Goal: Information Seeking & Learning: Learn about a topic

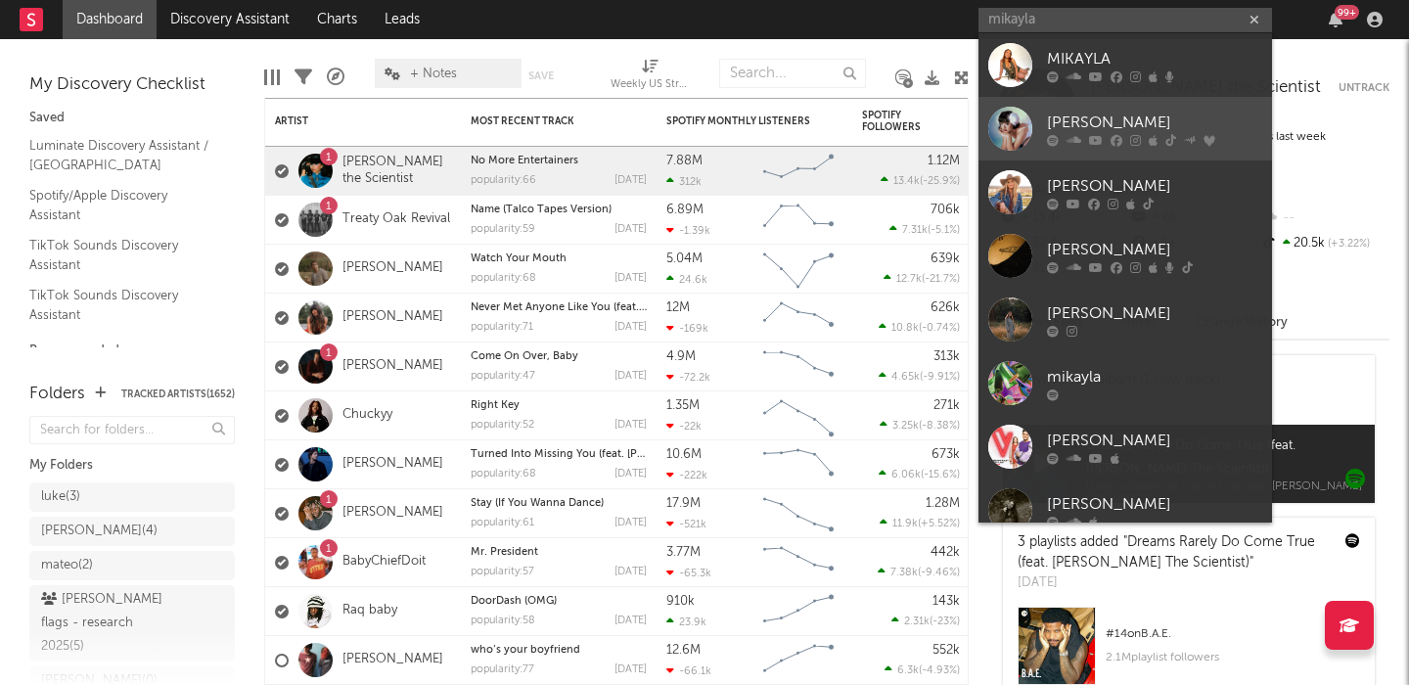
type input "mikayla"
click at [1142, 109] on link "Mikayla Geier" at bounding box center [1126, 129] width 294 height 64
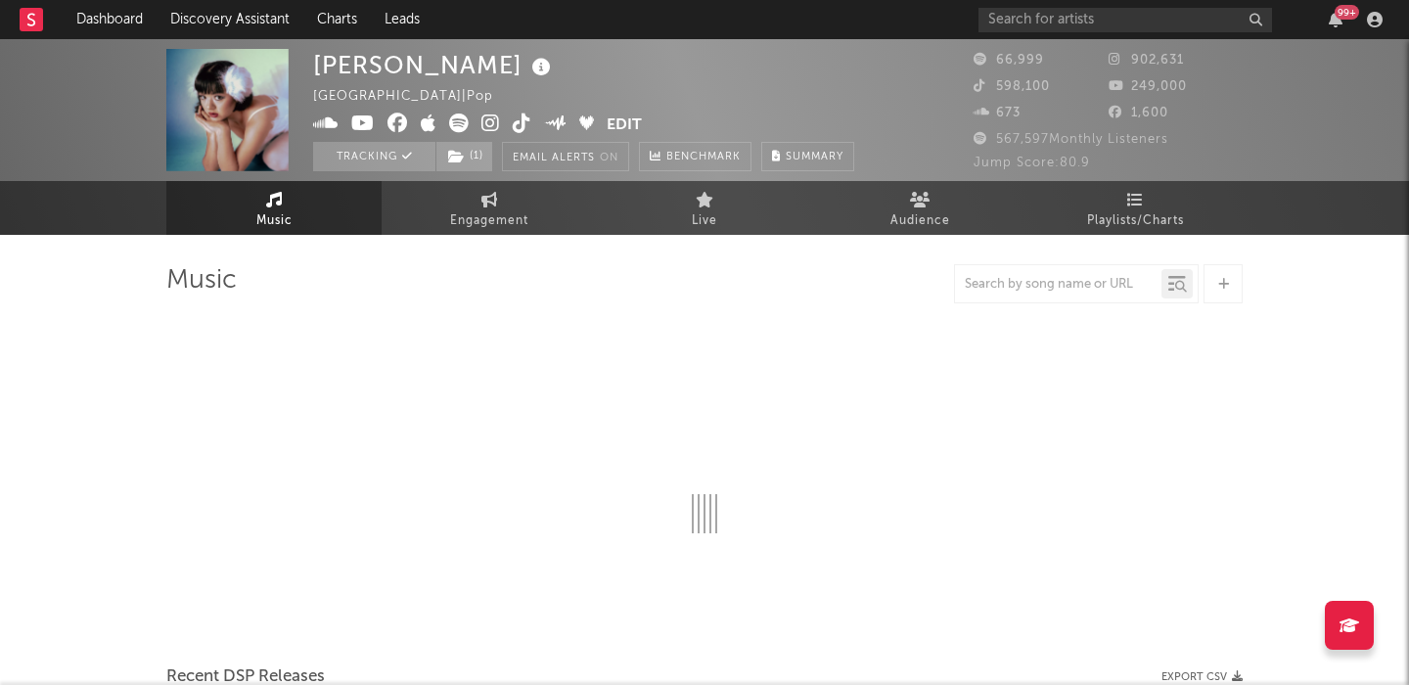
select select "6m"
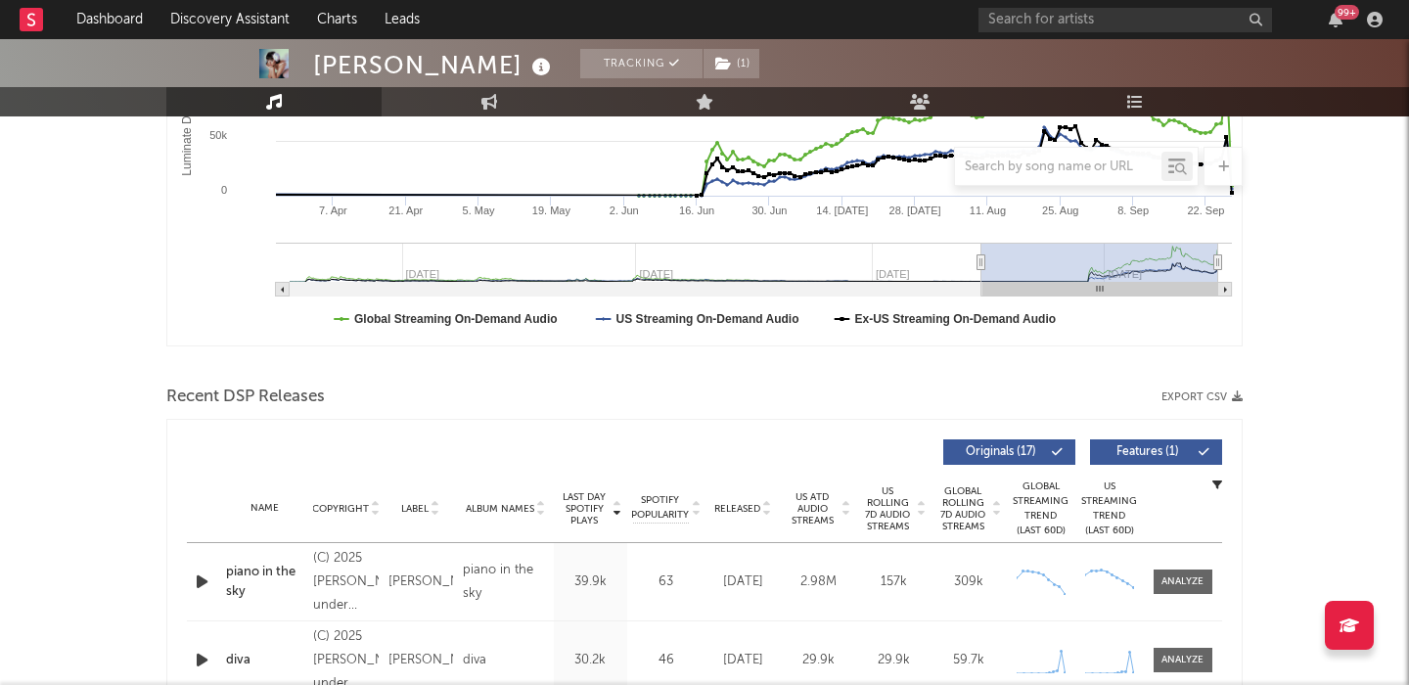
scroll to position [525, 0]
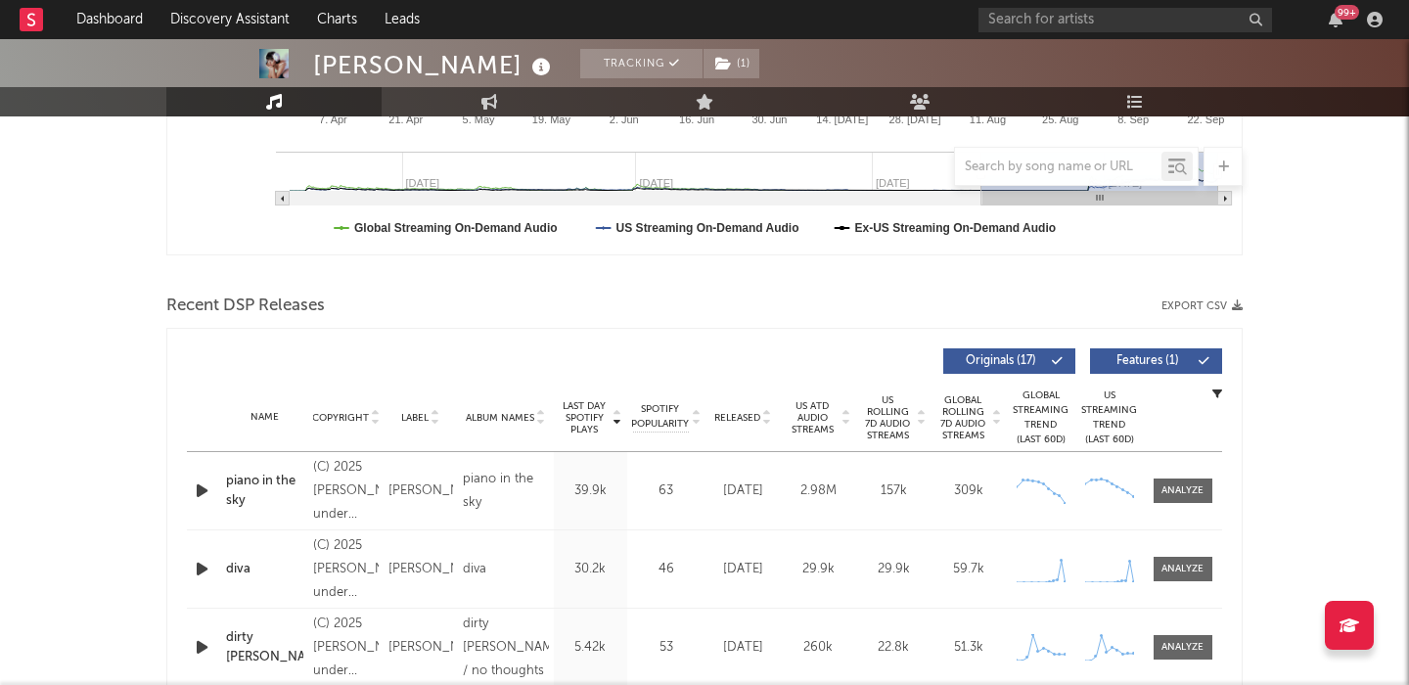
click at [735, 409] on div "Name Copyright Label Album Names Composer Names 7 Day Spotify Plays Last Day Sp…" at bounding box center [704, 418] width 1035 height 68
click at [741, 418] on span "Released" at bounding box center [737, 418] width 46 height 12
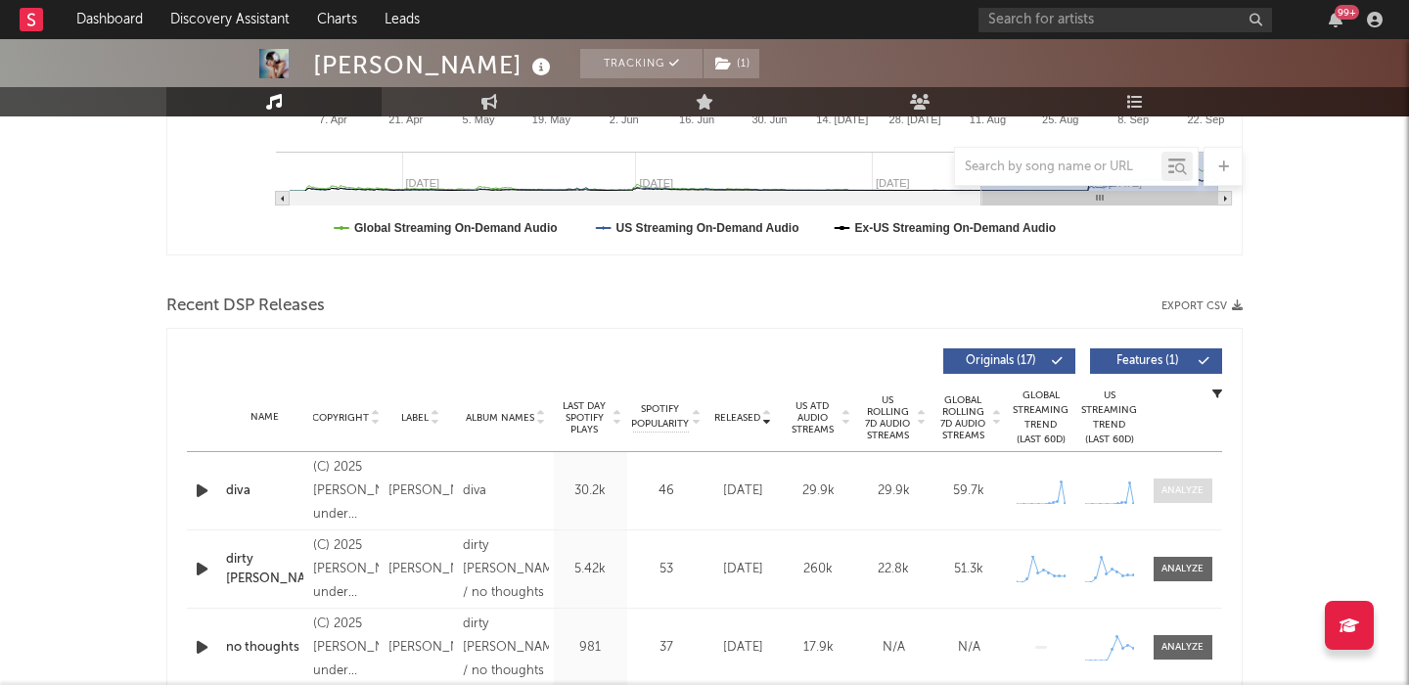
click at [1172, 485] on div at bounding box center [1183, 490] width 42 height 15
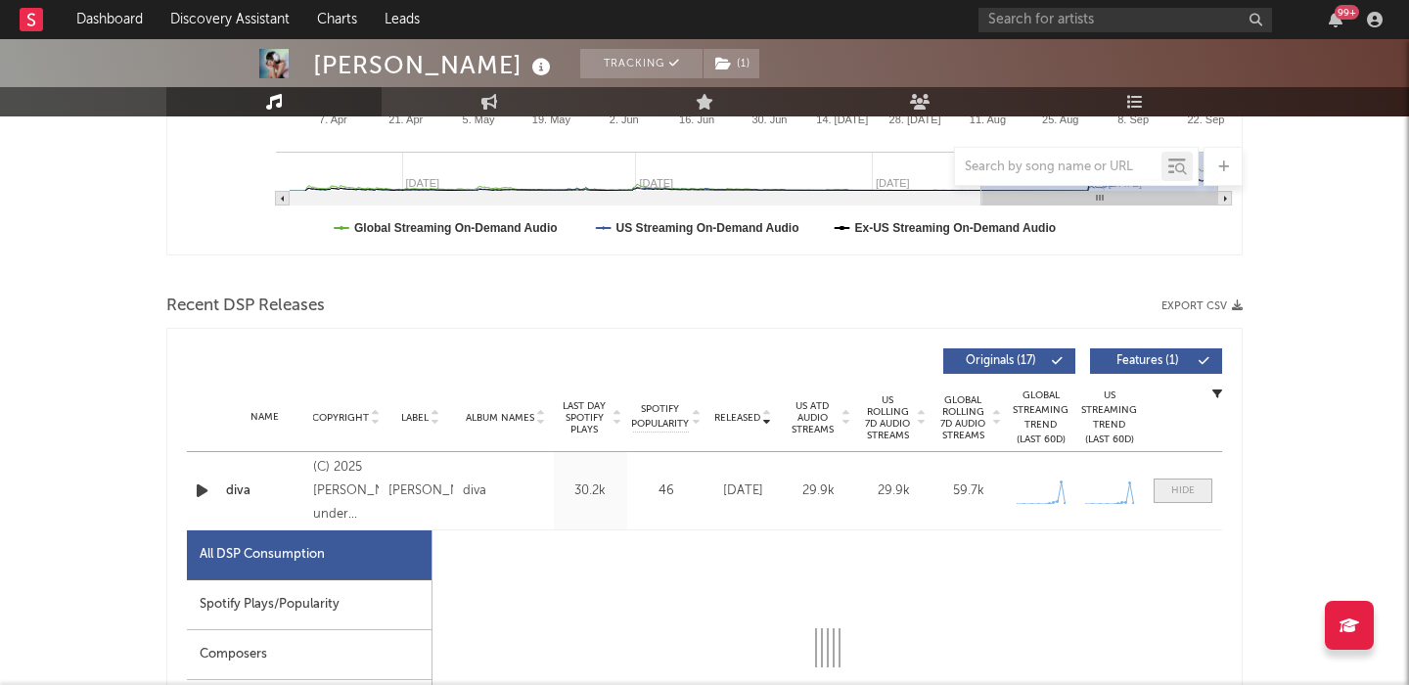
select select "1w"
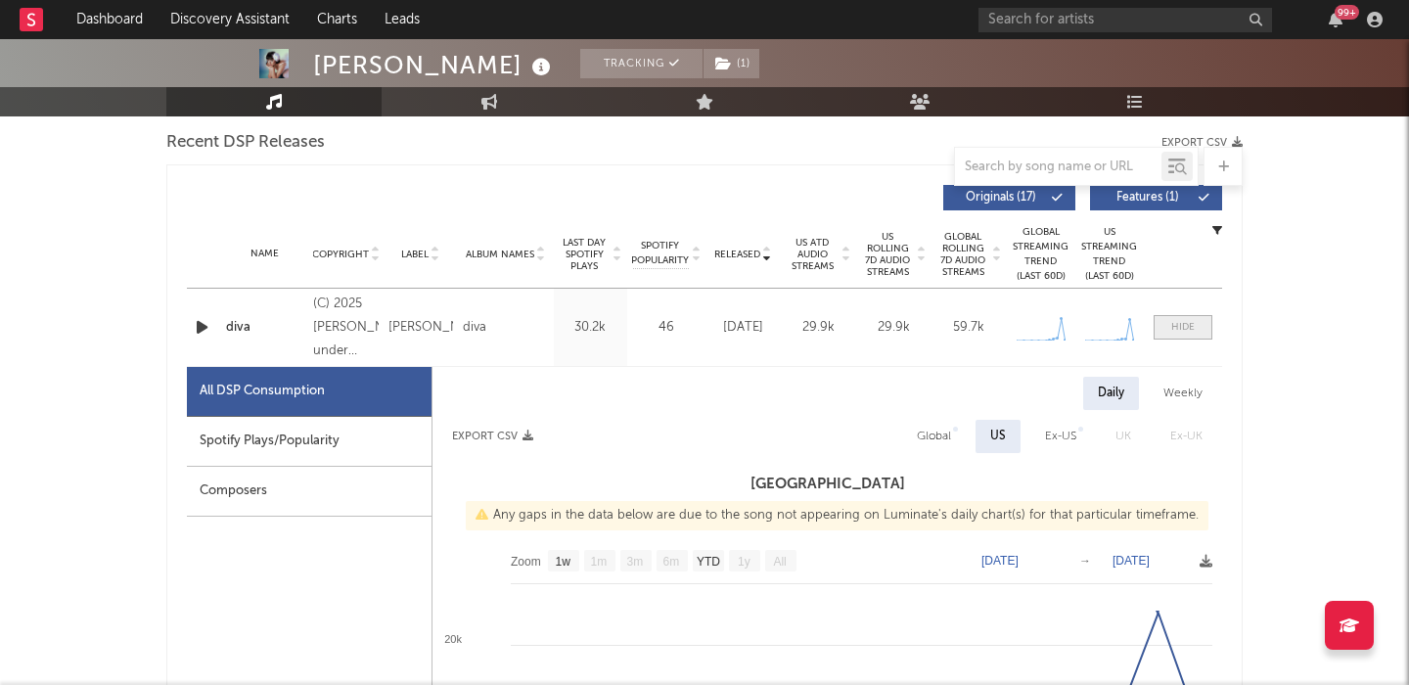
scroll to position [683, 0]
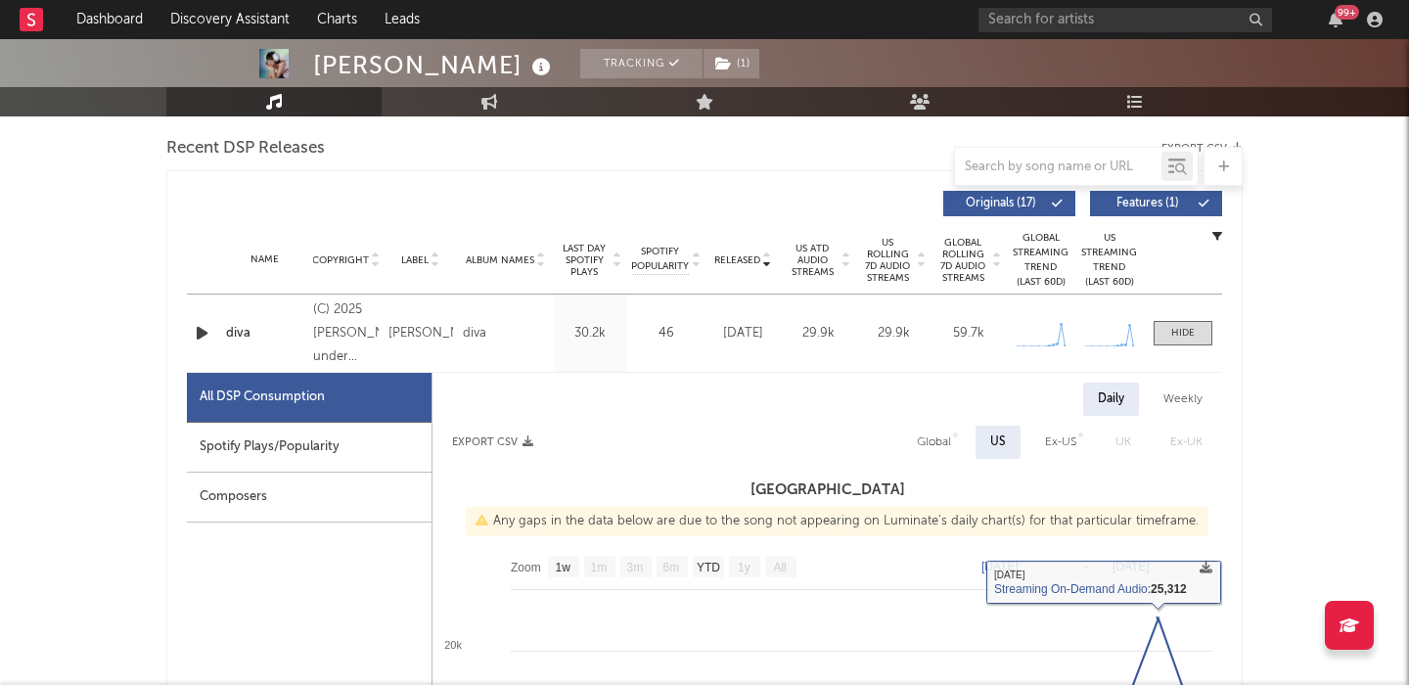
click at [926, 433] on div "Global" at bounding box center [934, 442] width 34 height 23
select select "1w"
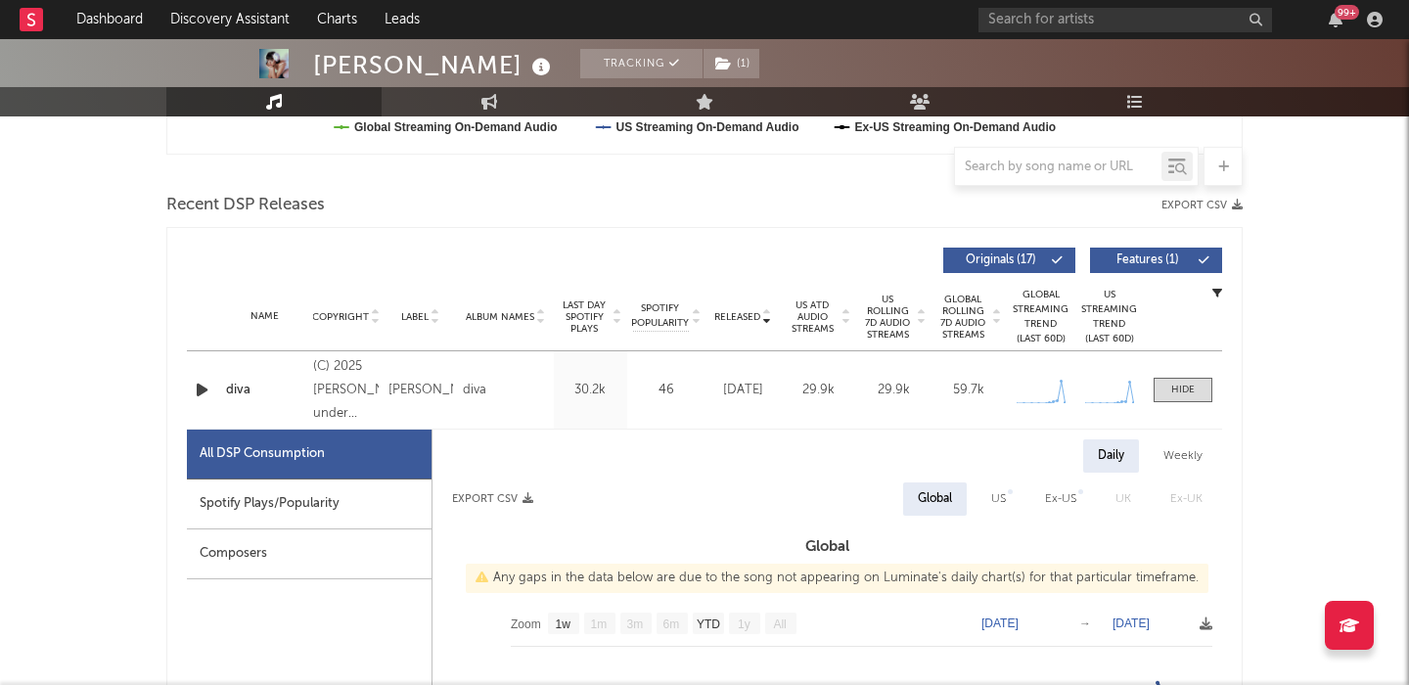
scroll to position [799, 0]
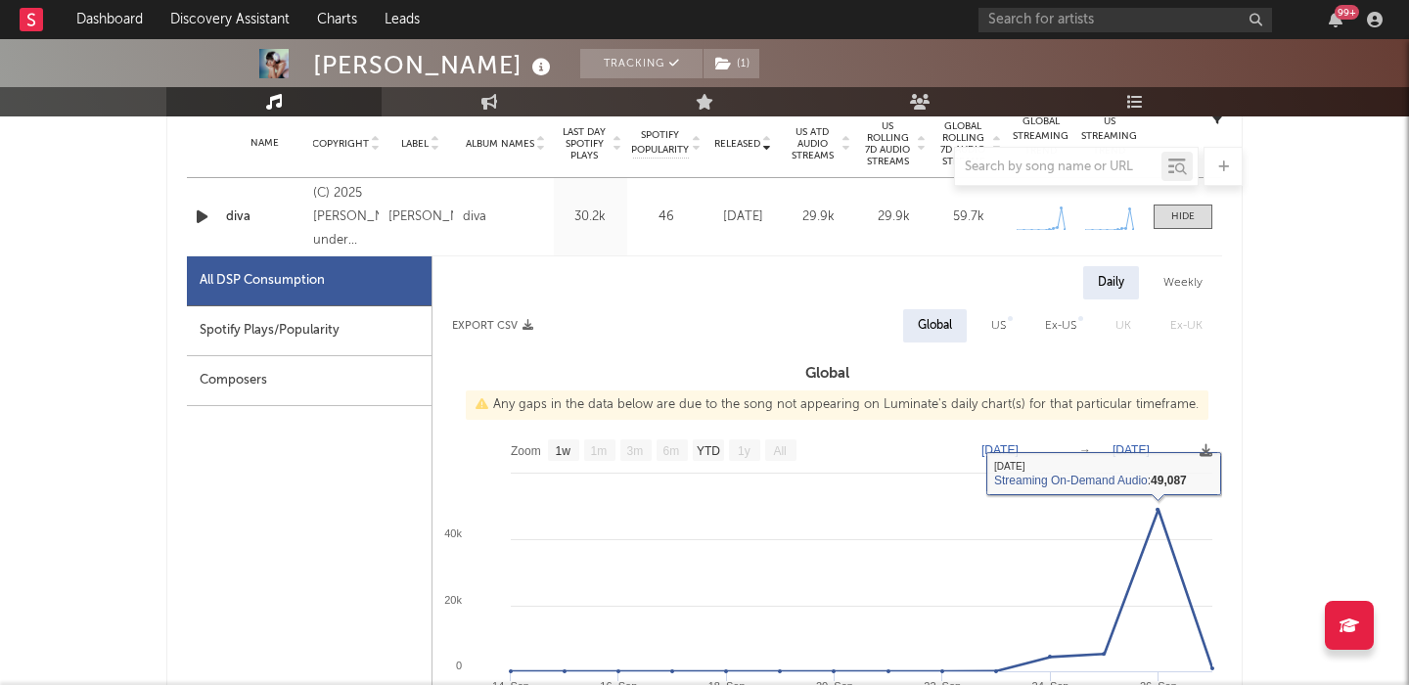
click at [996, 317] on div "US" at bounding box center [998, 325] width 15 height 23
select select "1w"
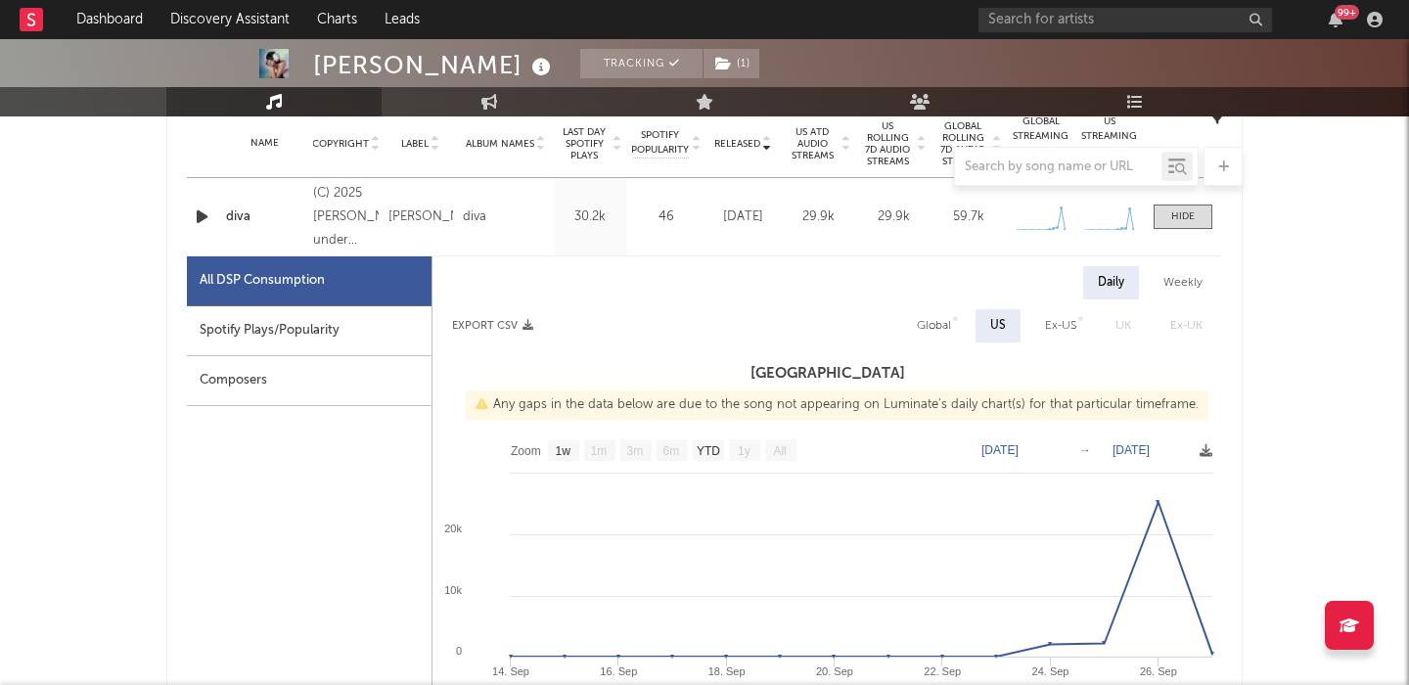
click at [346, 321] on div "Spotify Plays/Popularity" at bounding box center [309, 331] width 245 height 50
select select "1w"
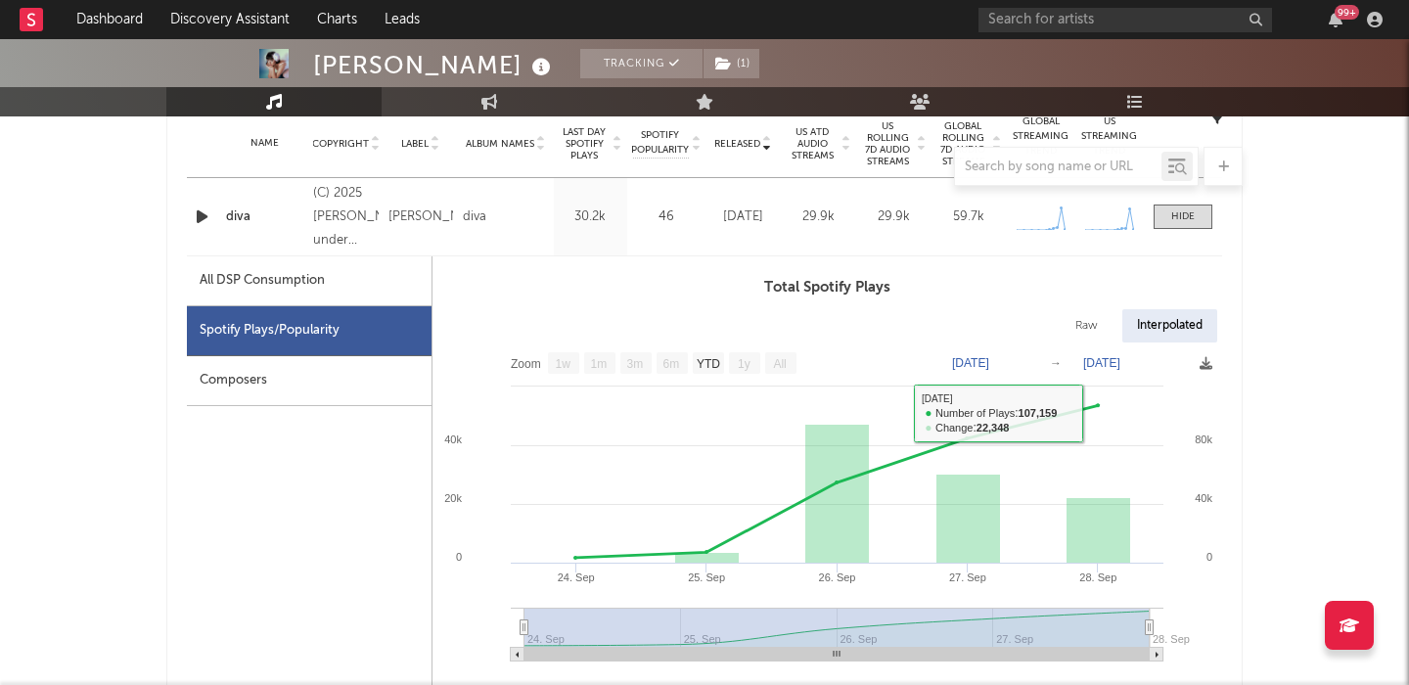
click at [1088, 315] on div "Raw" at bounding box center [1087, 325] width 52 height 33
select select "1w"
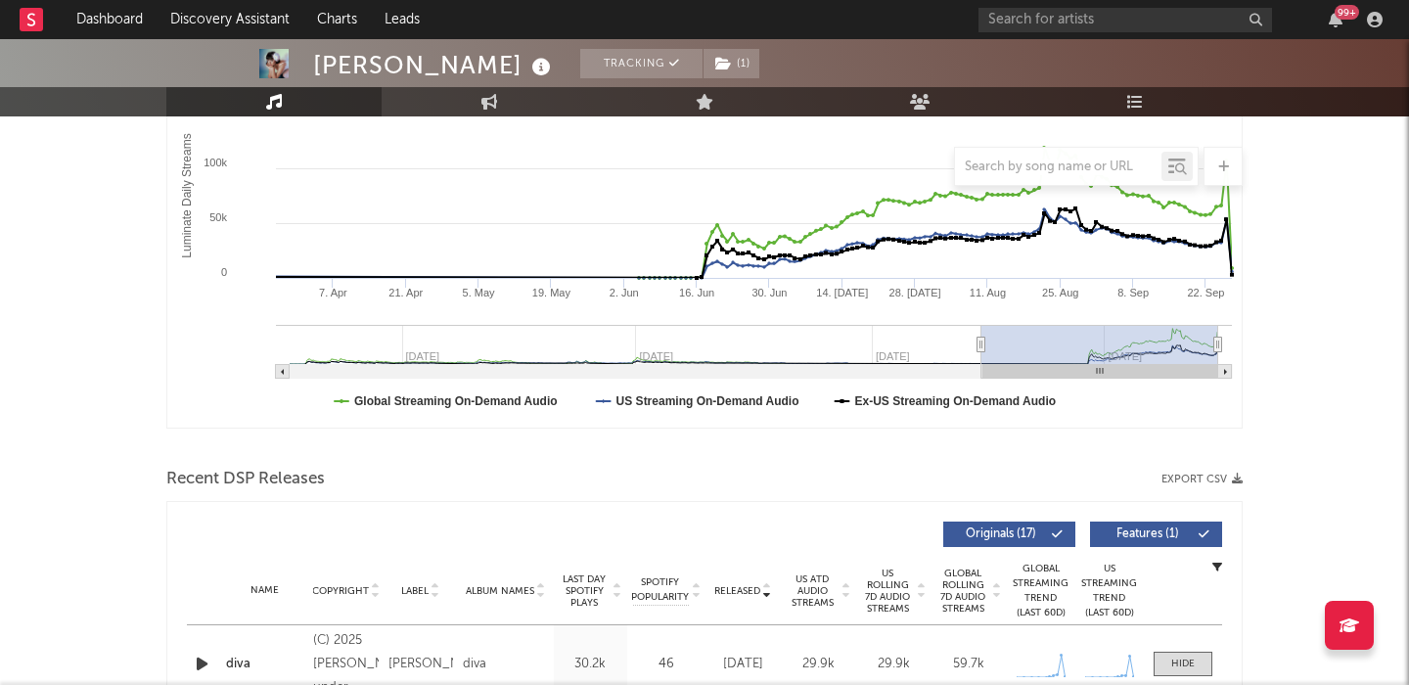
scroll to position [0, 0]
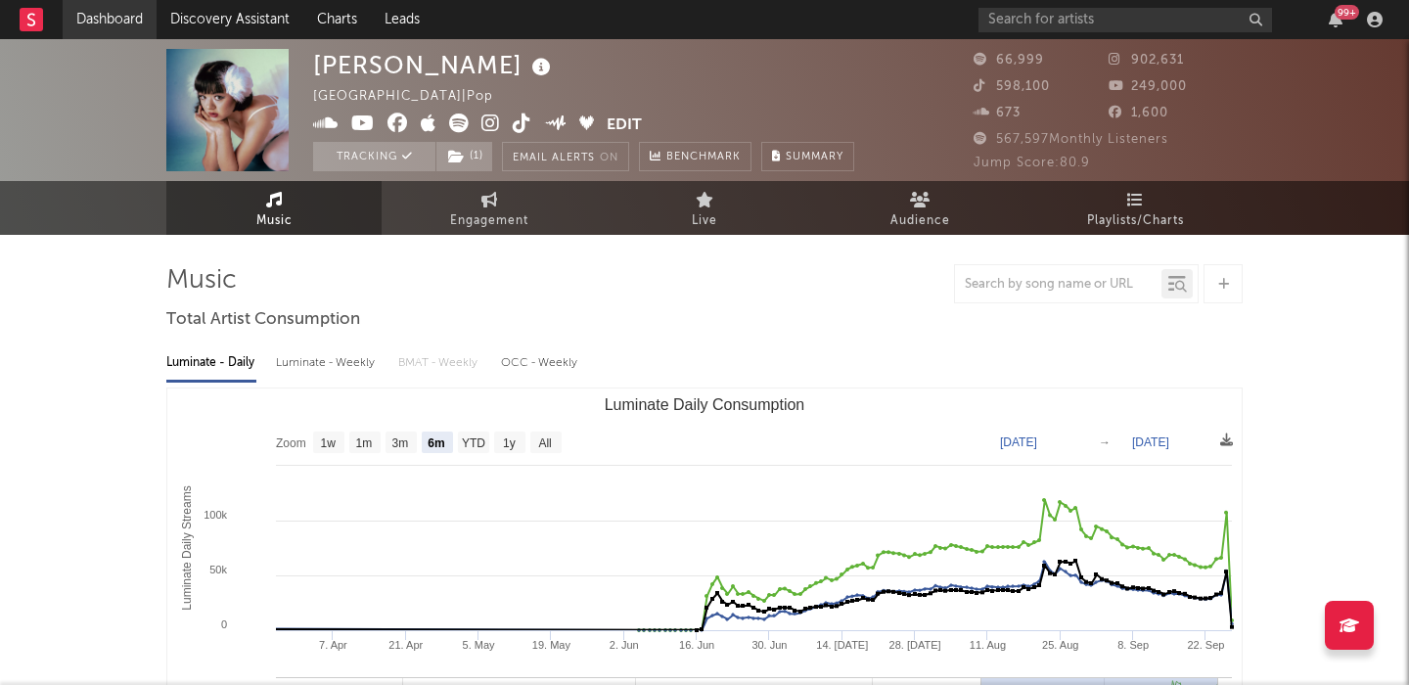
click at [126, 14] on link "Dashboard" at bounding box center [110, 19] width 94 height 39
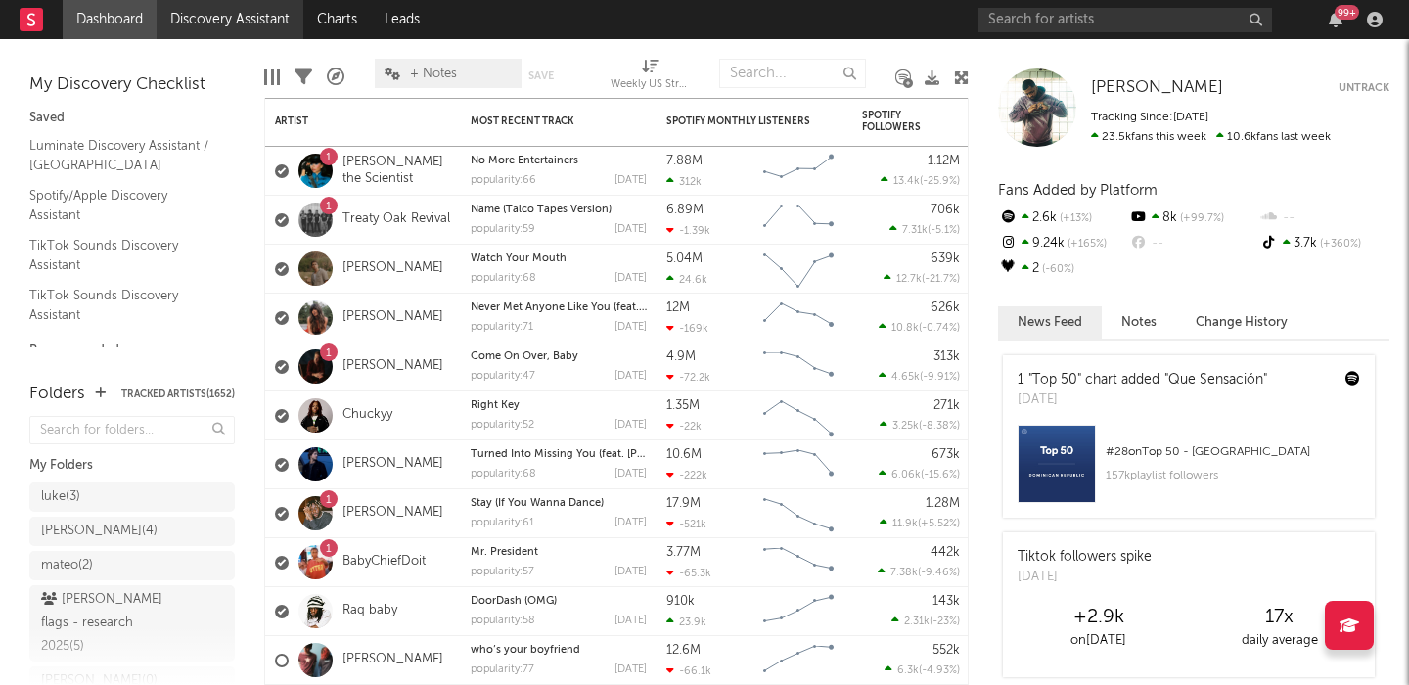
click at [253, 23] on link "Discovery Assistant" at bounding box center [230, 19] width 147 height 39
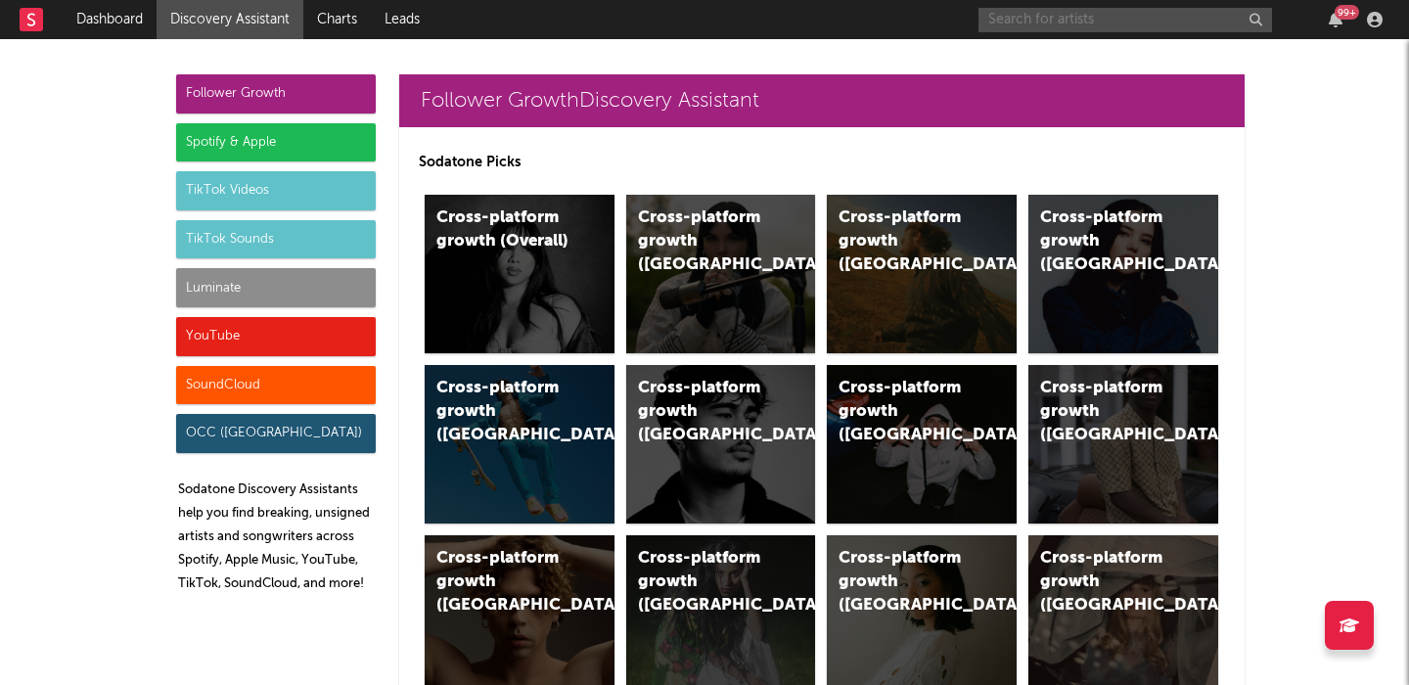
click at [1041, 12] on input "text" at bounding box center [1126, 20] width 294 height 24
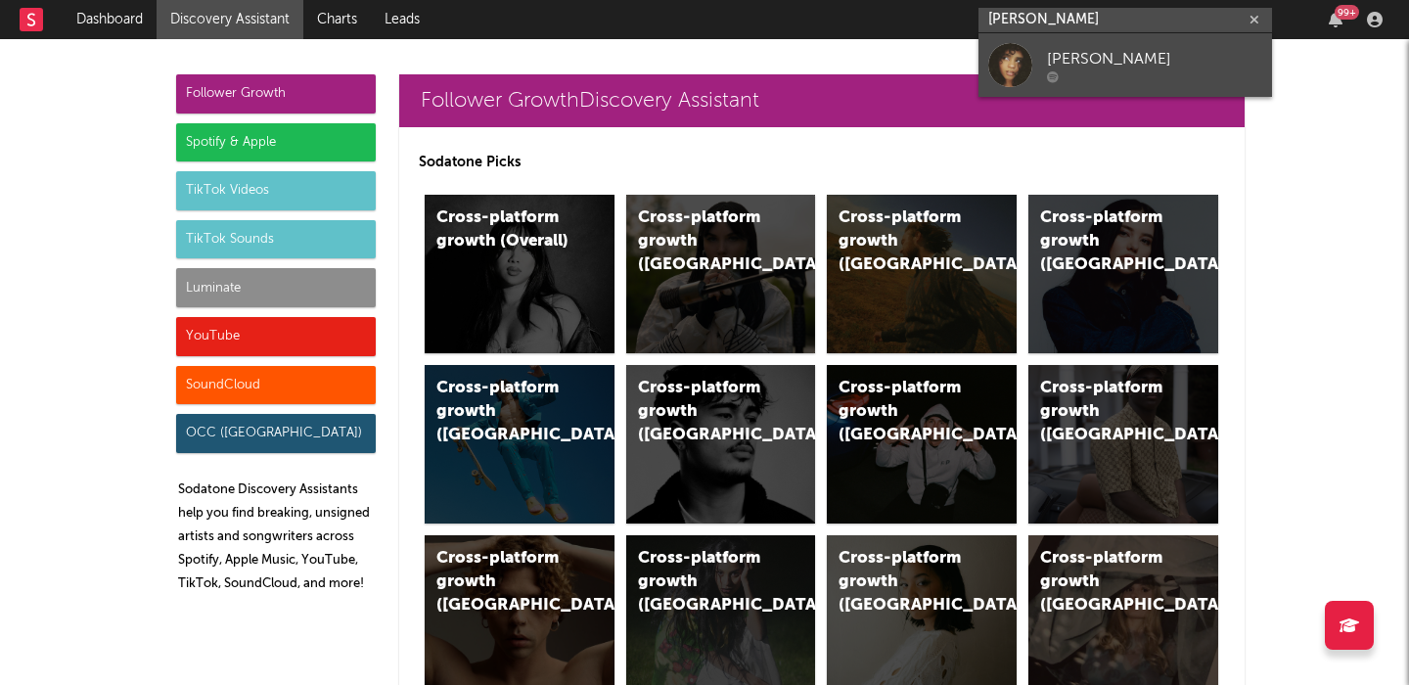
type input "alanna iman"
click at [1087, 64] on div "Alanna Iman" at bounding box center [1154, 58] width 215 height 23
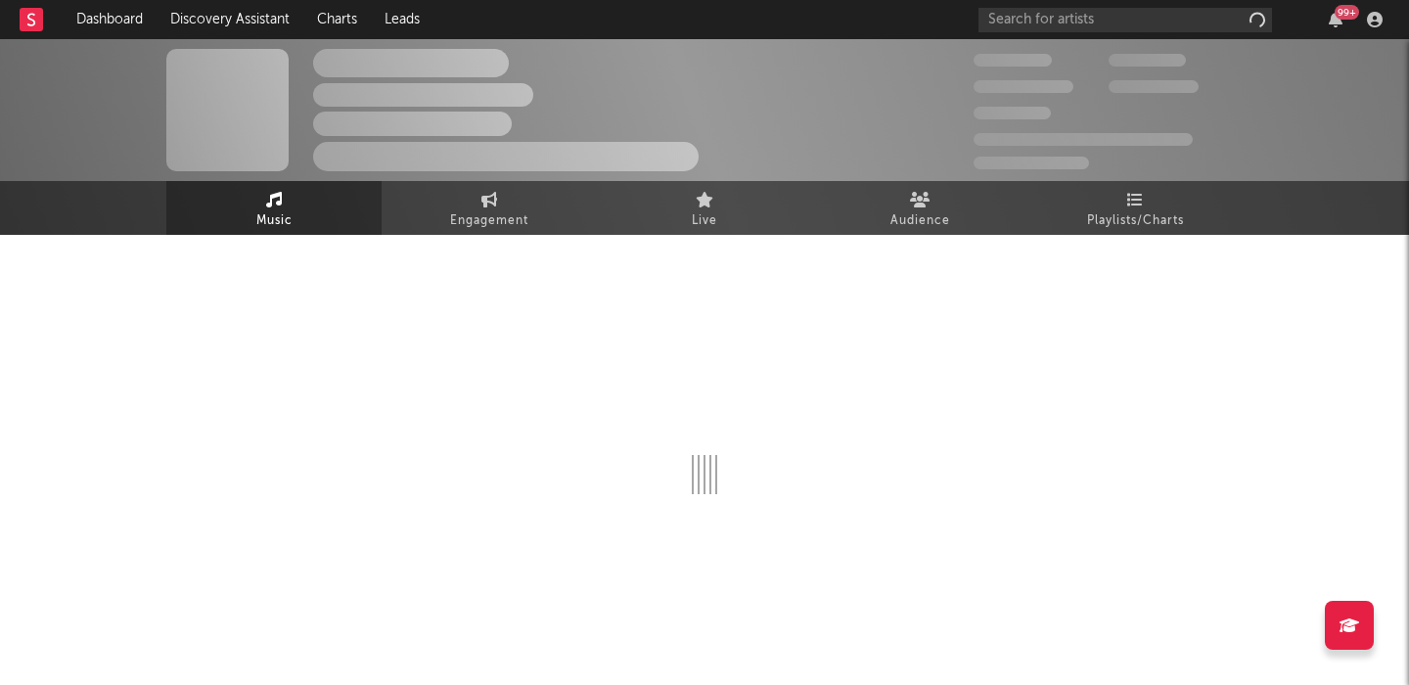
select select "1w"
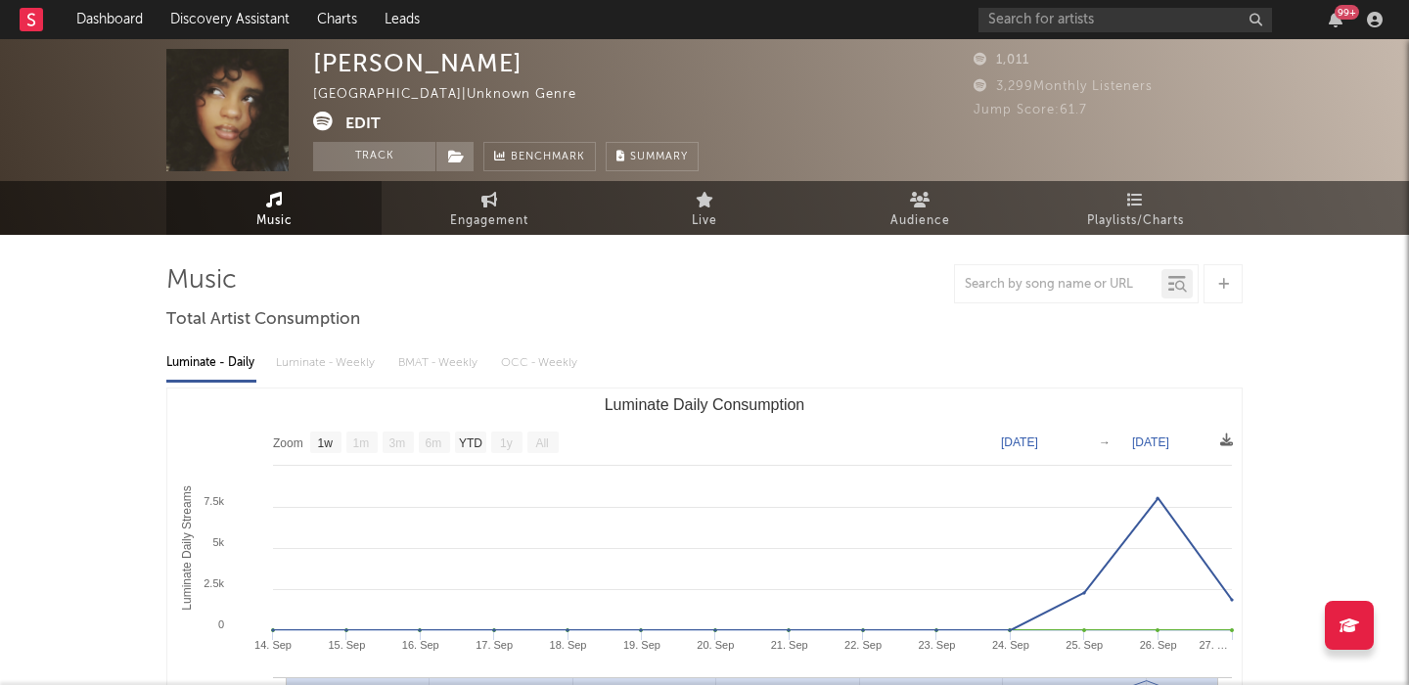
click at [354, 119] on button "Edit" at bounding box center [362, 124] width 35 height 24
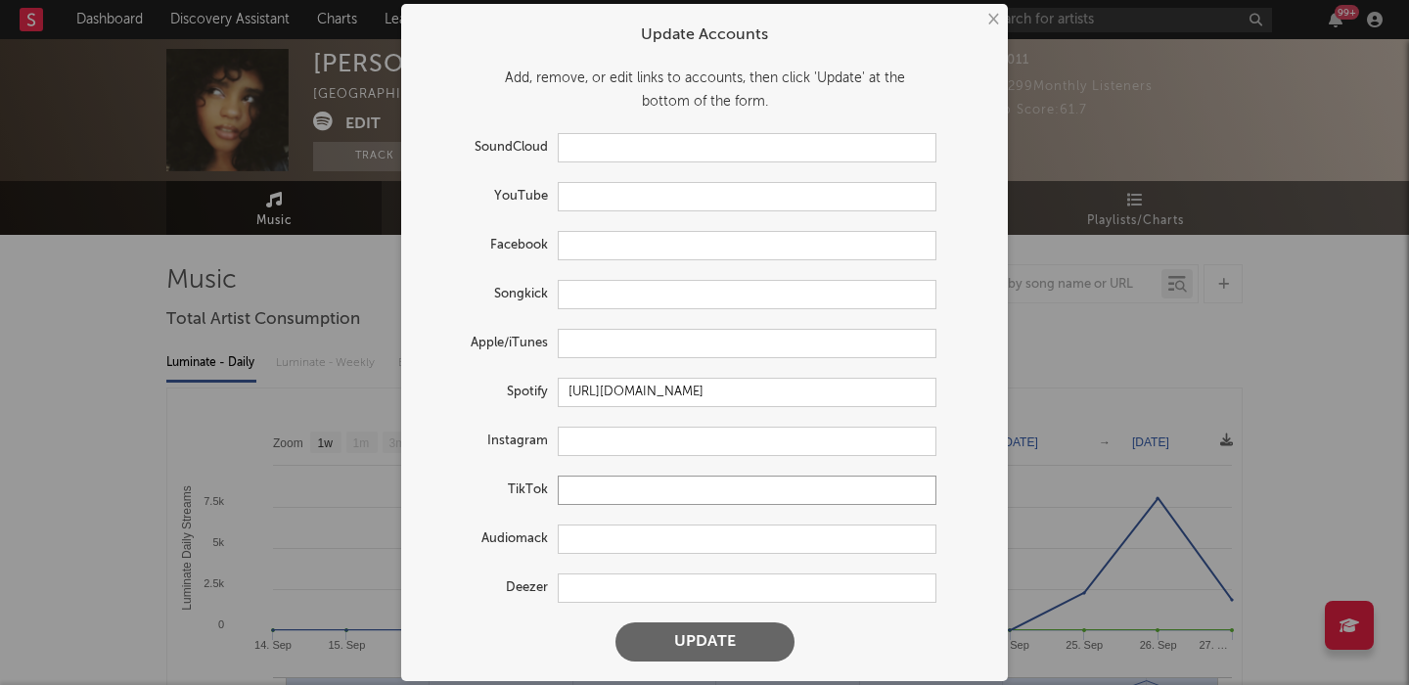
click at [594, 482] on input "text" at bounding box center [747, 490] width 379 height 29
click at [579, 429] on input "text" at bounding box center [747, 441] width 379 height 29
paste input "https://www.instagram.com/iamalanna_iman/?hl=en"
type input "https://www.instagram.com/iamalanna_iman/?hl=en"
click at [694, 646] on button "Update" at bounding box center [705, 641] width 179 height 39
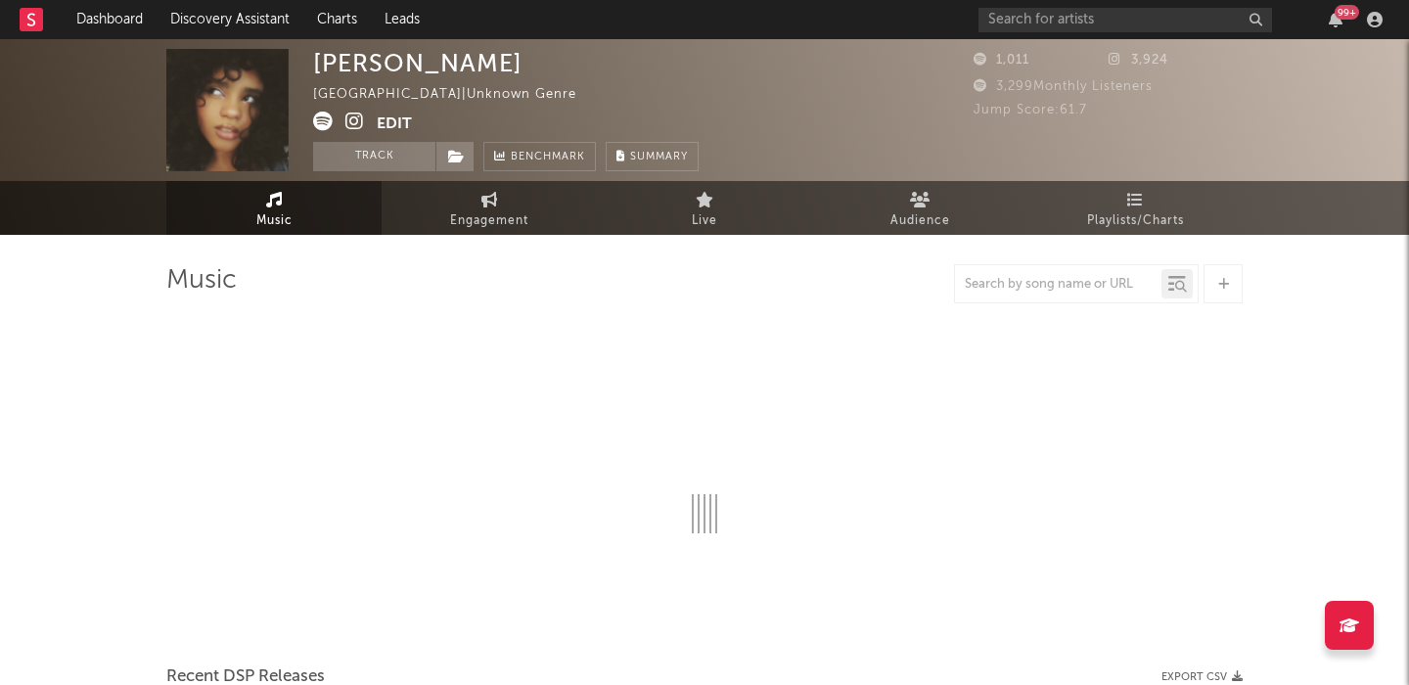
select select "1w"
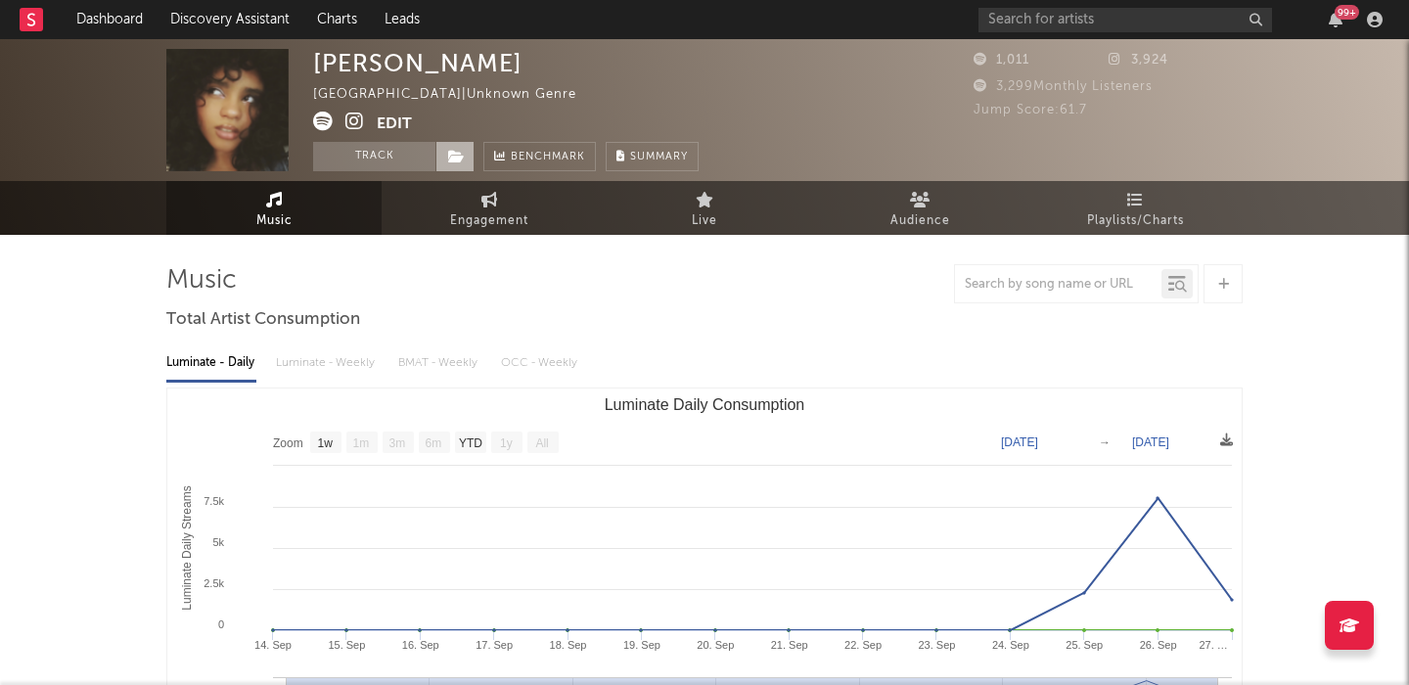
click at [447, 153] on span at bounding box center [454, 156] width 39 height 29
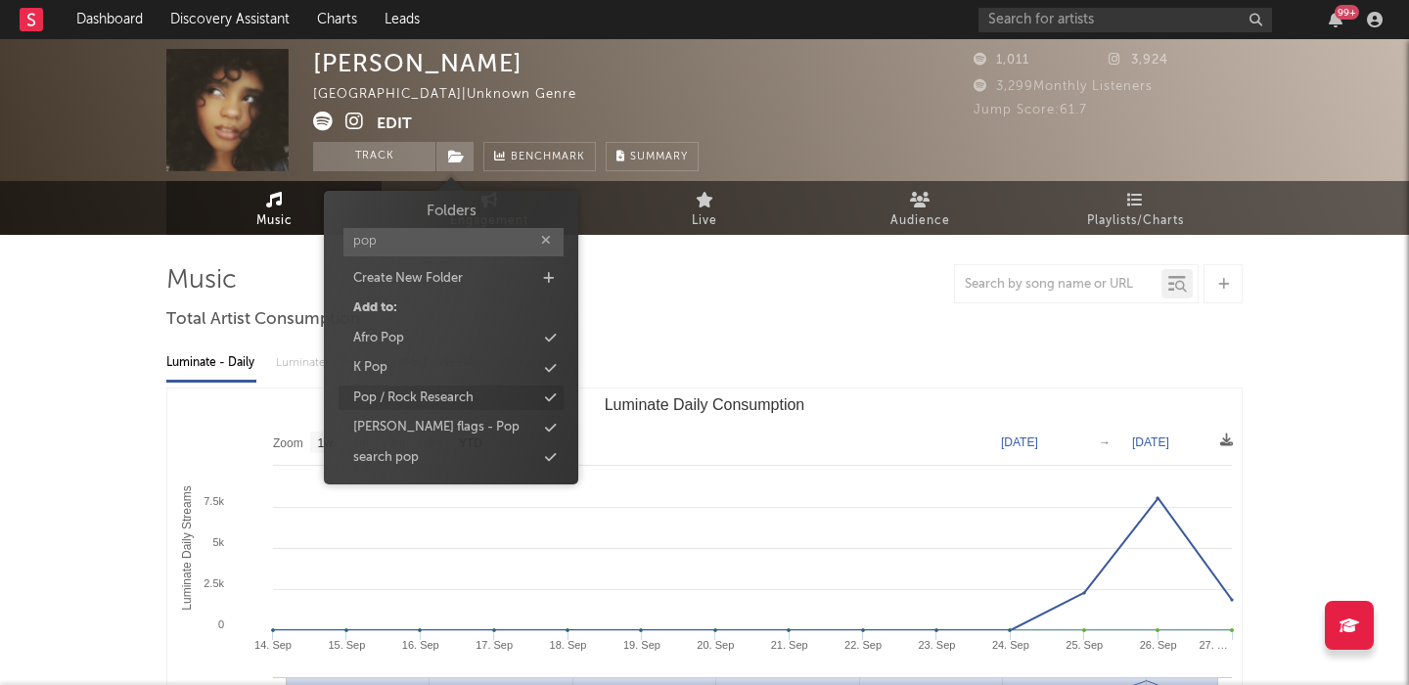
click at [451, 399] on div "Pop / Rock Research" at bounding box center [413, 398] width 120 height 20
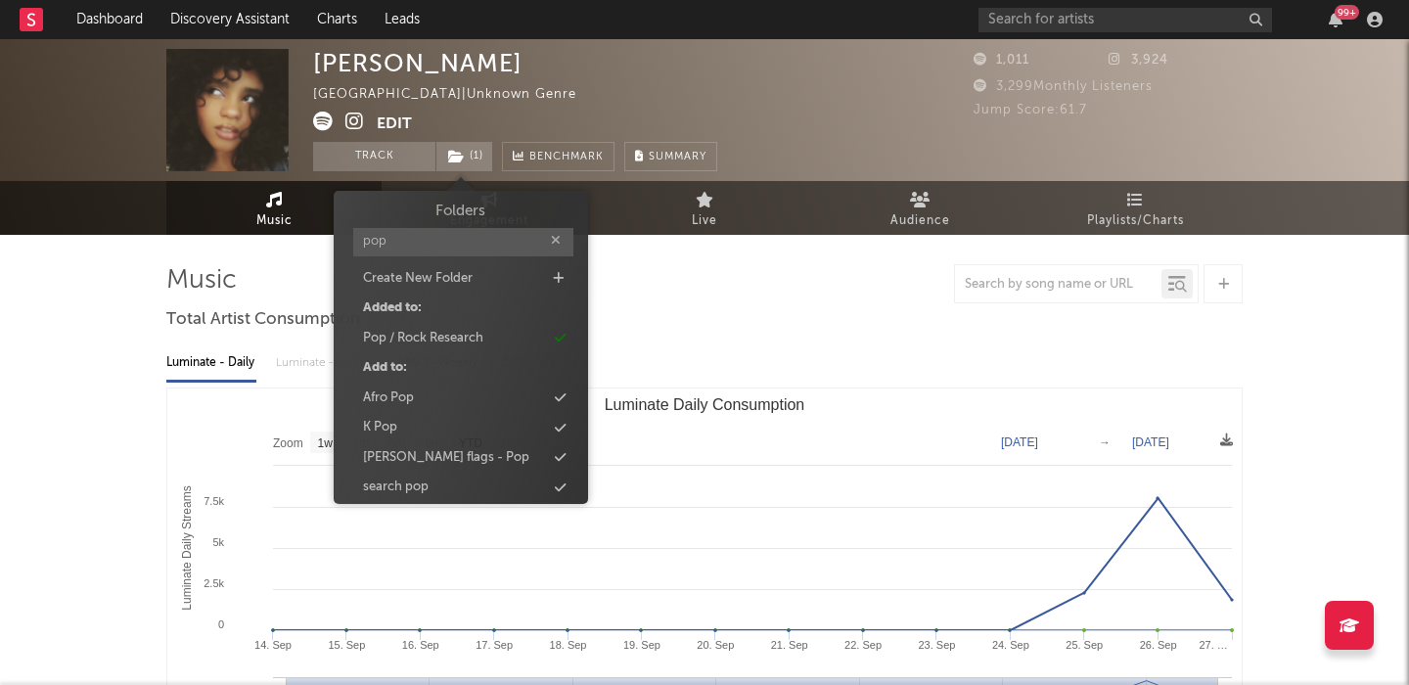
click at [412, 236] on input "pop" at bounding box center [463, 242] width 220 height 28
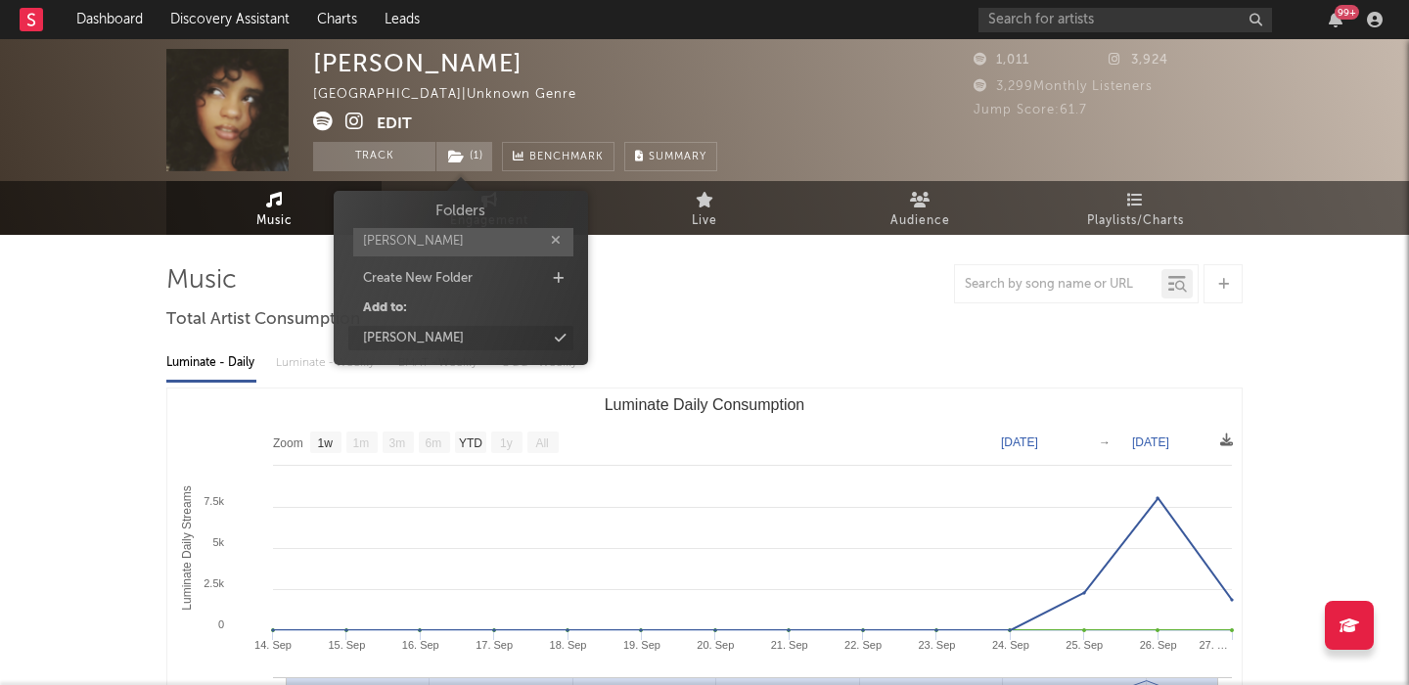
click at [406, 348] on div "[PERSON_NAME]" at bounding box center [460, 338] width 225 height 25
click at [406, 246] on input "kell" at bounding box center [467, 242] width 220 height 28
type input "[PERSON_NAME]"
click at [439, 355] on div "Folders adam g Create New Folder Add to: adam g" at bounding box center [465, 278] width 254 height 174
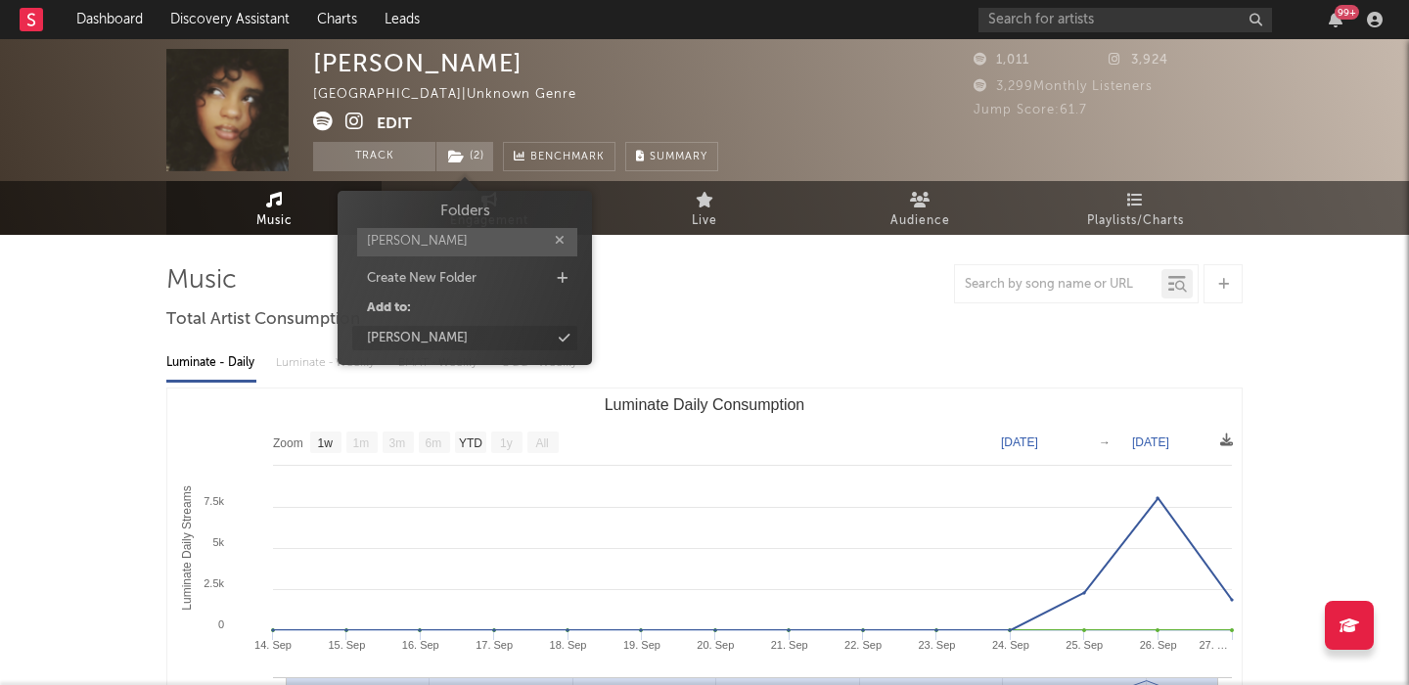
click at [439, 340] on div "[PERSON_NAME]" at bounding box center [464, 338] width 225 height 25
click at [1090, 21] on input "text" at bounding box center [1126, 20] width 294 height 24
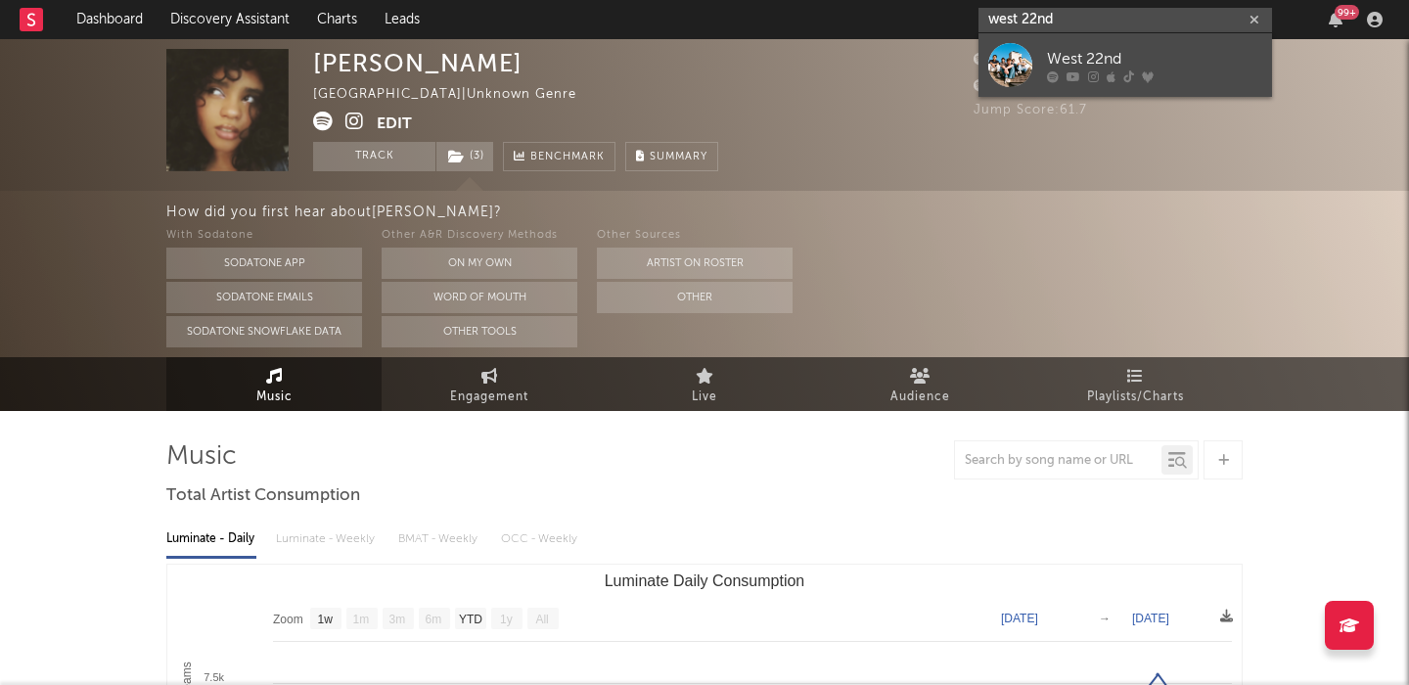
type input "west 22nd"
click at [1151, 58] on div "West 22nd" at bounding box center [1154, 58] width 215 height 23
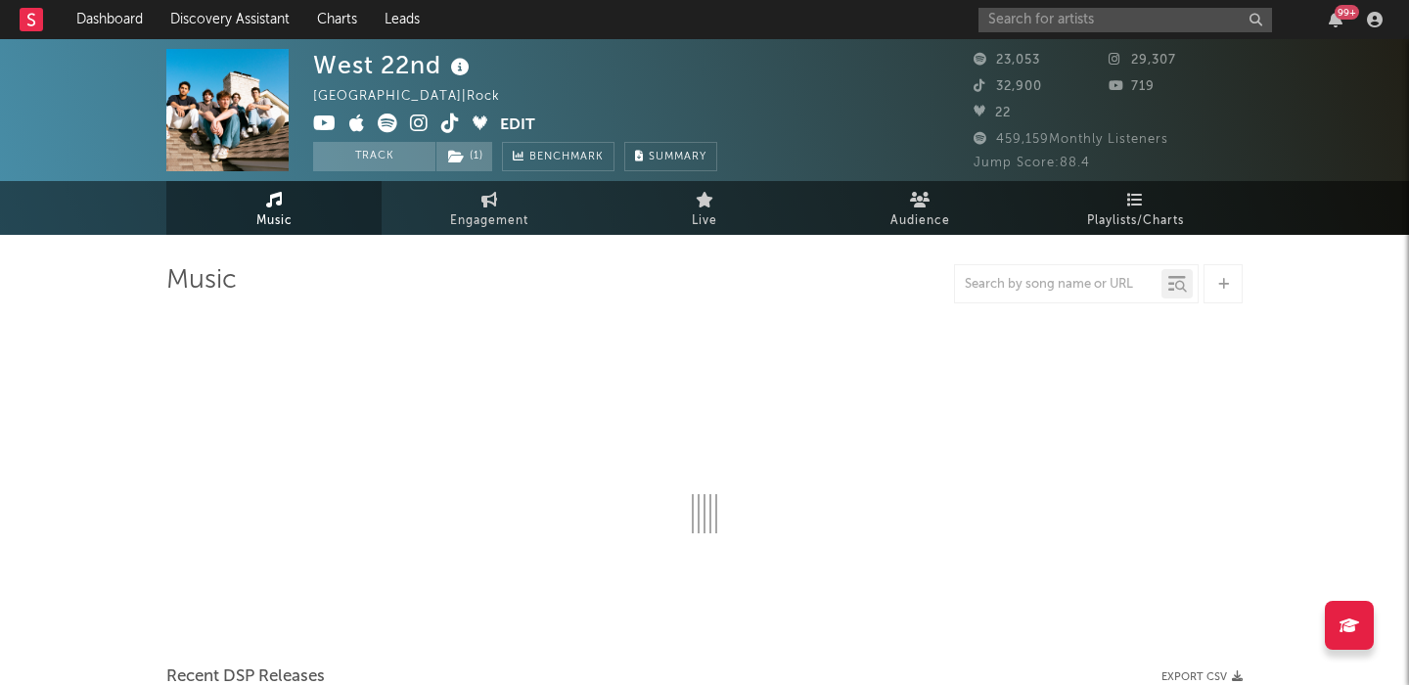
scroll to position [143, 0]
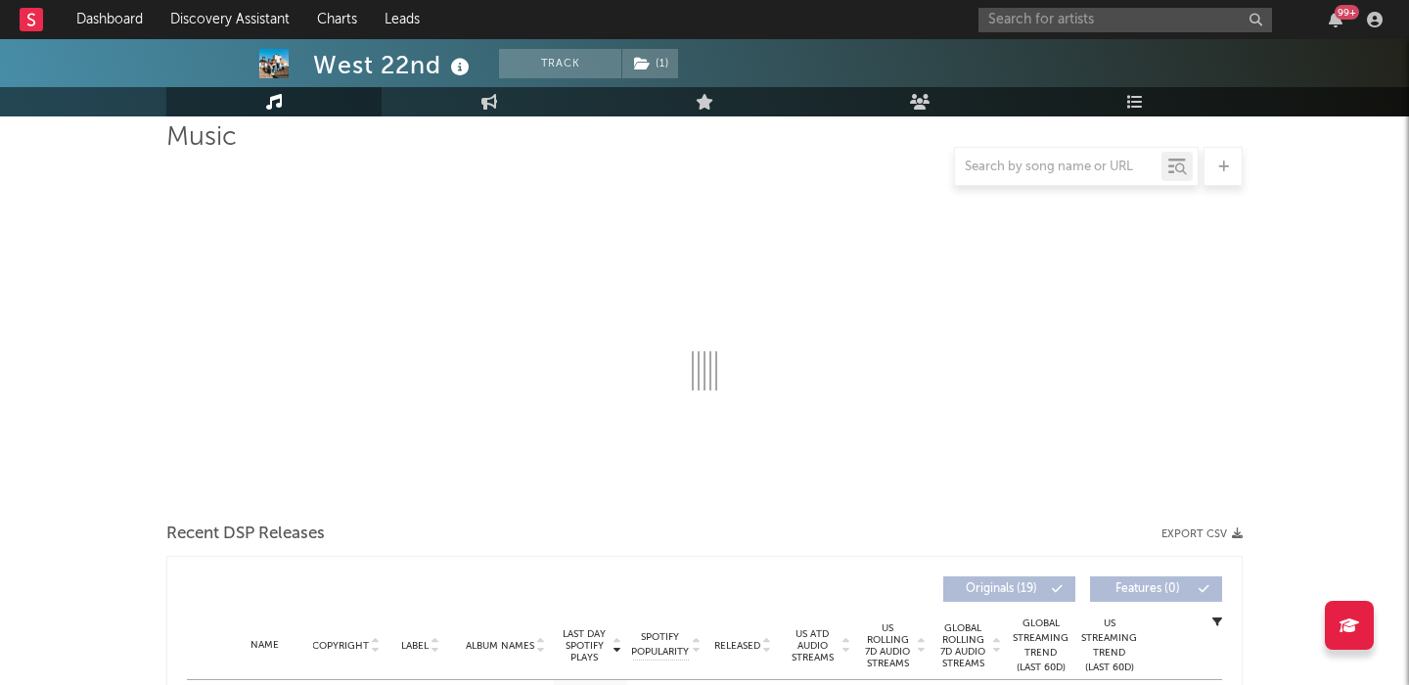
select select "6m"
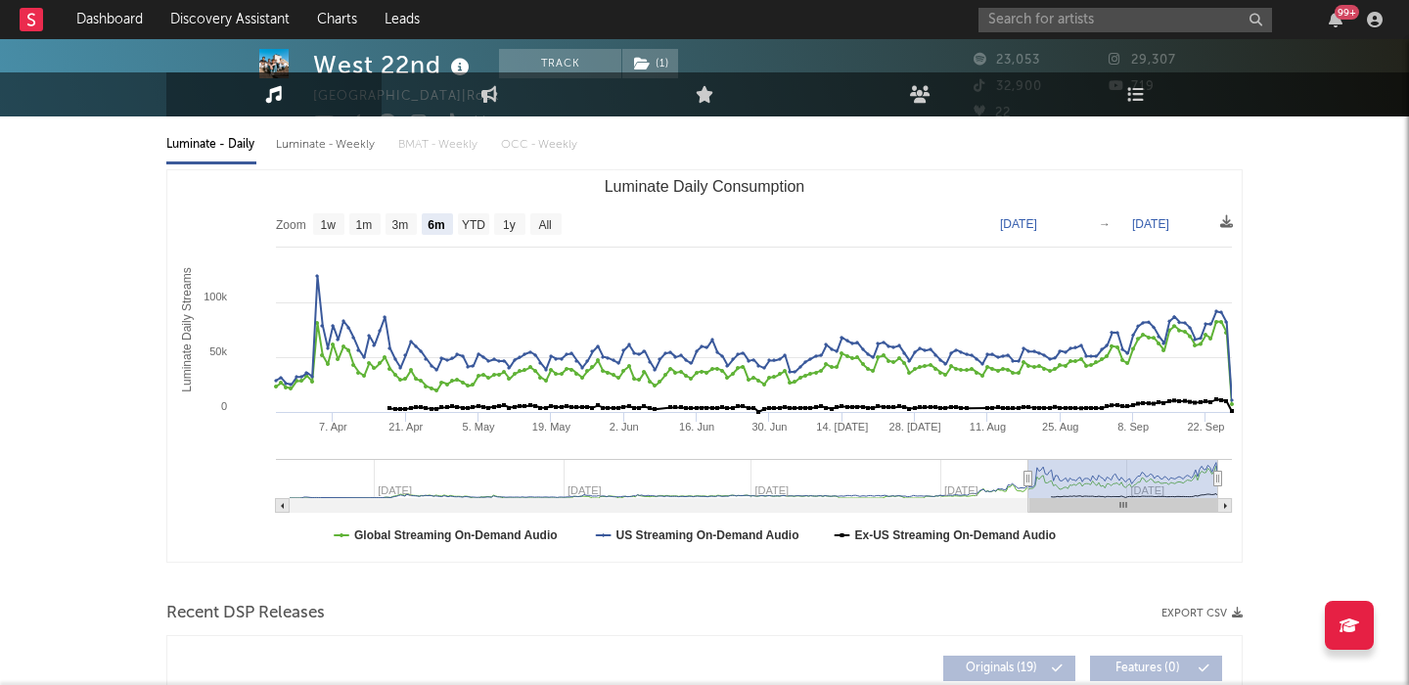
scroll to position [0, 0]
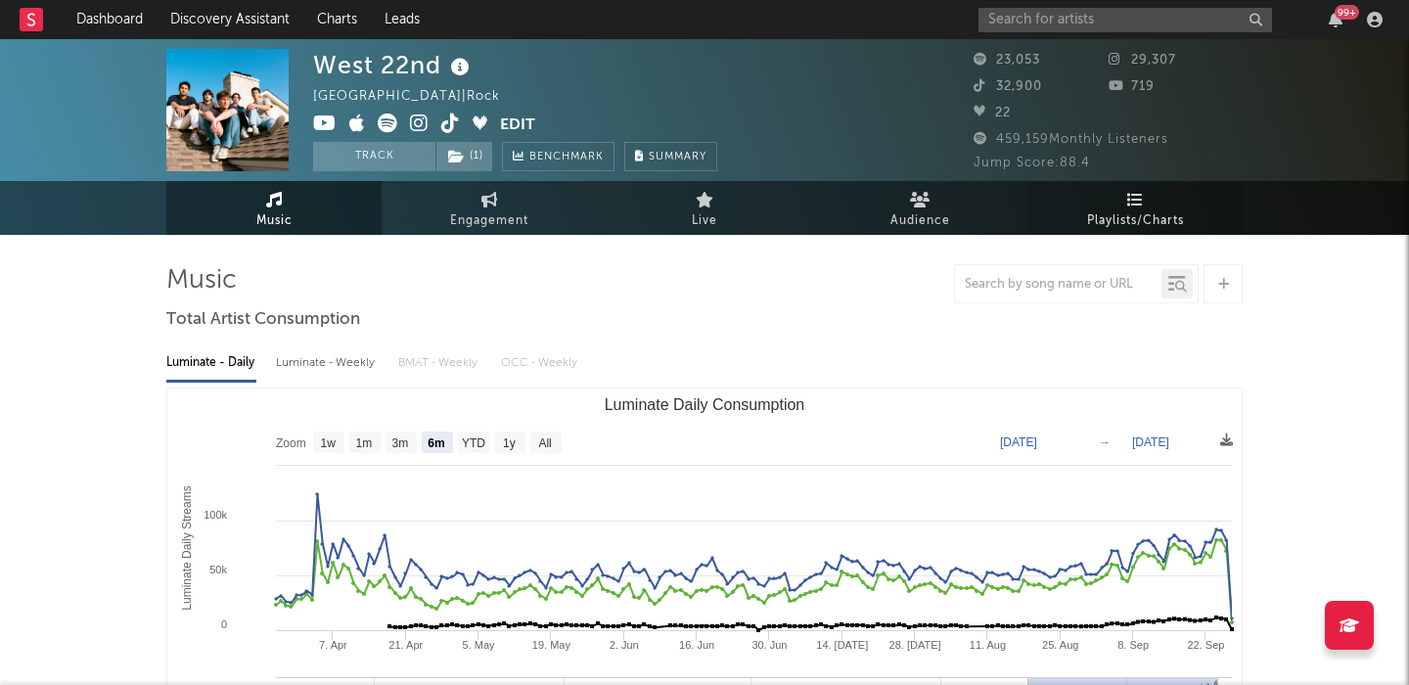
click at [1159, 210] on span "Playlists/Charts" at bounding box center [1135, 220] width 97 height 23
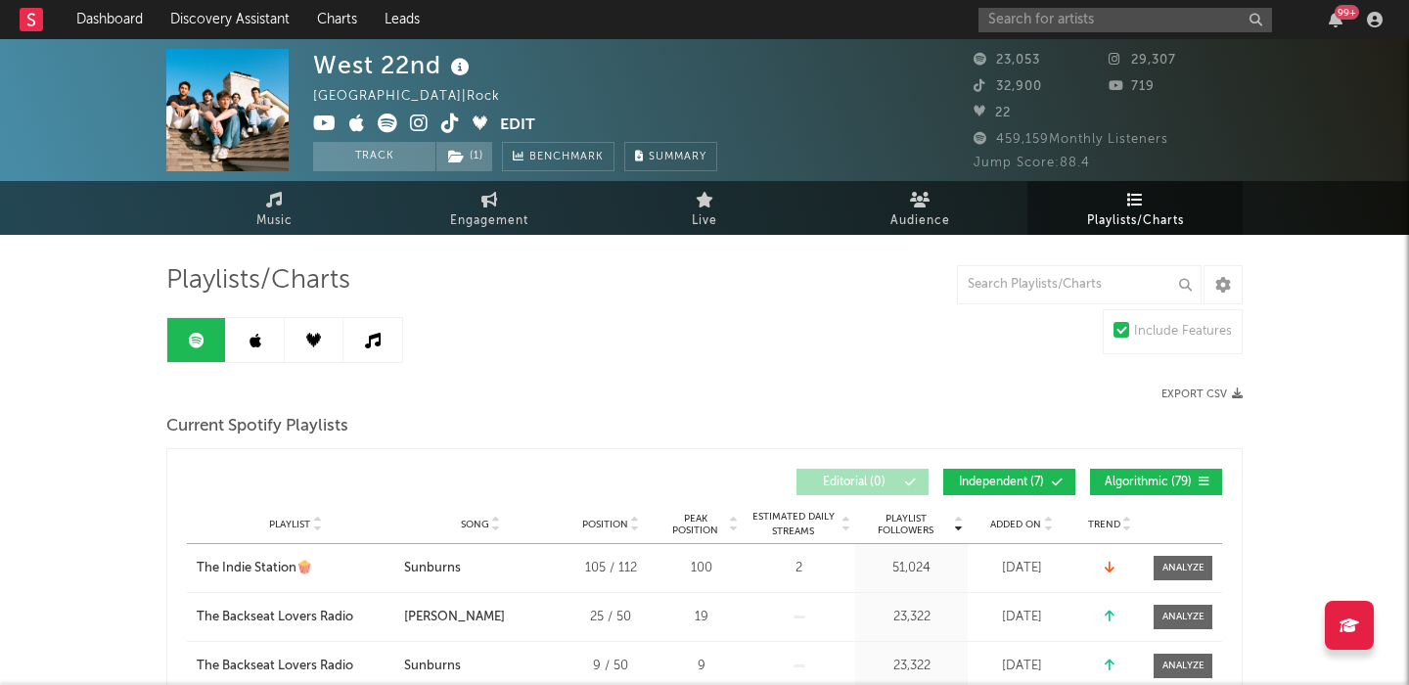
click at [1027, 480] on span at bounding box center [1028, 483] width 3 height 12
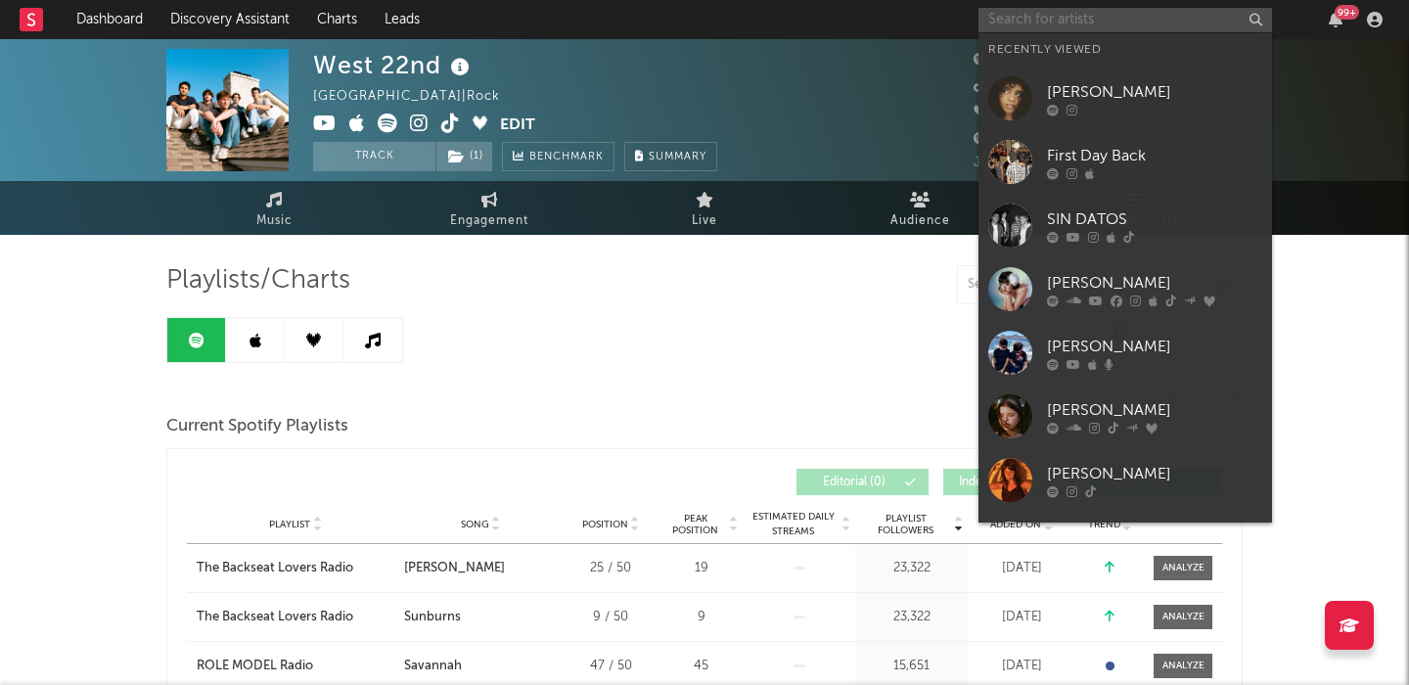
click at [1024, 27] on input "text" at bounding box center [1126, 20] width 294 height 24
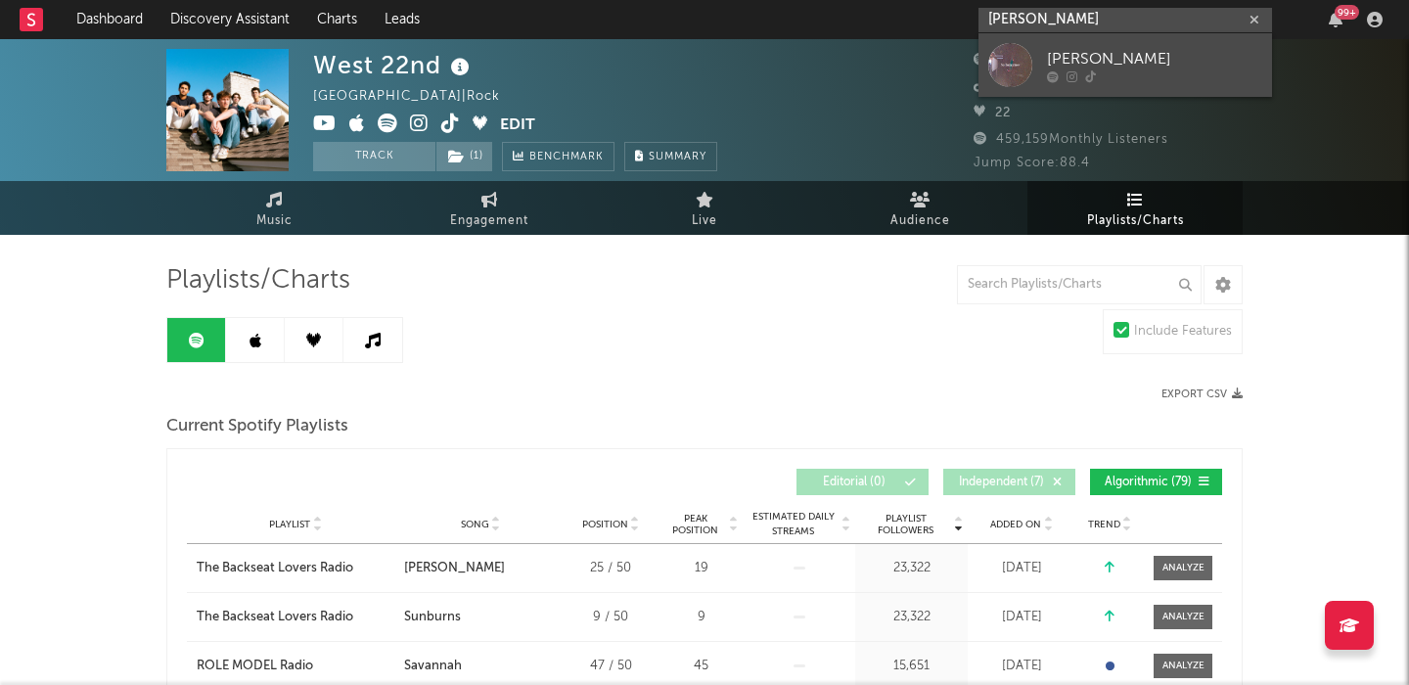
type input "isaac peder"
click at [1049, 64] on div "Isaac Pedersen" at bounding box center [1154, 58] width 215 height 23
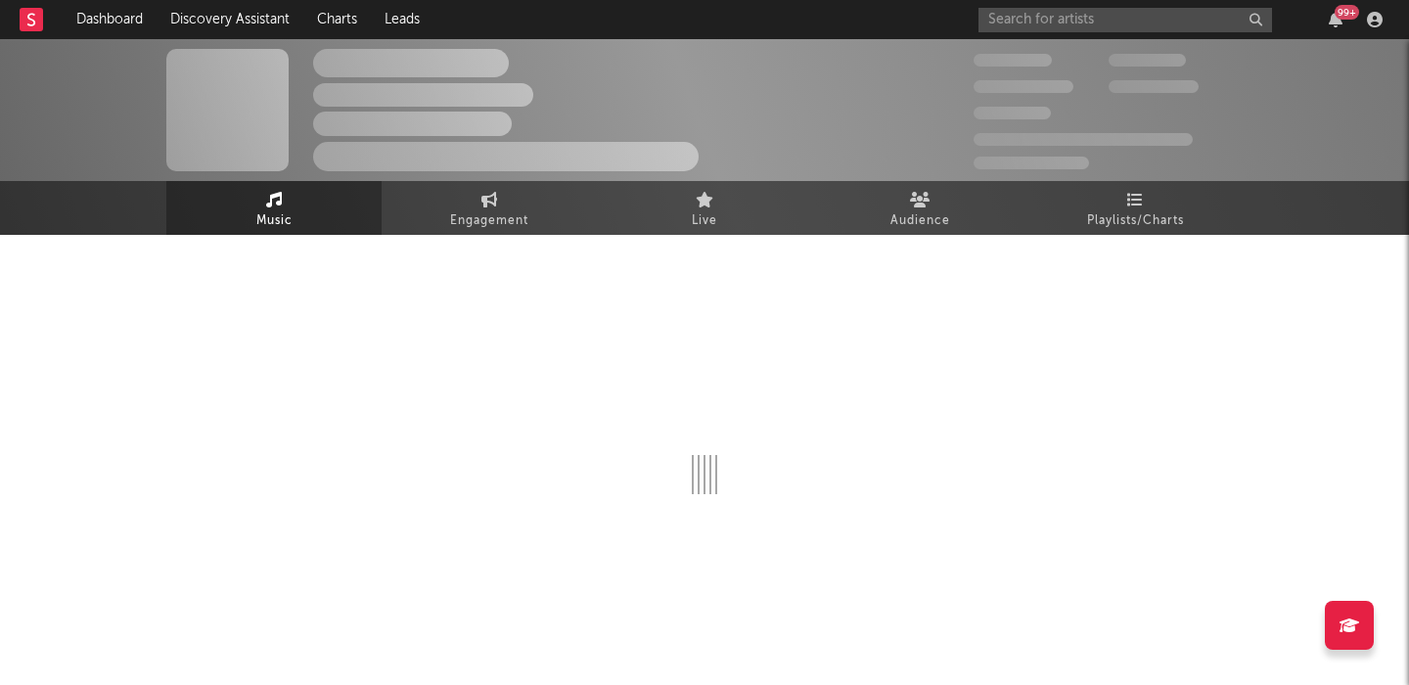
select select "1w"
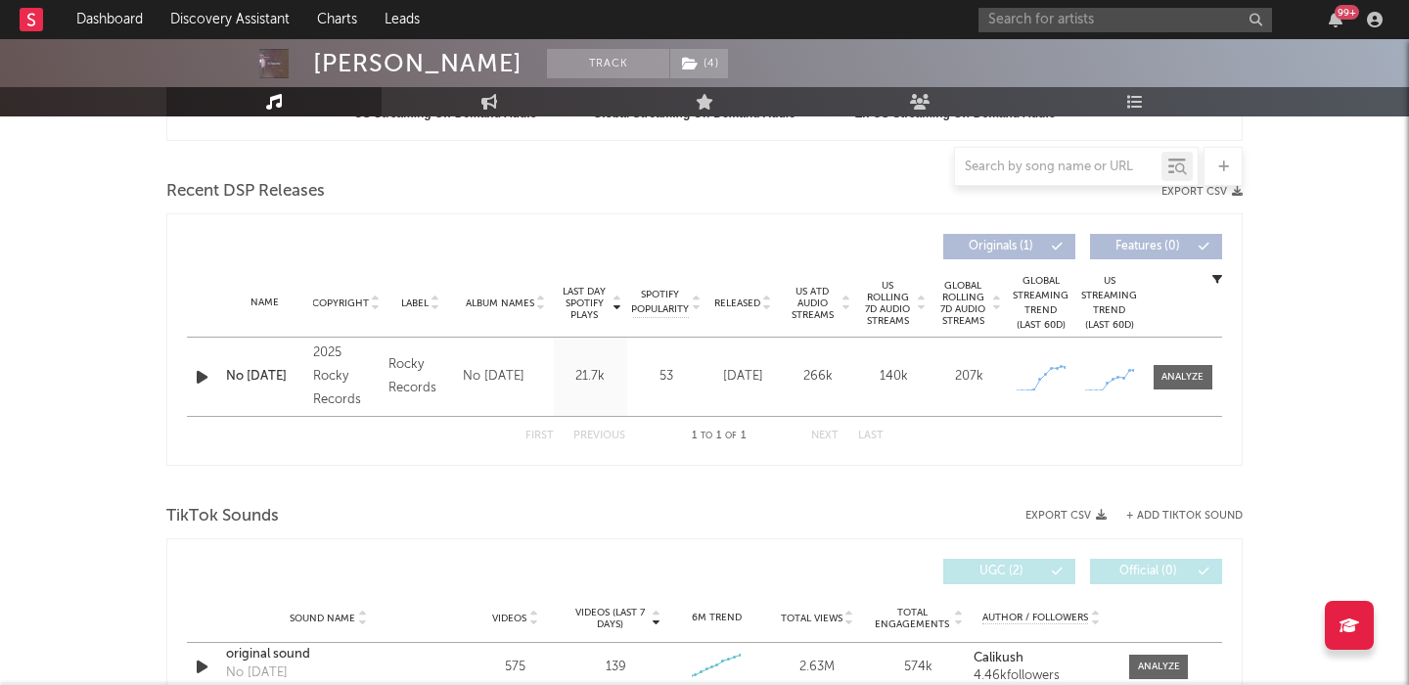
scroll to position [701, 0]
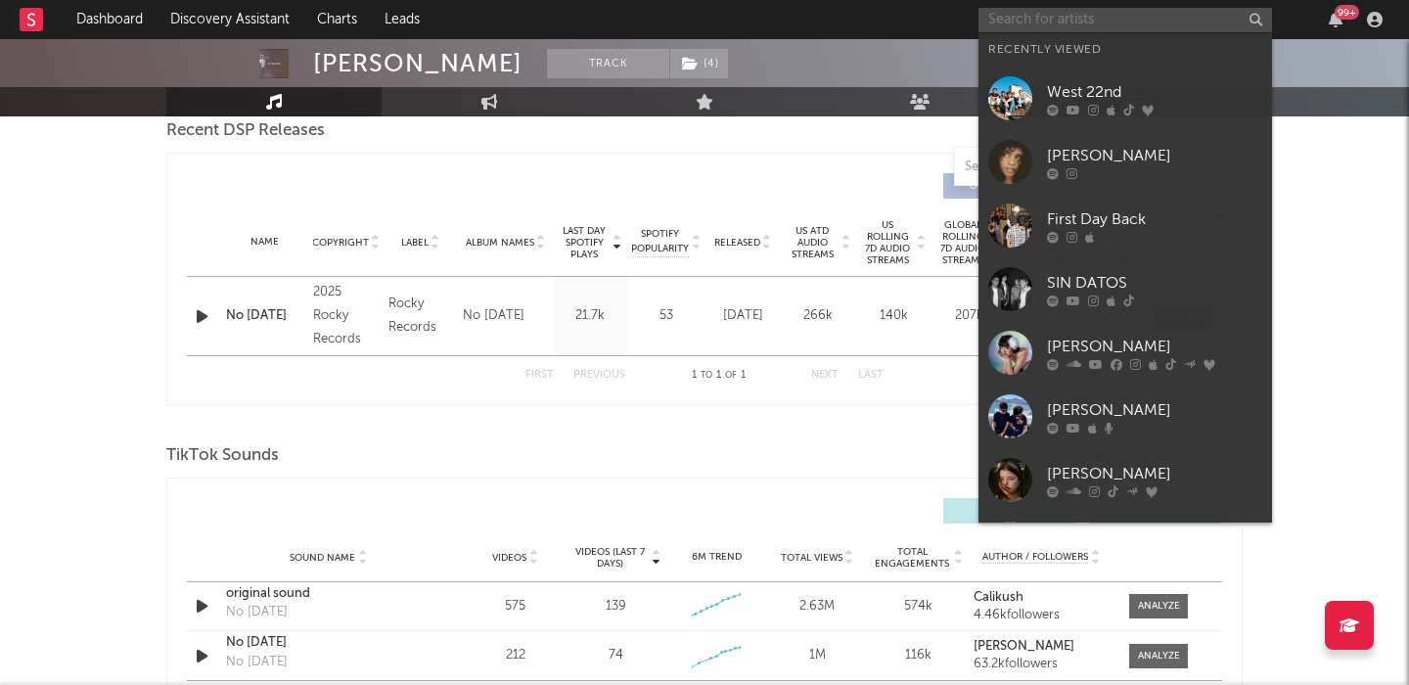
click at [1068, 21] on input "text" at bounding box center [1126, 20] width 294 height 24
paste input "https://open.spotify.com/artist/08VsEsQlwV0shYCFyZDYCJ?si=btFhVdV0QiuMjS4p46DhZ…"
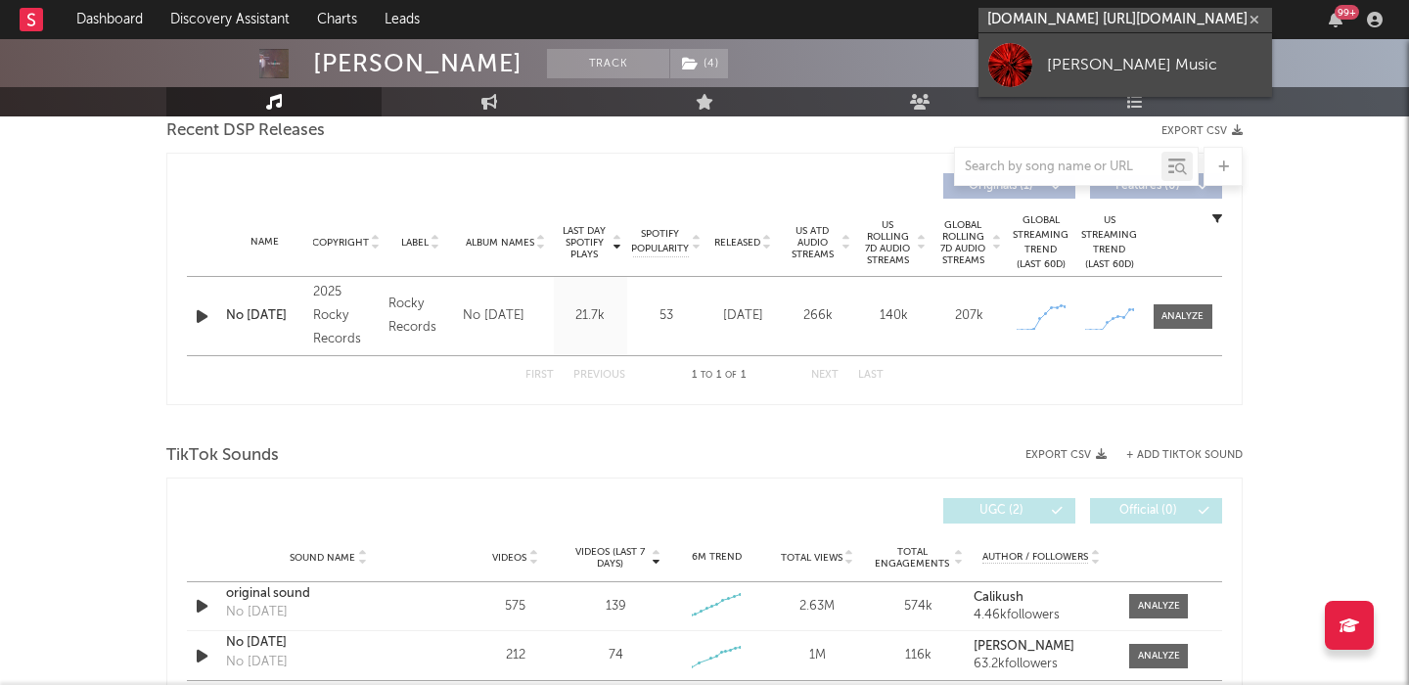
type input "https://open.spotify.com/artist/08VsEsQlwV0shYCFyZDYCJ?si=btFhVdV0QiuMjS4p46DhZ…"
click at [1091, 59] on div "Paul Owen Music" at bounding box center [1154, 64] width 215 height 23
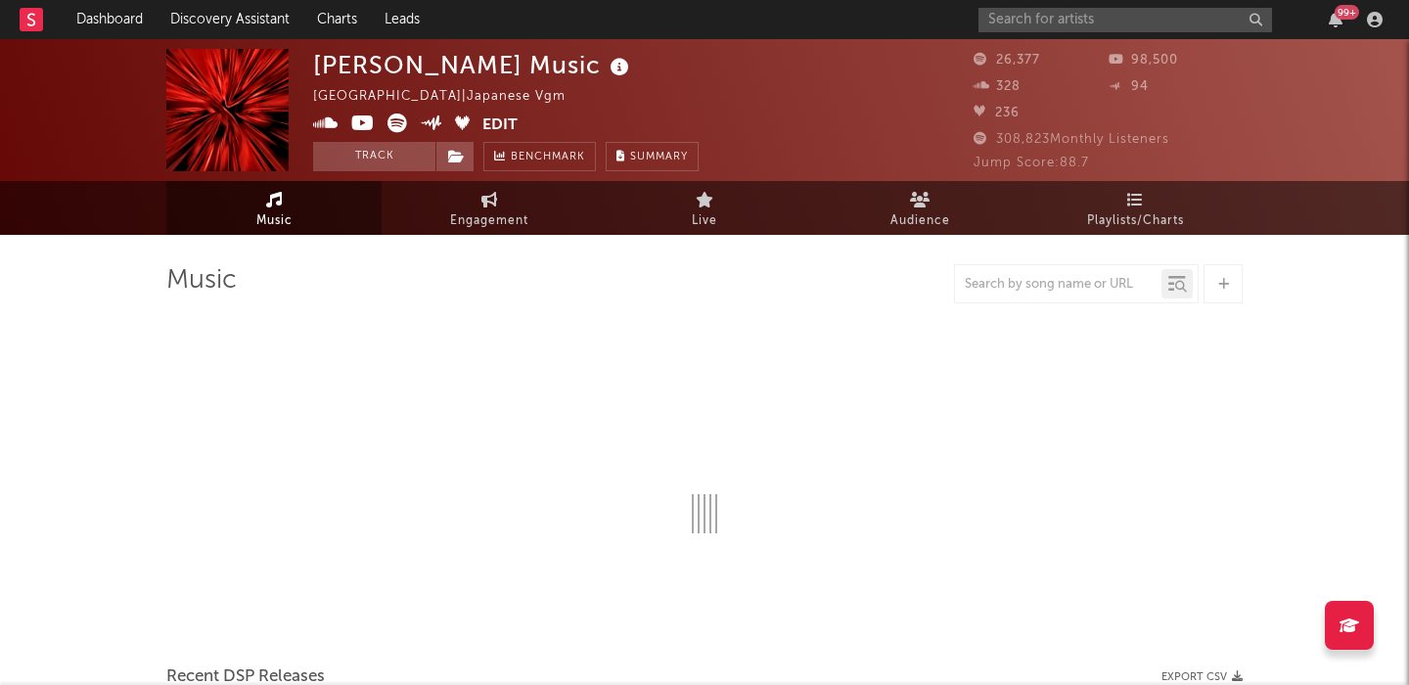
select select "6m"
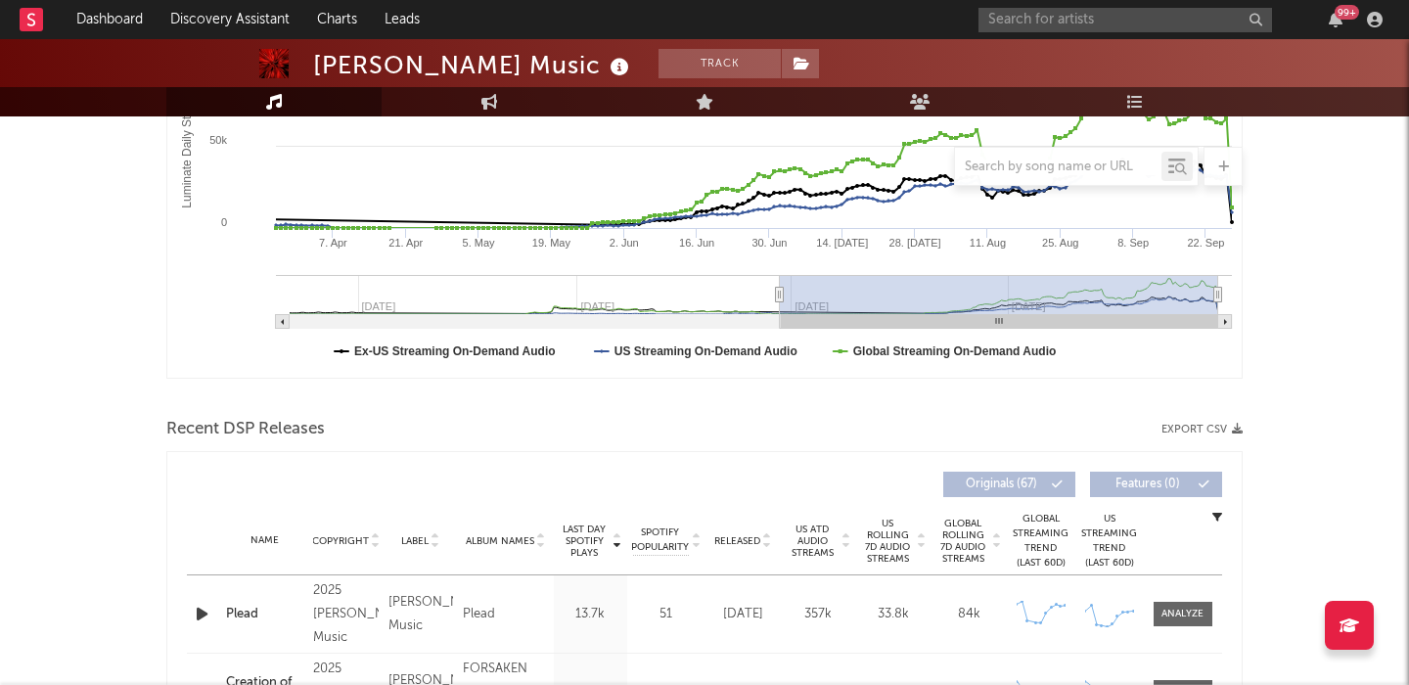
scroll to position [592, 0]
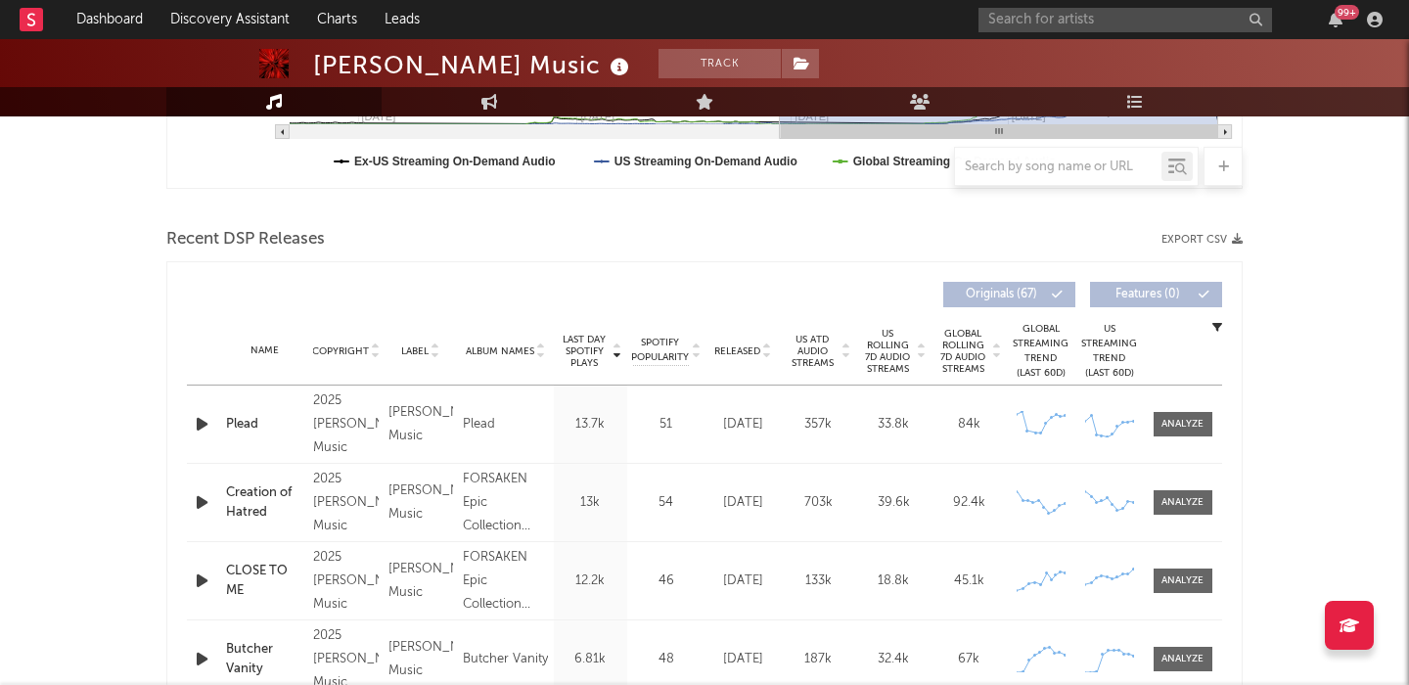
click at [730, 353] on span "Released" at bounding box center [737, 351] width 46 height 12
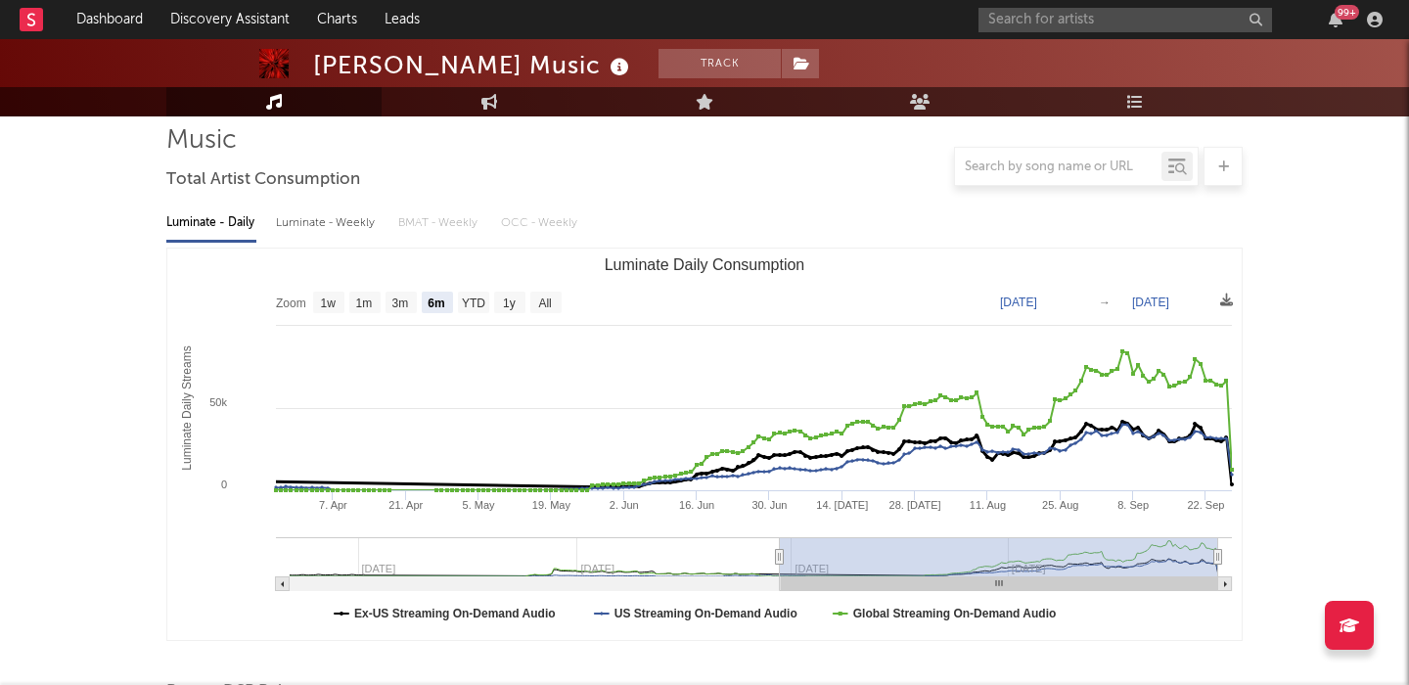
scroll to position [553, 0]
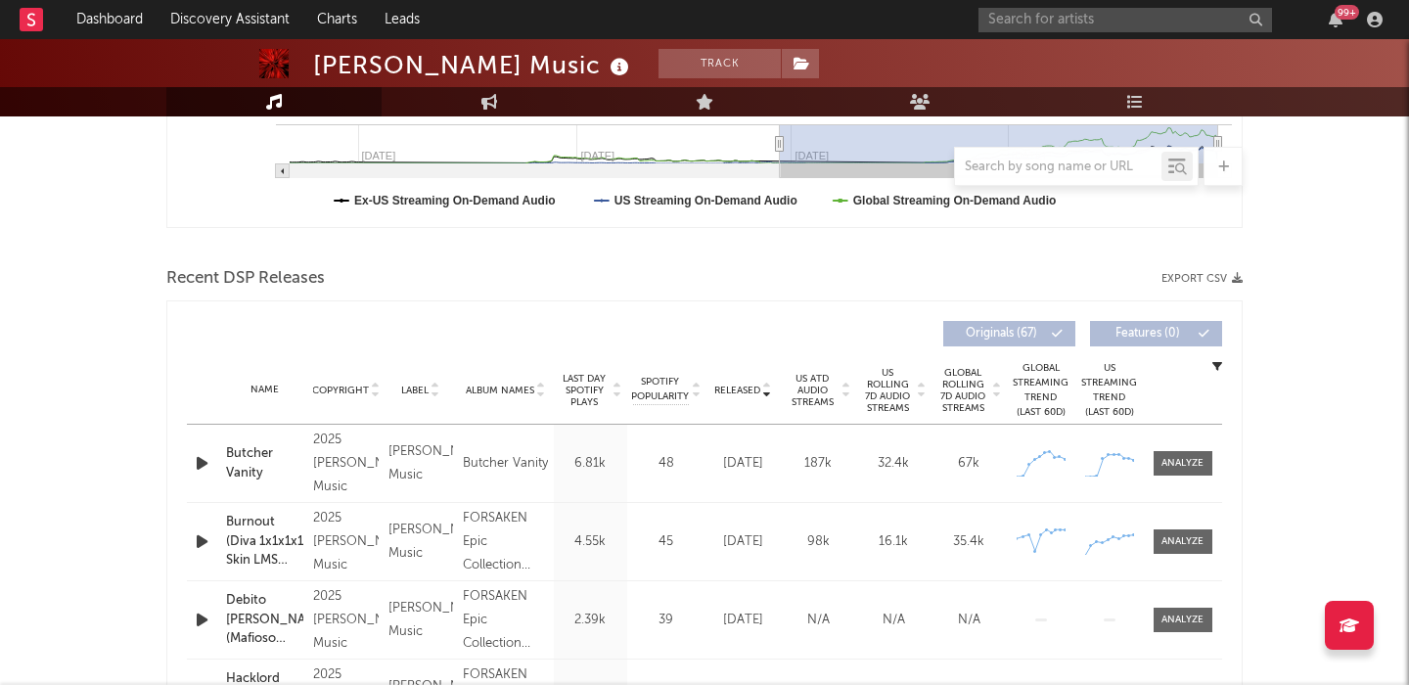
click at [257, 466] on div "Butcher Vanity" at bounding box center [264, 463] width 77 height 38
click at [1086, 20] on input "text" at bounding box center [1126, 20] width 294 height 24
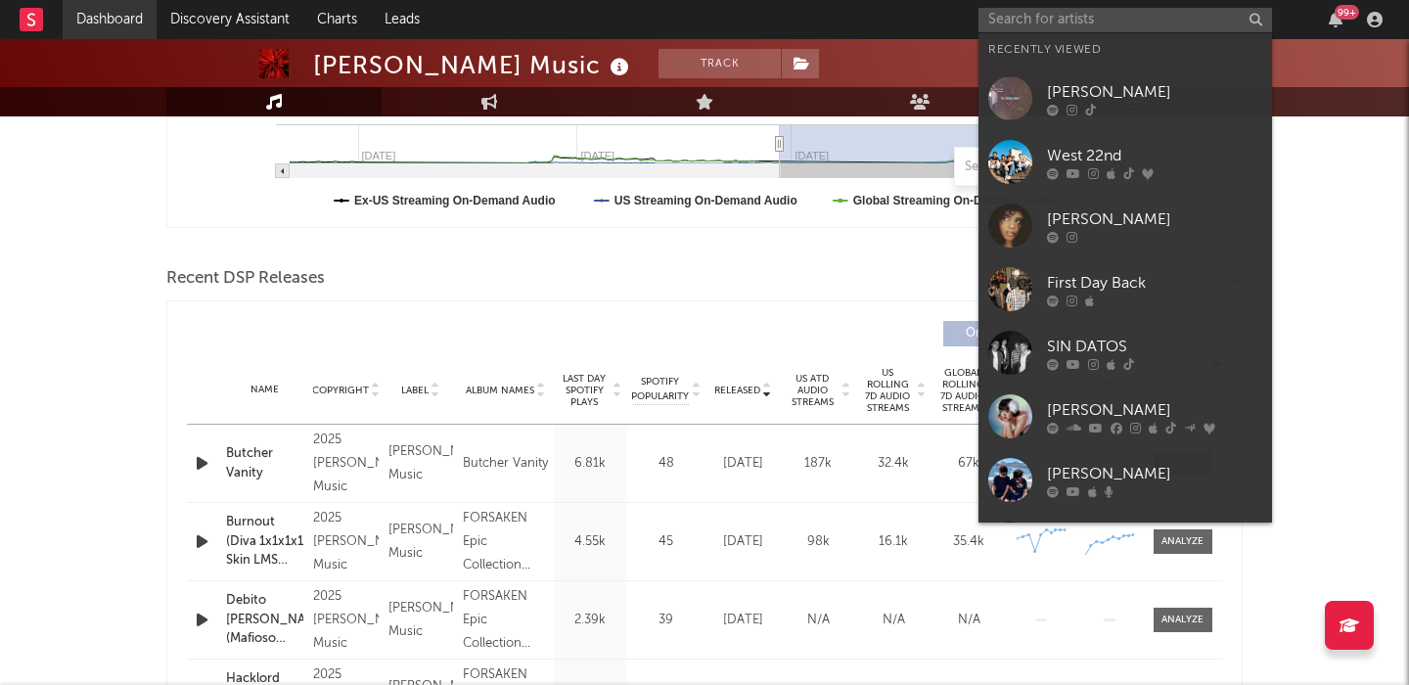
click at [131, 13] on link "Dashboard" at bounding box center [110, 19] width 94 height 39
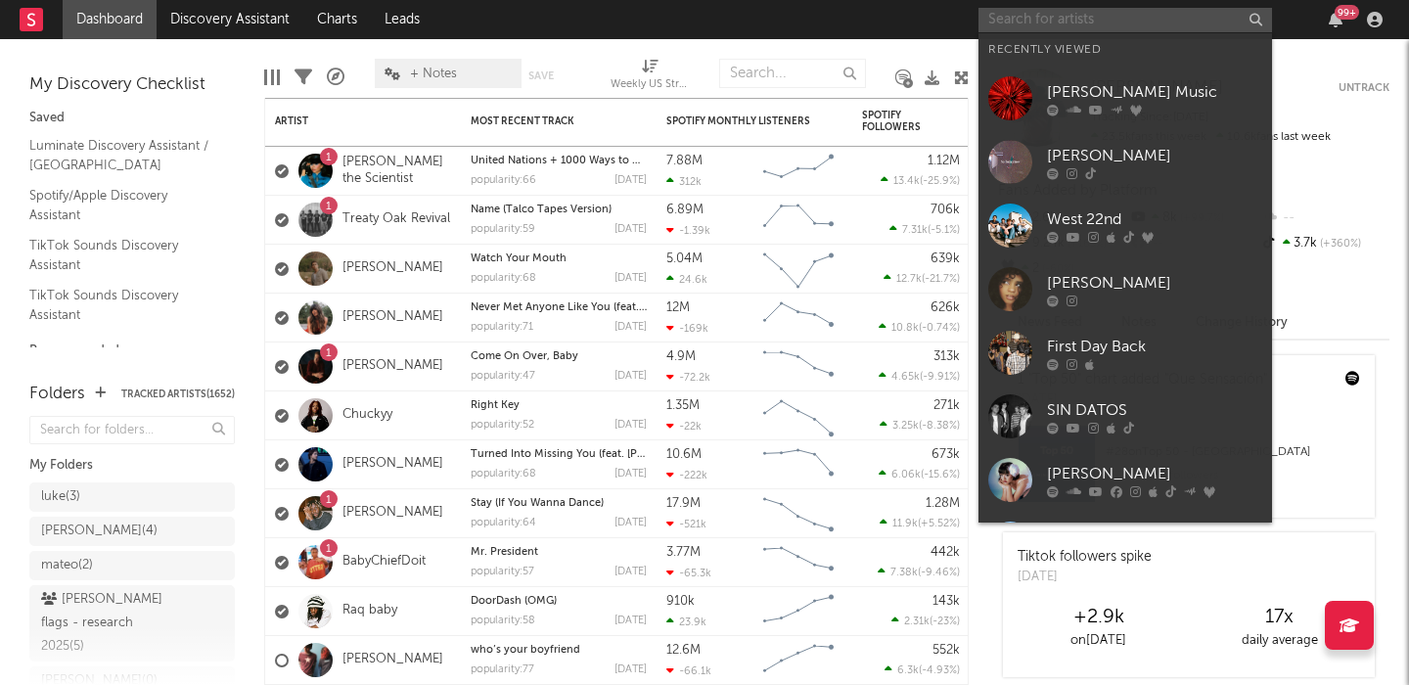
click at [1096, 12] on input "text" at bounding box center [1126, 20] width 294 height 24
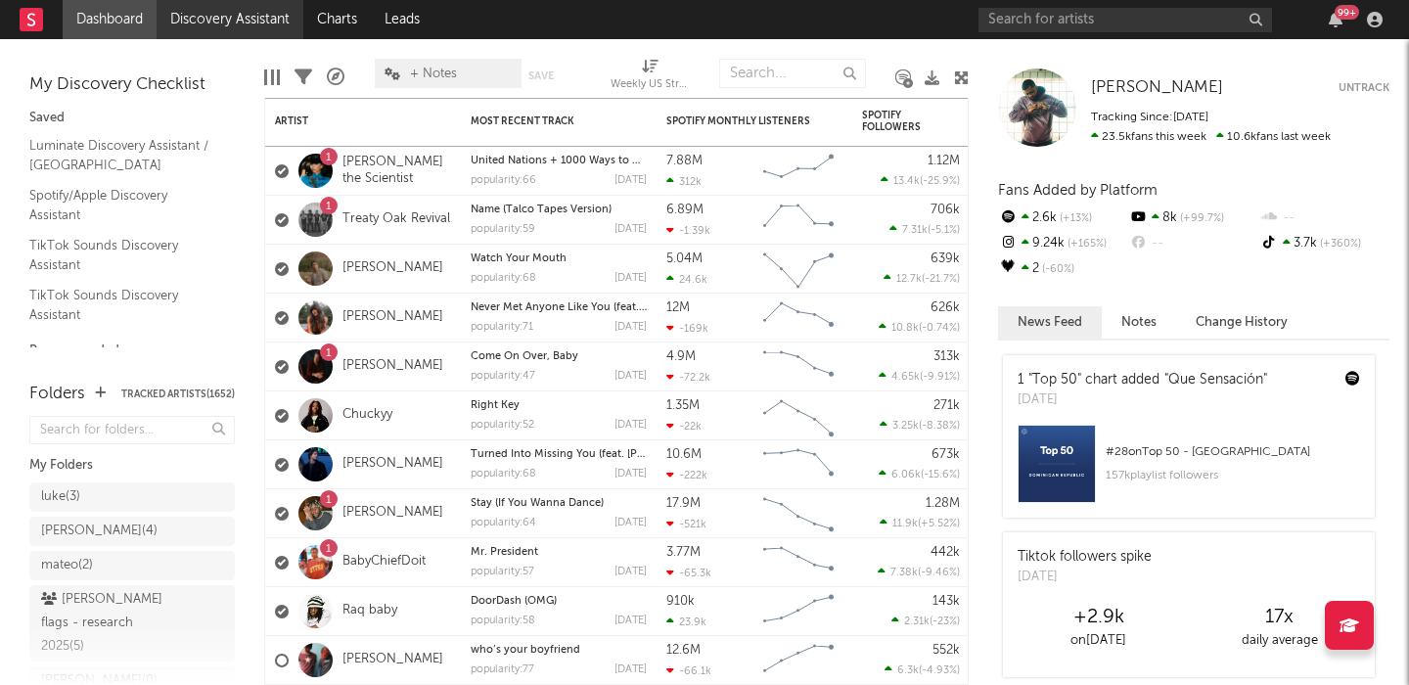
click at [275, 14] on link "Discovery Assistant" at bounding box center [230, 19] width 147 height 39
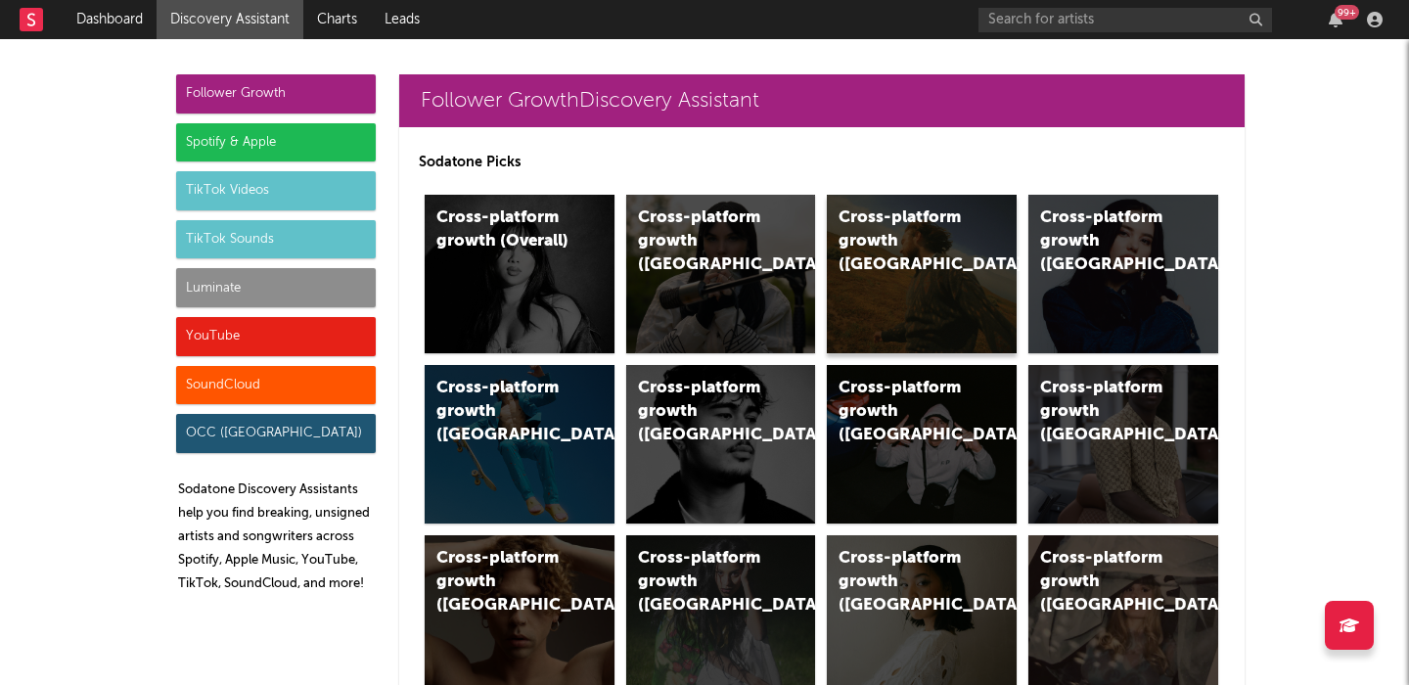
click at [857, 216] on div "Cross-platform growth ([GEOGRAPHIC_DATA])" at bounding box center [905, 241] width 133 height 70
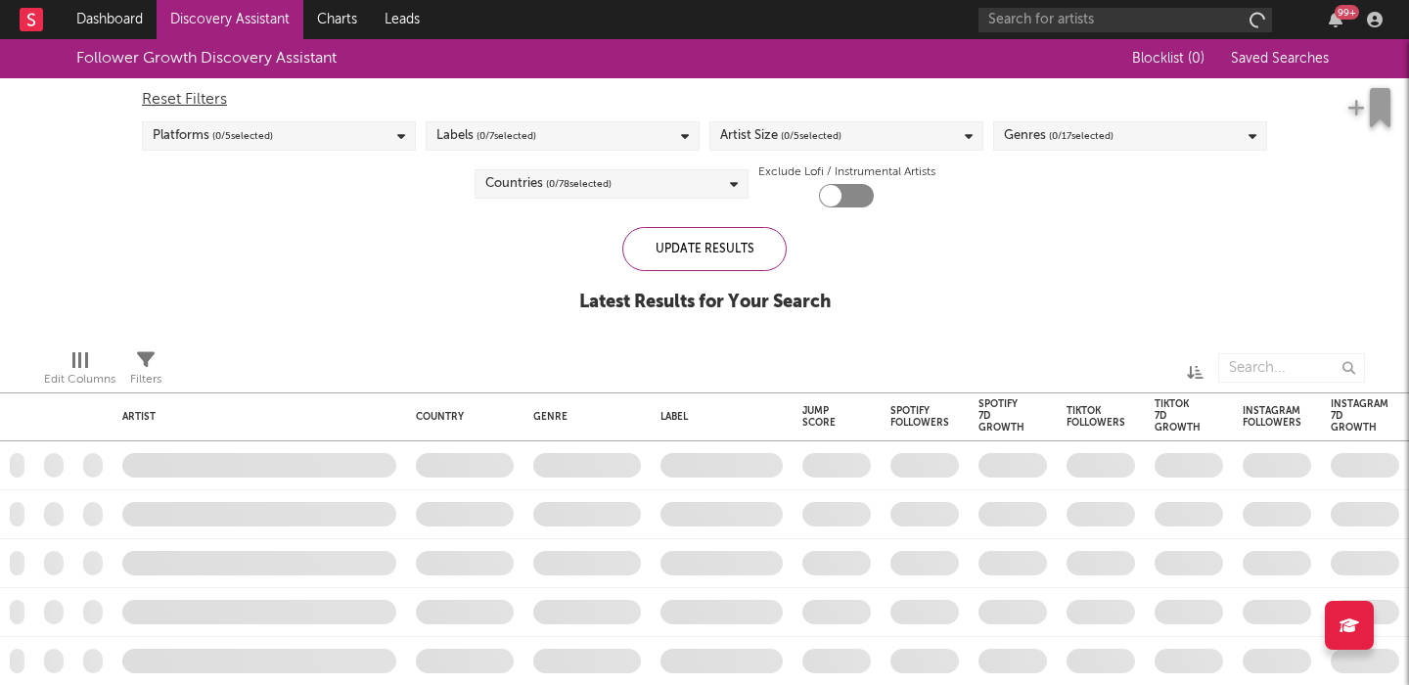
checkbox input "true"
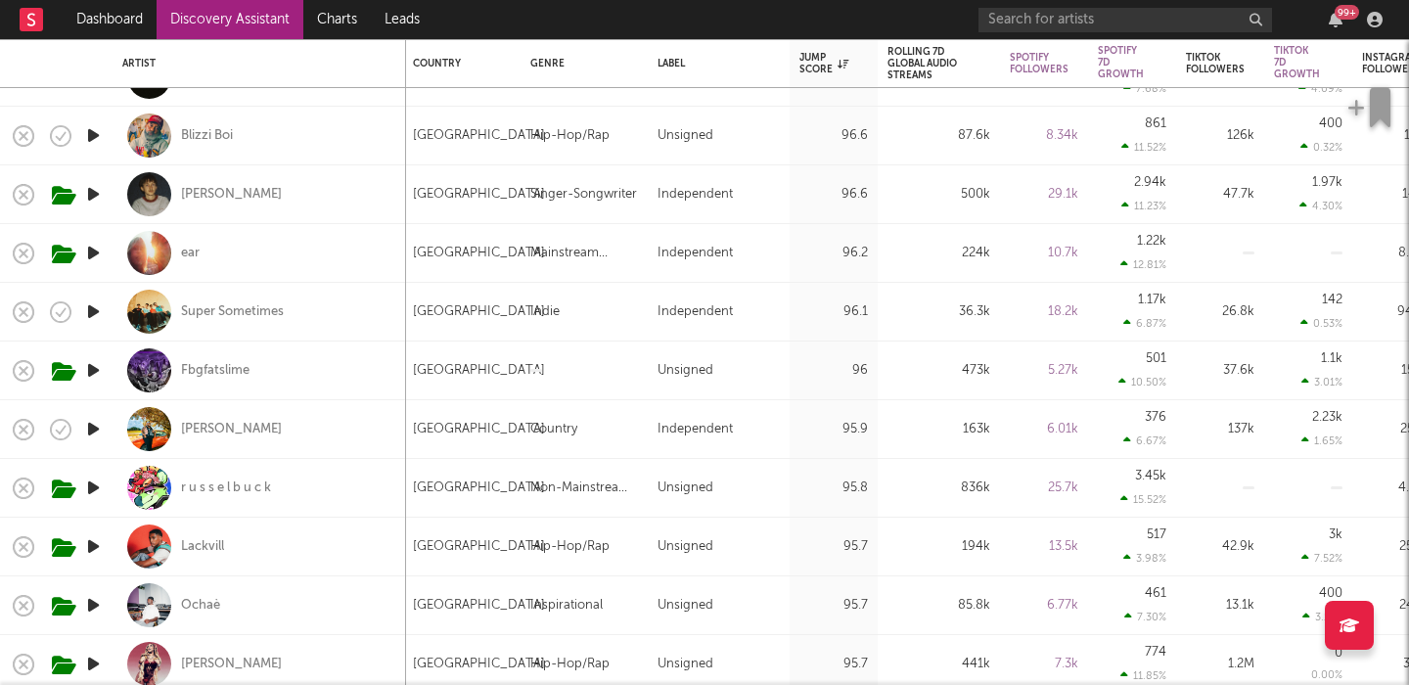
click at [325, 434] on div "Kevin Thomas" at bounding box center [259, 429] width 274 height 58
select select "1w"
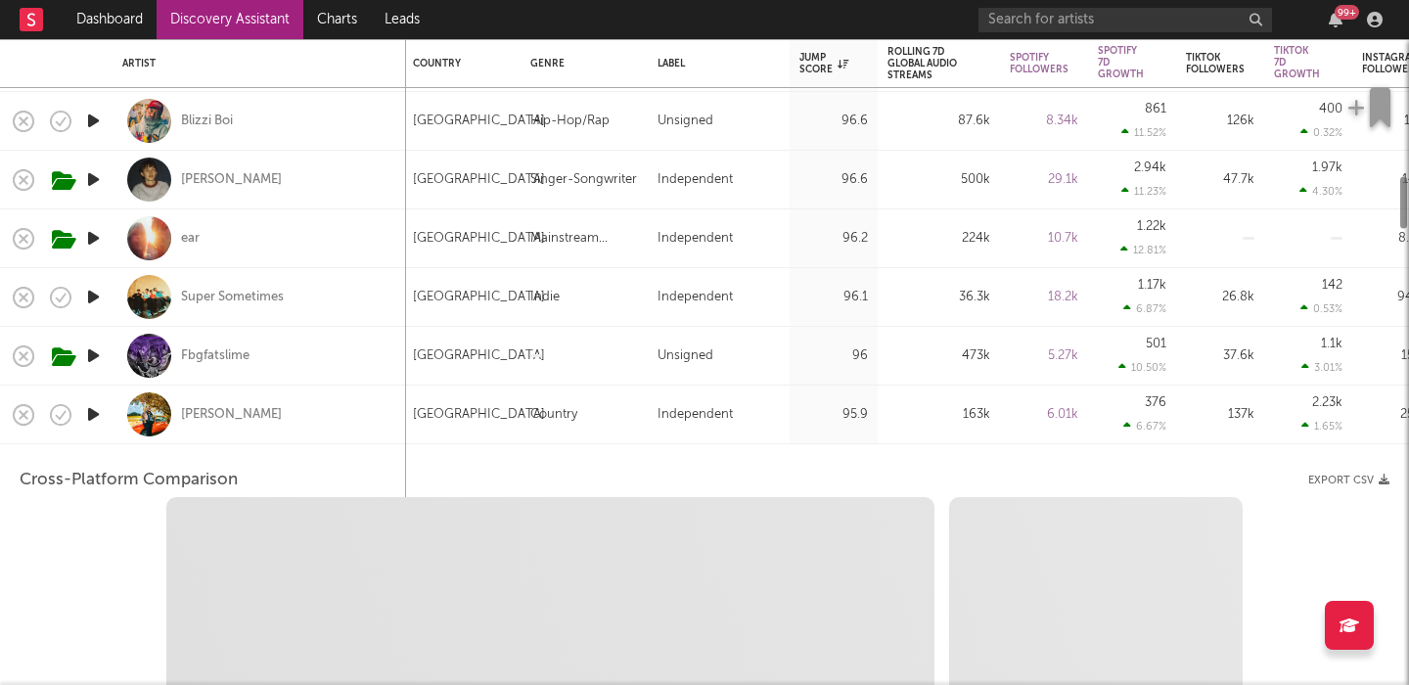
select select "6m"
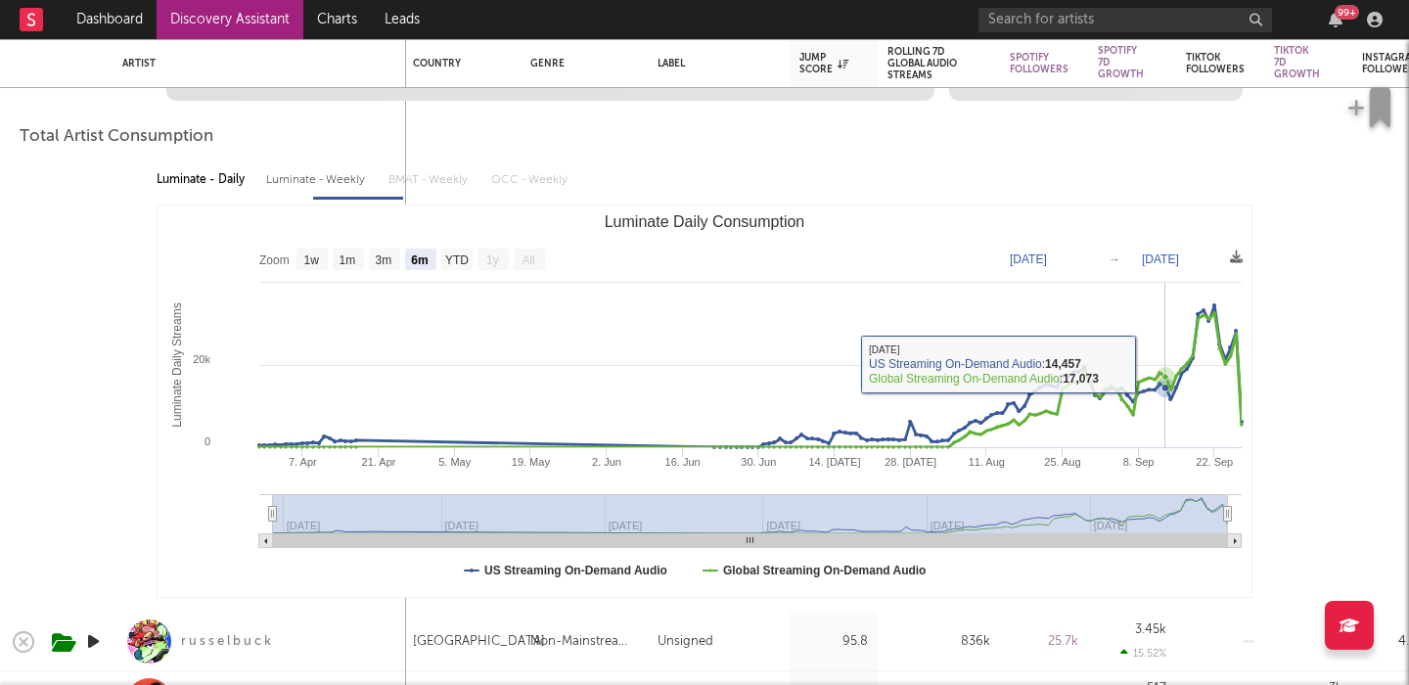
select select "1m"
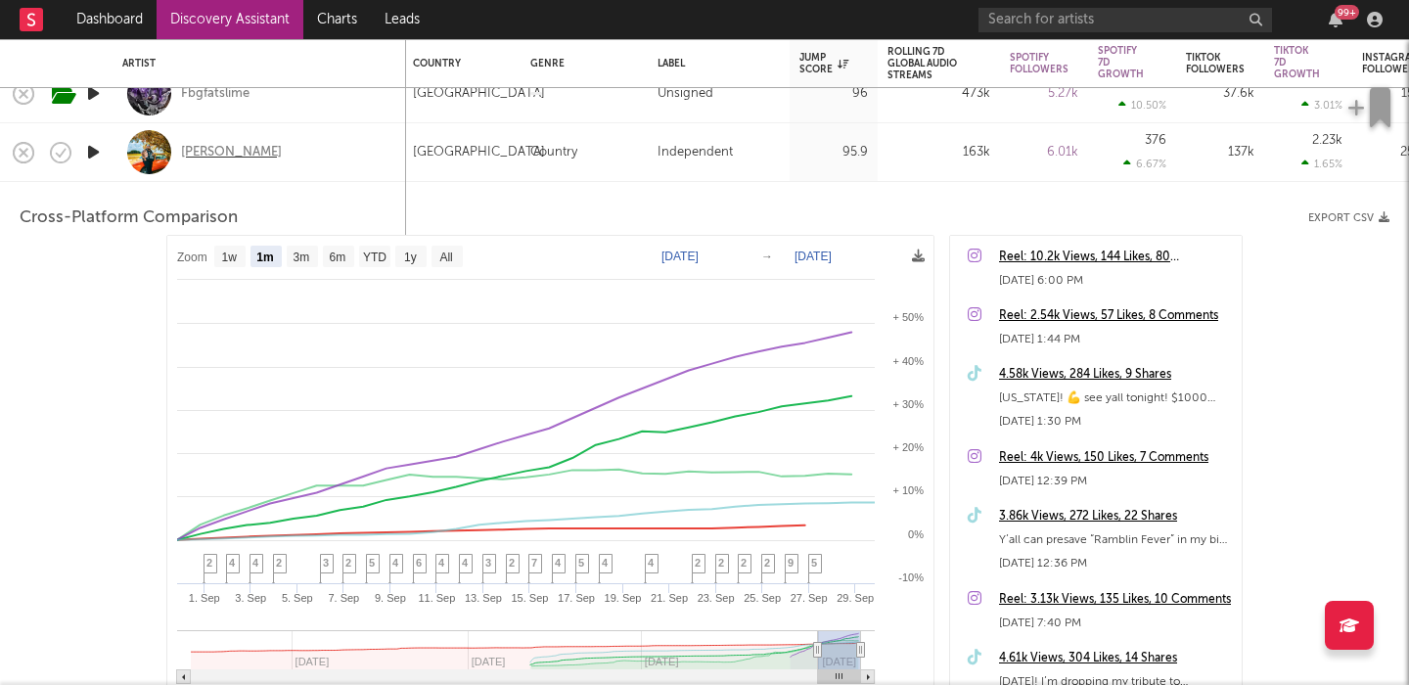
click at [233, 152] on div "Kevin Thomas" at bounding box center [231, 153] width 101 height 18
click at [332, 155] on div "Kevin Thomas" at bounding box center [259, 152] width 274 height 58
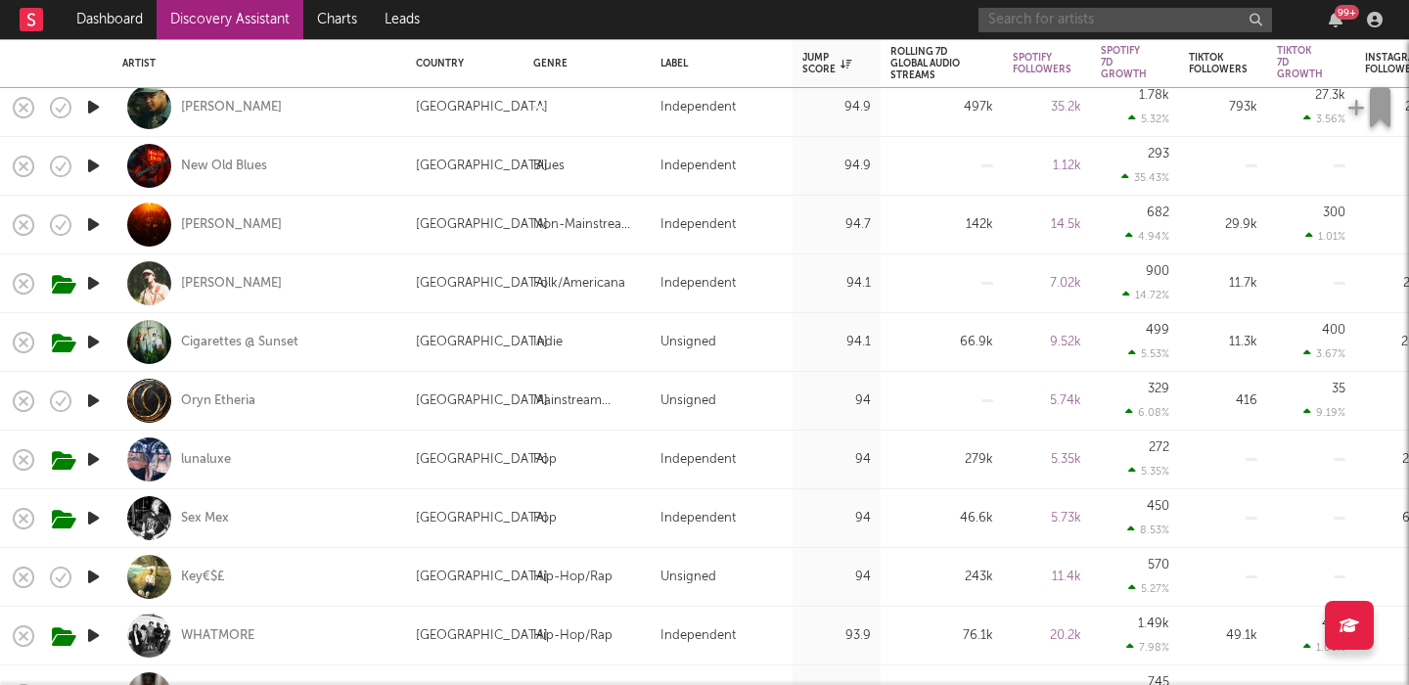
click at [1099, 12] on input "text" at bounding box center [1126, 20] width 294 height 24
paste input "[PERSON_NAME]"
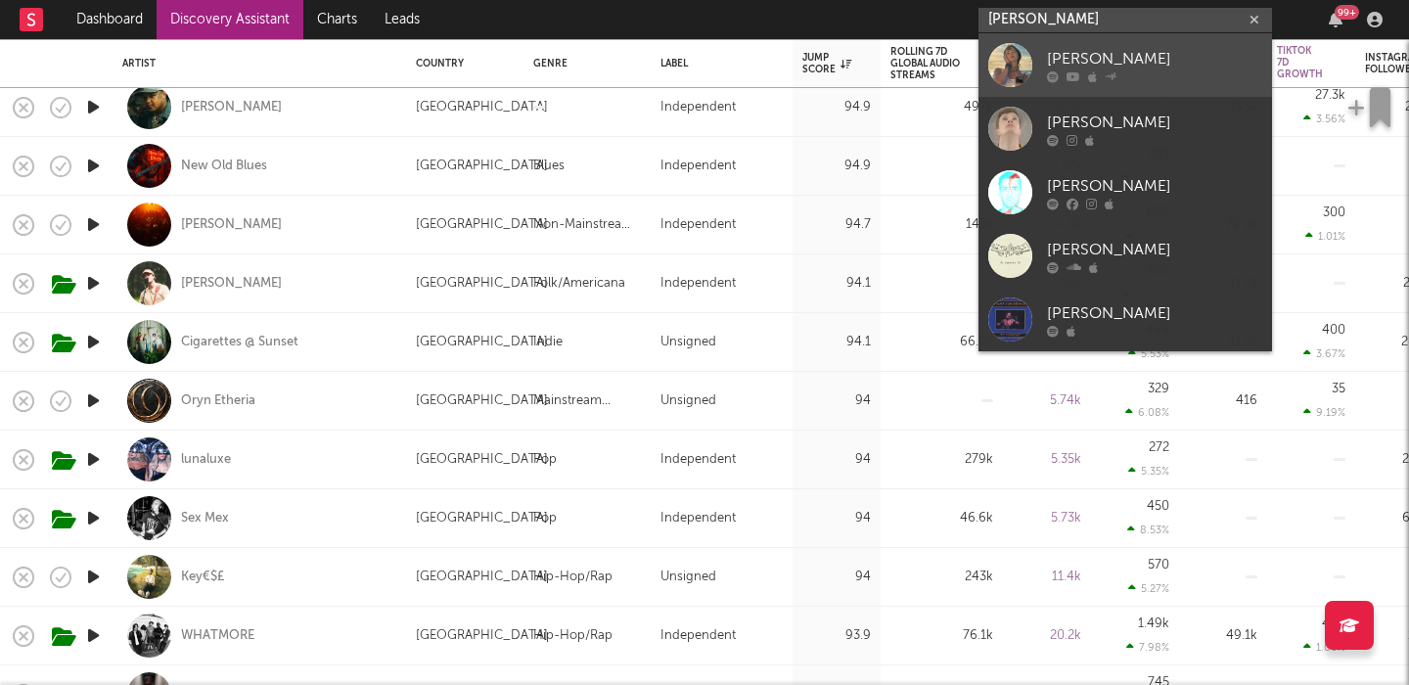
type input "[PERSON_NAME]"
click at [1134, 50] on div "[PERSON_NAME]" at bounding box center [1154, 58] width 215 height 23
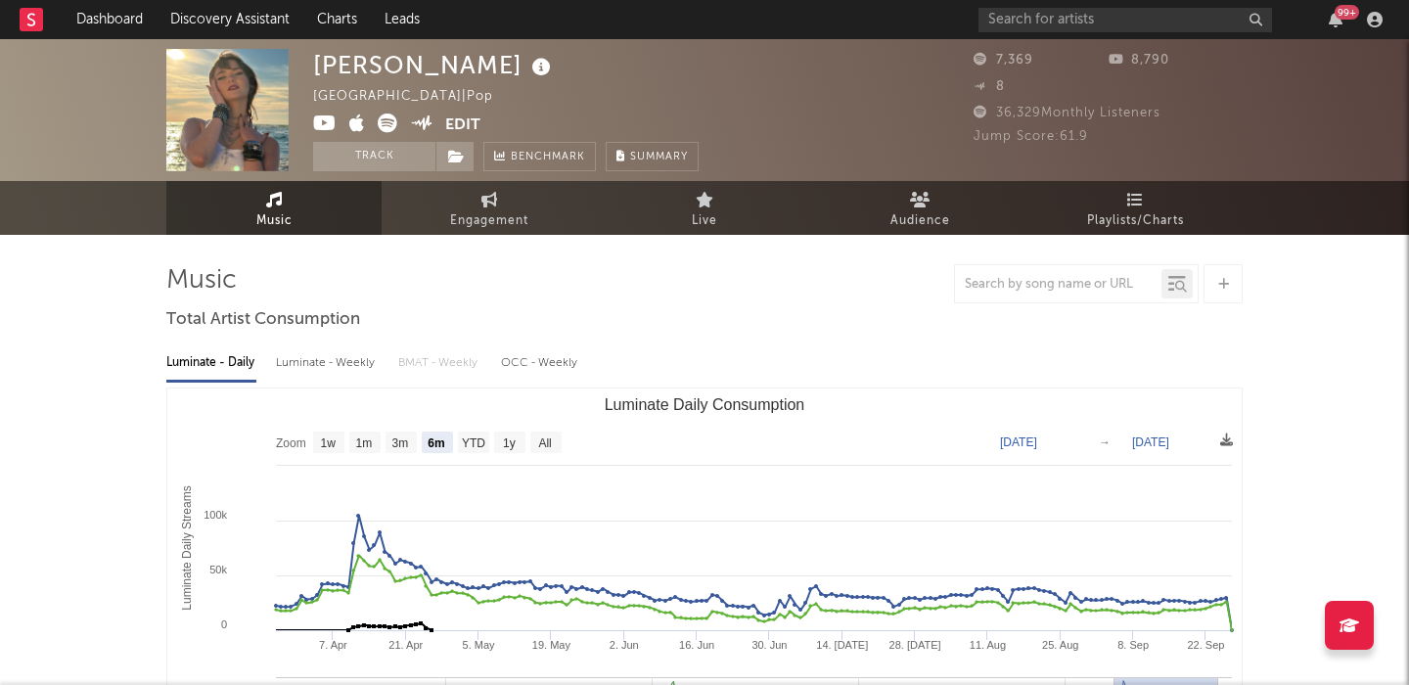
select select "6m"
click at [344, 370] on div "Luminate - Weekly" at bounding box center [327, 362] width 103 height 33
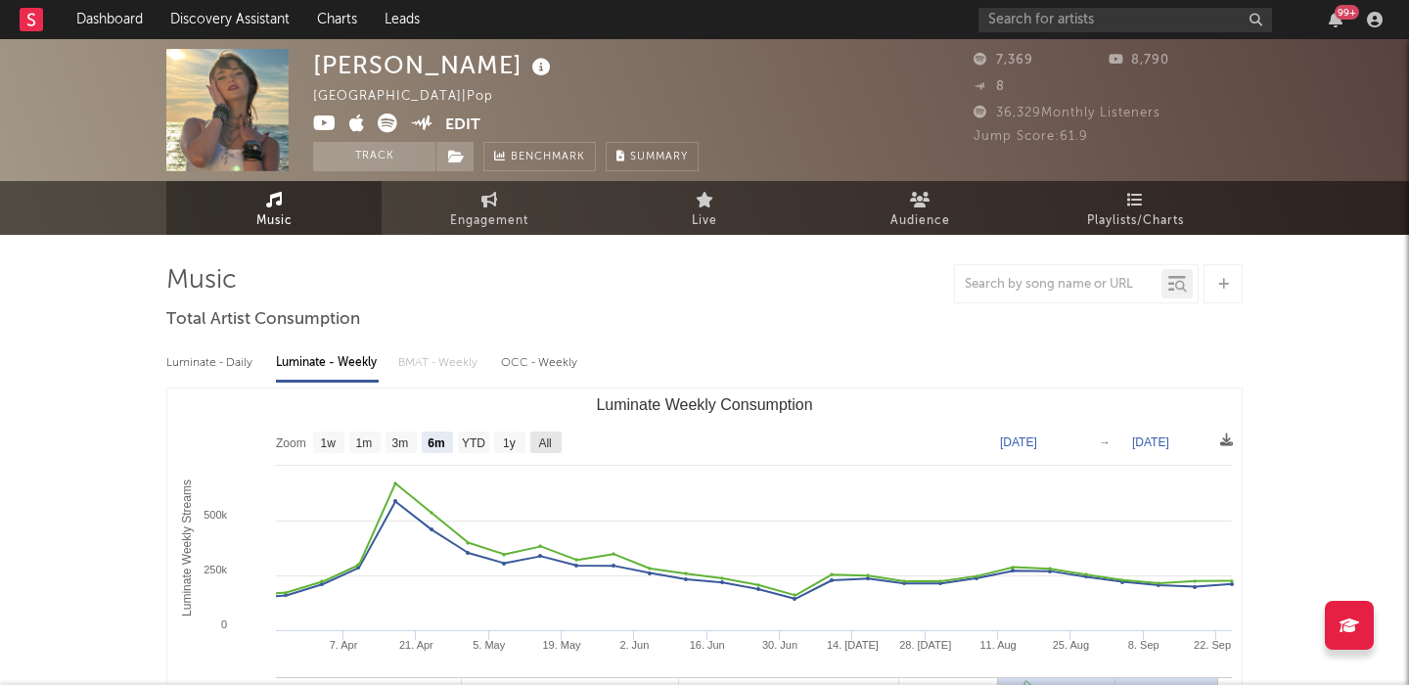
click at [542, 438] on text "All" at bounding box center [544, 443] width 13 height 14
select select "All"
type input "2023-08-10"
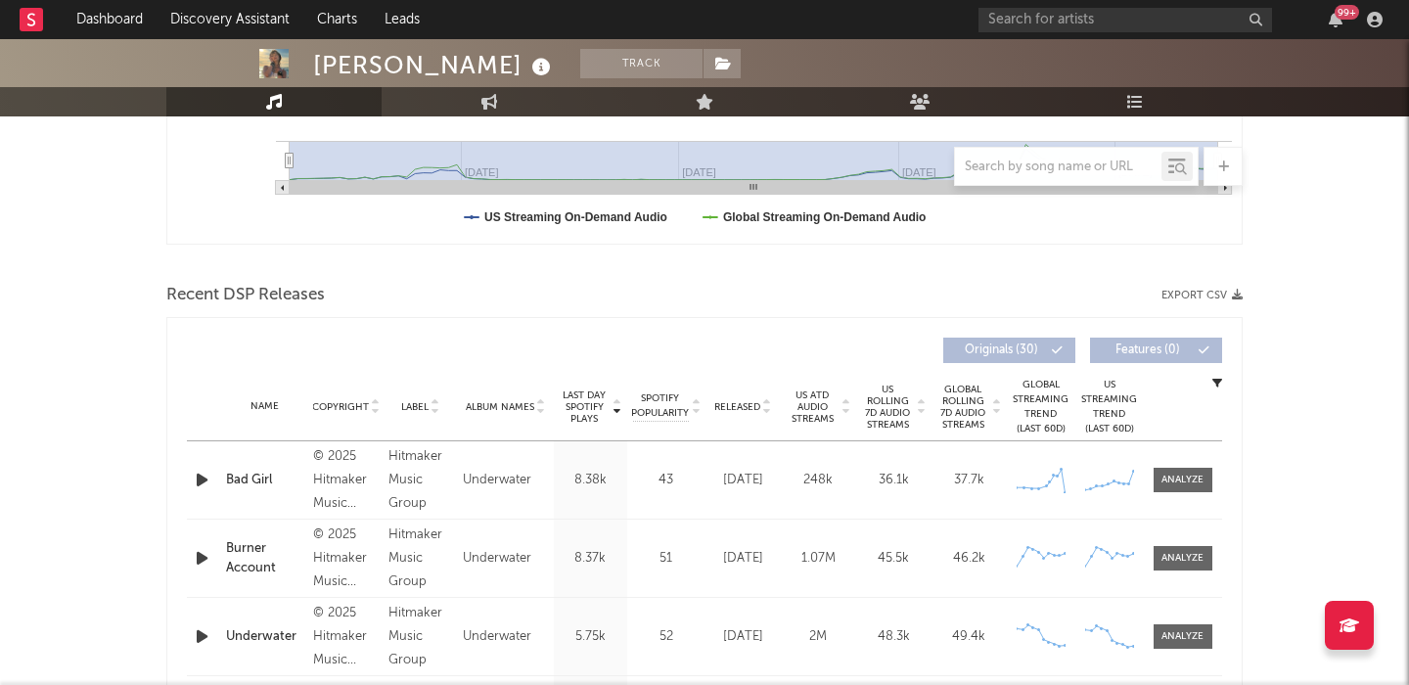
scroll to position [691, 0]
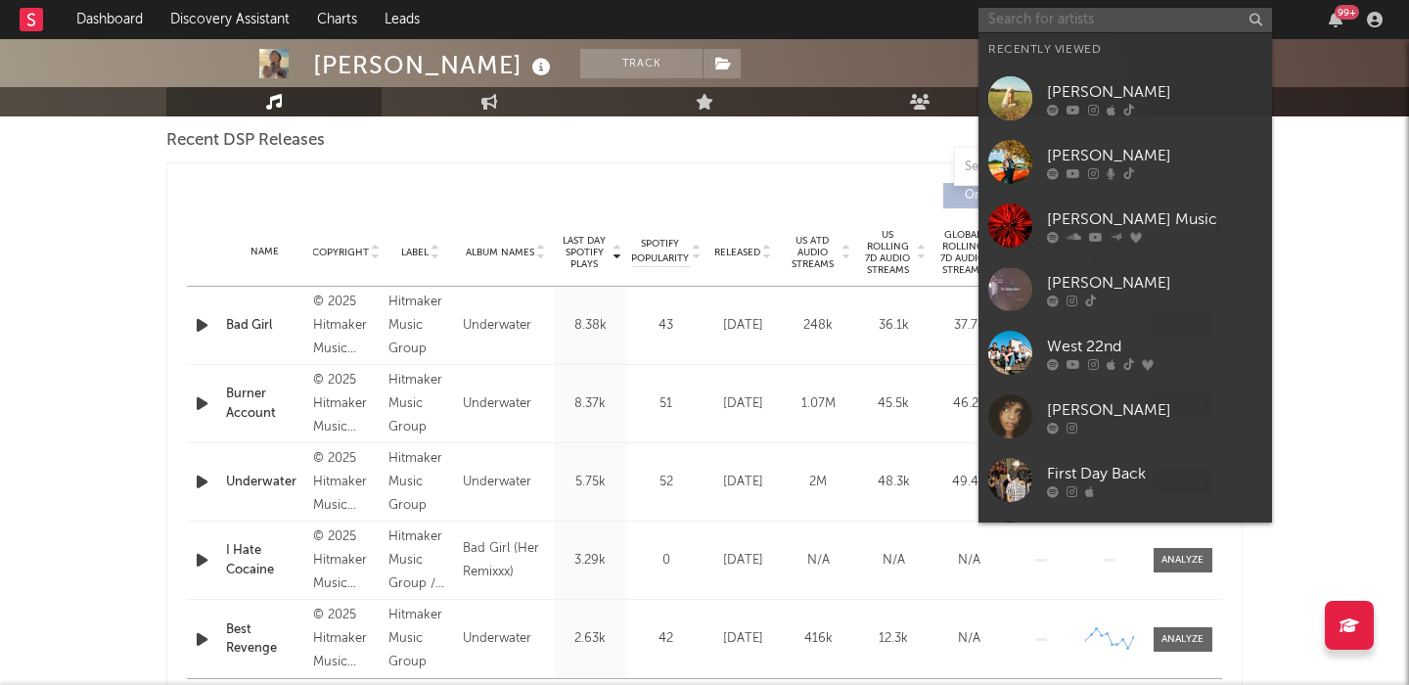
click at [1079, 10] on input "text" at bounding box center [1126, 20] width 294 height 24
paste input "[PERSON_NAME]"
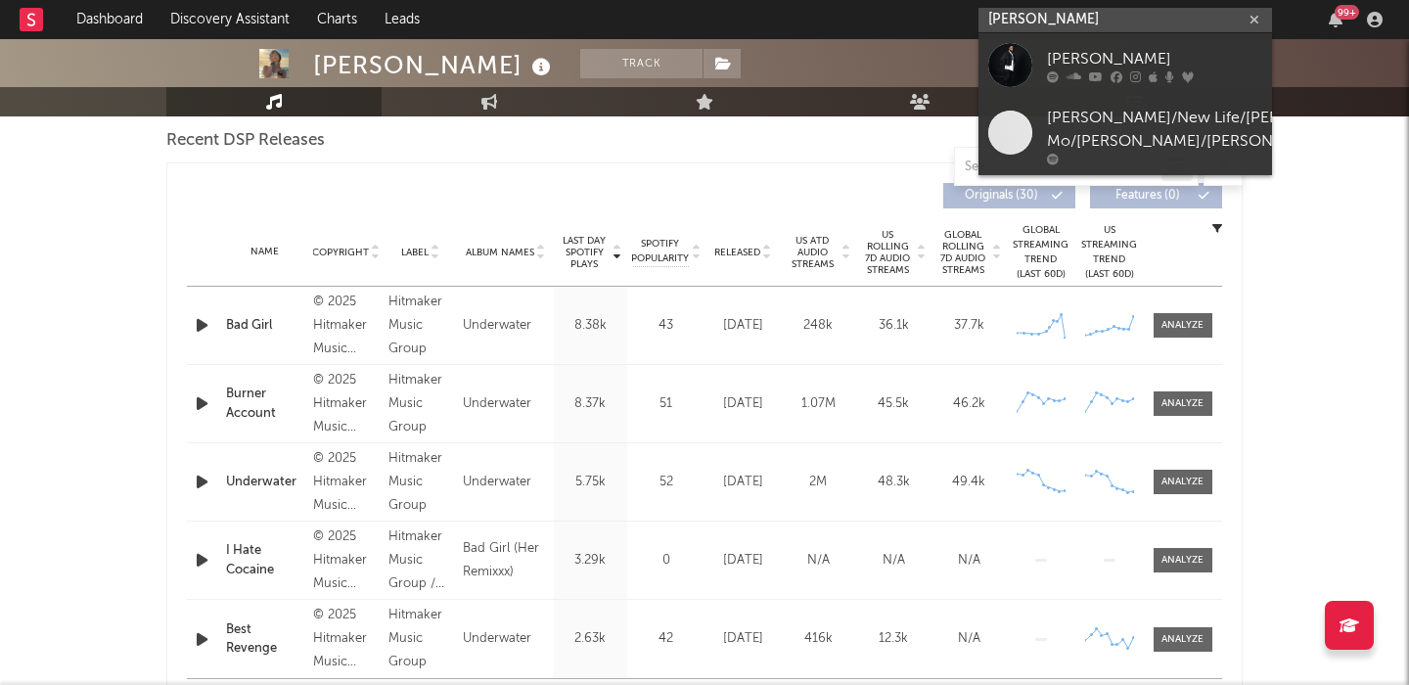
type input "[PERSON_NAME]"
click at [1184, 56] on div "[PERSON_NAME]" at bounding box center [1154, 58] width 215 height 23
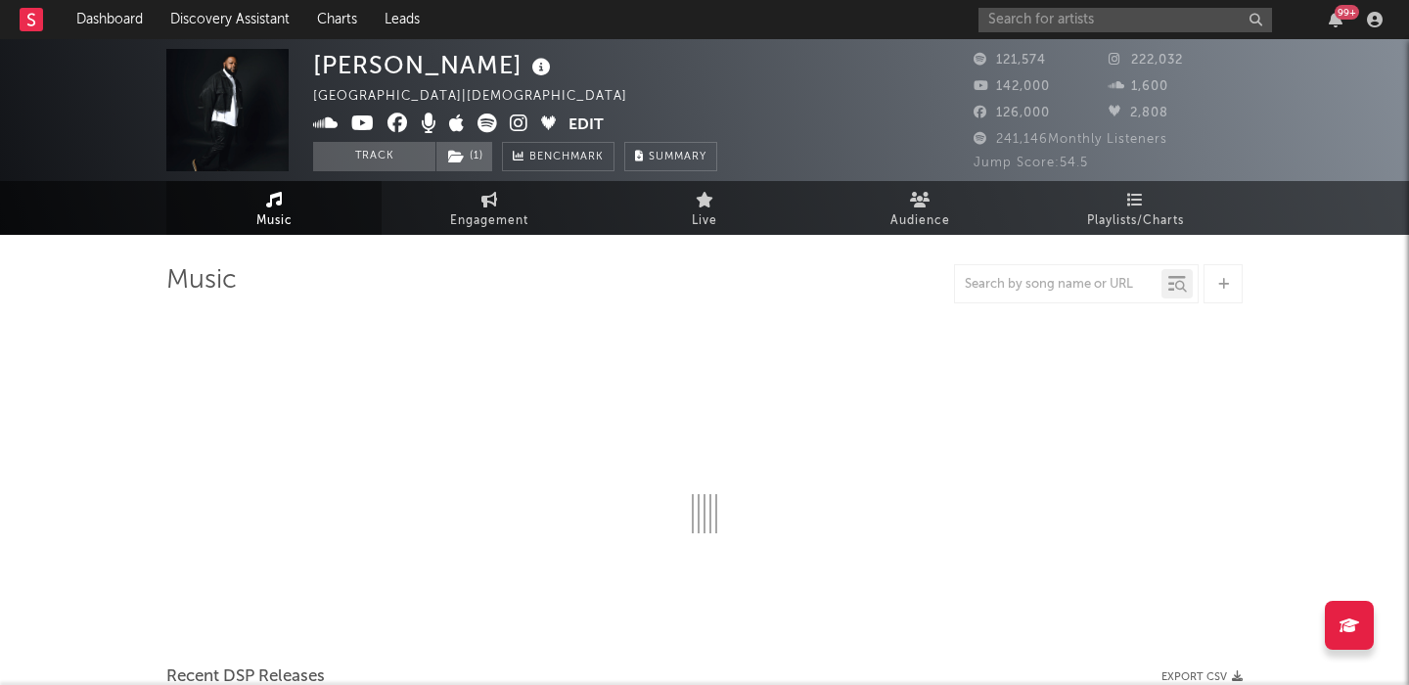
select select "6m"
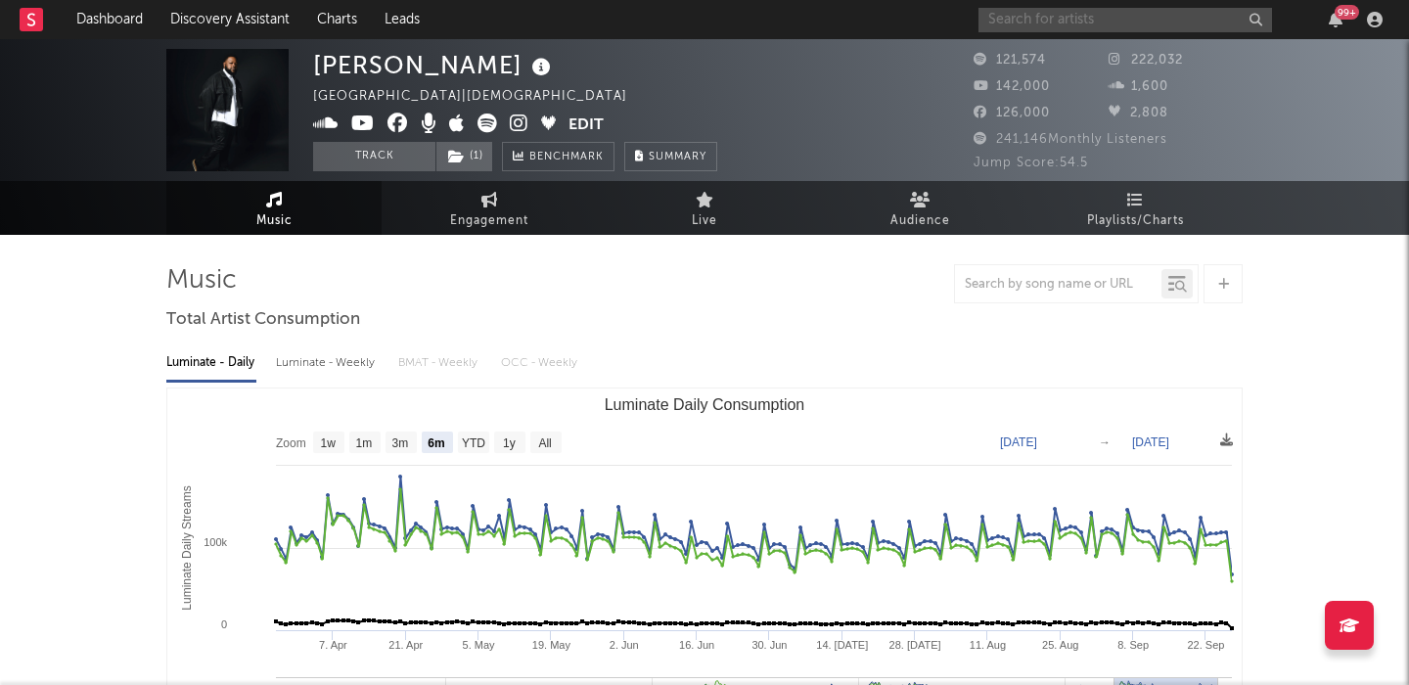
paste input "Prada Archive"
click at [1021, 19] on input "text" at bounding box center [1126, 20] width 294 height 24
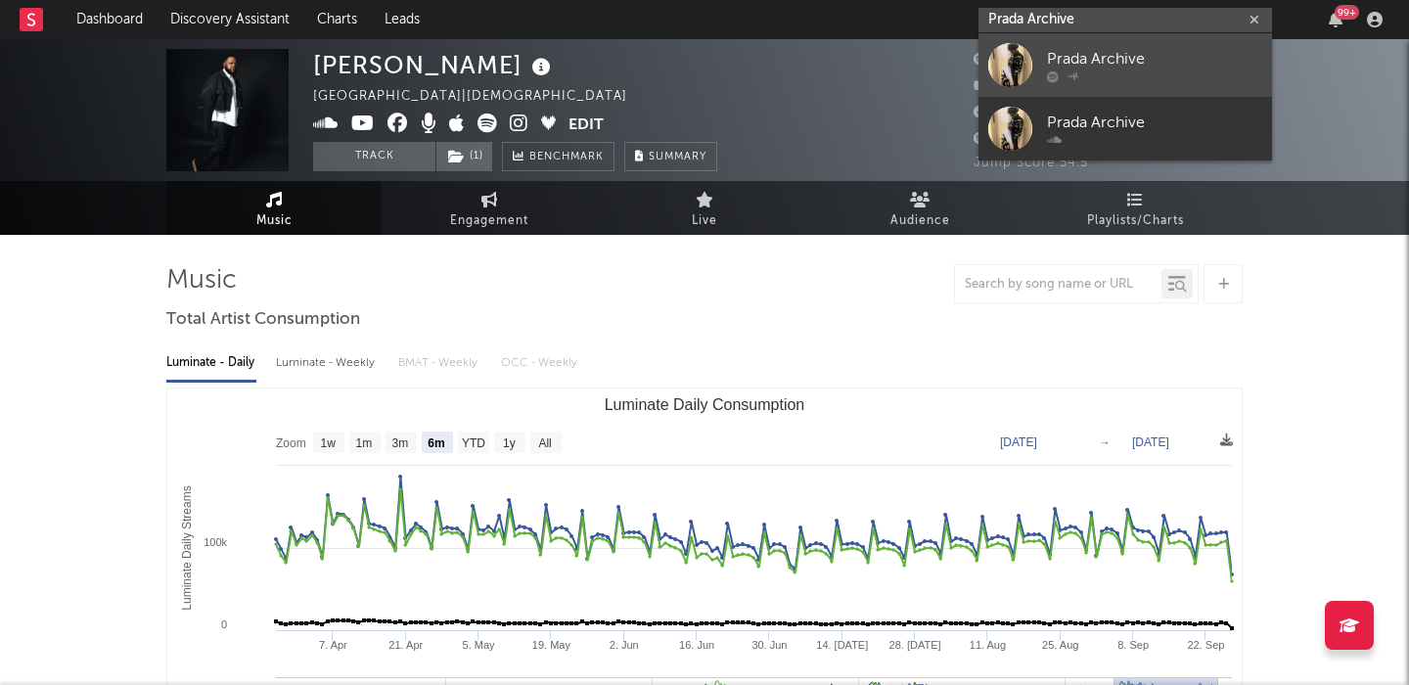
type input "Prada Archive"
click at [1171, 50] on div "Prada Archive" at bounding box center [1154, 58] width 215 height 23
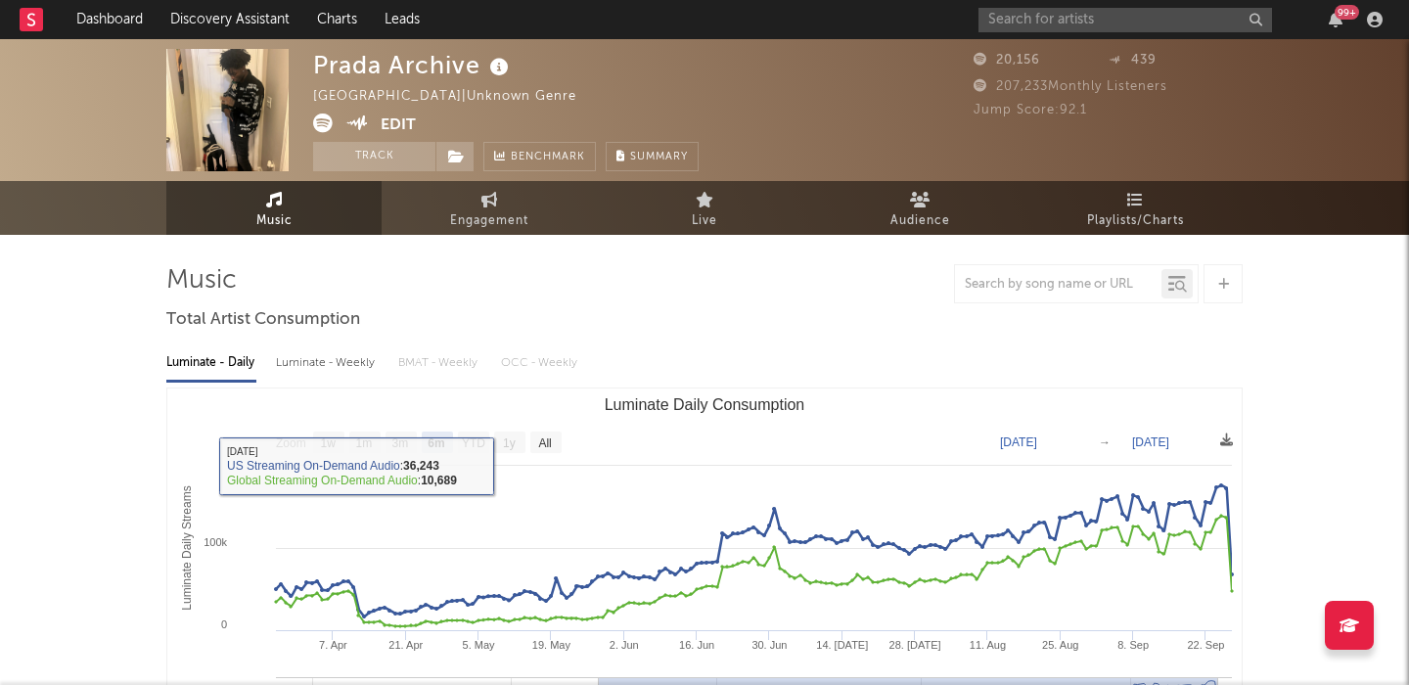
click at [565, 434] on rect "Luminate Daily Consumption" at bounding box center [704, 583] width 1074 height 391
click at [550, 437] on text "All" at bounding box center [544, 443] width 13 height 14
select select "All"
type input "2024-12-25"
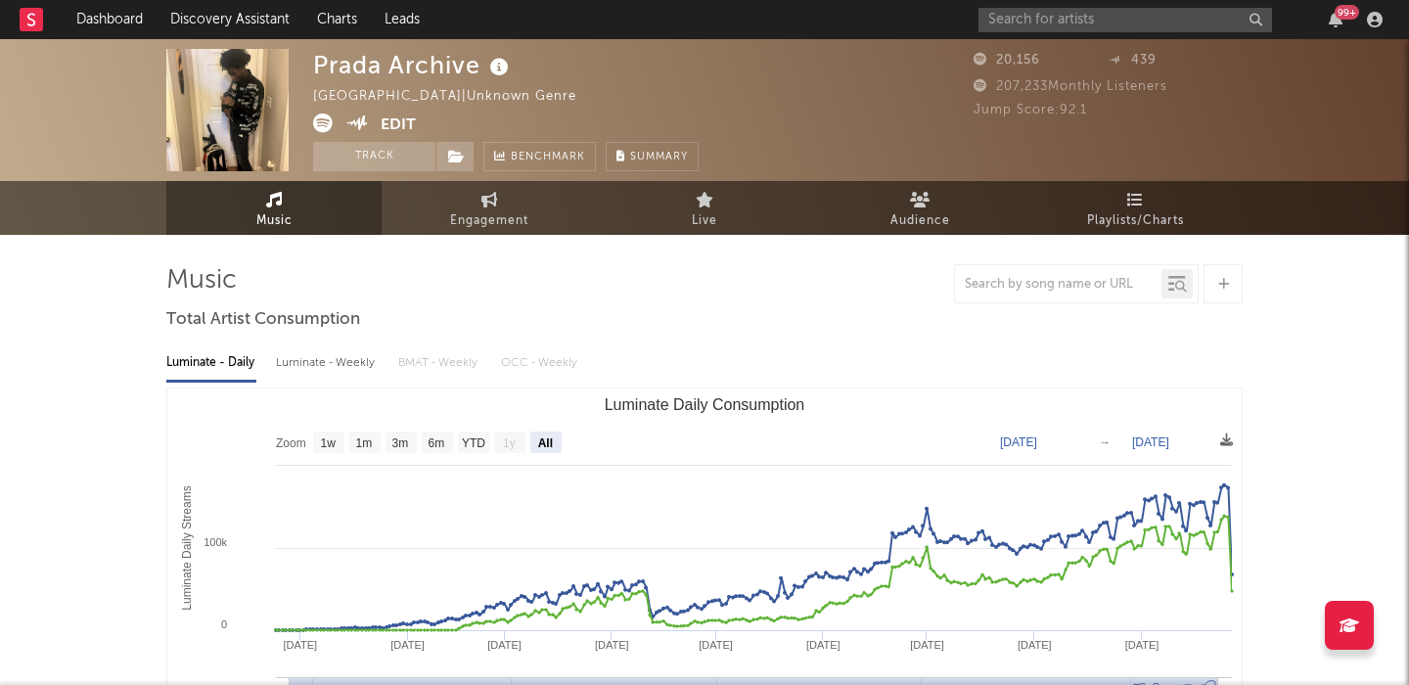
click at [354, 364] on div "Luminate - Weekly" at bounding box center [327, 362] width 103 height 33
select select "6m"
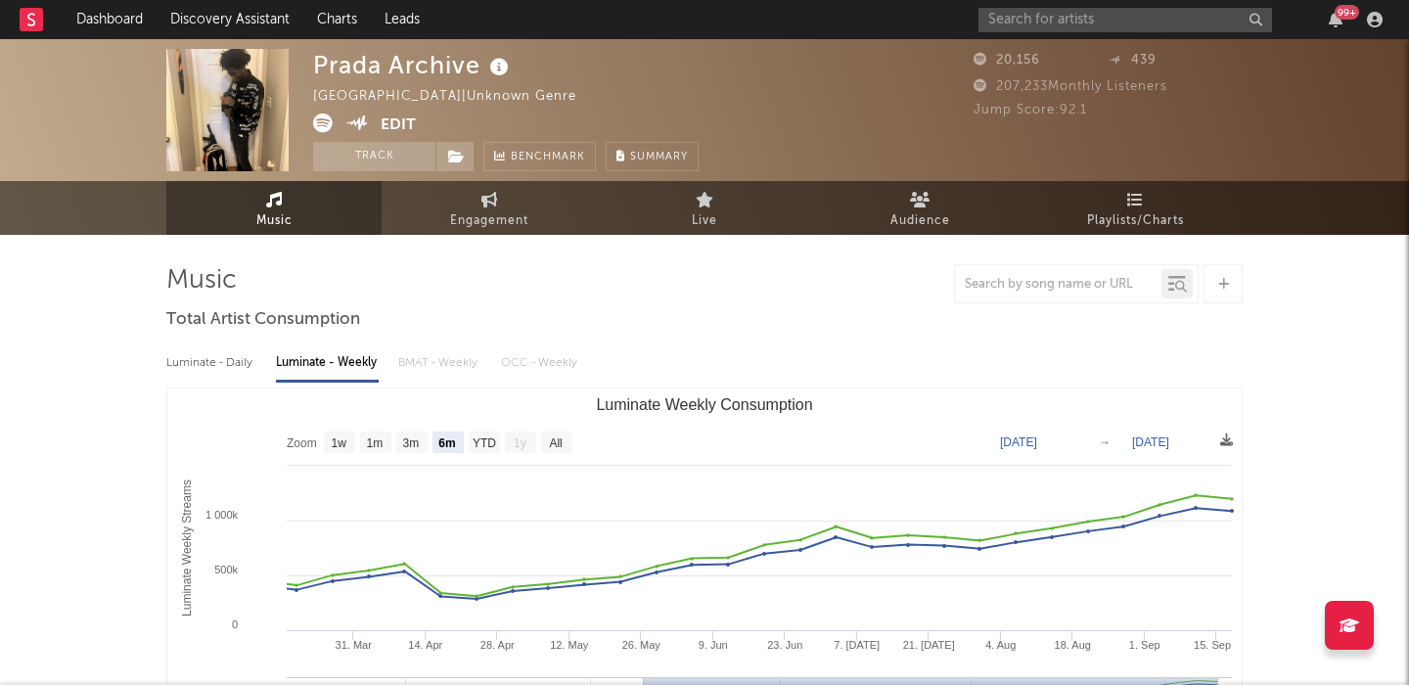
click at [1040, 4] on div "99 +" at bounding box center [1184, 19] width 411 height 39
paste input "Def Daddy [PERSON_NAME]"
click at [1052, 20] on input "Def Daddy [PERSON_NAME]" at bounding box center [1126, 20] width 294 height 24
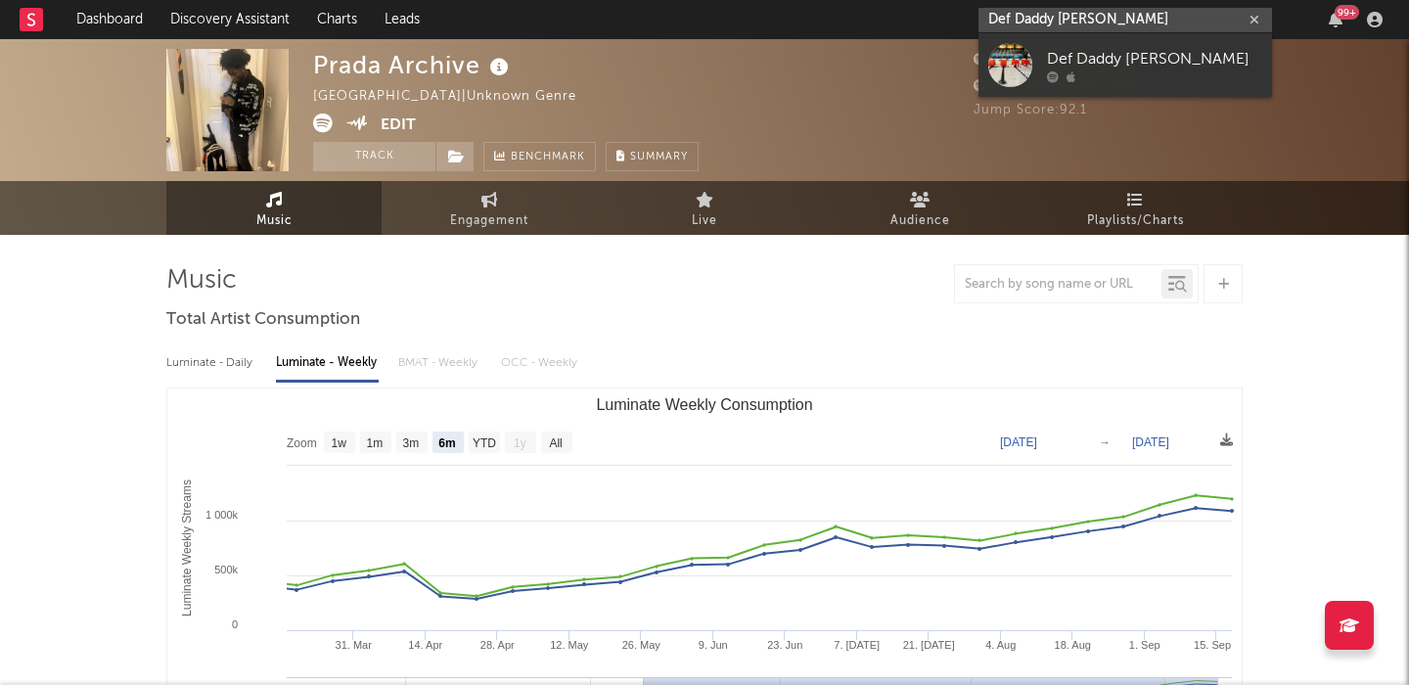
type input "Def Daddy [PERSON_NAME]"
click at [1117, 42] on link "Def Daddy [PERSON_NAME]" at bounding box center [1126, 65] width 294 height 64
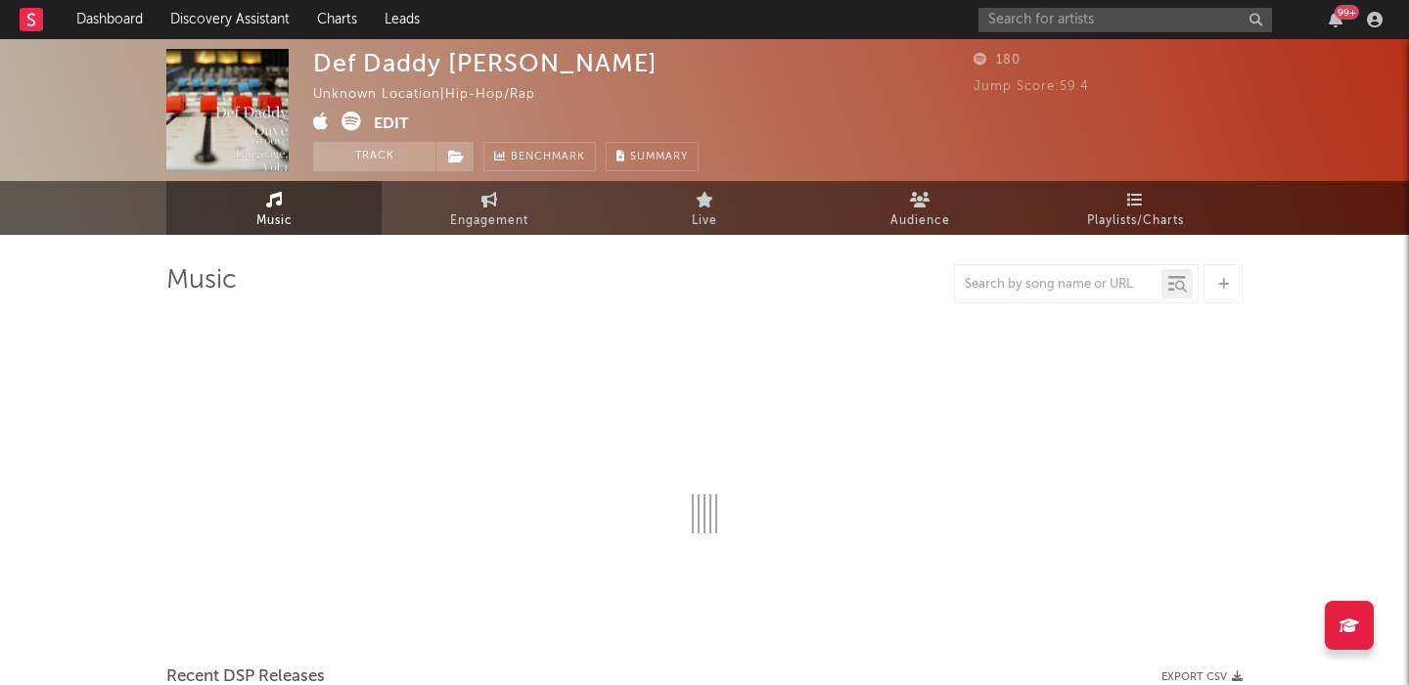
select select "1w"
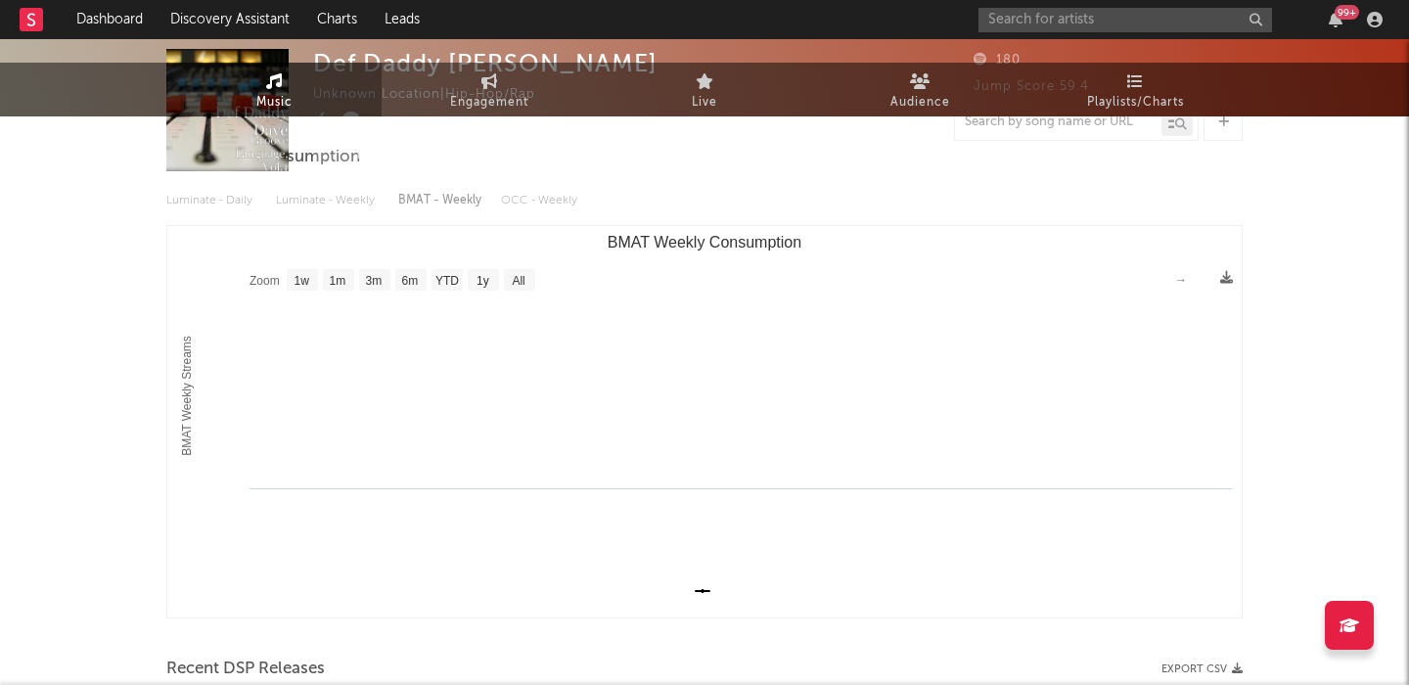
scroll to position [476, 0]
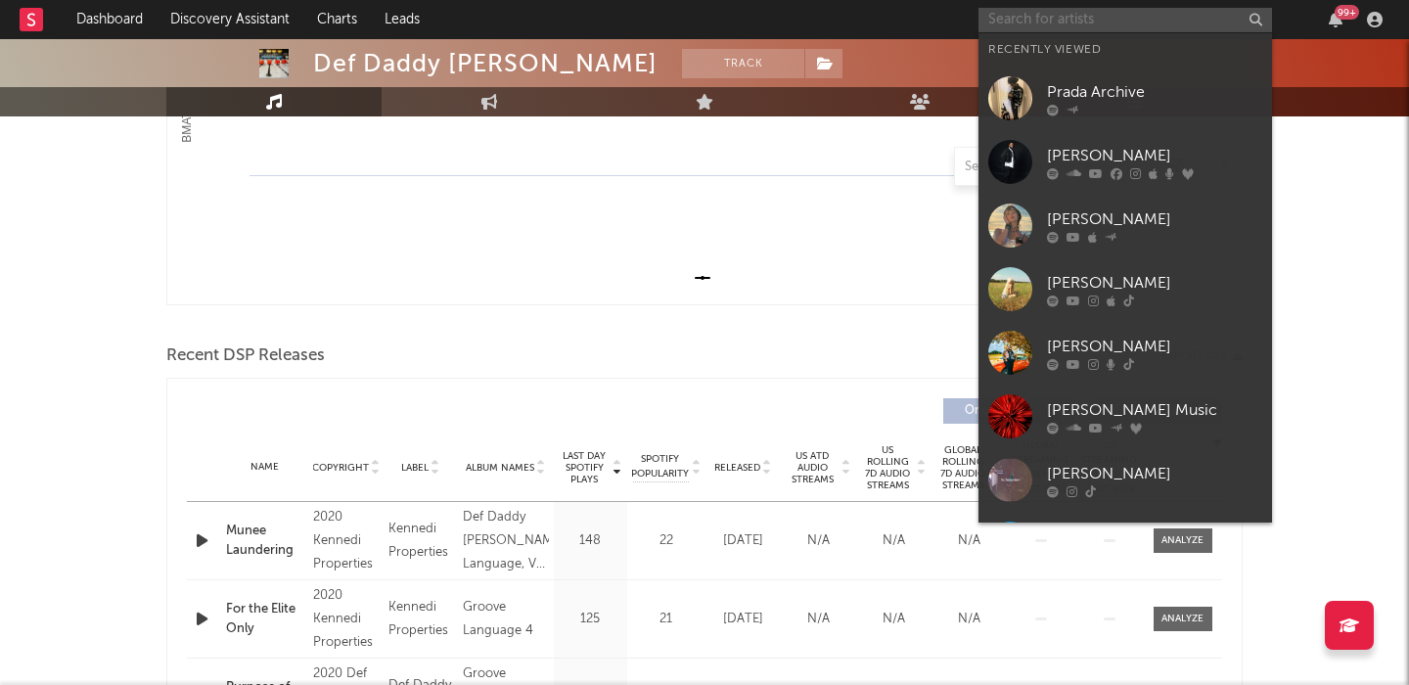
click at [1094, 13] on input "text" at bounding box center [1126, 20] width 294 height 24
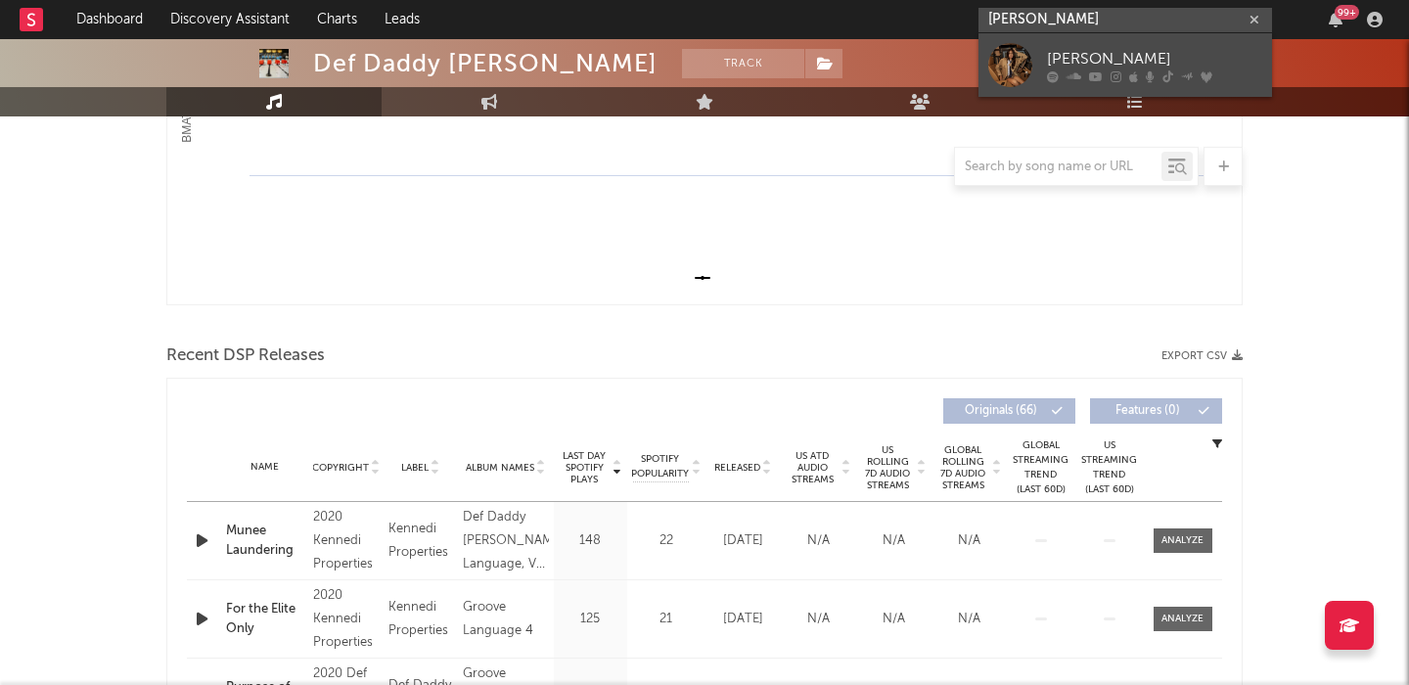
type input "izzy escobar"
click at [1170, 60] on div "[PERSON_NAME]" at bounding box center [1154, 58] width 215 height 23
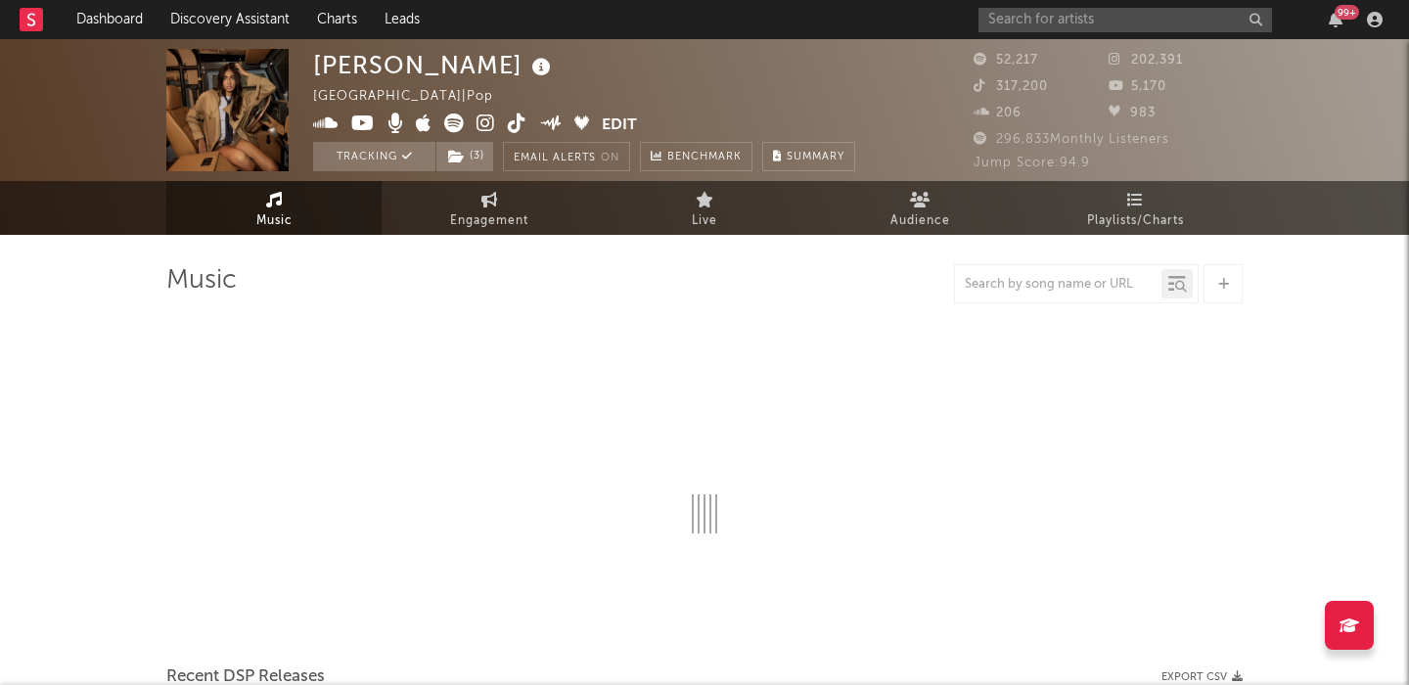
select select "6m"
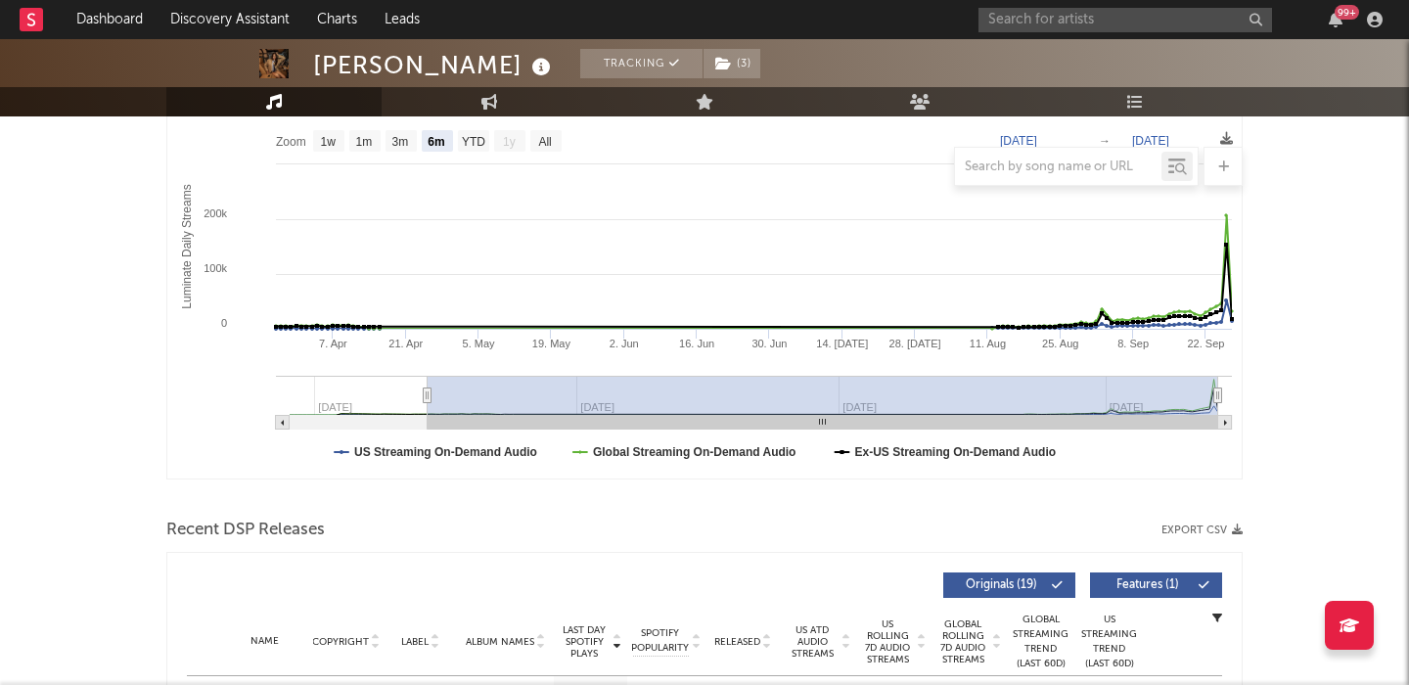
scroll to position [561, 0]
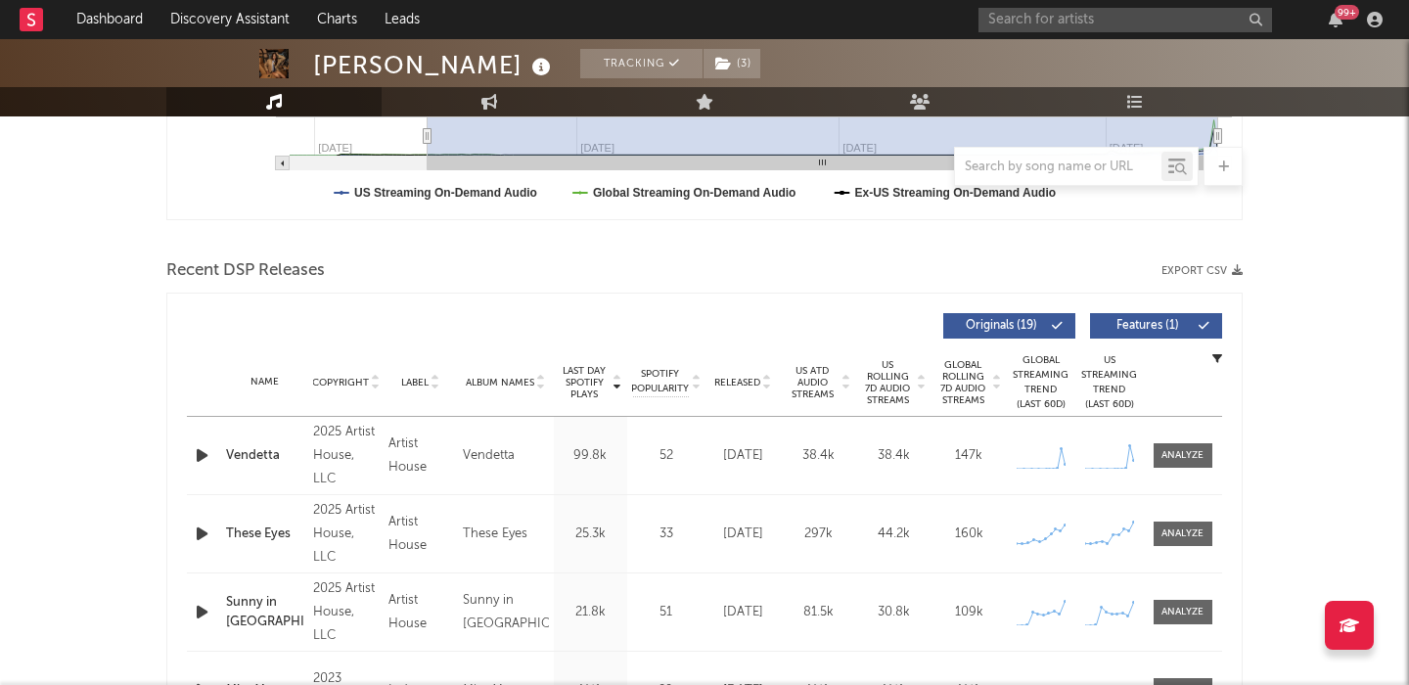
click at [879, 388] on span "US Rolling 7D Audio Streams" at bounding box center [888, 382] width 54 height 47
click at [1183, 450] on div at bounding box center [1183, 455] width 42 height 15
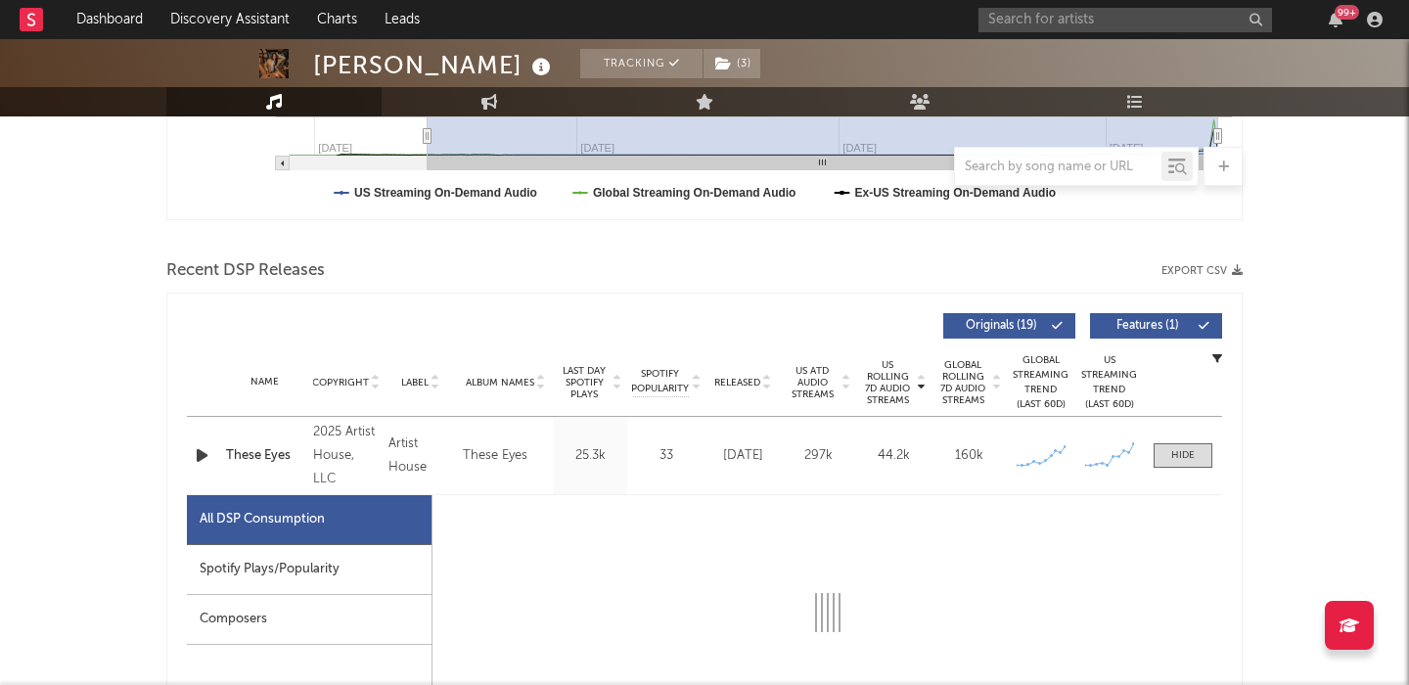
click at [737, 383] on span "Released" at bounding box center [737, 383] width 46 height 12
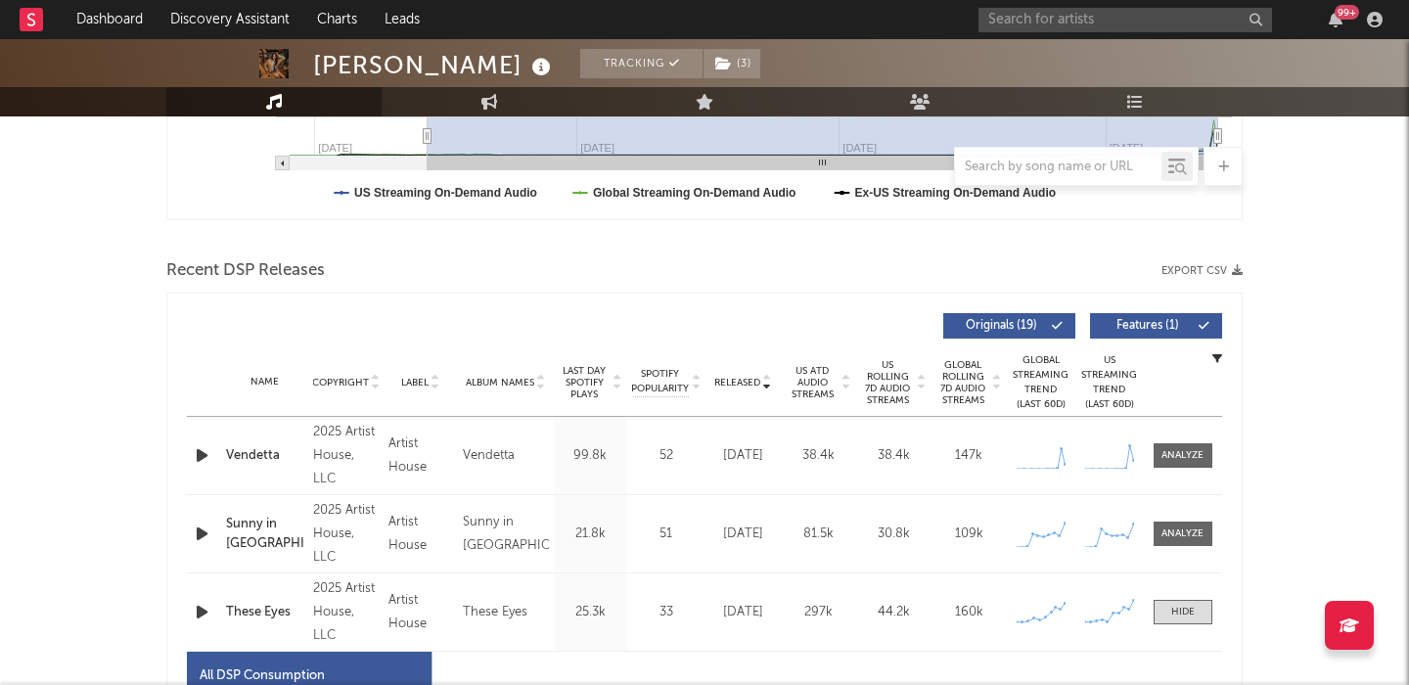
select select "6m"
click at [1161, 458] on span at bounding box center [1183, 455] width 59 height 24
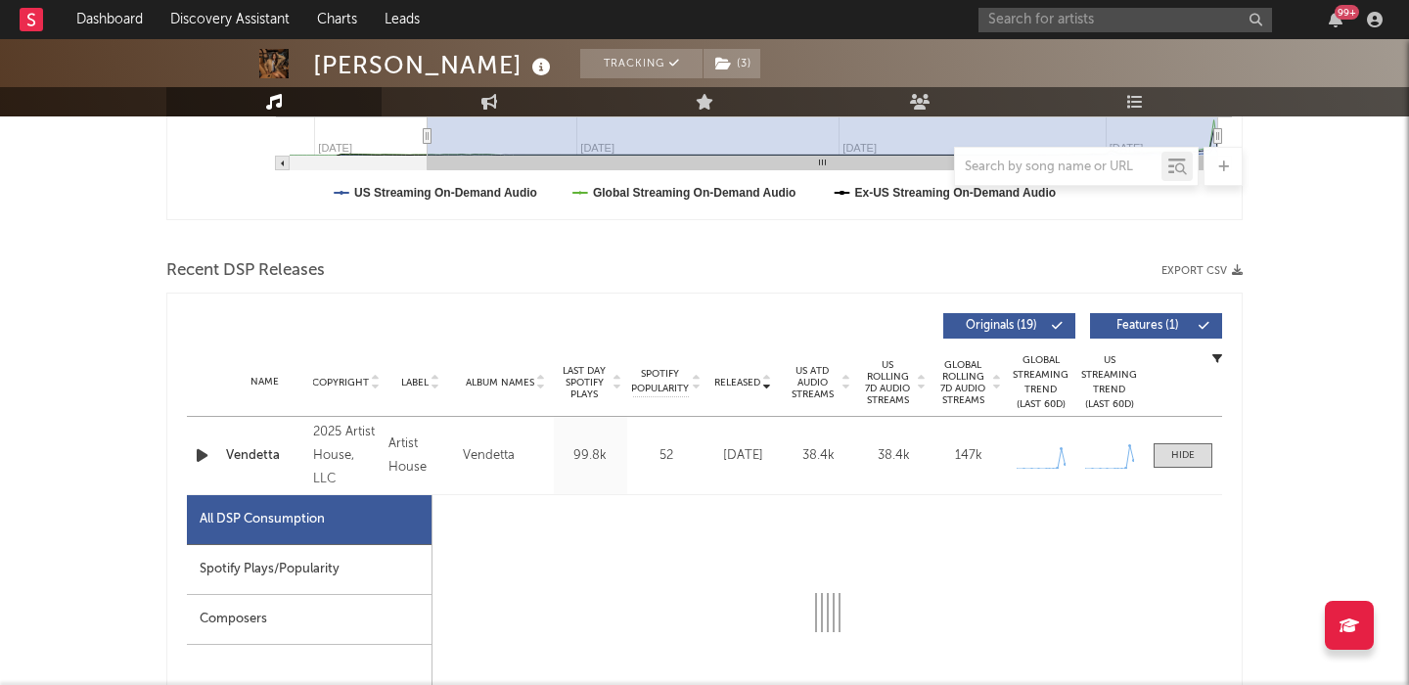
select select "1w"
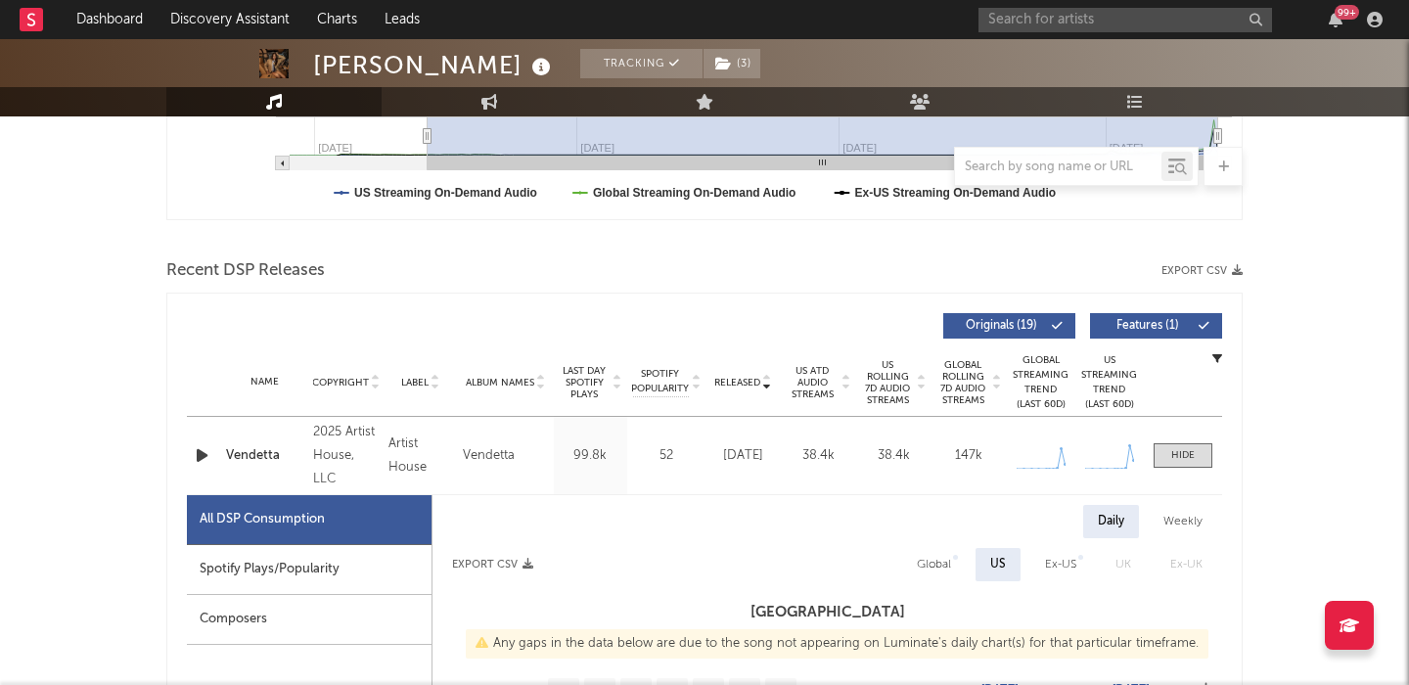
scroll to position [780, 0]
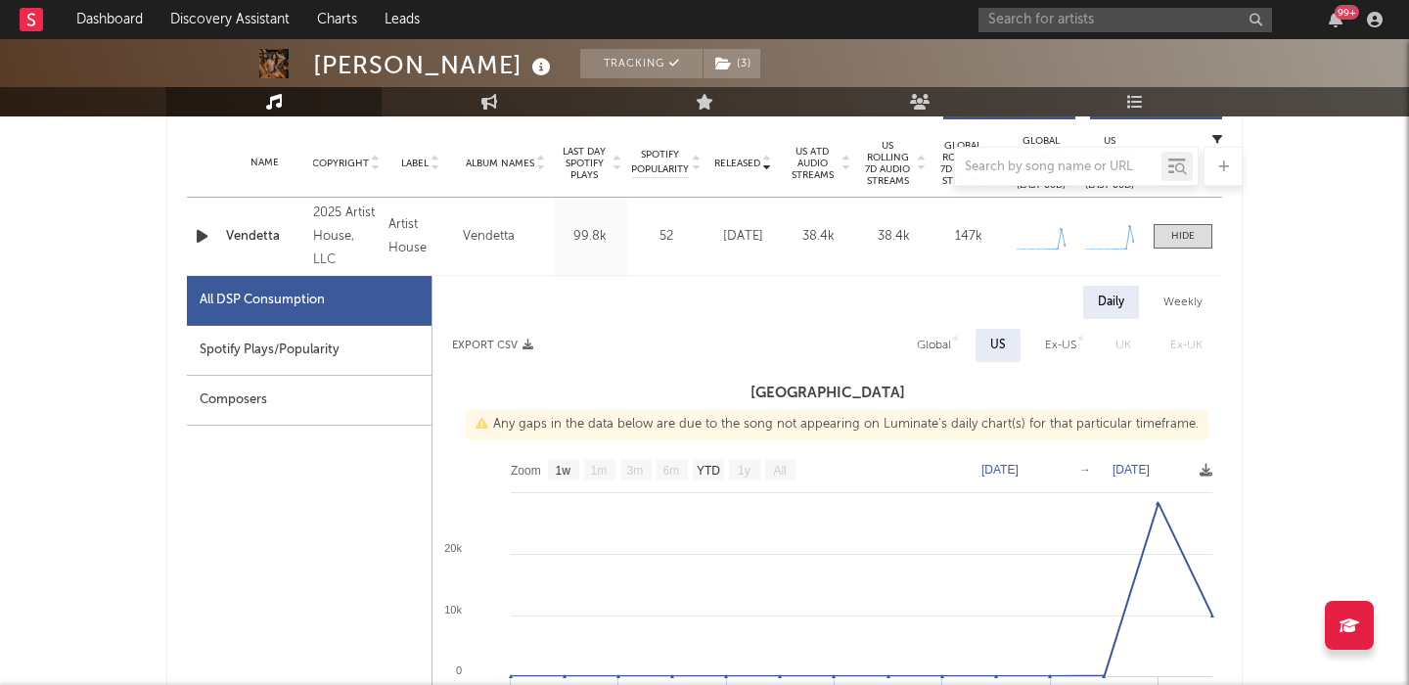
click at [936, 343] on div "Global" at bounding box center [934, 345] width 34 height 23
select select "1w"
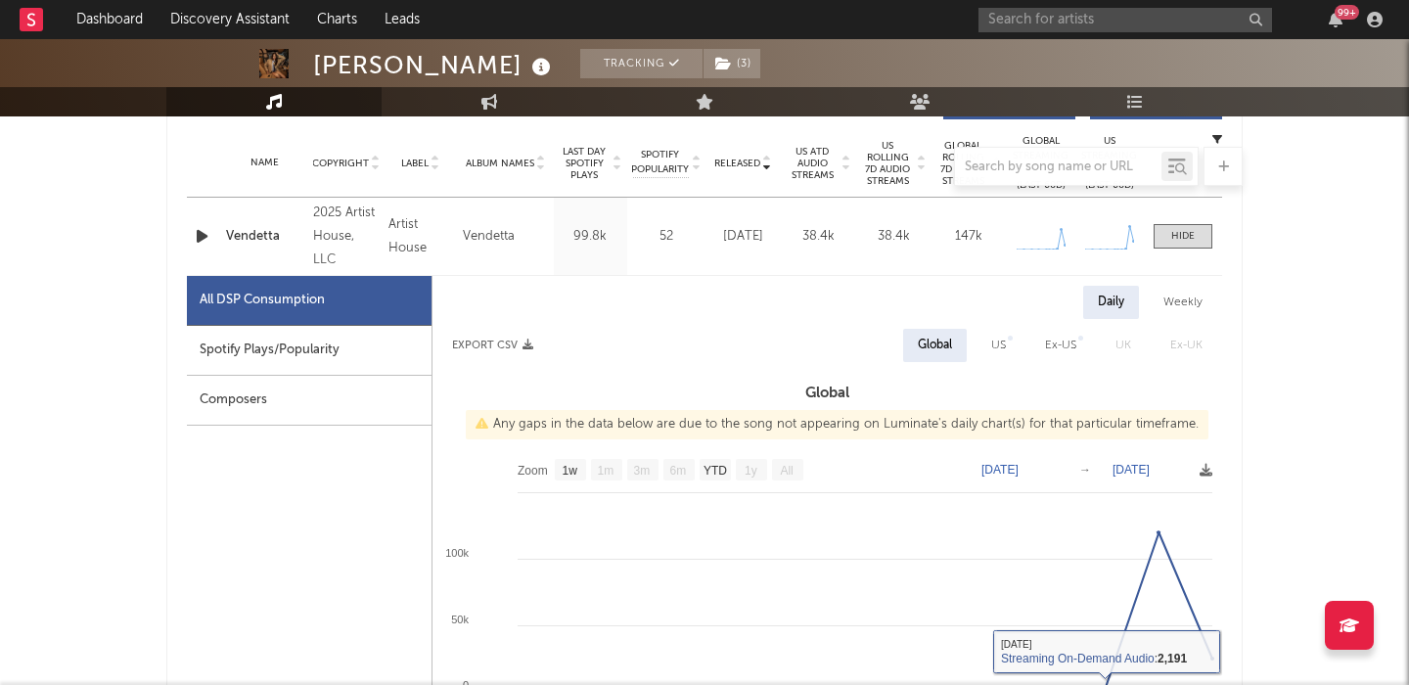
click at [982, 350] on div "US" at bounding box center [999, 345] width 44 height 33
select select "1w"
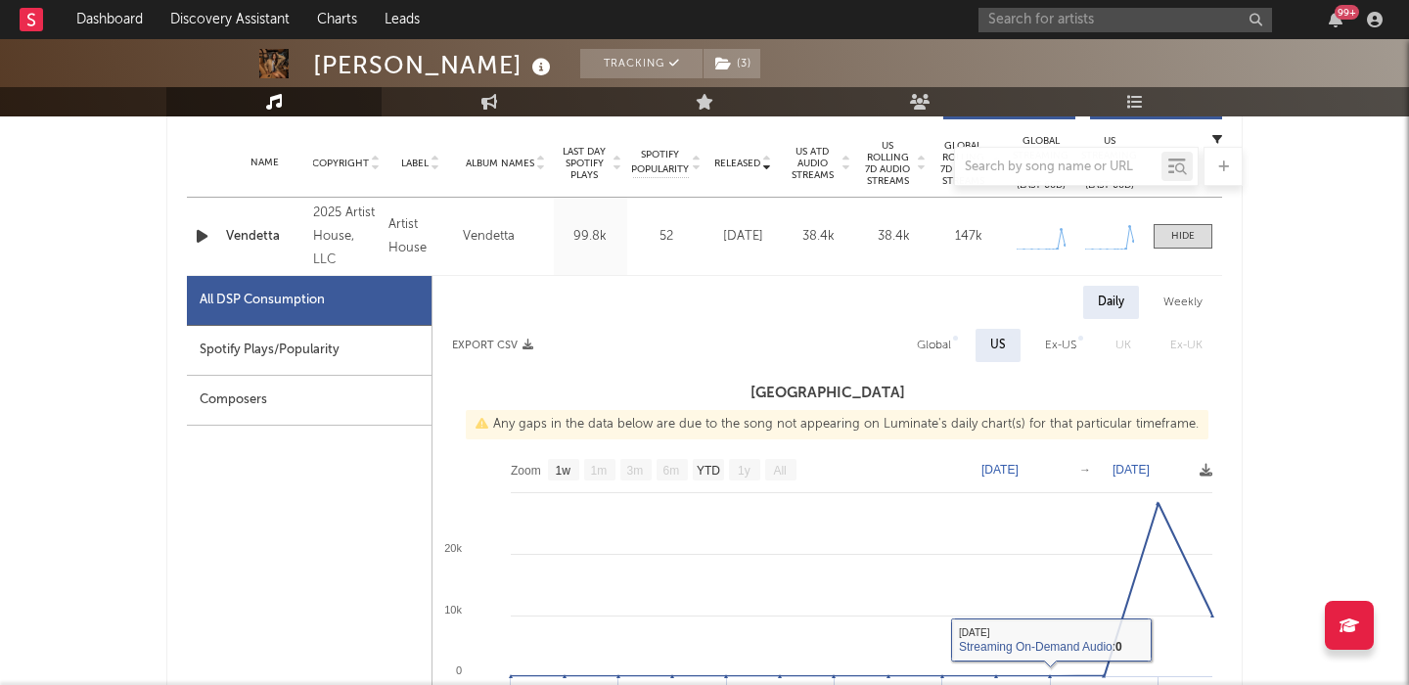
click at [344, 362] on div "Spotify Plays/Popularity" at bounding box center [309, 351] width 245 height 50
select select "1w"
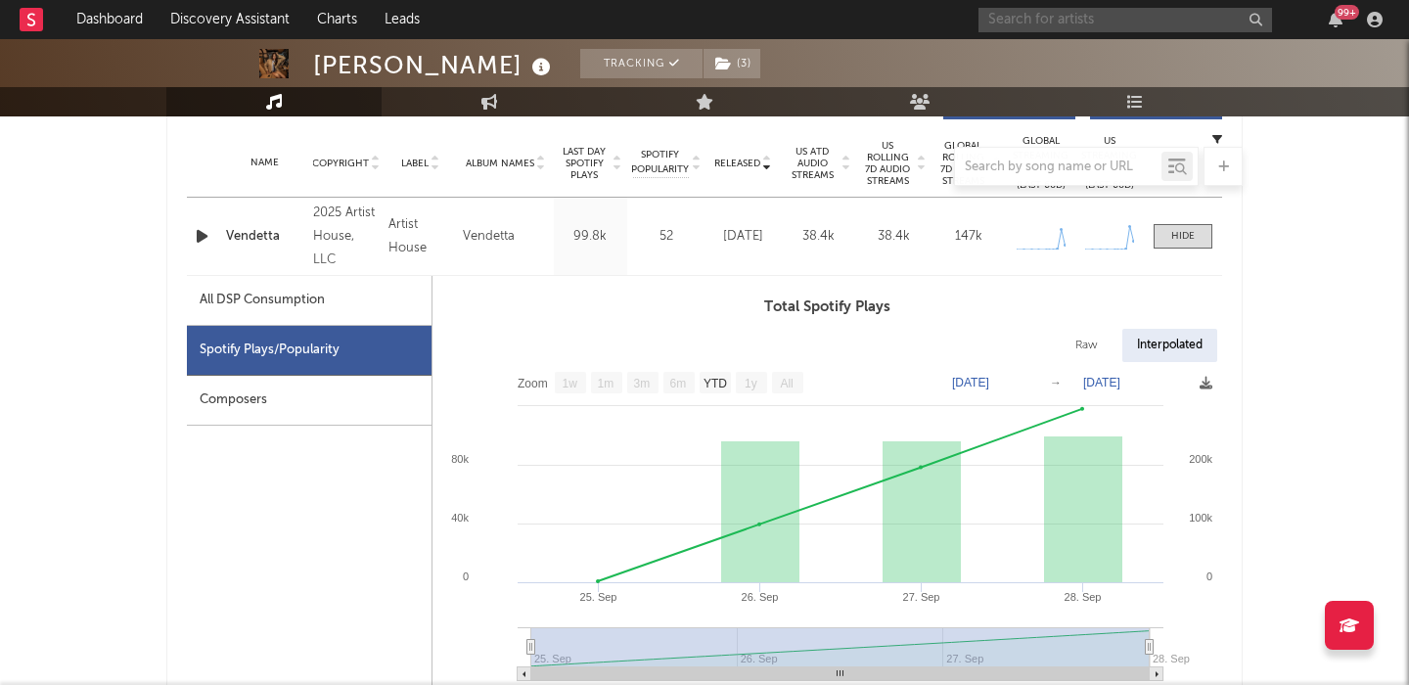
click at [1034, 9] on input "text" at bounding box center [1126, 20] width 294 height 24
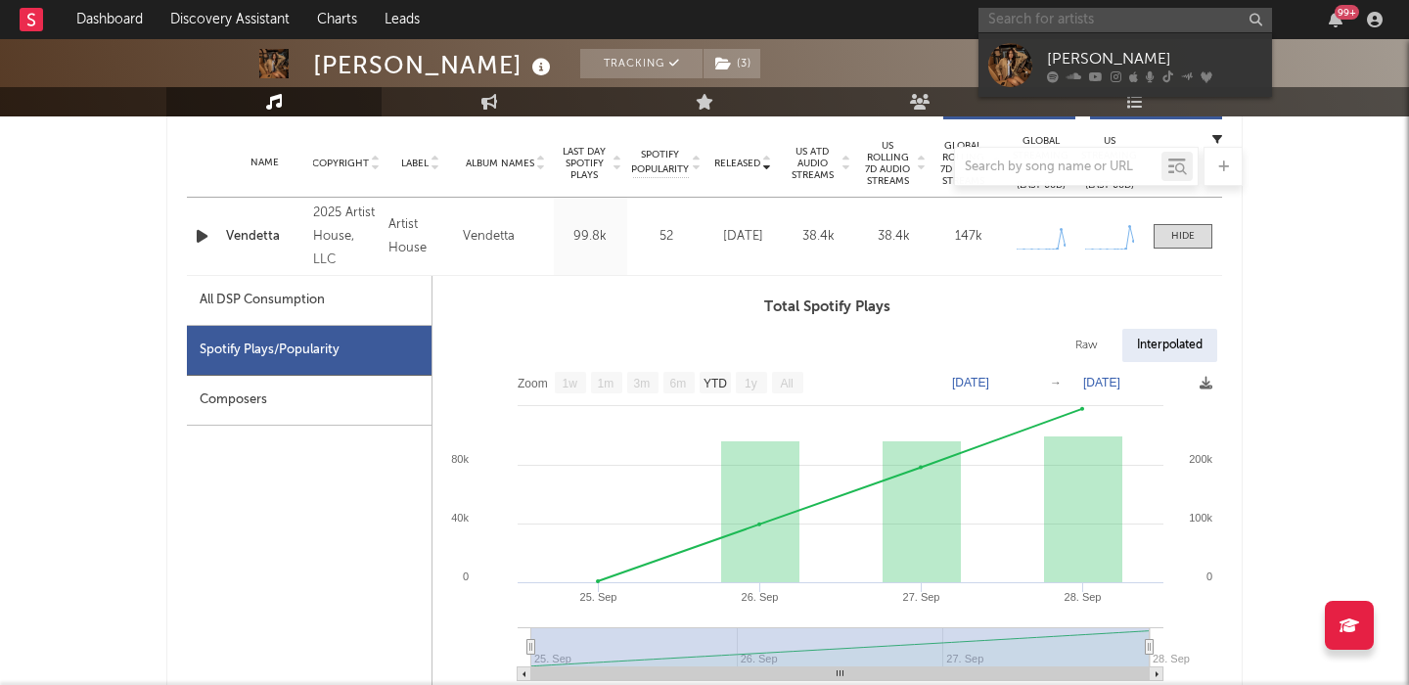
paste input "Lebanon [GEOGRAPHIC_DATA]"
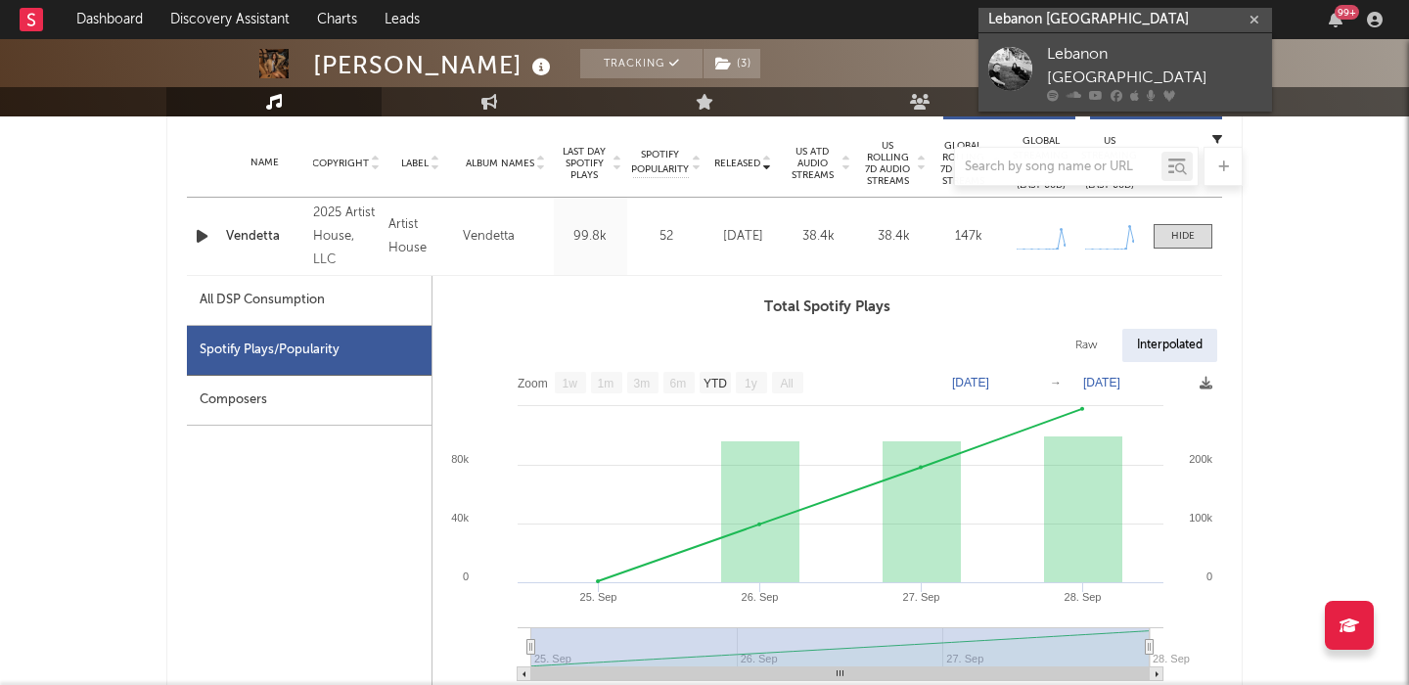
type input "Lebanon [GEOGRAPHIC_DATA]"
click at [1175, 90] on div at bounding box center [1154, 96] width 215 height 12
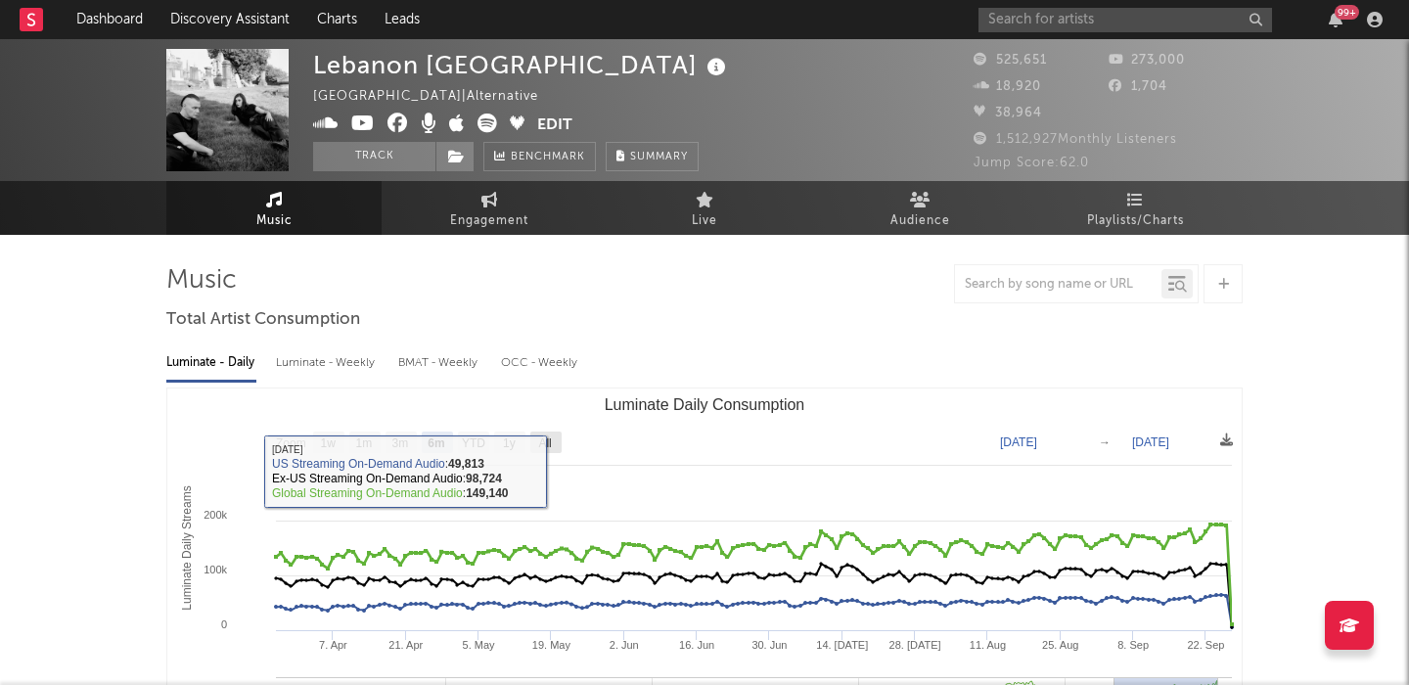
click at [535, 431] on rect "Luminate Daily Consumption" at bounding box center [704, 583] width 1074 height 391
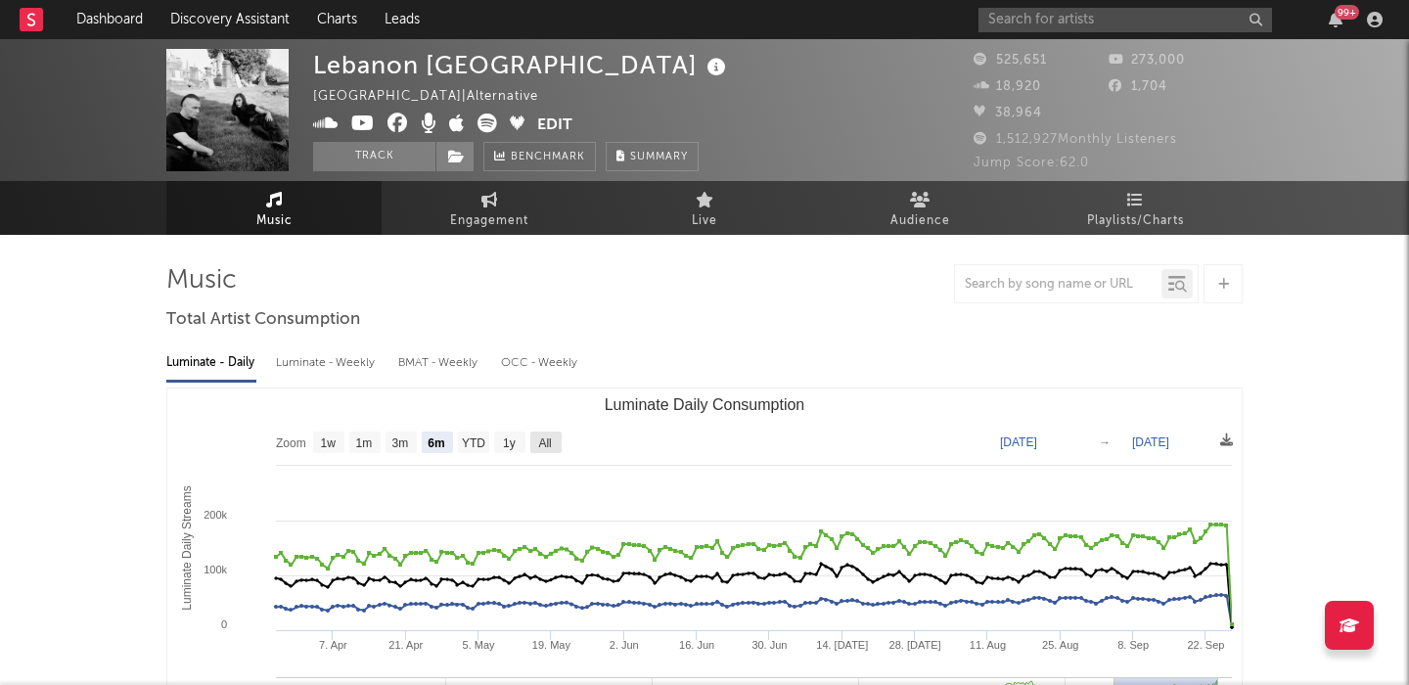
click at [547, 439] on text "All" at bounding box center [544, 443] width 13 height 14
select select "All"
type input "2021-03-31"
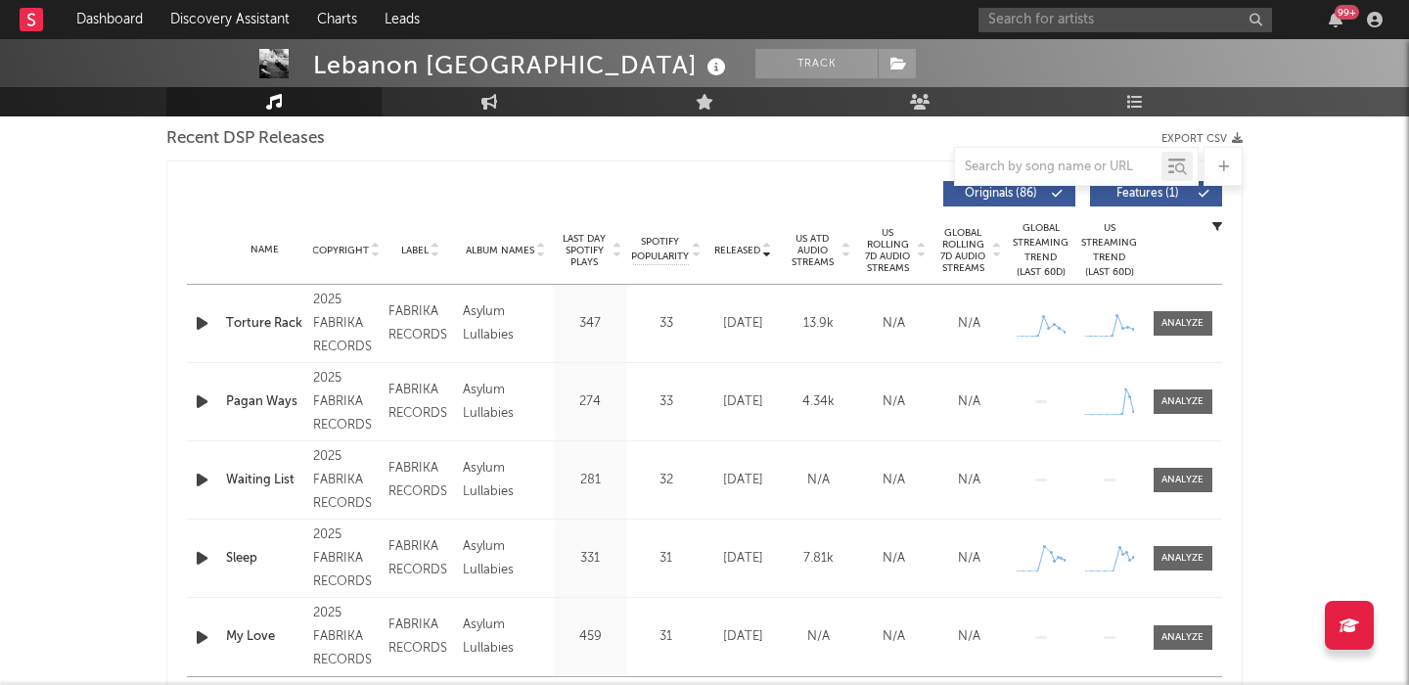
scroll to position [669, 0]
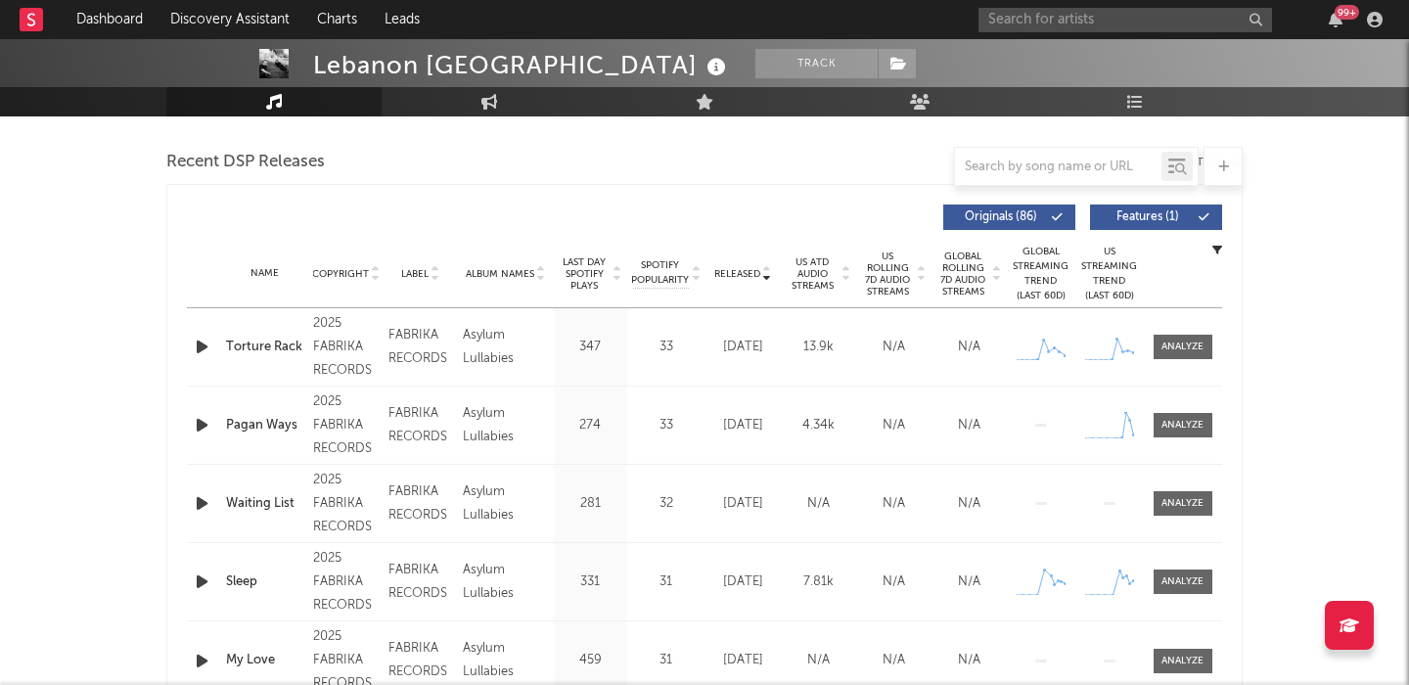
click at [1142, 220] on span "Features ( 1 )" at bounding box center [1148, 217] width 90 height 12
click at [906, 267] on span "US Rolling 7D Audio Streams" at bounding box center [888, 274] width 54 height 47
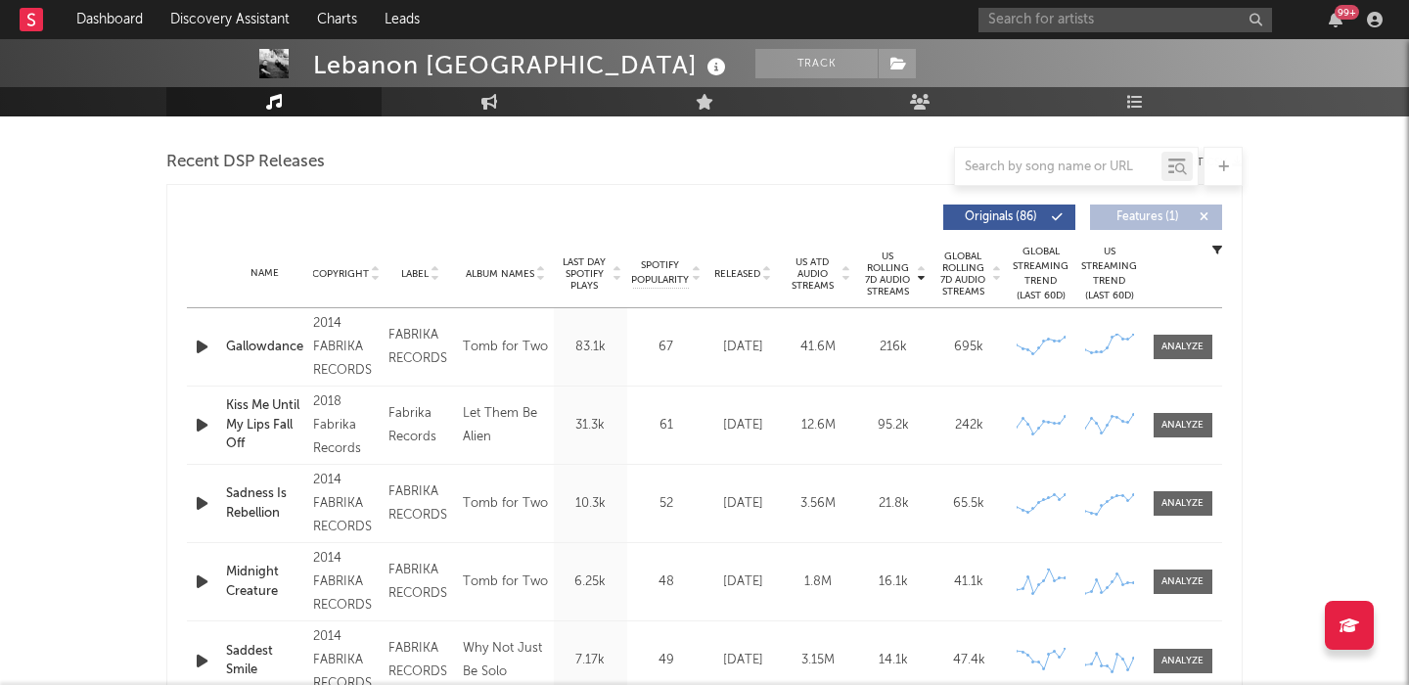
click at [186, 340] on div "US Rolling 7D Audio Streams Copyright Label Album Names Last Day Spotify Plays …" at bounding box center [704, 467] width 1076 height 566
click at [192, 344] on icon "button" at bounding box center [202, 347] width 21 height 24
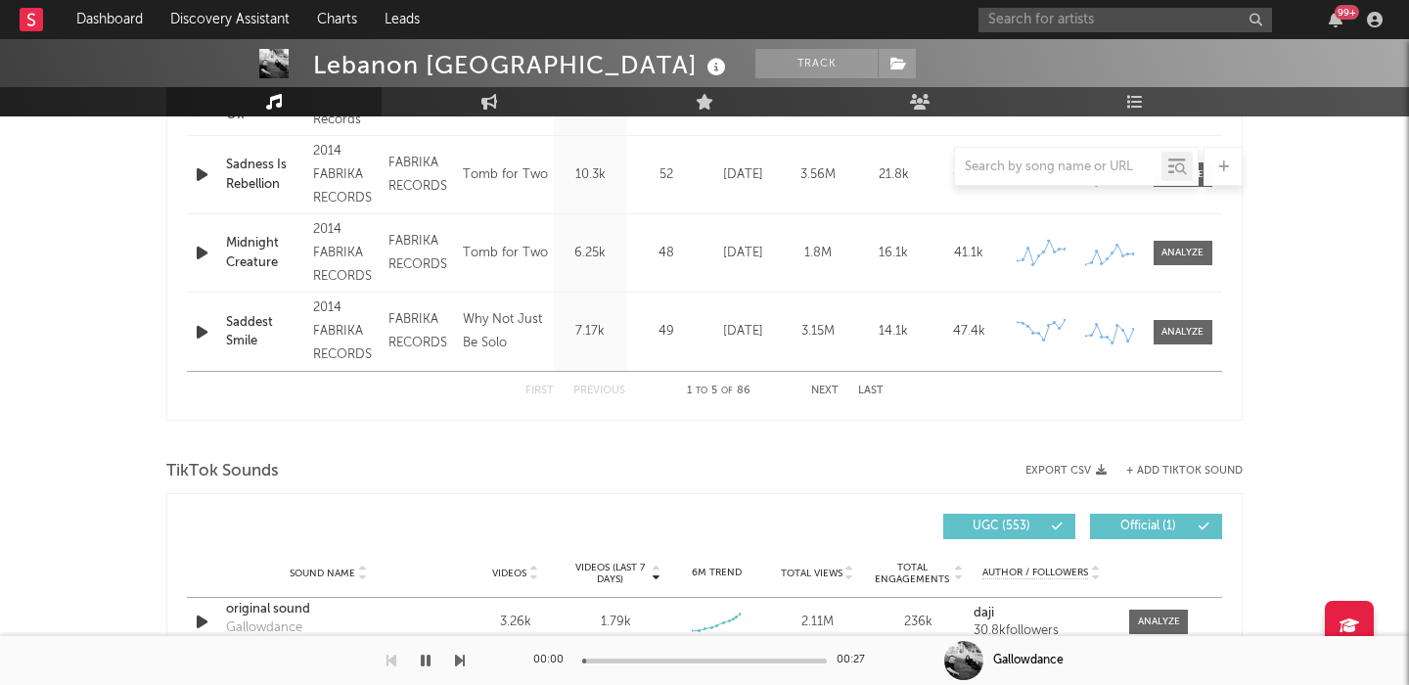
scroll to position [1349, 0]
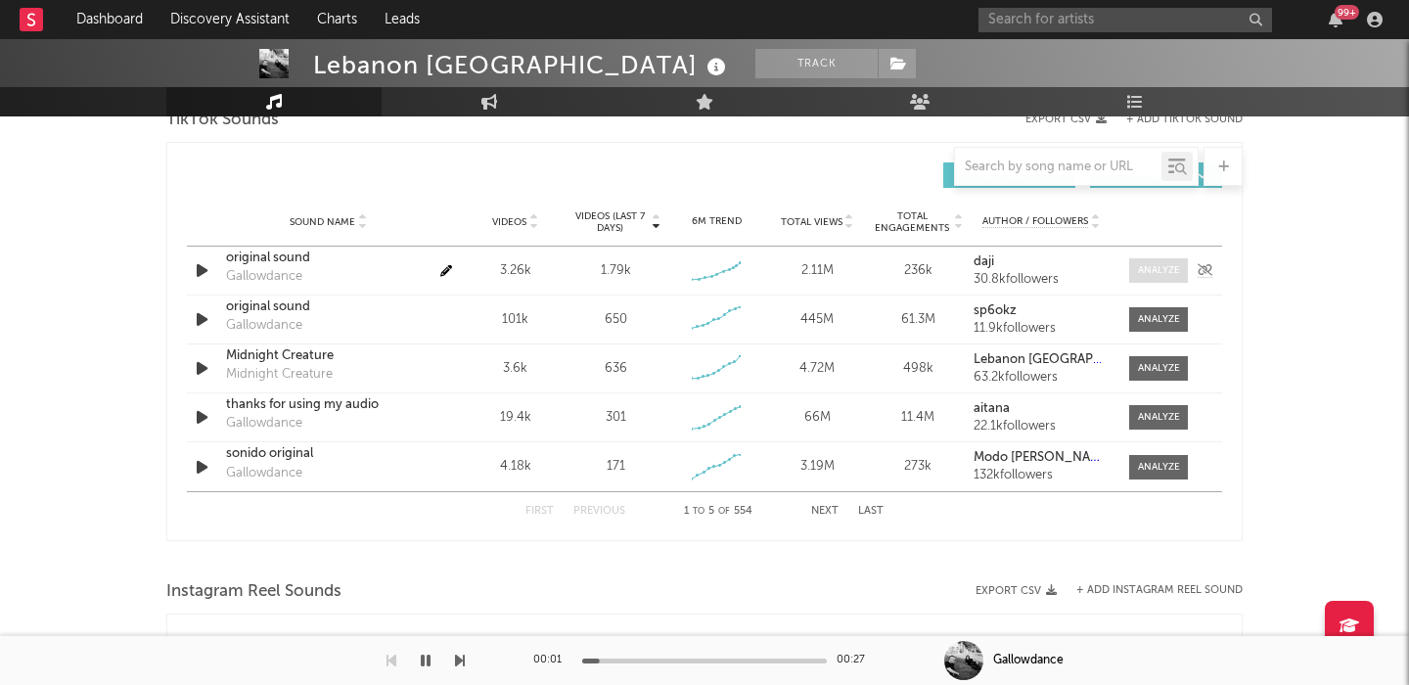
click at [1157, 269] on div at bounding box center [1159, 270] width 42 height 15
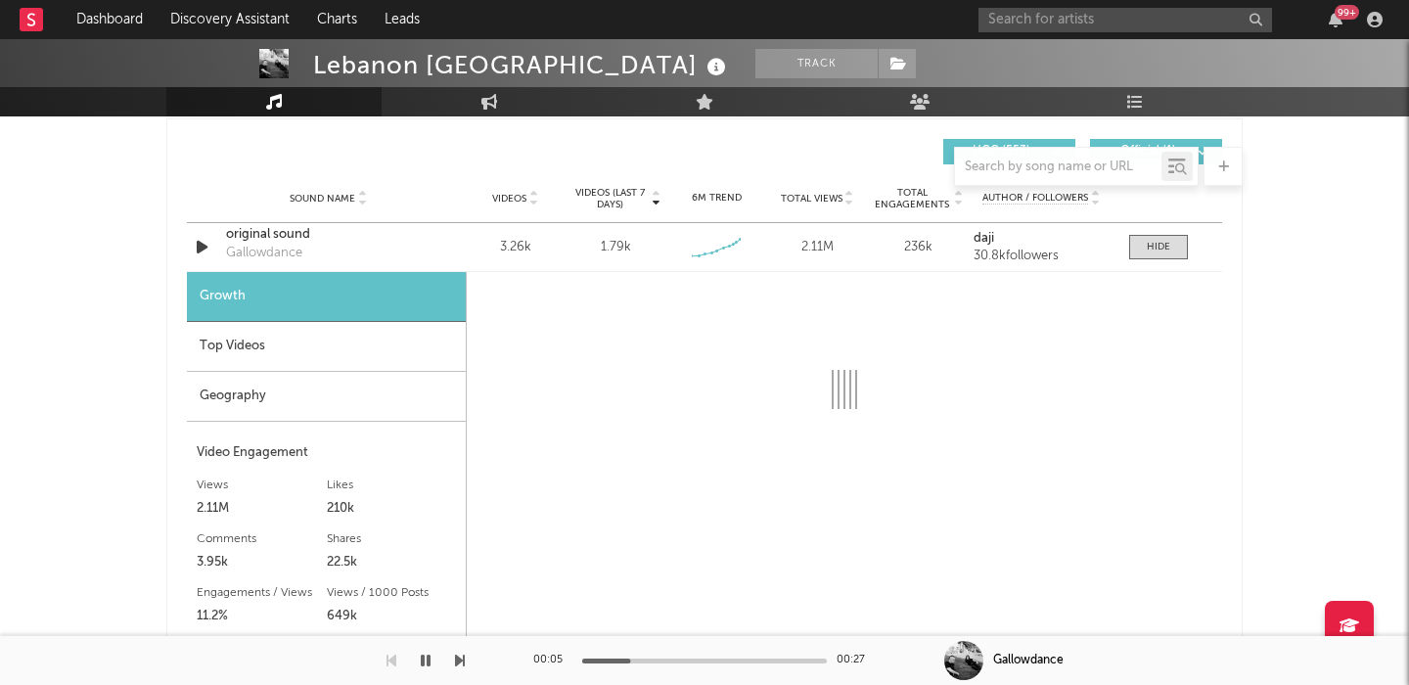
scroll to position [1375, 0]
select select "6m"
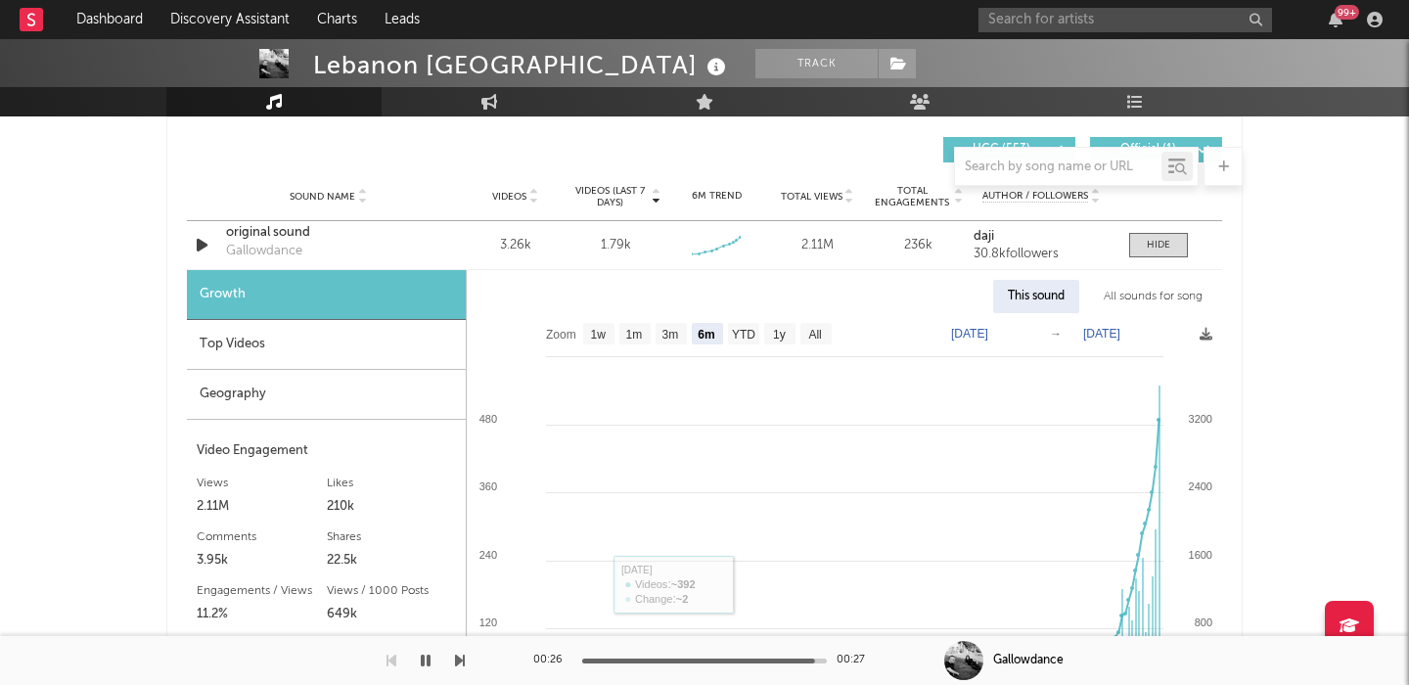
click at [110, 471] on div "Lebanon Hanover Track United Kingdom | Alternative Edit Track Benchmark Summary…" at bounding box center [704, 411] width 1409 height 3495
click at [279, 355] on div "Top Videos" at bounding box center [326, 345] width 279 height 50
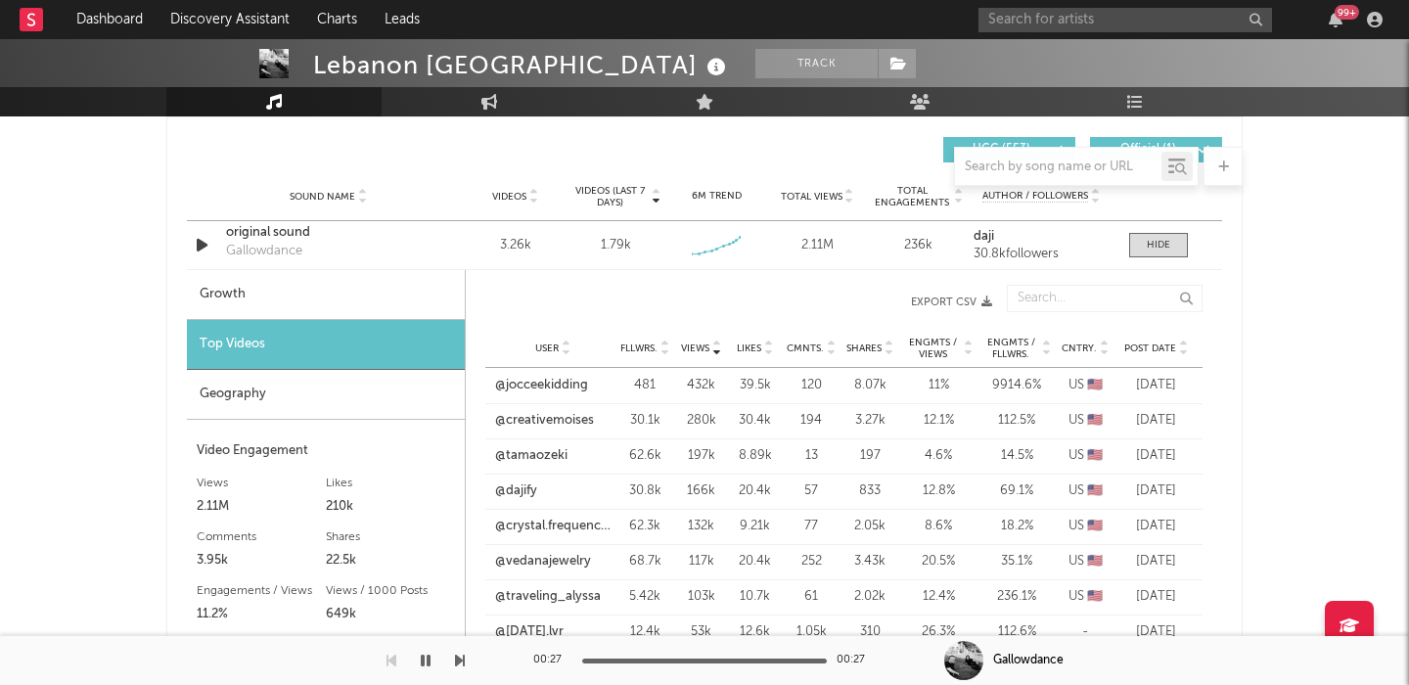
click at [250, 296] on div "Growth" at bounding box center [326, 295] width 278 height 50
select select "6m"
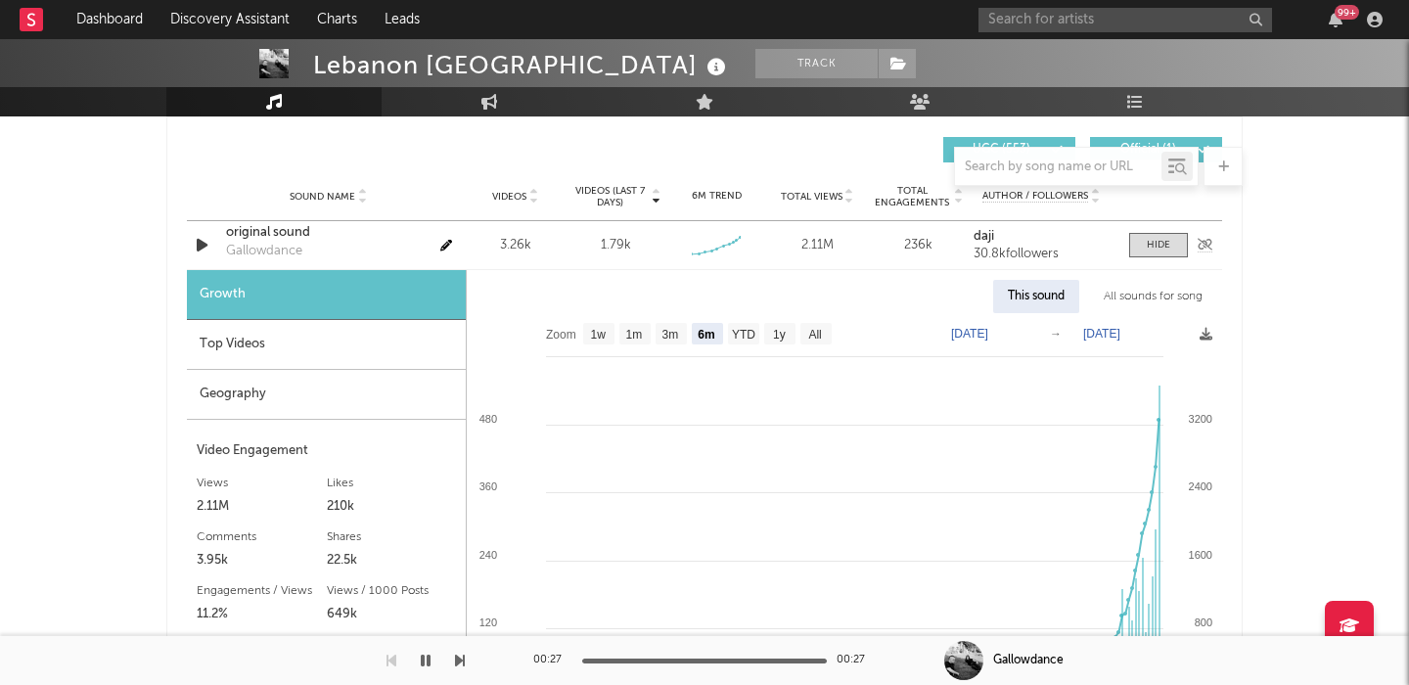
click at [199, 242] on icon "button" at bounding box center [202, 245] width 21 height 24
click at [200, 245] on icon "button" at bounding box center [201, 245] width 19 height 24
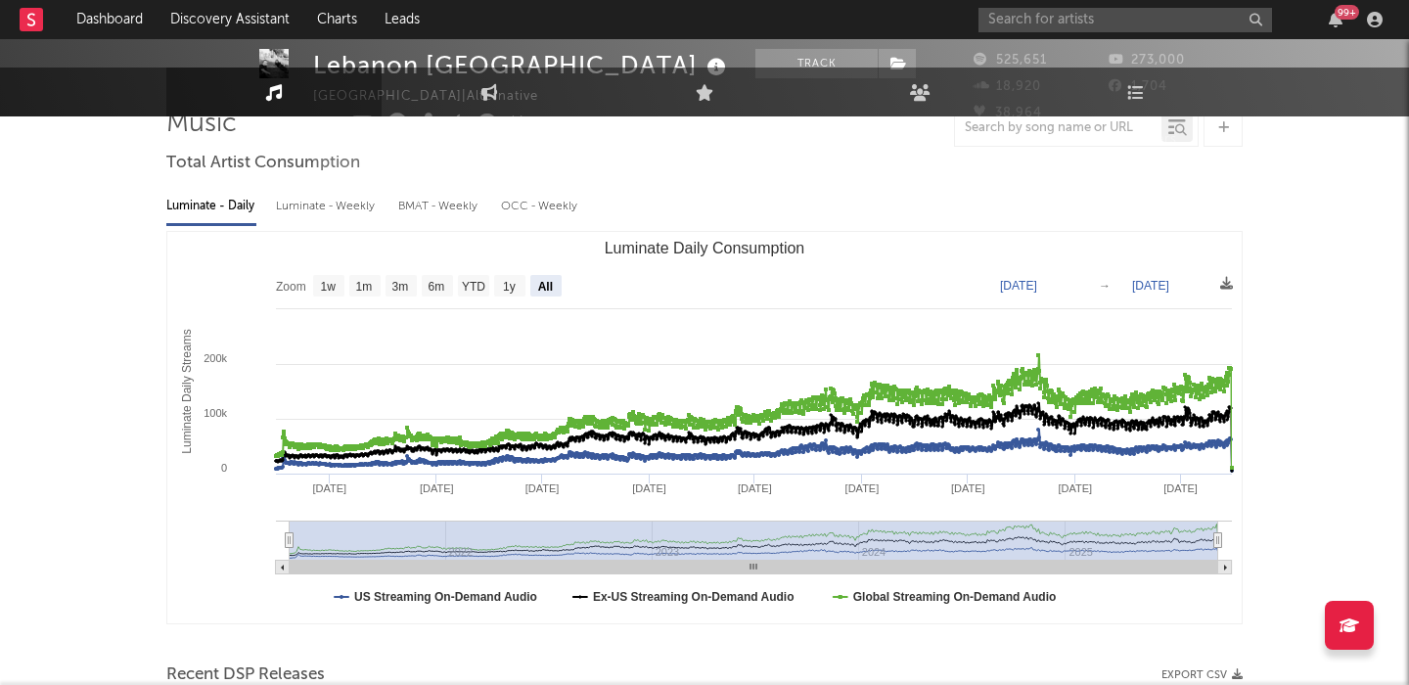
scroll to position [0, 0]
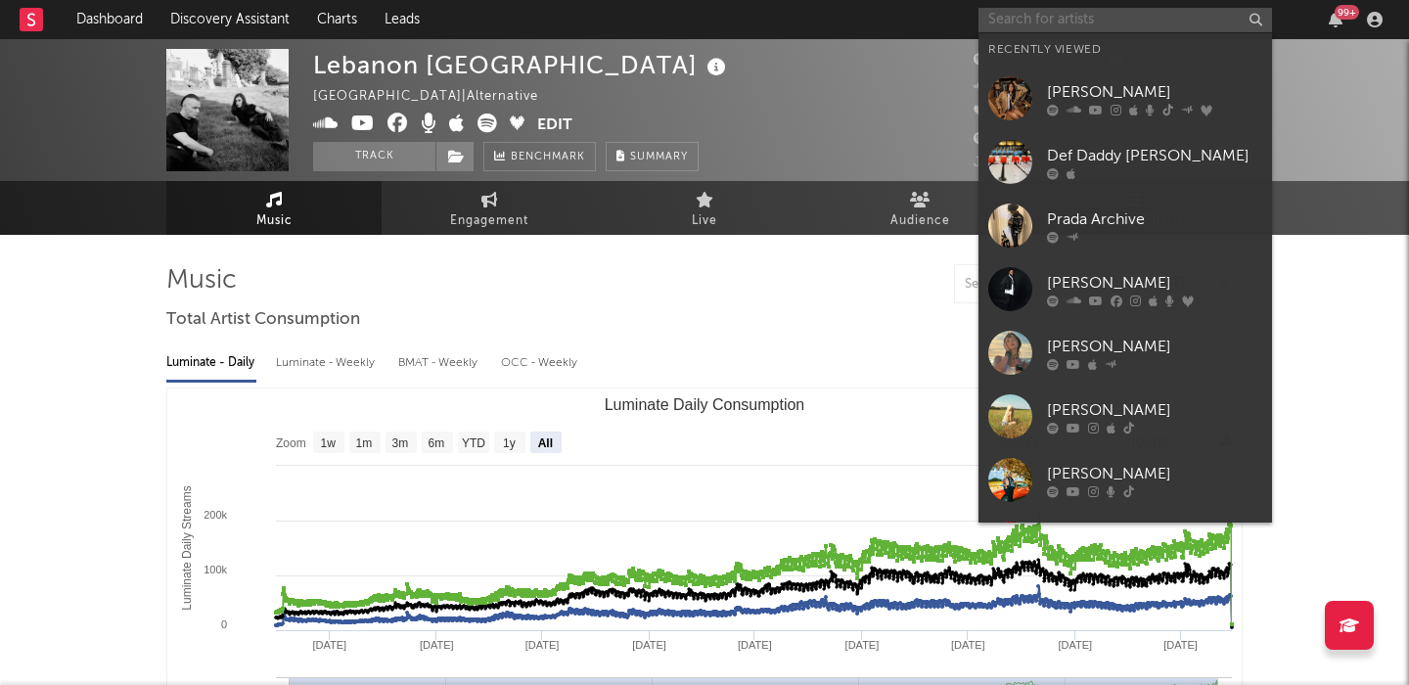
click at [1052, 10] on input "text" at bounding box center [1126, 20] width 294 height 24
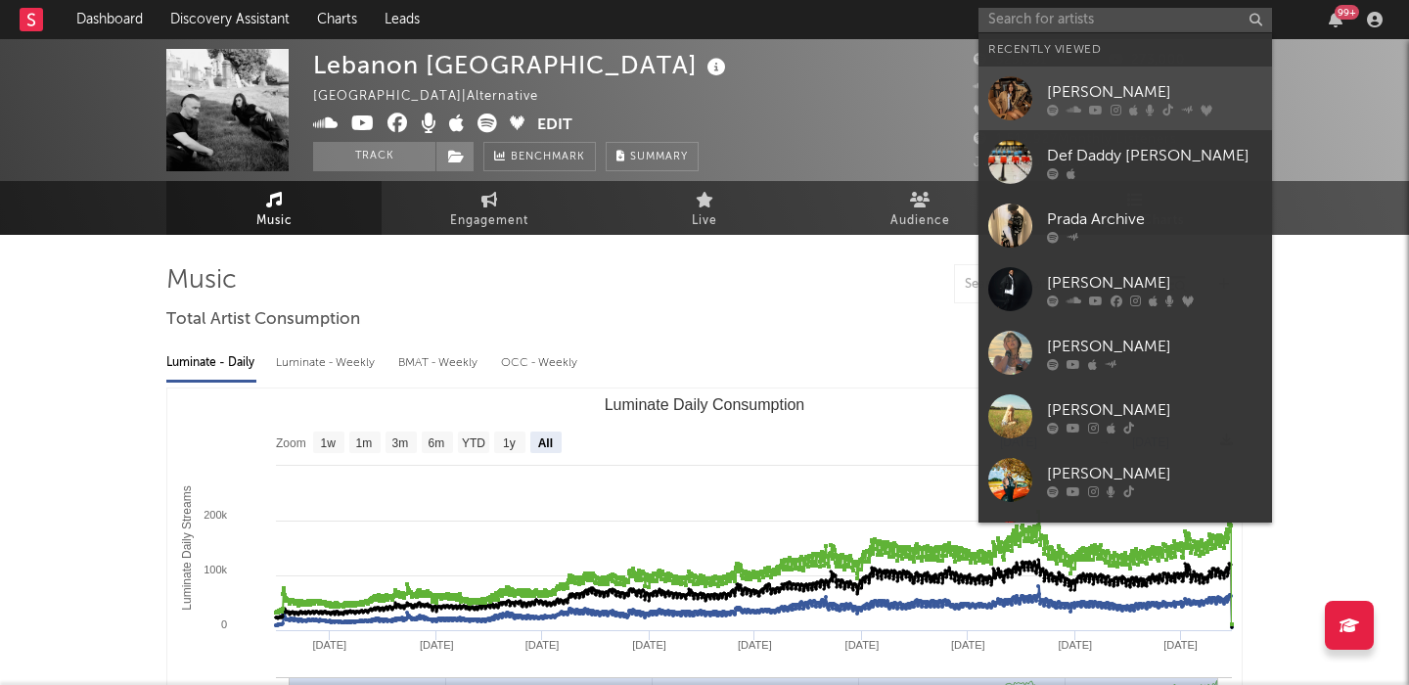
click at [1124, 90] on div "[PERSON_NAME]" at bounding box center [1154, 91] width 215 height 23
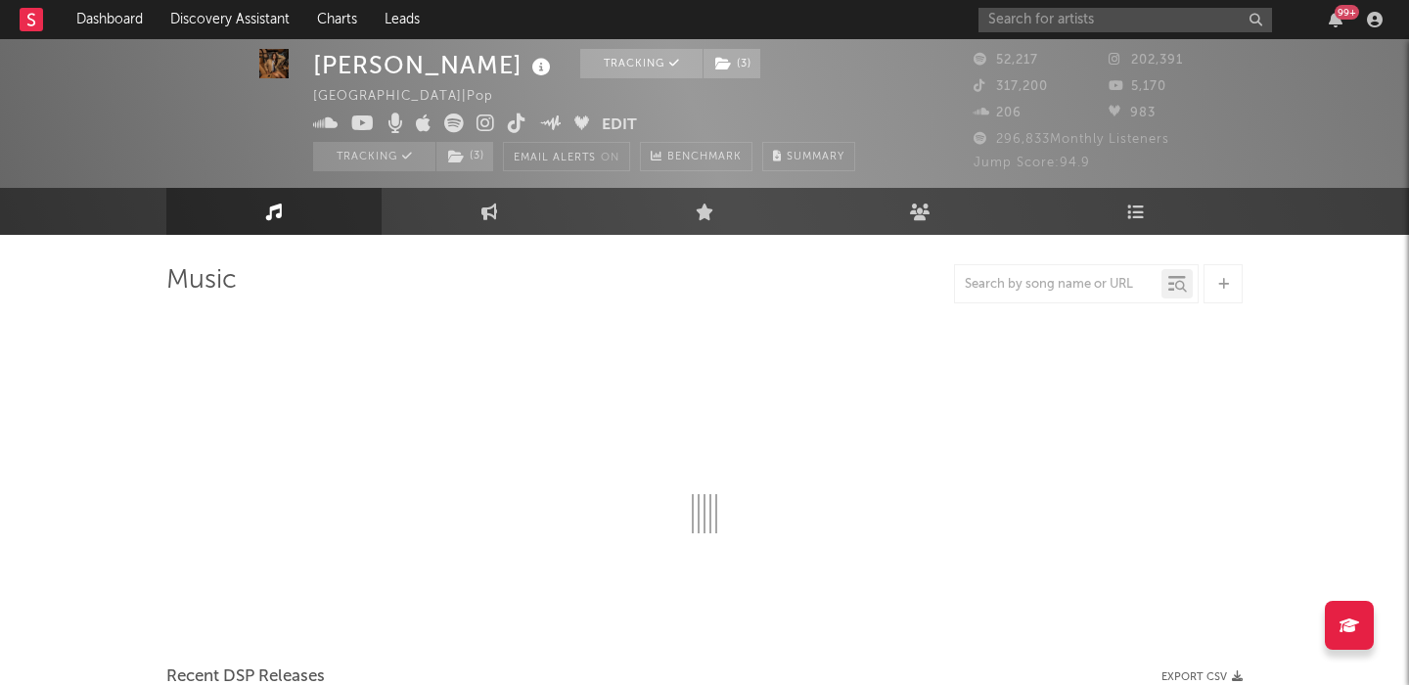
scroll to position [16, 0]
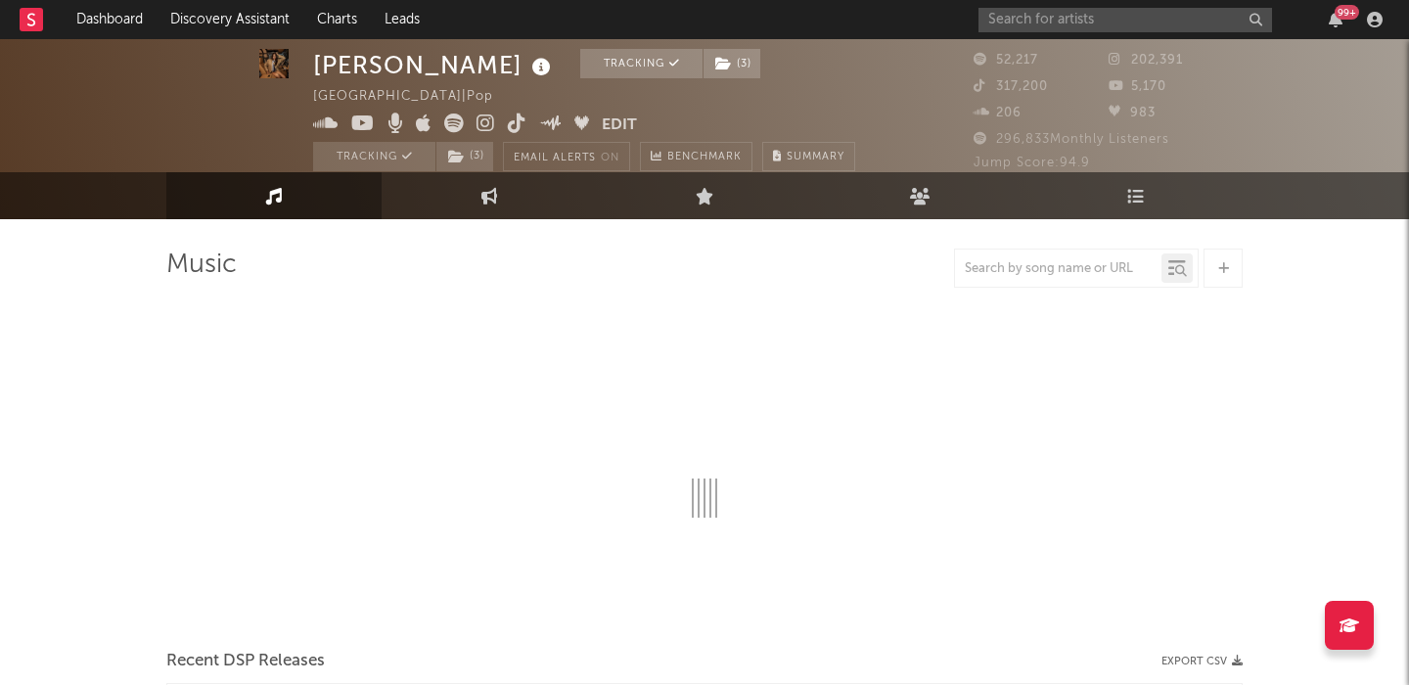
select select "6m"
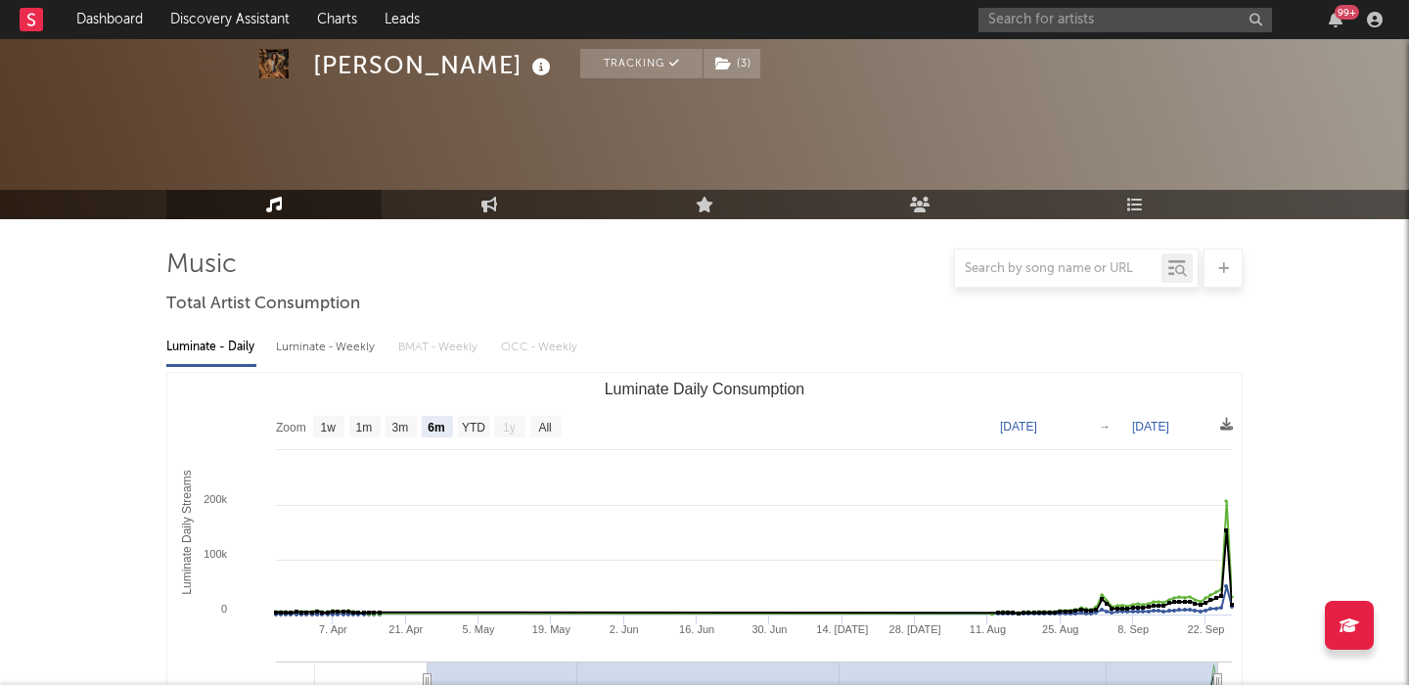
scroll to position [543, 0]
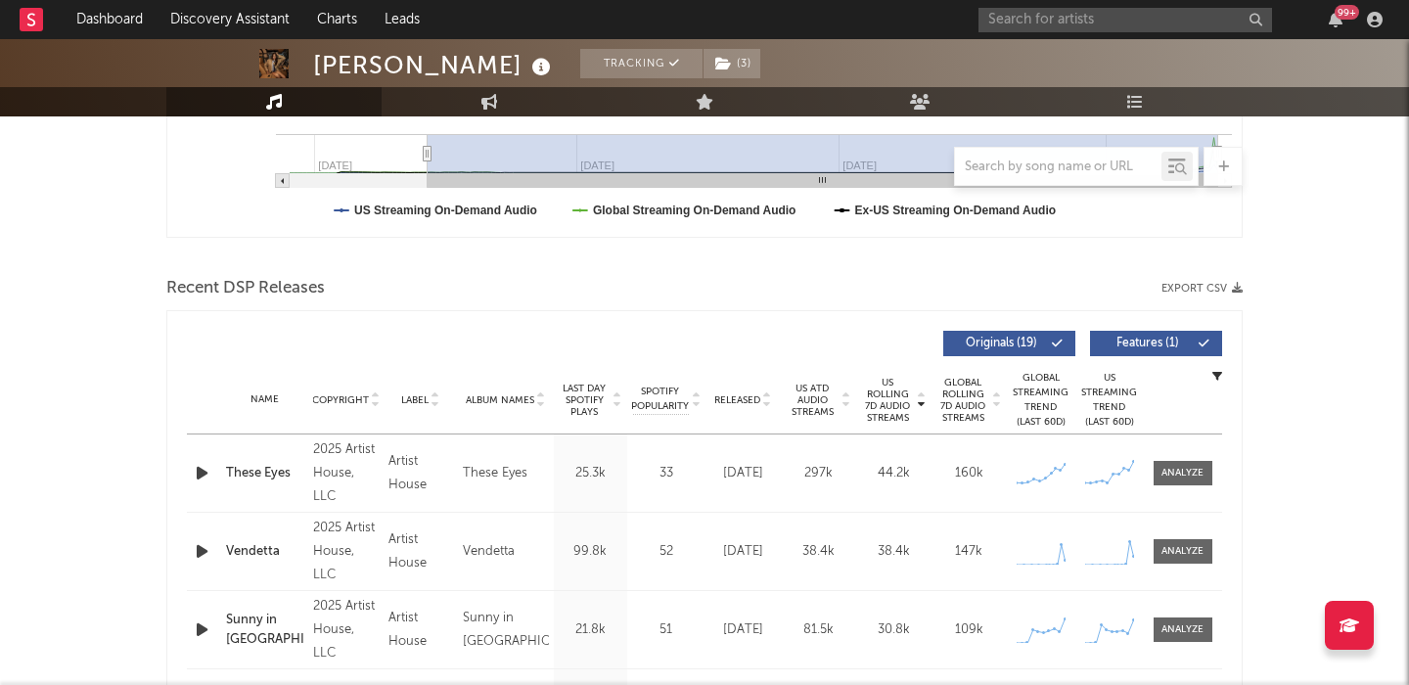
click at [714, 397] on span "Released" at bounding box center [737, 400] width 46 height 12
click at [1183, 470] on div at bounding box center [1183, 473] width 42 height 15
select select "1w"
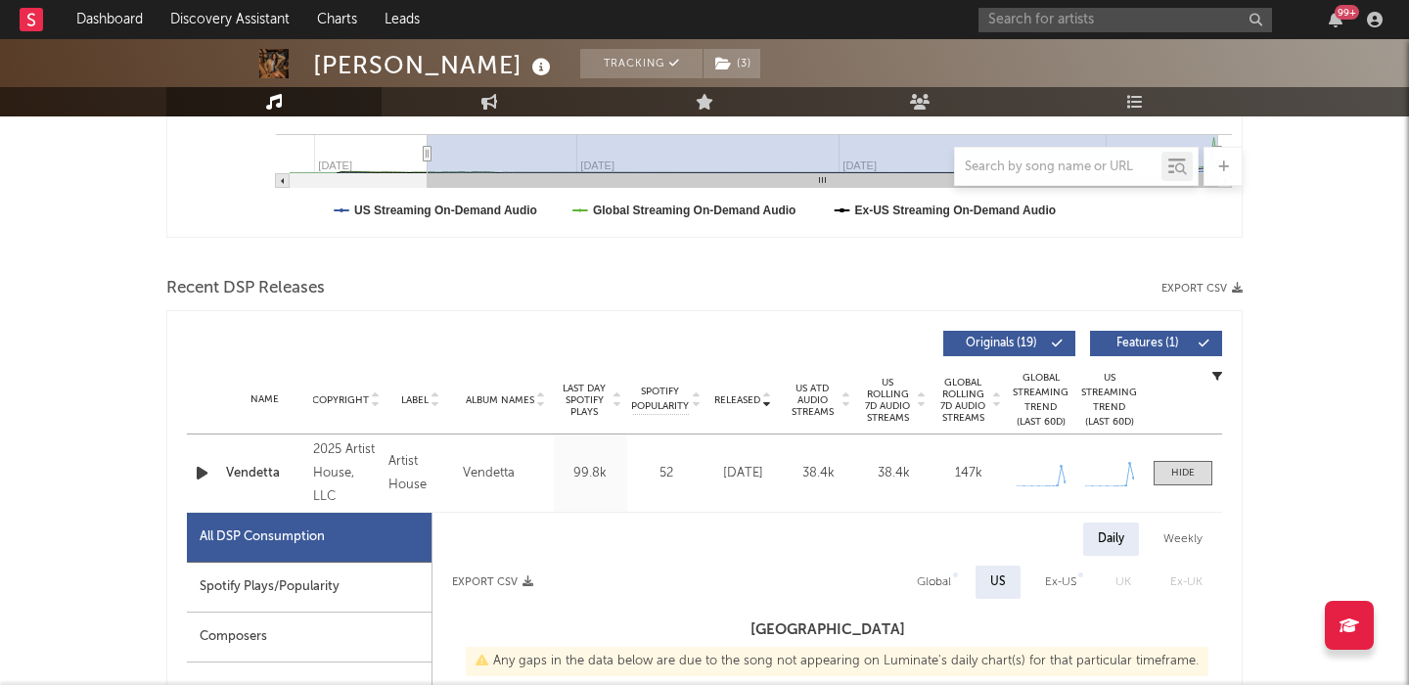
click at [353, 587] on div "Spotify Plays/Popularity" at bounding box center [309, 588] width 245 height 50
select select "1w"
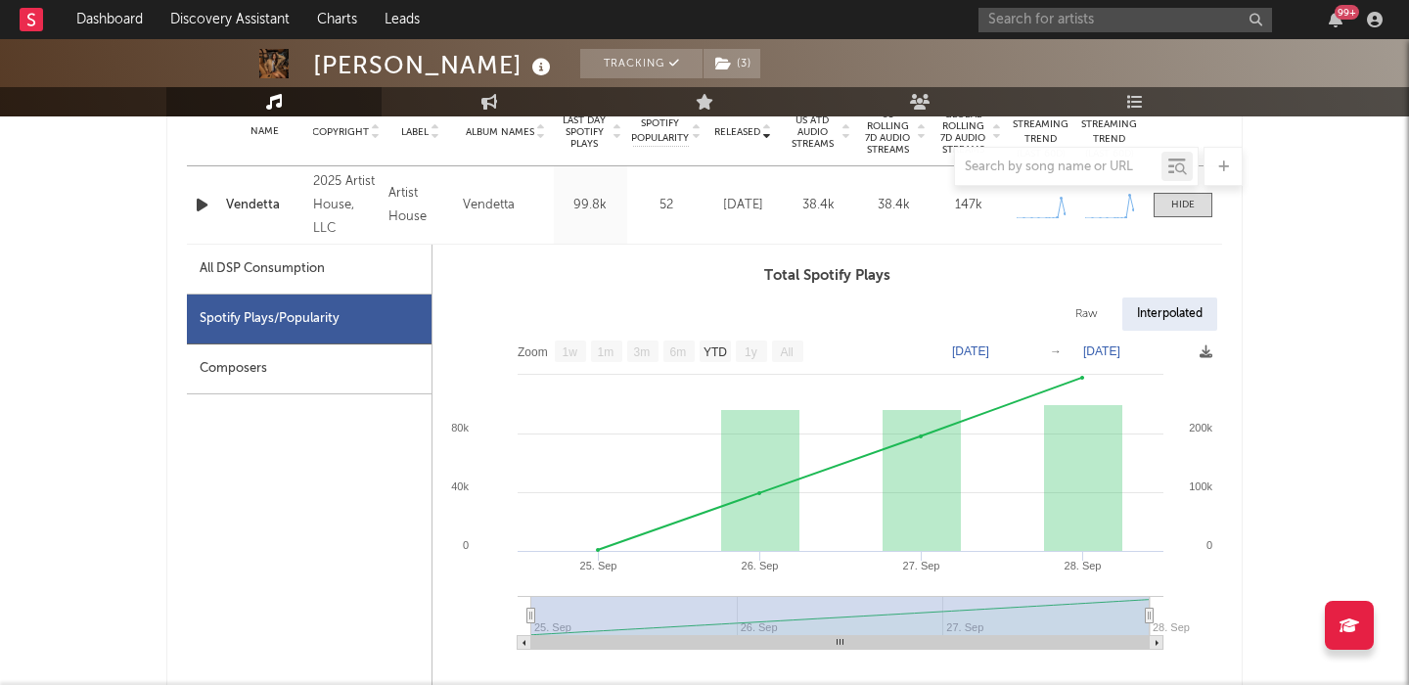
scroll to position [813, 0]
click at [277, 258] on div "All DSP Consumption" at bounding box center [262, 266] width 125 height 23
select select "1w"
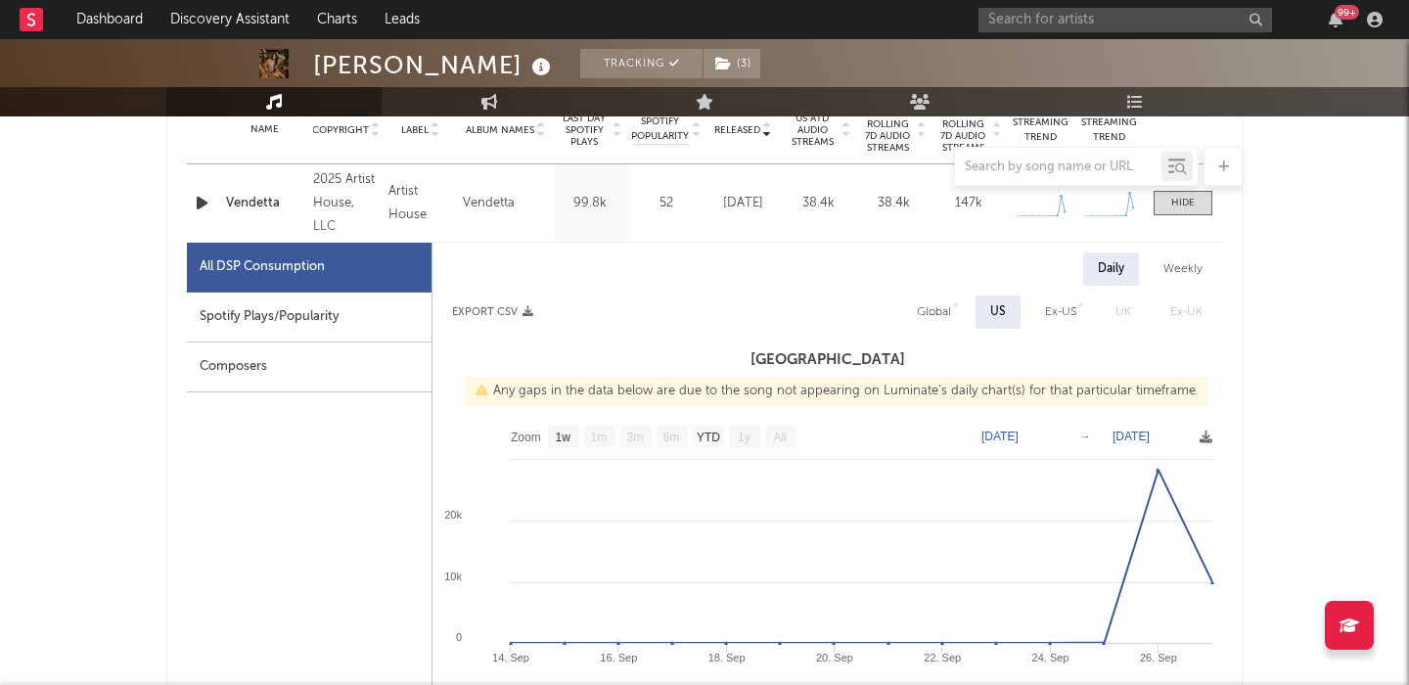
click at [941, 305] on div "Global" at bounding box center [934, 311] width 34 height 23
select select "1w"
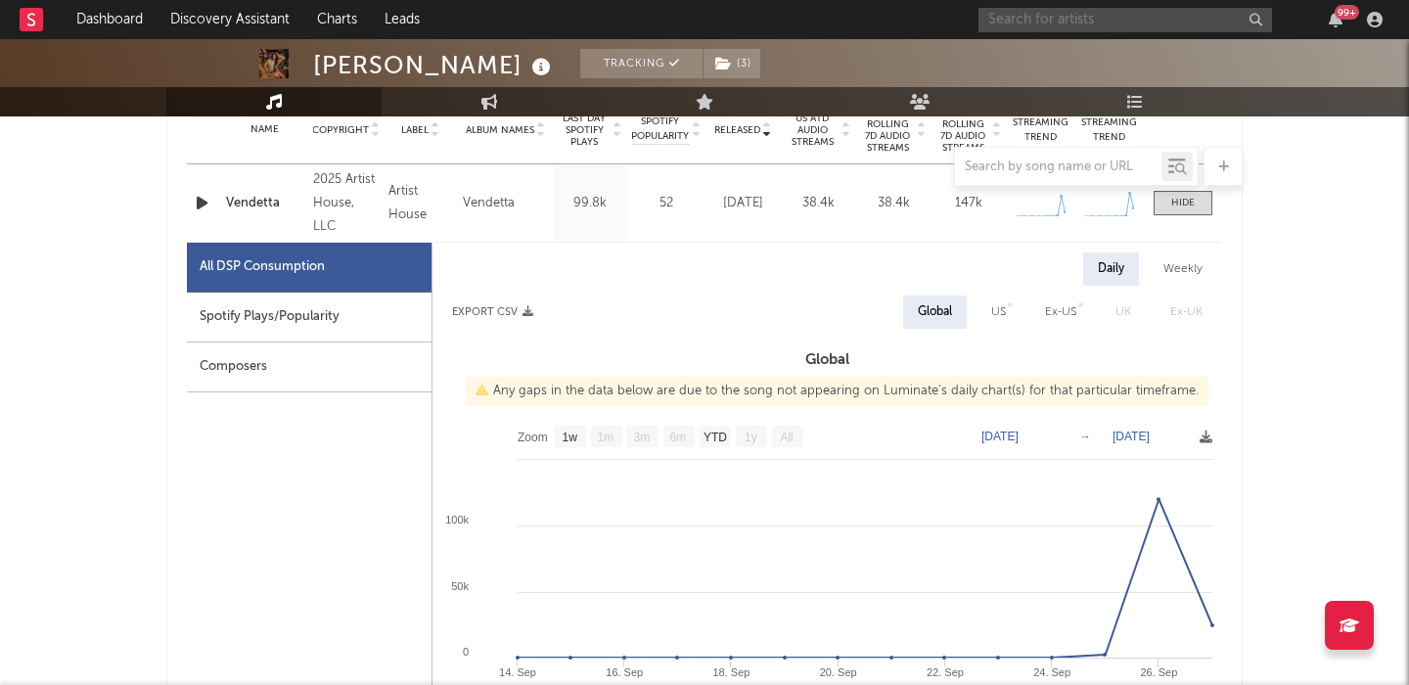
click at [1010, 16] on input "text" at bounding box center [1126, 20] width 294 height 24
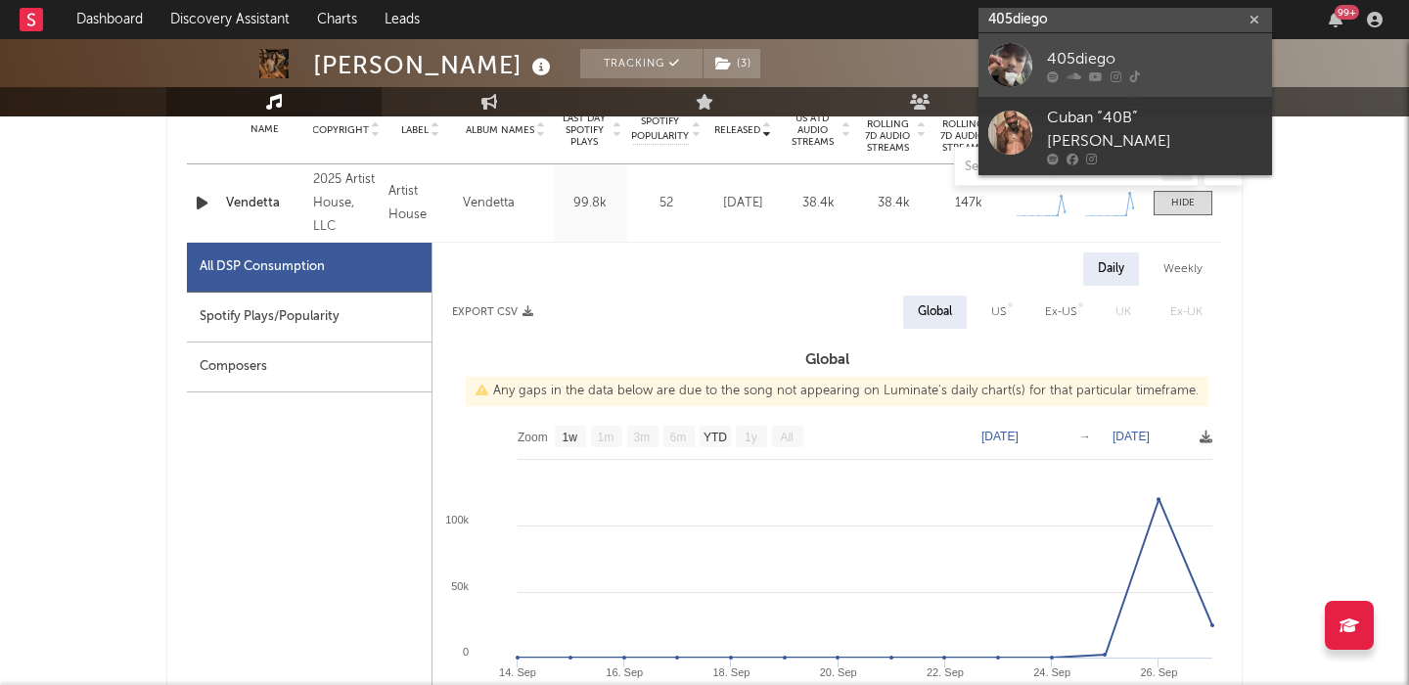
type input "405diego"
click at [1051, 62] on div "405diego" at bounding box center [1154, 58] width 215 height 23
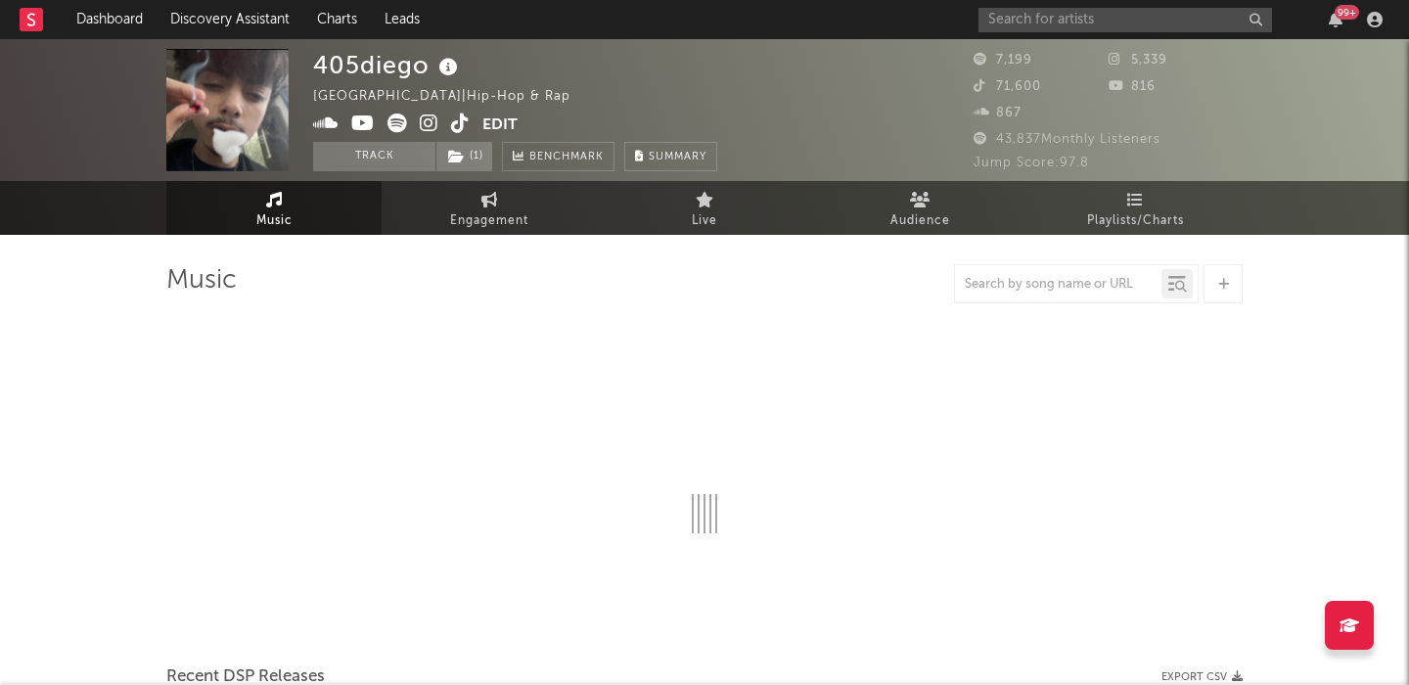
select select "1w"
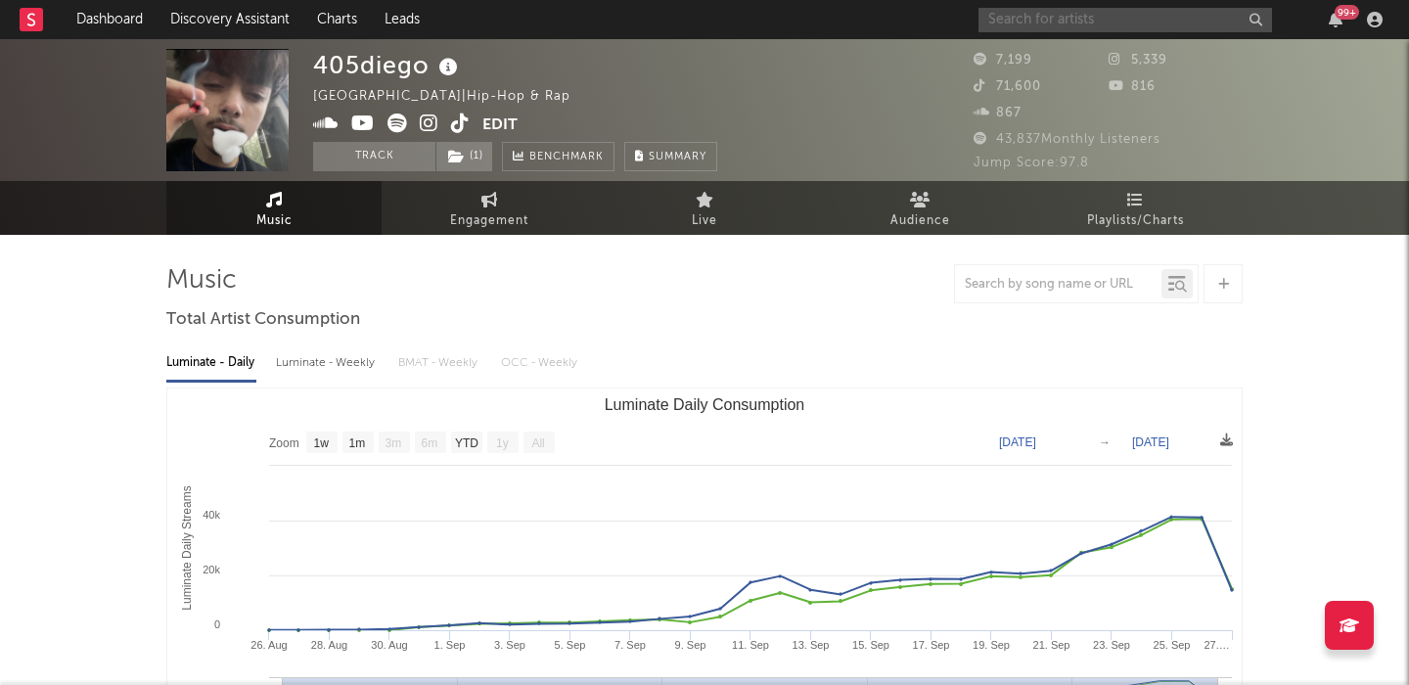
click at [1018, 28] on input "text" at bounding box center [1126, 20] width 294 height 24
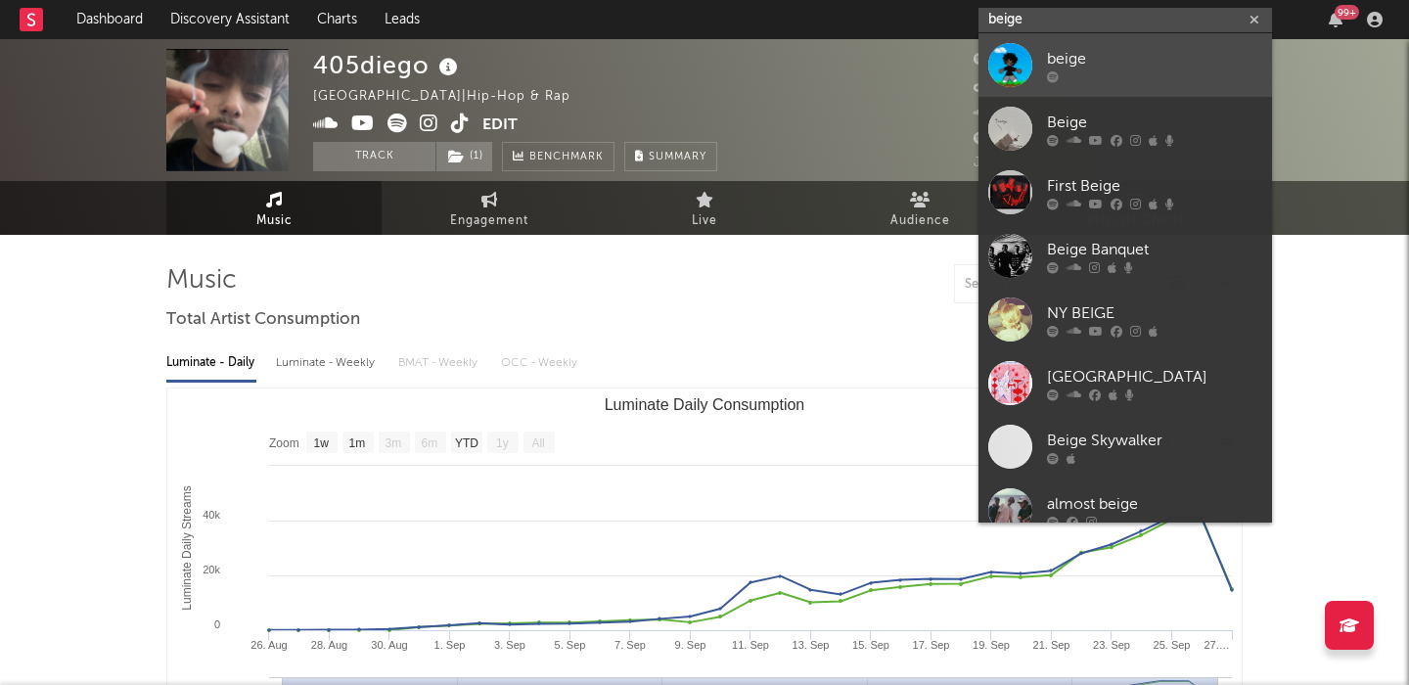
type input "beige"
click at [1049, 49] on div "beige" at bounding box center [1154, 58] width 215 height 23
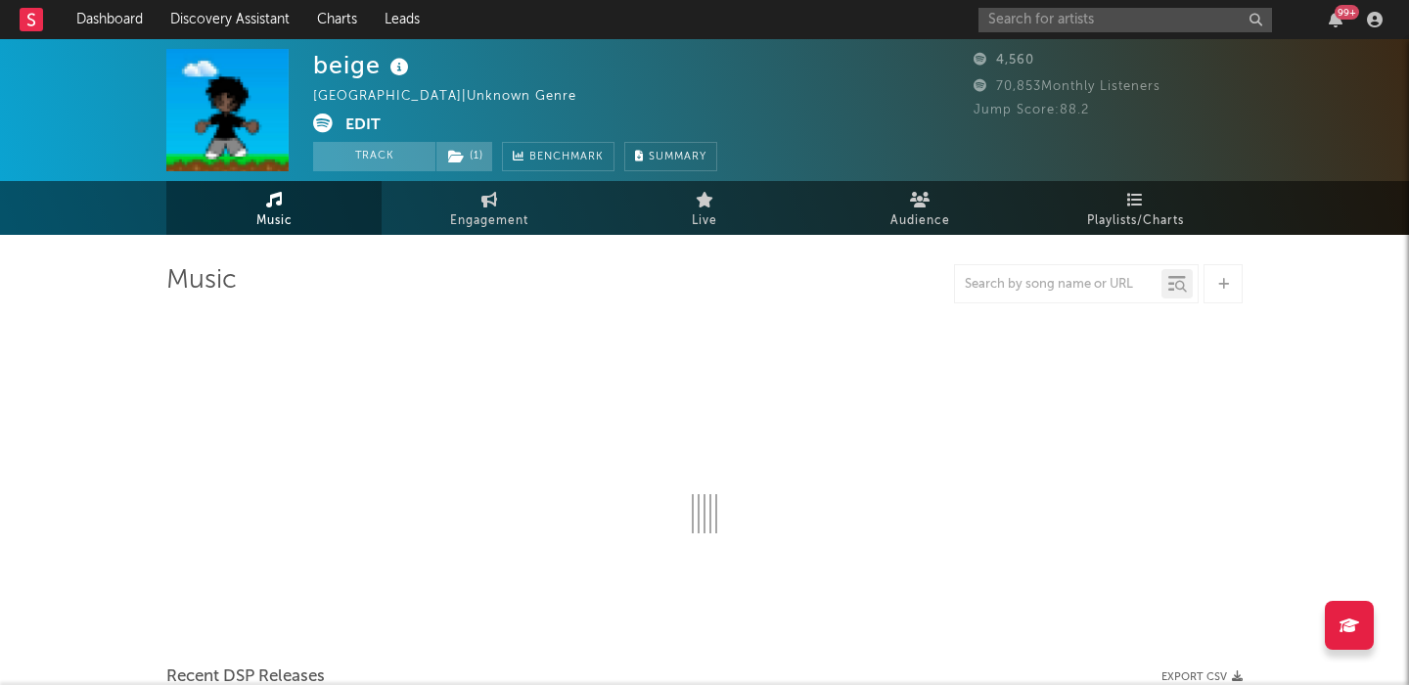
select select "1w"
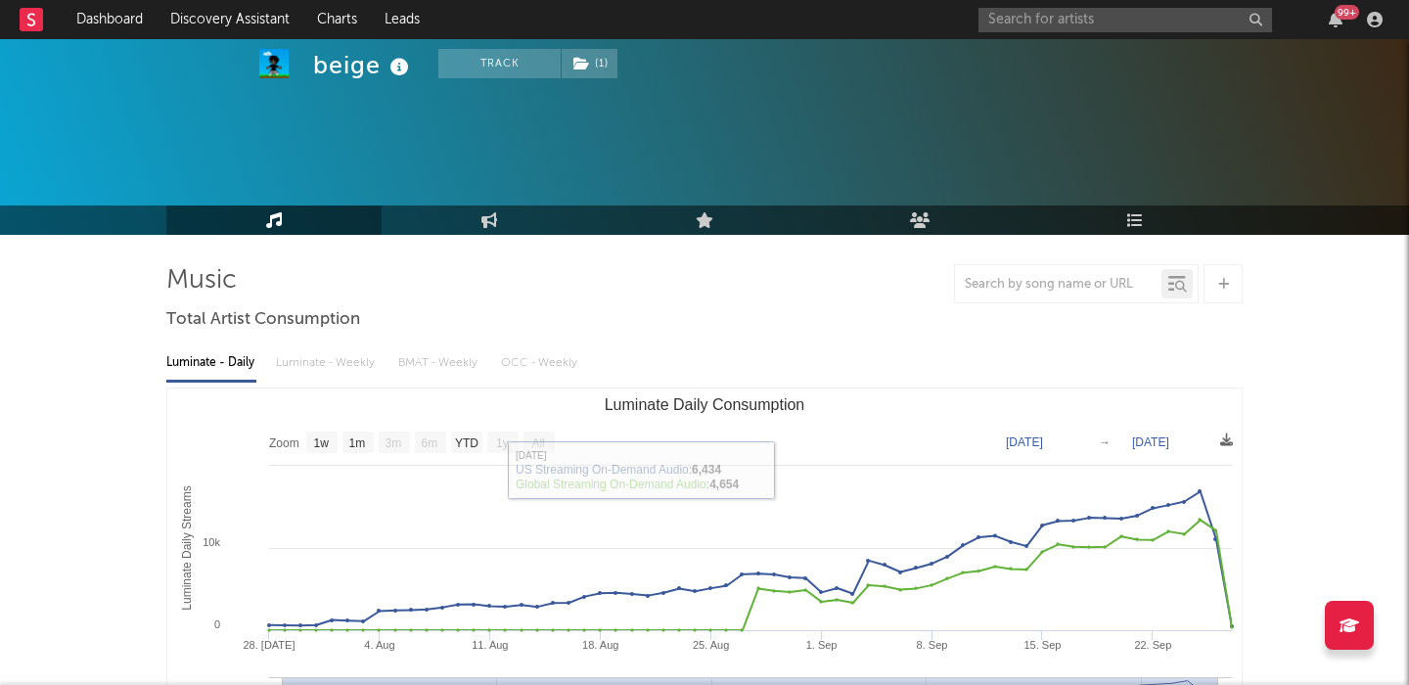
scroll to position [588, 0]
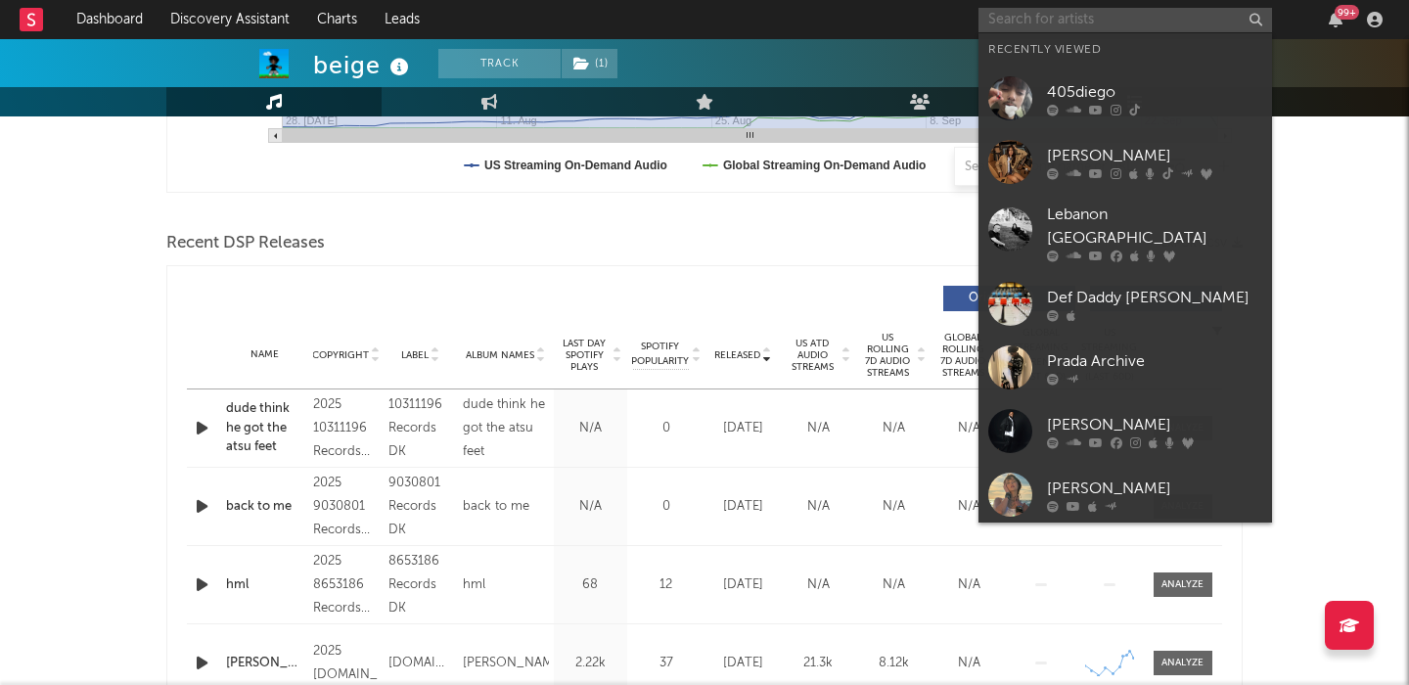
click at [1087, 17] on input "text" at bounding box center [1126, 20] width 294 height 24
paste input "Ealuhri"
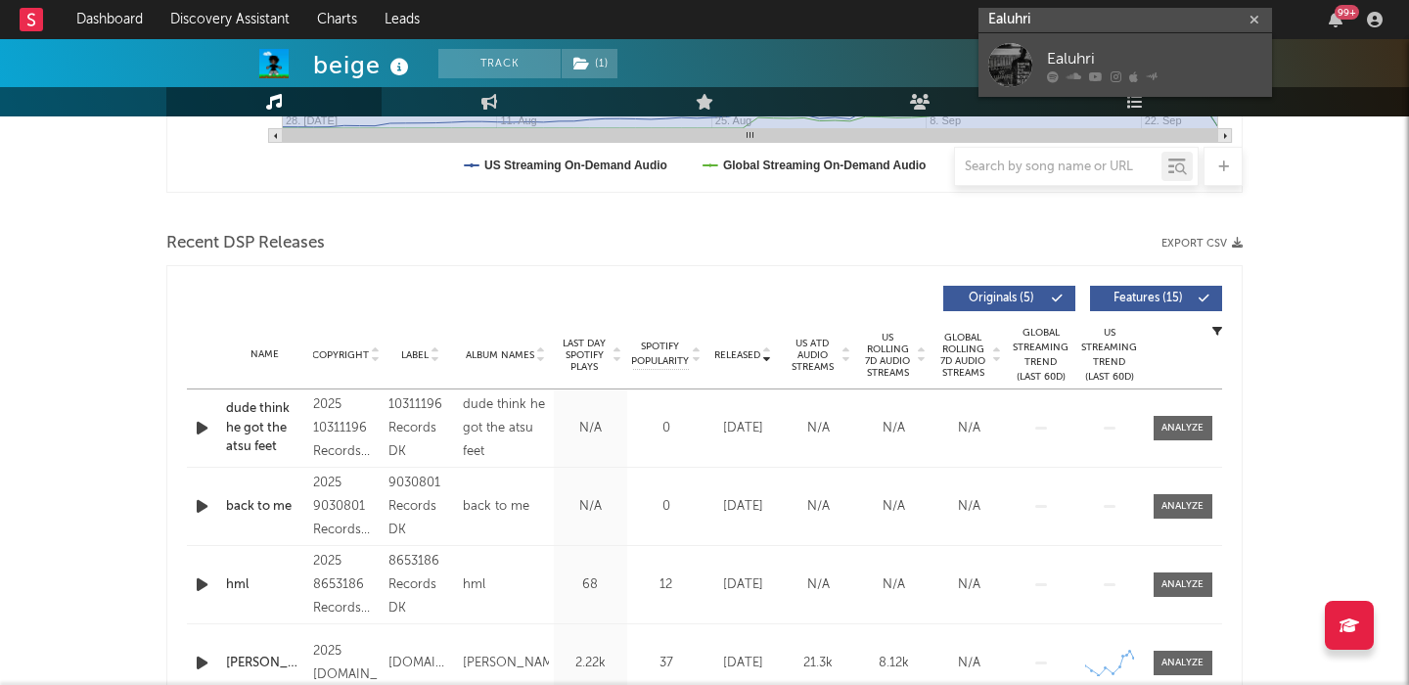
type input "Ealuhri"
click at [1110, 40] on link "Ealuhri" at bounding box center [1126, 65] width 294 height 64
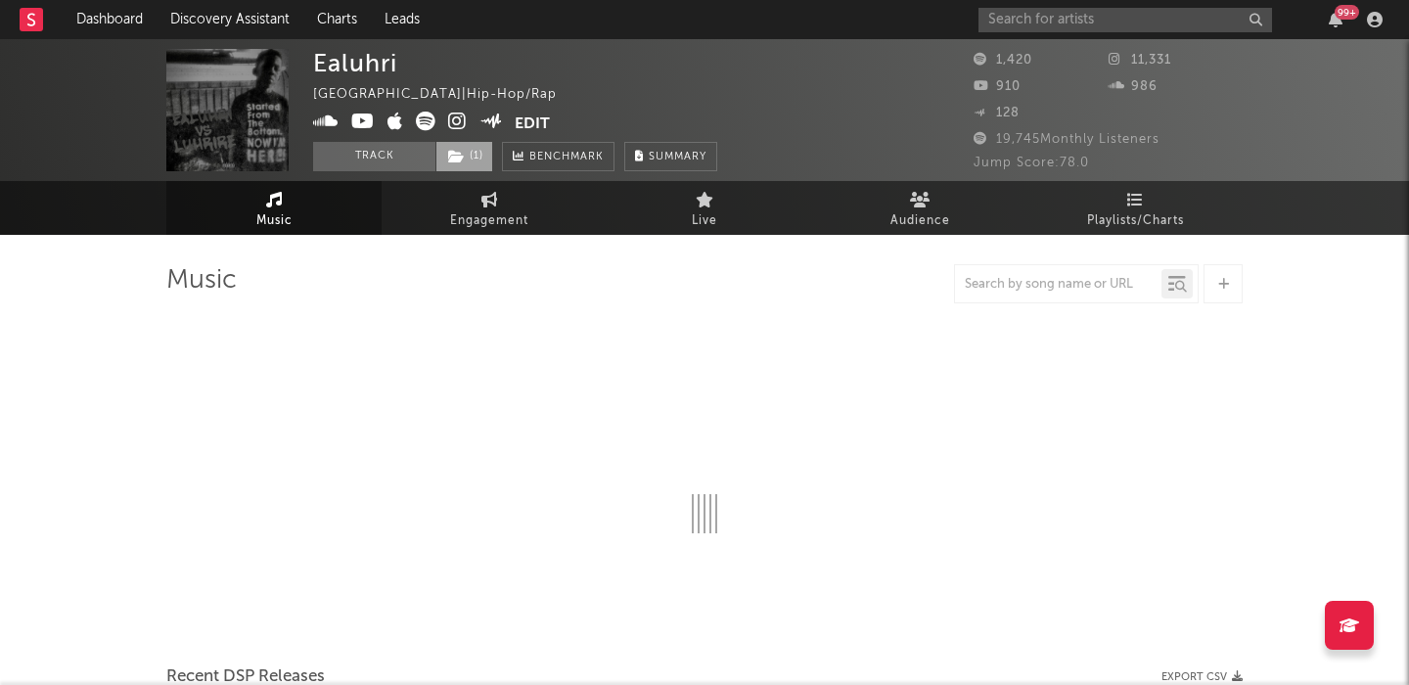
select select "6m"
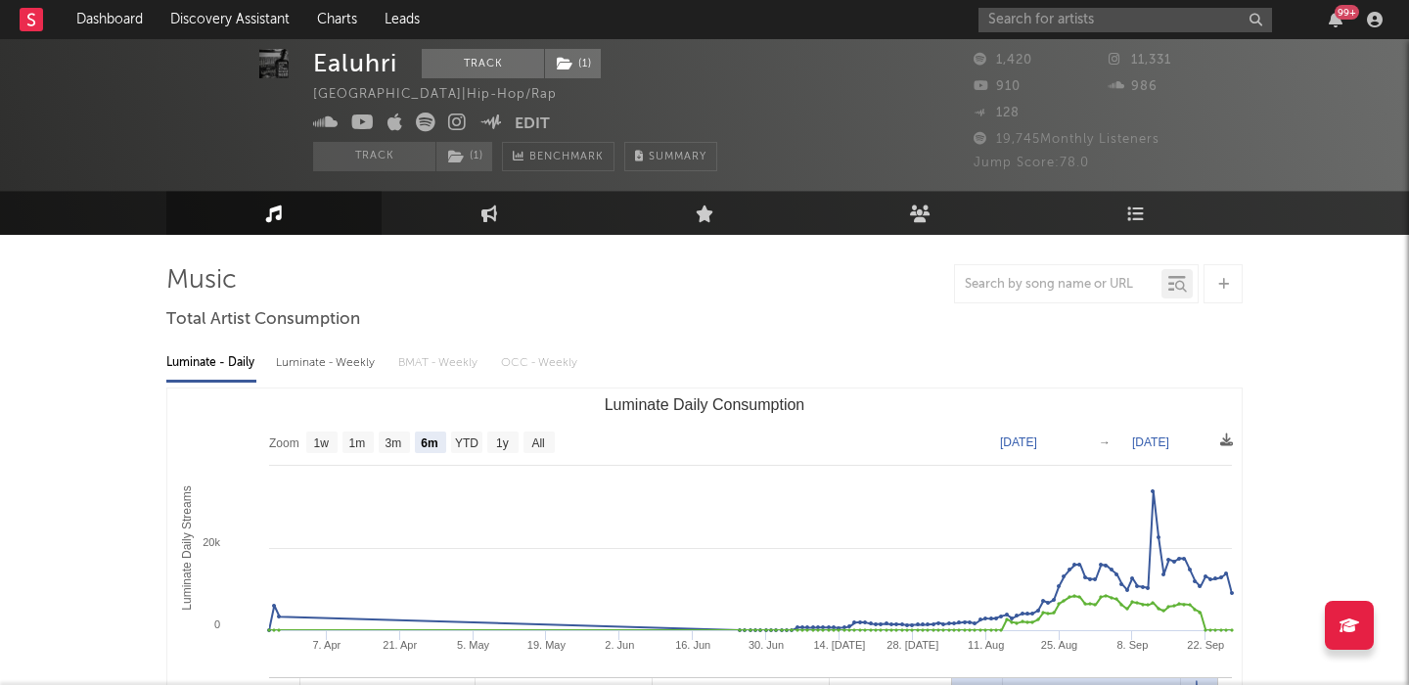
scroll to position [24, 0]
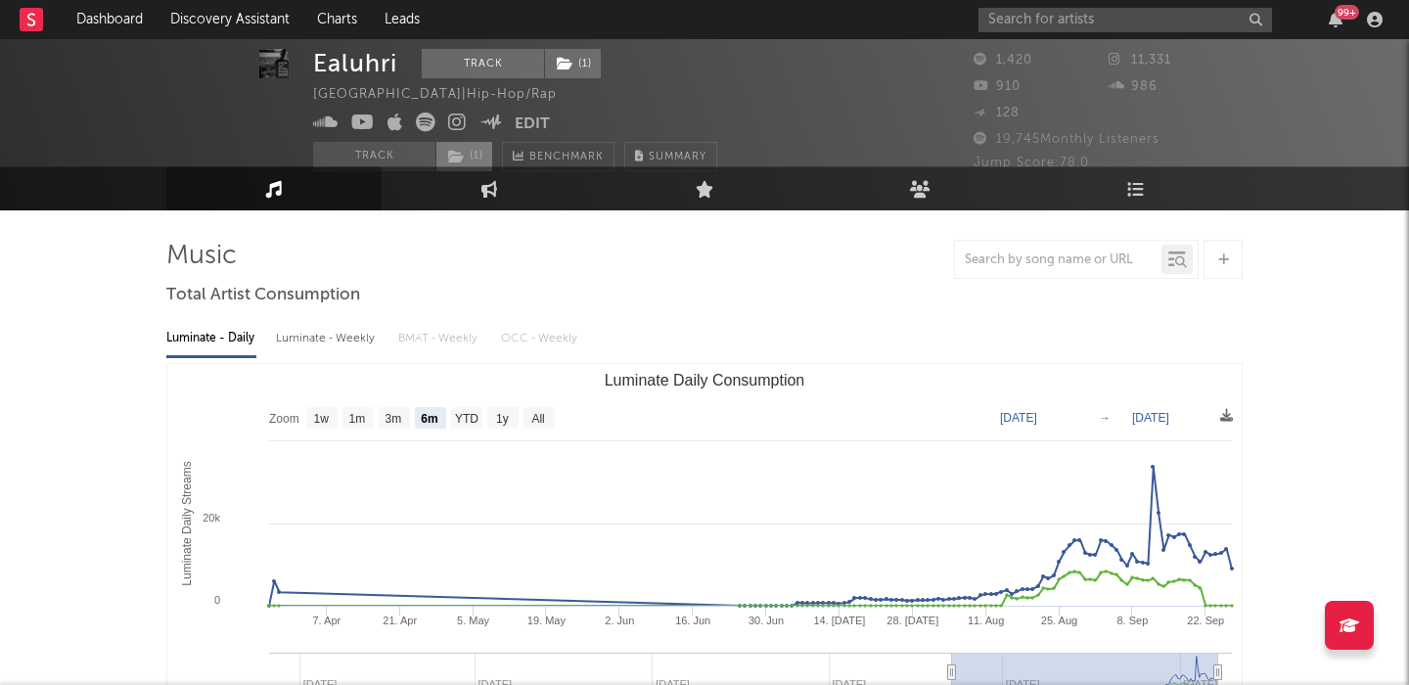
click at [474, 151] on span "( 1 )" at bounding box center [464, 156] width 58 height 29
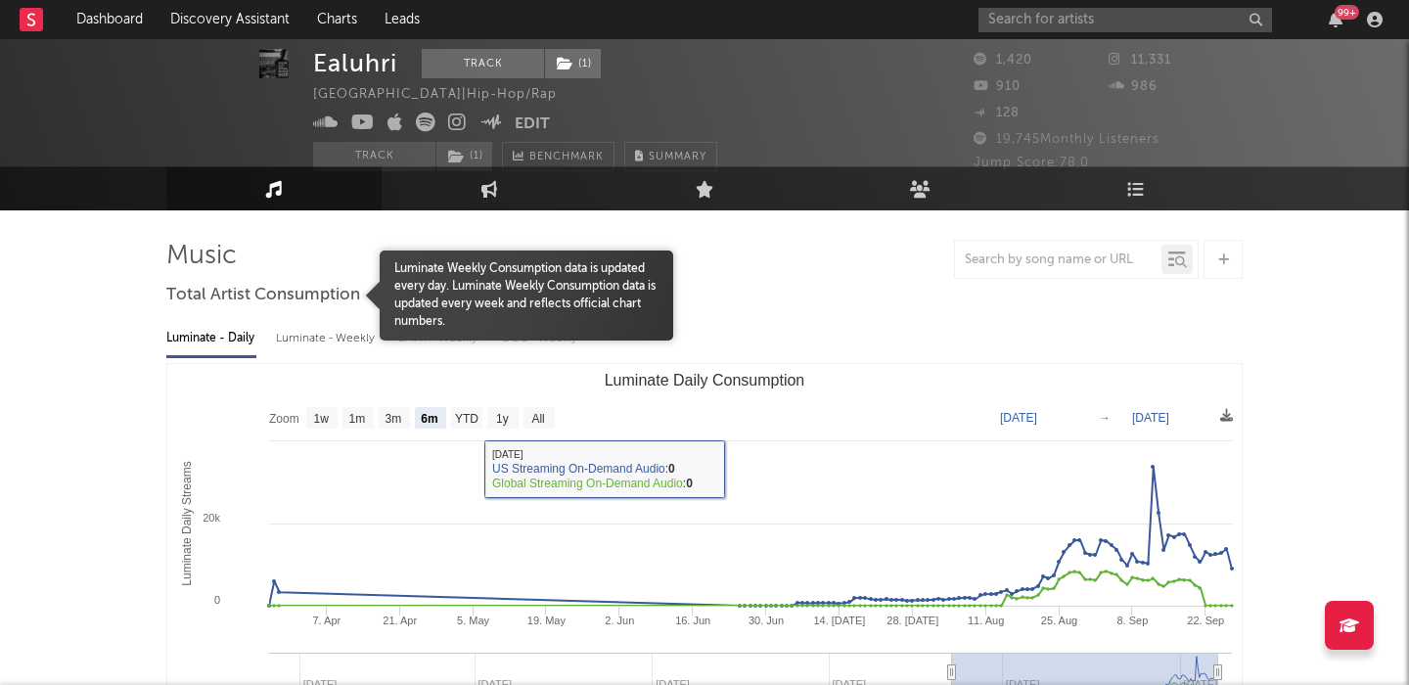
click at [294, 311] on div "Total Artist Consumption" at bounding box center [263, 295] width 194 height 33
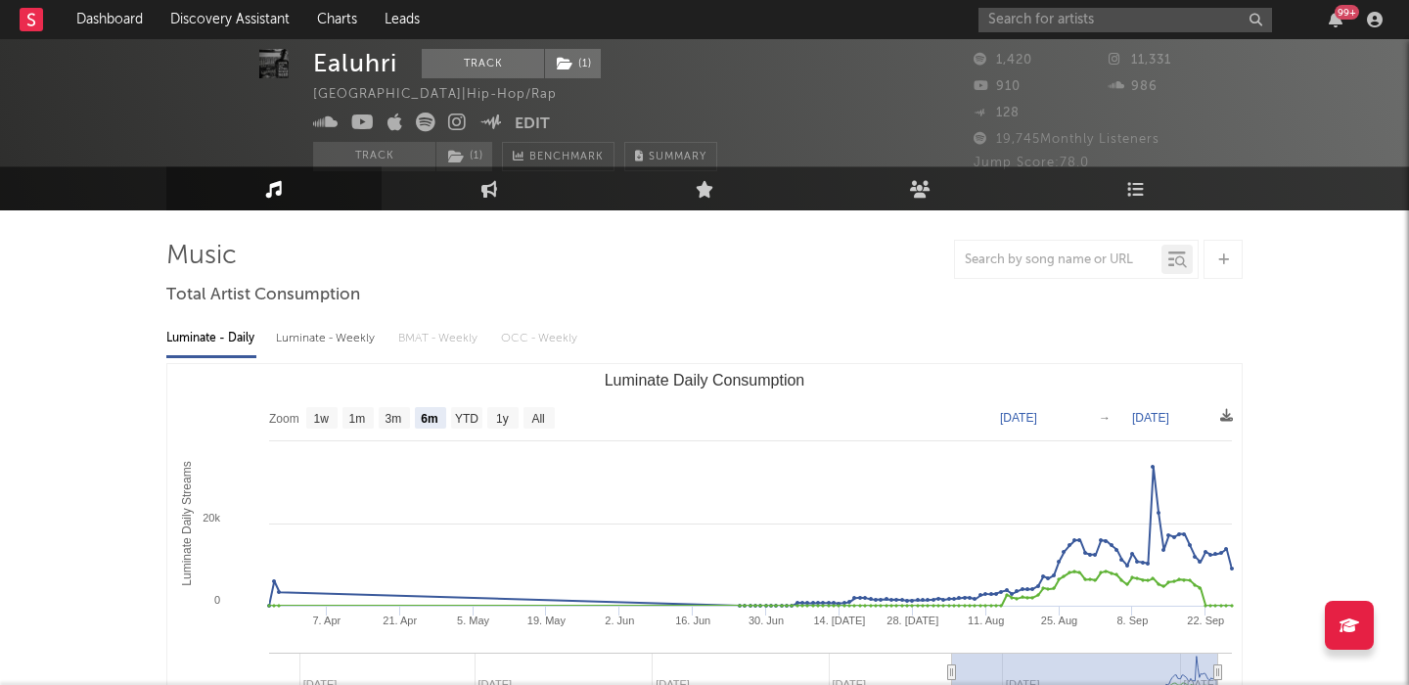
click at [328, 343] on div "Luminate - Weekly" at bounding box center [327, 338] width 103 height 33
select select "6m"
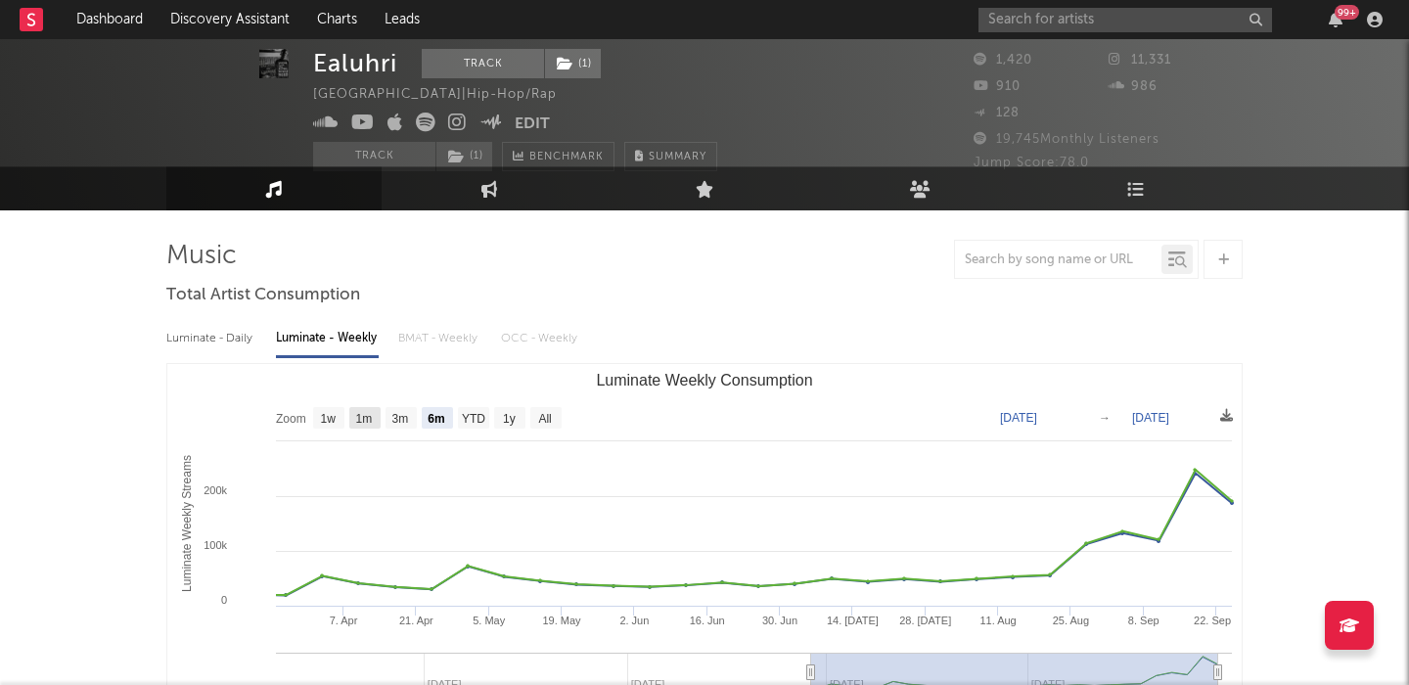
scroll to position [0, 0]
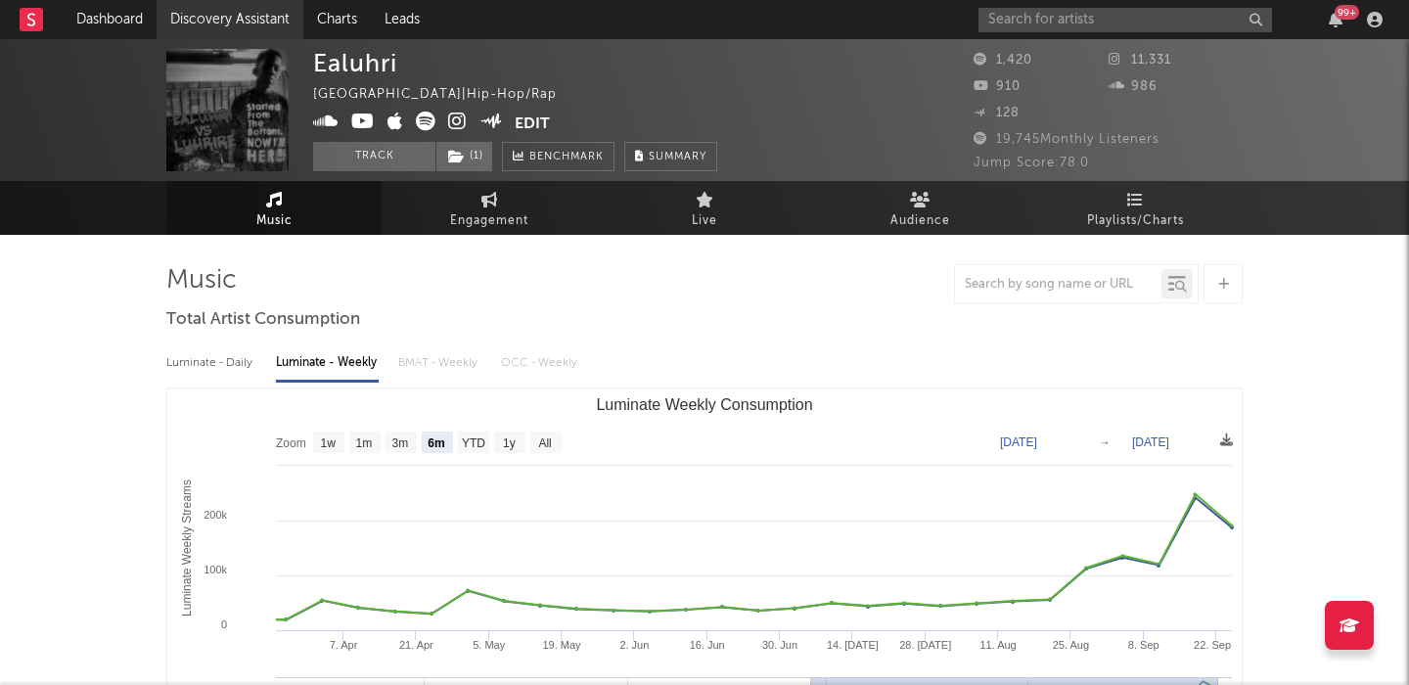
click at [215, 23] on link "Discovery Assistant" at bounding box center [230, 19] width 147 height 39
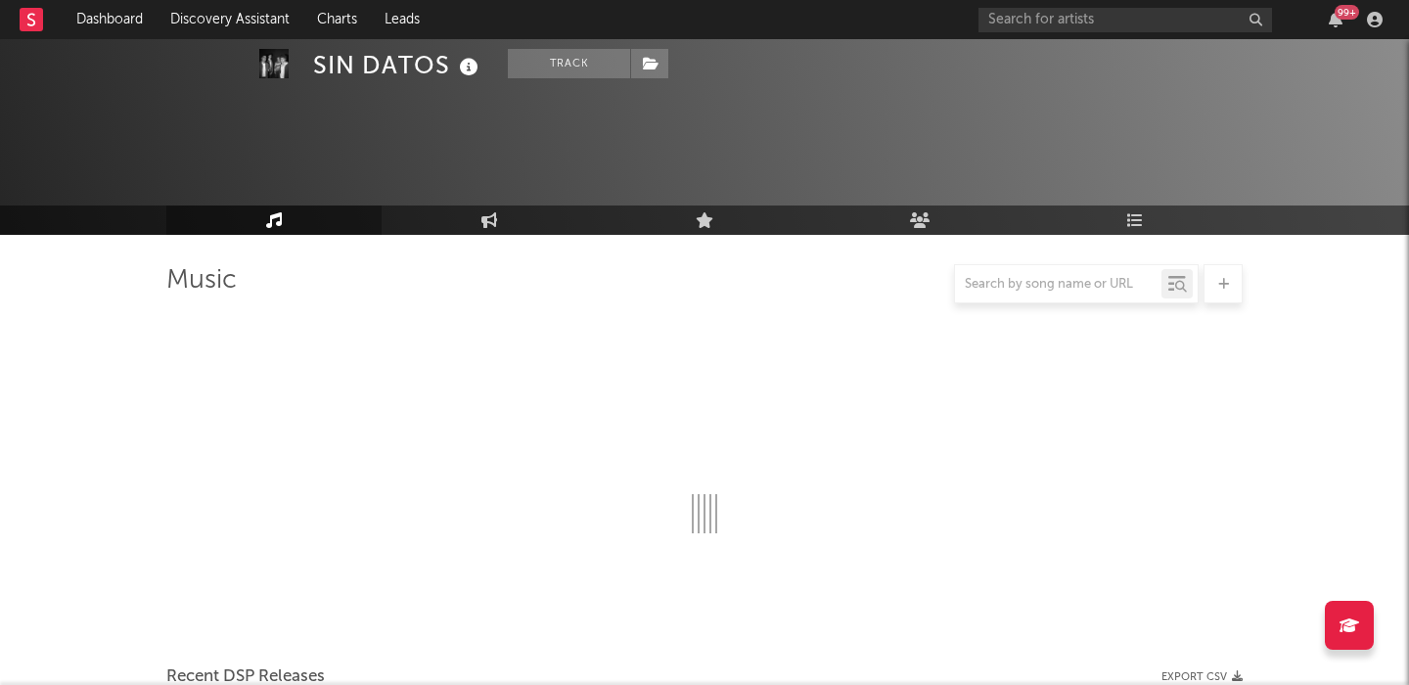
select select "6m"
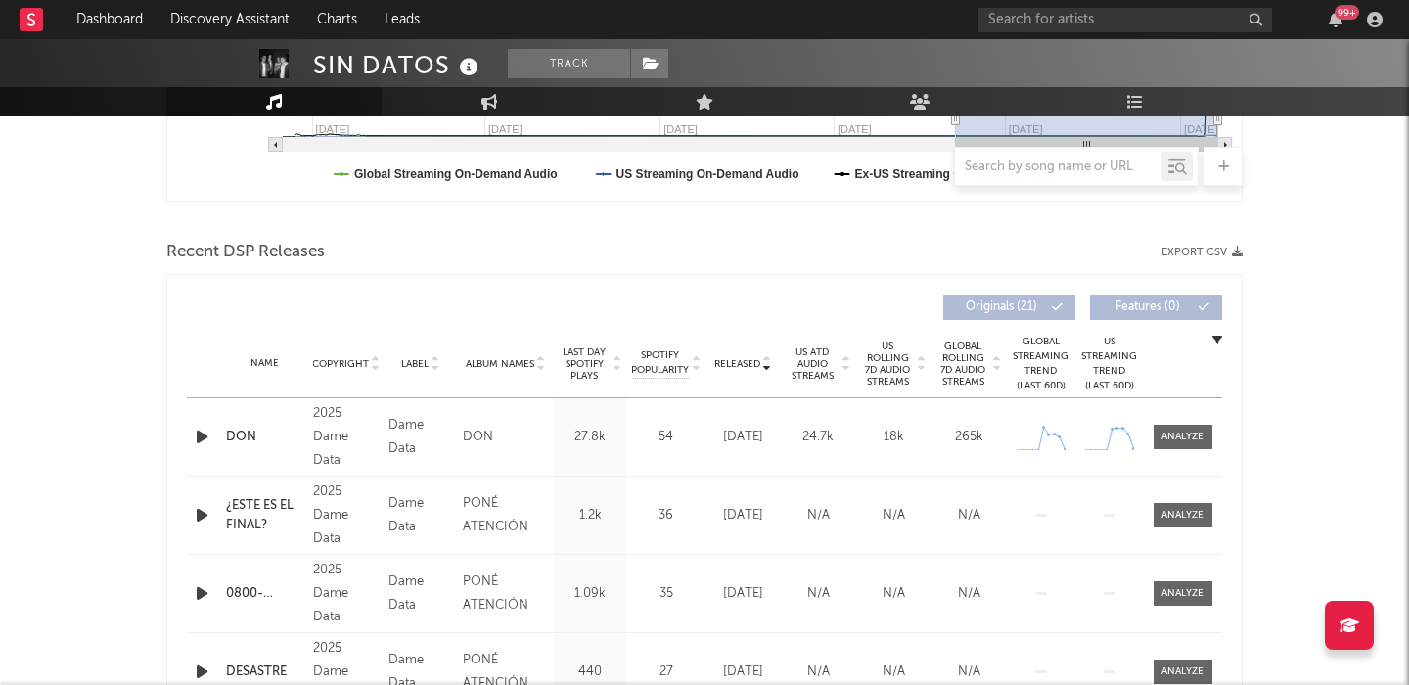
scroll to position [780, 0]
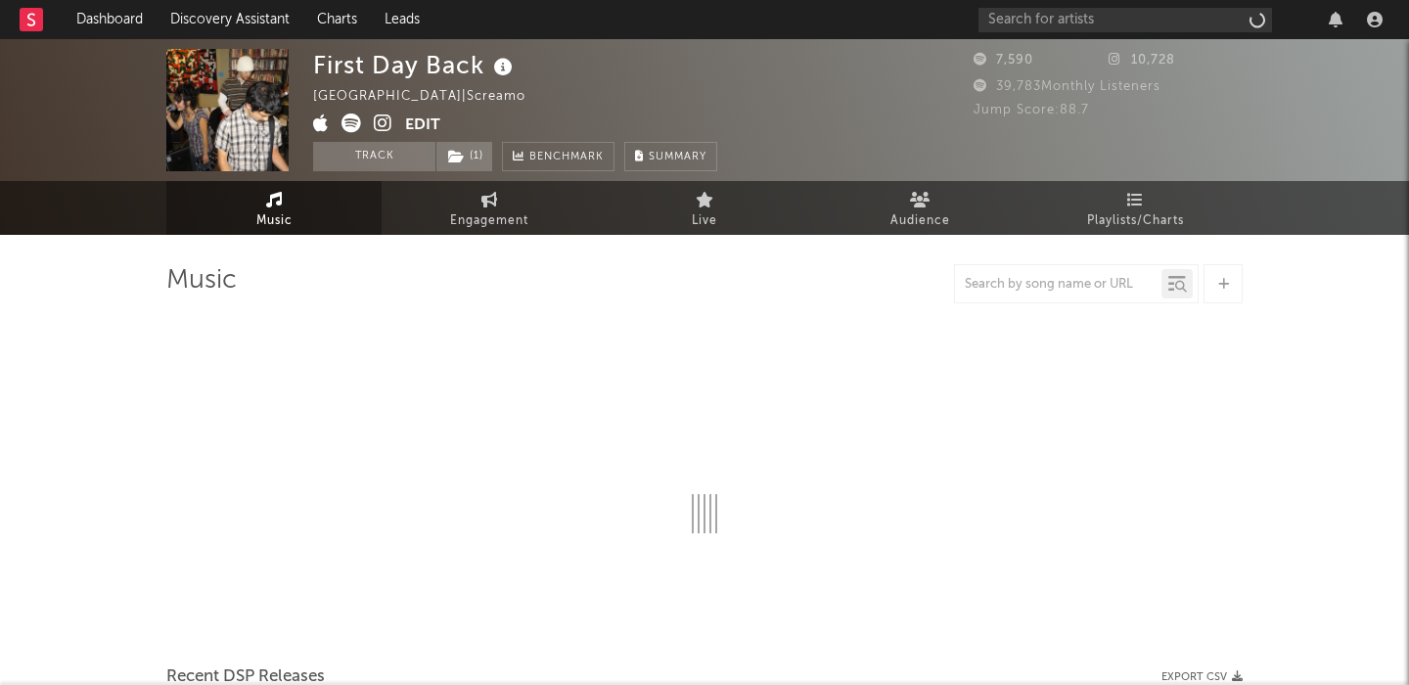
select select "1w"
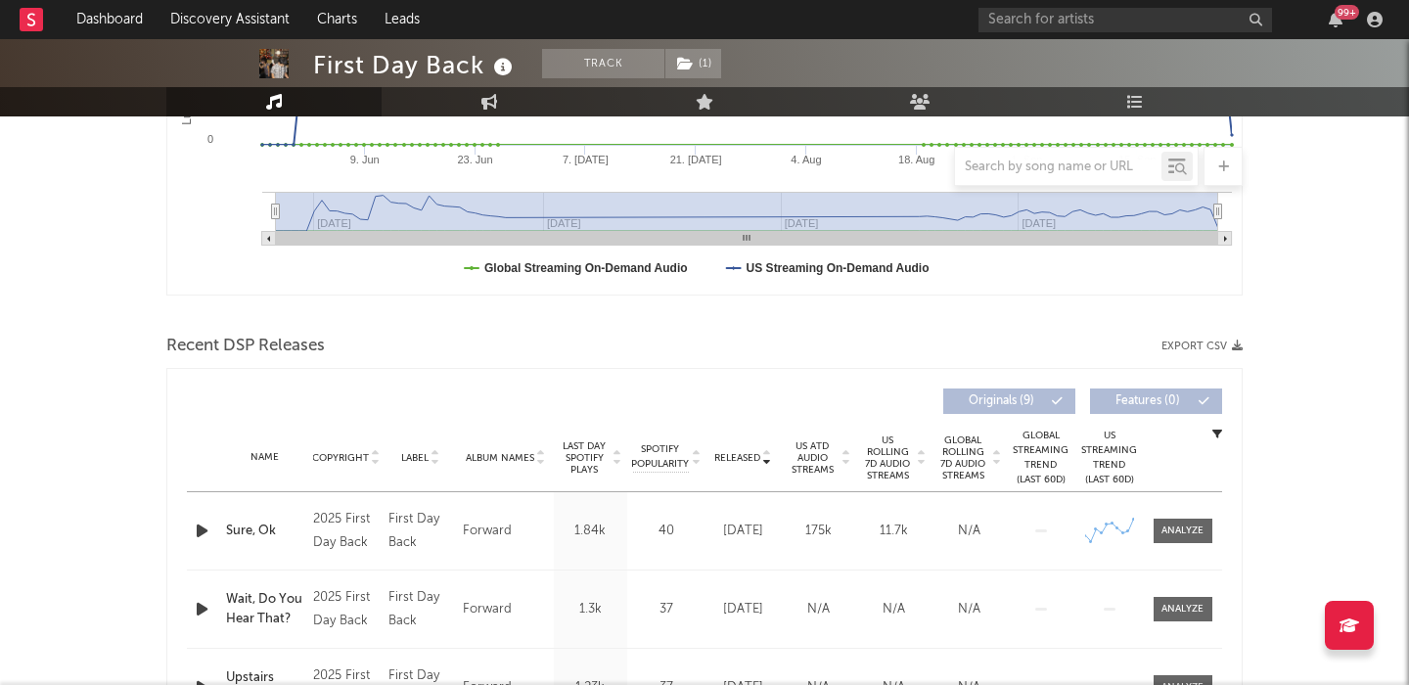
scroll to position [584, 0]
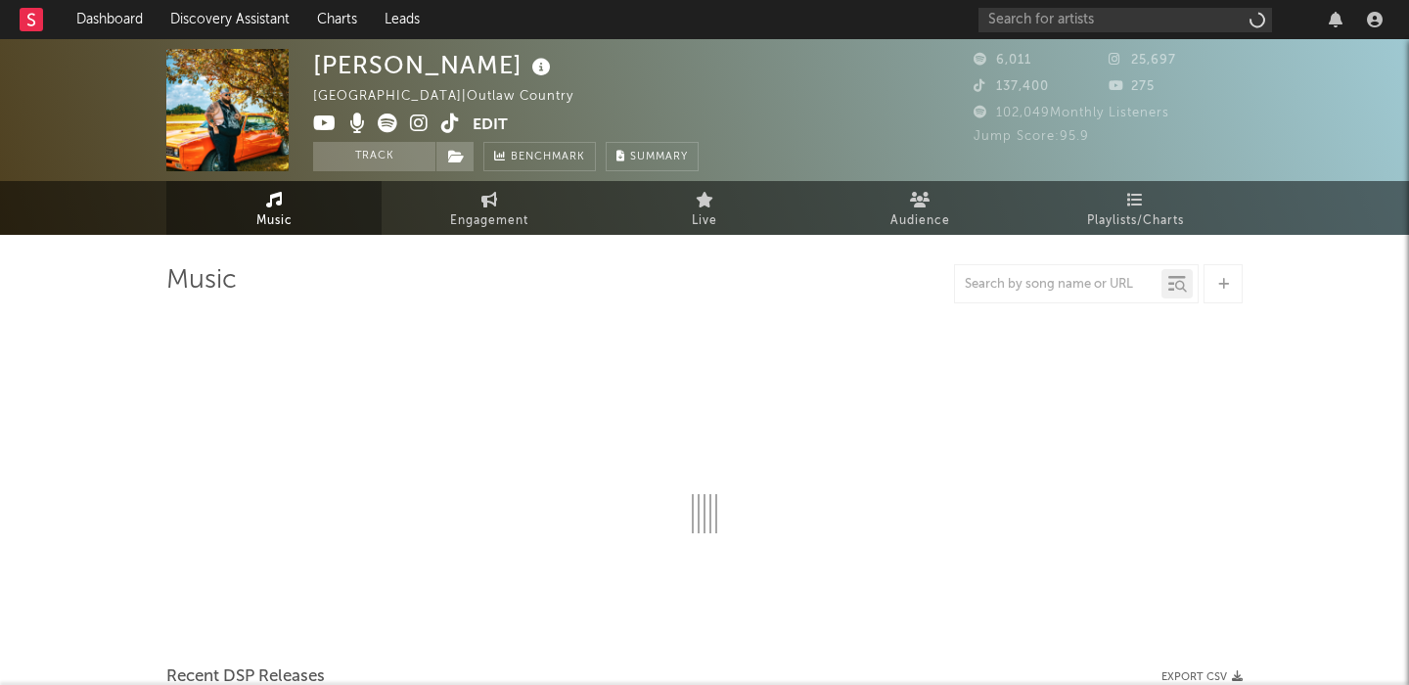
select select "6m"
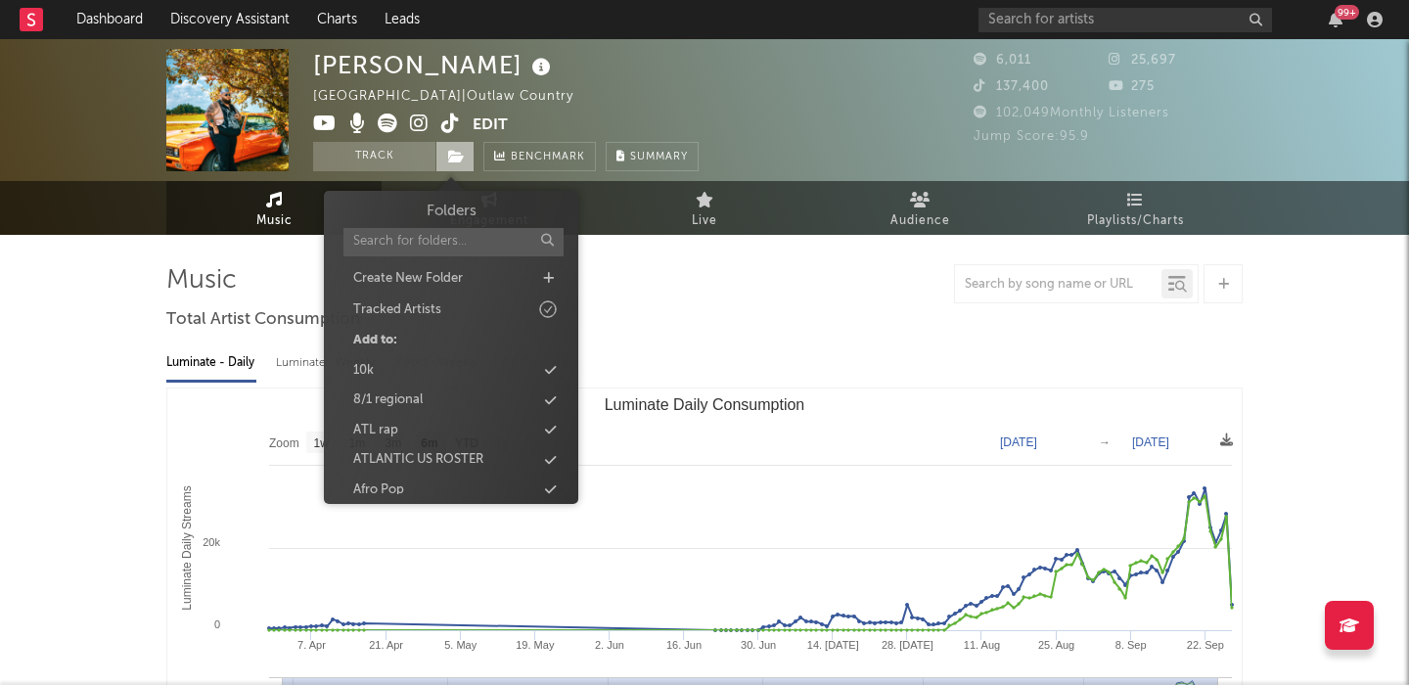
click at [455, 168] on span at bounding box center [454, 156] width 39 height 29
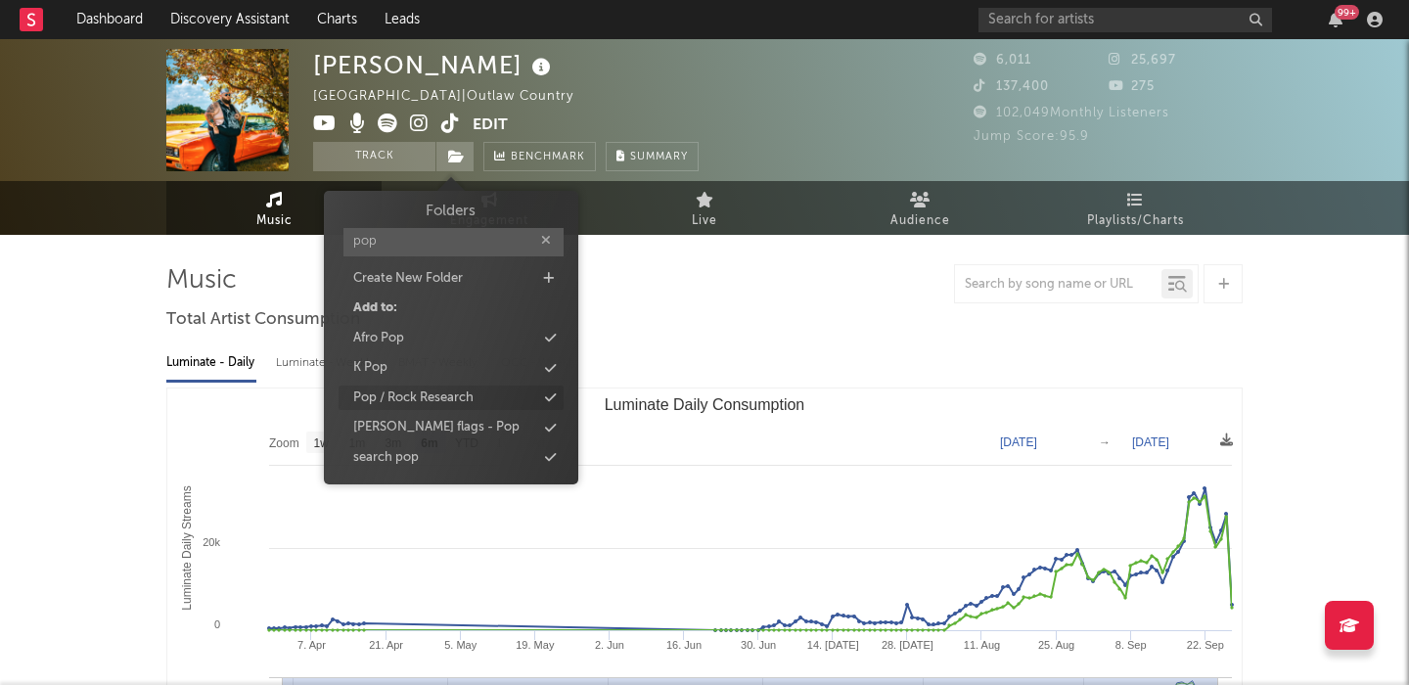
type input "pop"
click at [466, 398] on div "Pop / Rock Research" at bounding box center [413, 398] width 120 height 20
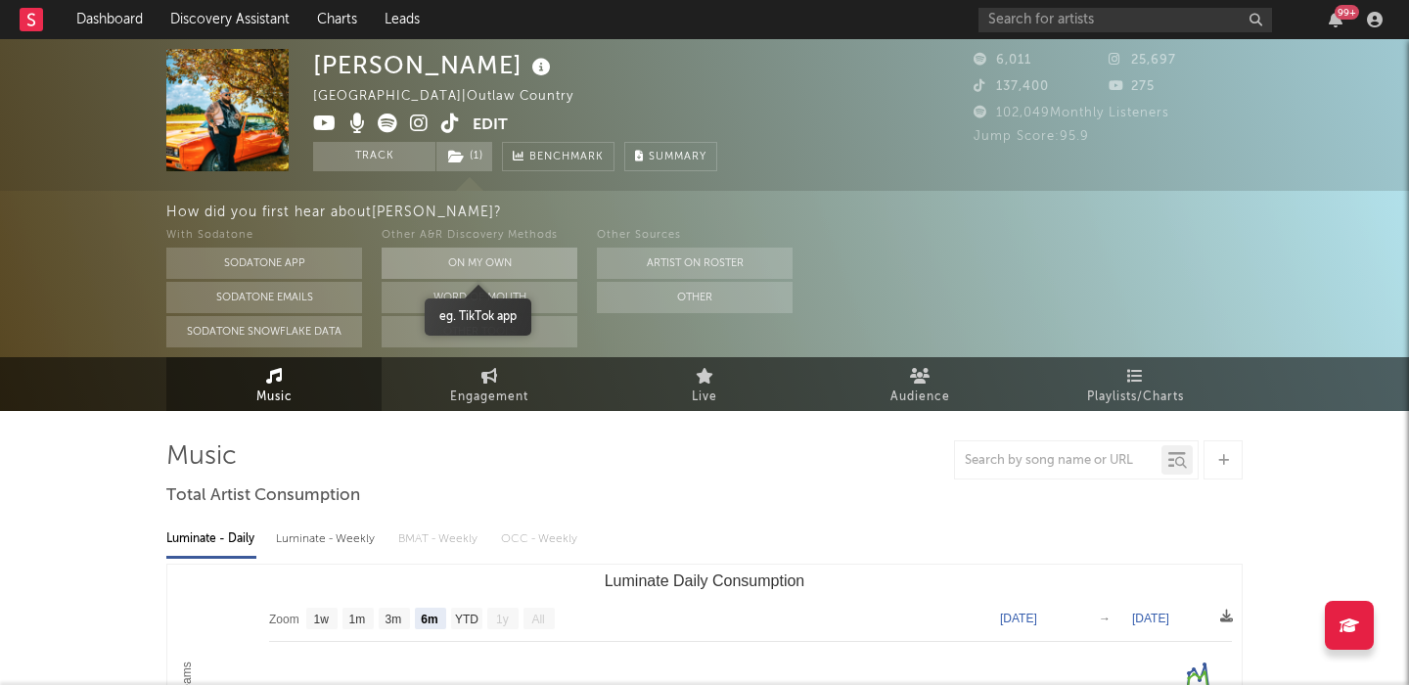
click at [515, 255] on button "On My Own" at bounding box center [480, 263] width 196 height 31
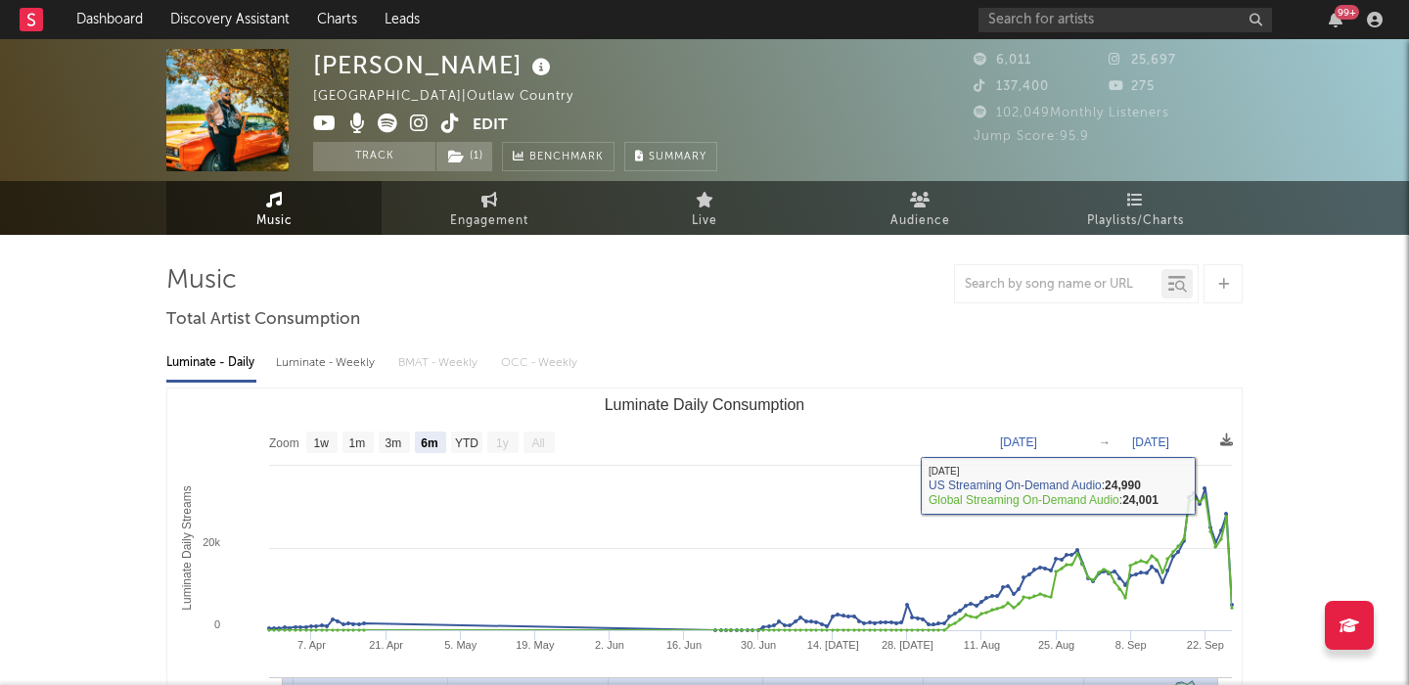
click at [329, 361] on div "Luminate - Weekly" at bounding box center [327, 362] width 103 height 33
select select "1w"
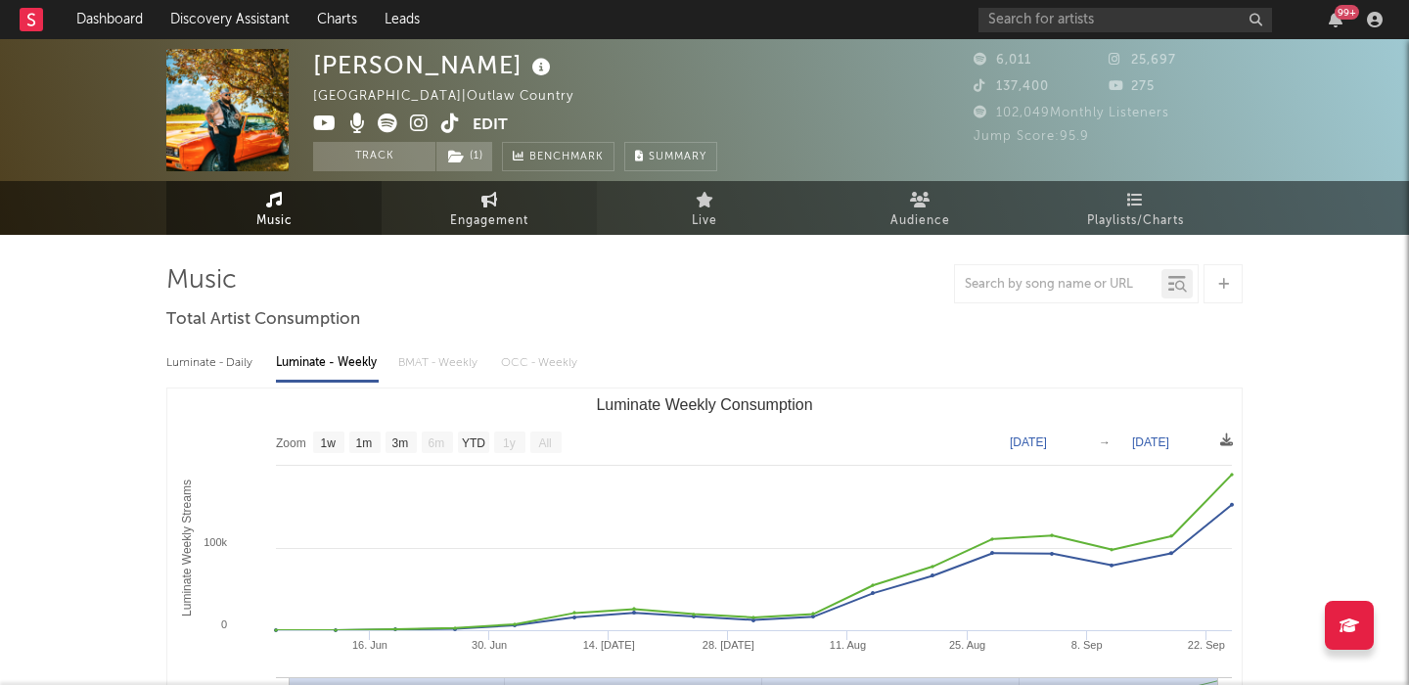
click at [458, 230] on span "Engagement" at bounding box center [489, 220] width 78 height 23
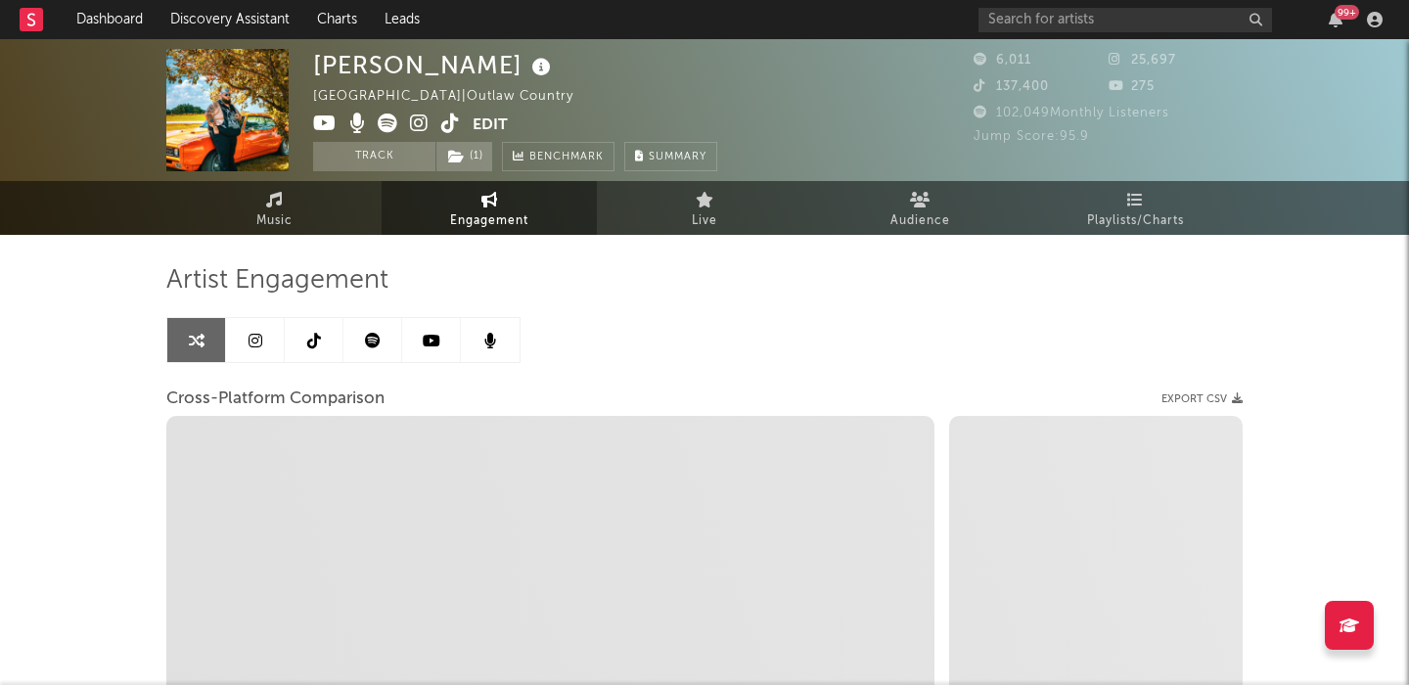
select select "1w"
click at [424, 128] on icon at bounding box center [419, 124] width 19 height 20
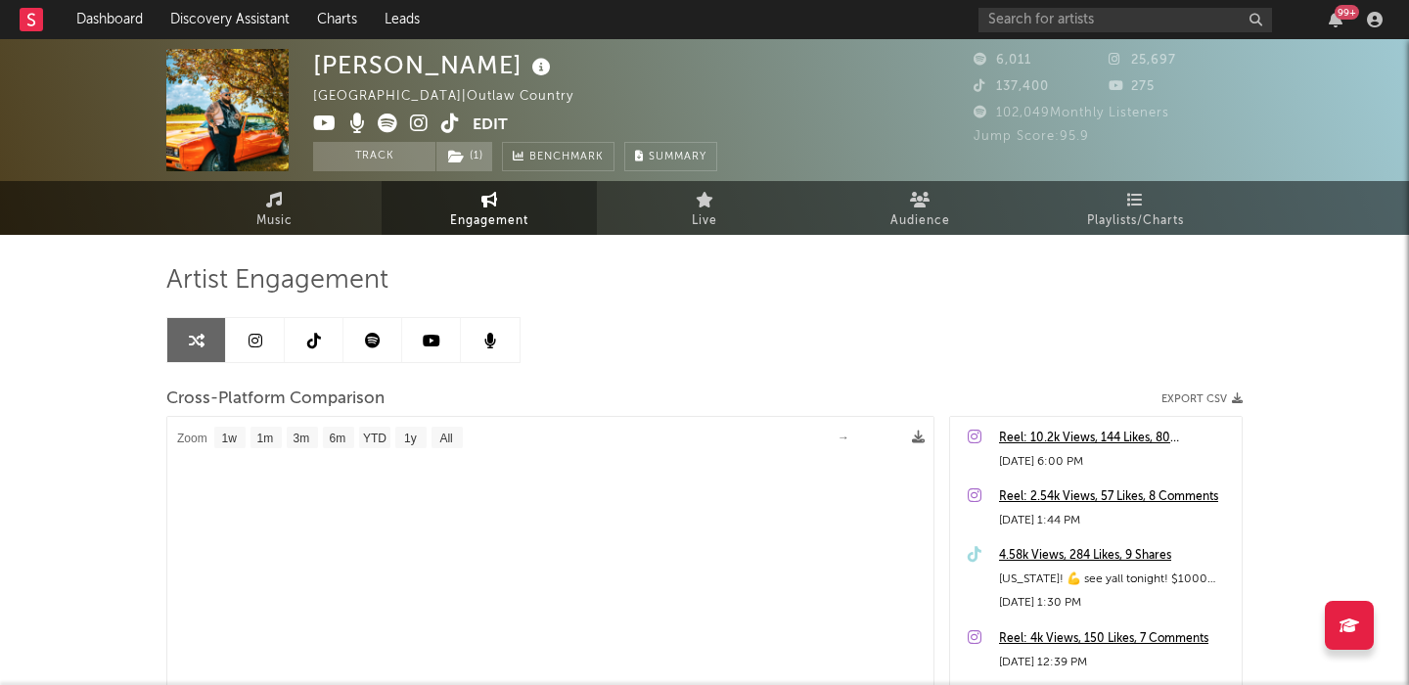
select select "1m"
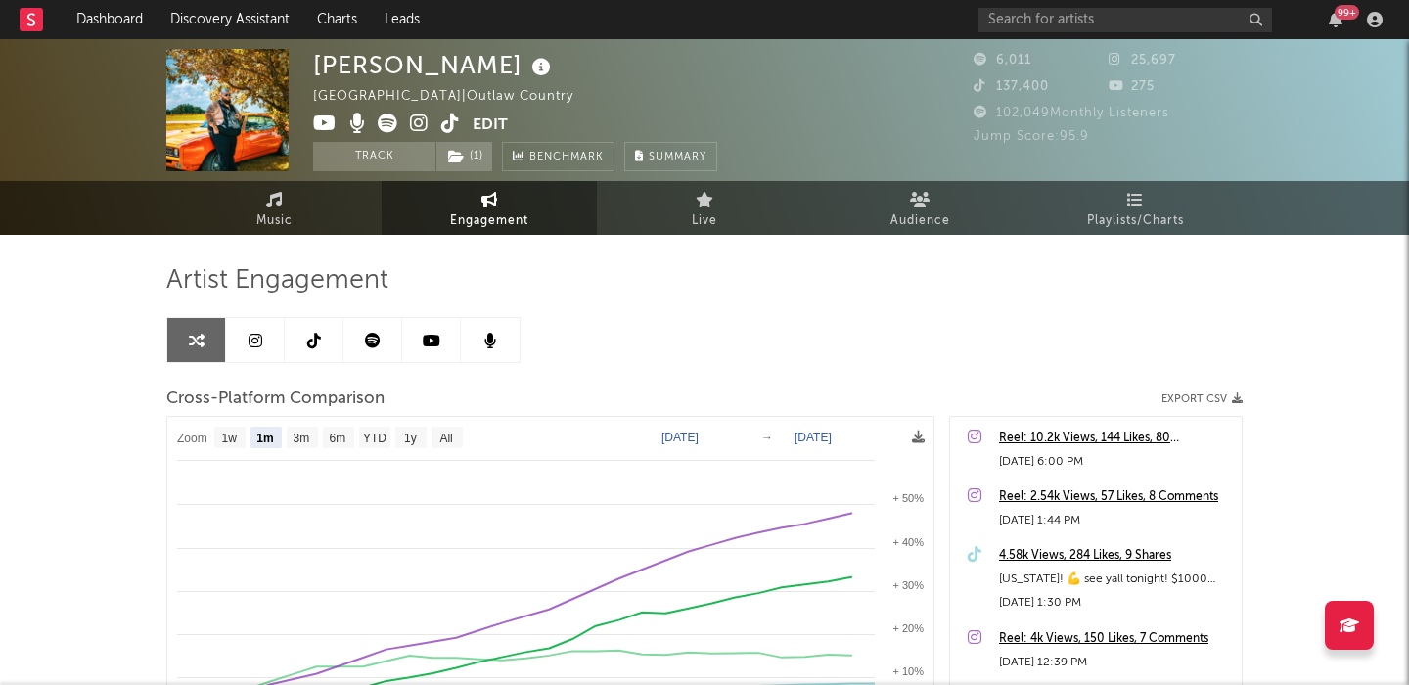
click at [416, 126] on icon at bounding box center [419, 124] width 19 height 20
click at [307, 210] on link "Music" at bounding box center [273, 208] width 215 height 54
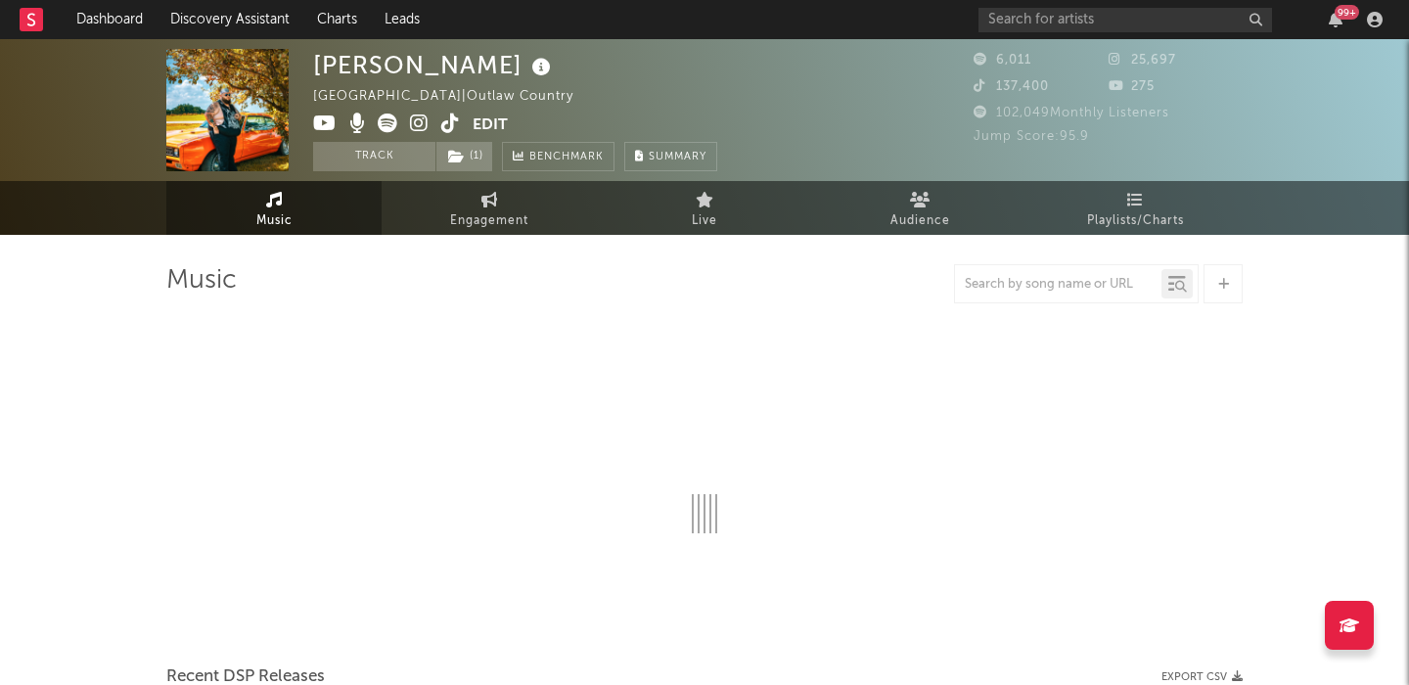
scroll to position [304, 0]
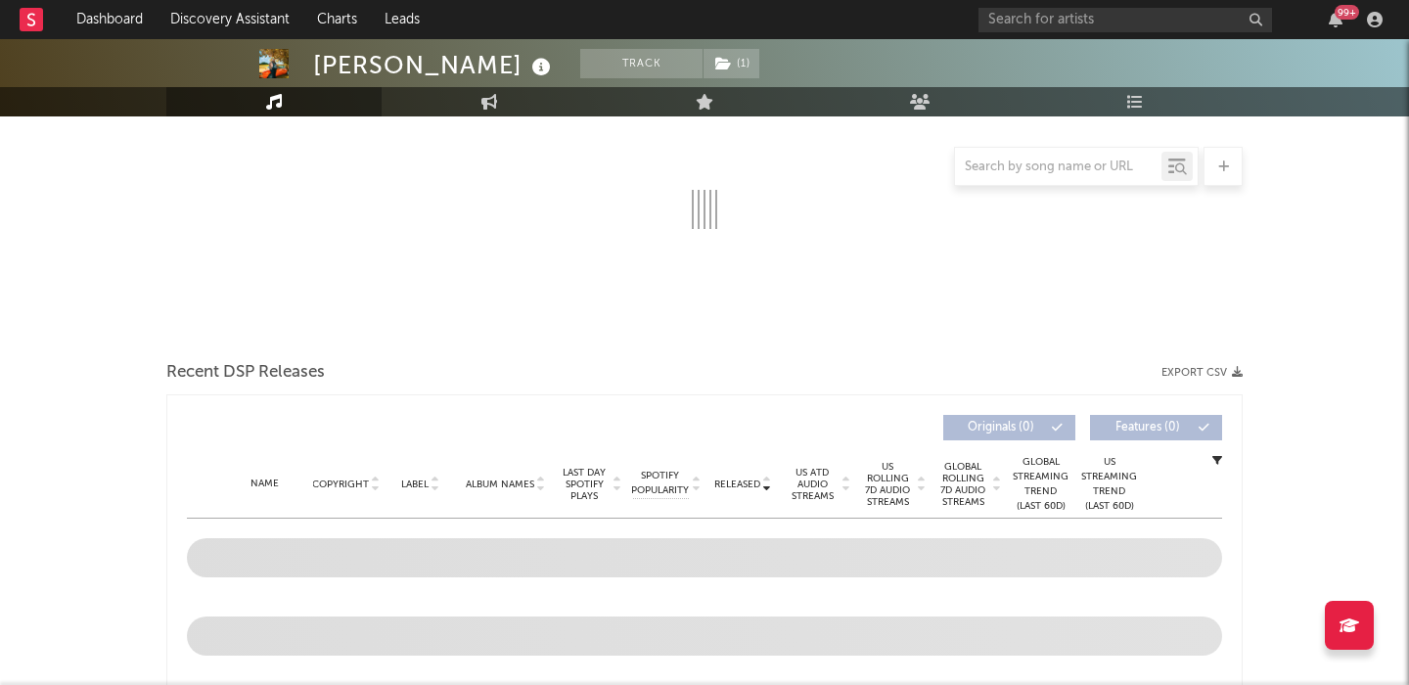
select select "6m"
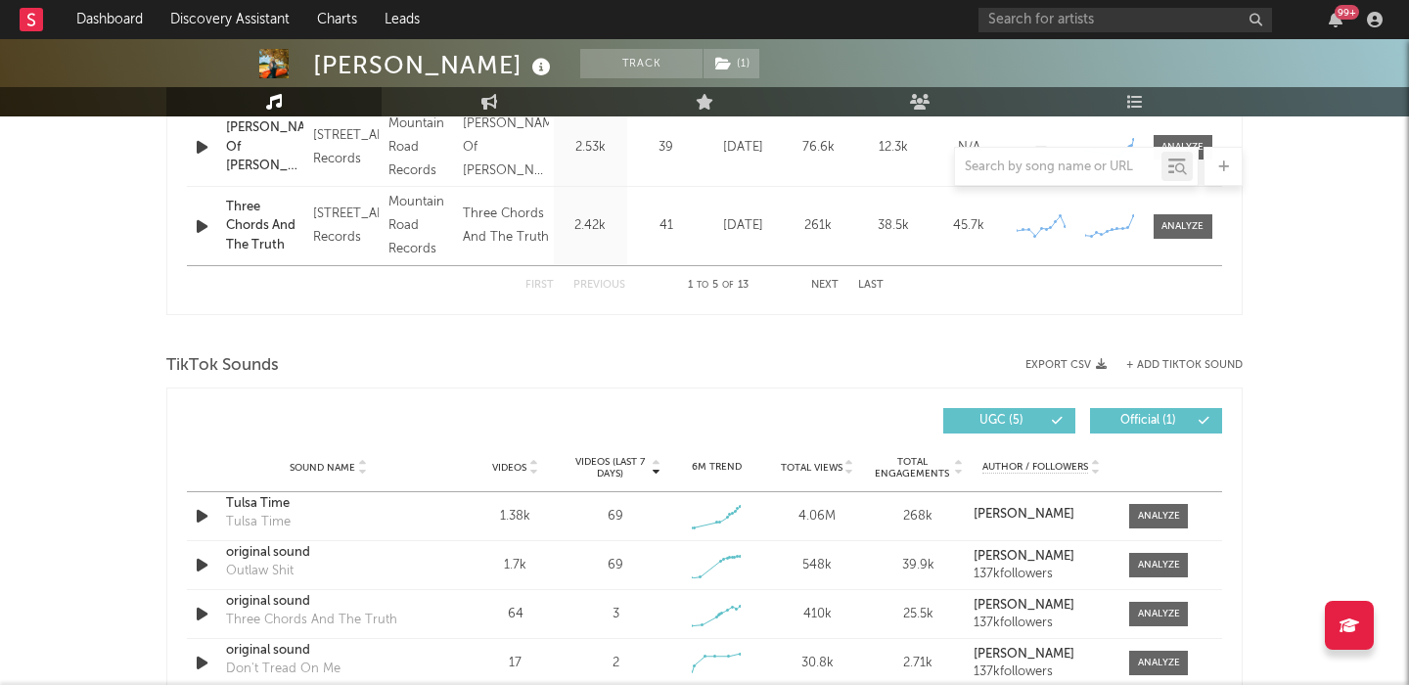
scroll to position [1362, 0]
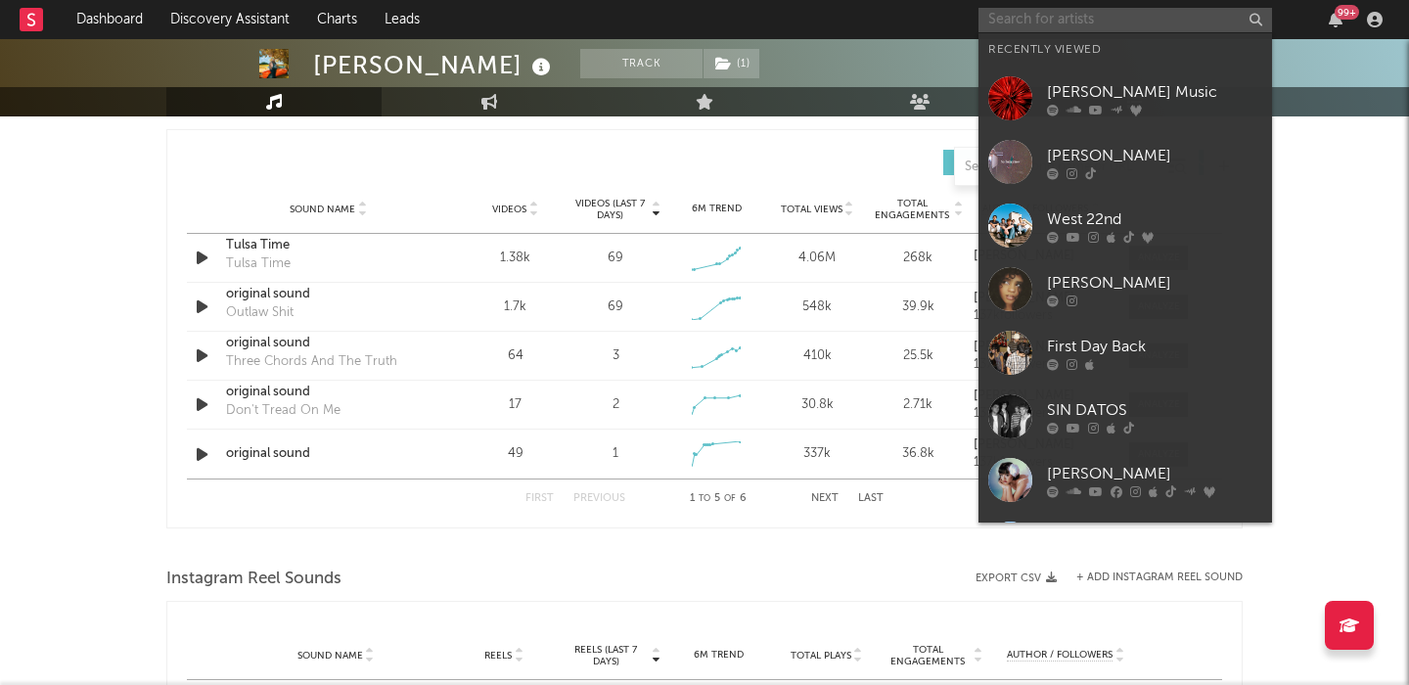
click at [1034, 21] on input "text" at bounding box center [1126, 20] width 294 height 24
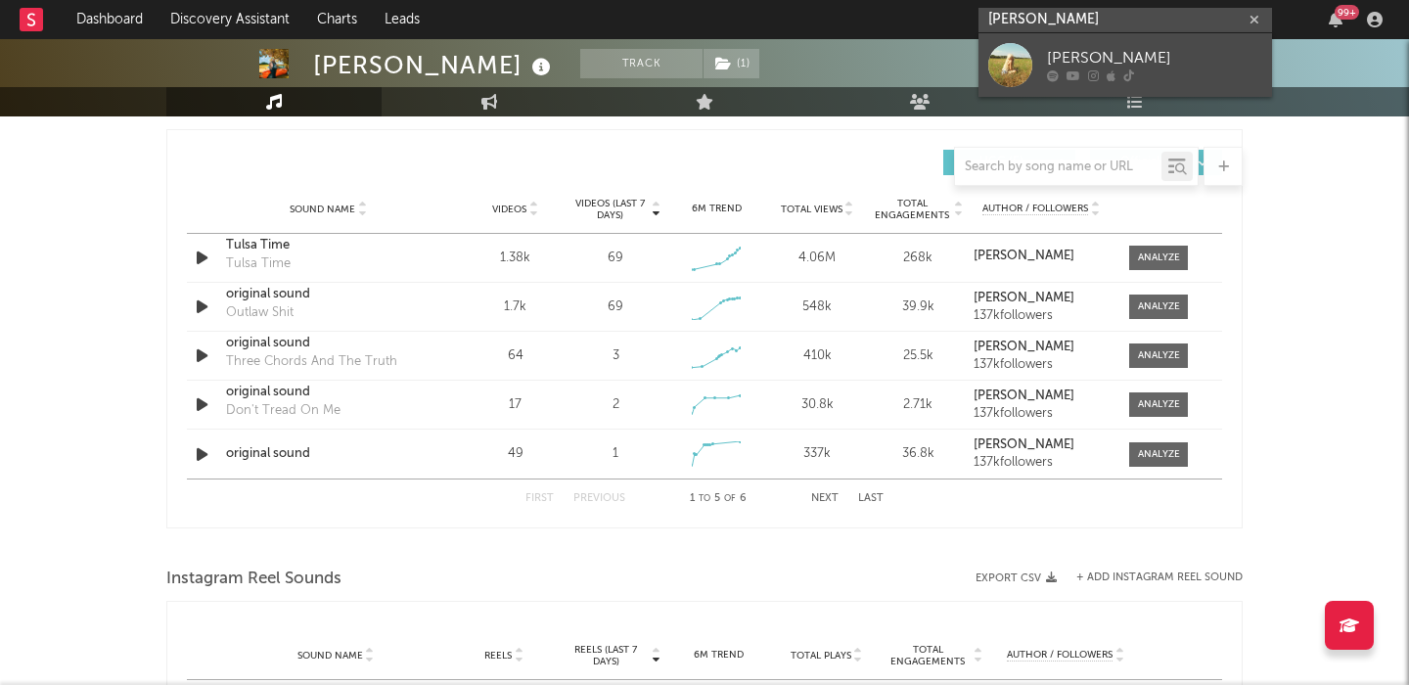
type input "leecie paige"
click at [1160, 54] on div "Leecie Paige" at bounding box center [1154, 58] width 215 height 23
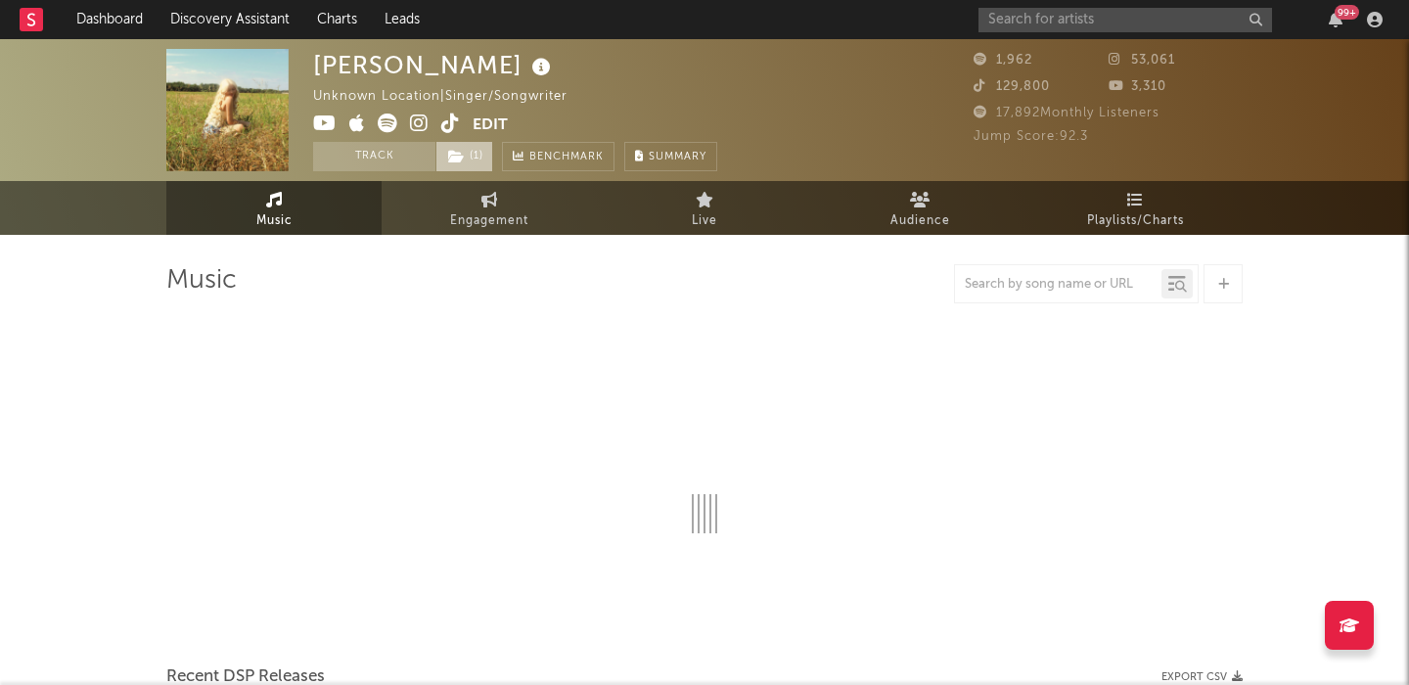
select select "1w"
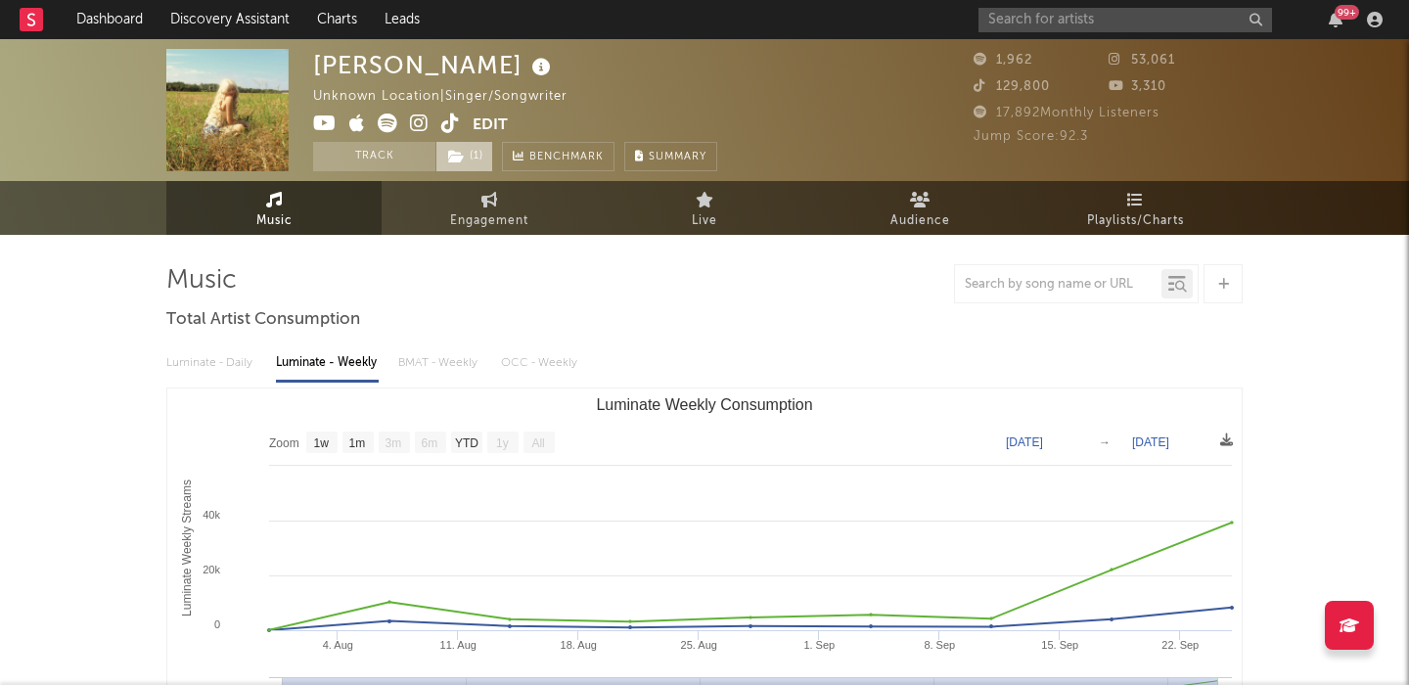
click at [464, 154] on icon at bounding box center [456, 157] width 17 height 14
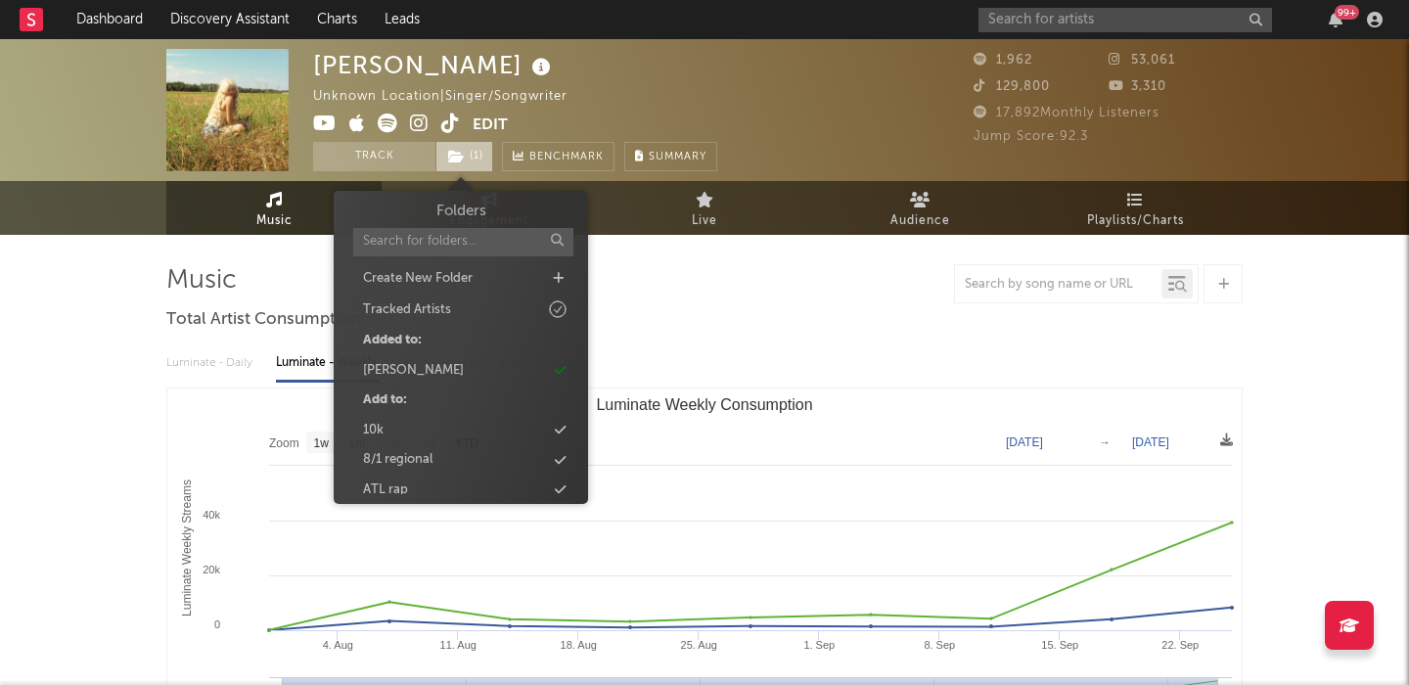
click at [464, 154] on icon at bounding box center [456, 157] width 17 height 14
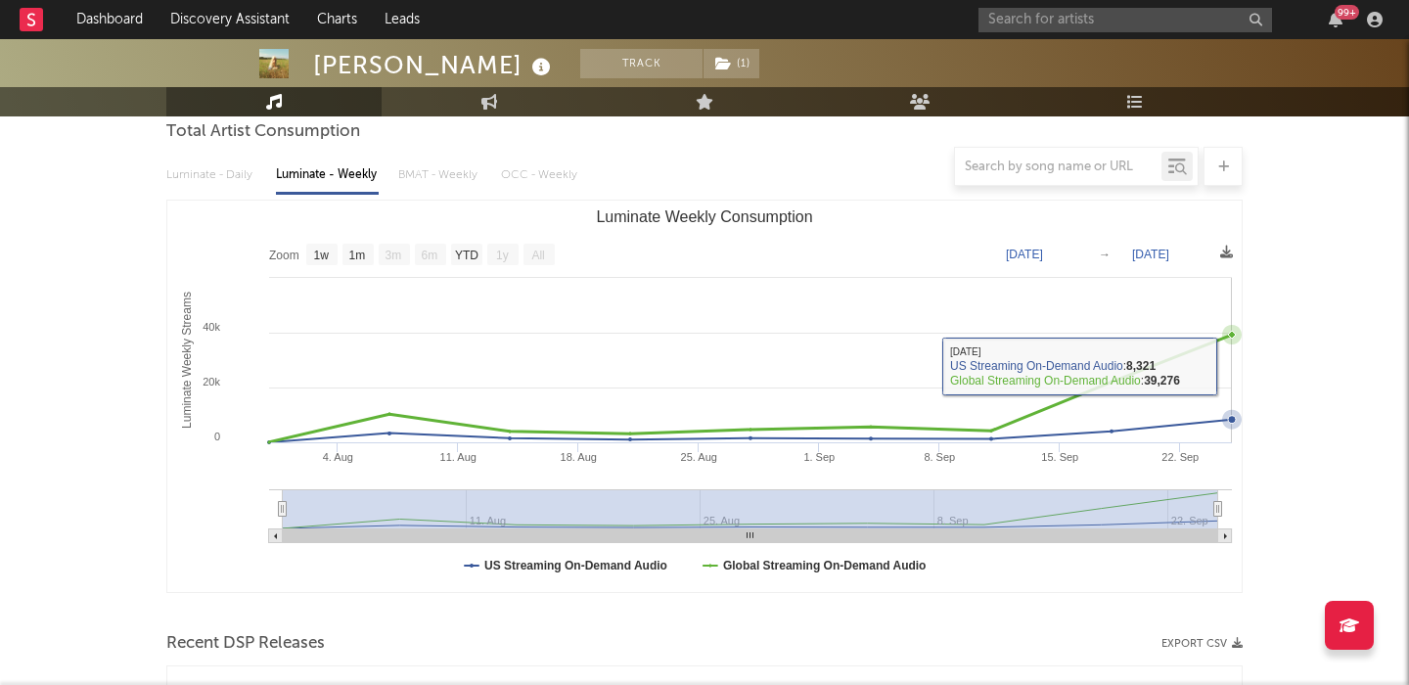
scroll to position [625, 0]
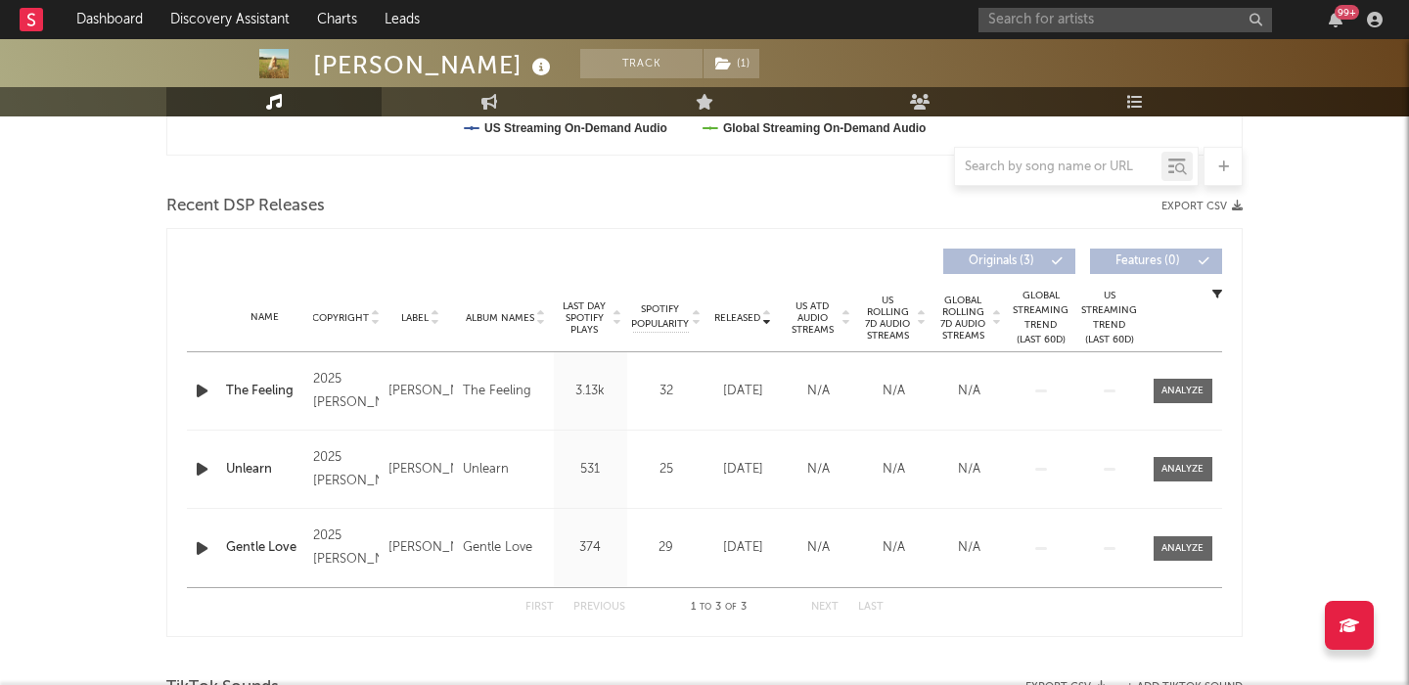
click at [894, 306] on span "US Rolling 7D Audio Streams" at bounding box center [888, 318] width 54 height 47
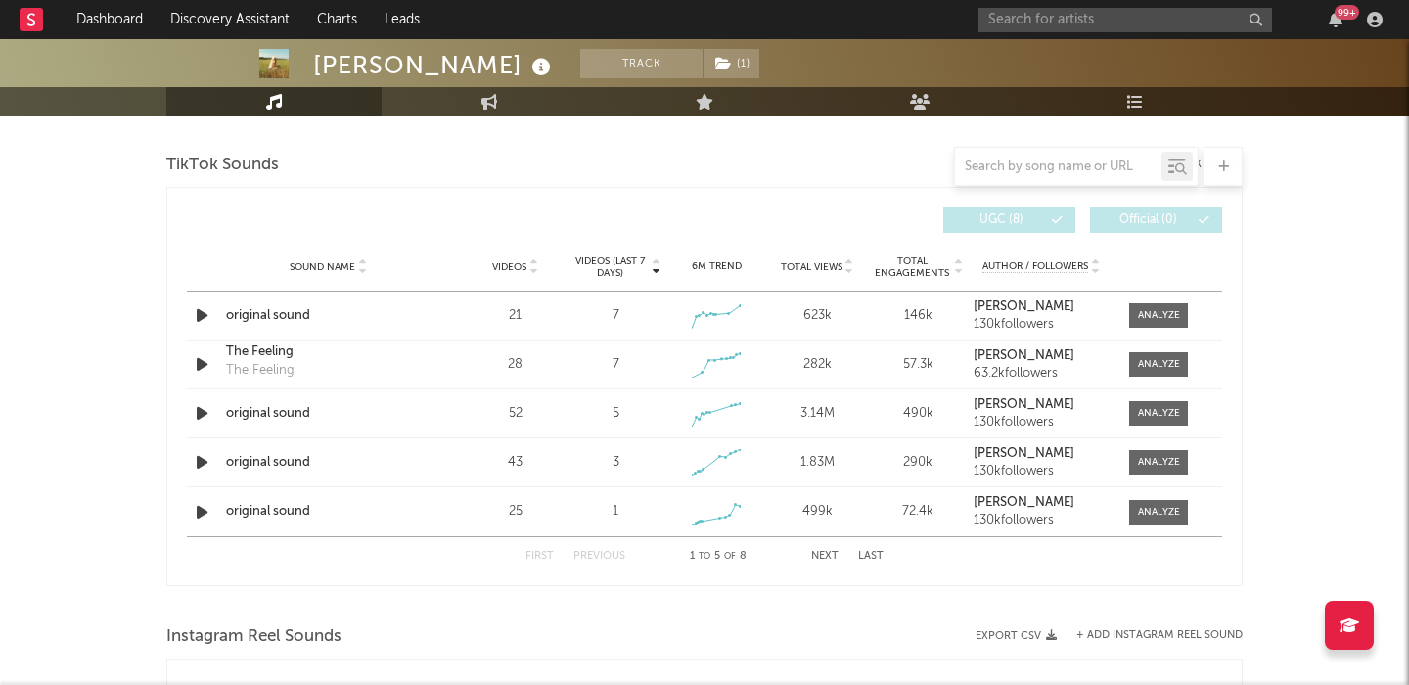
scroll to position [0, 0]
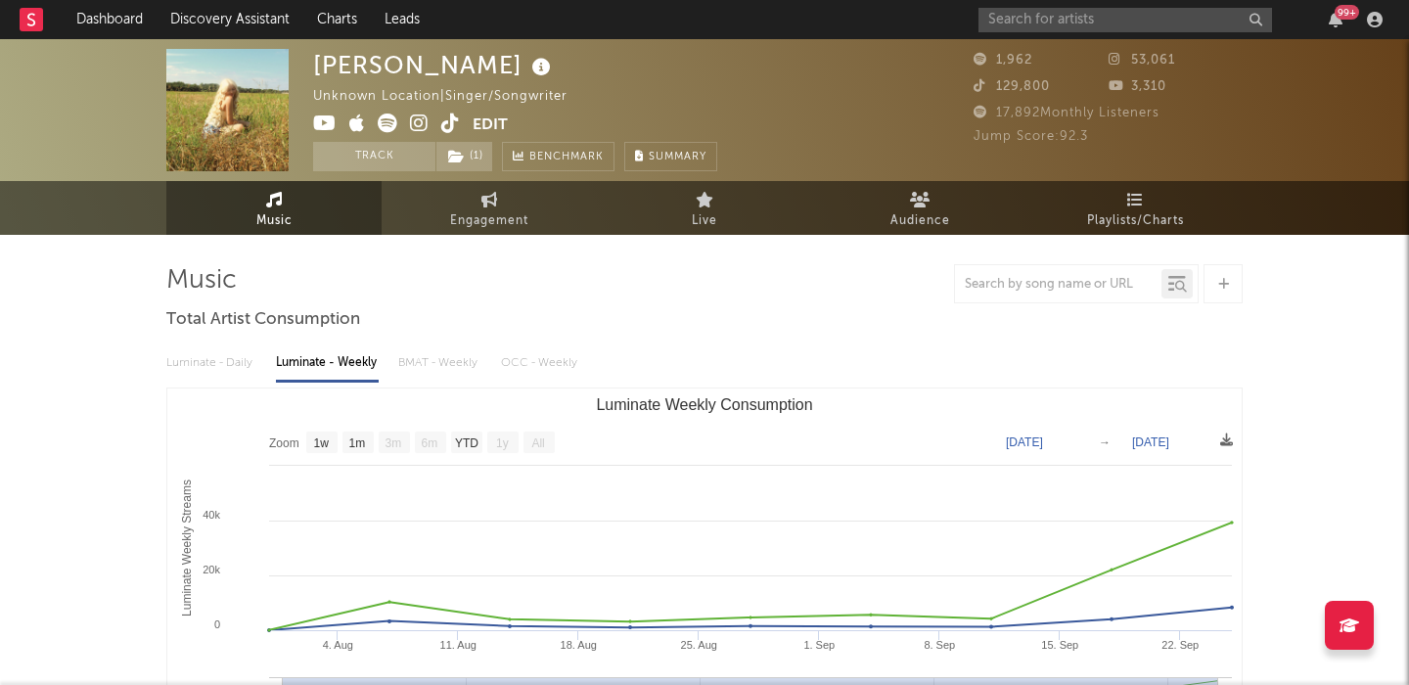
click at [446, 122] on icon at bounding box center [450, 124] width 19 height 20
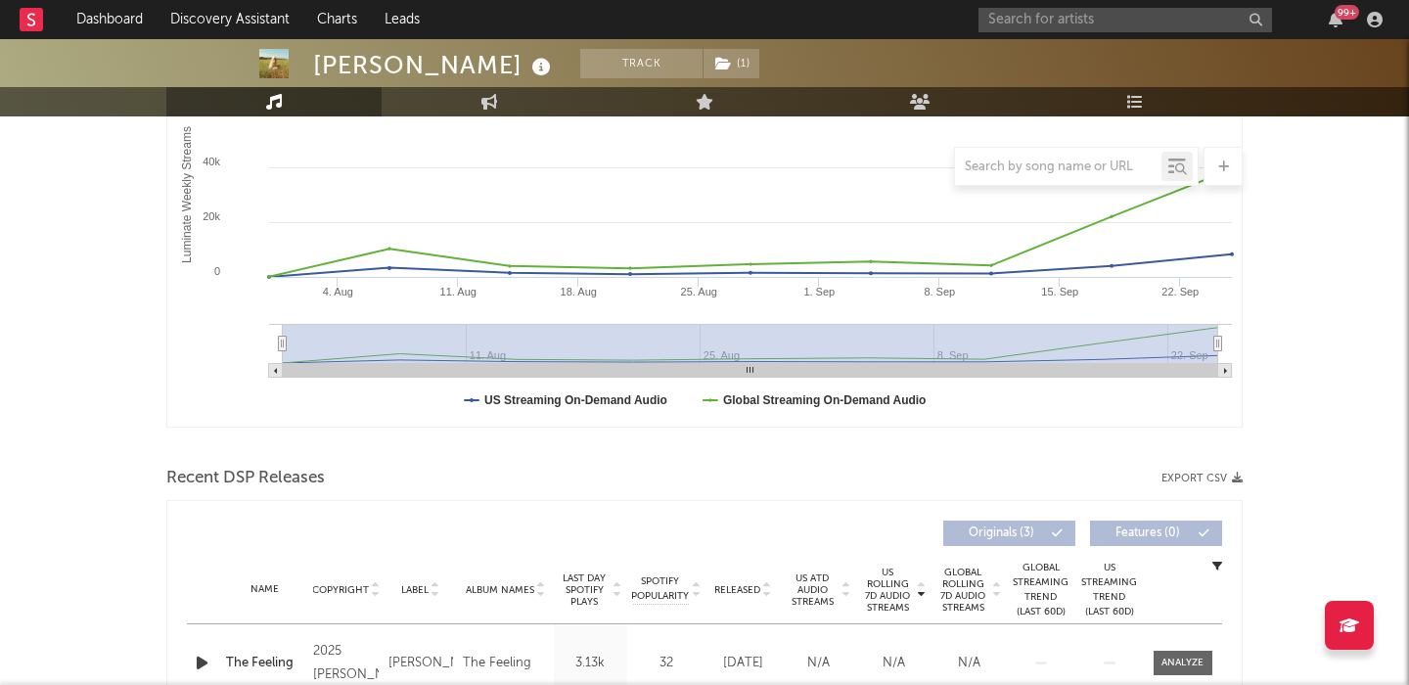
scroll to position [504, 0]
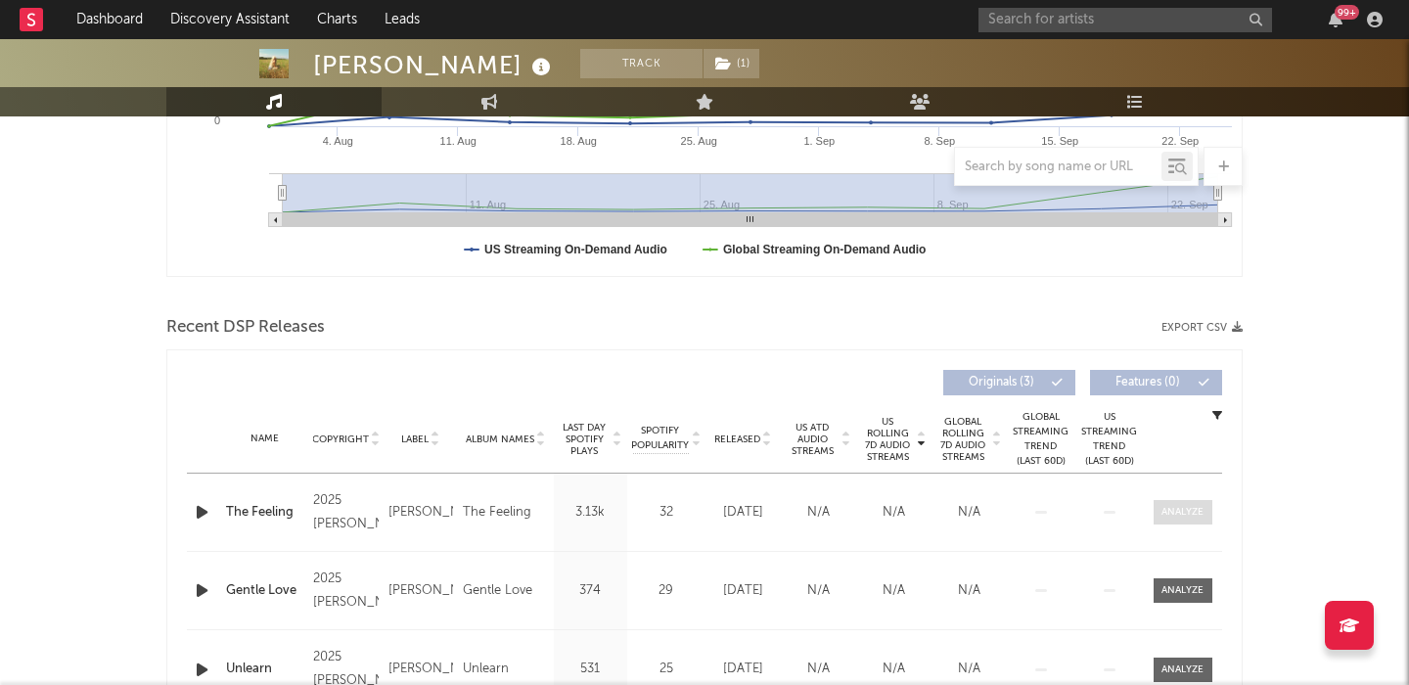
click at [1187, 523] on span at bounding box center [1183, 512] width 59 height 24
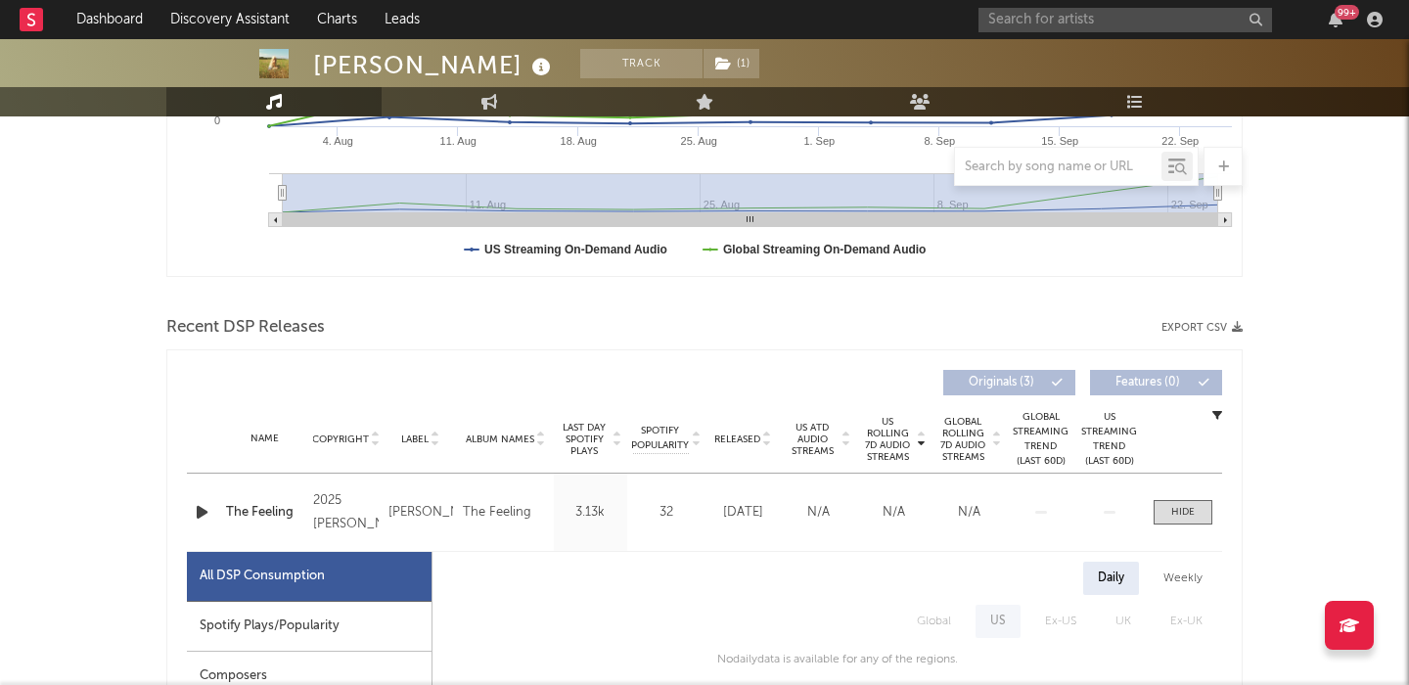
click at [268, 624] on div "Spotify Plays/Popularity" at bounding box center [309, 627] width 245 height 50
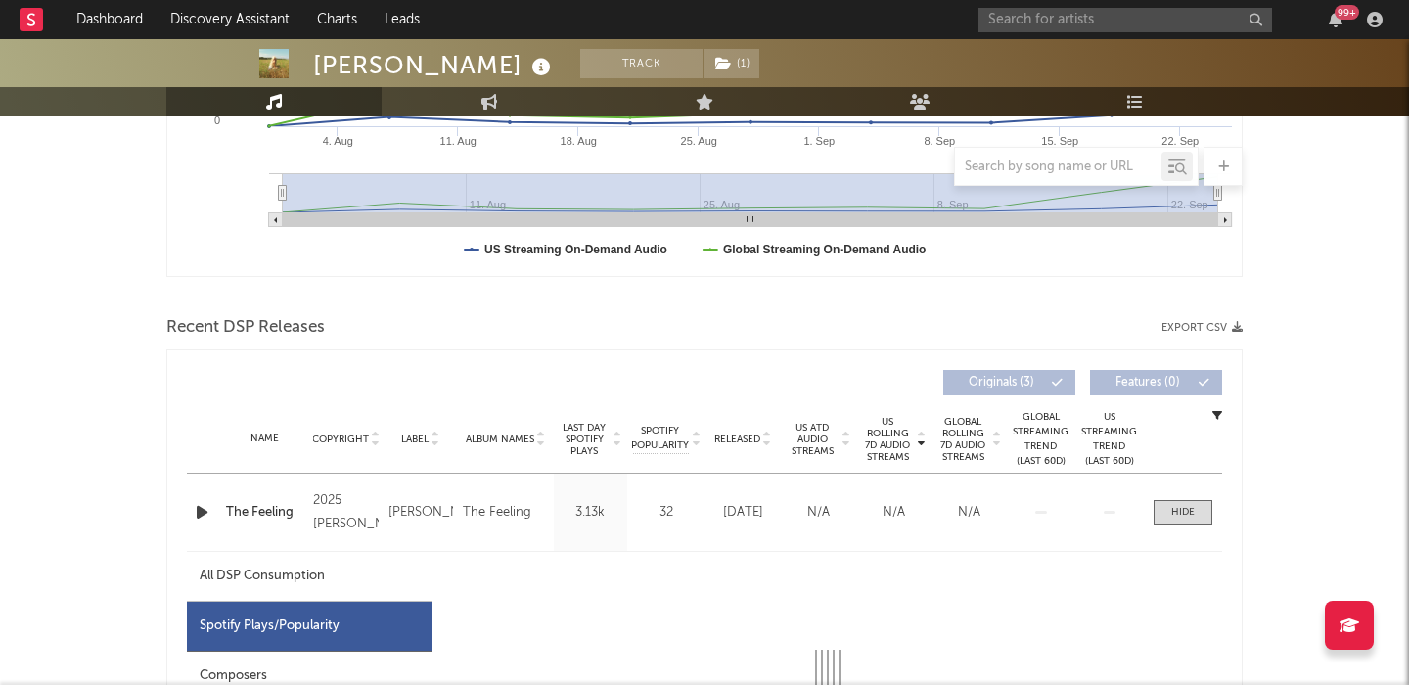
select select "1w"
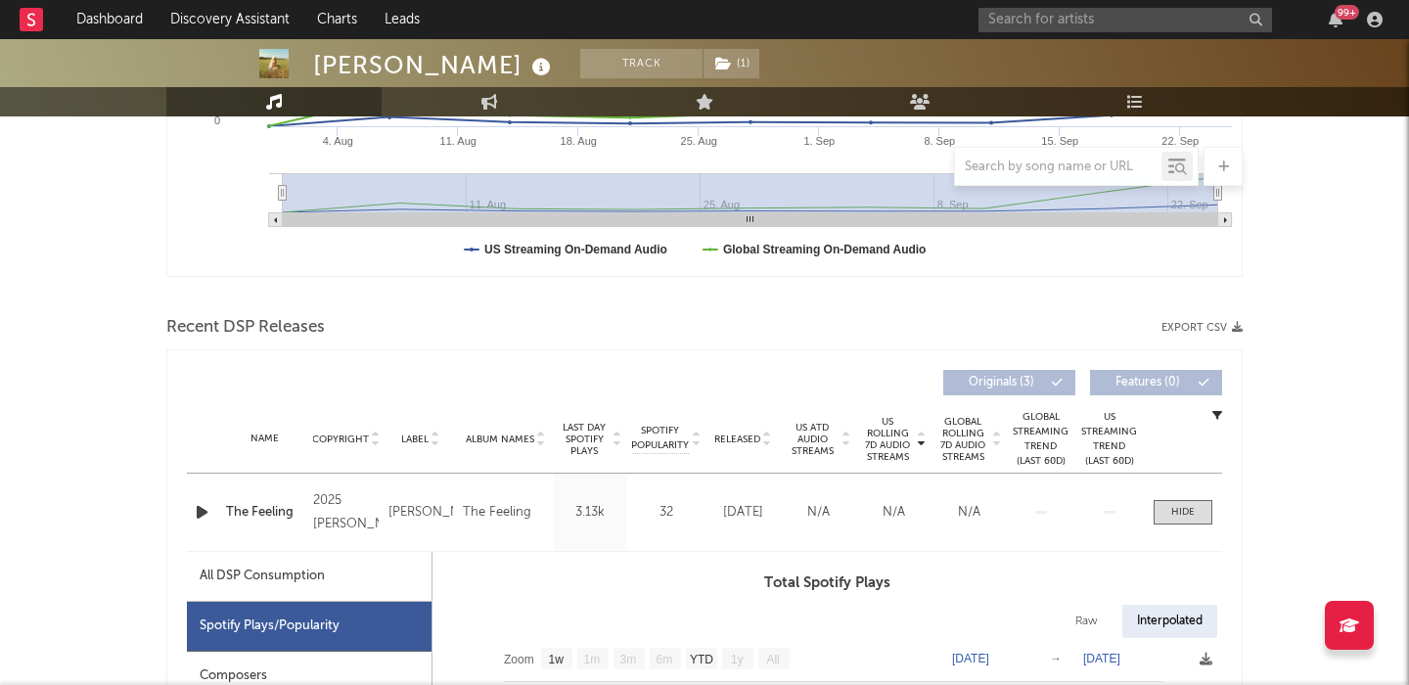
scroll to position [878, 0]
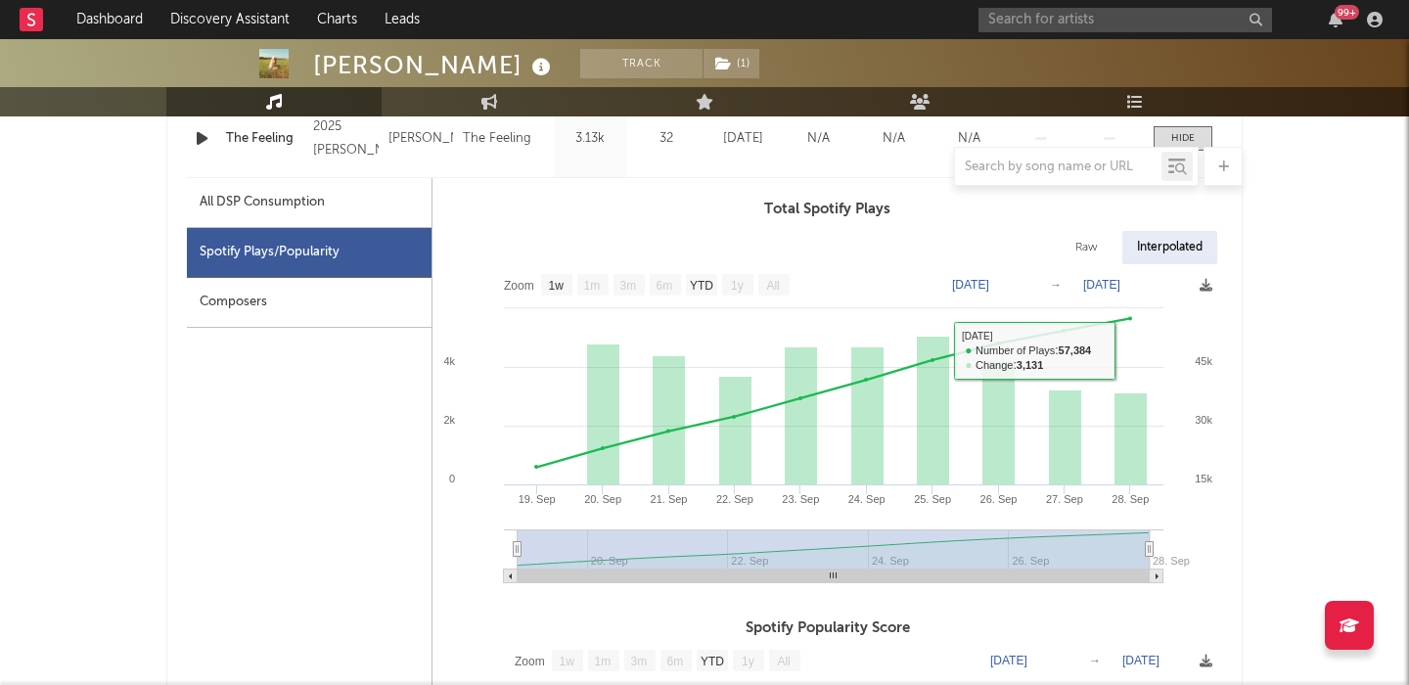
click at [1087, 256] on div "Raw" at bounding box center [1087, 247] width 52 height 33
select select "1w"
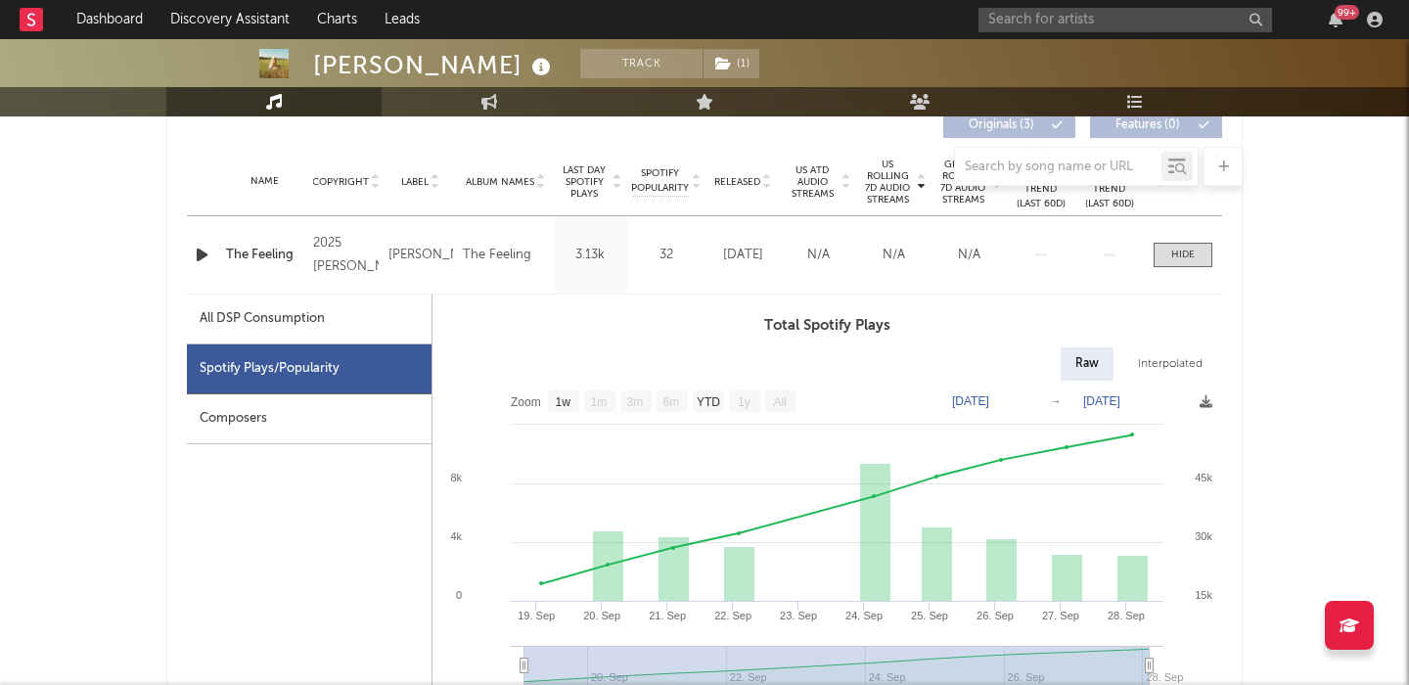
scroll to position [760, 0]
click at [1196, 251] on span at bounding box center [1183, 256] width 59 height 24
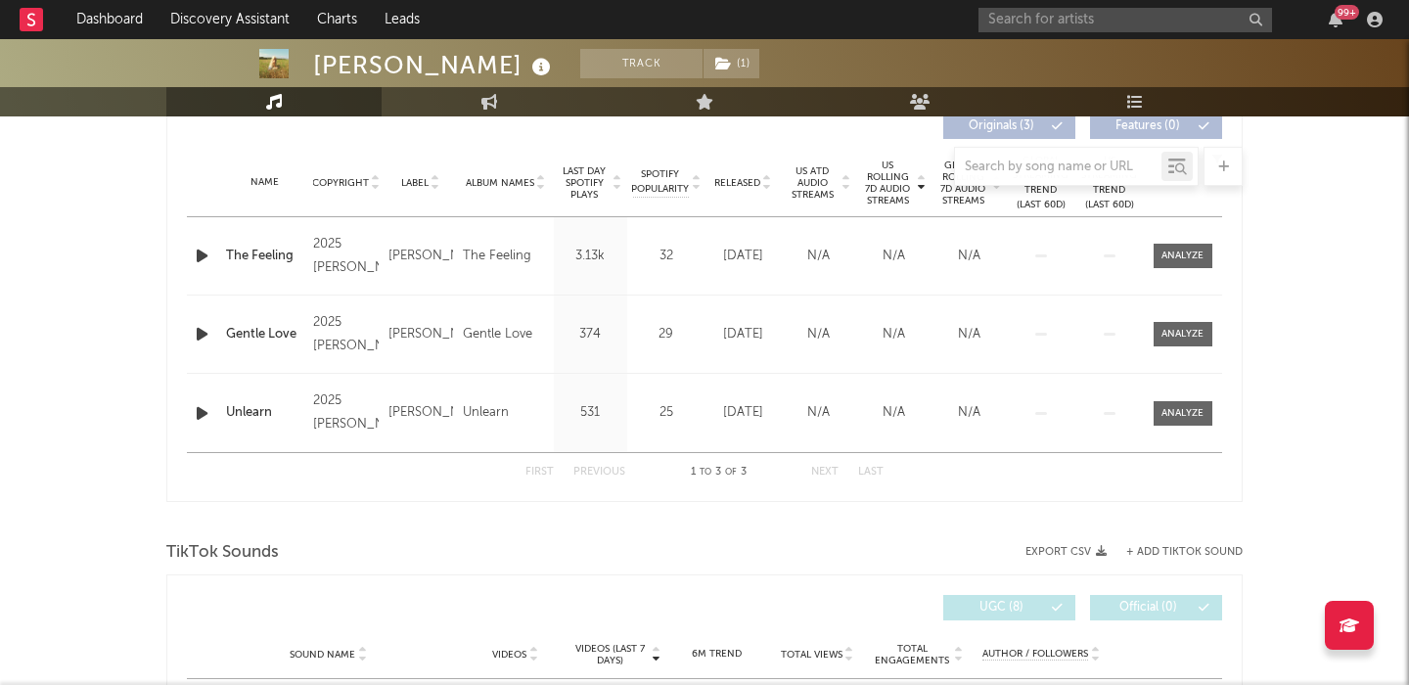
scroll to position [732, 0]
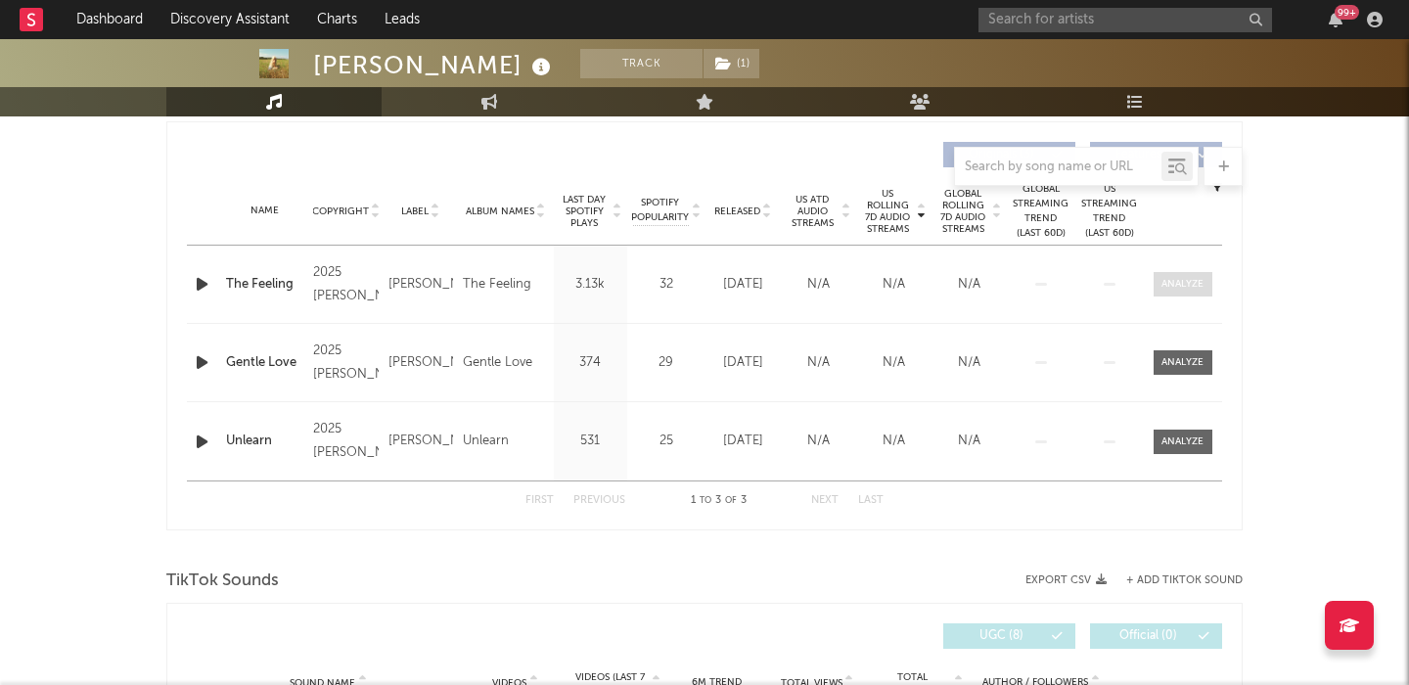
click at [1180, 288] on div at bounding box center [1183, 284] width 42 height 15
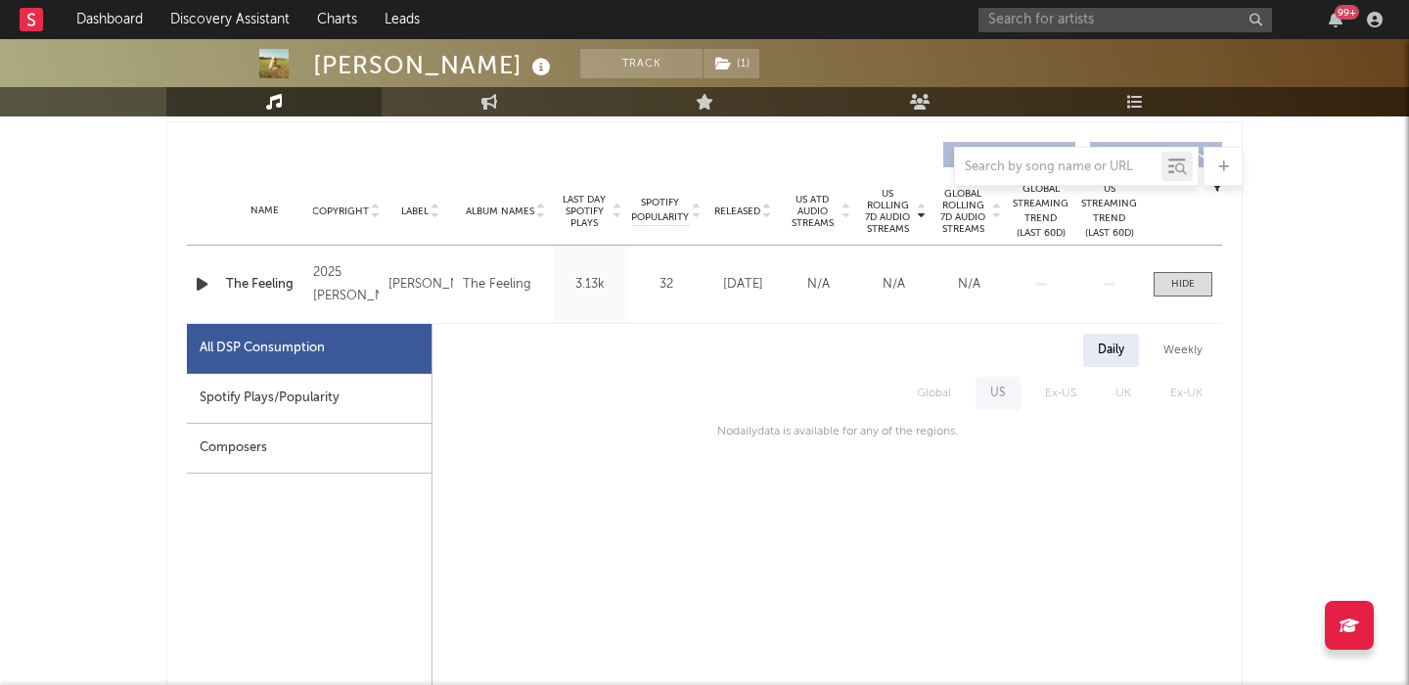
click at [317, 395] on div "Spotify Plays/Popularity" at bounding box center [309, 399] width 245 height 50
select select "1w"
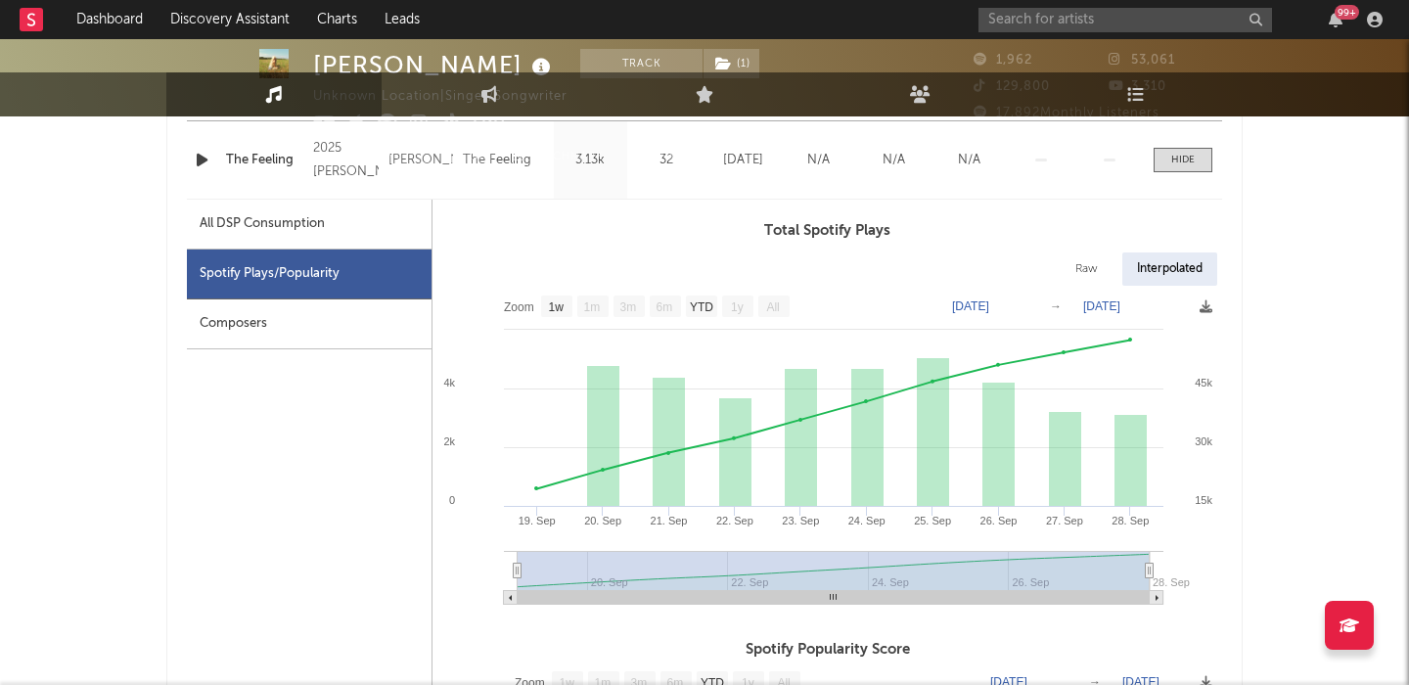
scroll to position [0, 0]
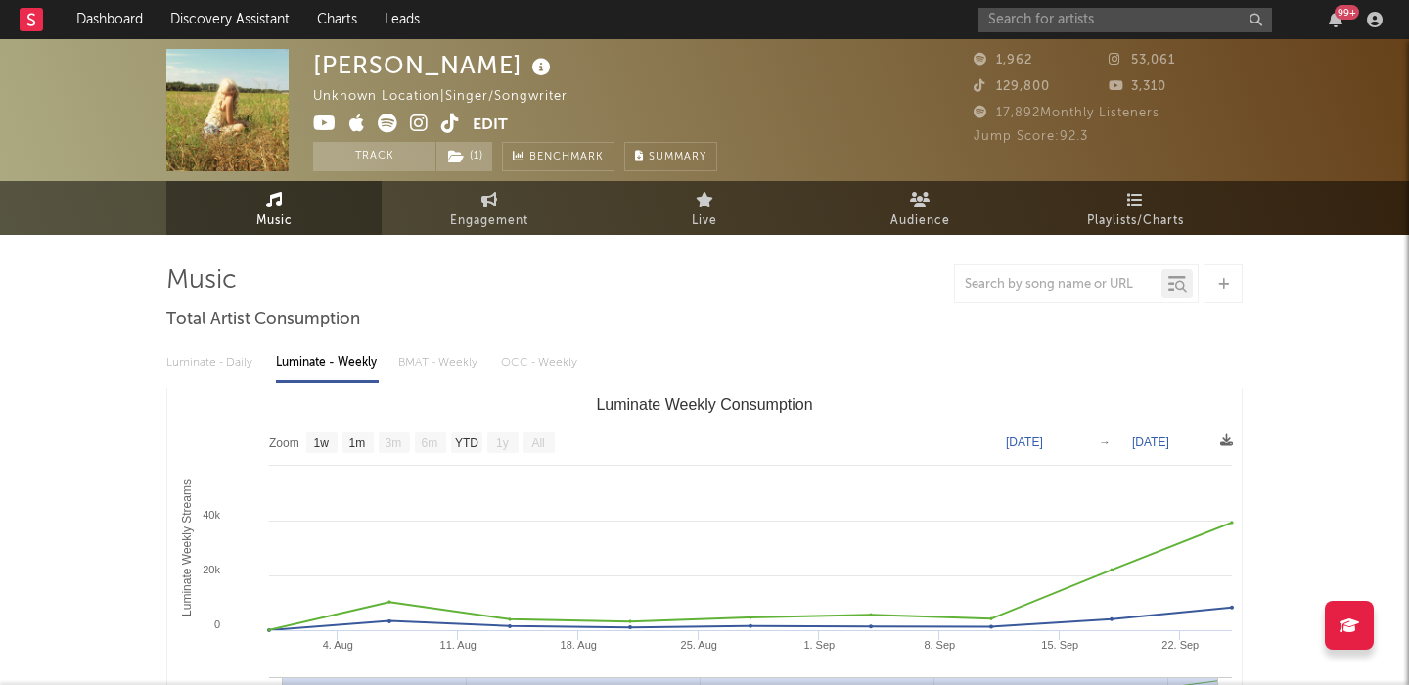
click at [447, 119] on icon at bounding box center [450, 124] width 19 height 20
click at [447, 120] on icon at bounding box center [450, 124] width 19 height 20
click at [384, 126] on icon at bounding box center [388, 124] width 20 height 20
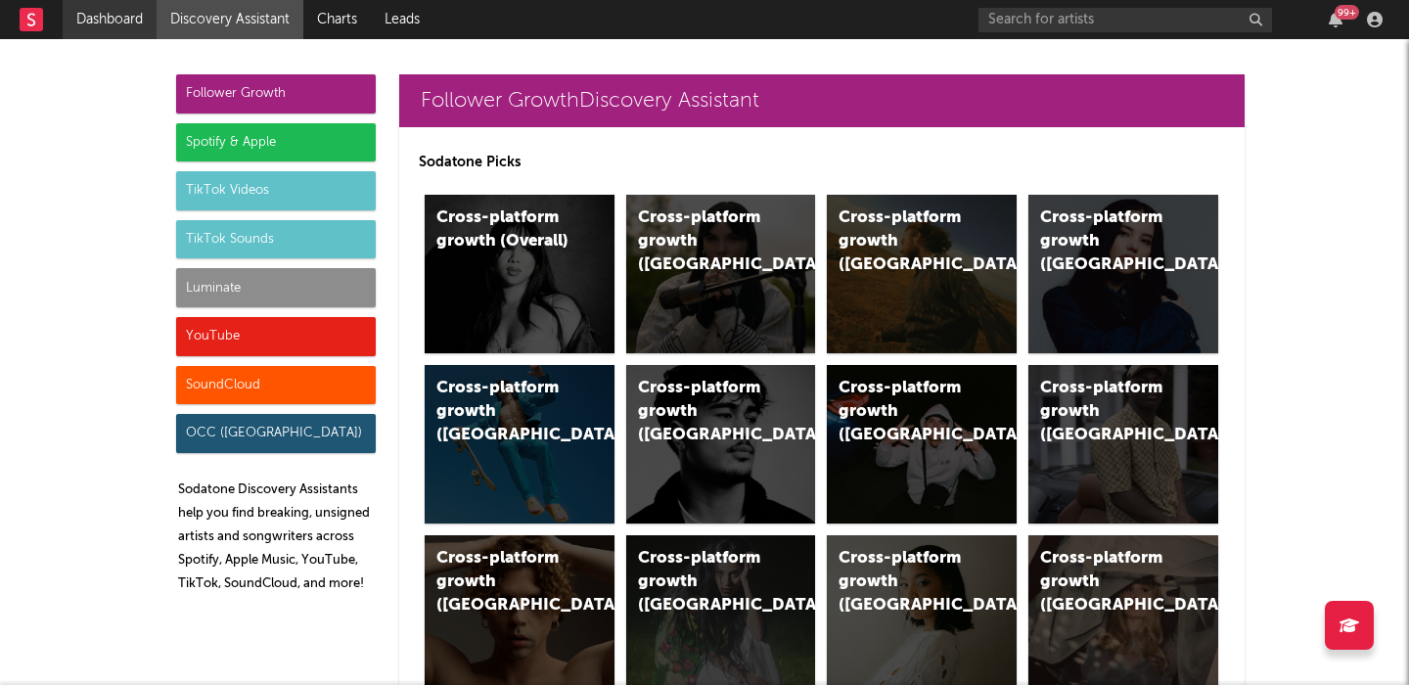
click at [114, 19] on link "Dashboard" at bounding box center [110, 19] width 94 height 39
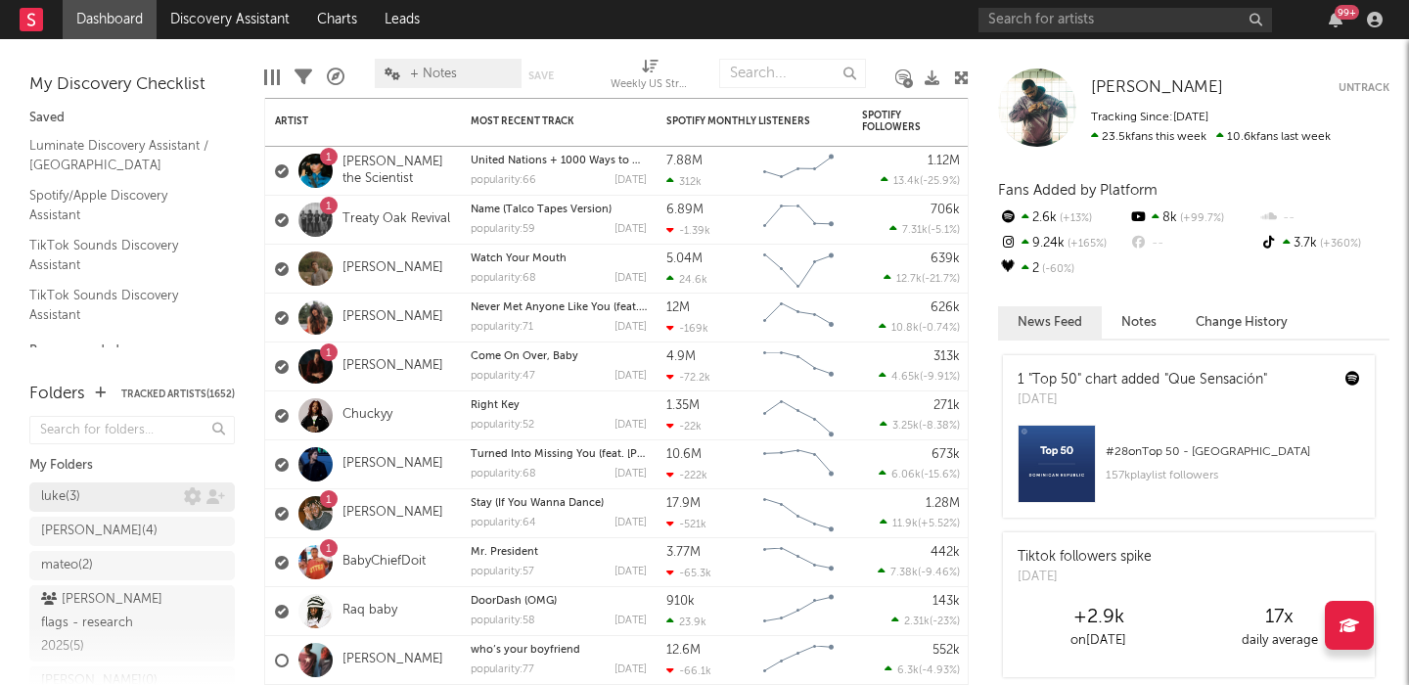
click at [129, 495] on div "luke ( 3 )" at bounding box center [131, 496] width 205 height 29
click at [108, 496] on div "luke ( 3 )" at bounding box center [131, 496] width 205 height 29
click at [112, 500] on div "luke ( 3 )" at bounding box center [131, 496] width 205 height 29
click at [61, 494] on div "luke ( 3 )" at bounding box center [60, 496] width 39 height 23
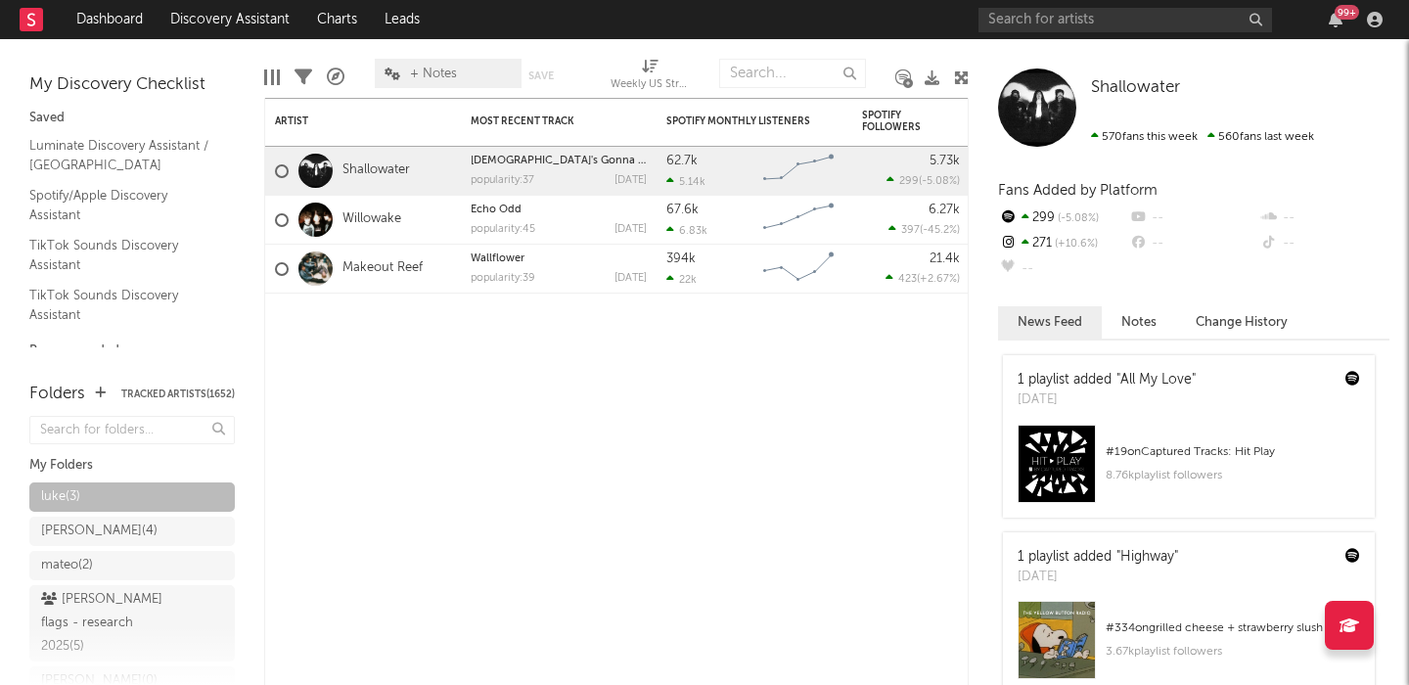
click at [445, 68] on span "+ Notes" at bounding box center [433, 74] width 47 height 13
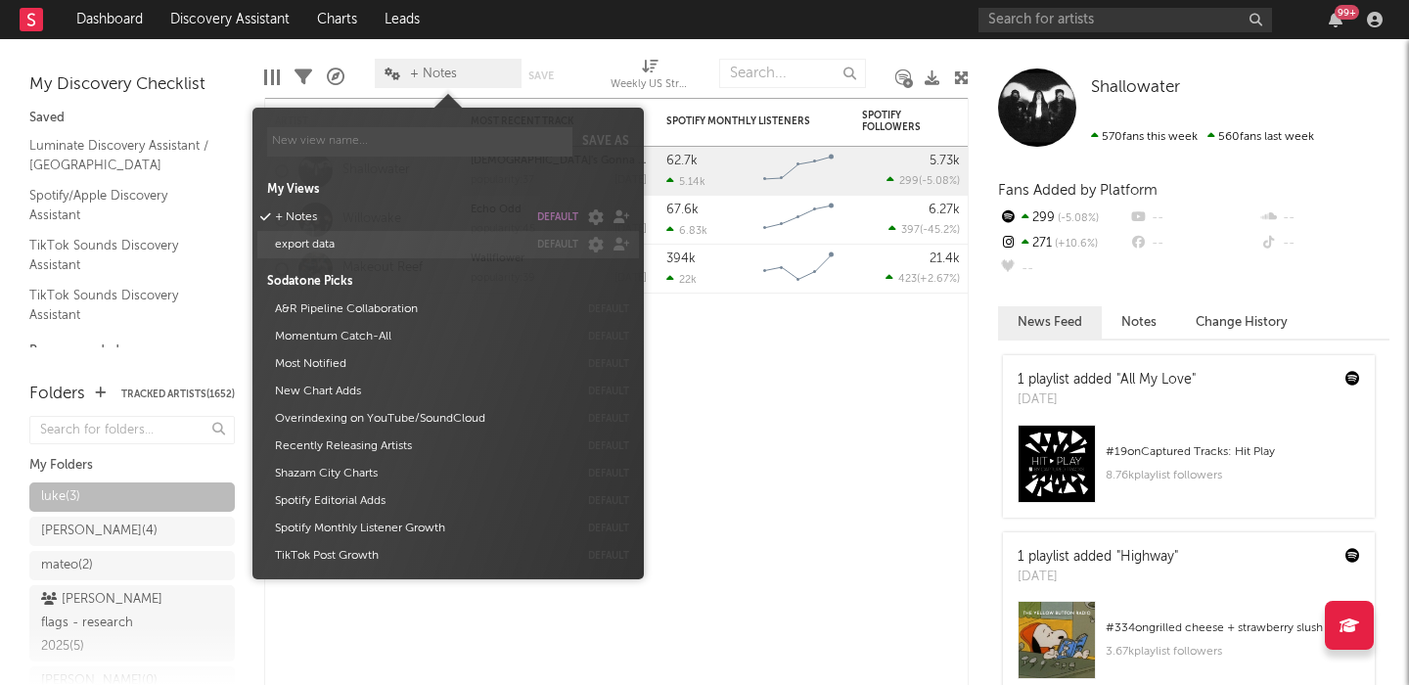
click at [345, 249] on button "export data" at bounding box center [397, 244] width 259 height 27
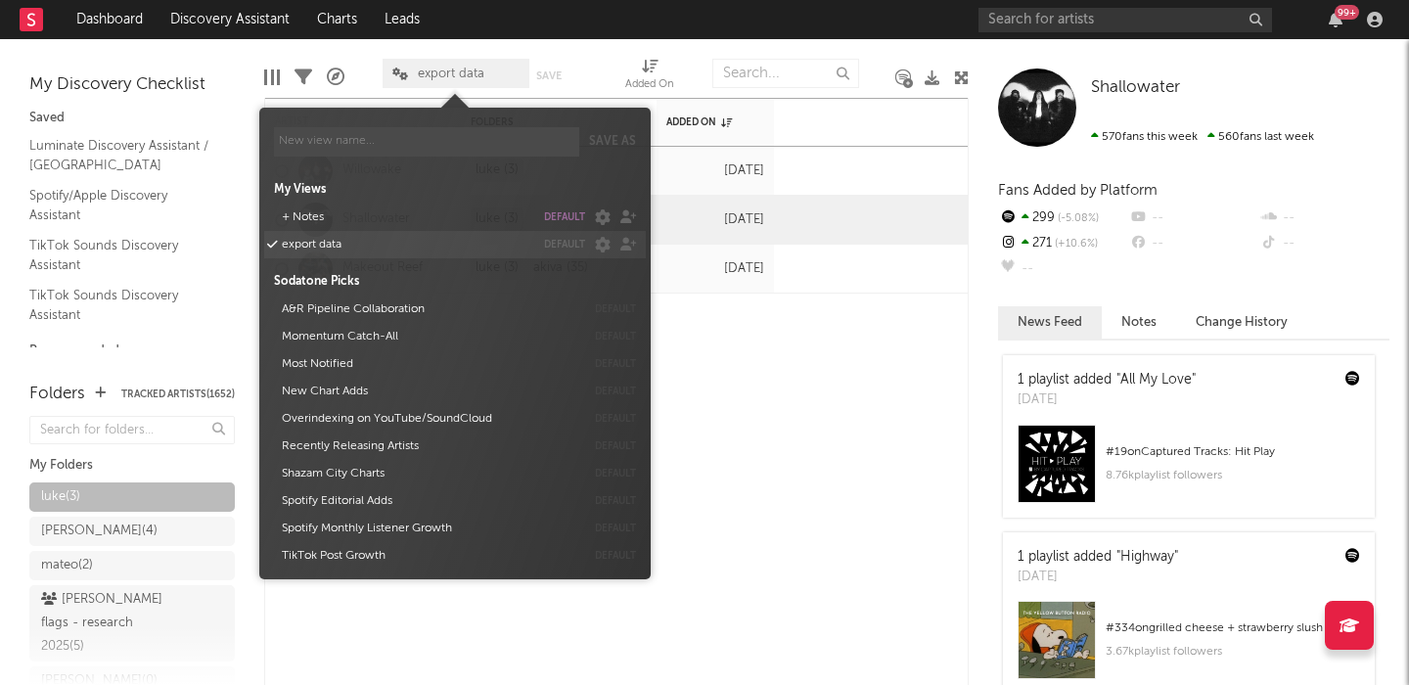
click at [569, 236] on div "export data default" at bounding box center [455, 244] width 382 height 27
click at [569, 240] on button "default" at bounding box center [564, 245] width 41 height 10
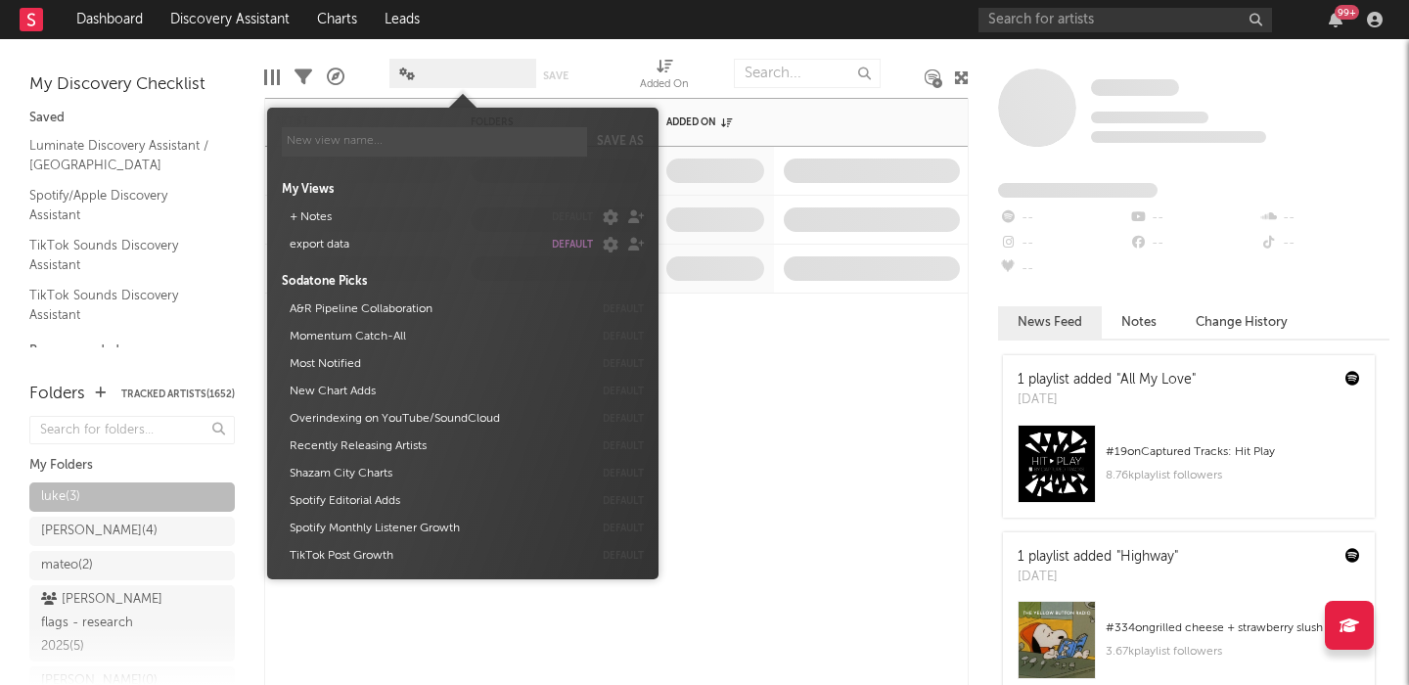
click at [791, 449] on div "Artist Notifications Folders Added On" at bounding box center [616, 391] width 705 height 587
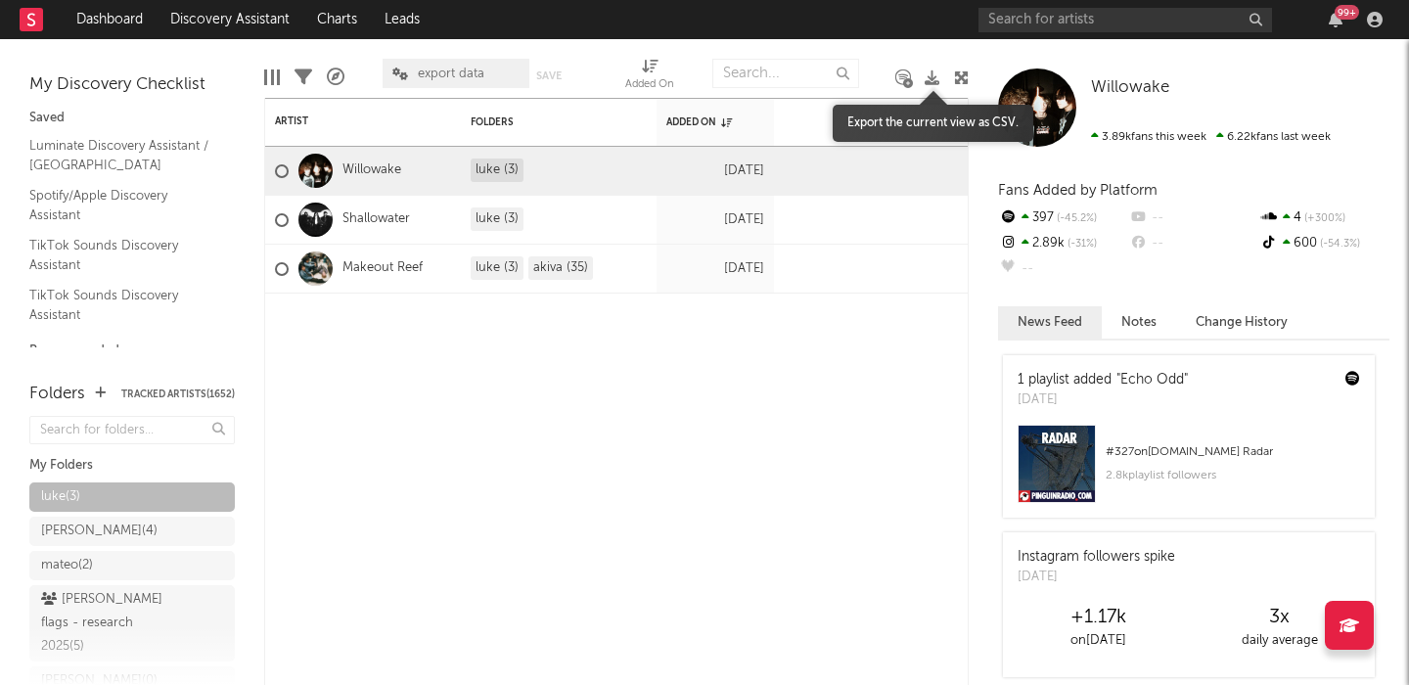
click at [929, 78] on icon at bounding box center [932, 77] width 15 height 15
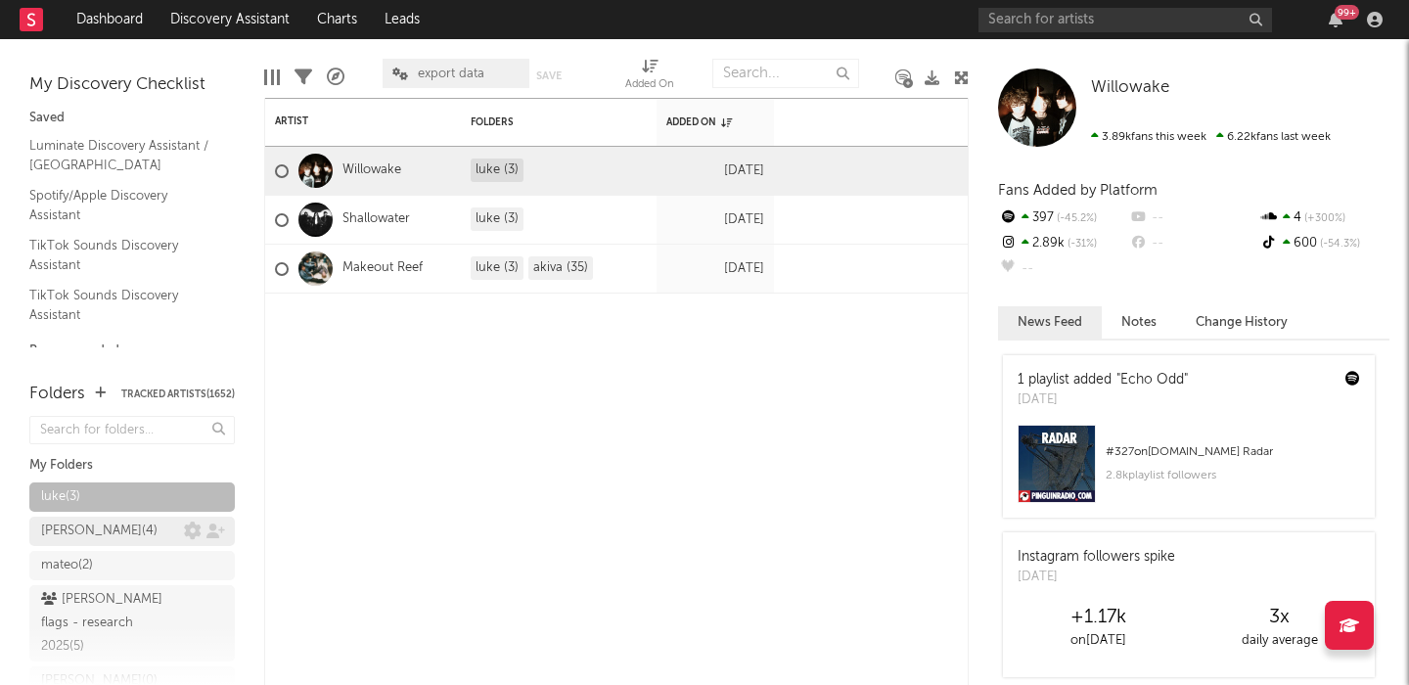
click at [76, 525] on div "alex meyers ( 4 )" at bounding box center [99, 531] width 116 height 23
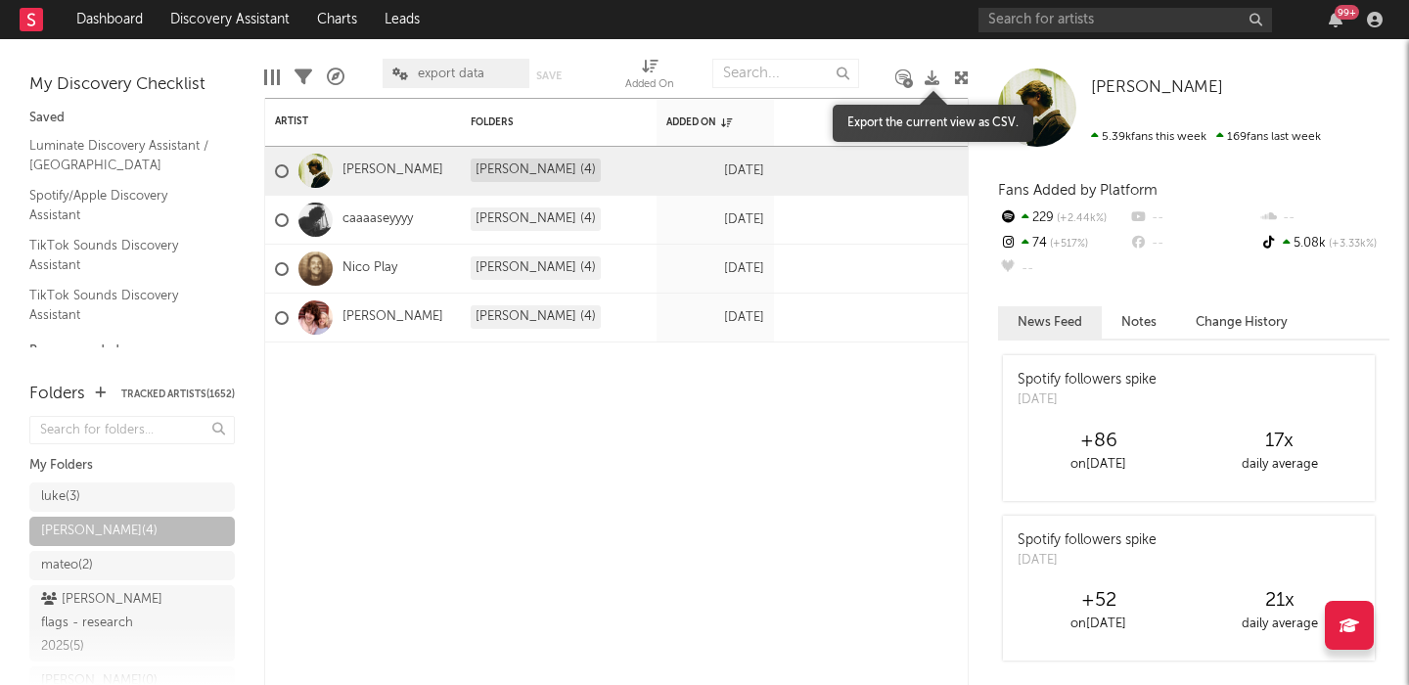
click at [931, 76] on icon at bounding box center [932, 77] width 15 height 15
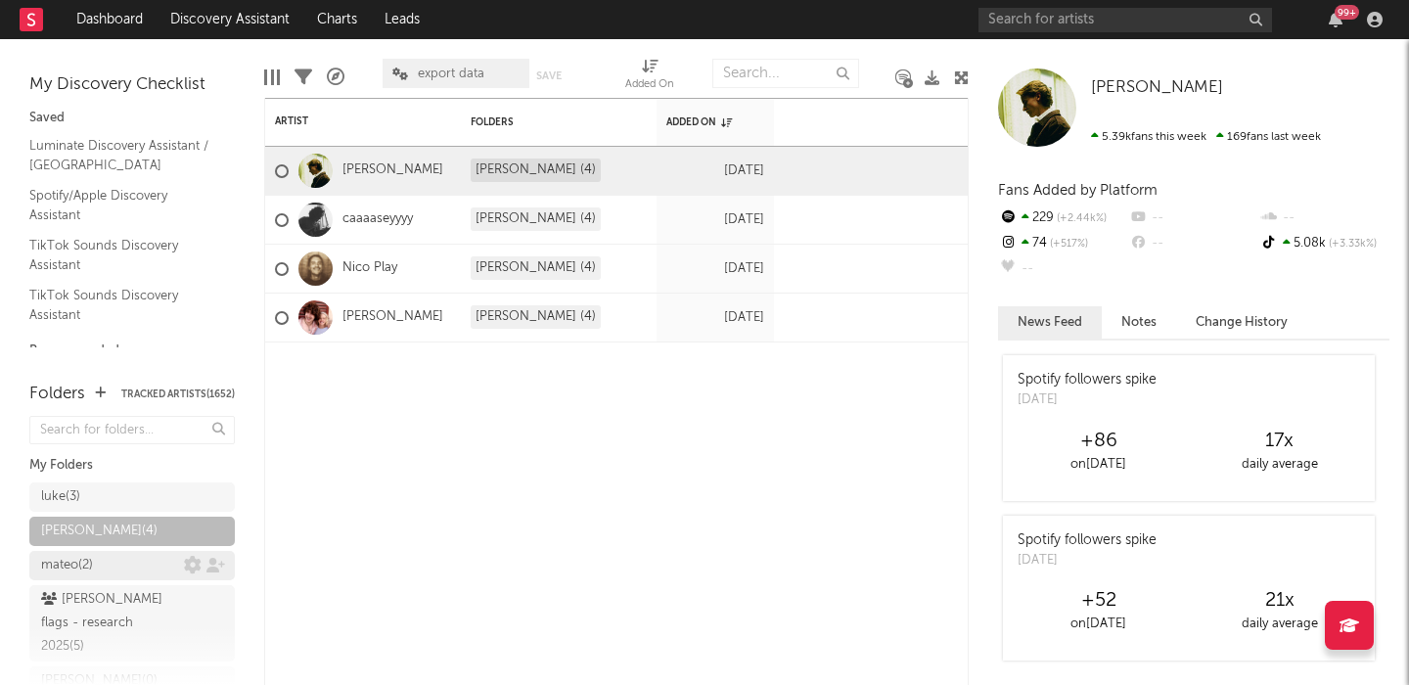
click at [91, 561] on div "mateo ( 2 )" at bounding box center [131, 565] width 205 height 29
click at [115, 568] on div "mateo ( 2 )" at bounding box center [112, 565] width 143 height 23
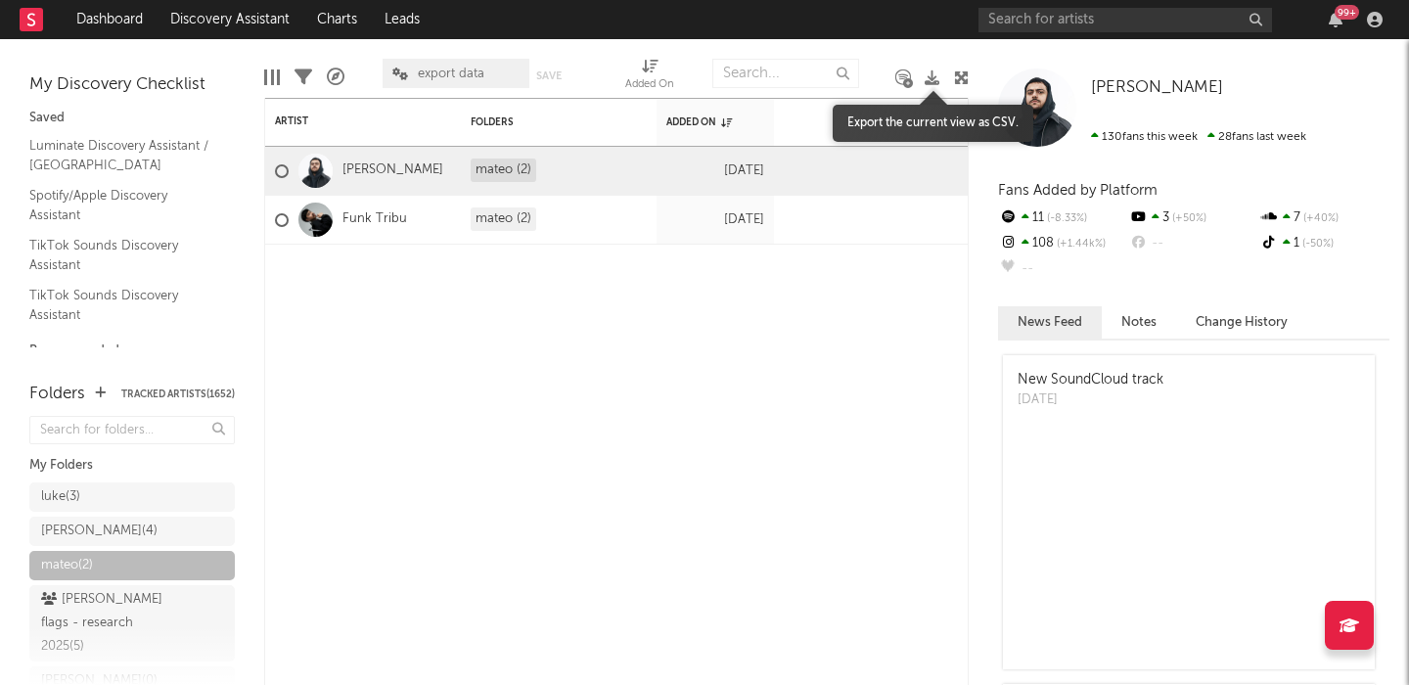
click at [932, 77] on icon at bounding box center [932, 77] width 15 height 15
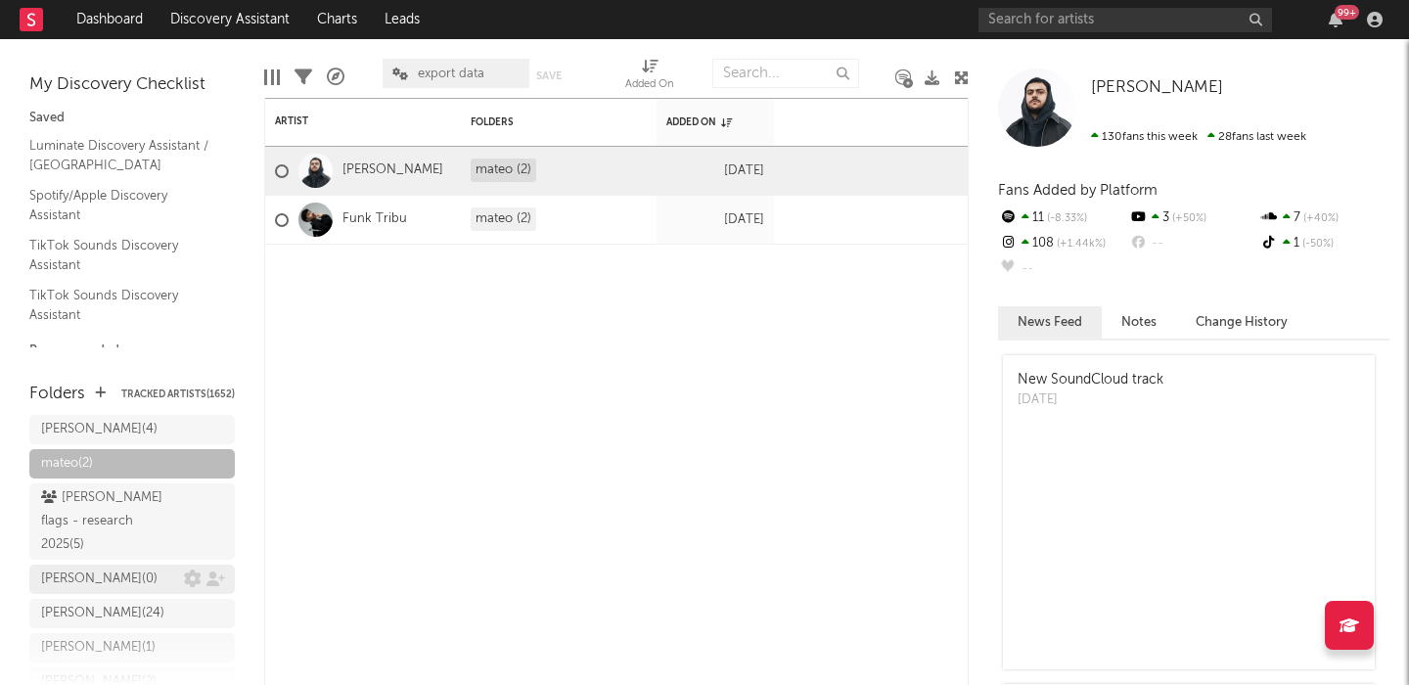
scroll to position [116, 0]
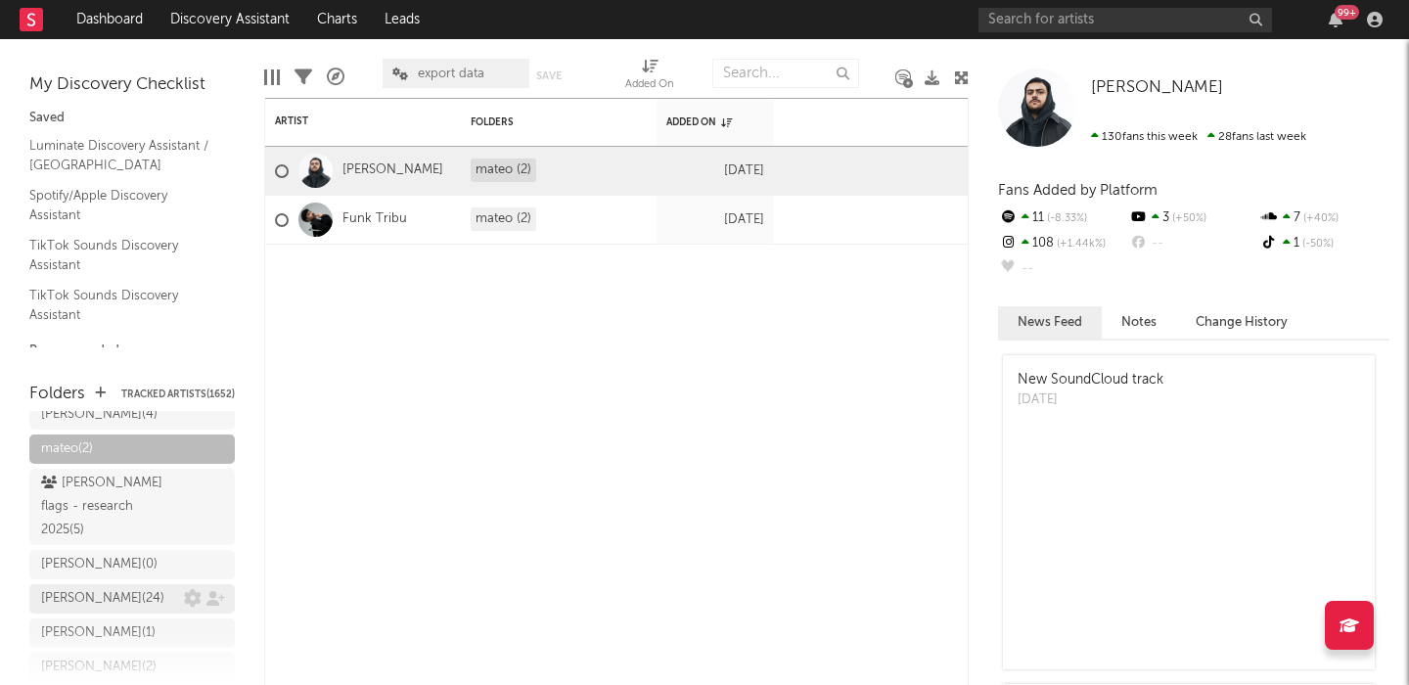
click at [122, 587] on div "sean ( 24 )" at bounding box center [112, 598] width 143 height 23
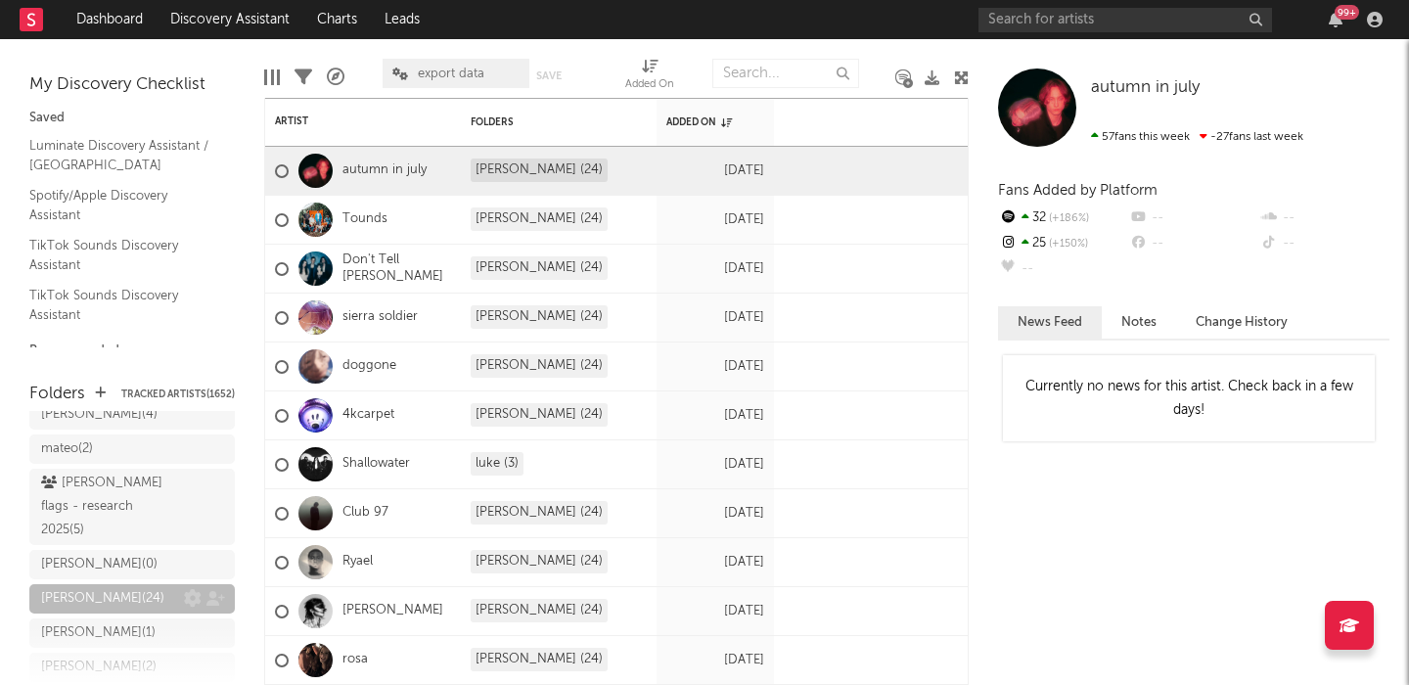
scroll to position [174, 0]
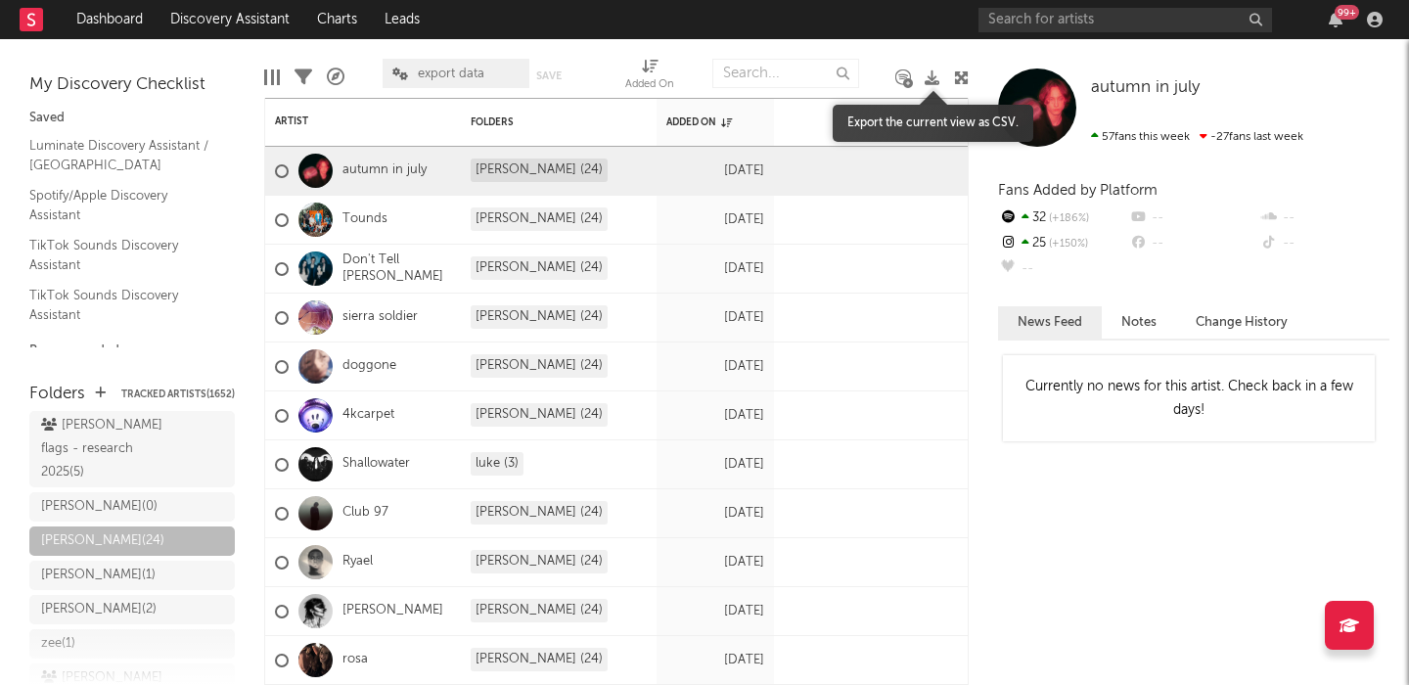
click at [930, 80] on icon at bounding box center [932, 77] width 15 height 15
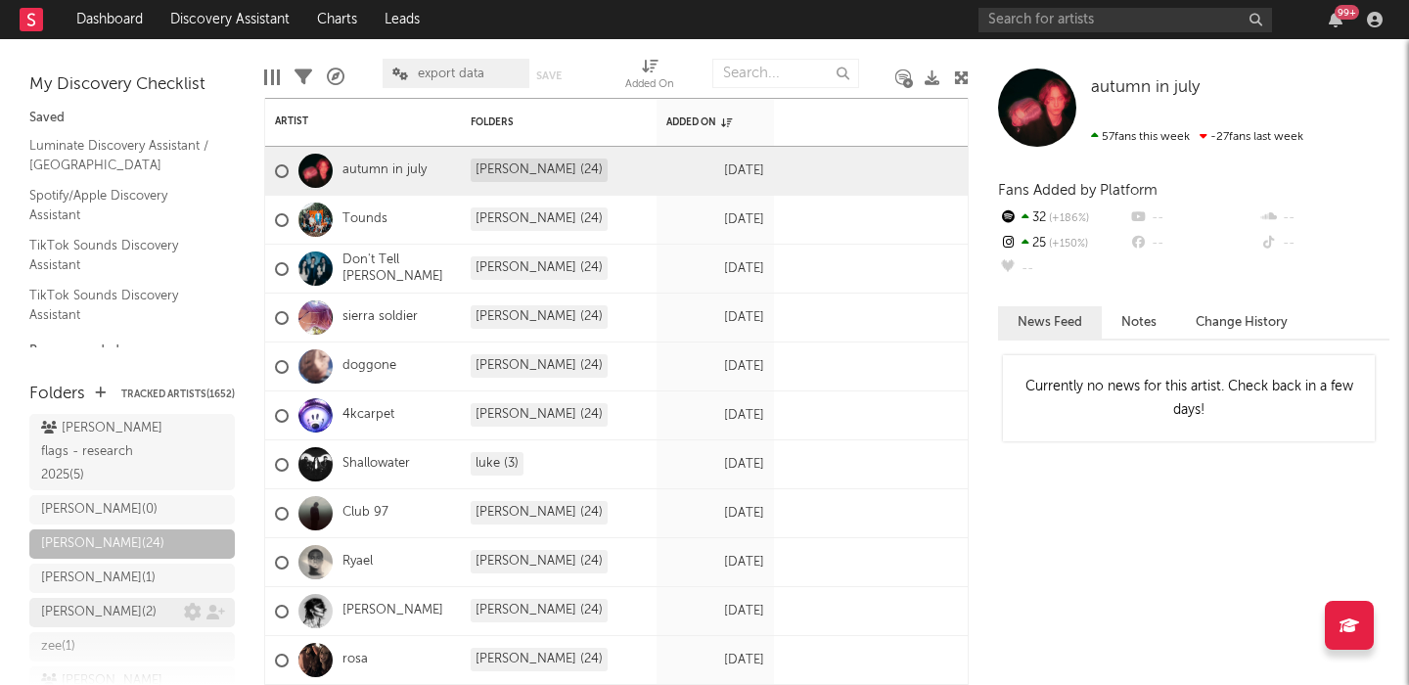
scroll to position [172, 0]
click at [81, 566] on div "lucas ( 1 )" at bounding box center [98, 577] width 114 height 23
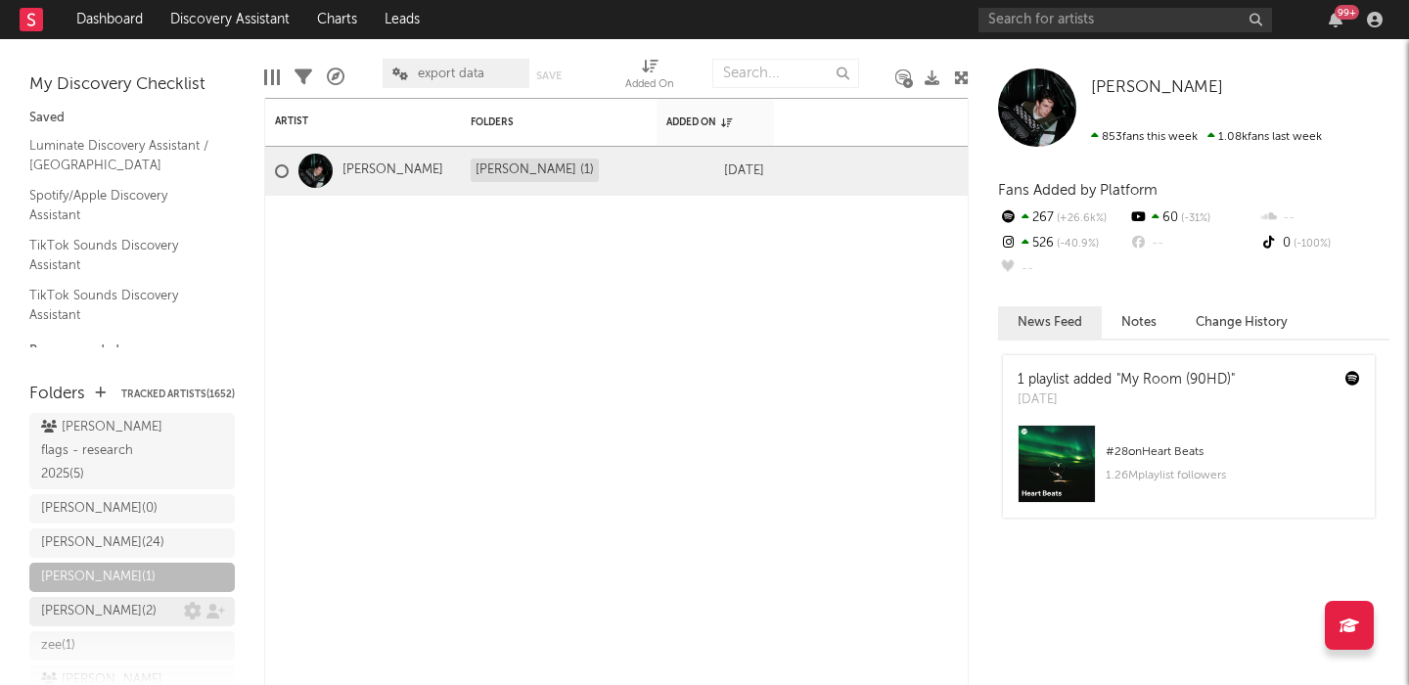
click at [85, 600] on div "gavin ( 2 )" at bounding box center [98, 611] width 115 height 23
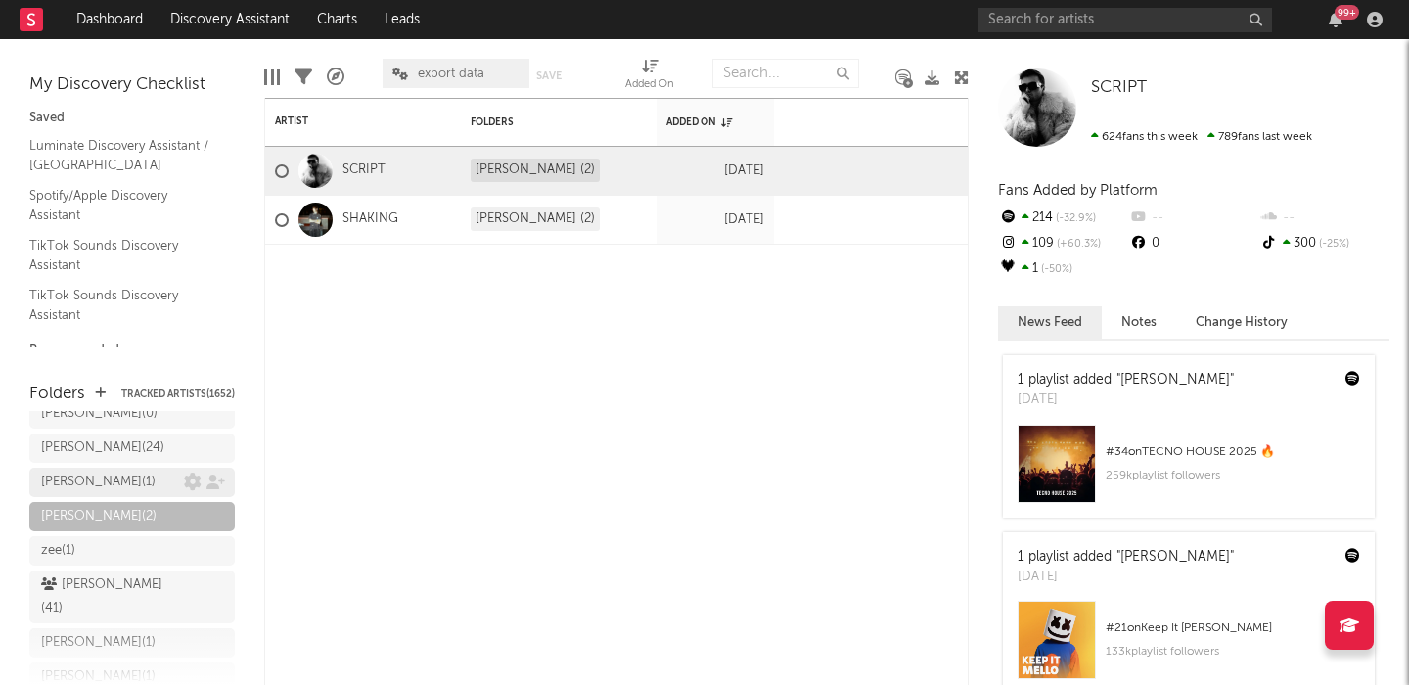
scroll to position [281, 0]
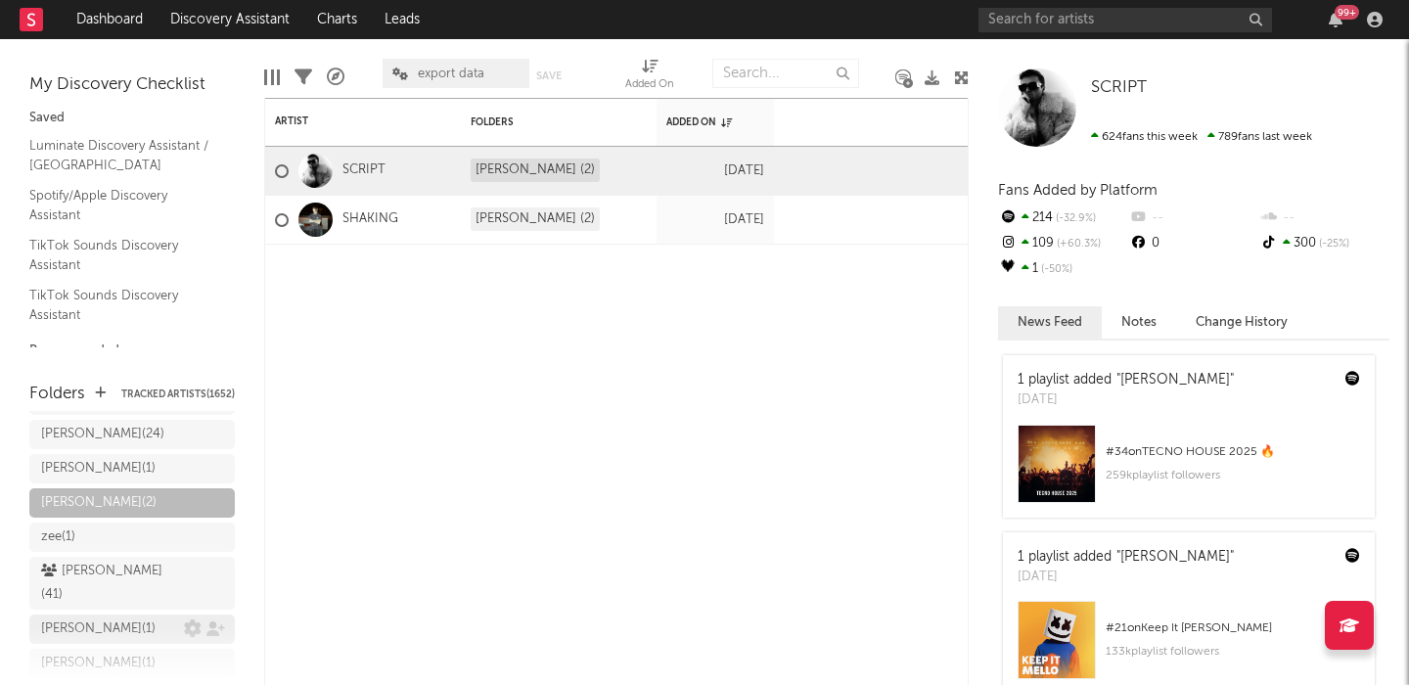
click at [95, 617] on div "tanner ( 1 )" at bounding box center [112, 628] width 143 height 23
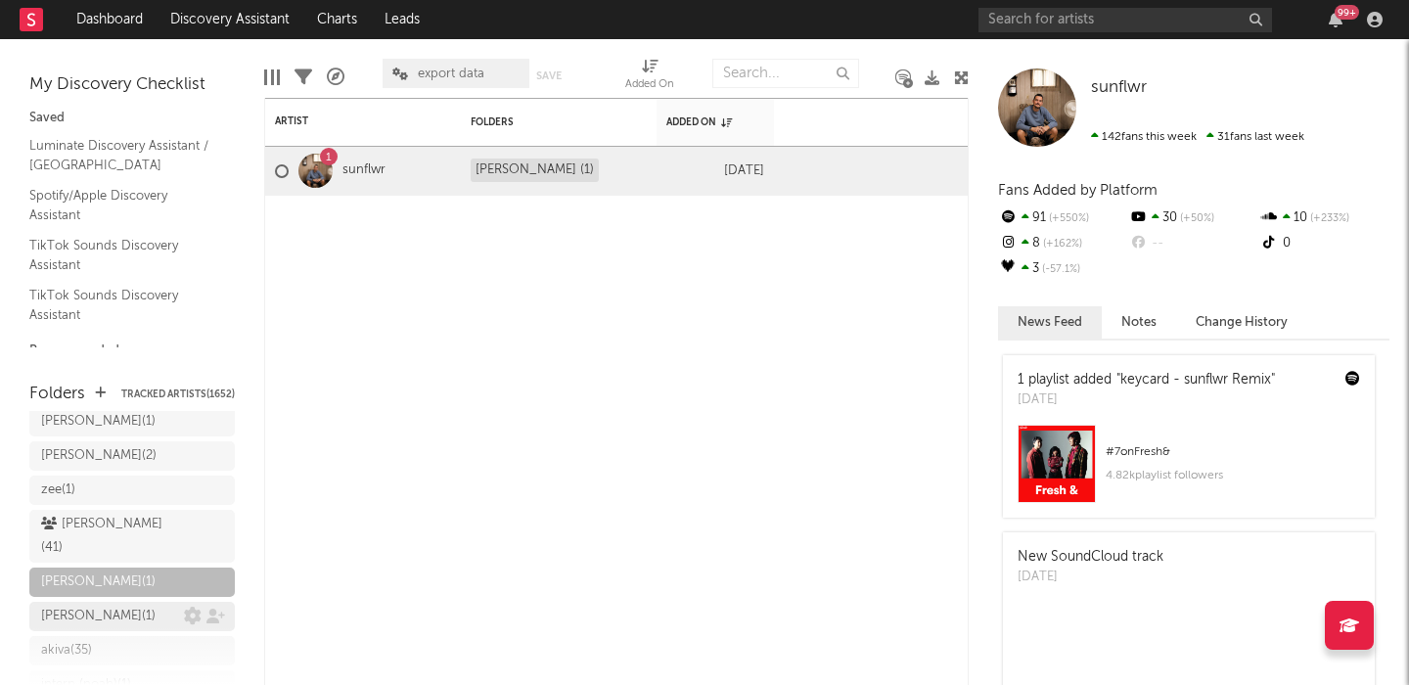
scroll to position [330, 0]
click at [97, 603] on div "brandon ( 1 )" at bounding box center [98, 614] width 114 height 23
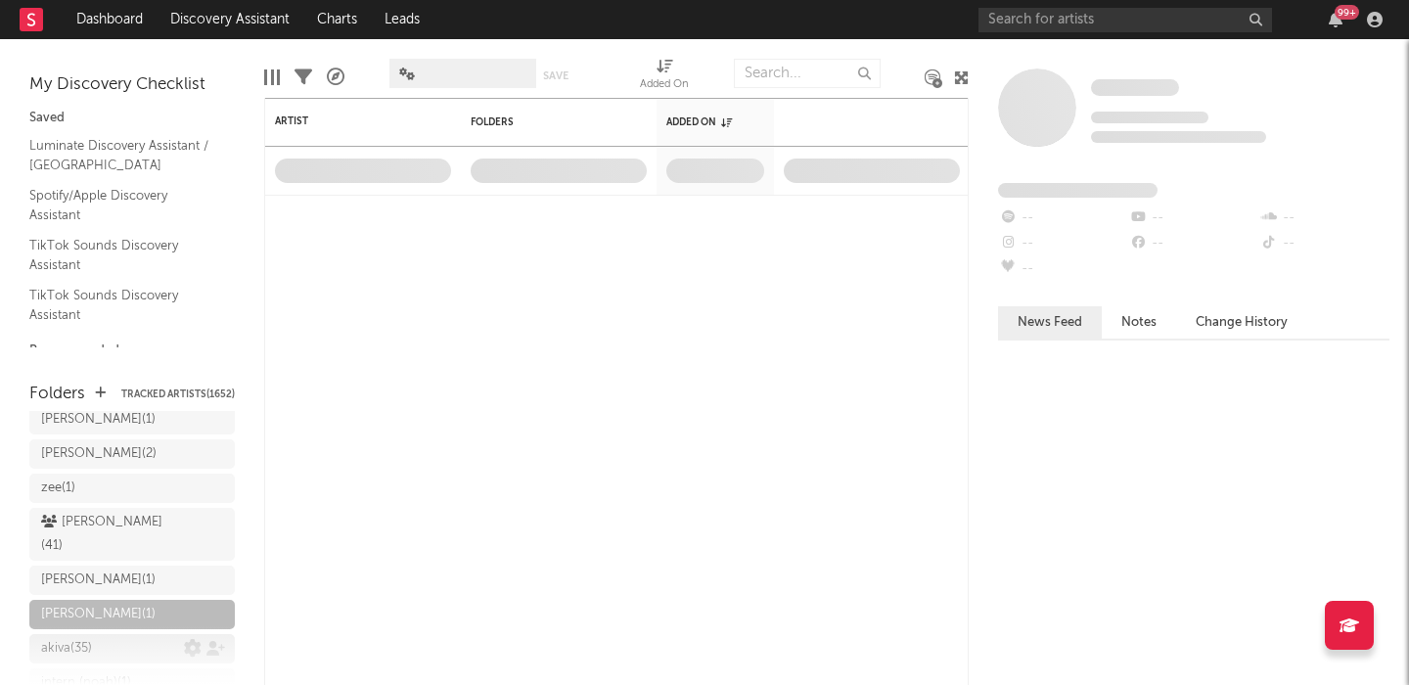
click at [97, 637] on div "akiva ( 35 )" at bounding box center [112, 648] width 143 height 23
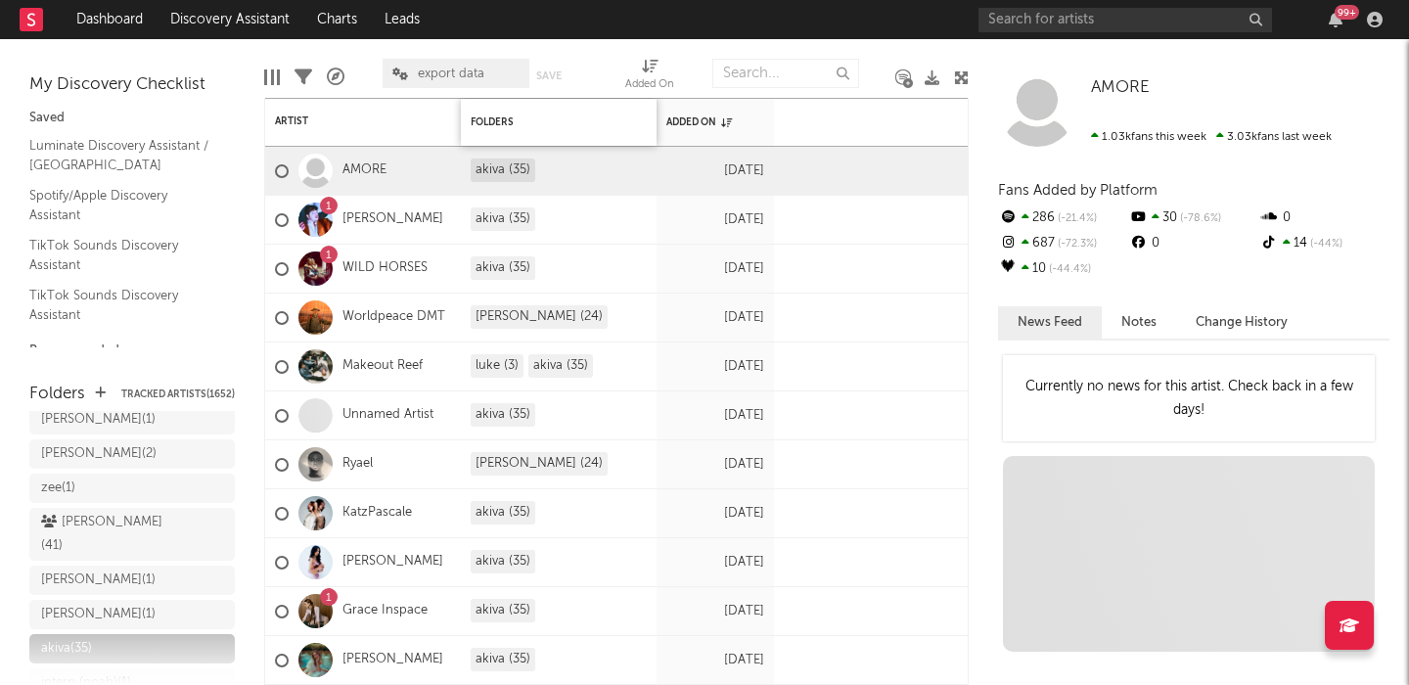
scroll to position [373, 0]
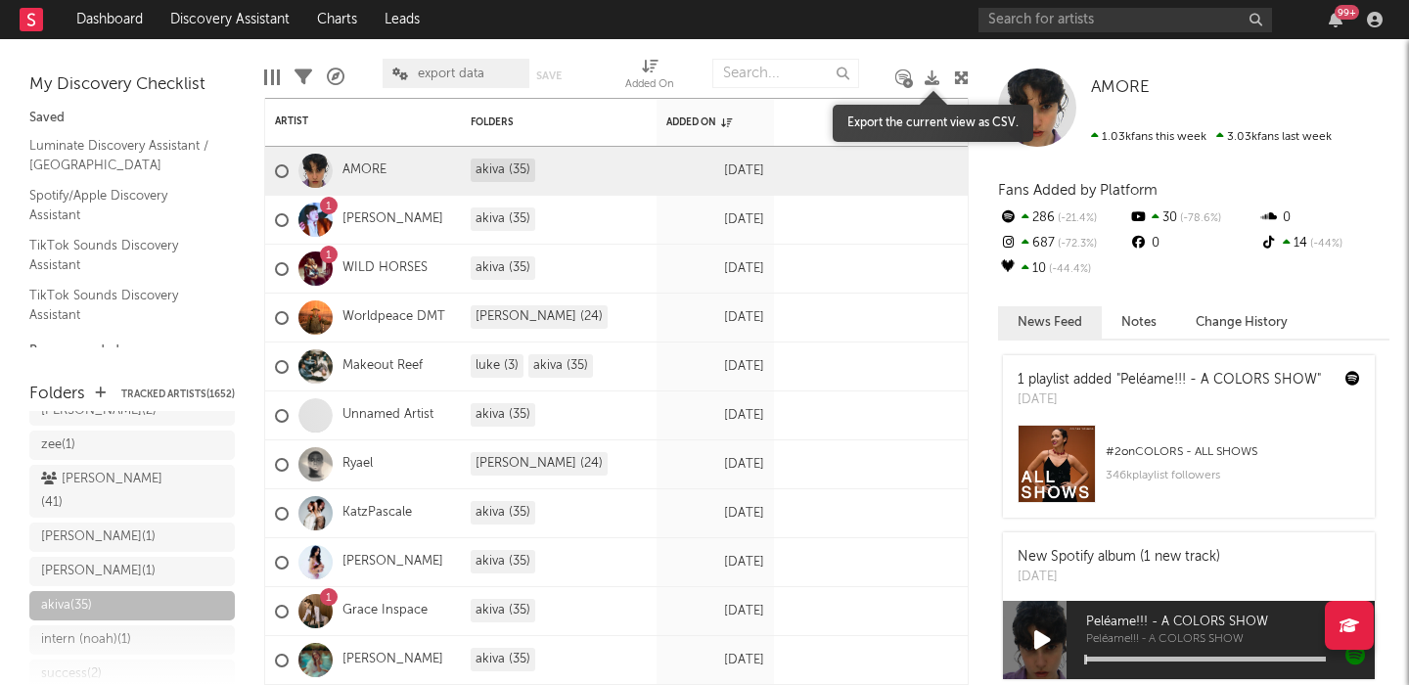
click at [930, 77] on icon at bounding box center [932, 77] width 15 height 15
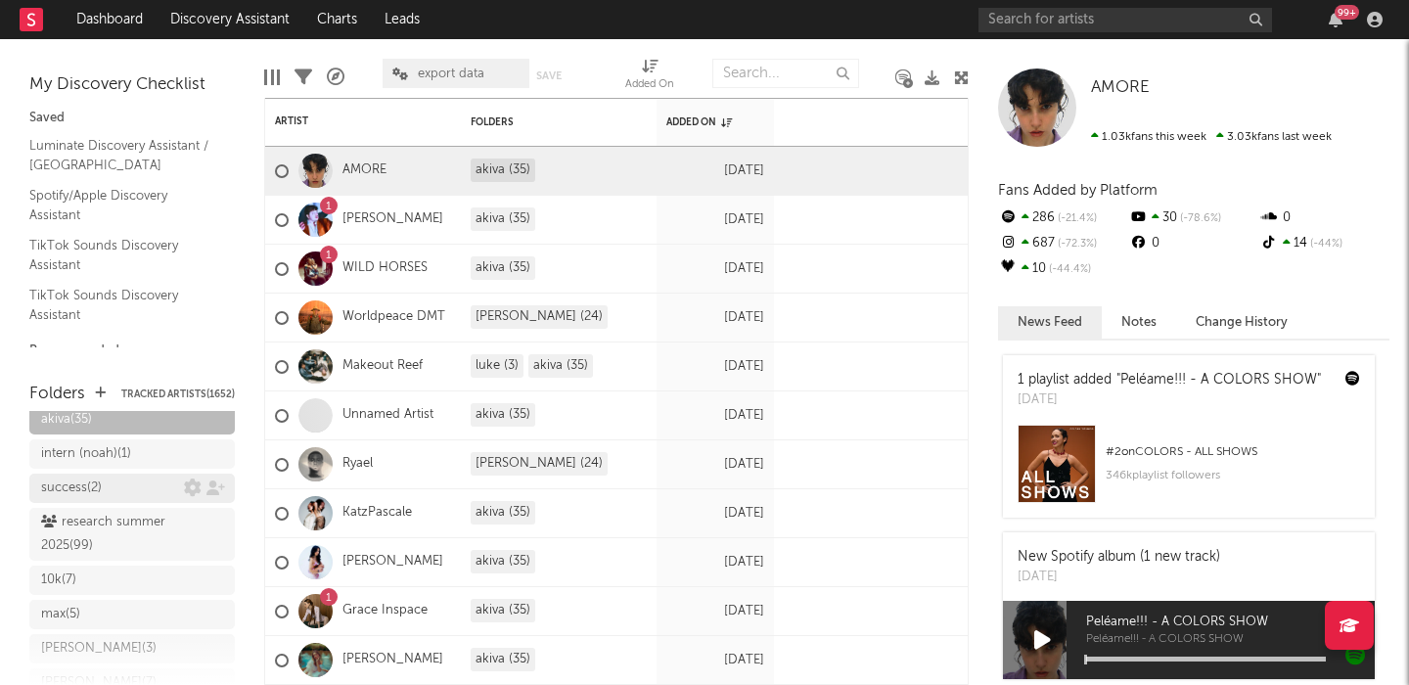
scroll to position [561, 0]
click at [115, 601] on div "max ( 5 )" at bounding box center [112, 612] width 143 height 23
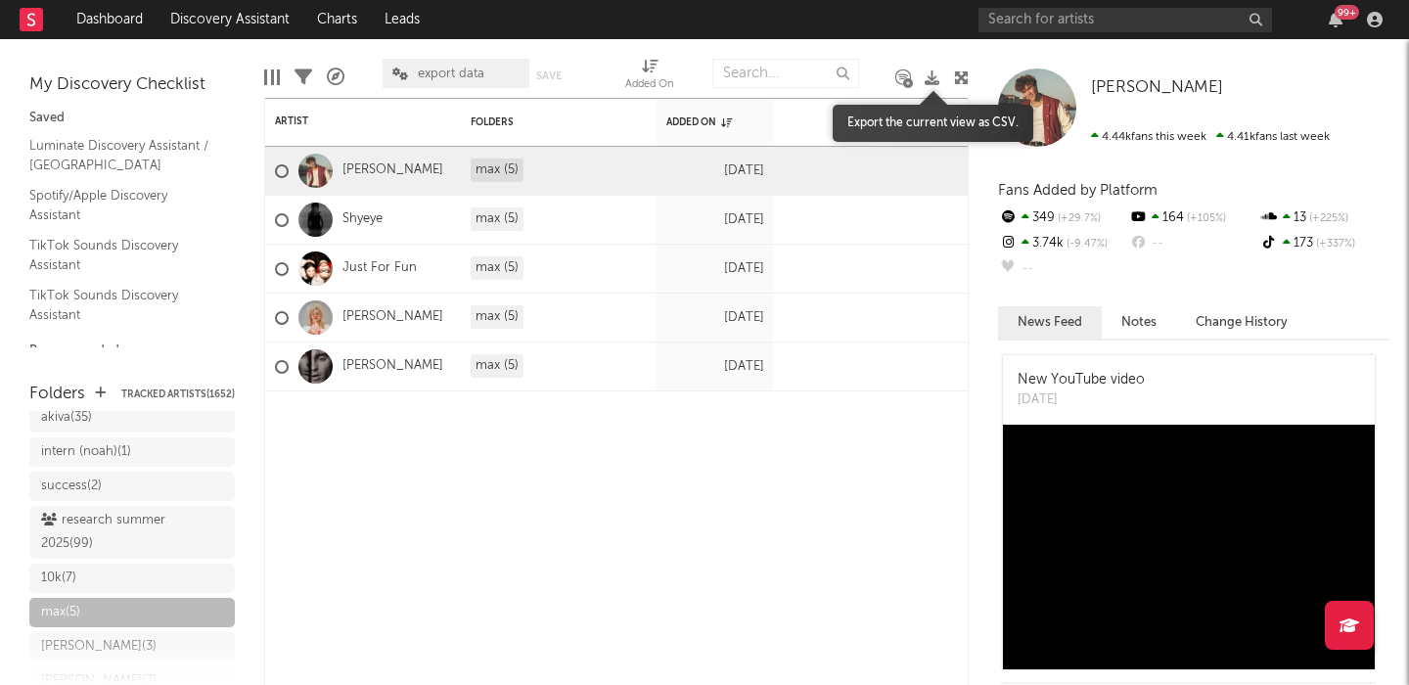
click at [933, 77] on icon at bounding box center [932, 77] width 15 height 15
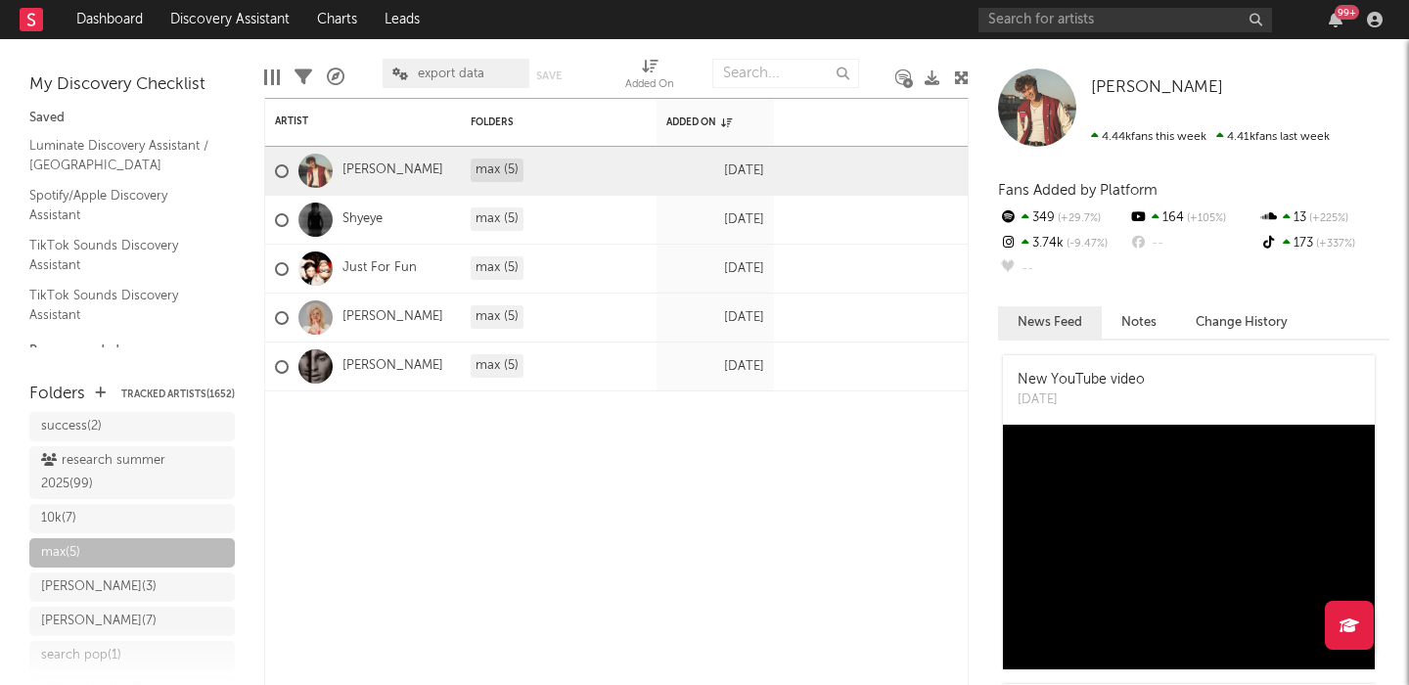
scroll to position [625, 0]
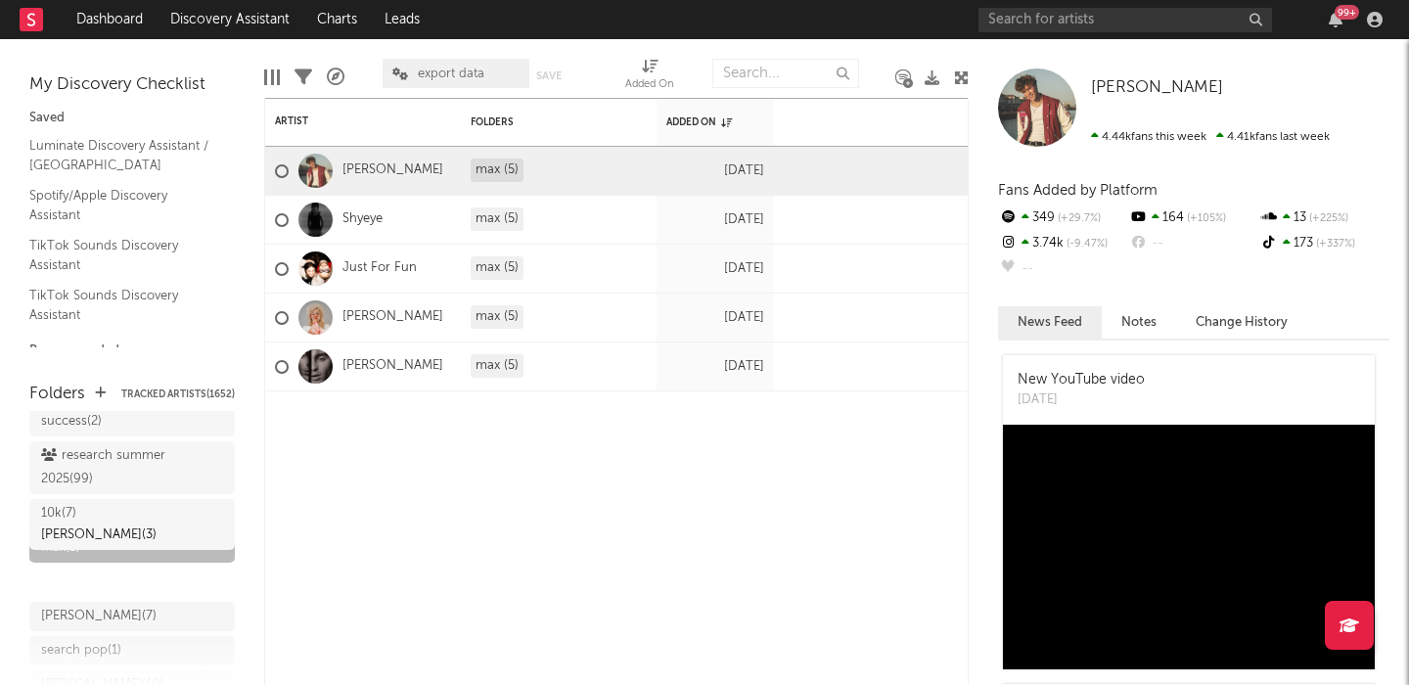
click at [98, 568] on div "charlie ( 3 )" at bounding box center [131, 582] width 205 height 29
click at [94, 570] on div "charlie ( 3 )" at bounding box center [98, 581] width 115 height 23
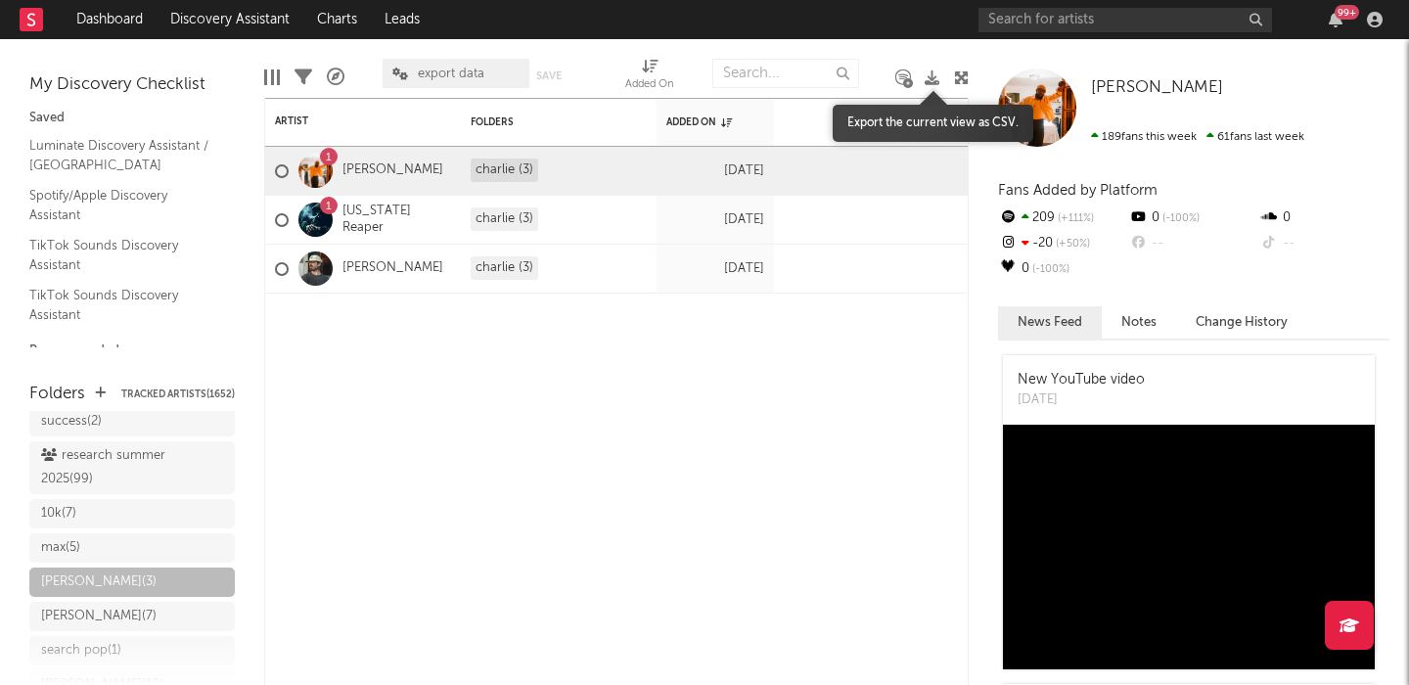
click at [931, 78] on icon at bounding box center [932, 77] width 15 height 15
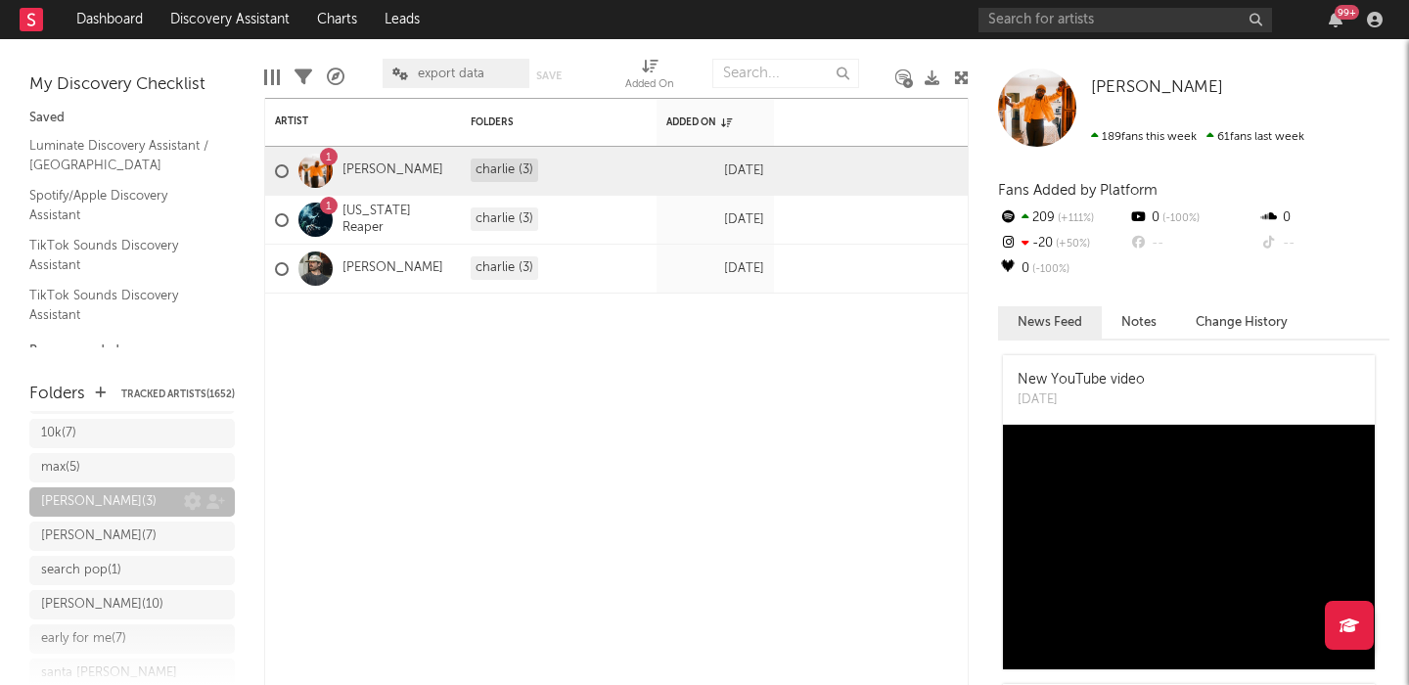
scroll to position [718, 0]
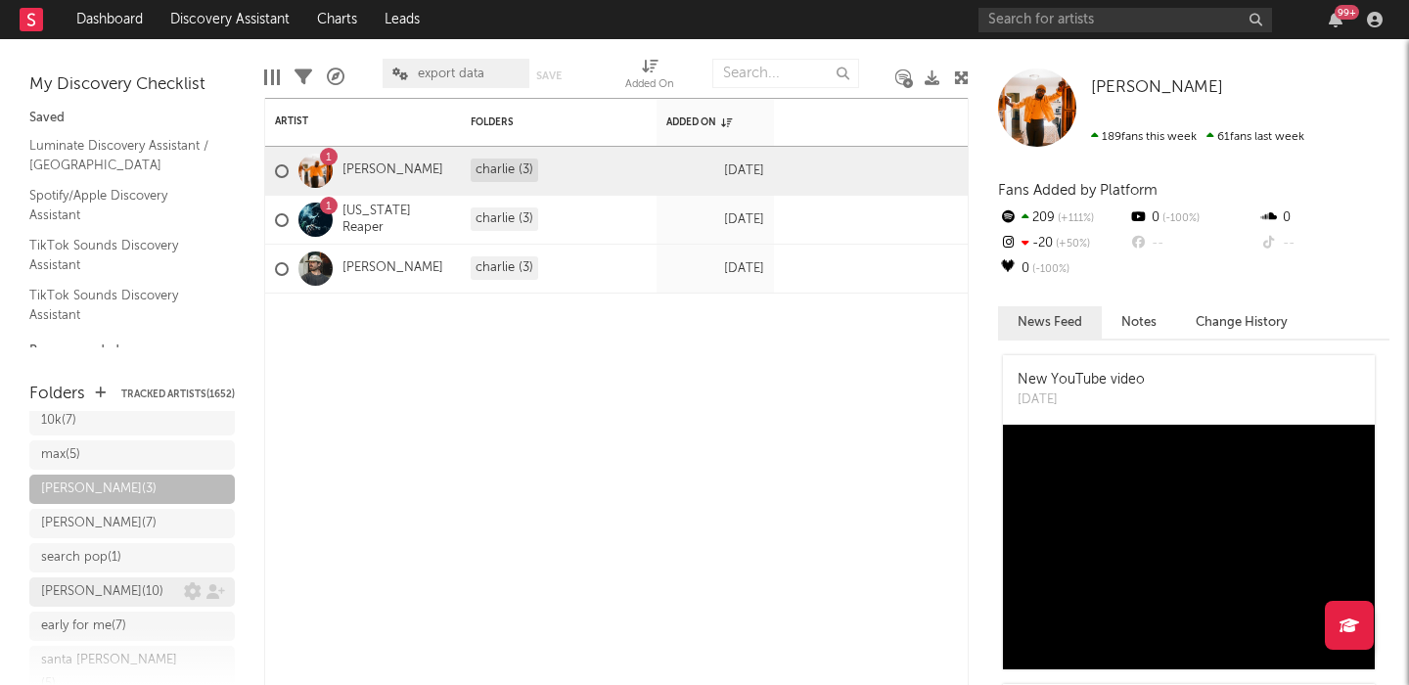
click at [89, 580] on div "joe ( 10 )" at bounding box center [112, 591] width 143 height 23
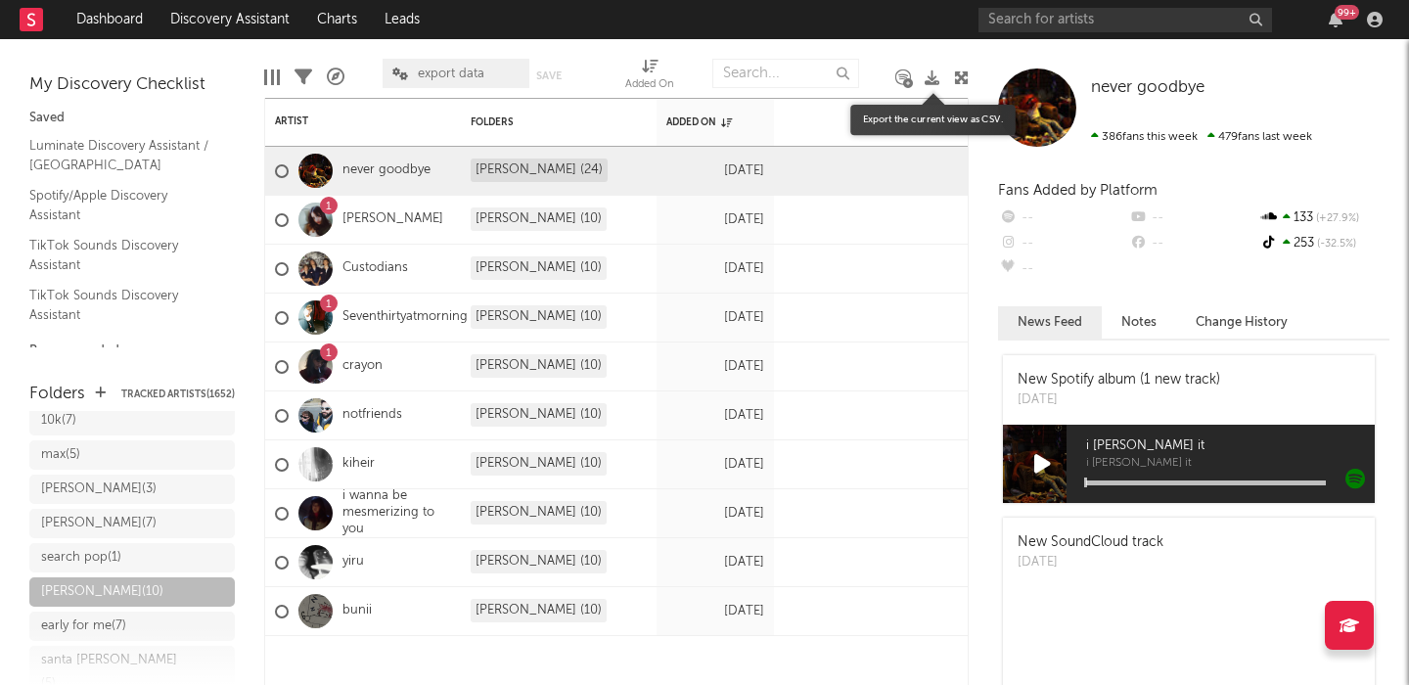
click at [934, 79] on icon at bounding box center [932, 77] width 15 height 15
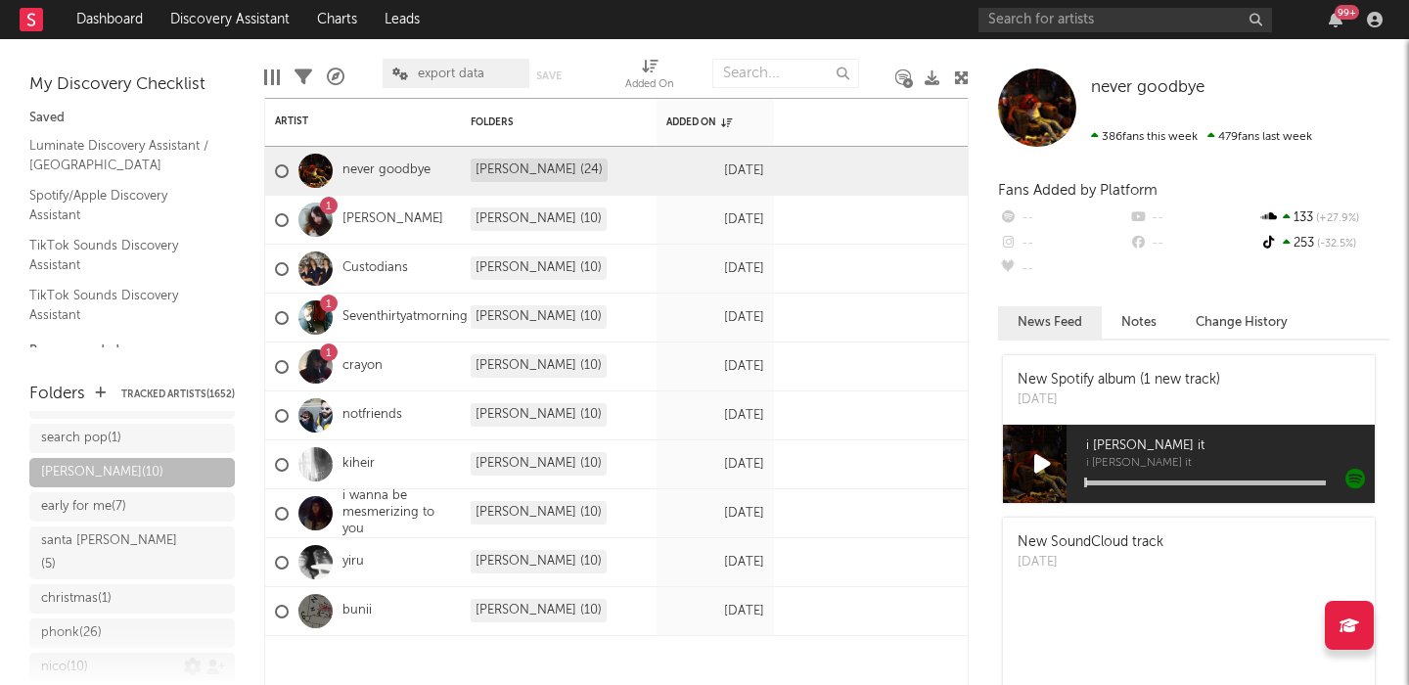
scroll to position [870, 0]
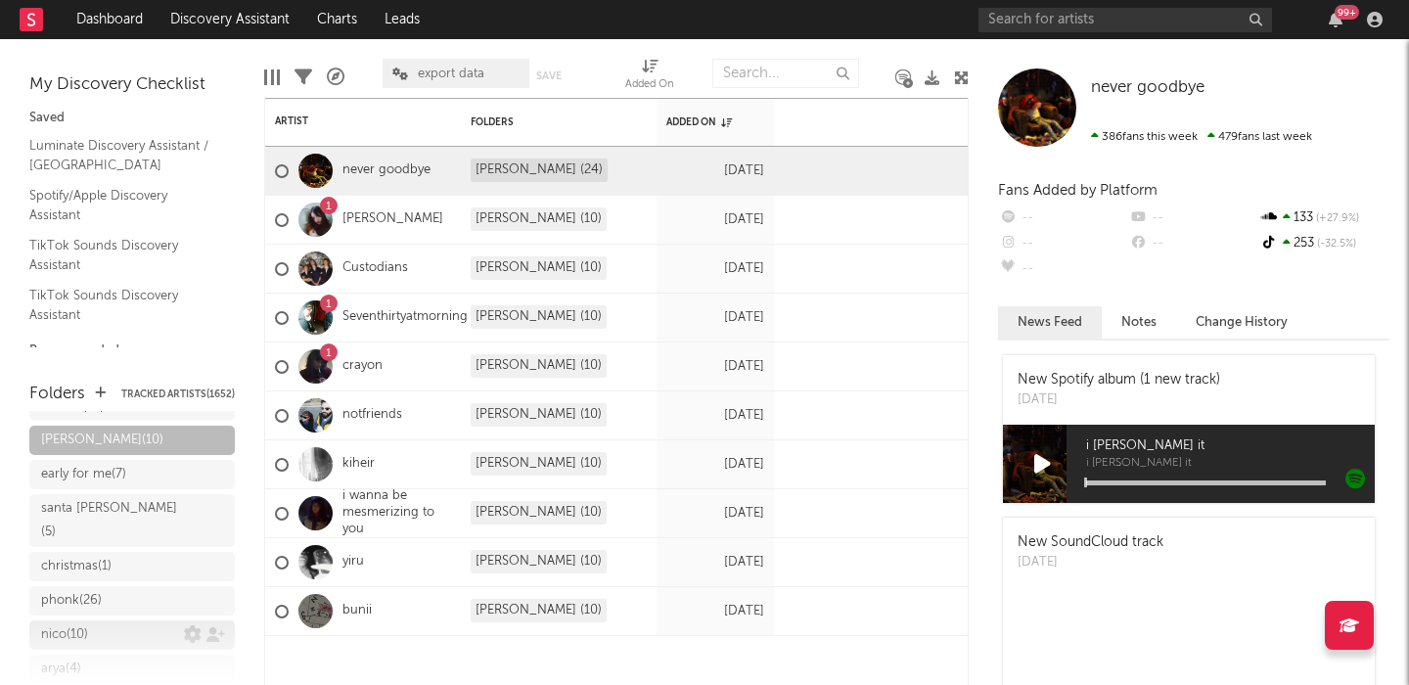
click at [88, 623] on div "nico ( 10 )" at bounding box center [64, 634] width 47 height 23
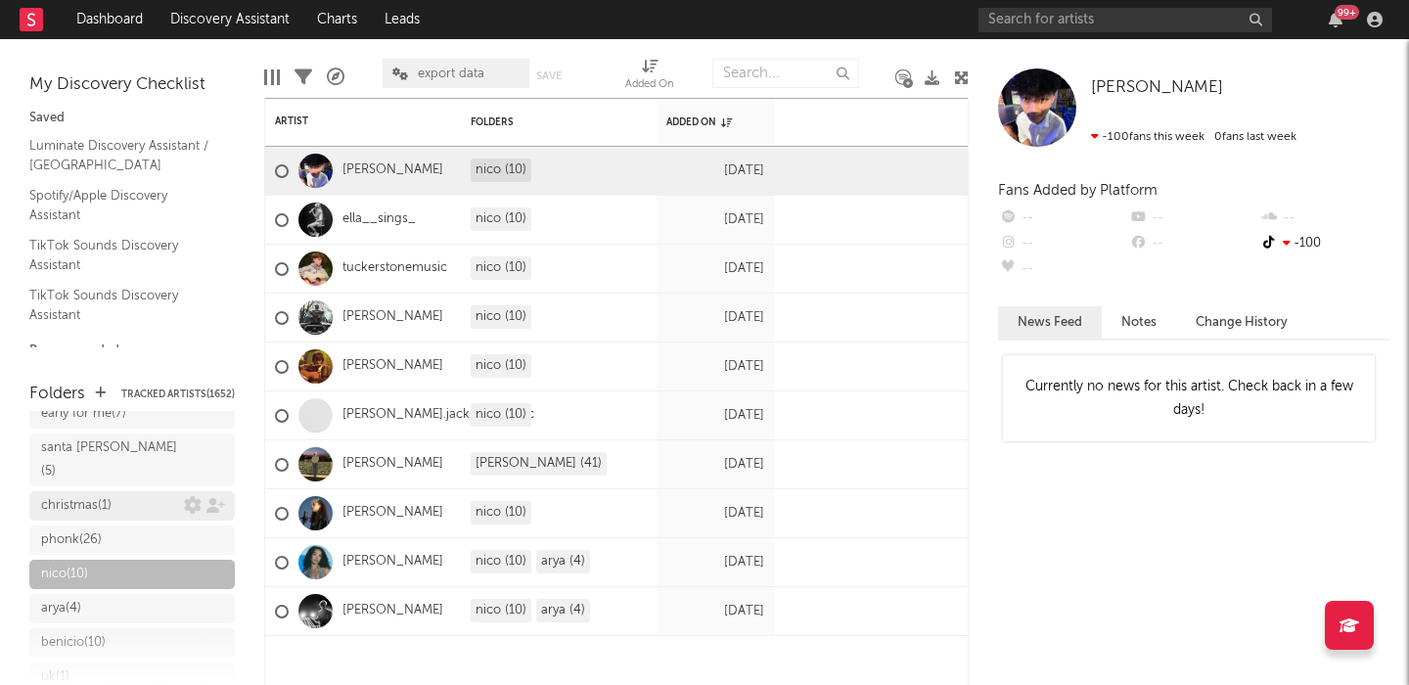
scroll to position [936, 0]
click at [57, 591] on div "arya ( 4 )" at bounding box center [61, 602] width 40 height 23
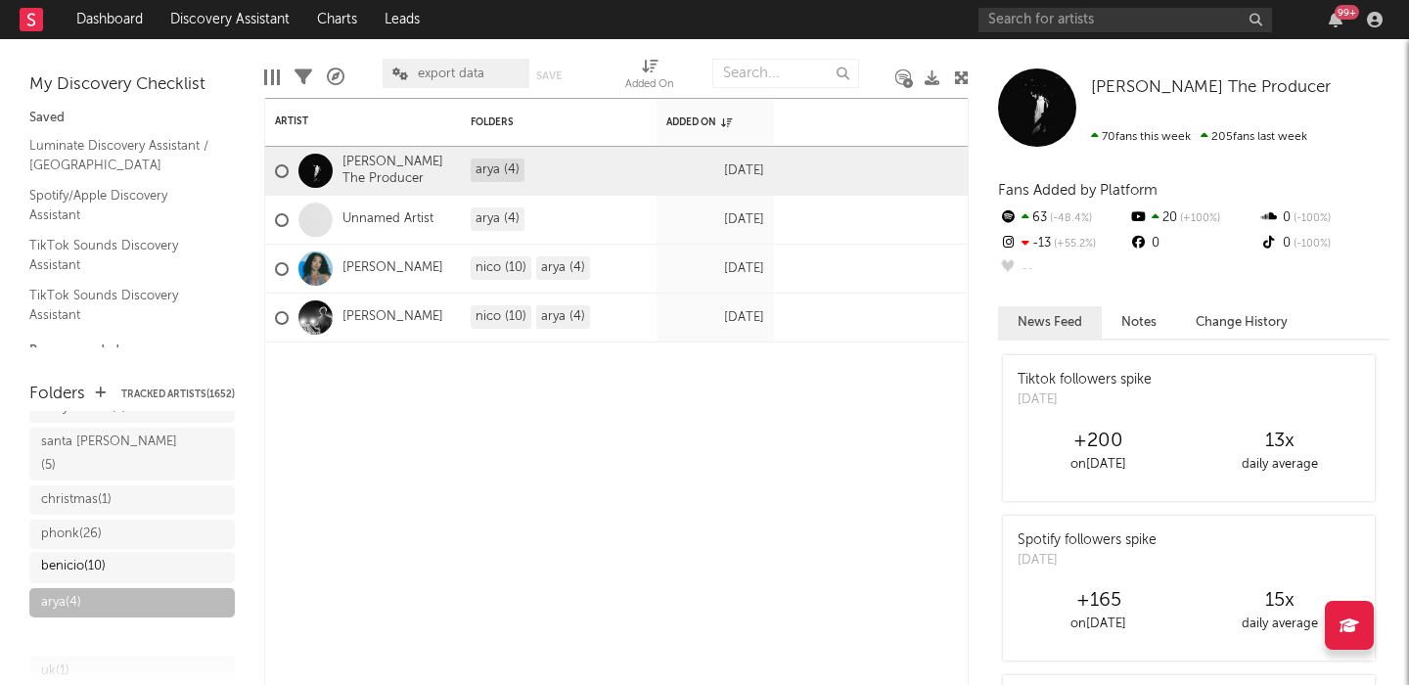
click at [79, 622] on div "benicio ( 10 )" at bounding box center [131, 636] width 205 height 29
click at [79, 625] on div "benicio ( 10 )" at bounding box center [73, 636] width 65 height 23
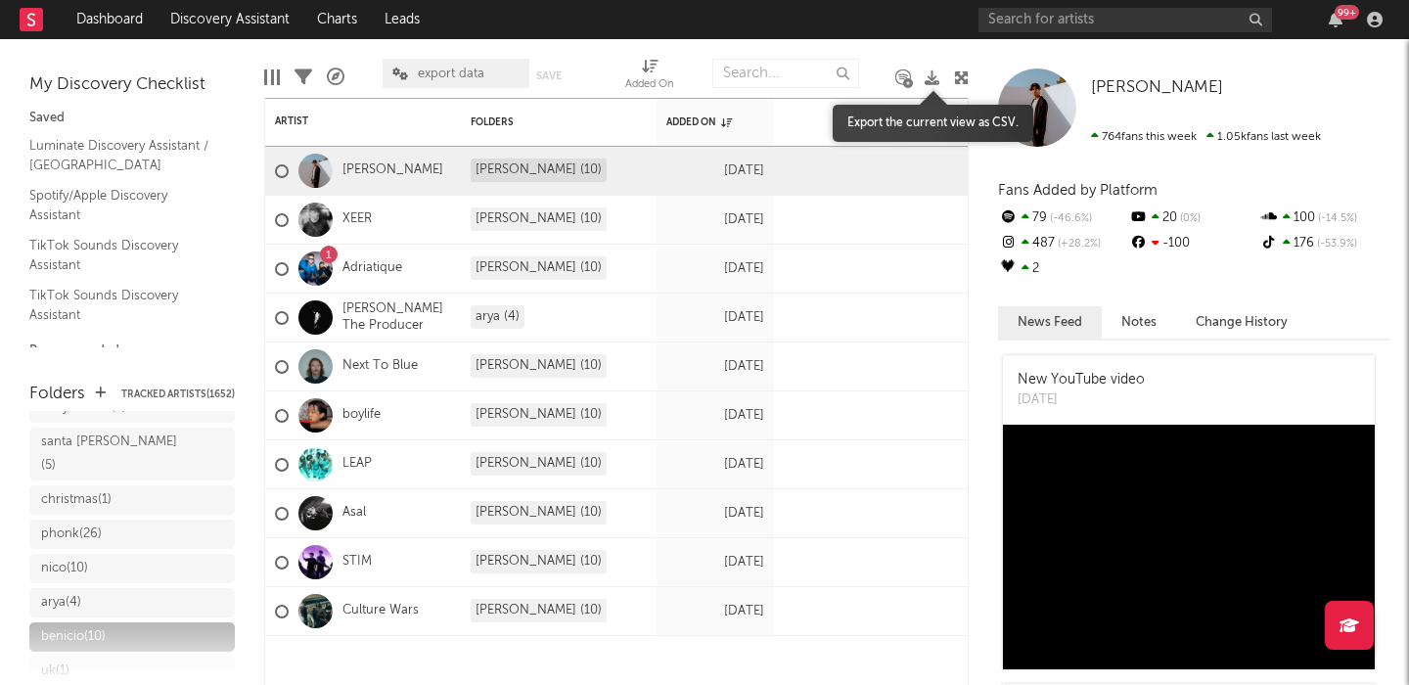
scroll to position [1010, 0]
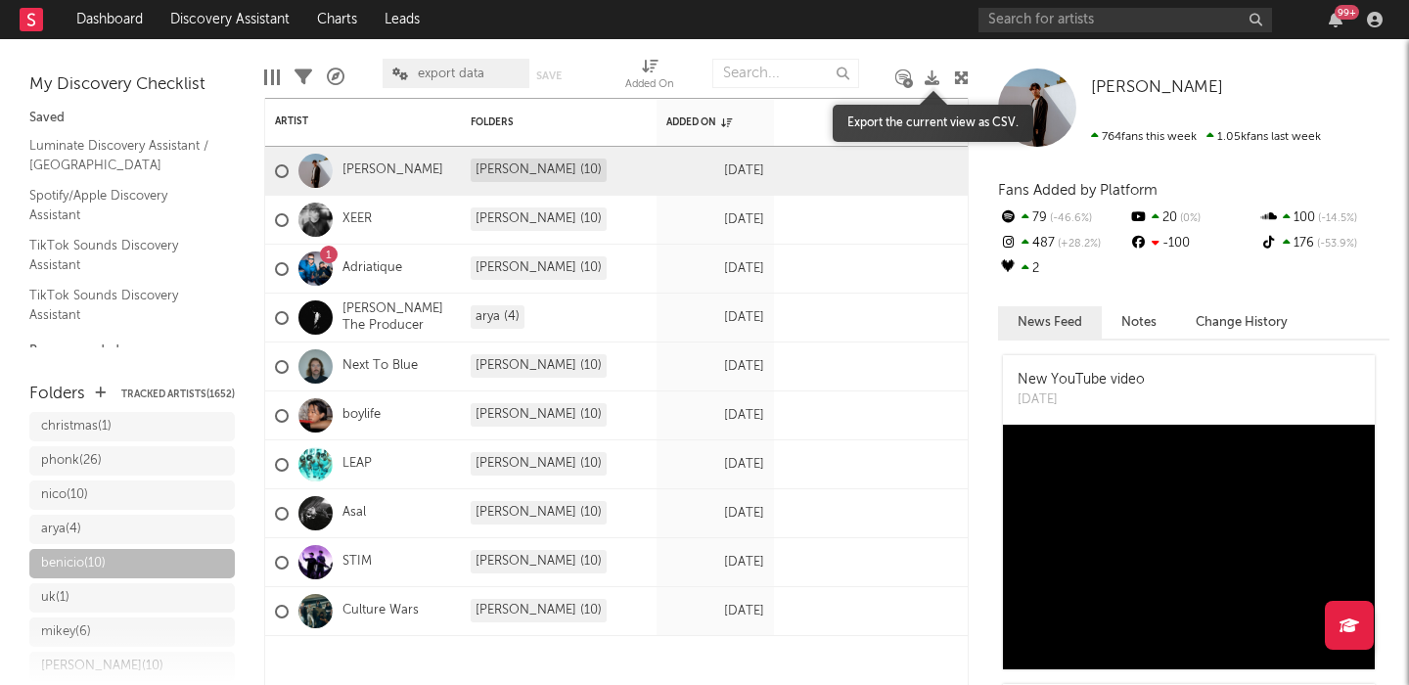
click at [929, 80] on icon at bounding box center [932, 77] width 15 height 15
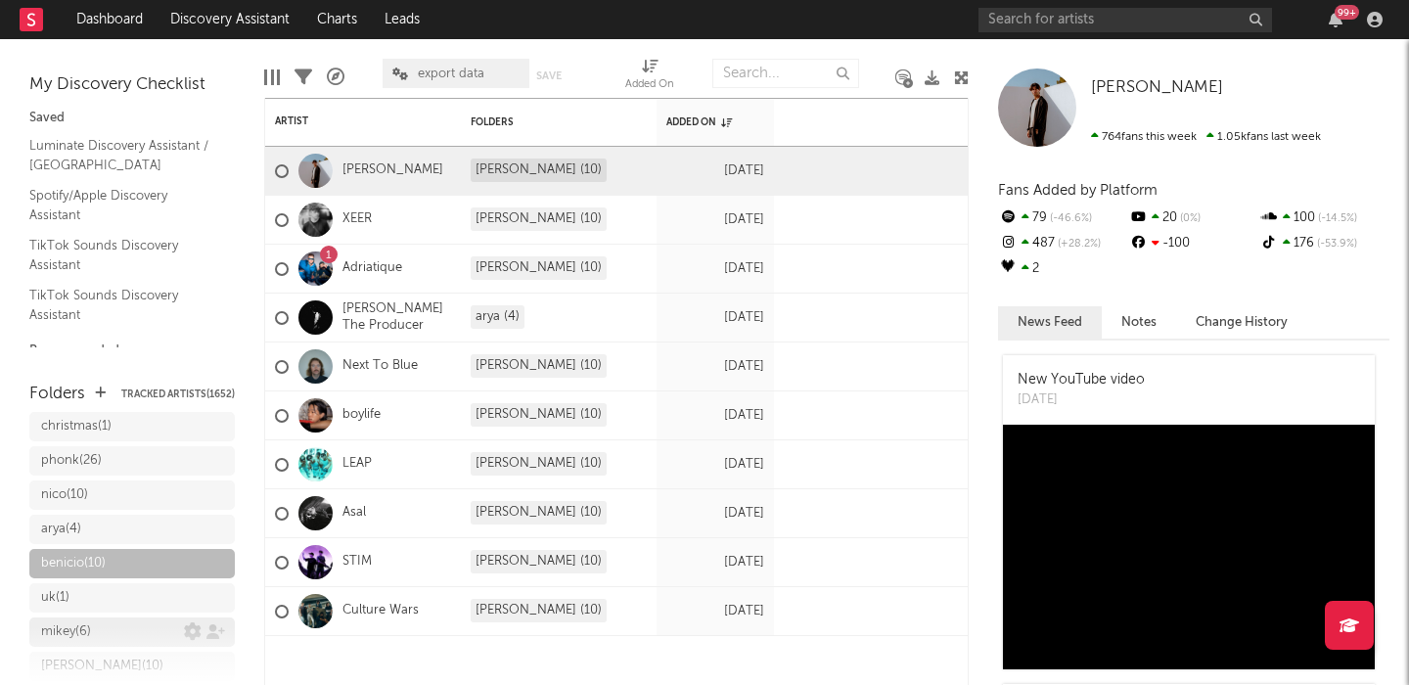
click at [89, 620] on div "mikey ( 6 )" at bounding box center [66, 631] width 50 height 23
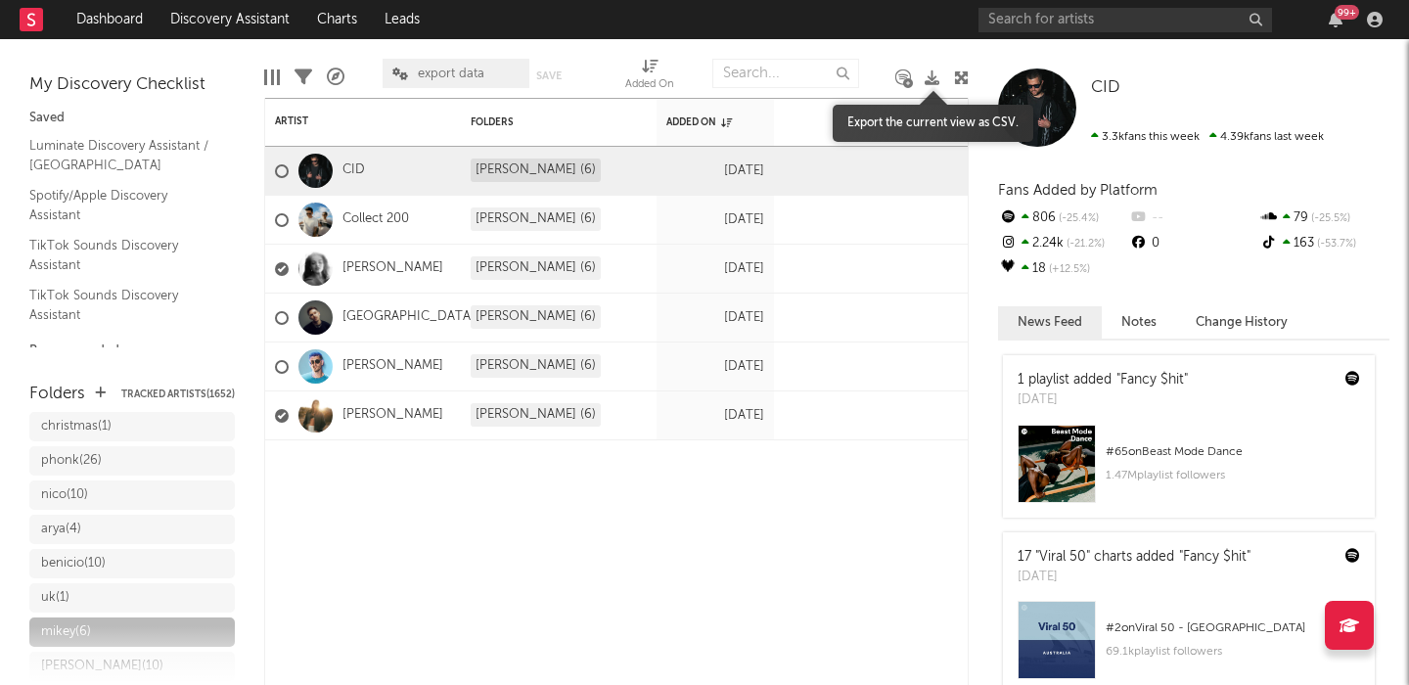
click at [932, 80] on icon at bounding box center [932, 77] width 15 height 15
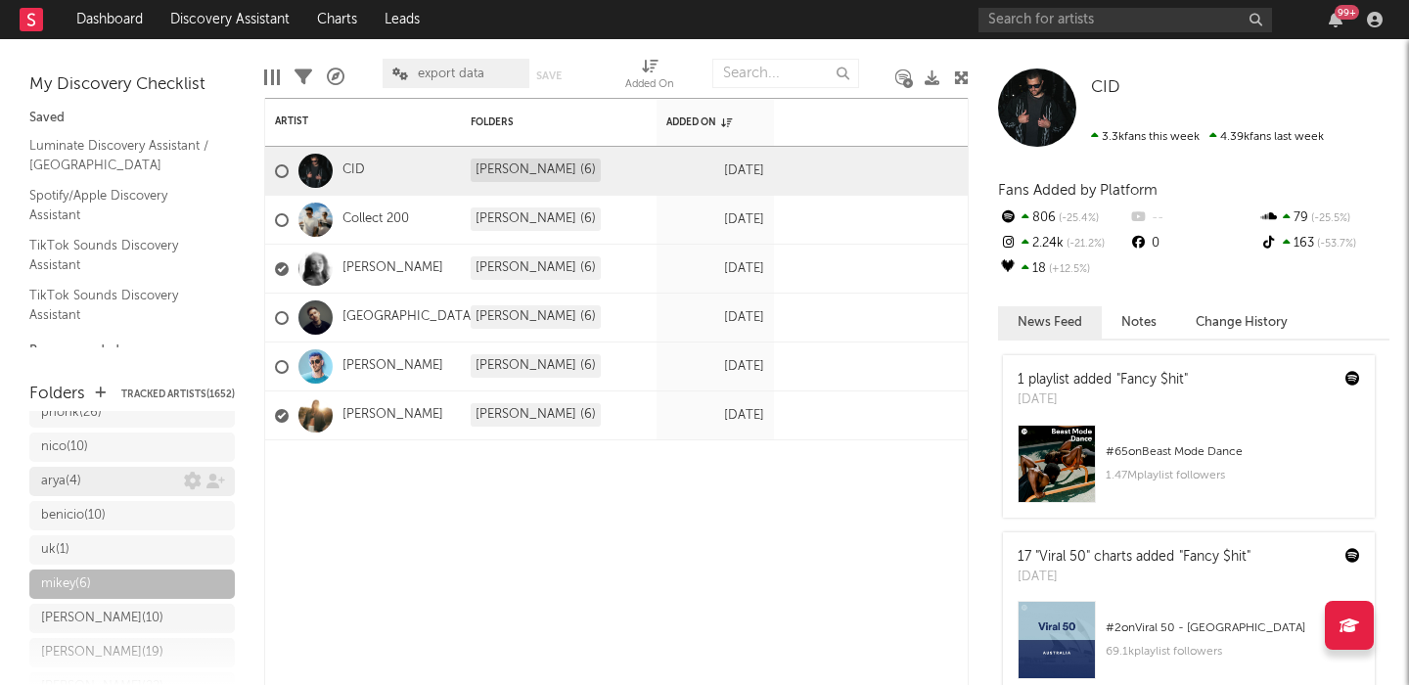
scroll to position [1070, 0]
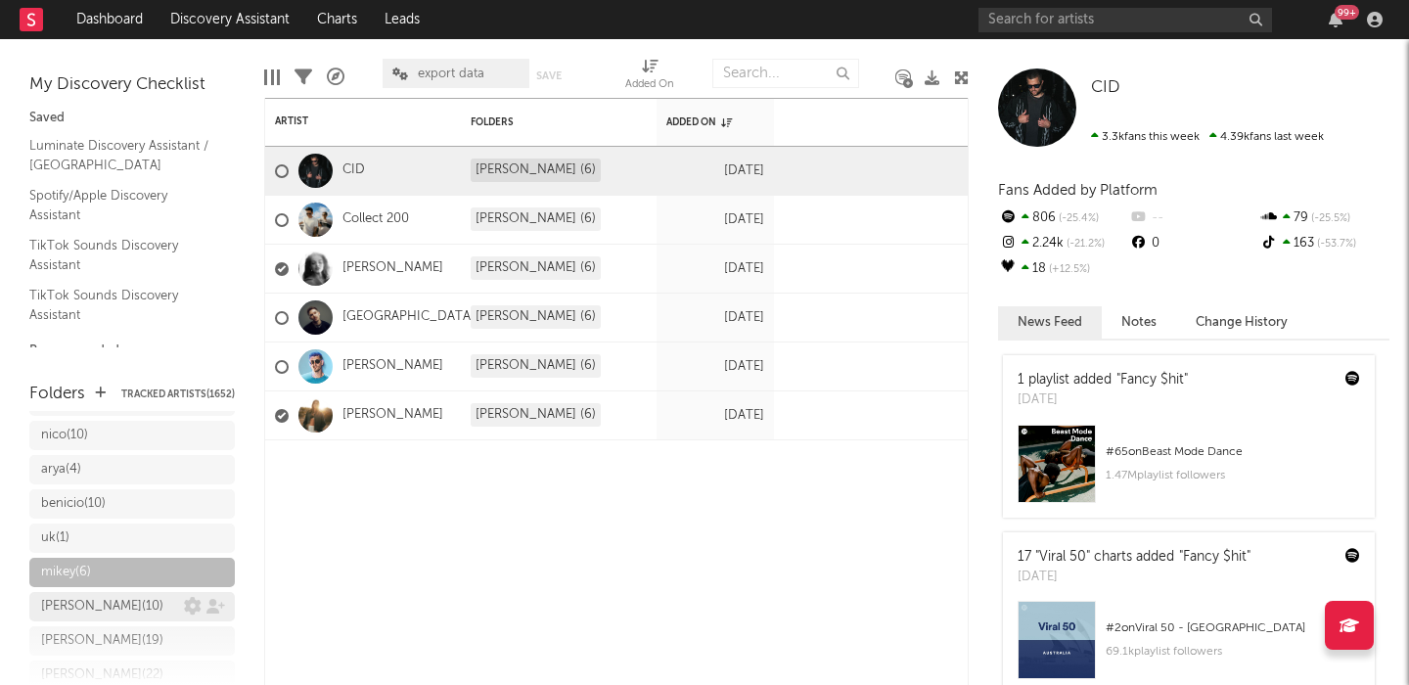
click at [104, 595] on div "cripps ( 10 )" at bounding box center [112, 606] width 143 height 23
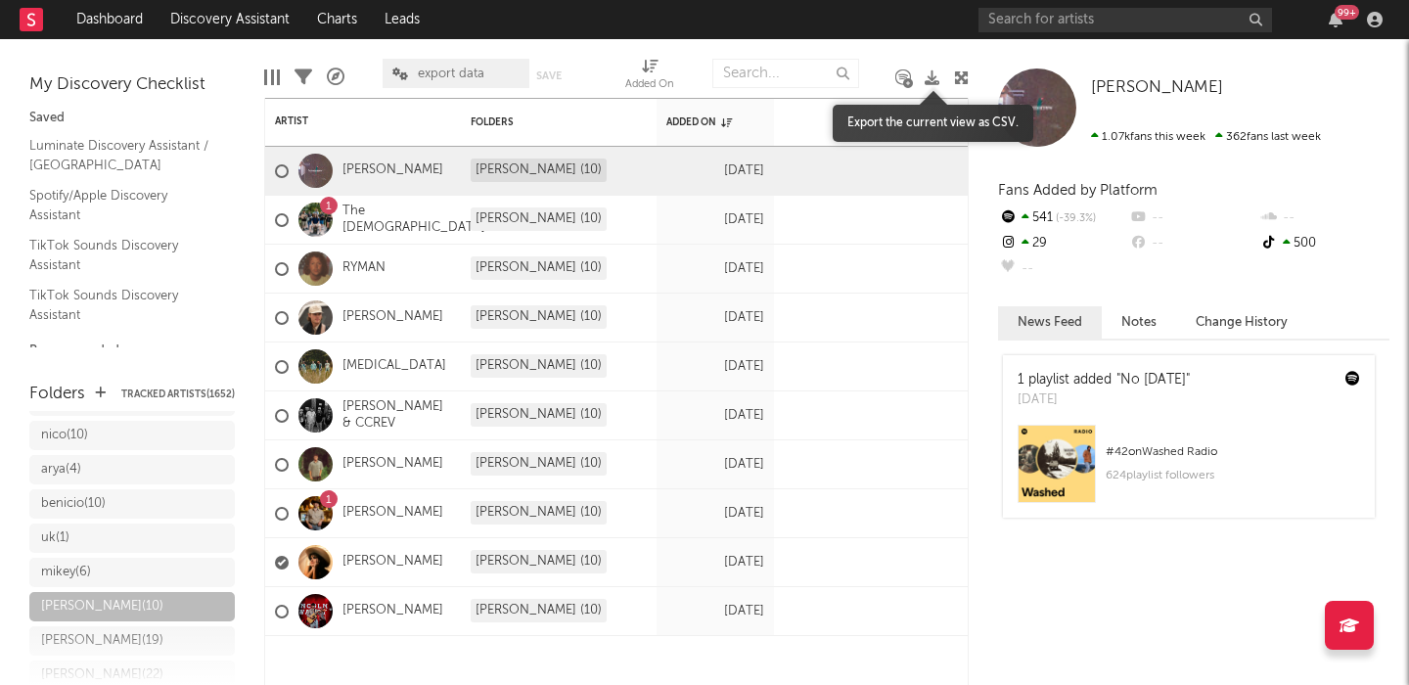
click at [930, 79] on icon at bounding box center [932, 77] width 15 height 15
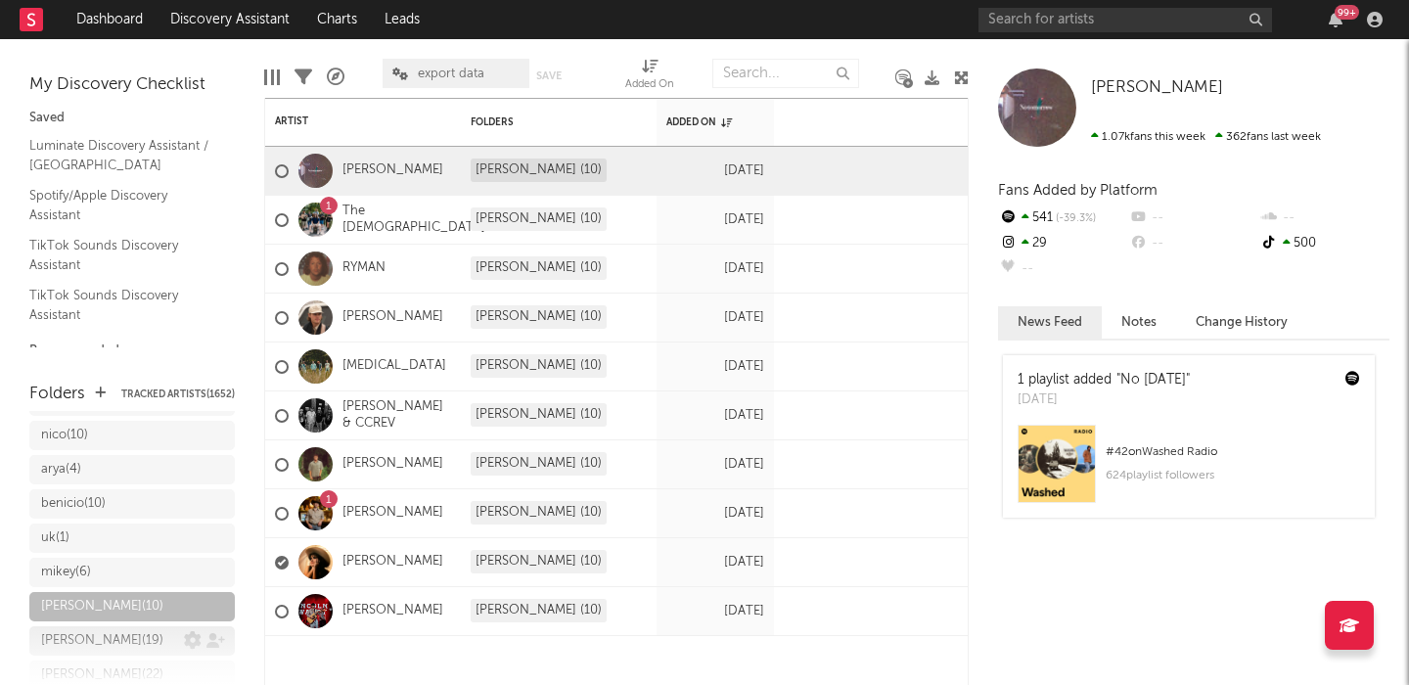
click at [92, 629] on div "kelly ( 19 )" at bounding box center [112, 640] width 143 height 23
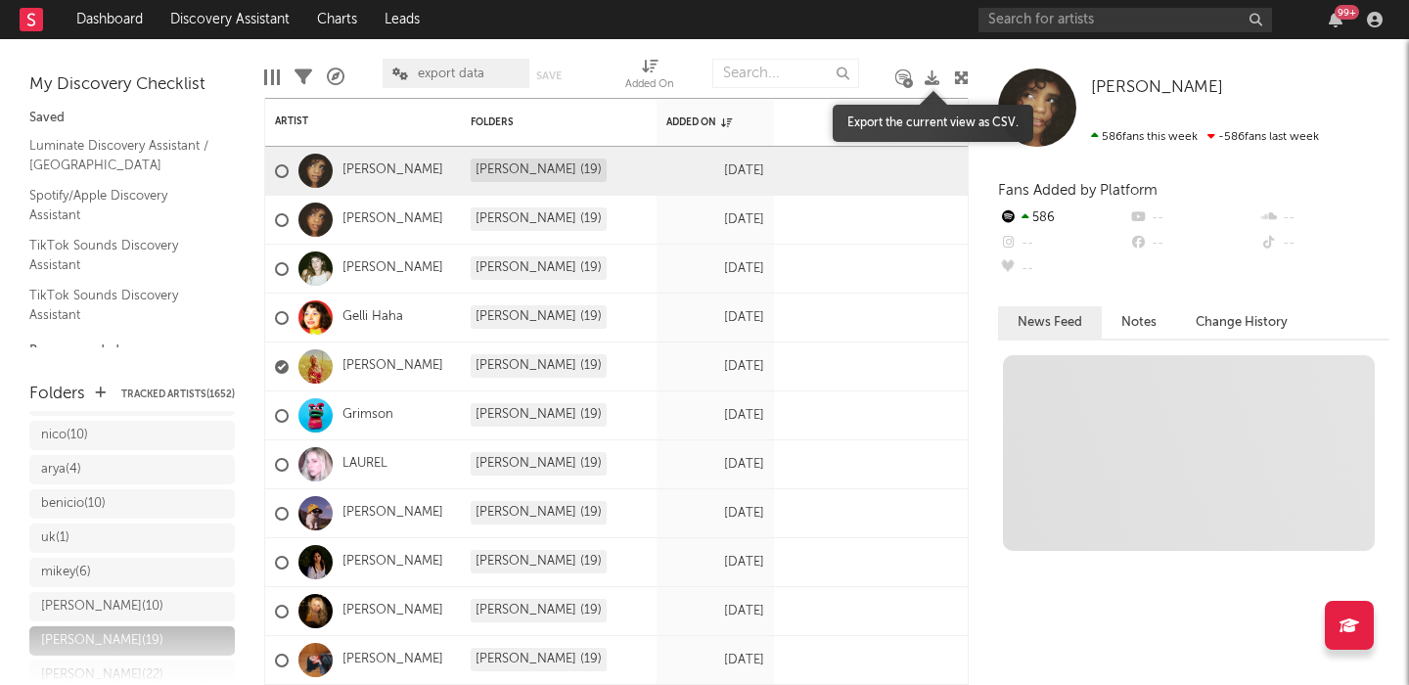
click at [931, 78] on icon at bounding box center [932, 77] width 15 height 15
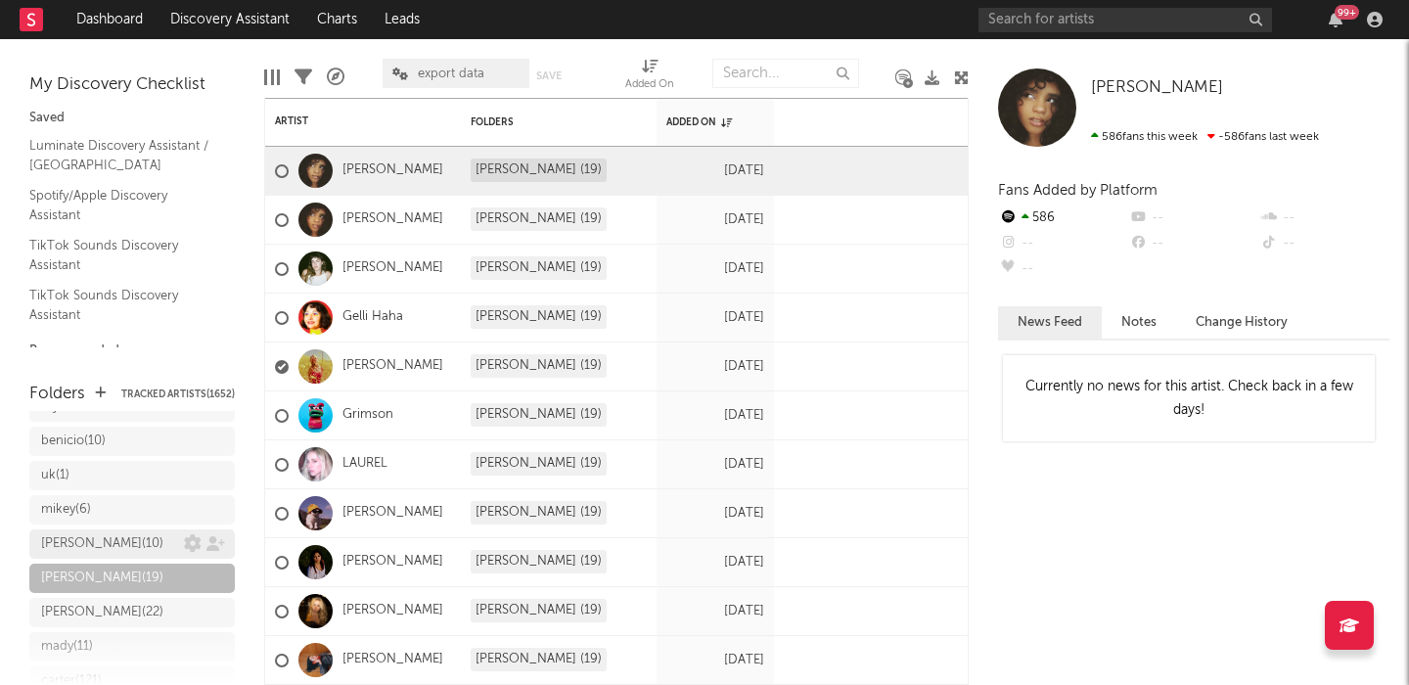
scroll to position [1158, 0]
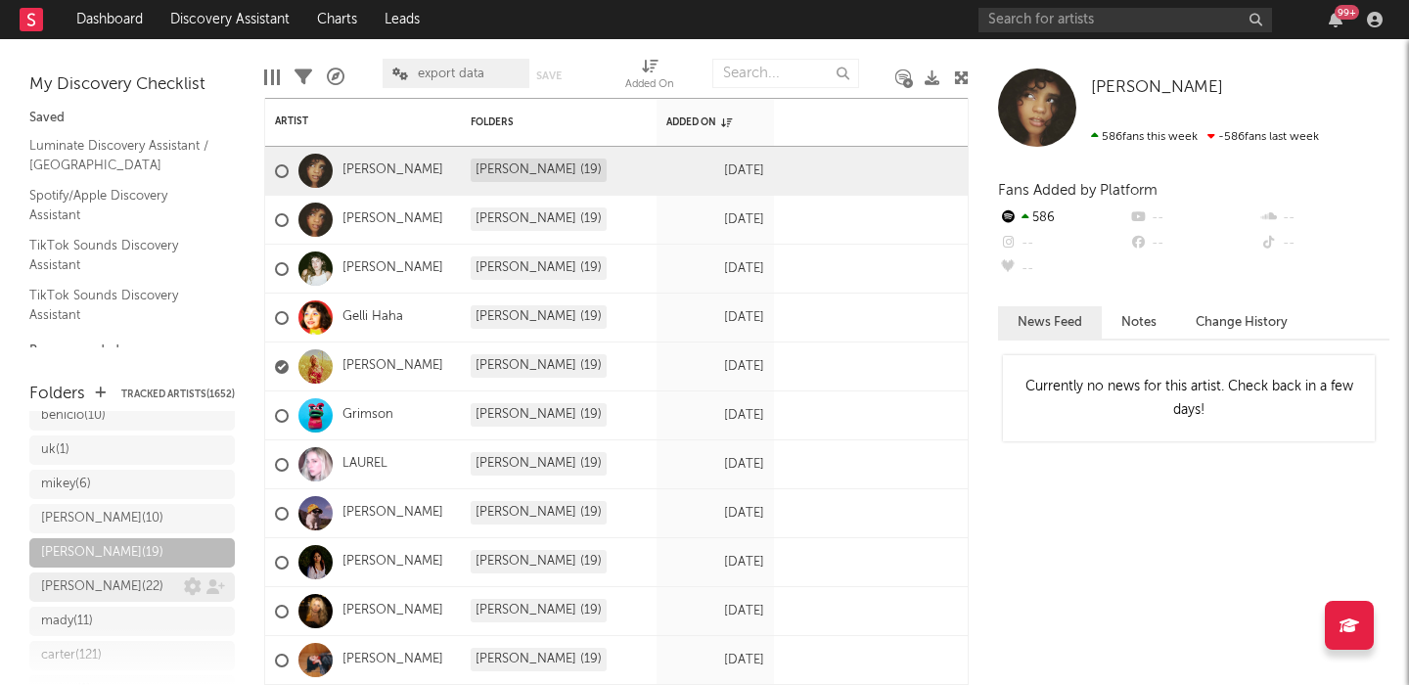
click at [109, 575] on div "johnny ( 22 )" at bounding box center [112, 586] width 143 height 23
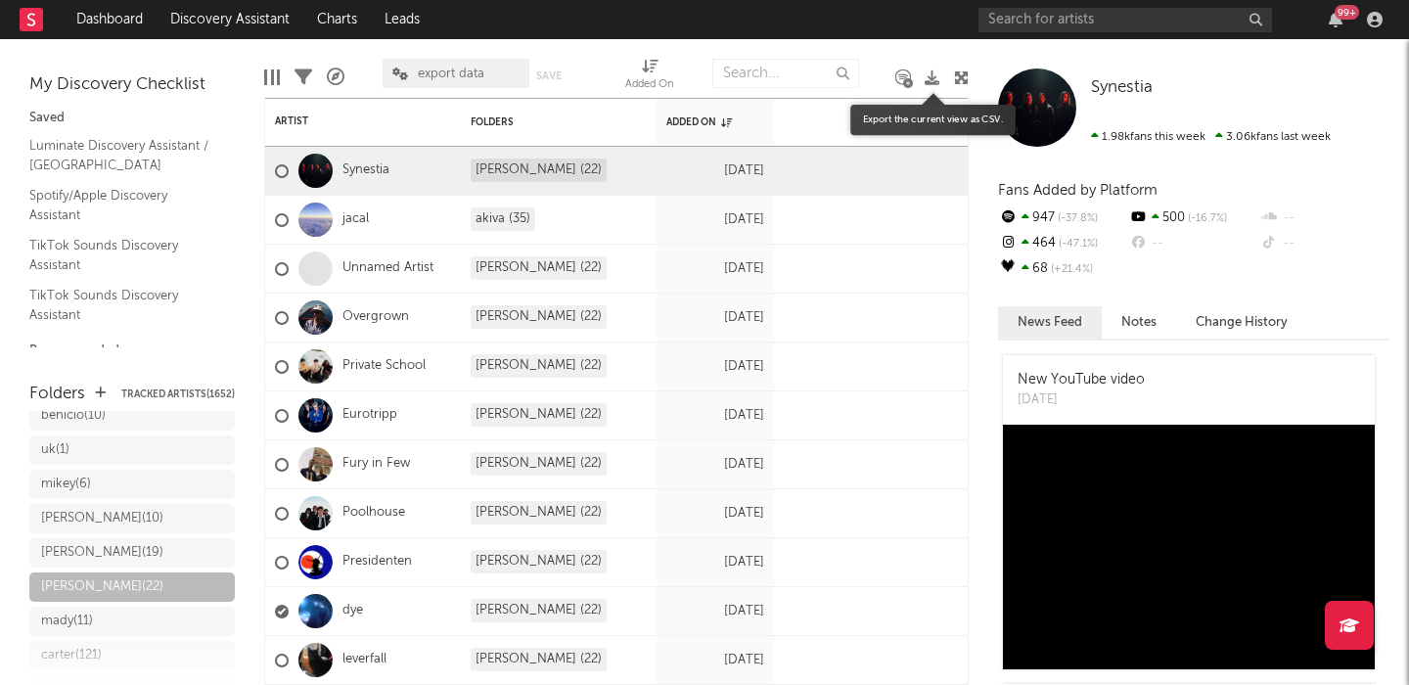
click at [930, 78] on icon at bounding box center [932, 77] width 15 height 15
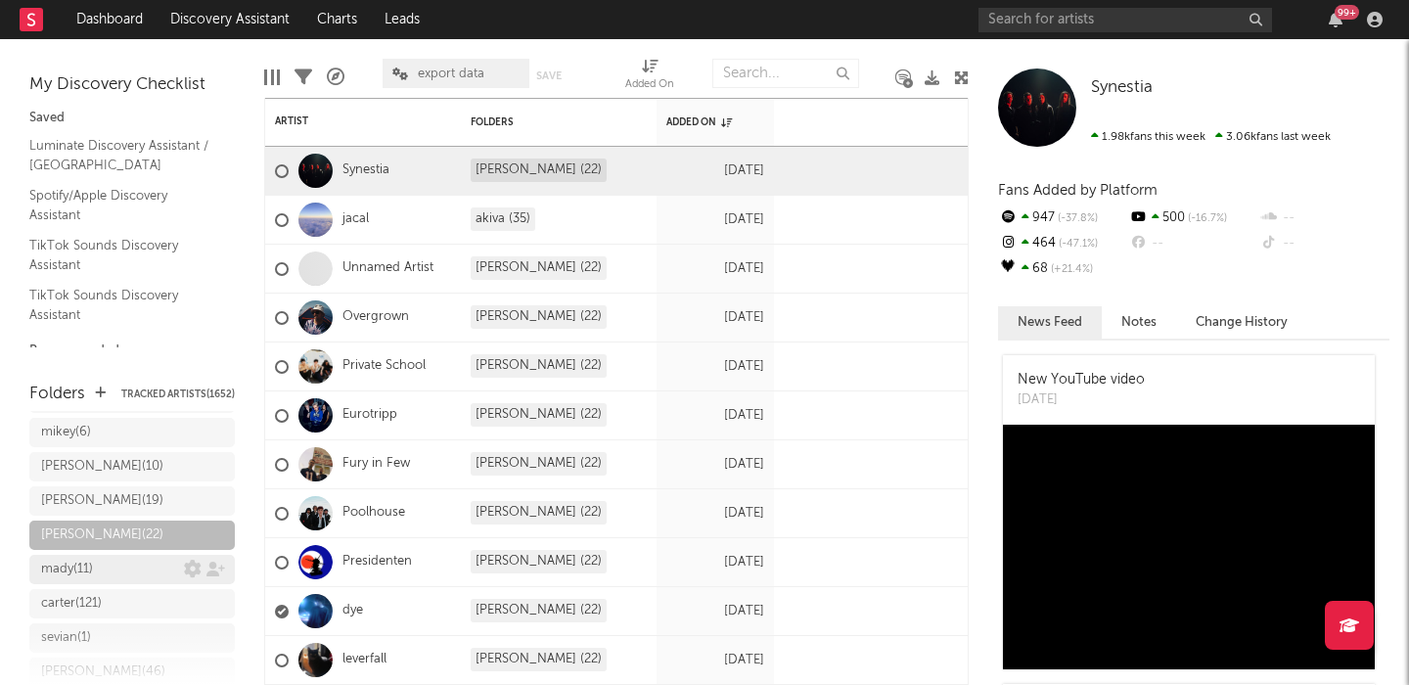
scroll to position [1226, 0]
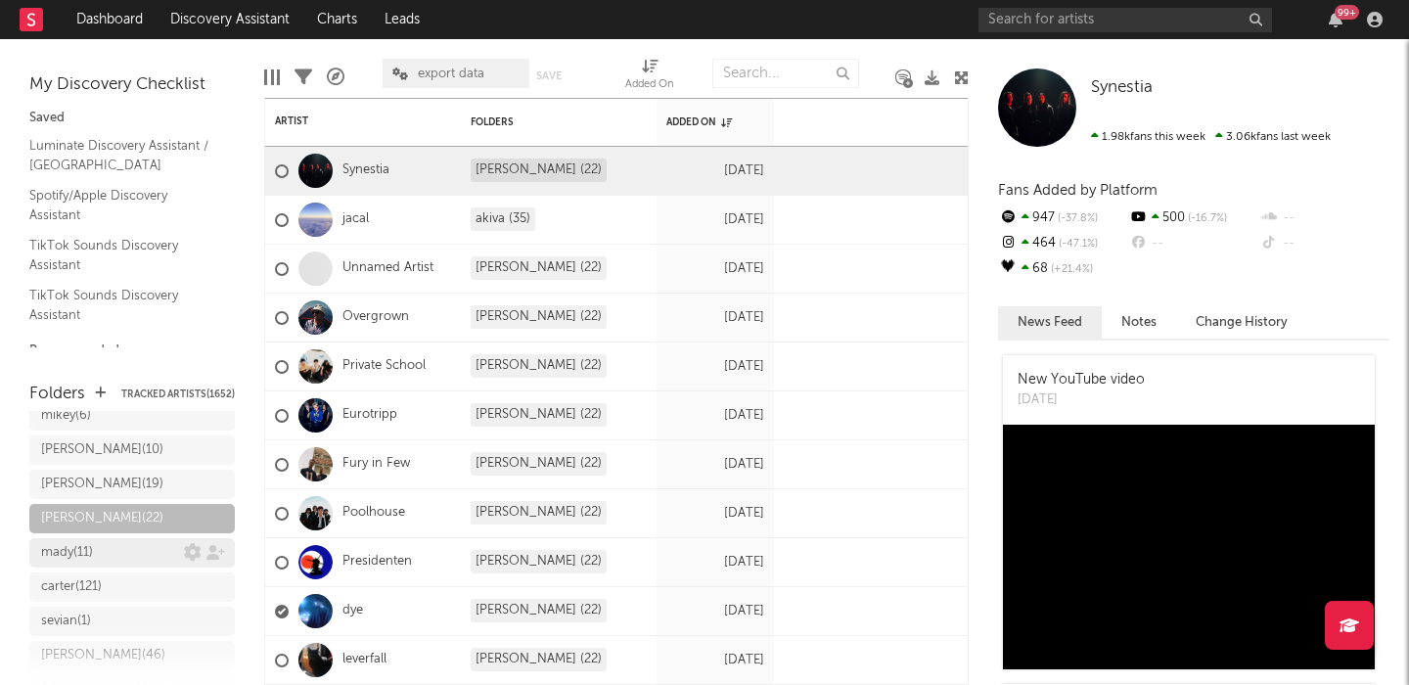
click at [81, 541] on div "mady ( 11 )" at bounding box center [67, 552] width 52 height 23
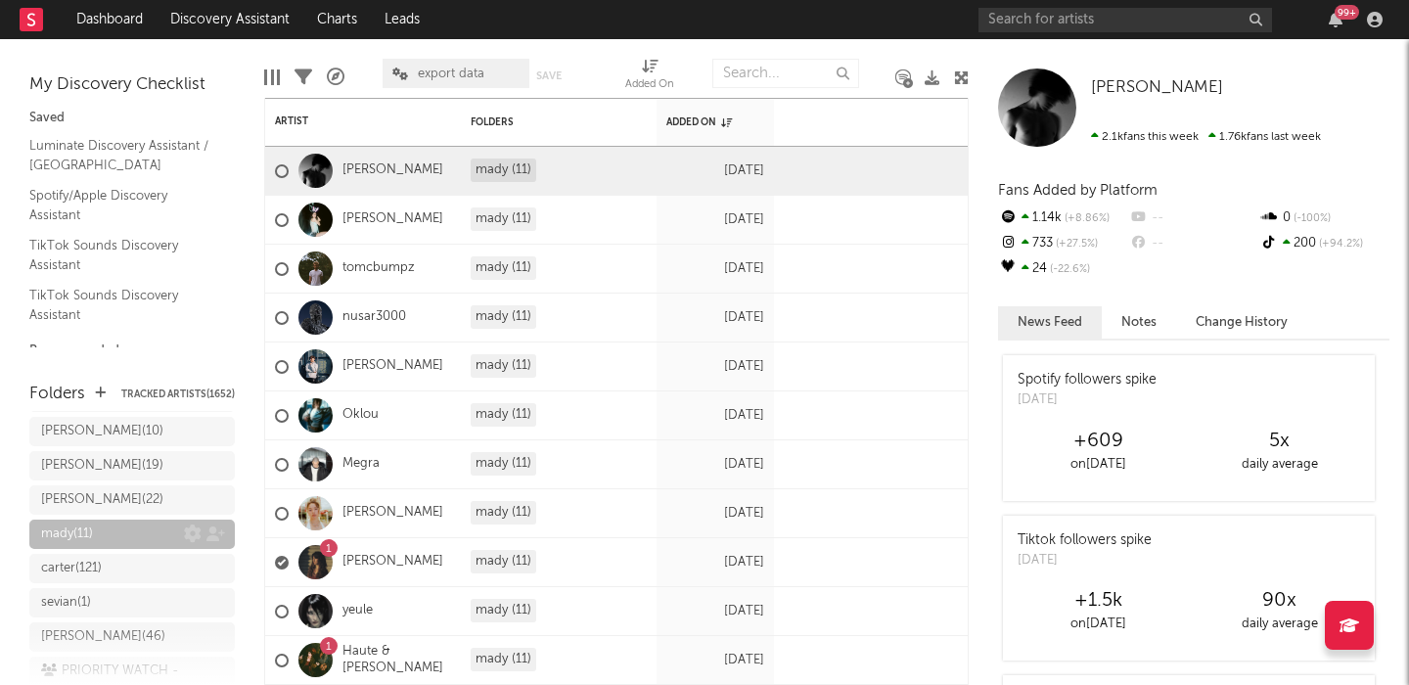
scroll to position [1255, 0]
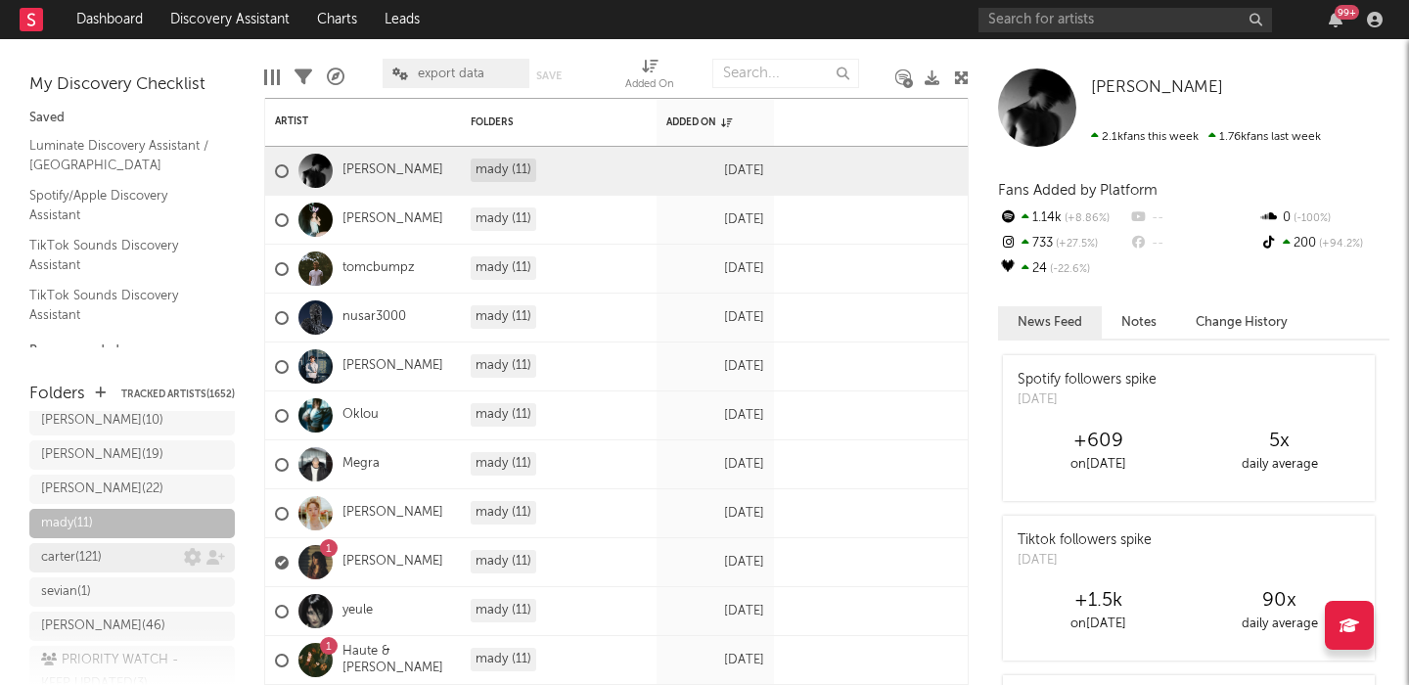
click at [86, 546] on div "carter ( 121 )" at bounding box center [71, 557] width 61 height 23
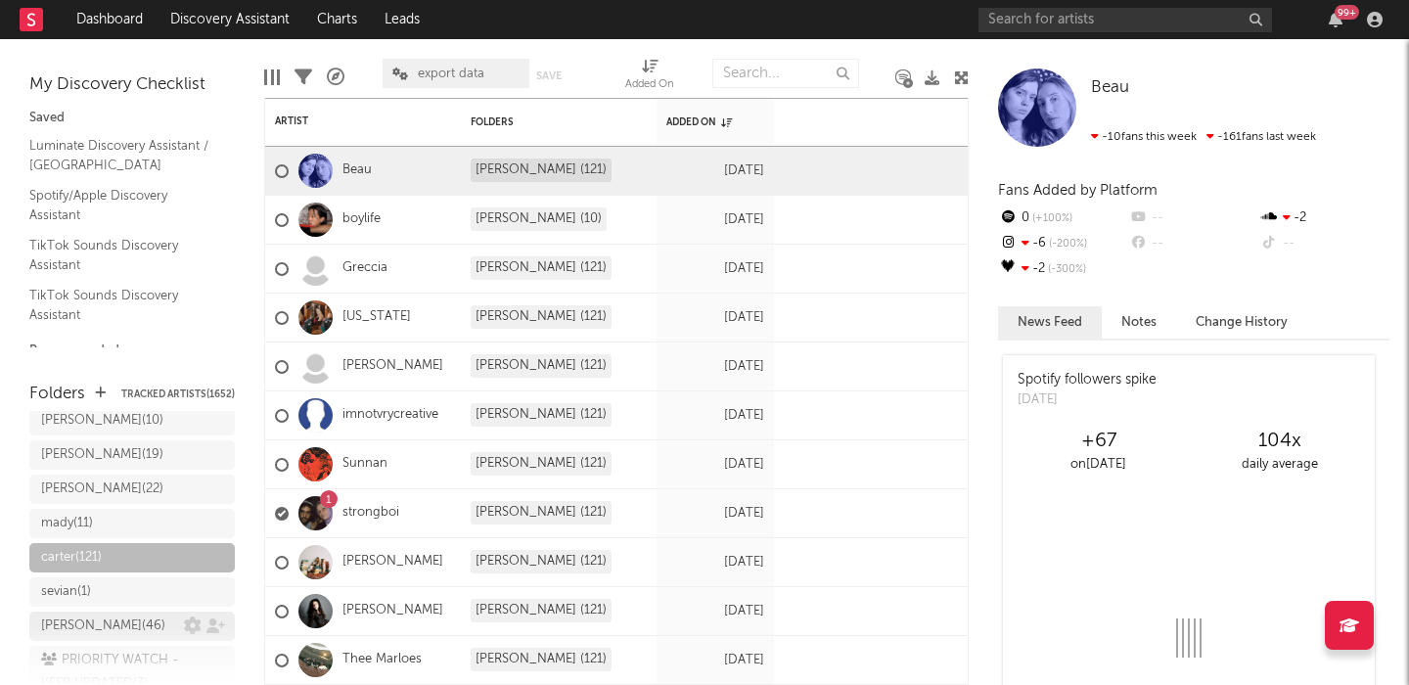
scroll to position [1274, 0]
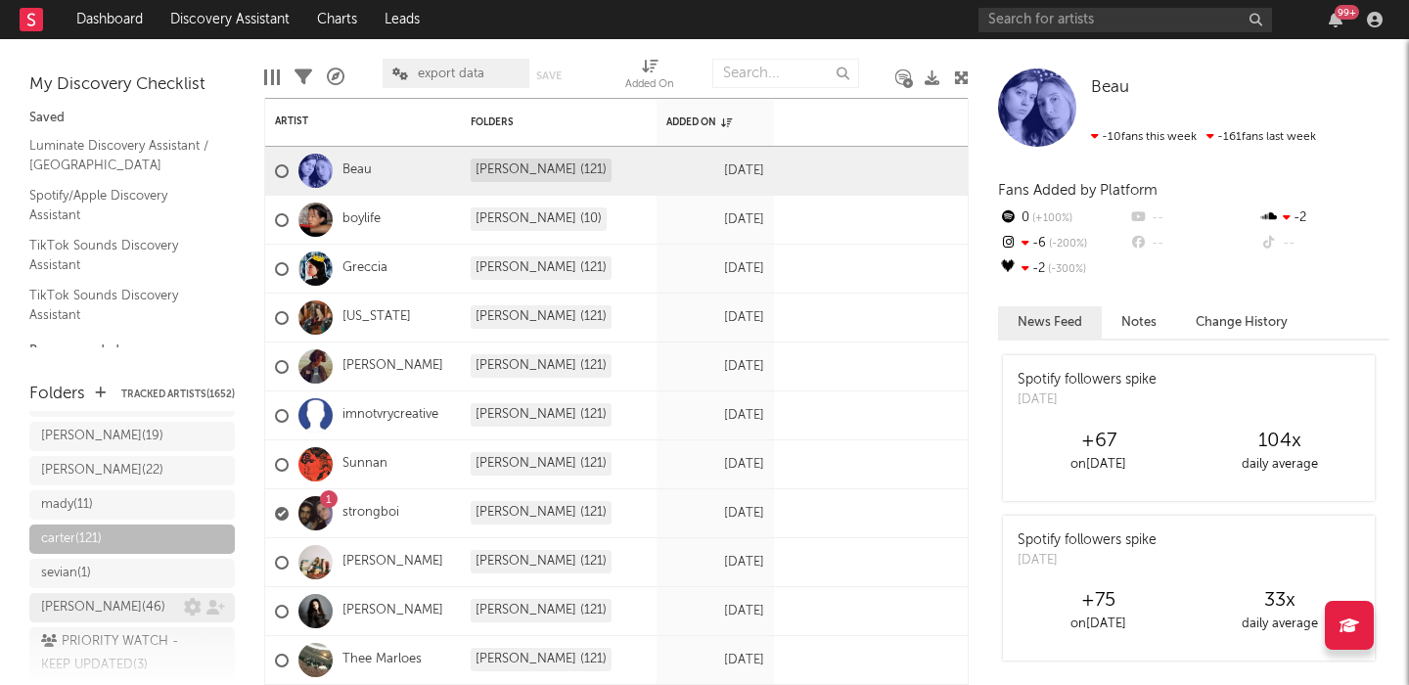
click at [90, 596] on div "caterina ( 46 )" at bounding box center [103, 607] width 124 height 23
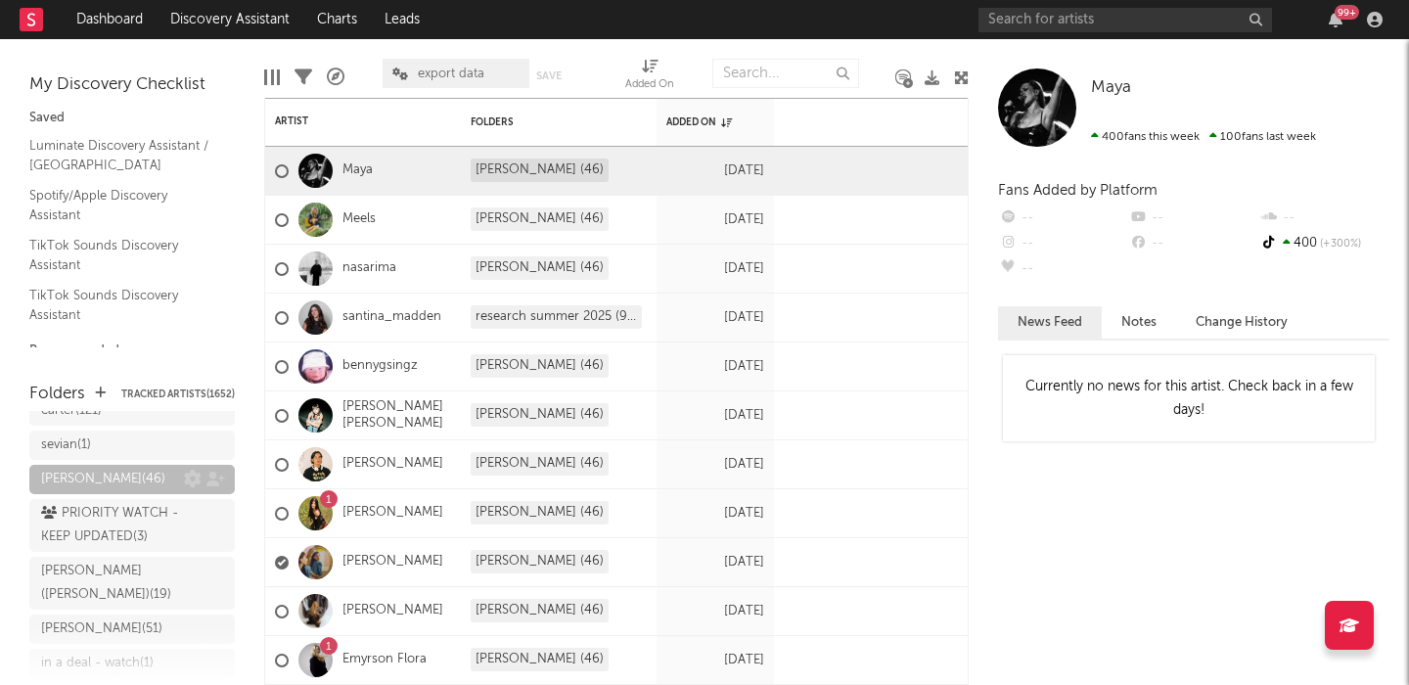
scroll to position [1407, 0]
click at [112, 613] on div "cody ( 51 )" at bounding box center [112, 624] width 143 height 23
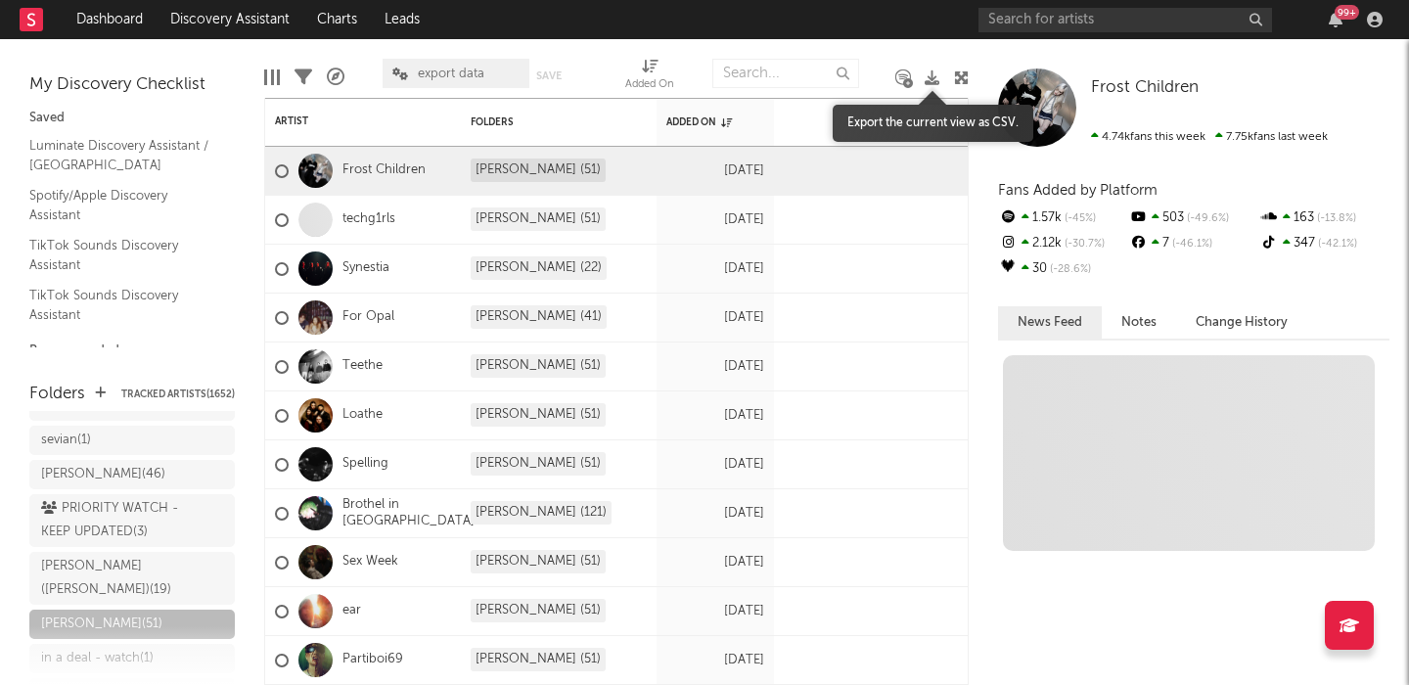
click at [931, 76] on icon at bounding box center [932, 77] width 15 height 15
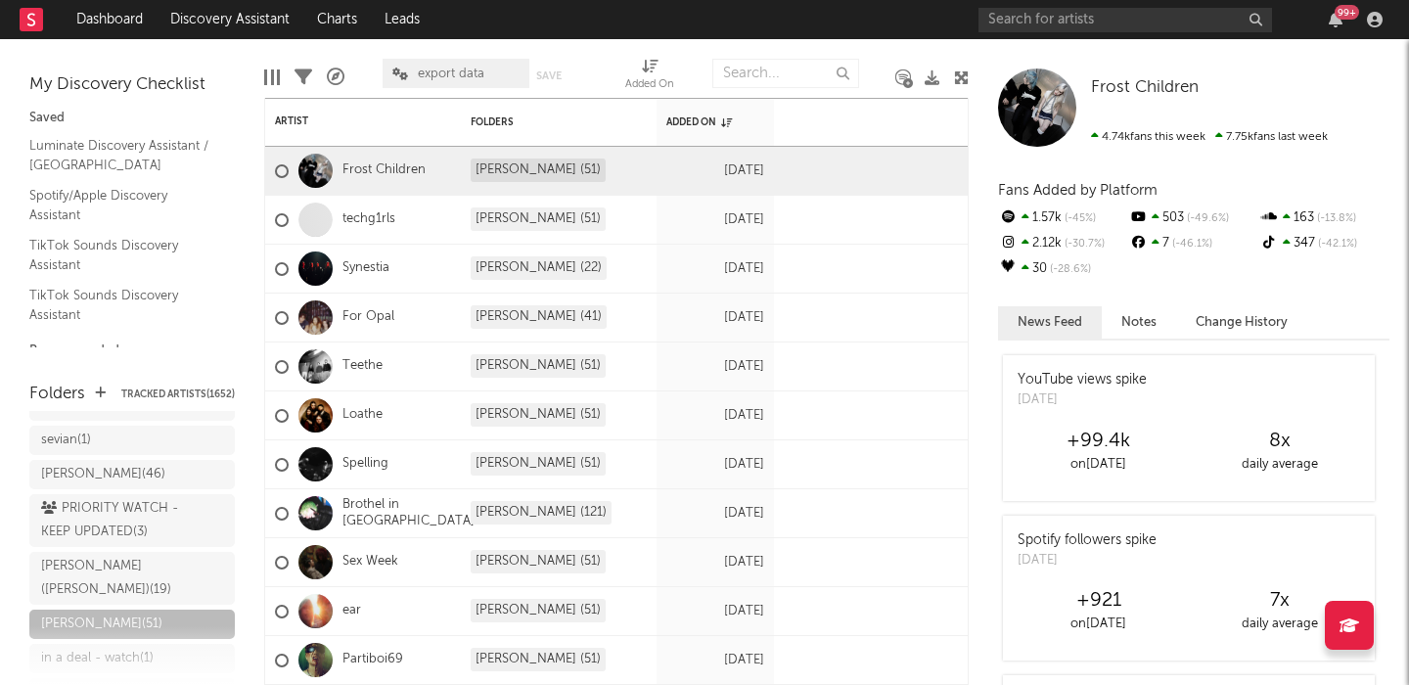
scroll to position [1459, 0]
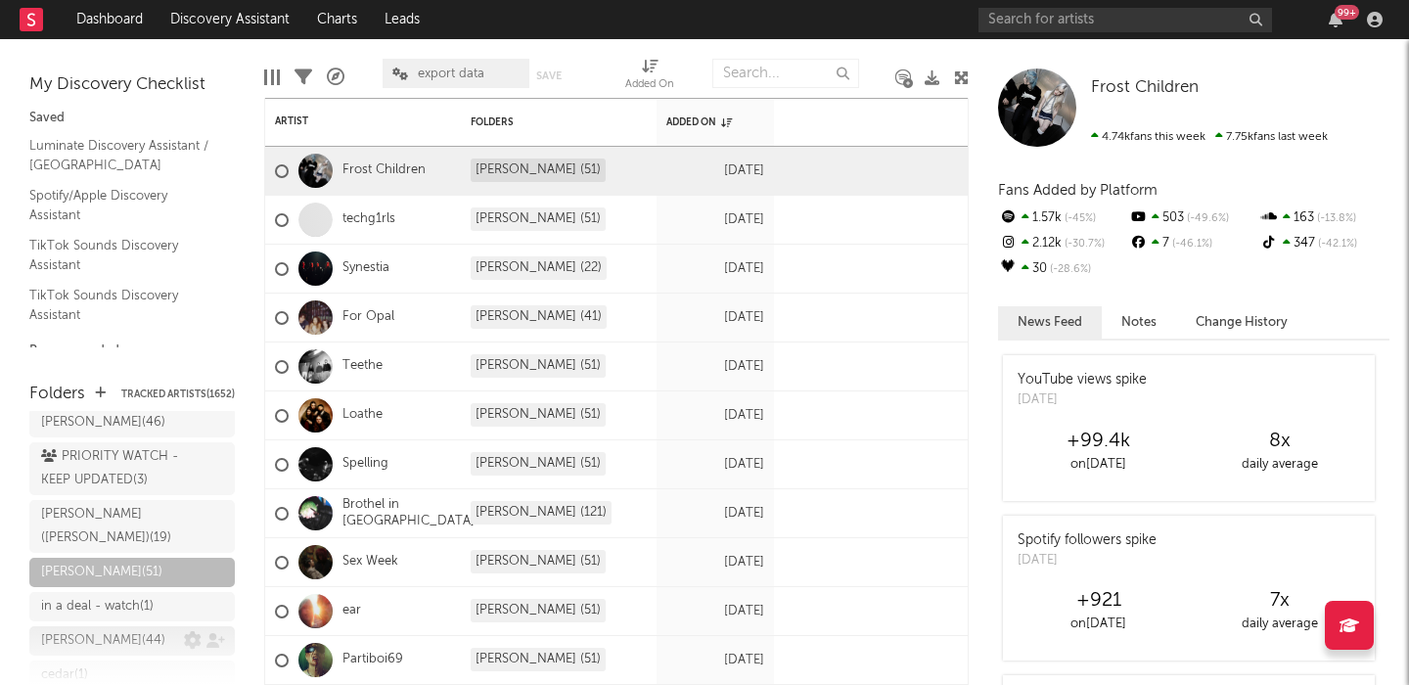
click at [88, 629] on div "karley ( 44 )" at bounding box center [103, 640] width 124 height 23
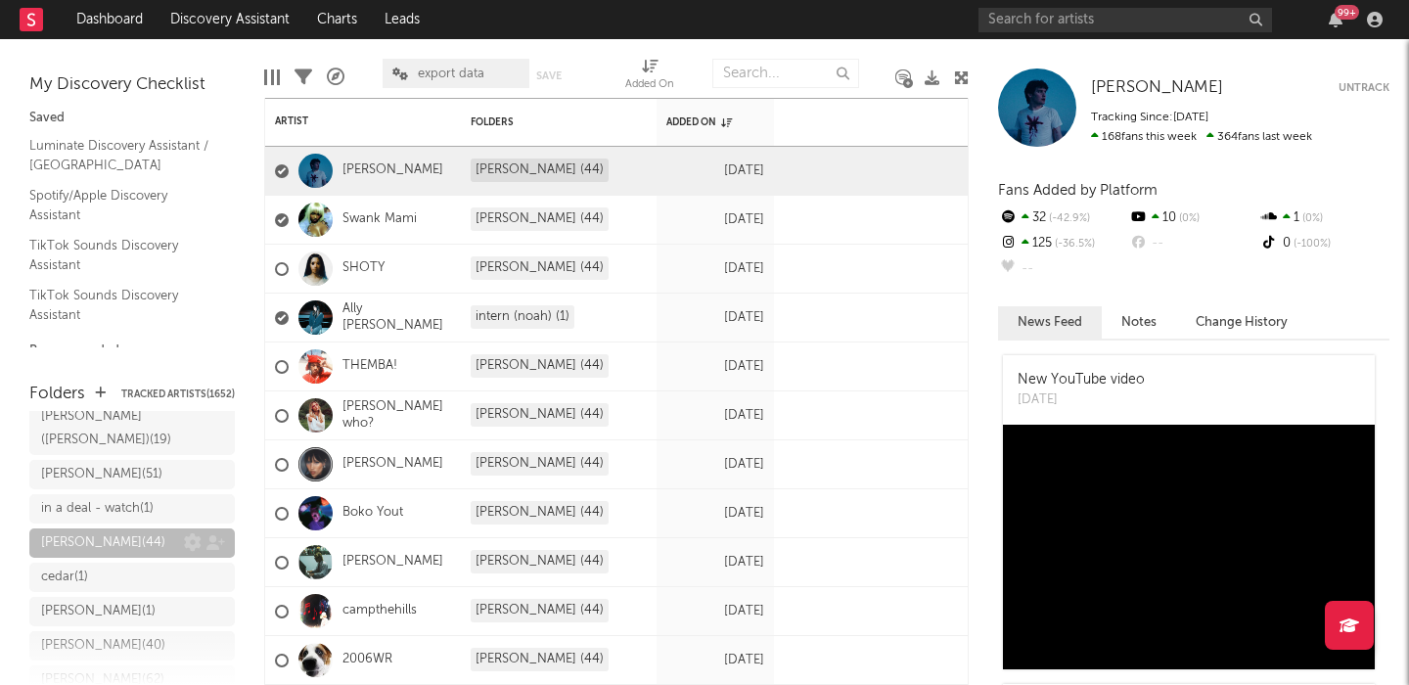
scroll to position [1562, 0]
click at [88, 629] on div "willie ( 40 )" at bounding box center [103, 640] width 124 height 23
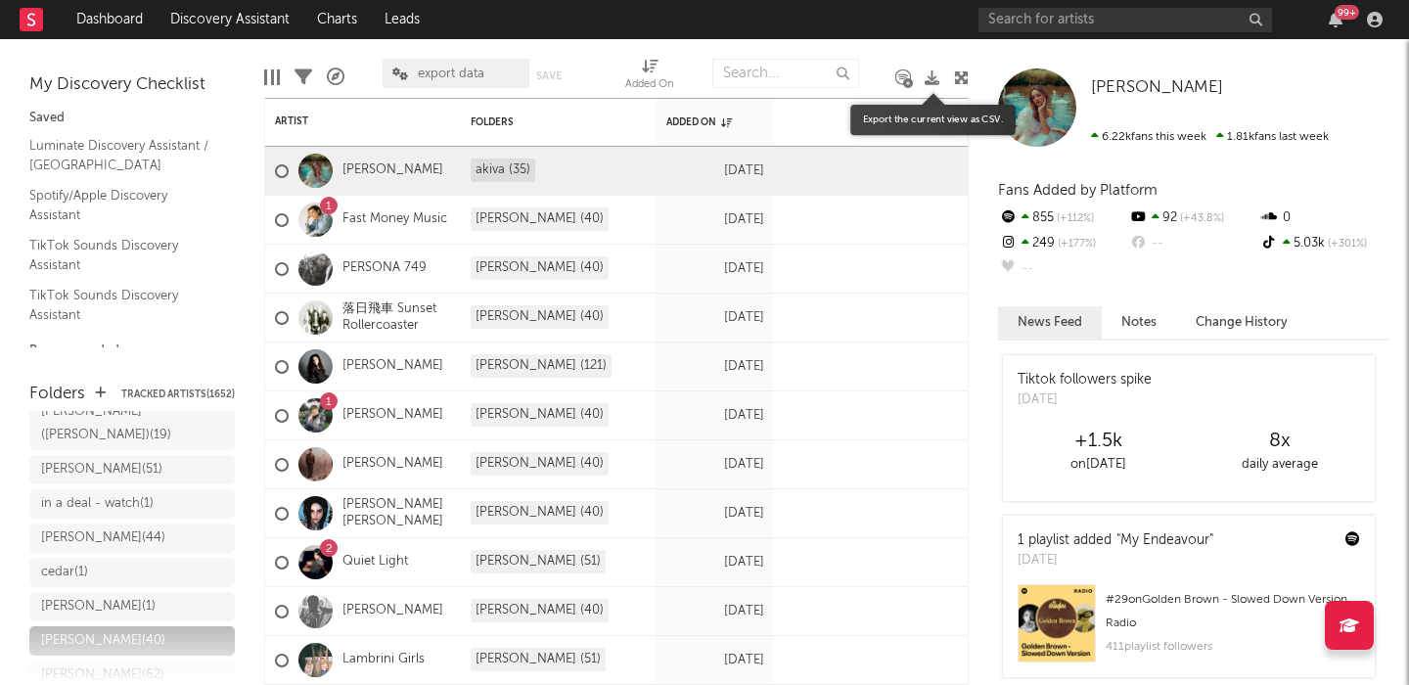
click at [930, 79] on icon at bounding box center [932, 77] width 15 height 15
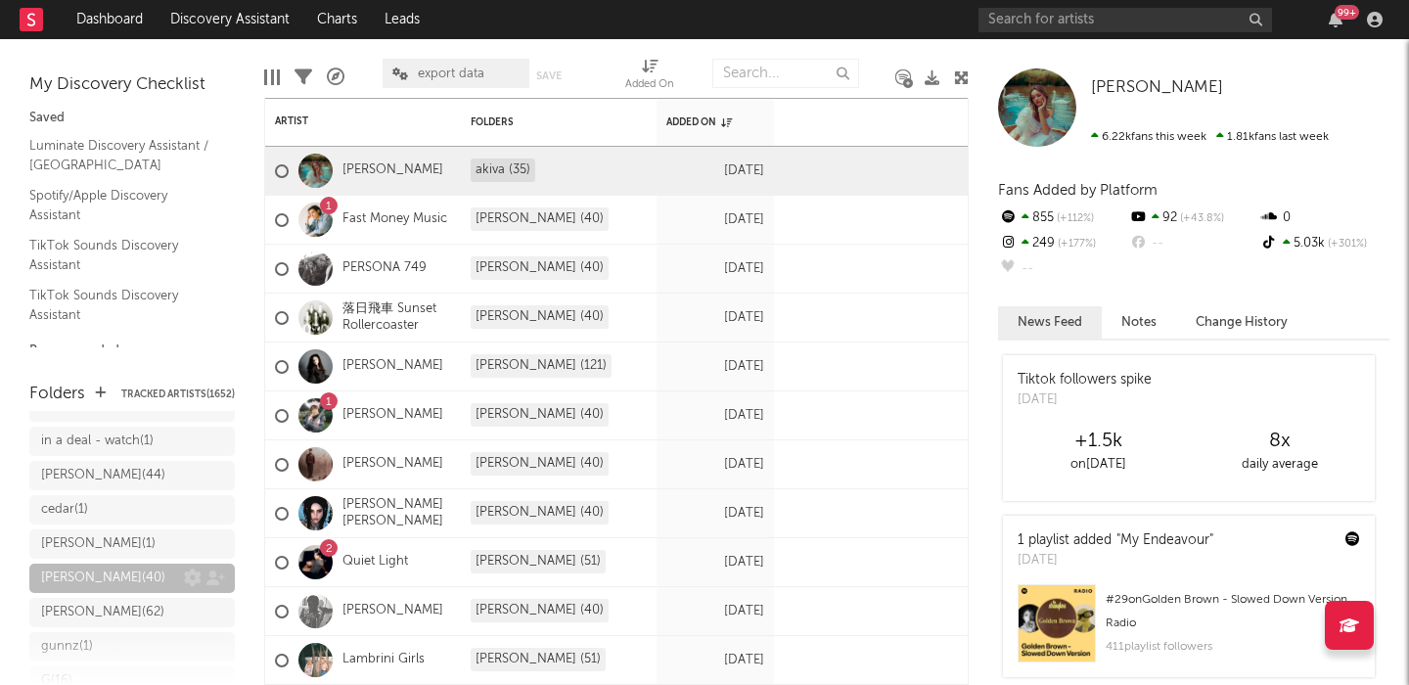
scroll to position [1625, 0]
click at [87, 600] on div "adam g ( 62 )" at bounding box center [102, 611] width 123 height 23
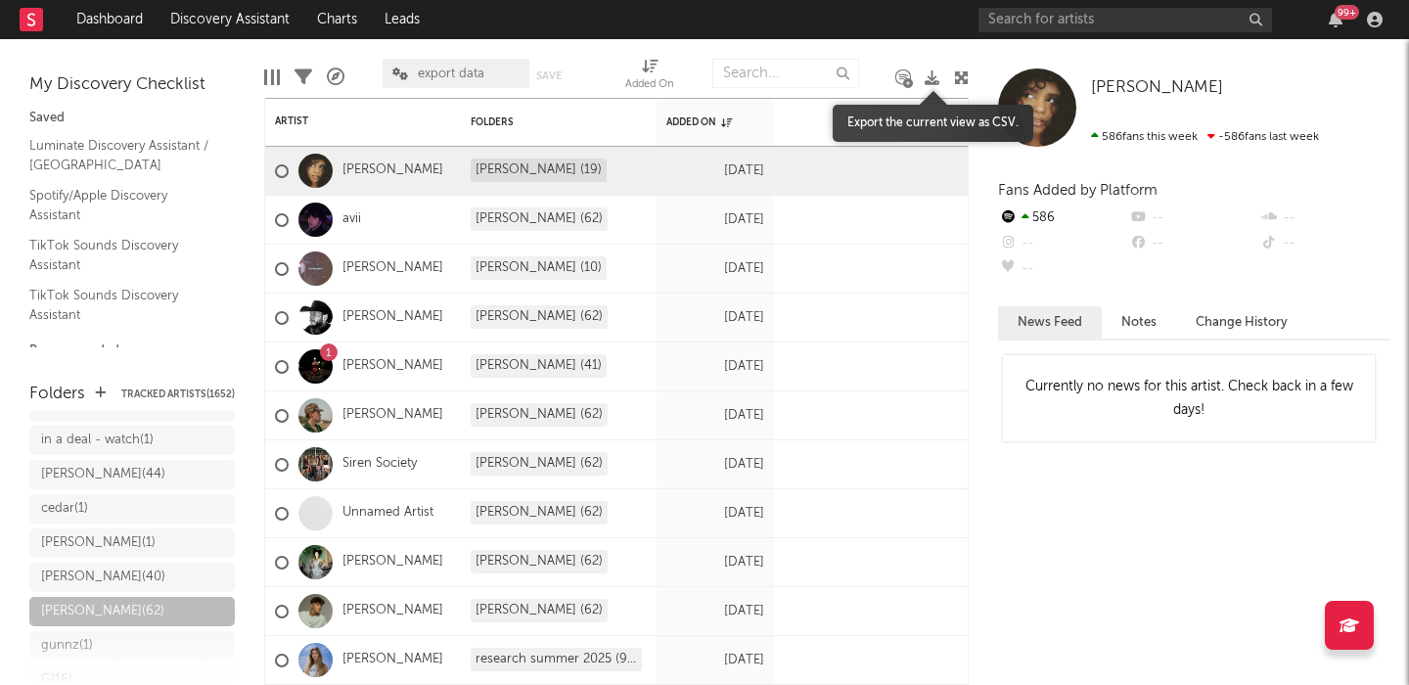
click at [932, 77] on icon at bounding box center [932, 77] width 15 height 15
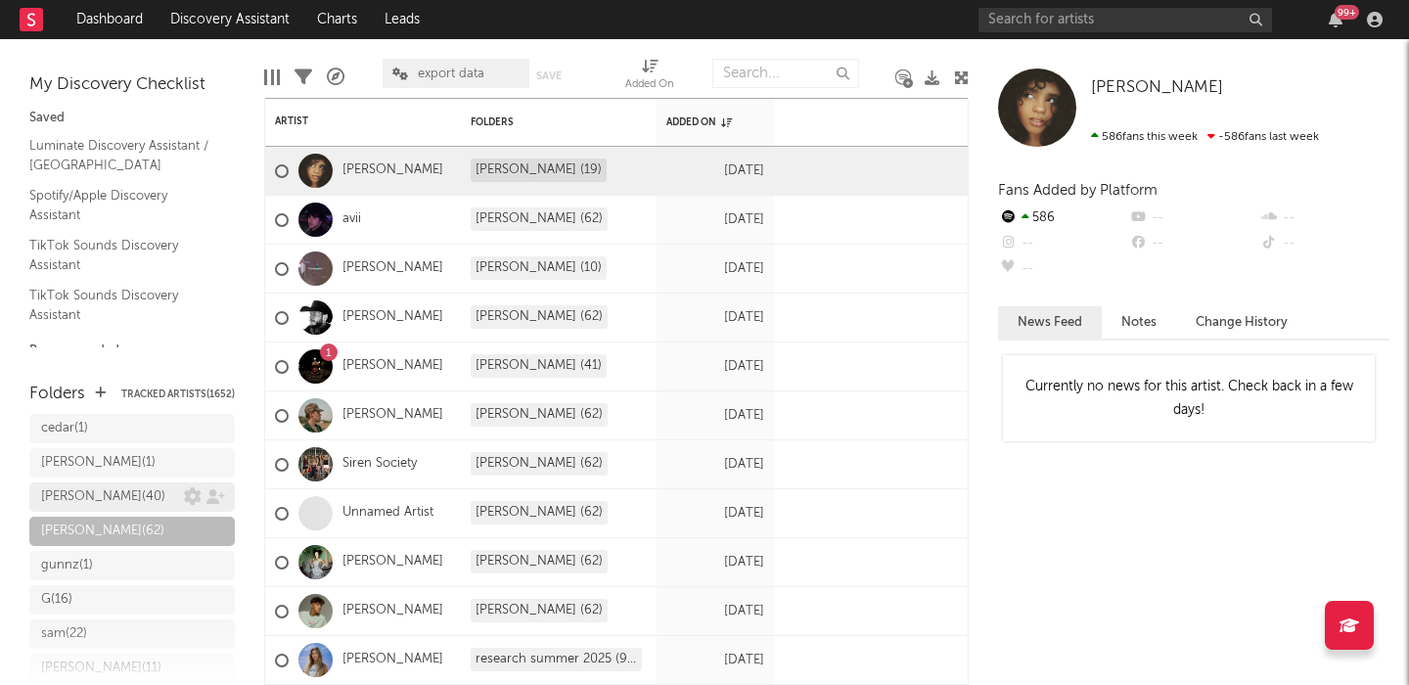
scroll to position [1730, 0]
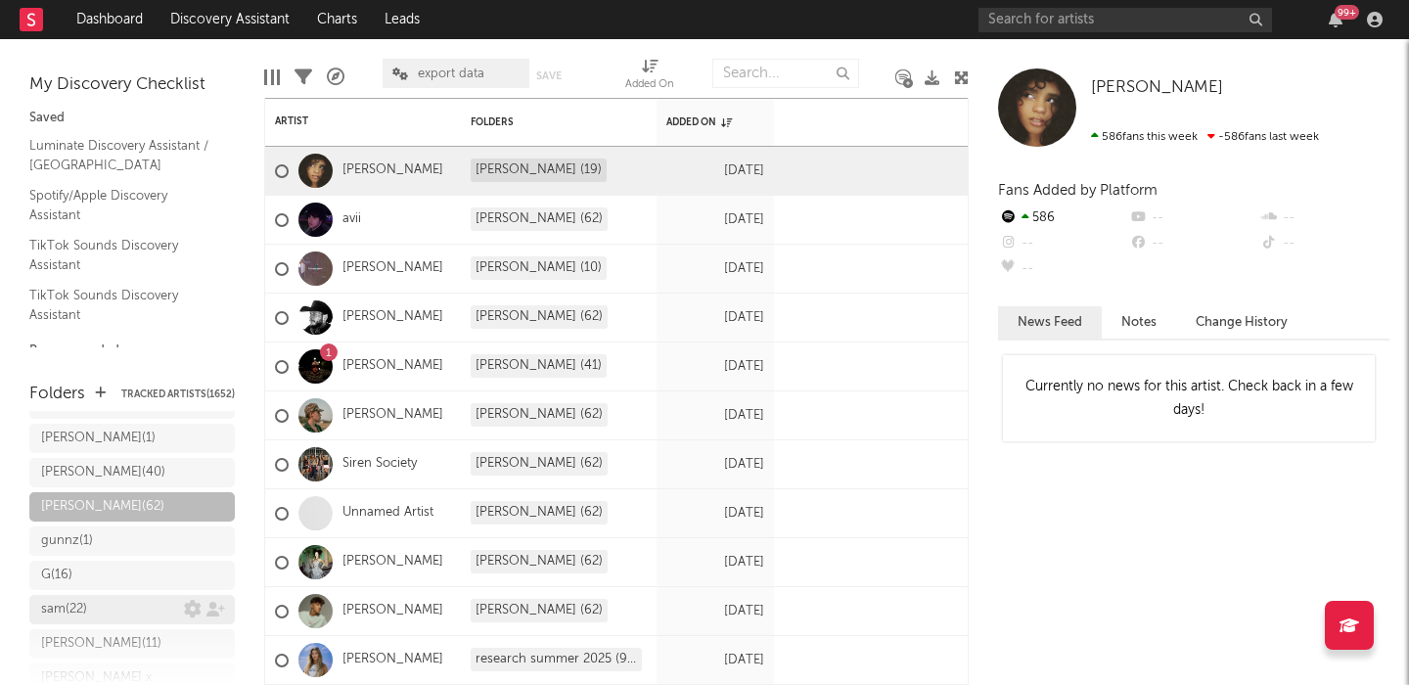
click at [103, 598] on div "sam ( 22 )" at bounding box center [112, 609] width 143 height 23
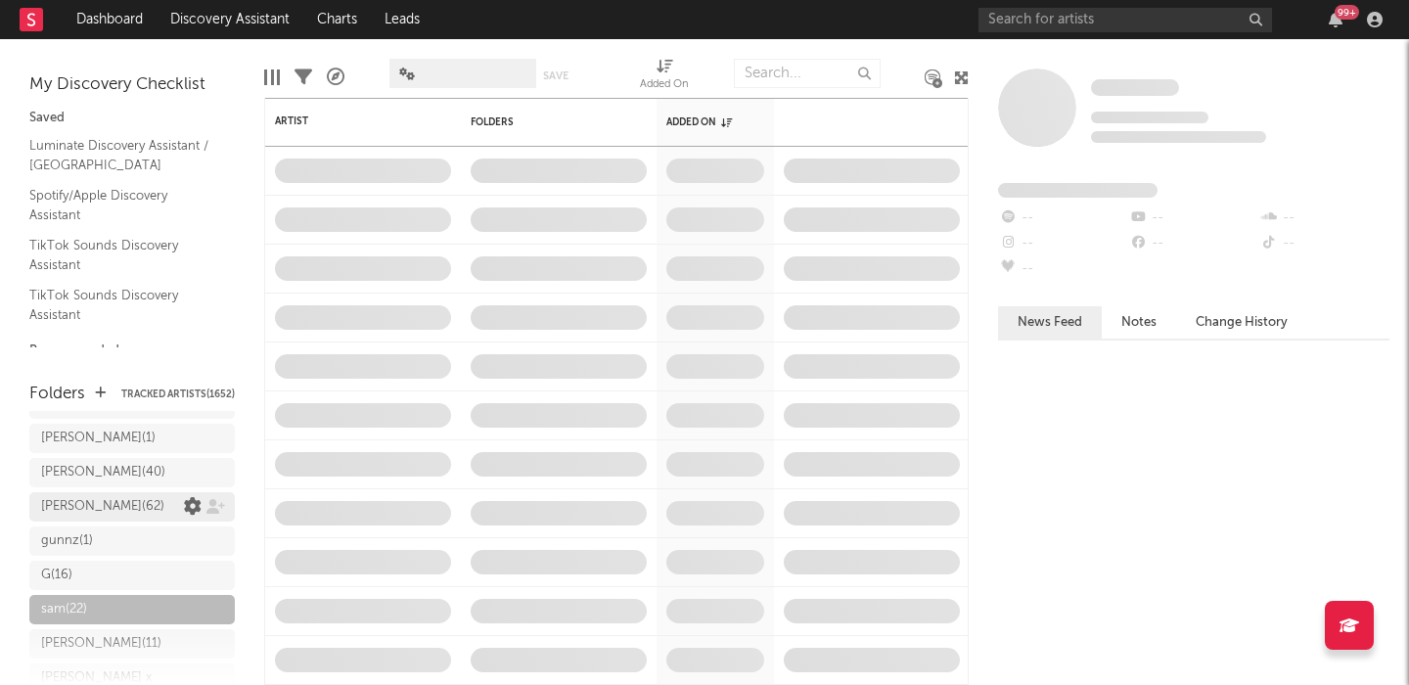
click at [94, 564] on div "G ( 16 )" at bounding box center [112, 575] width 143 height 23
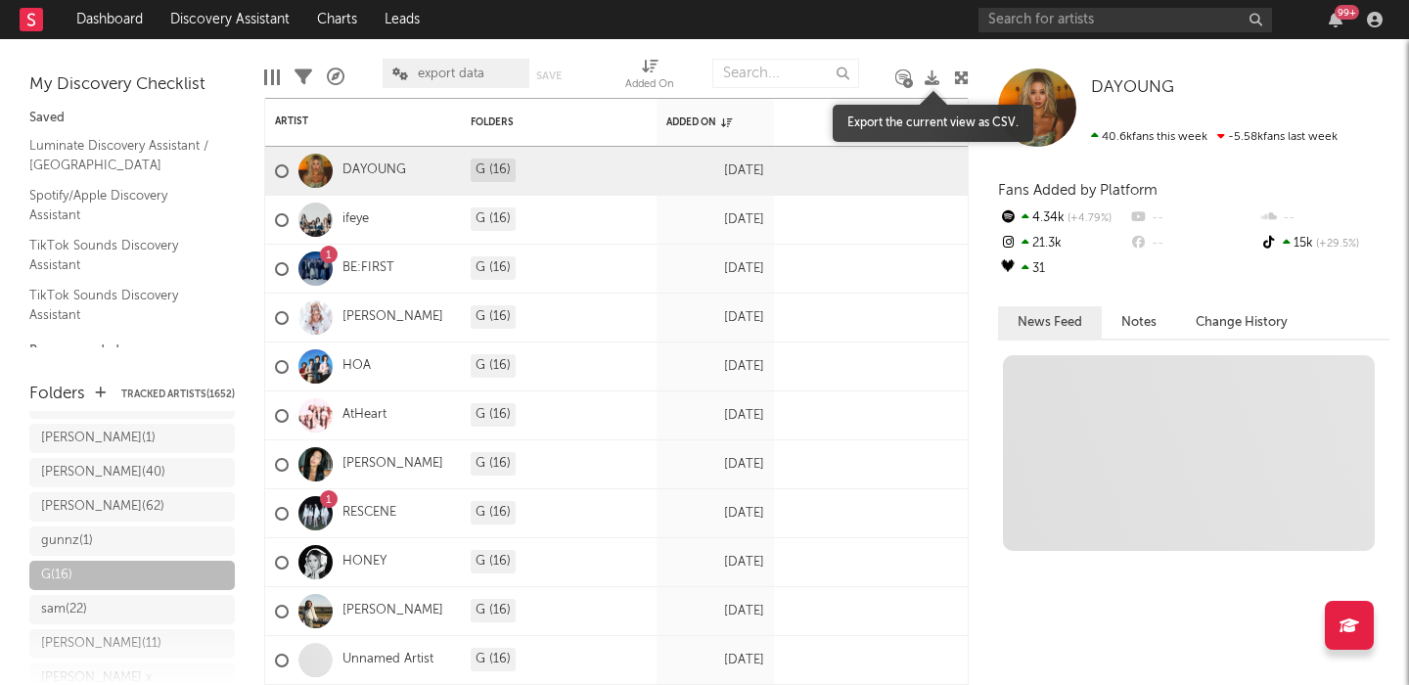
click at [933, 76] on icon at bounding box center [932, 77] width 15 height 15
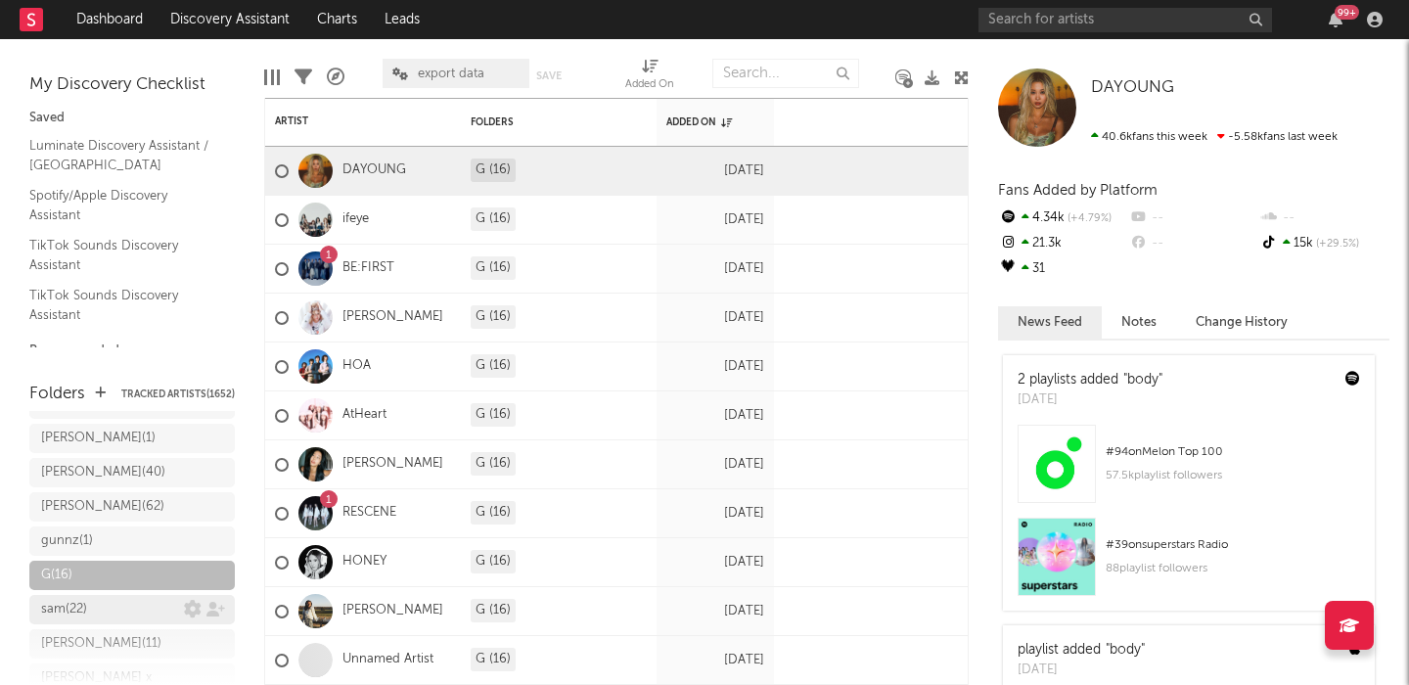
click at [81, 595] on div "sam ( 22 )" at bounding box center [131, 609] width 205 height 29
click at [80, 598] on div "sam ( 22 )" at bounding box center [64, 609] width 46 height 23
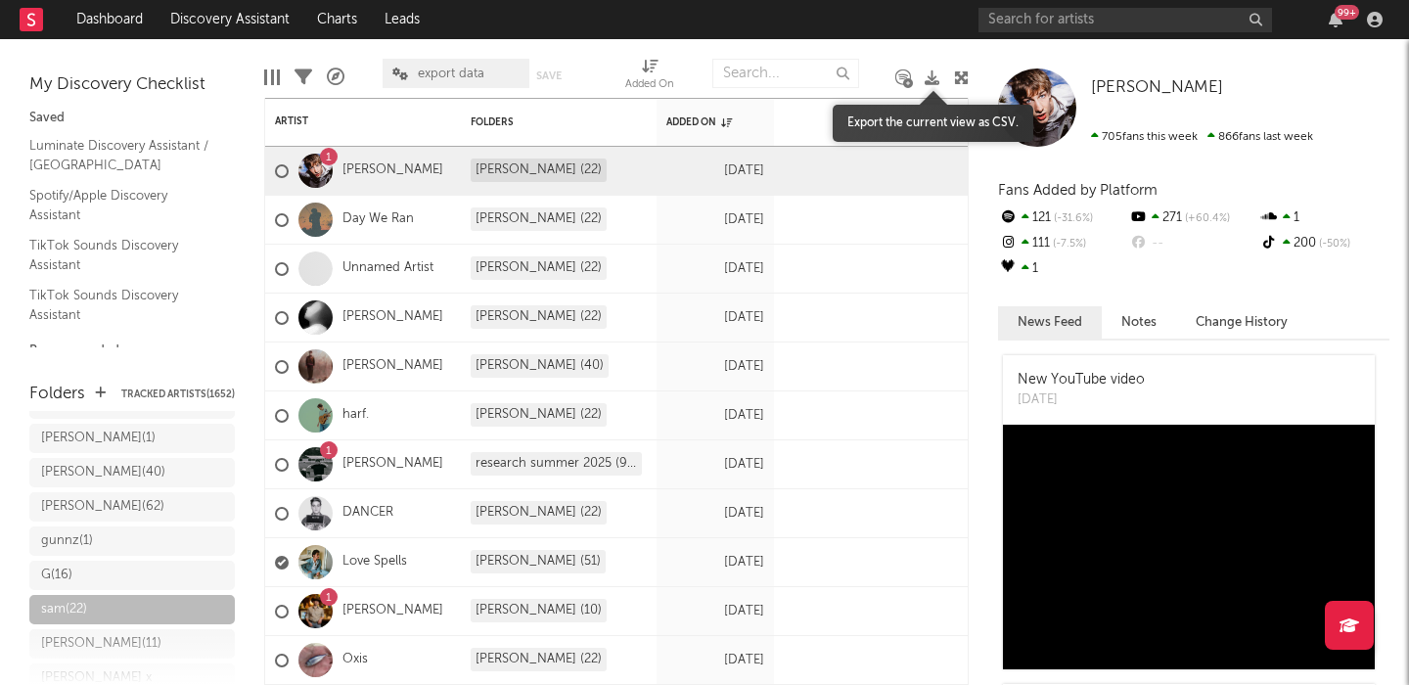
click at [931, 78] on icon at bounding box center [932, 77] width 15 height 15
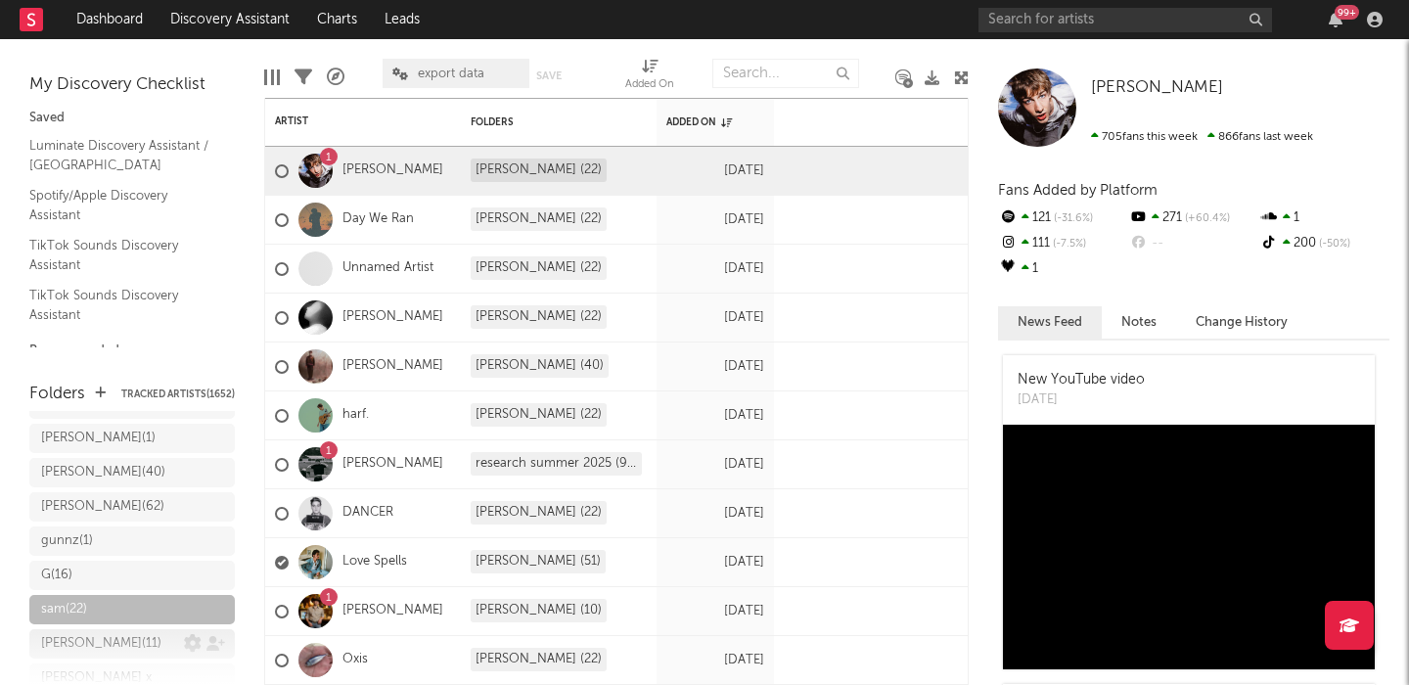
click at [59, 632] on div "jeff ( 11 )" at bounding box center [101, 643] width 120 height 23
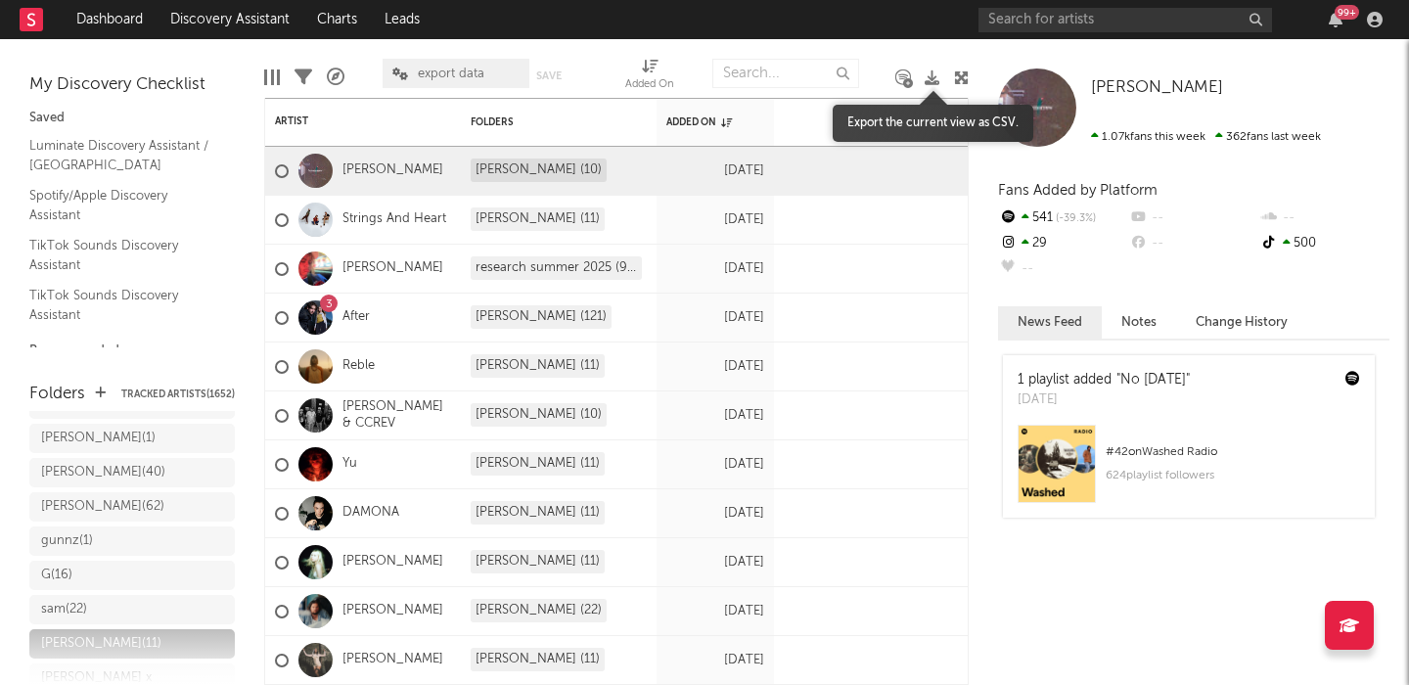
click at [933, 75] on icon at bounding box center [932, 77] width 15 height 15
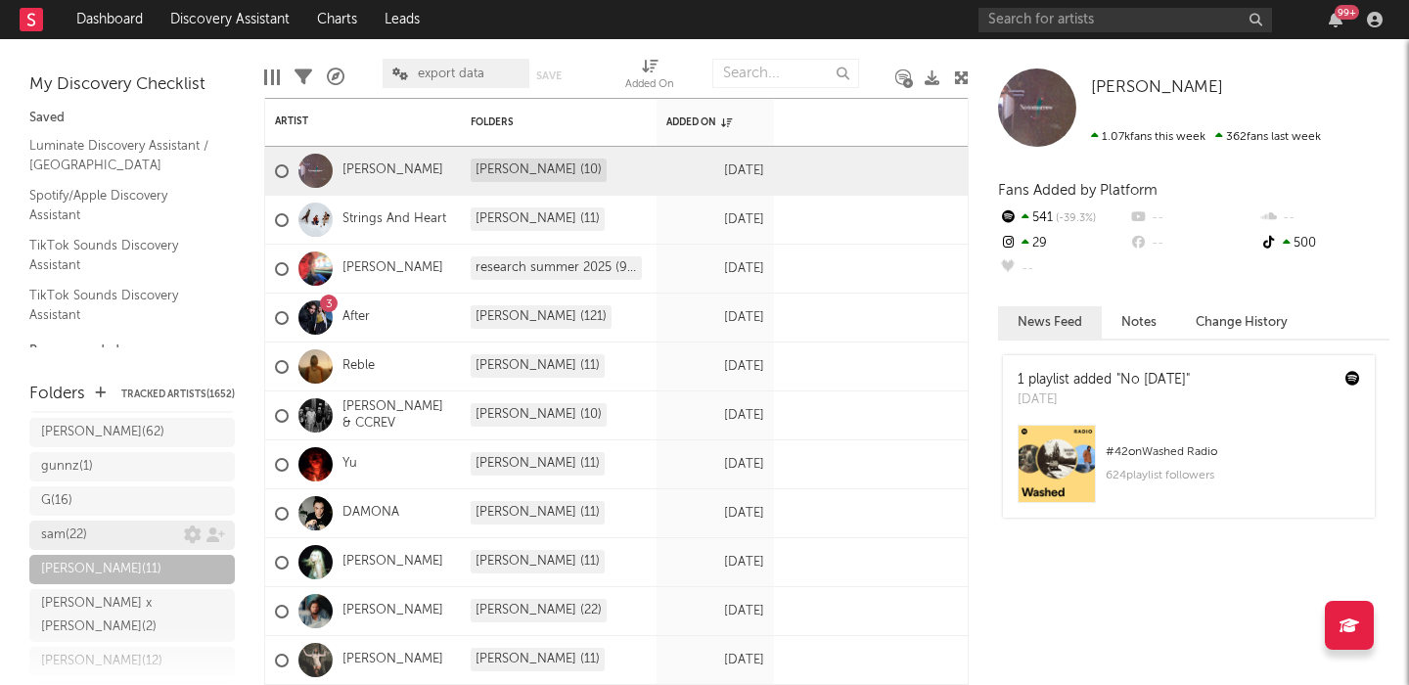
scroll to position [1813, 0]
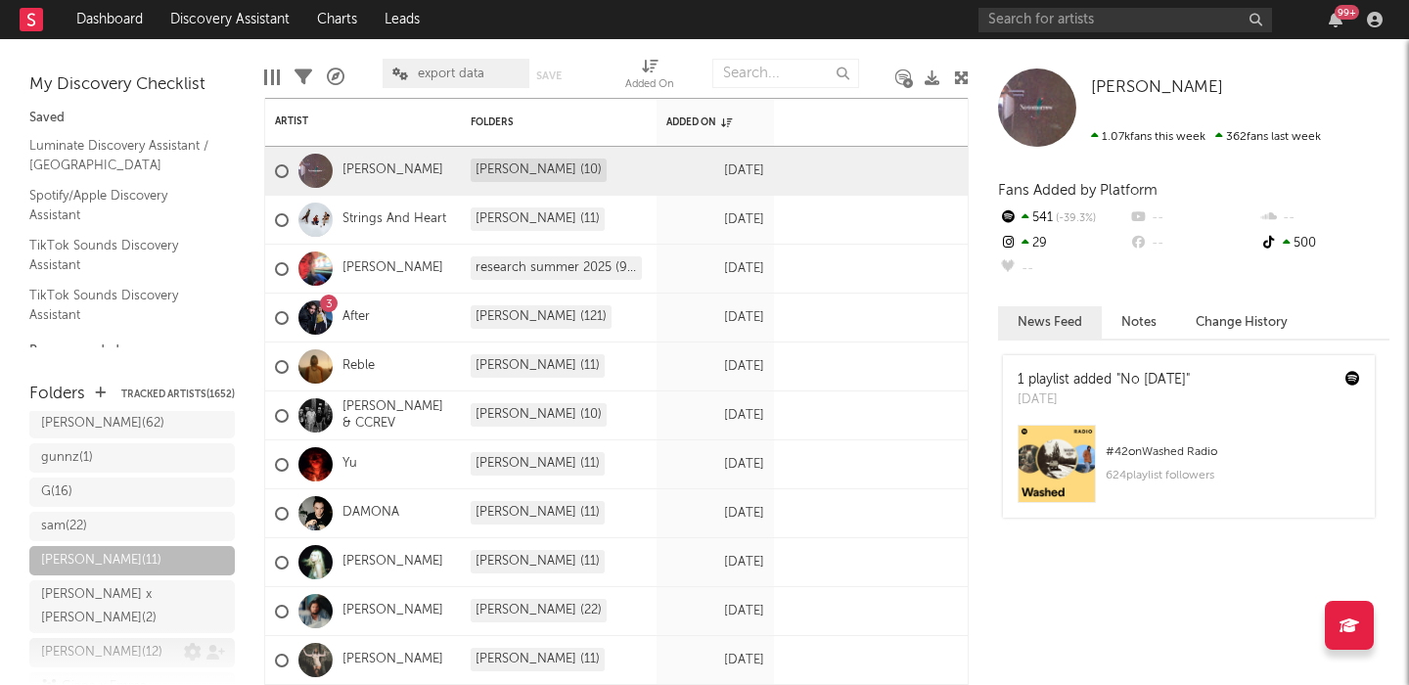
click at [91, 641] on div "chloe ( 12 )" at bounding box center [101, 652] width 121 height 23
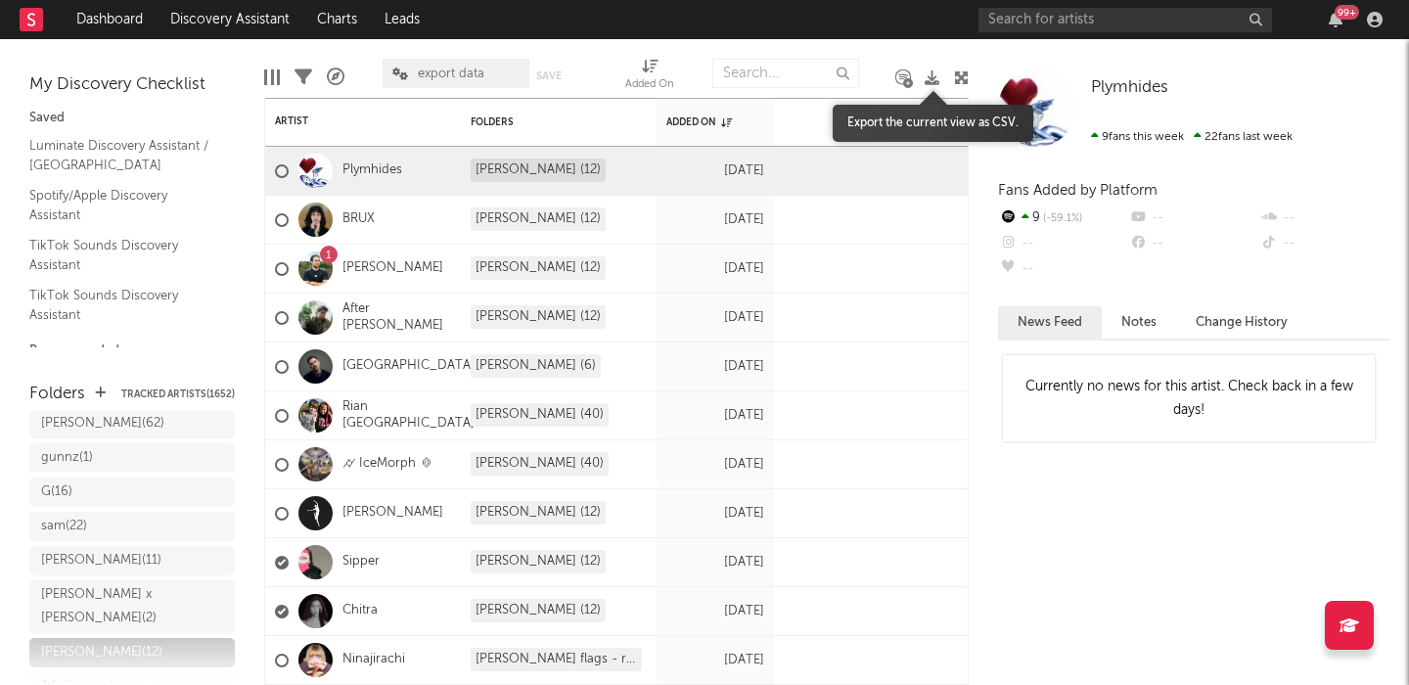
click at [929, 79] on icon at bounding box center [932, 77] width 15 height 15
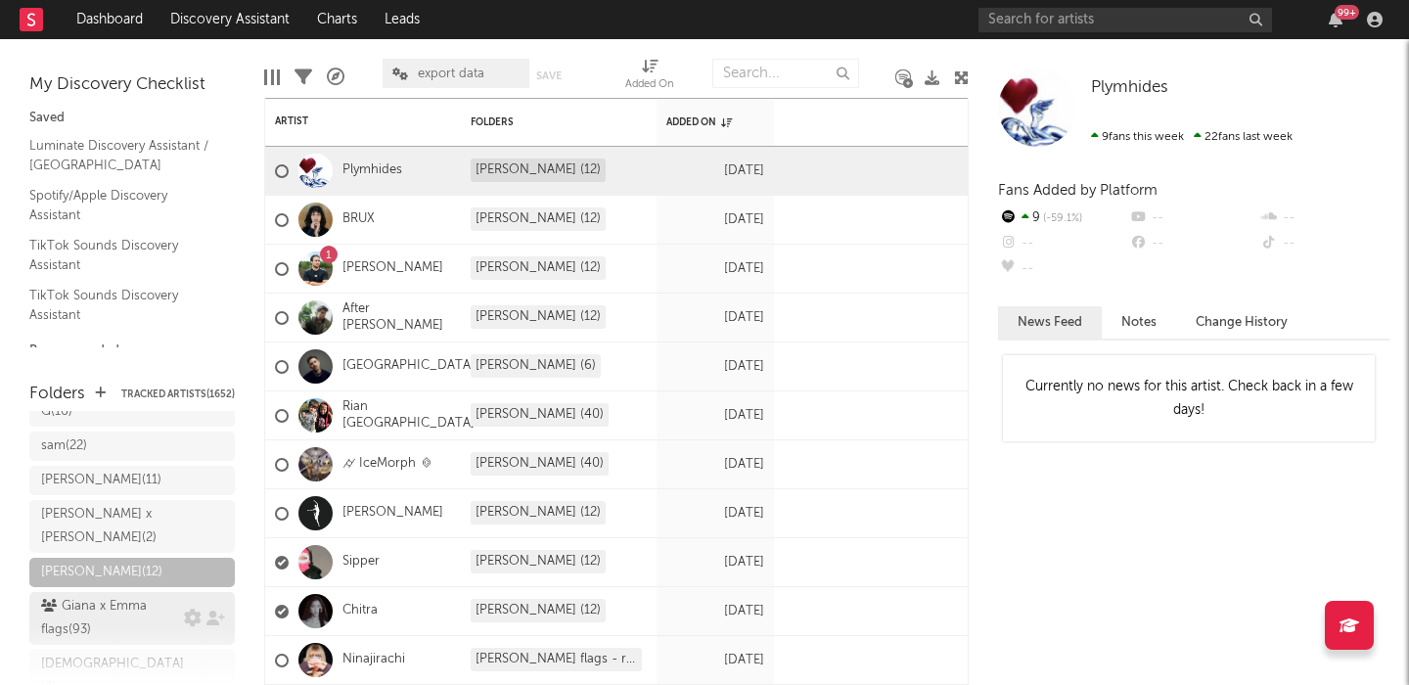
scroll to position [1920, 0]
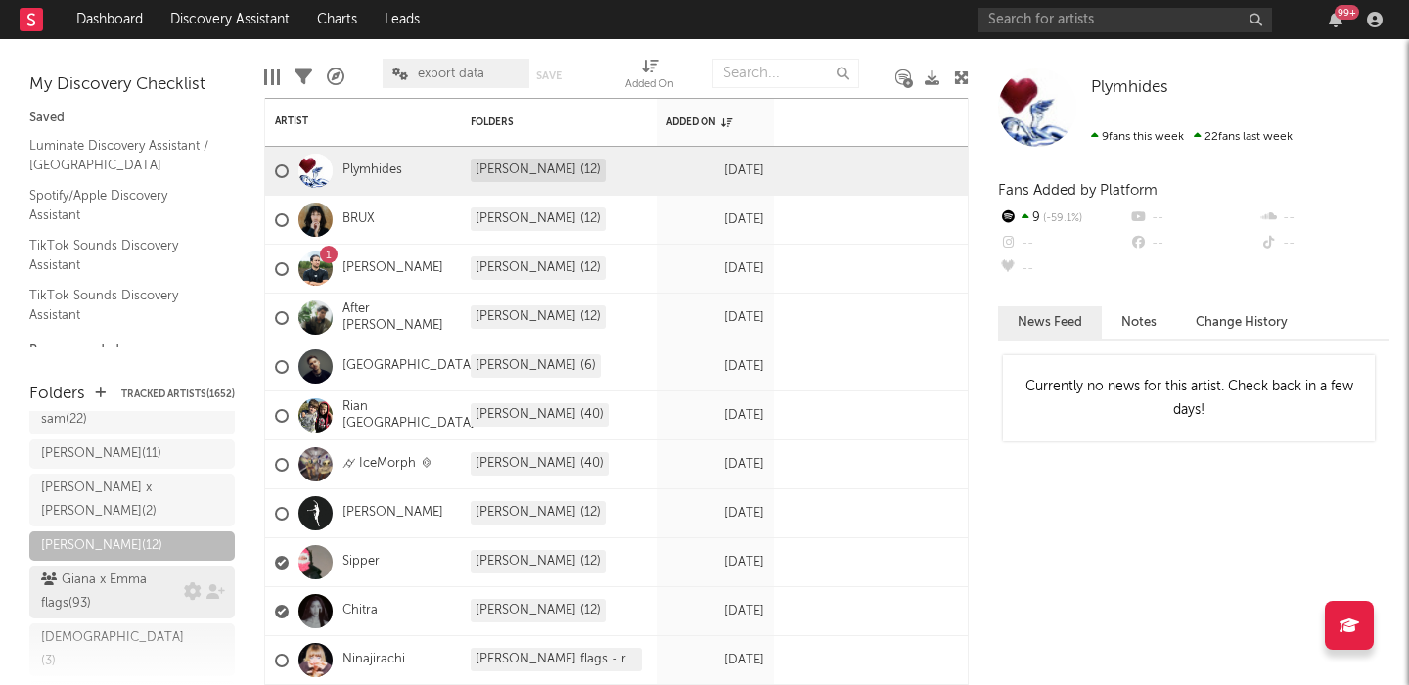
click at [110, 569] on div "Giana x Emma flags ( 93 )" at bounding box center [110, 592] width 138 height 47
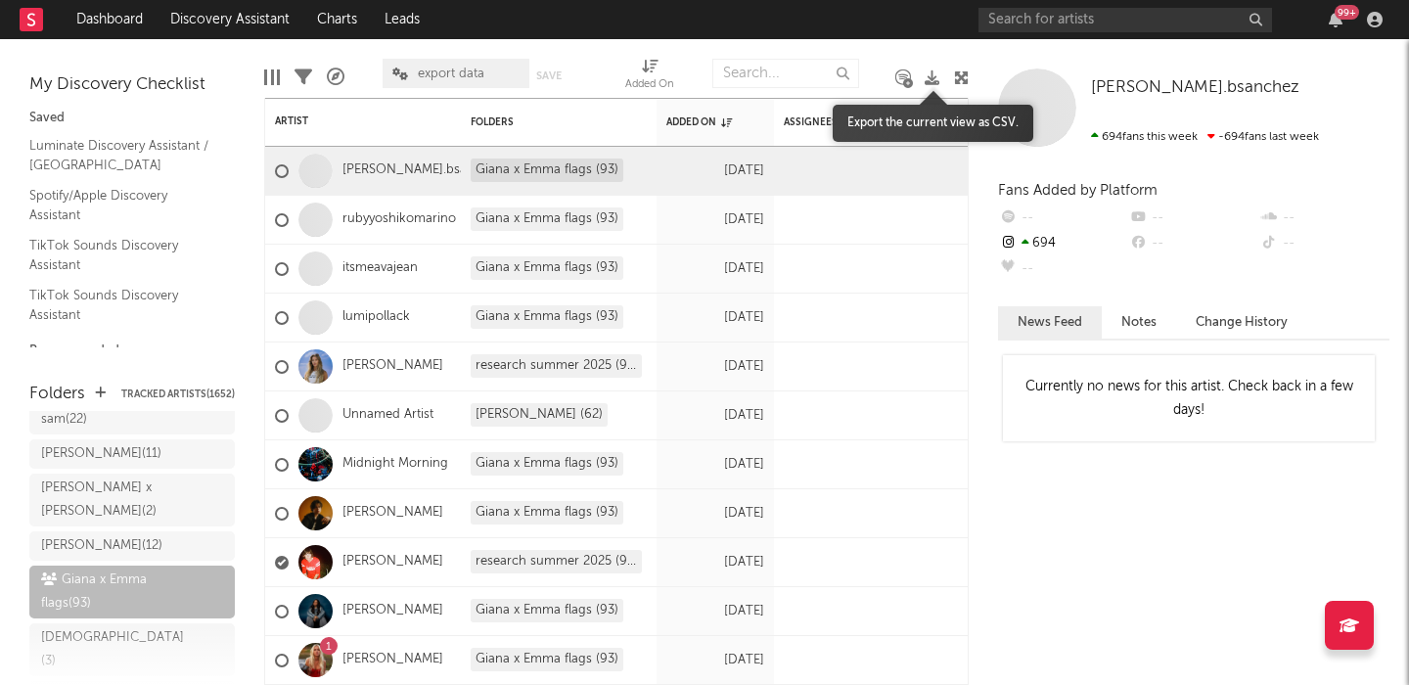
click at [929, 78] on icon at bounding box center [932, 77] width 15 height 15
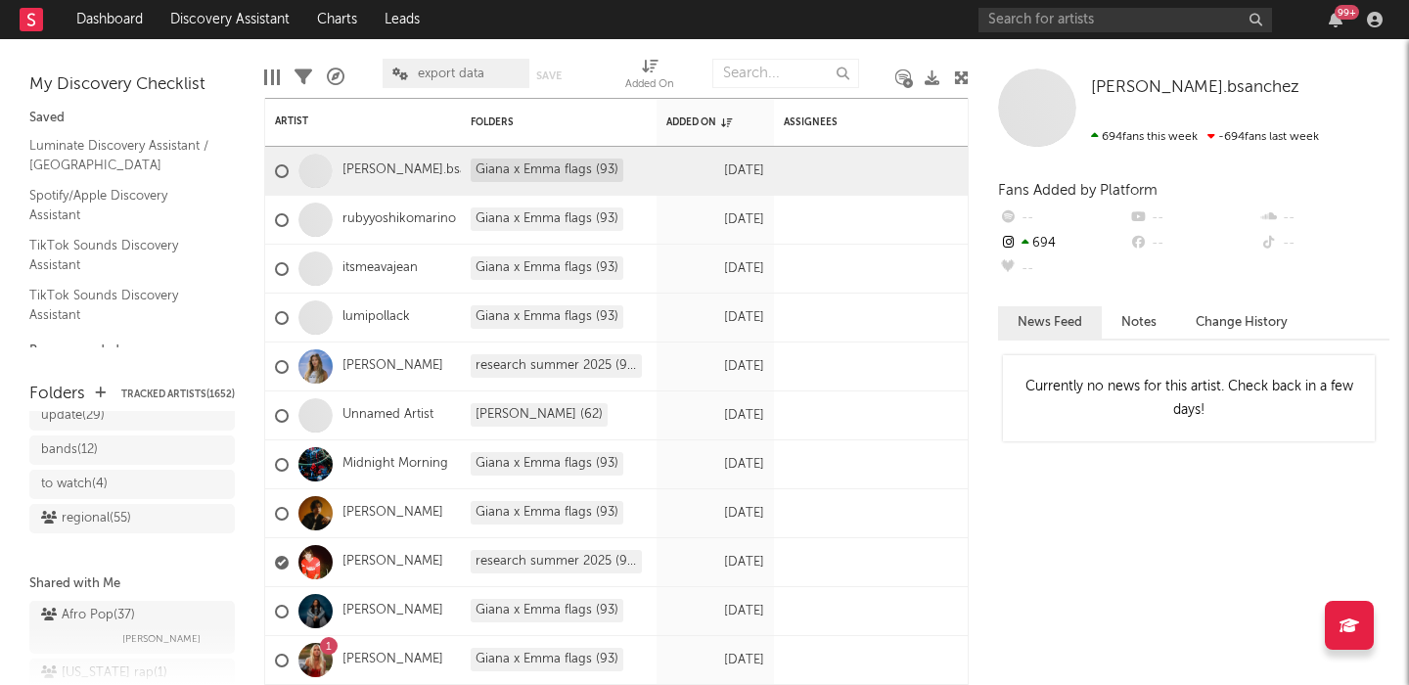
scroll to position [3003, 0]
click at [1004, 23] on input "text" at bounding box center [1126, 20] width 294 height 24
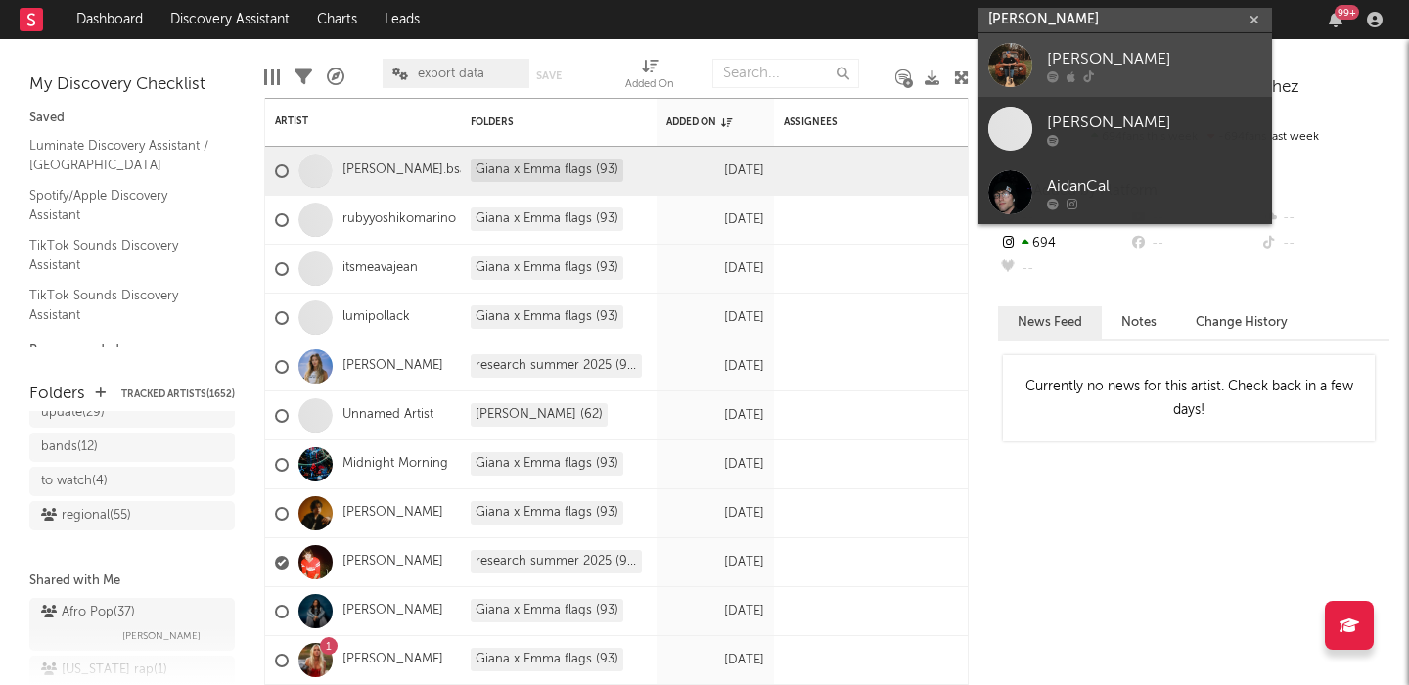
type input "aidan wal"
click at [1067, 41] on link "[PERSON_NAME]" at bounding box center [1126, 65] width 294 height 64
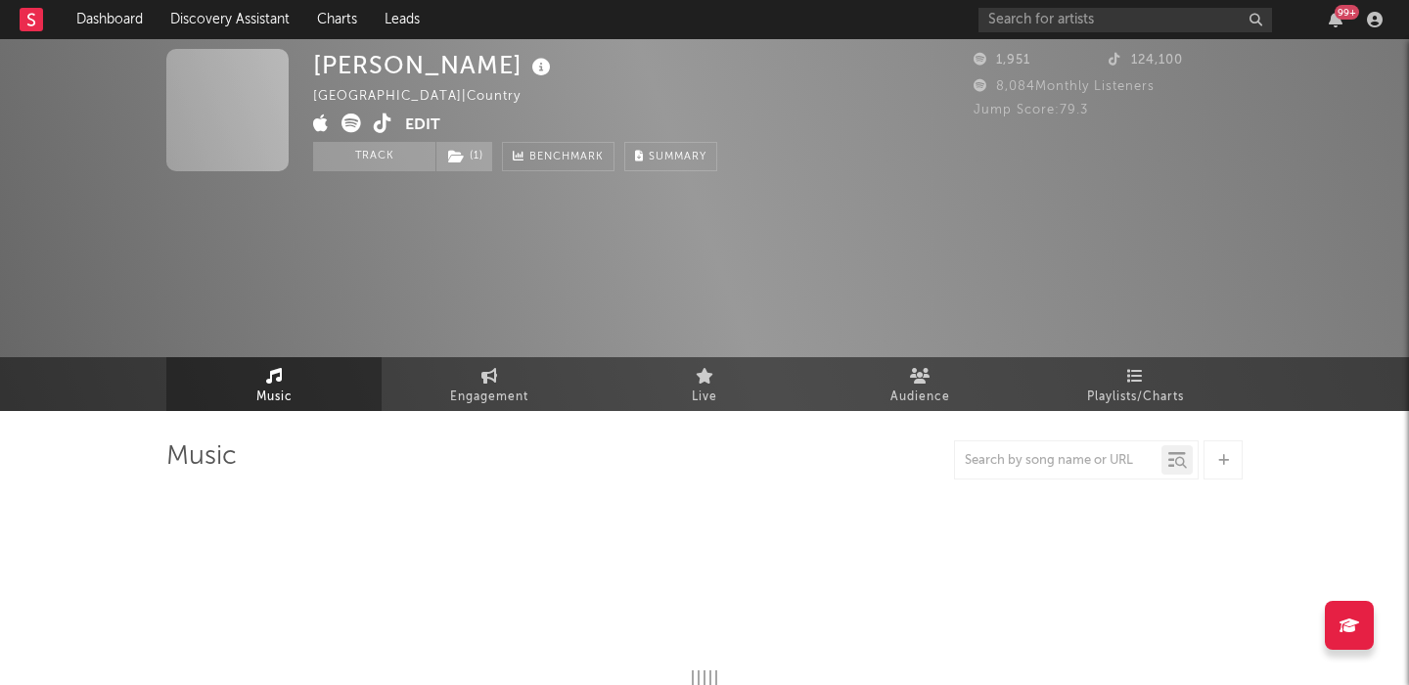
select select "1w"
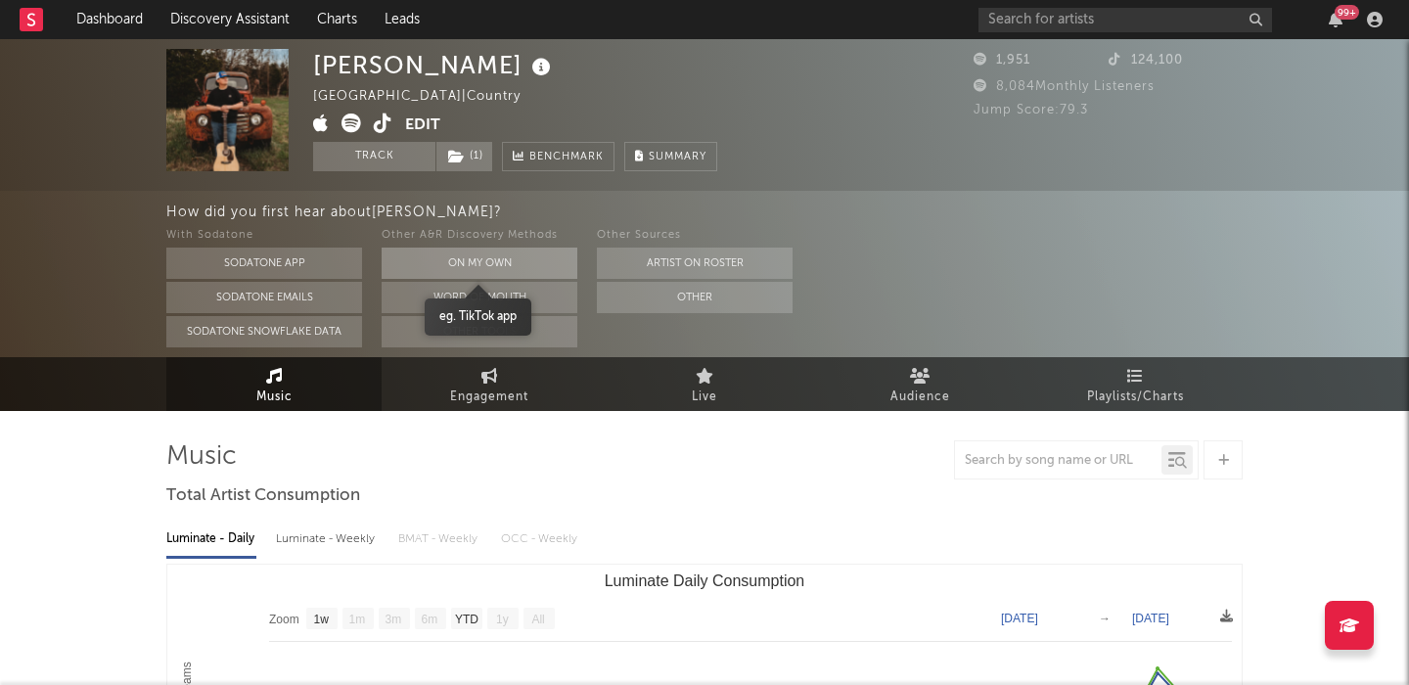
click at [512, 260] on button "On My Own" at bounding box center [480, 263] width 196 height 31
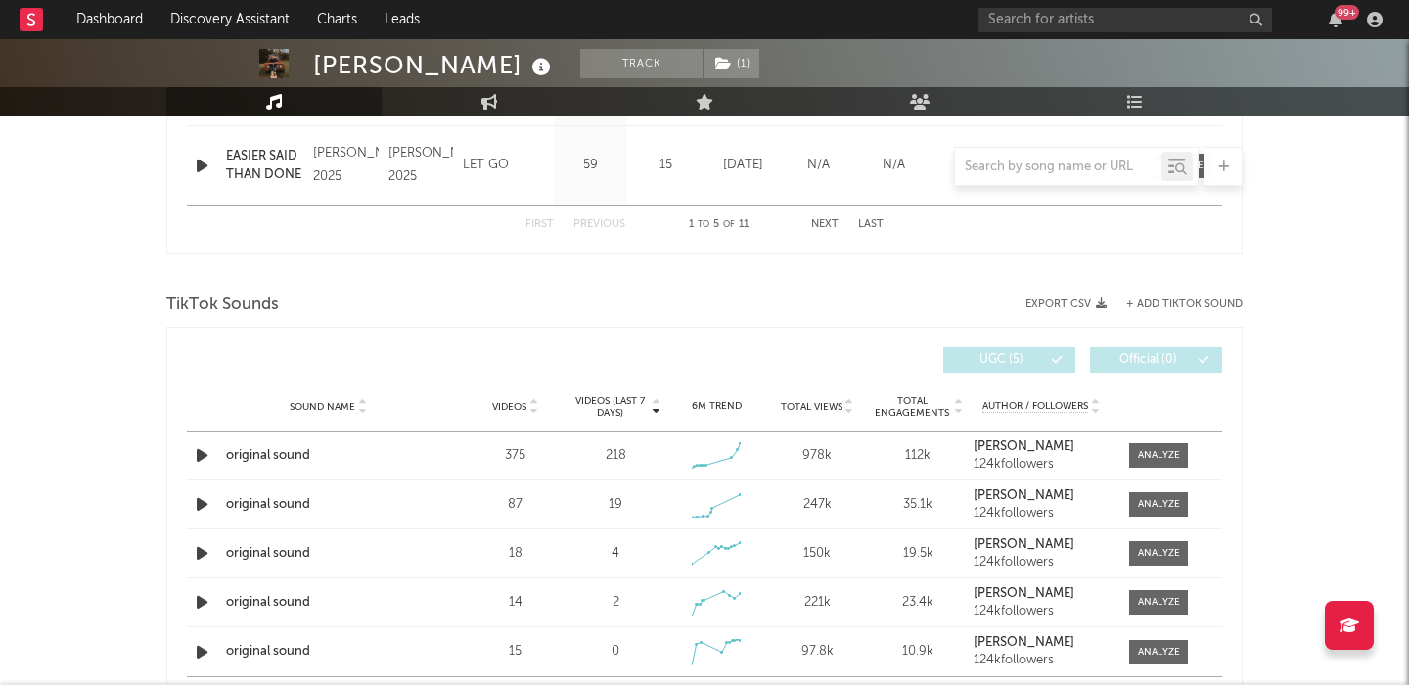
scroll to position [1157, 0]
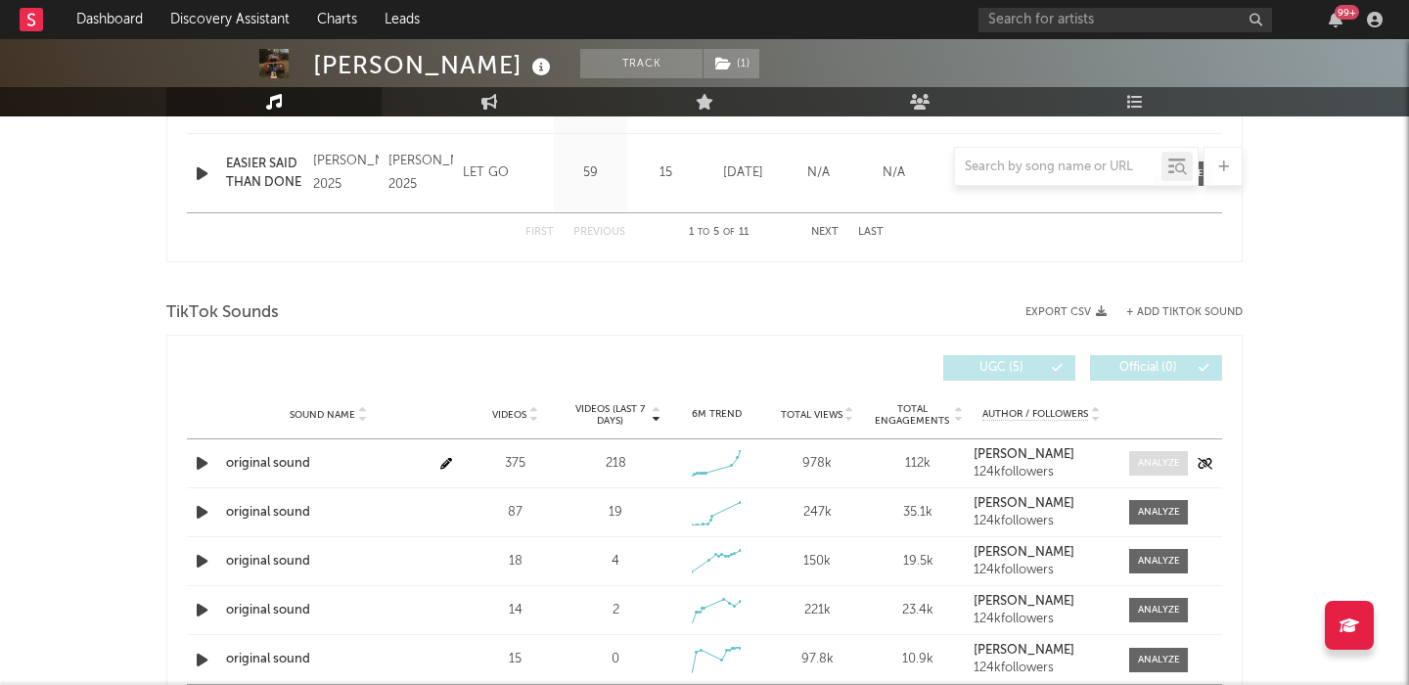
click at [1154, 459] on div at bounding box center [1159, 463] width 42 height 15
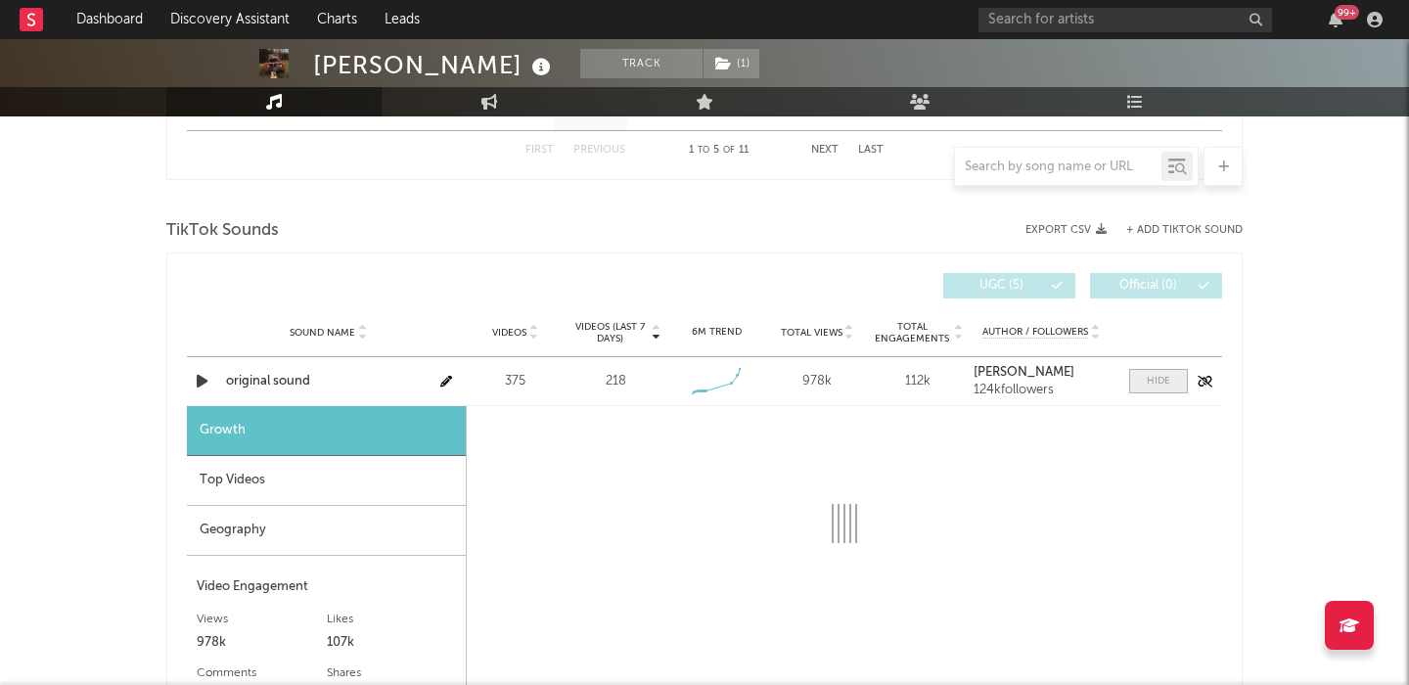
scroll to position [1241, 0]
select select "1w"
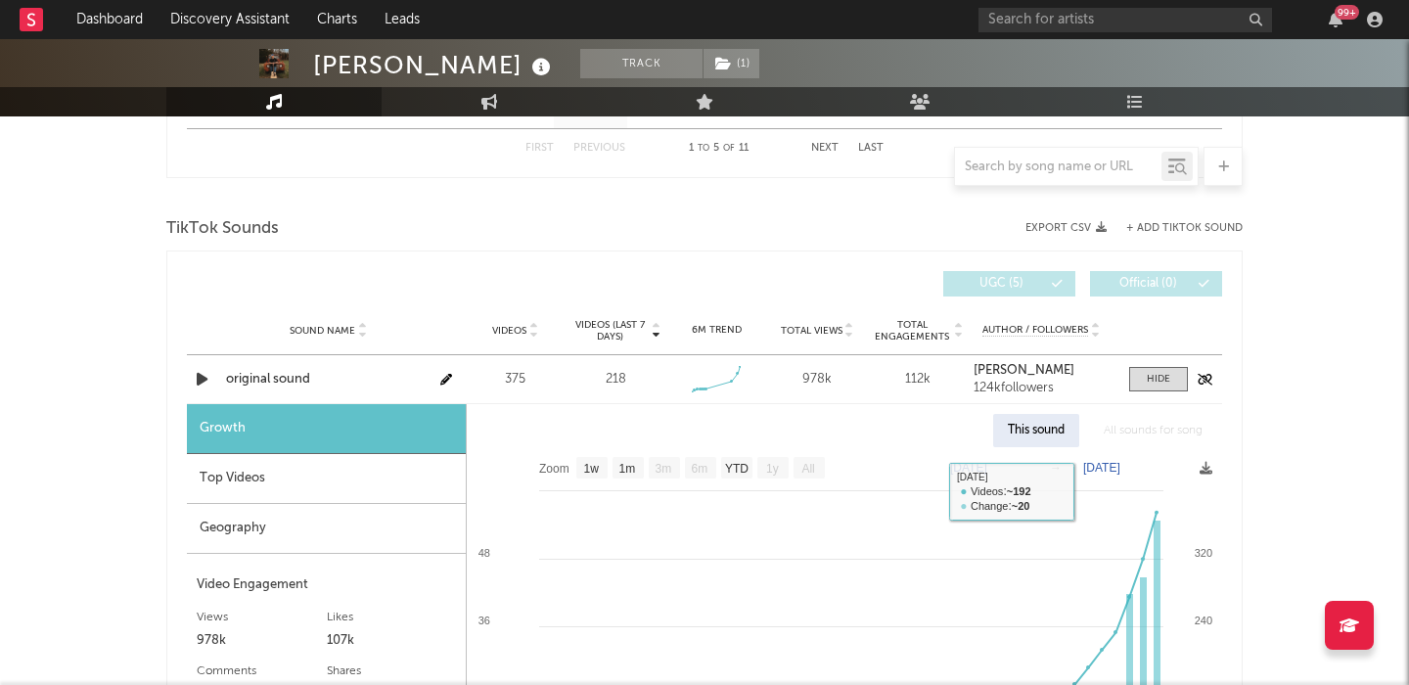
click at [276, 370] on div "original sound" at bounding box center [328, 380] width 205 height 20
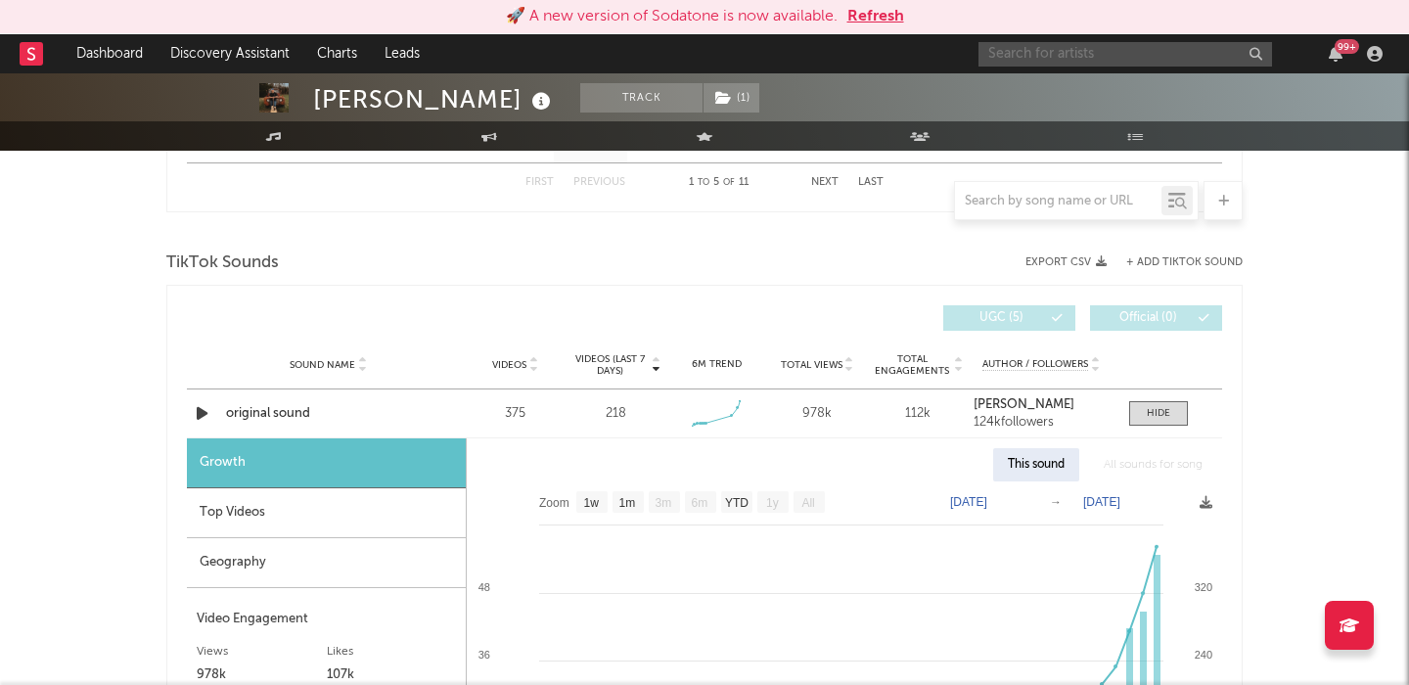
click at [1035, 56] on input "text" at bounding box center [1126, 54] width 294 height 24
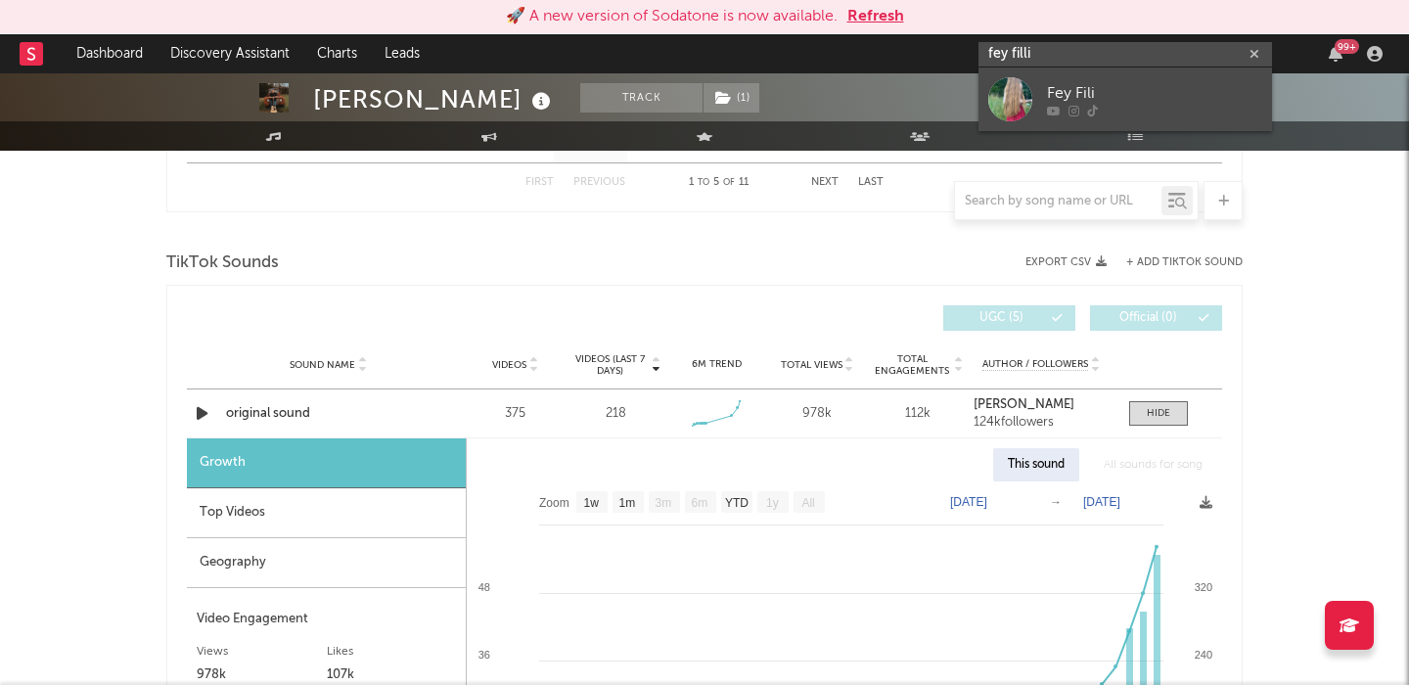
type input "fey filli"
click at [1079, 84] on div "Fey Fili" at bounding box center [1154, 92] width 215 height 23
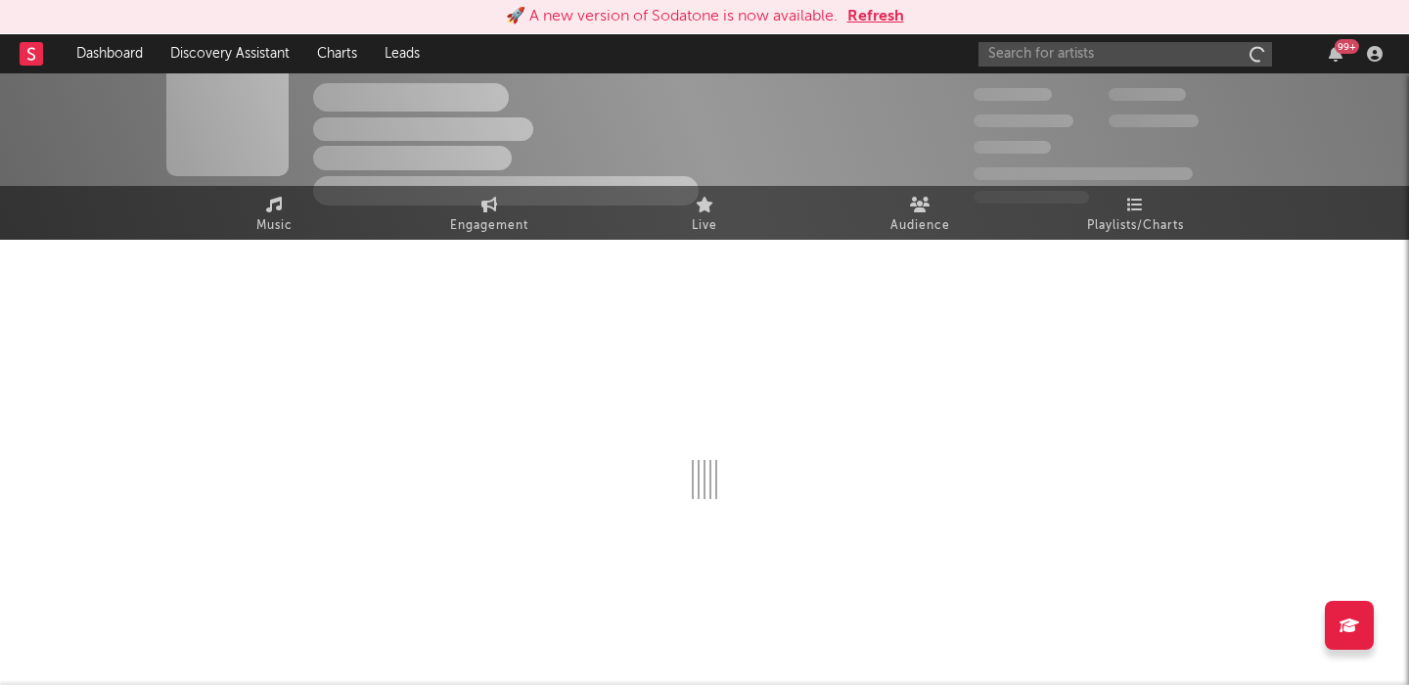
scroll to position [29, 0]
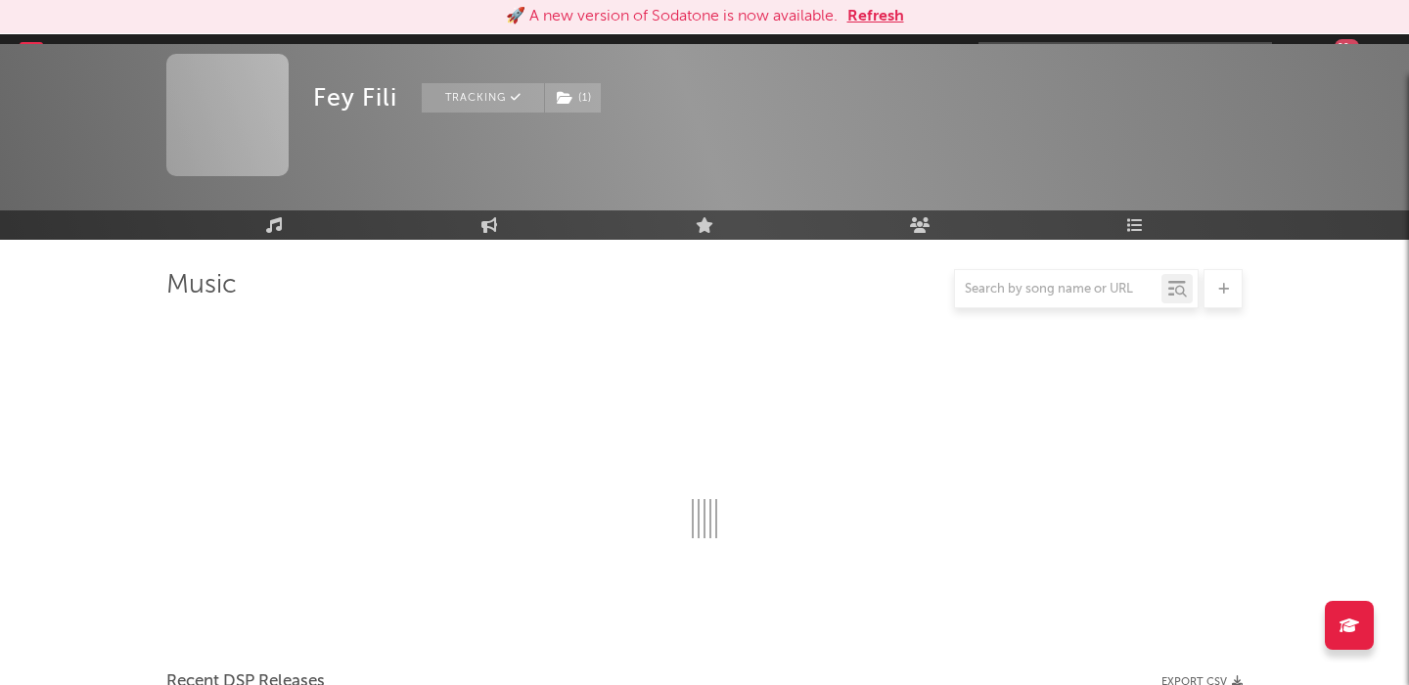
select select "1w"
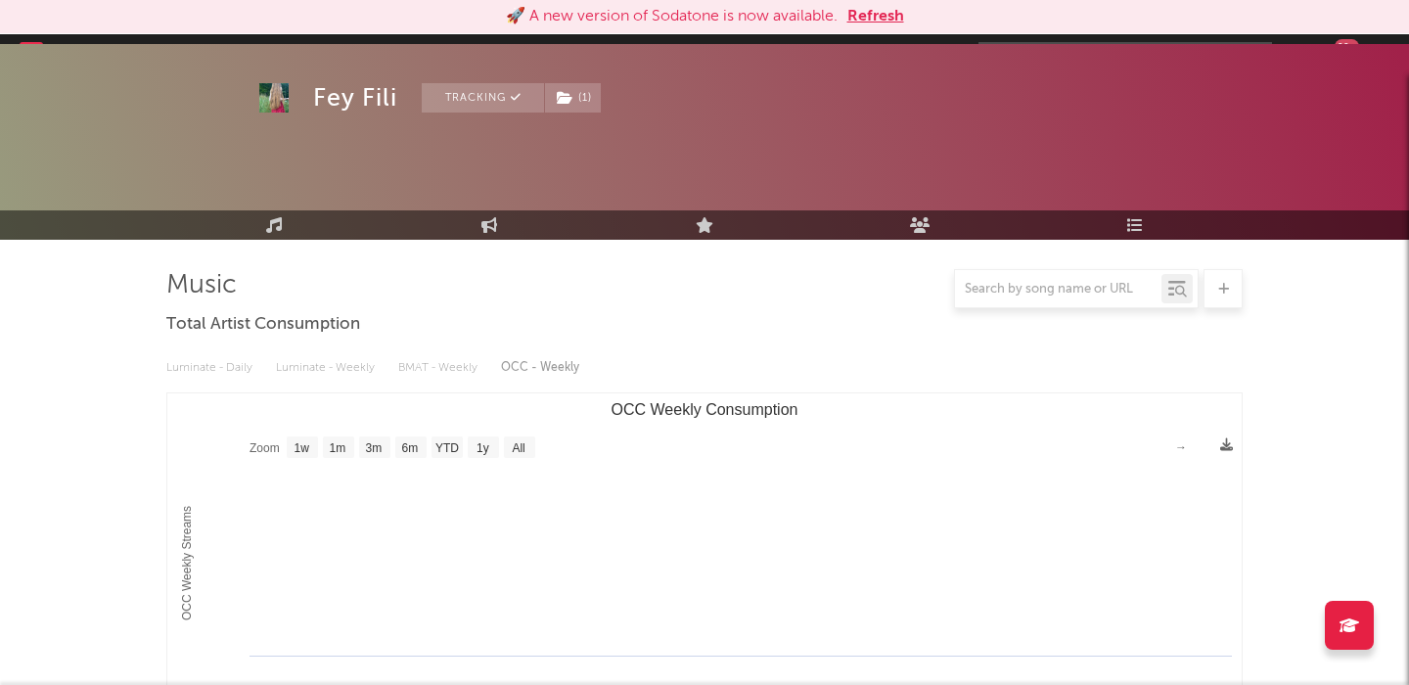
scroll to position [1235, 0]
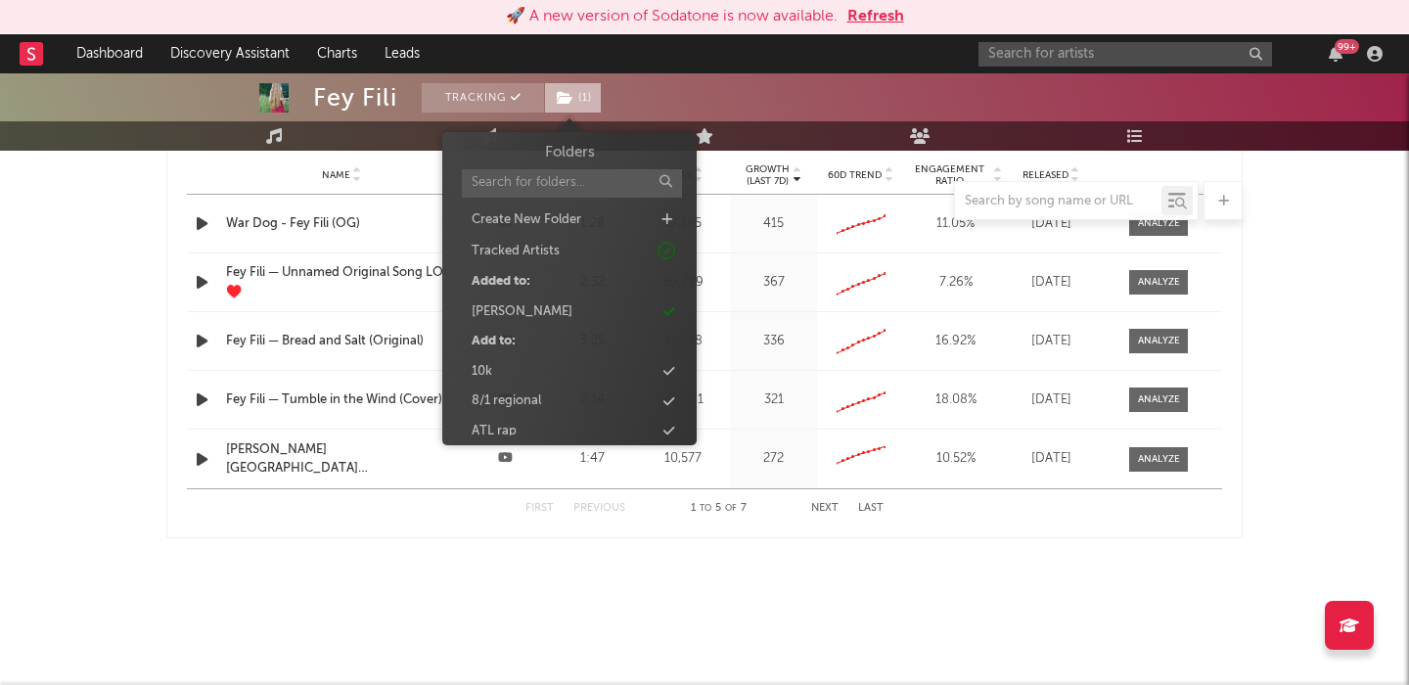
click at [580, 96] on span "( 1 )" at bounding box center [573, 97] width 58 height 29
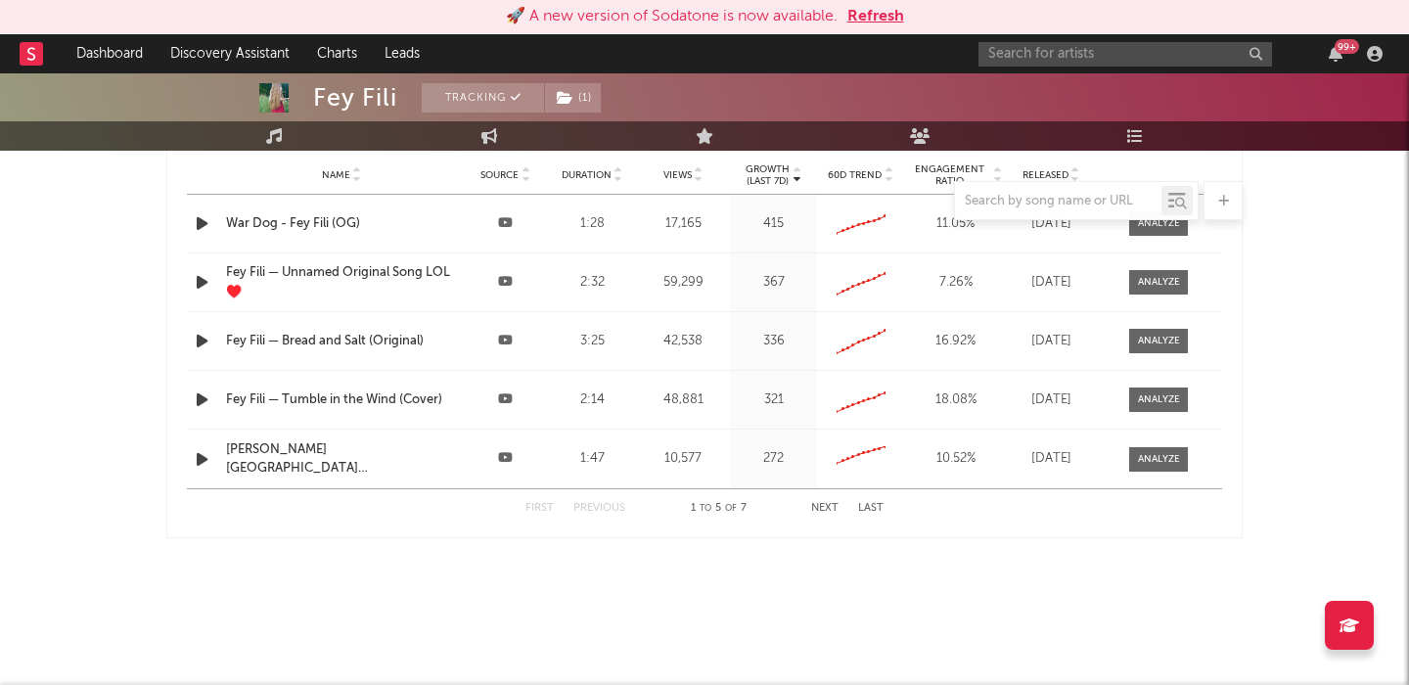
scroll to position [0, 0]
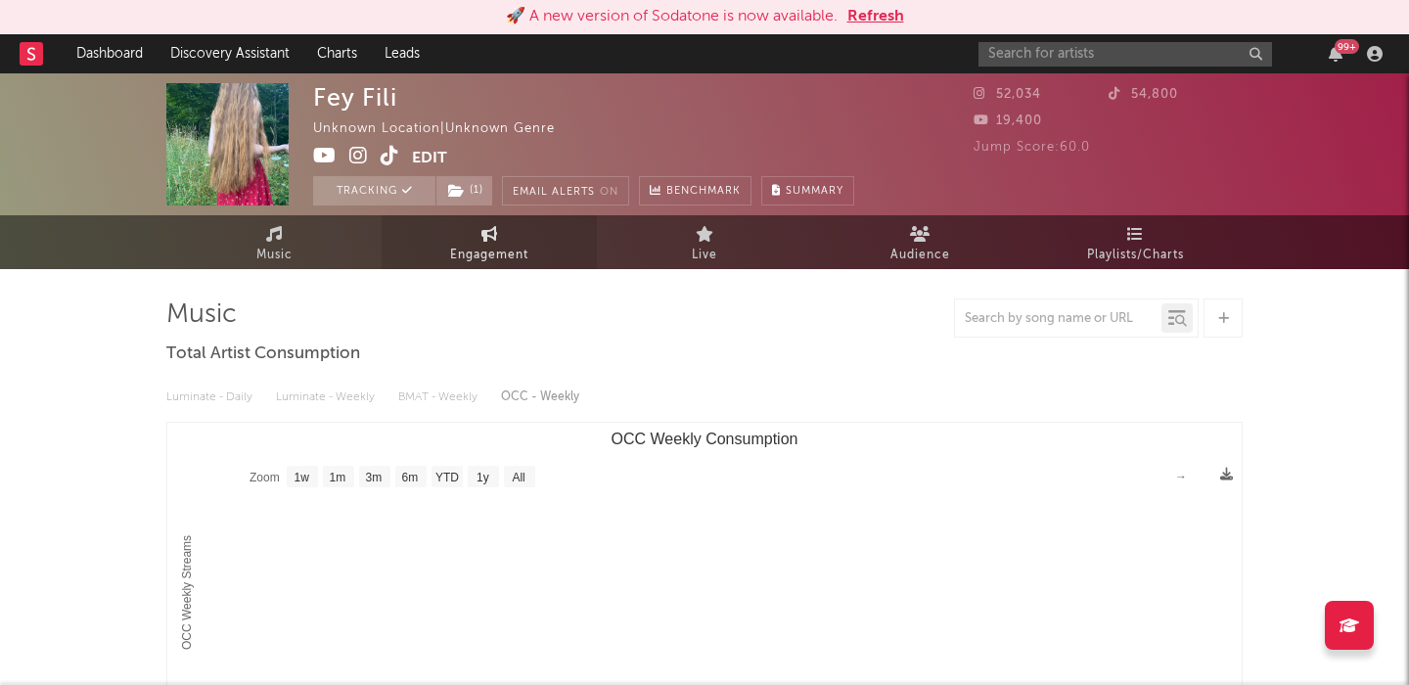
click at [422, 242] on link "Engagement" at bounding box center [489, 242] width 215 height 54
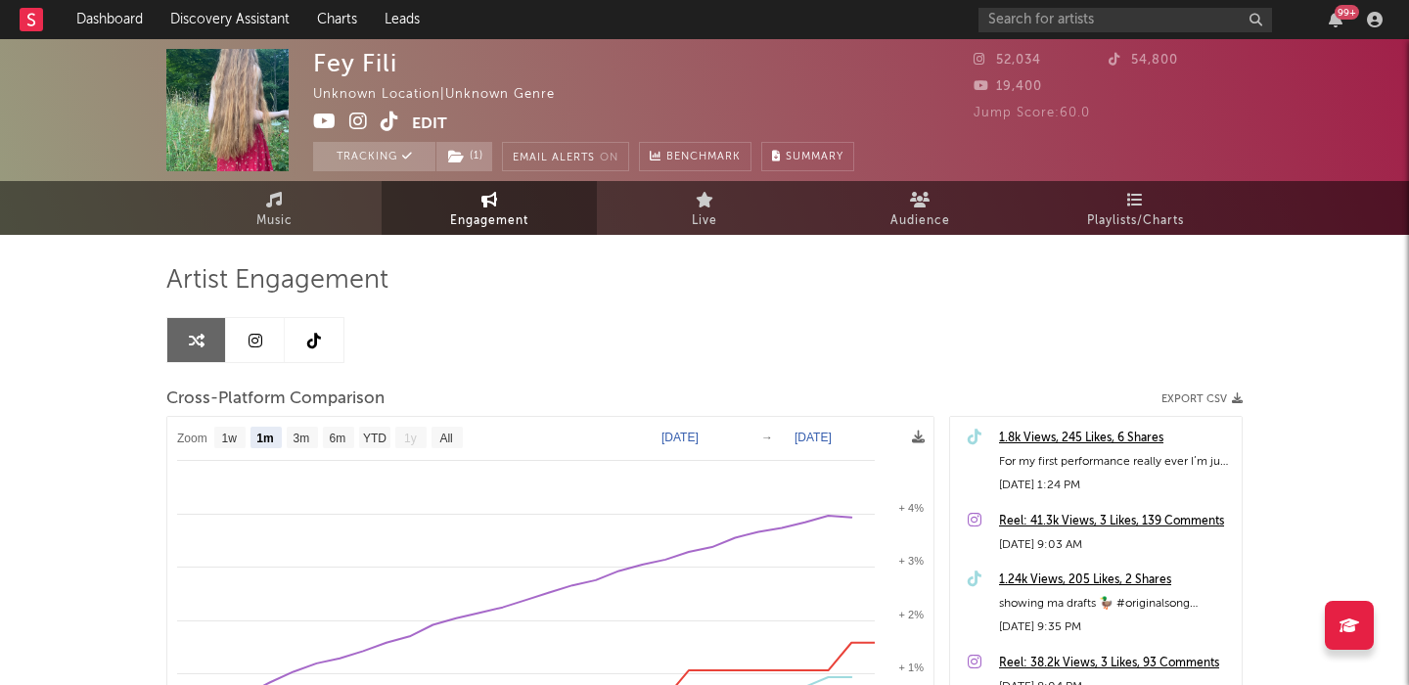
select select "1m"
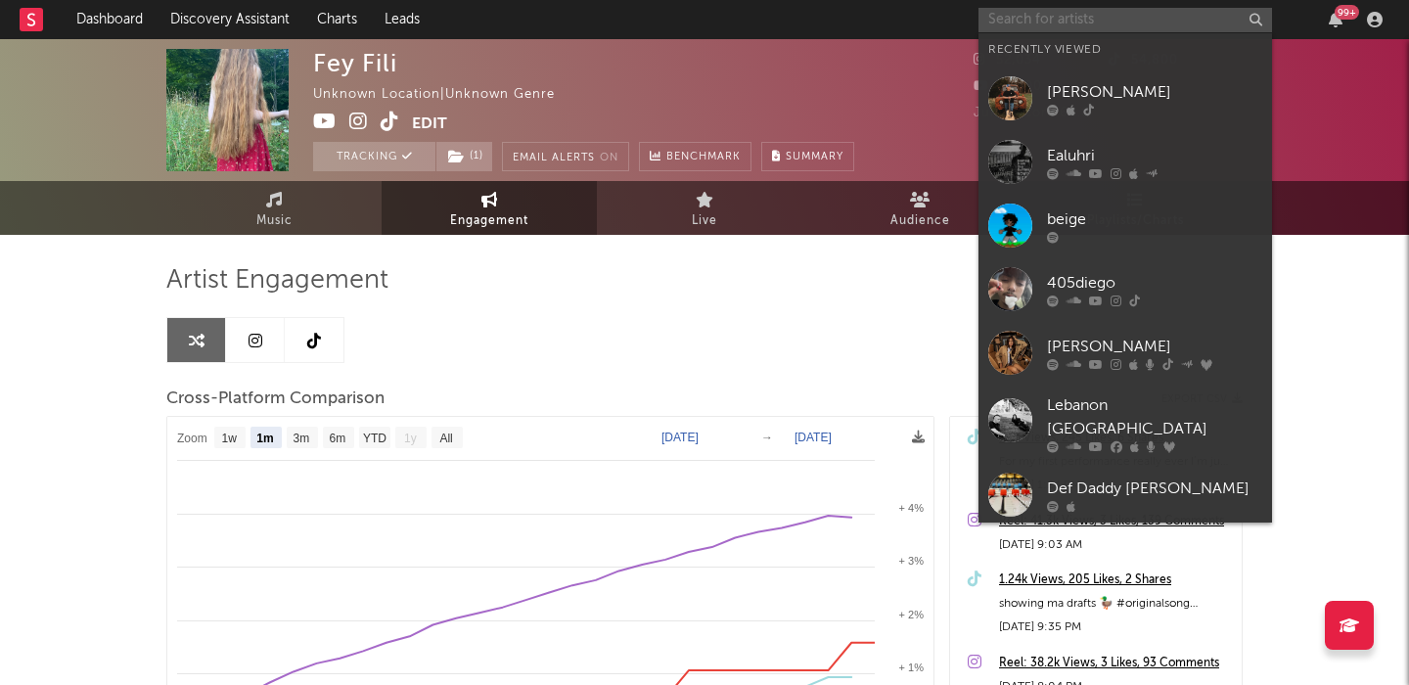
click at [1045, 22] on input "text" at bounding box center [1126, 20] width 294 height 24
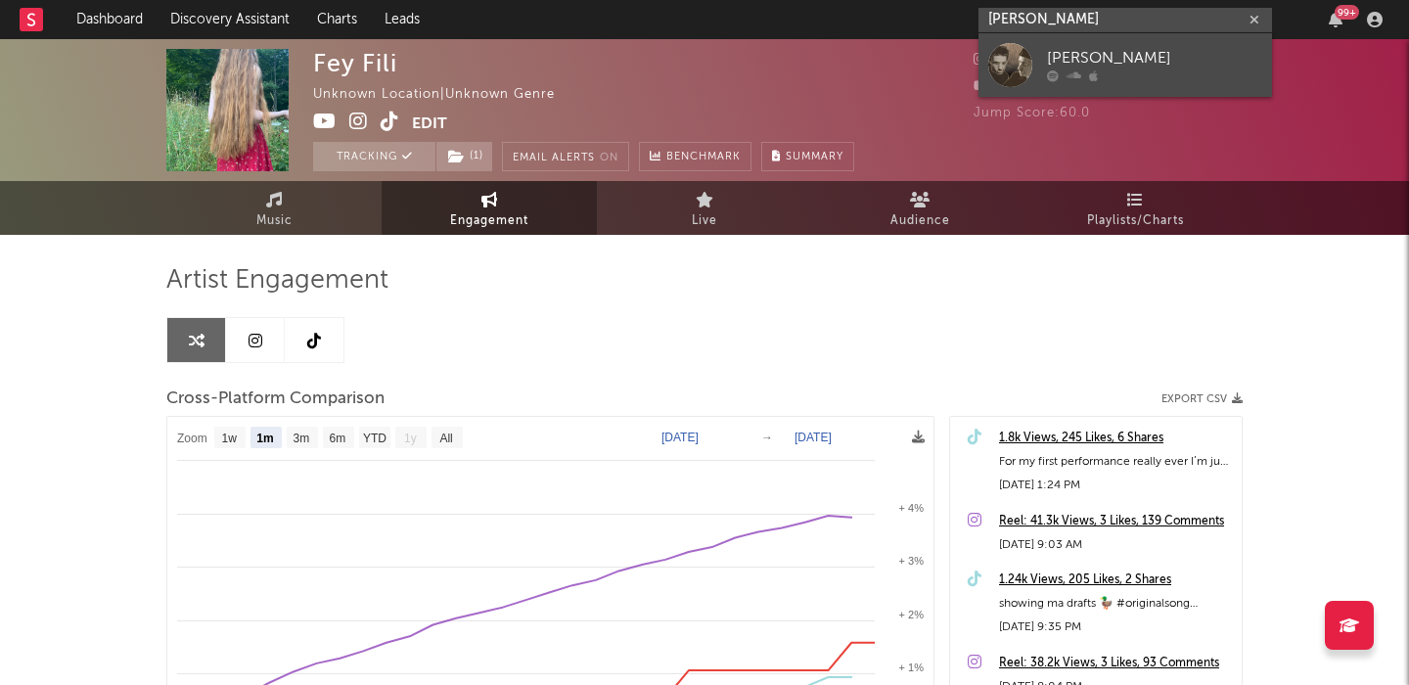
type input "[PERSON_NAME]"
click at [1184, 68] on div "[PERSON_NAME]" at bounding box center [1154, 58] width 215 height 23
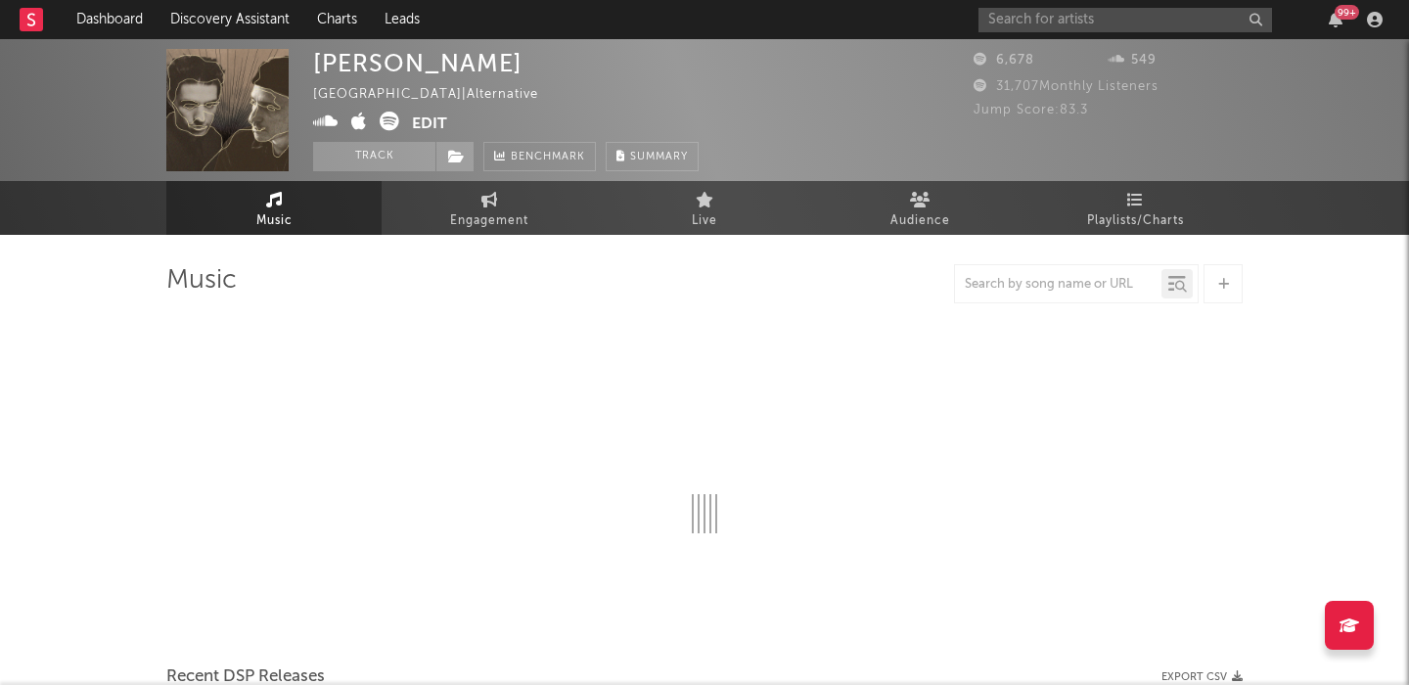
select select "6m"
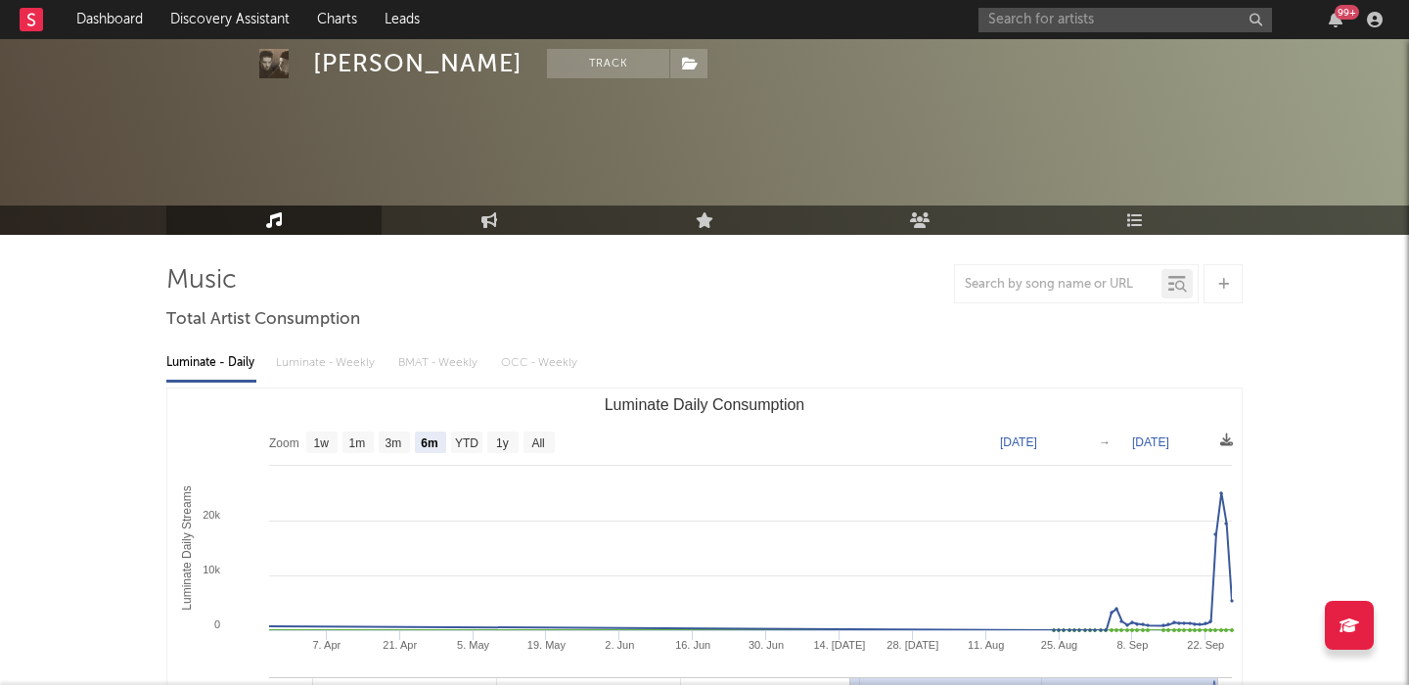
scroll to position [459, 0]
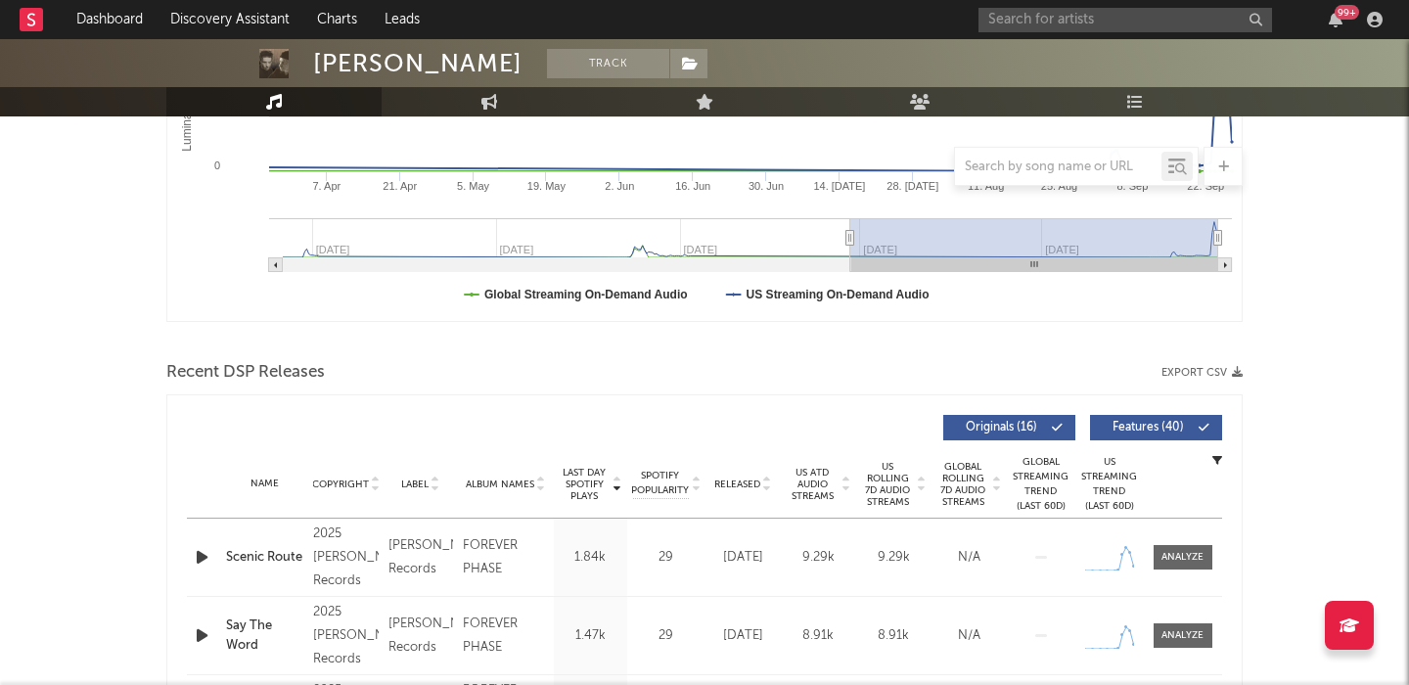
click at [744, 480] on span "Released" at bounding box center [737, 485] width 46 height 12
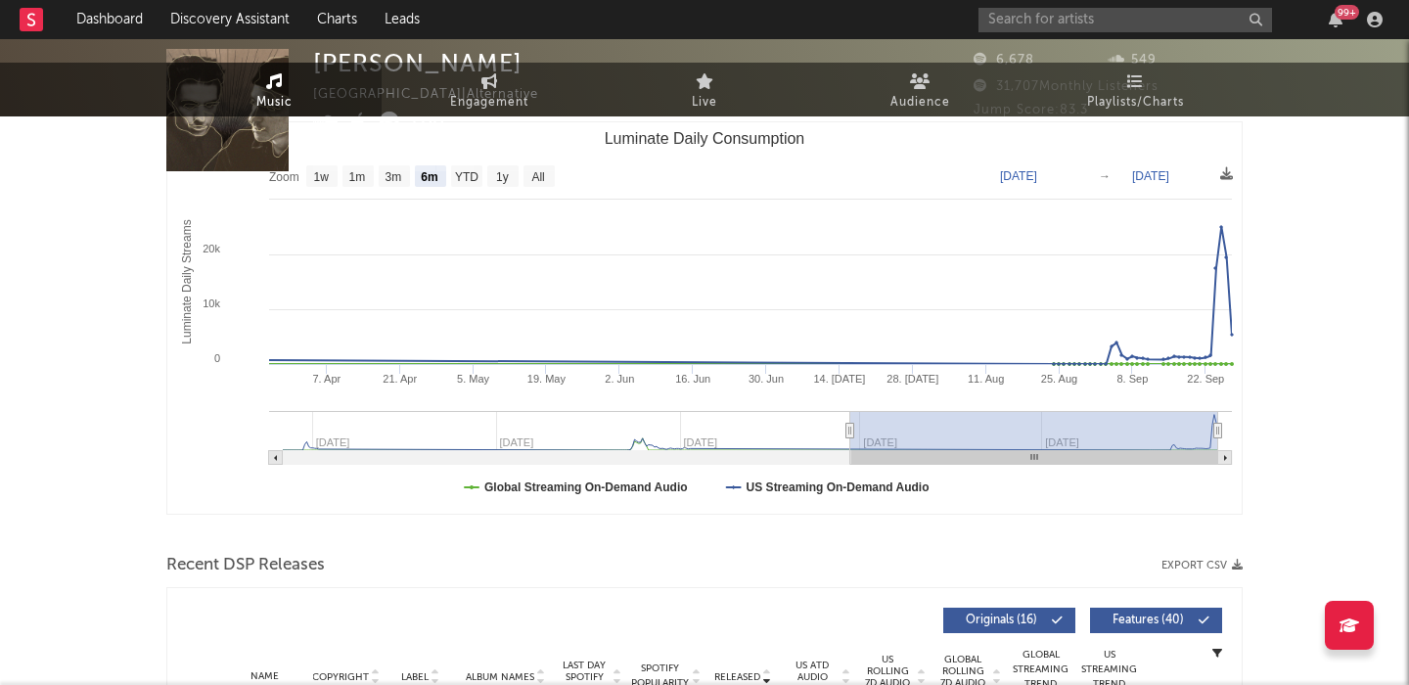
scroll to position [0, 0]
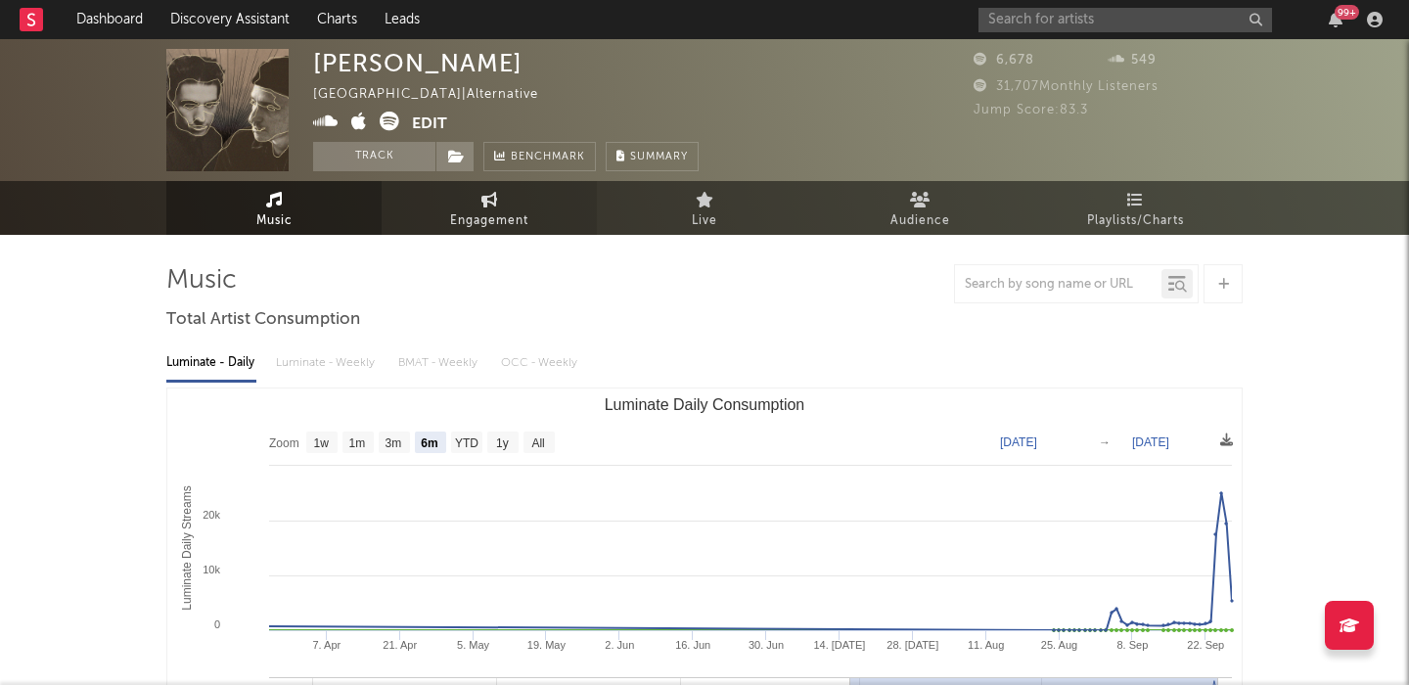
click at [470, 216] on span "Engagement" at bounding box center [489, 220] width 78 height 23
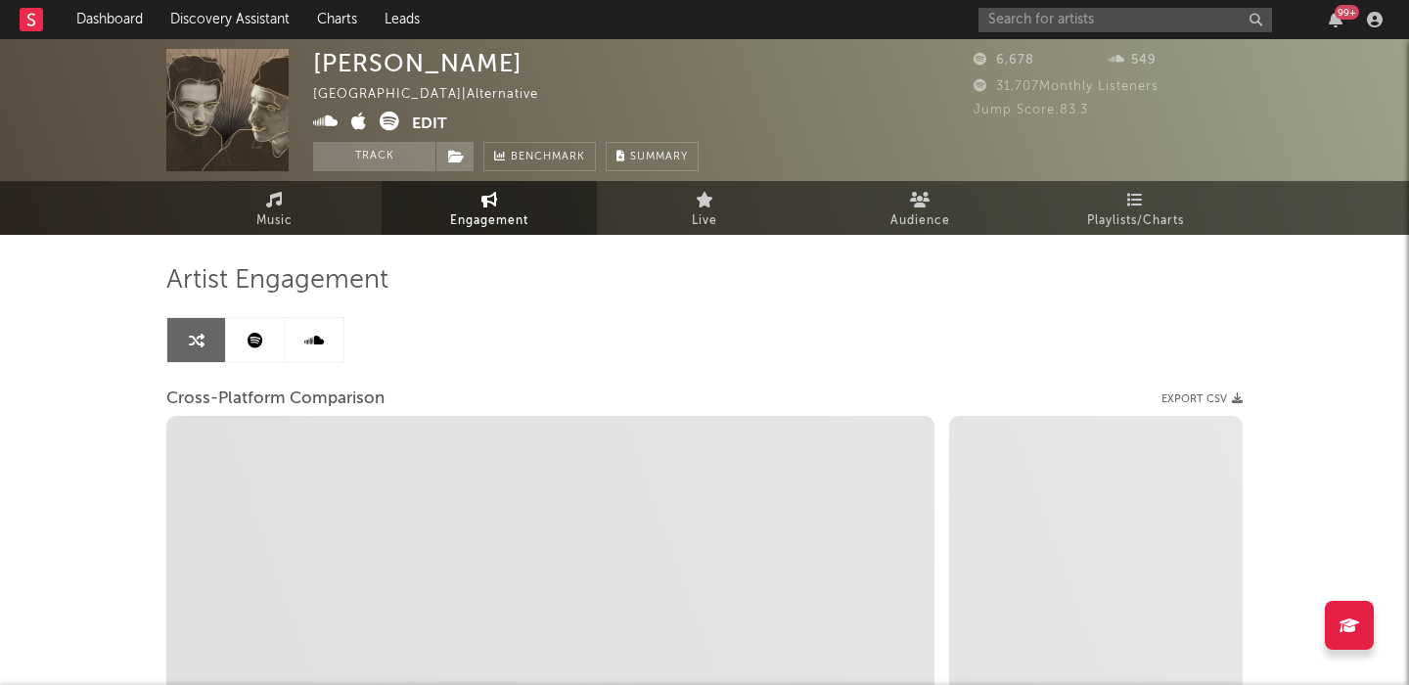
select select "1w"
select select "1m"
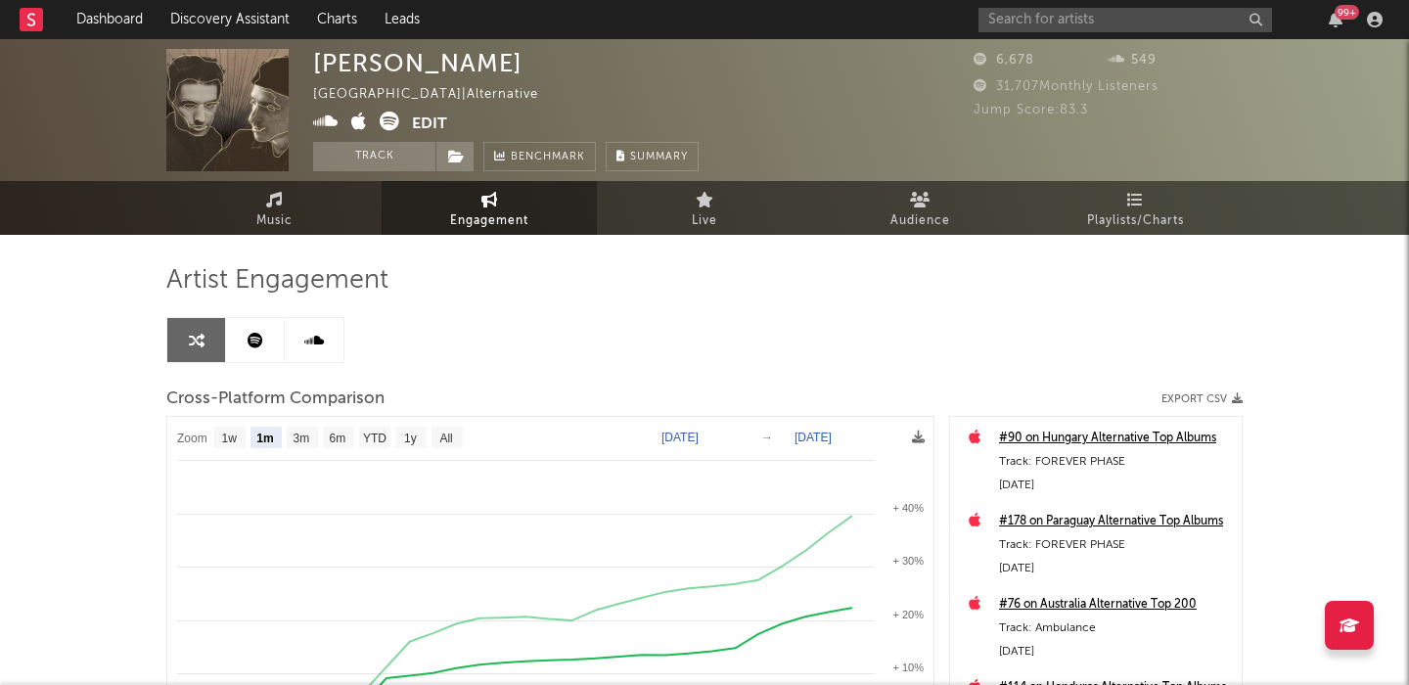
click at [391, 121] on icon at bounding box center [390, 122] width 20 height 20
click at [1003, 8] on input "text" at bounding box center [1126, 20] width 294 height 24
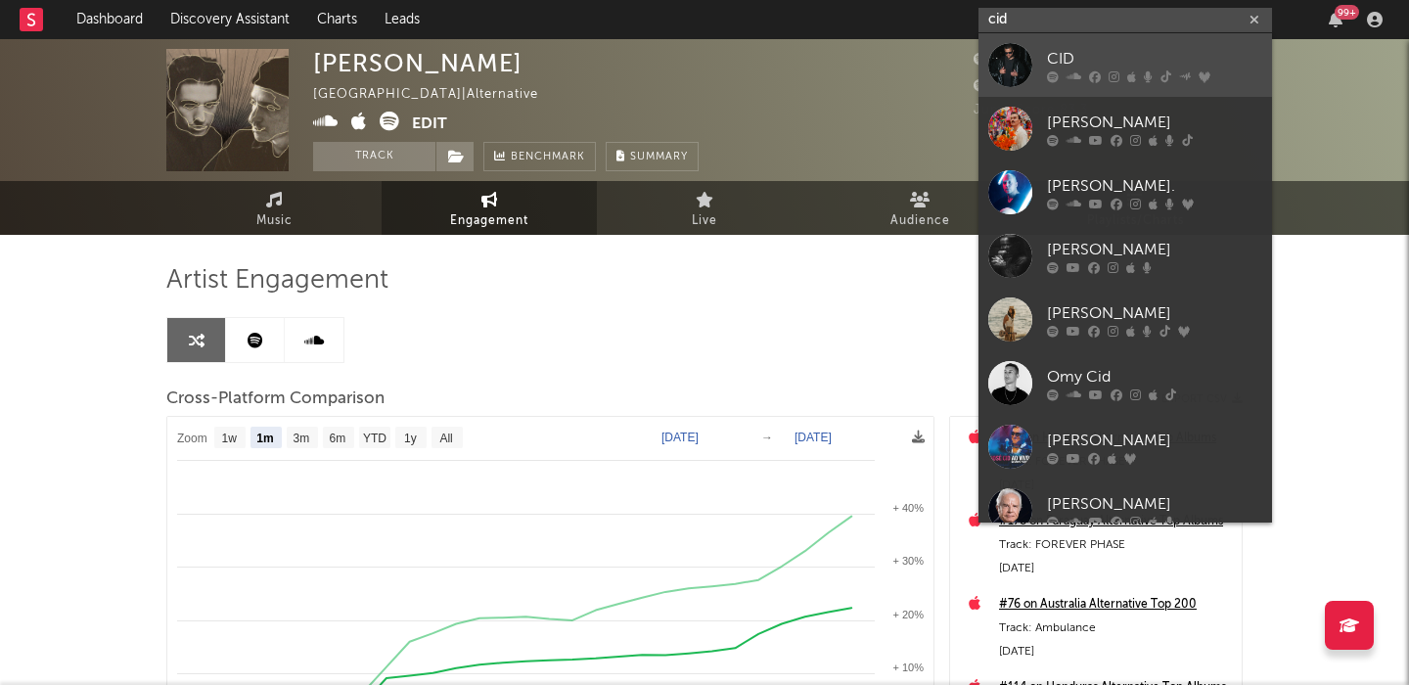
type input "cid"
click at [1121, 45] on link "CID" at bounding box center [1126, 65] width 294 height 64
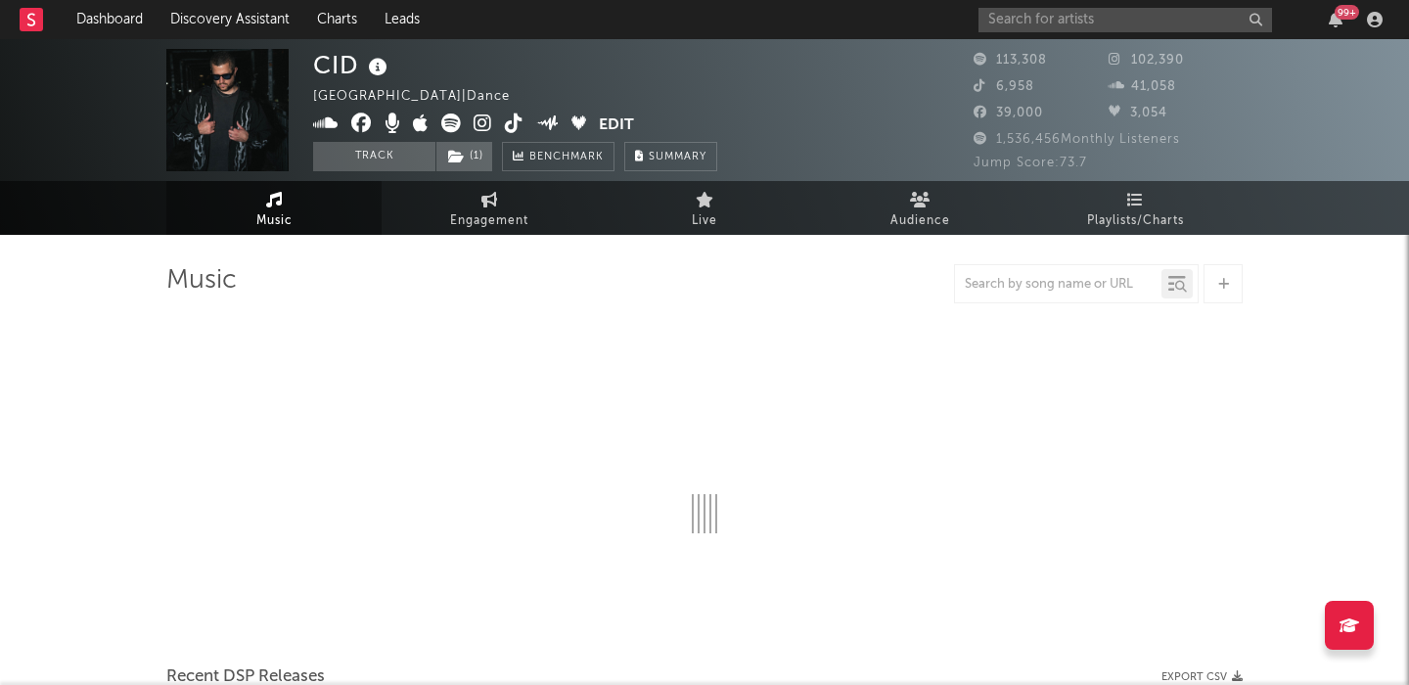
select select "6m"
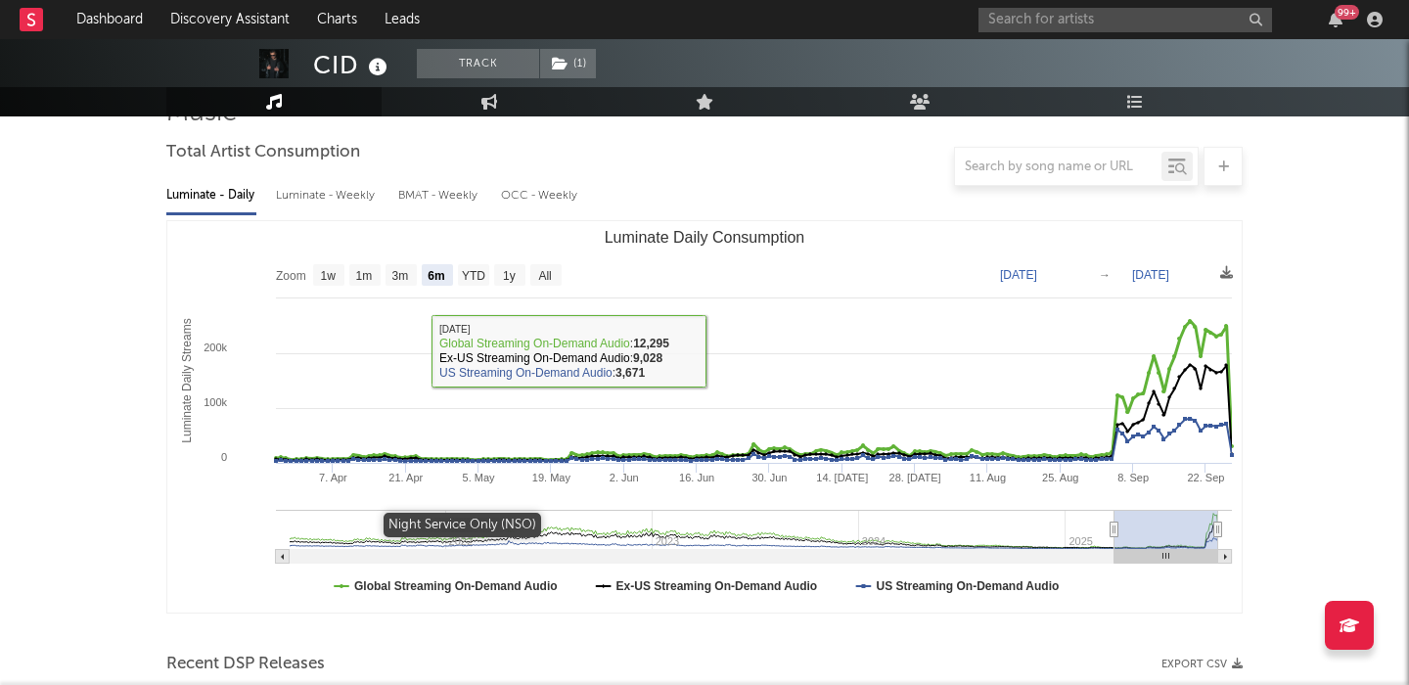
scroll to position [542, 0]
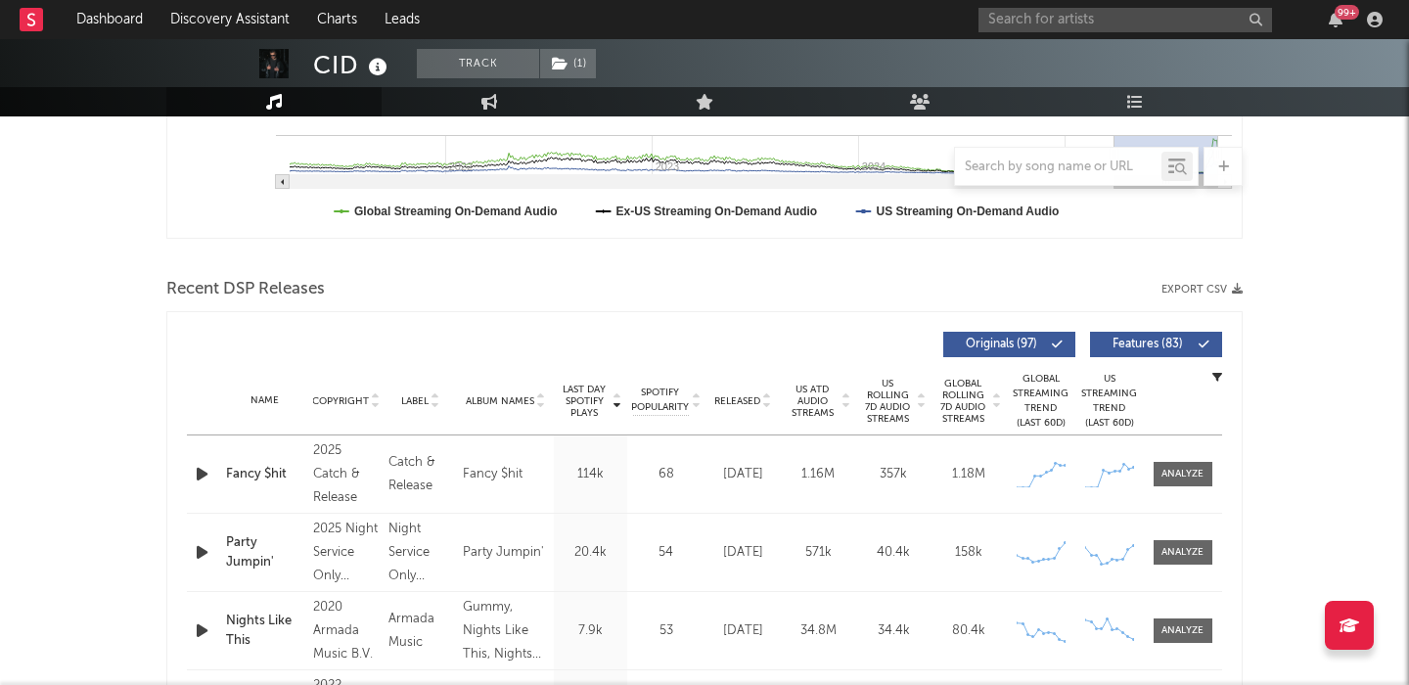
click at [900, 420] on span "US Rolling 7D Audio Streams" at bounding box center [888, 401] width 54 height 47
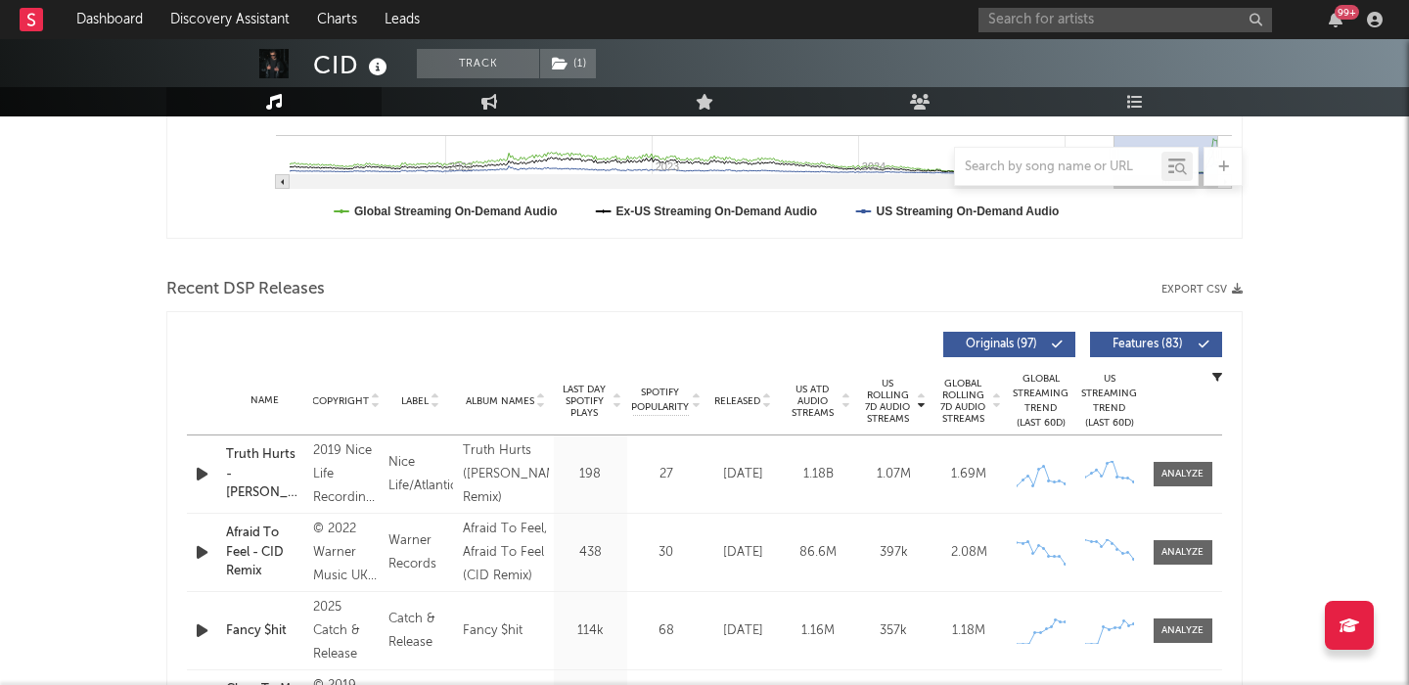
click at [1151, 337] on button "Features ( 83 )" at bounding box center [1156, 344] width 132 height 25
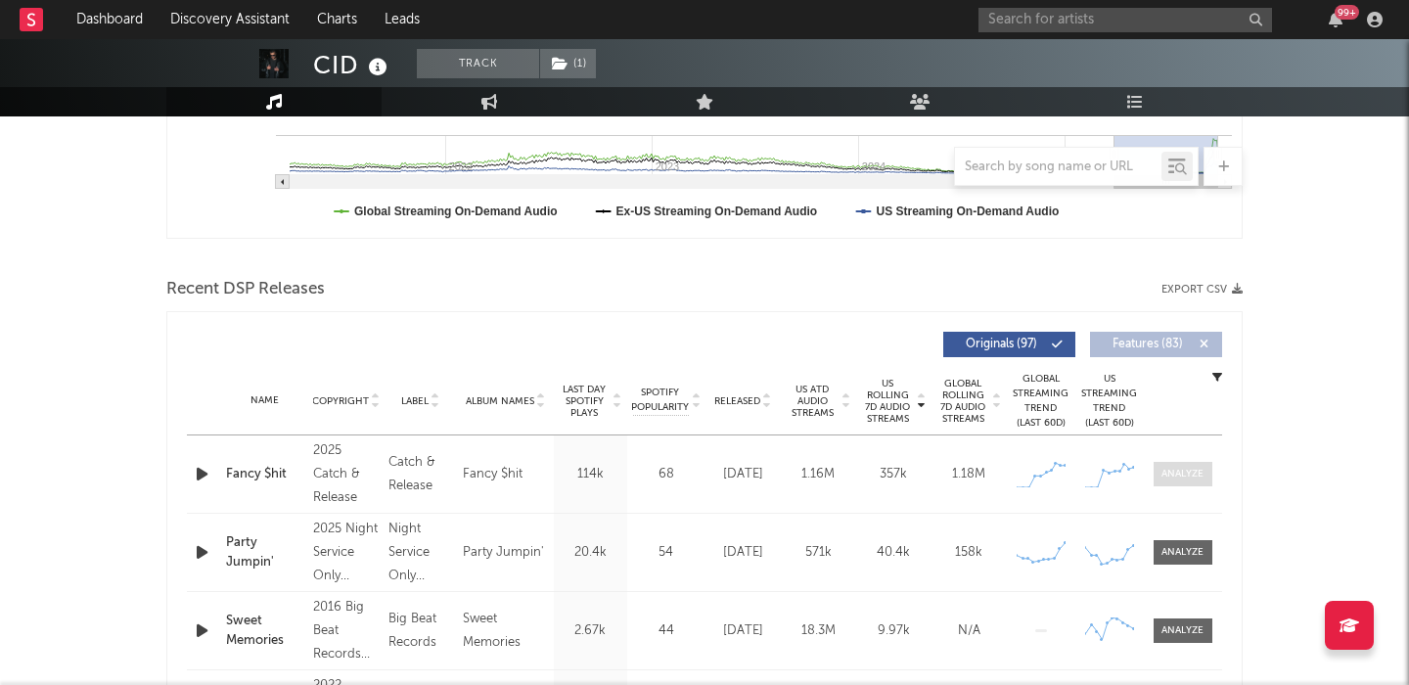
click at [1175, 470] on div at bounding box center [1183, 474] width 42 height 15
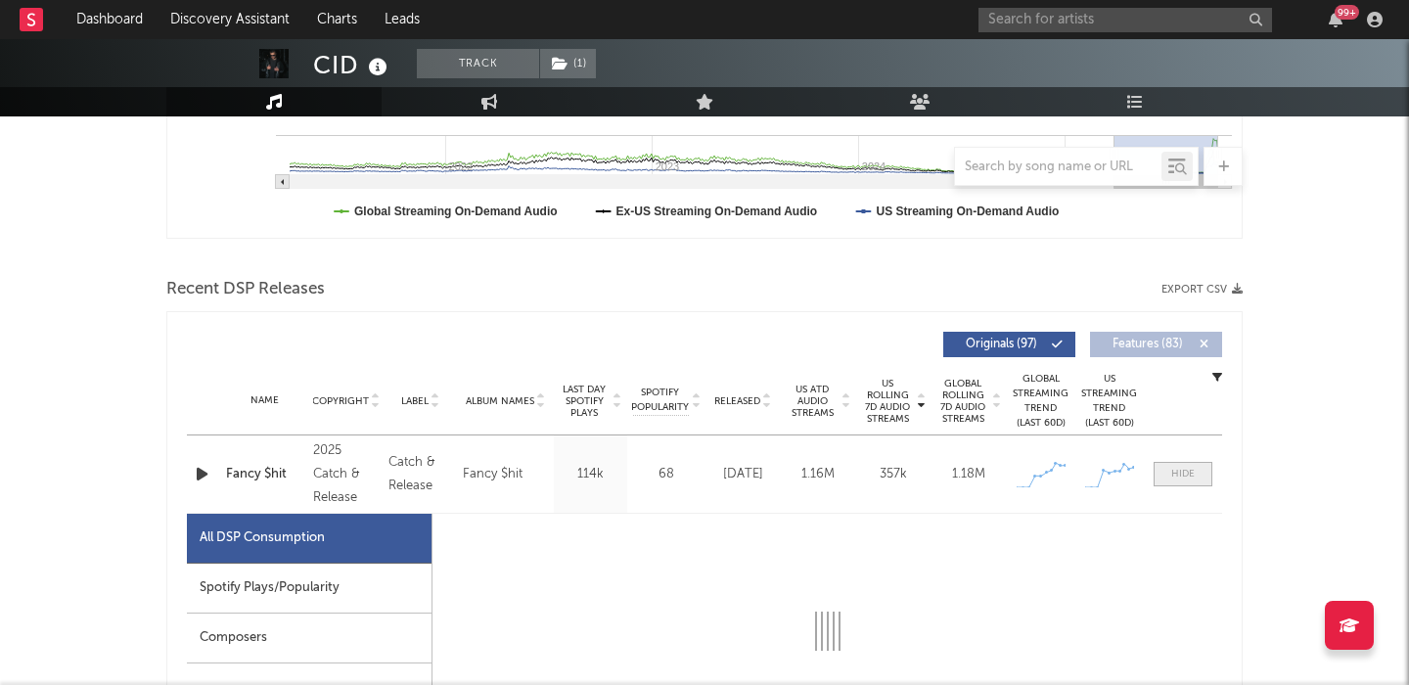
select select "1w"
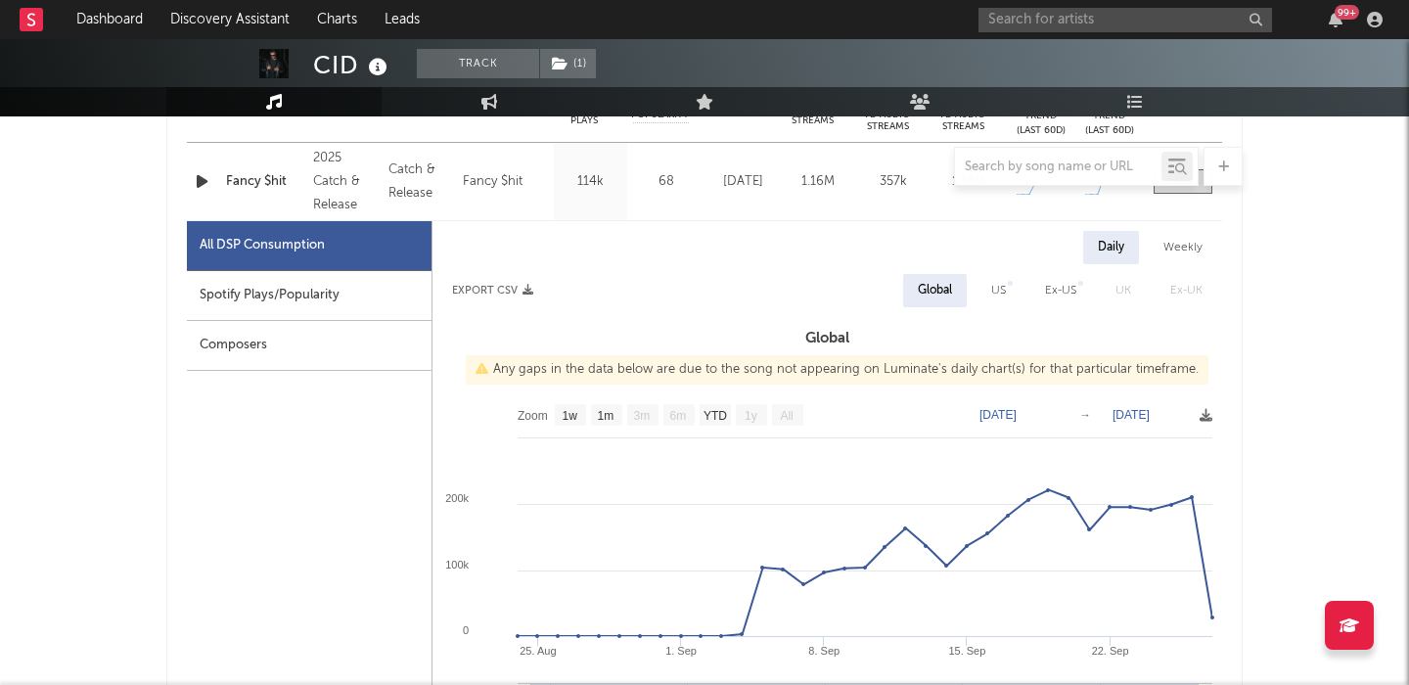
scroll to position [842, 0]
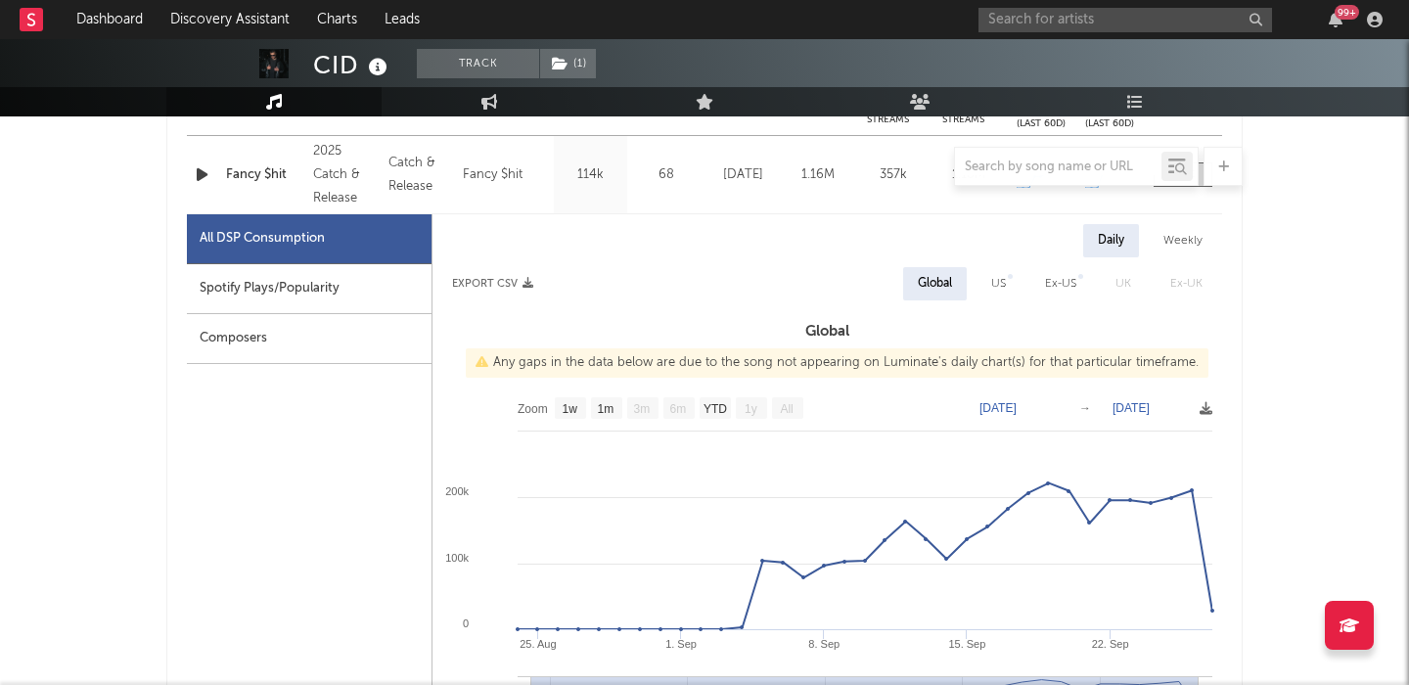
click at [989, 279] on div "US" at bounding box center [999, 283] width 44 height 33
select select "1w"
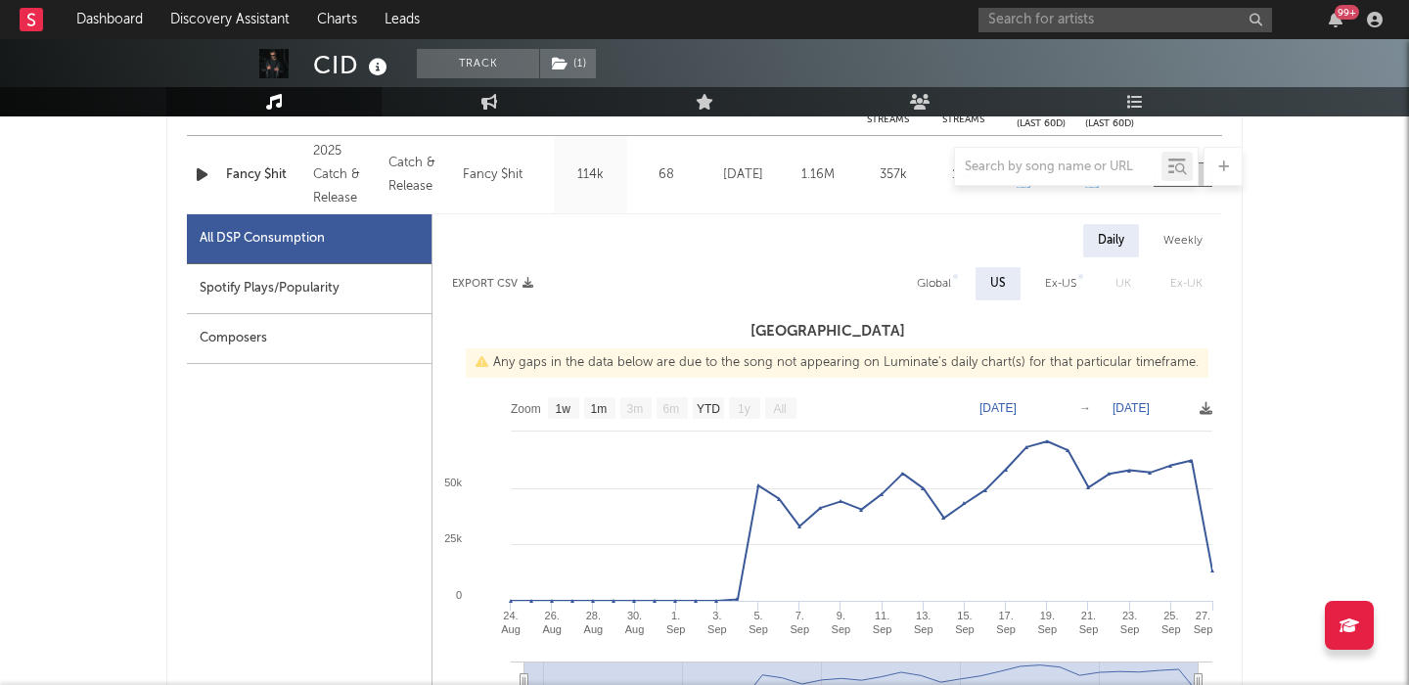
click at [349, 297] on div "Spotify Plays/Popularity" at bounding box center [309, 289] width 245 height 50
select select "1w"
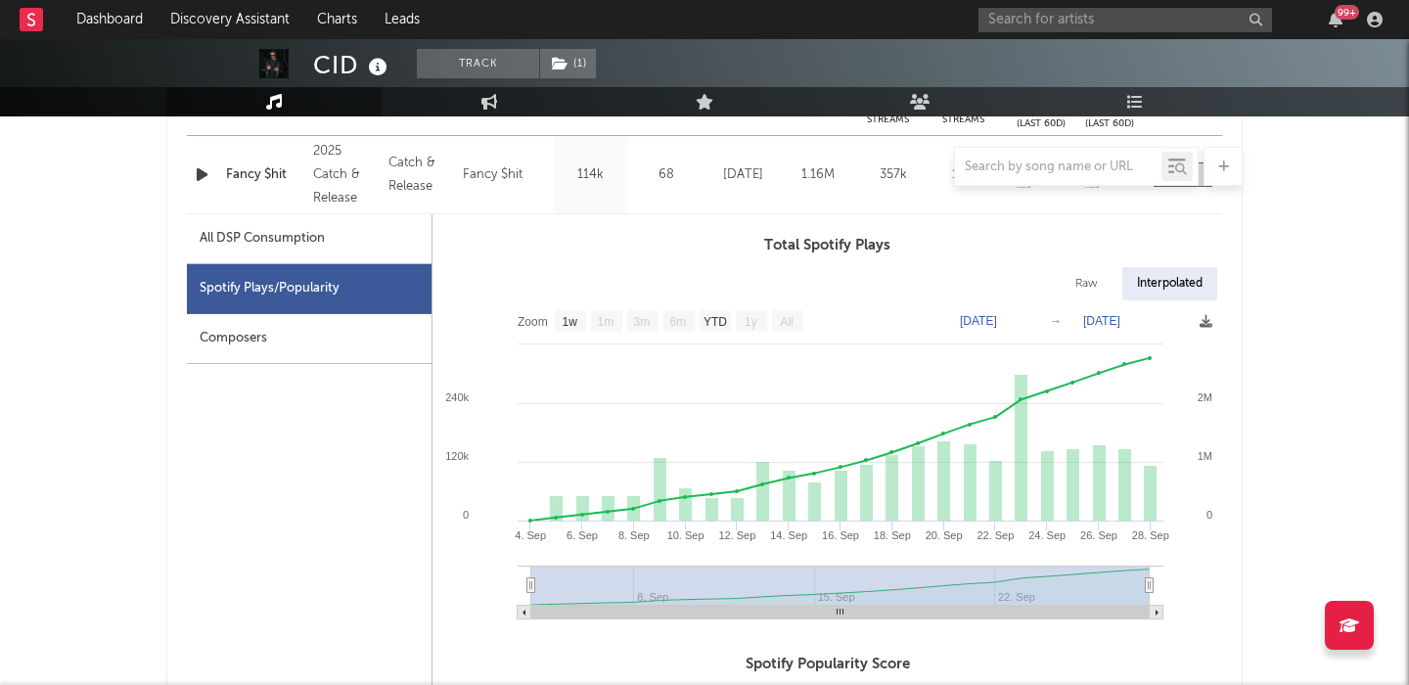
click at [1081, 297] on div "Raw" at bounding box center [1087, 283] width 52 height 33
select select "1w"
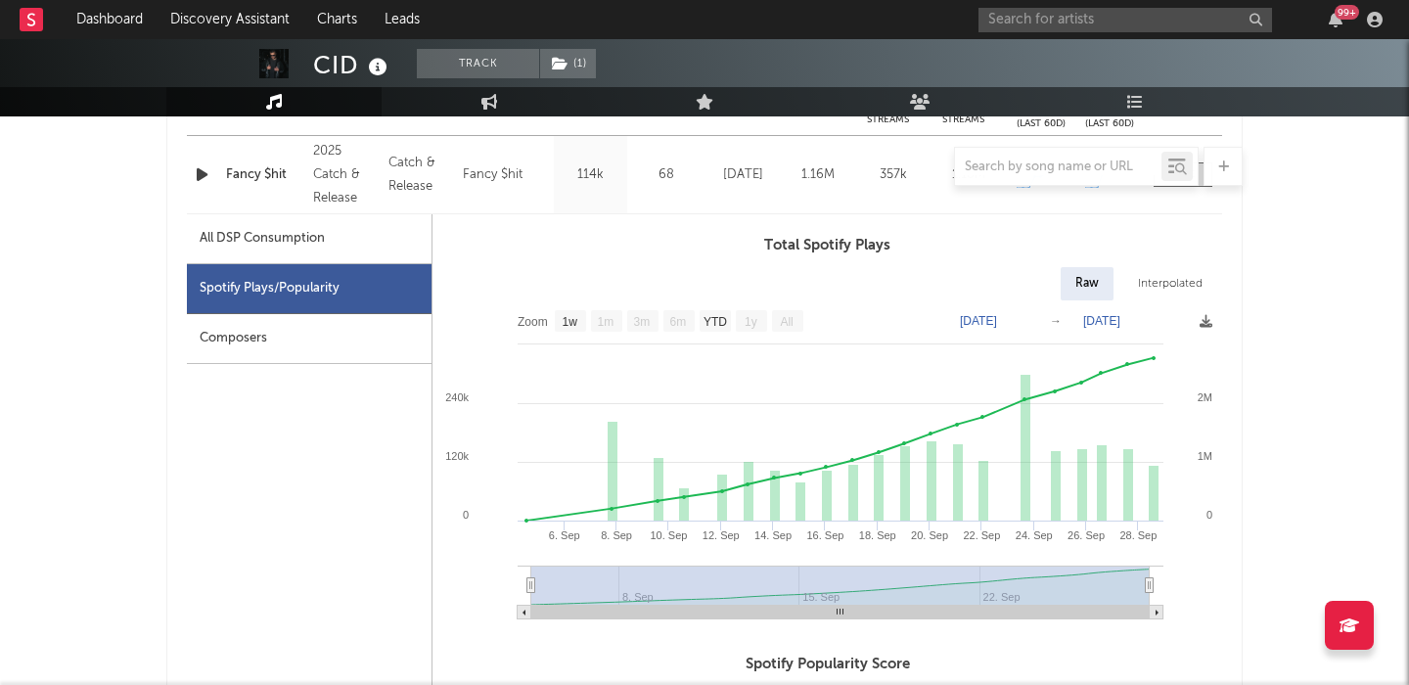
click at [321, 266] on div "Spotify Plays/Popularity" at bounding box center [309, 289] width 245 height 50
click at [318, 254] on div "All DSP Consumption" at bounding box center [309, 239] width 245 height 50
select select "1w"
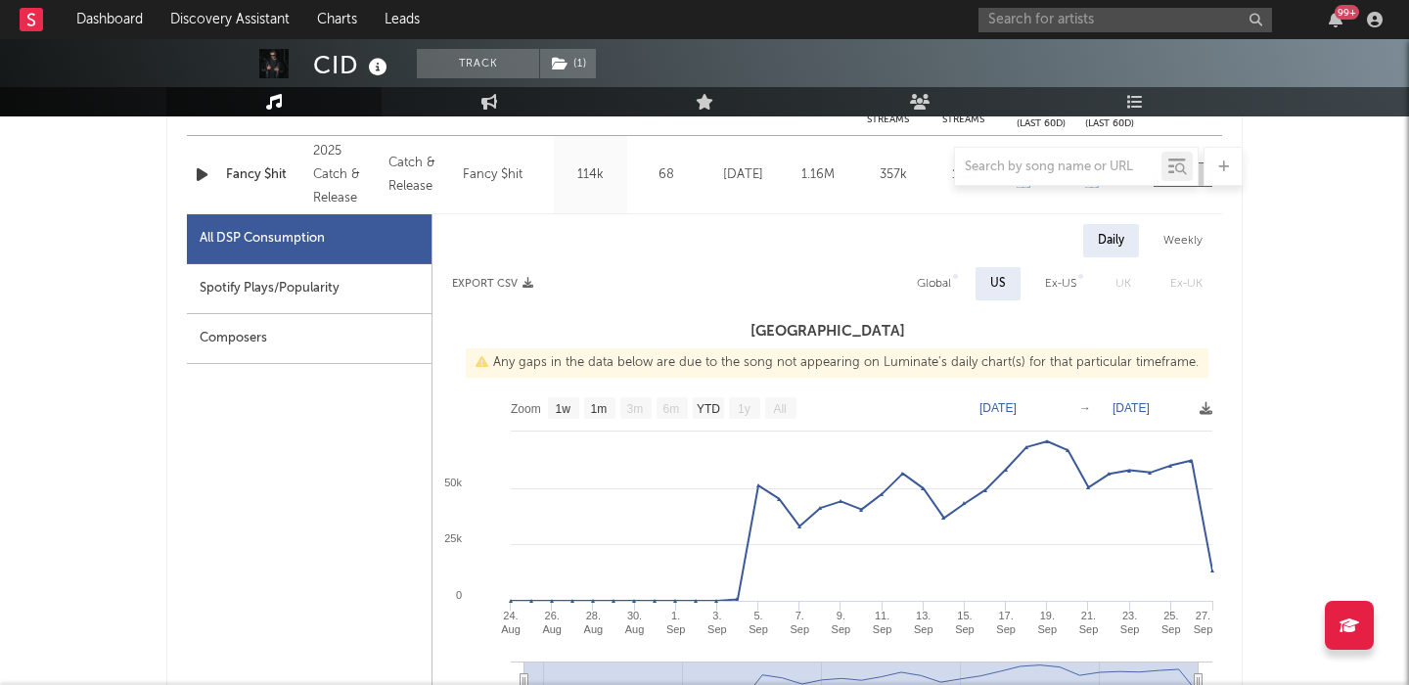
click at [1179, 232] on div "Weekly" at bounding box center [1183, 240] width 68 height 33
select select "1w"
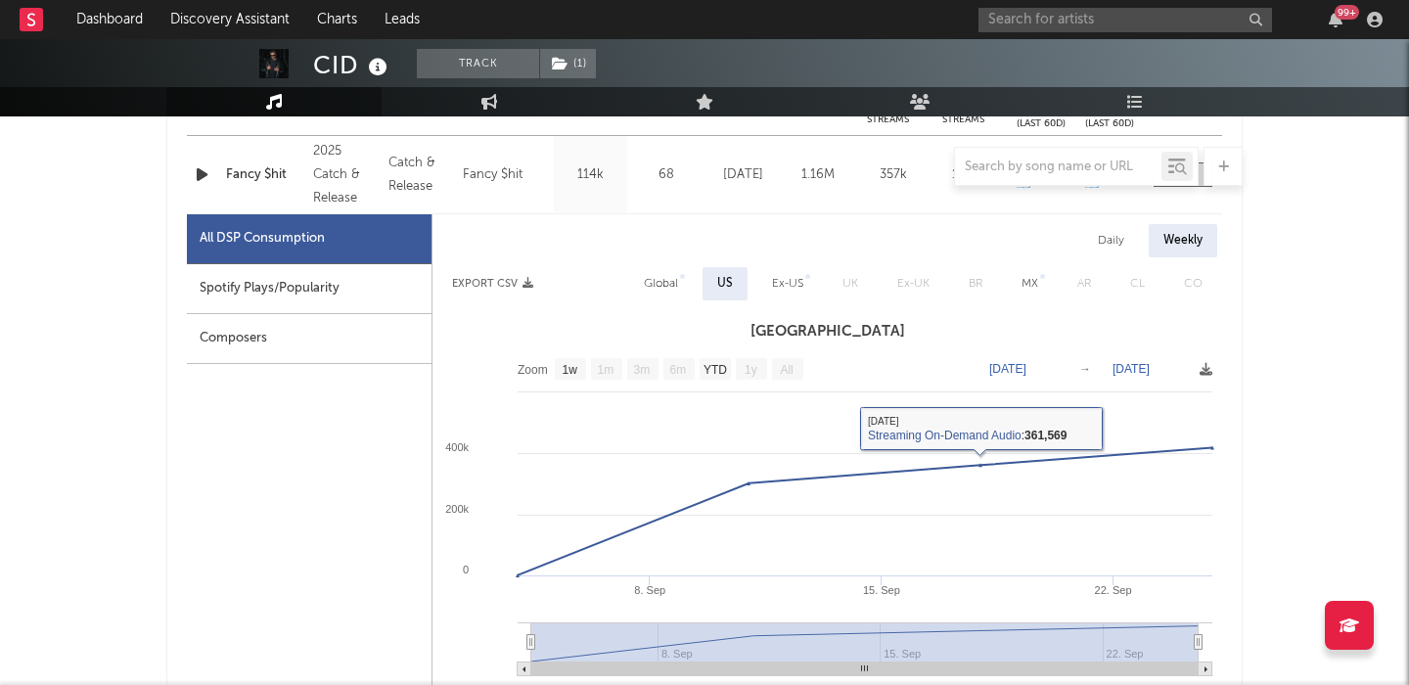
click at [652, 297] on div "Global" at bounding box center [661, 283] width 64 height 33
select select "1w"
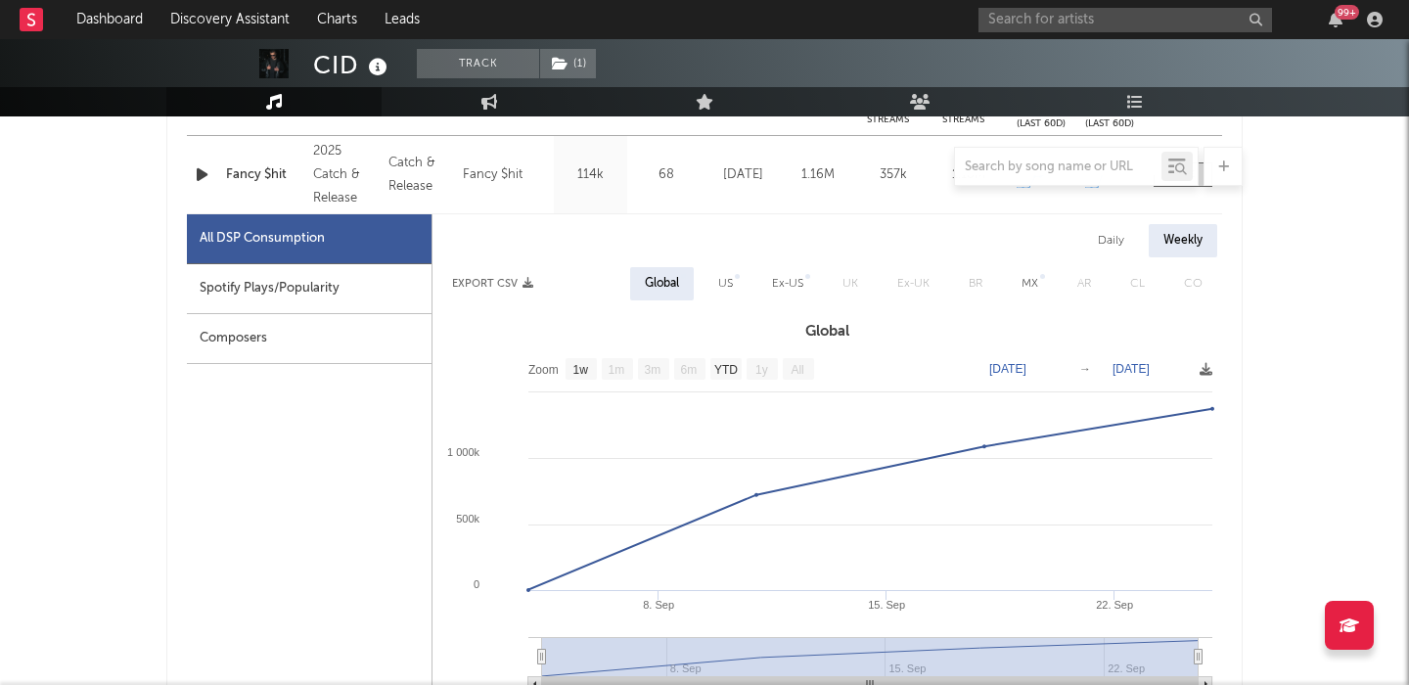
click at [369, 289] on div "Spotify Plays/Popularity" at bounding box center [309, 289] width 245 height 50
select select "1w"
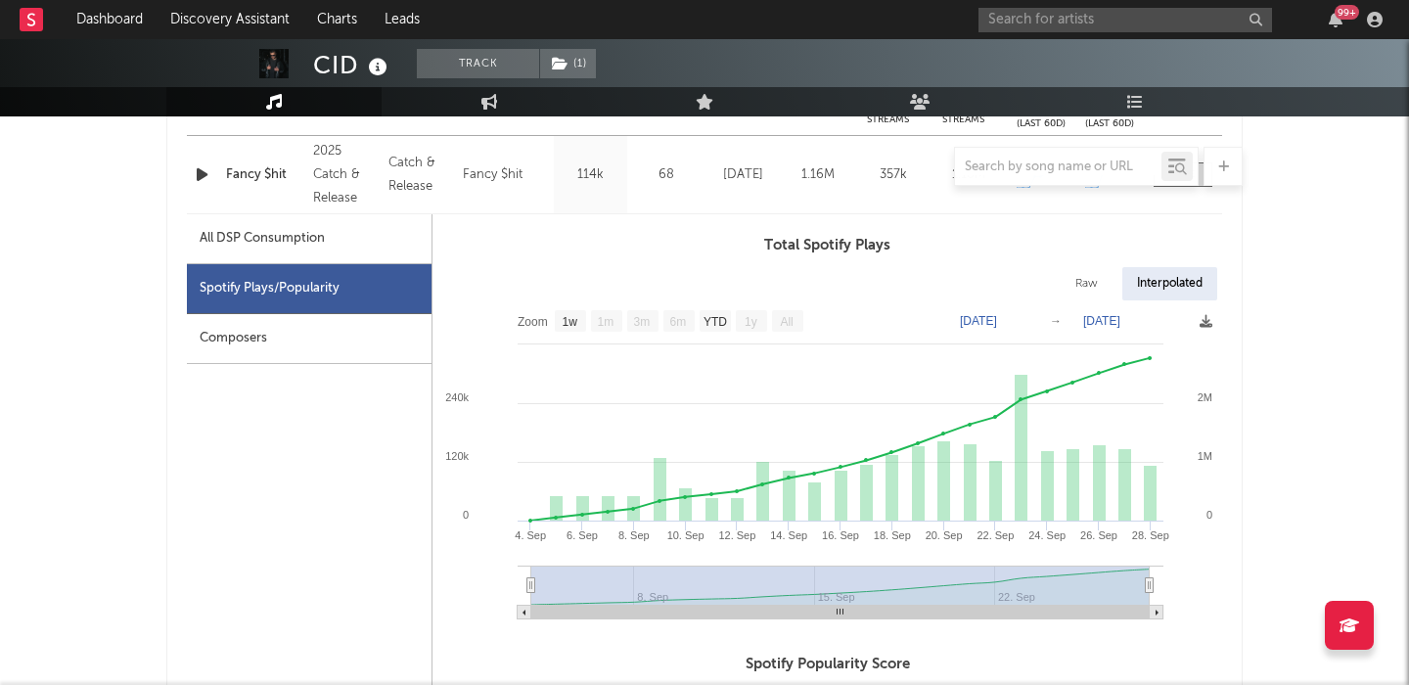
click at [1080, 283] on div "Raw" at bounding box center [1087, 283] width 52 height 33
select select "1w"
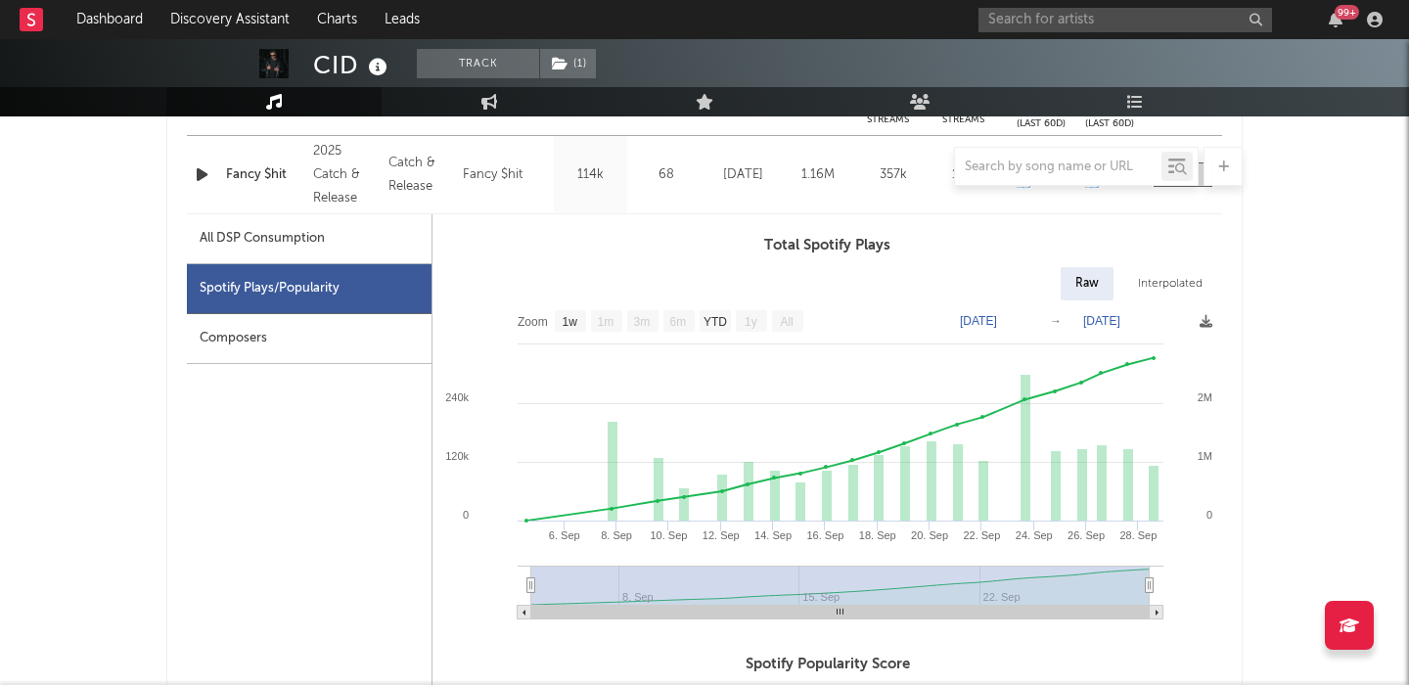
click at [267, 220] on div "All DSP Consumption" at bounding box center [309, 239] width 245 height 50
select select "1w"
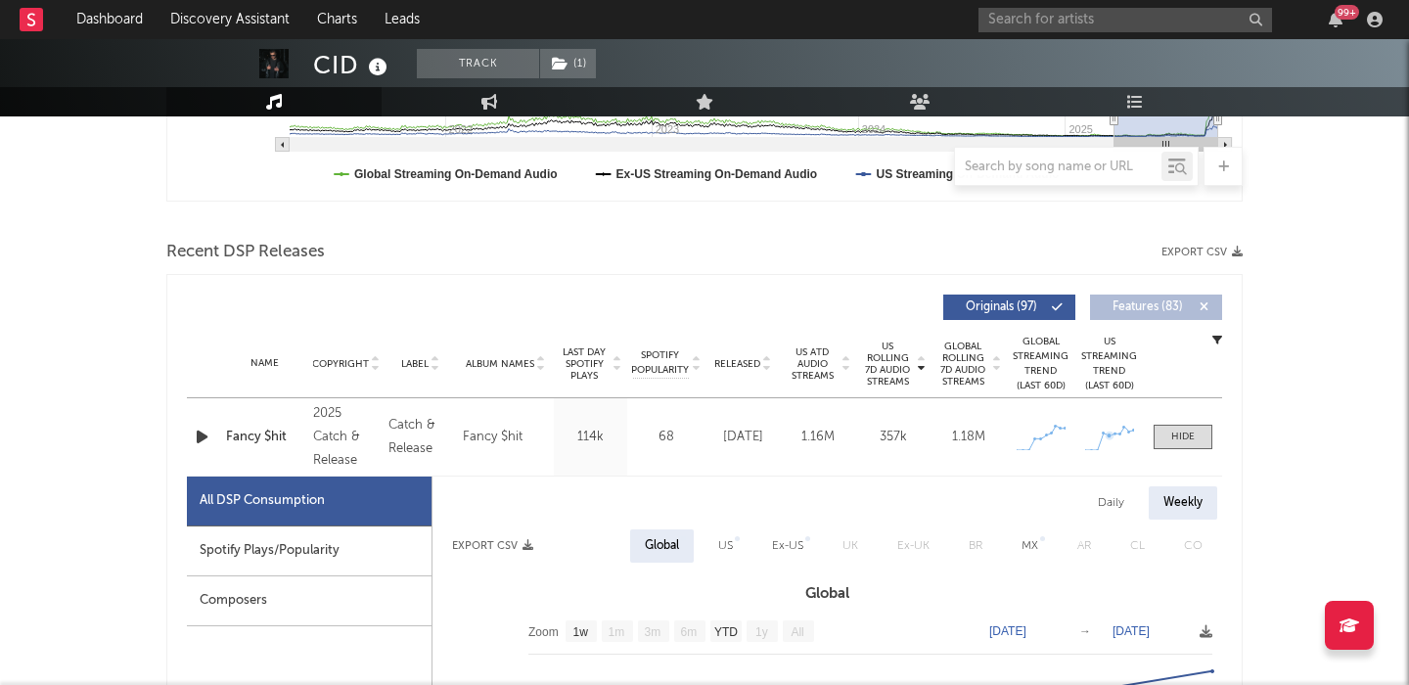
scroll to position [586, 0]
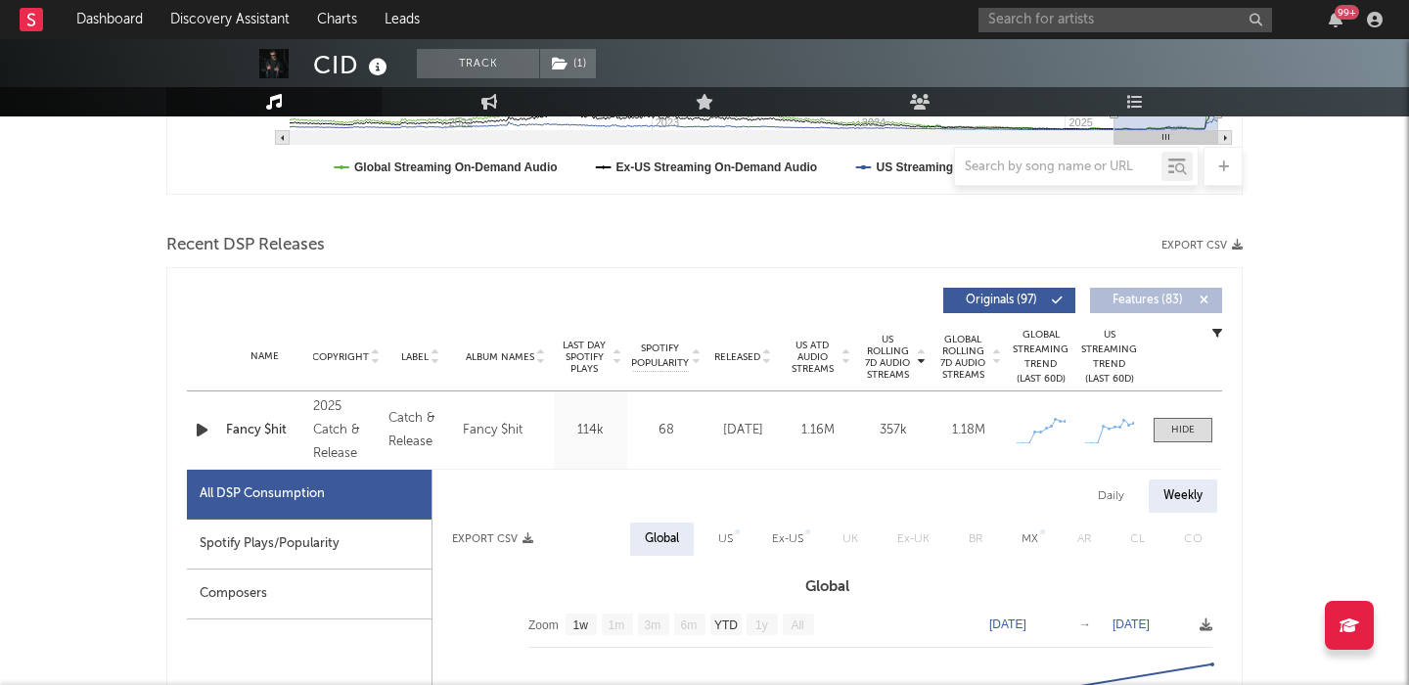
click at [1109, 489] on div "Daily" at bounding box center [1111, 495] width 56 height 33
select select "1w"
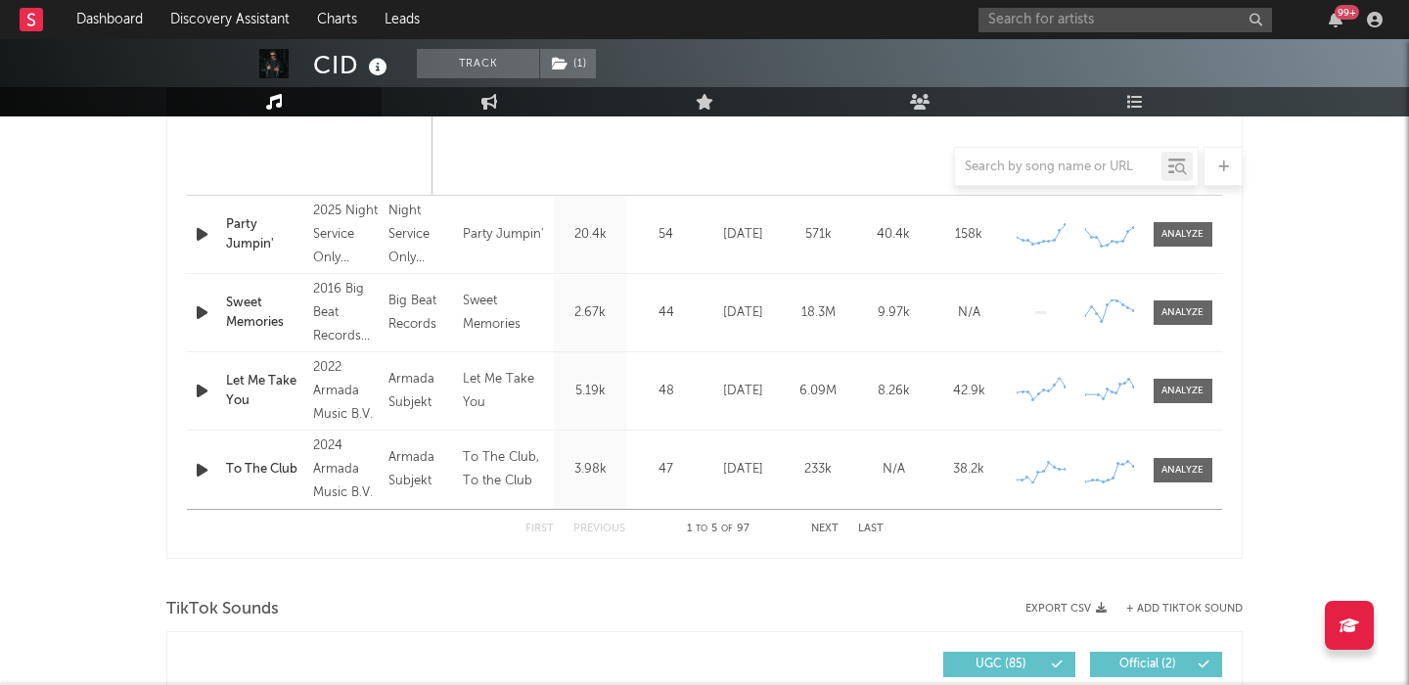
scroll to position [2088, 0]
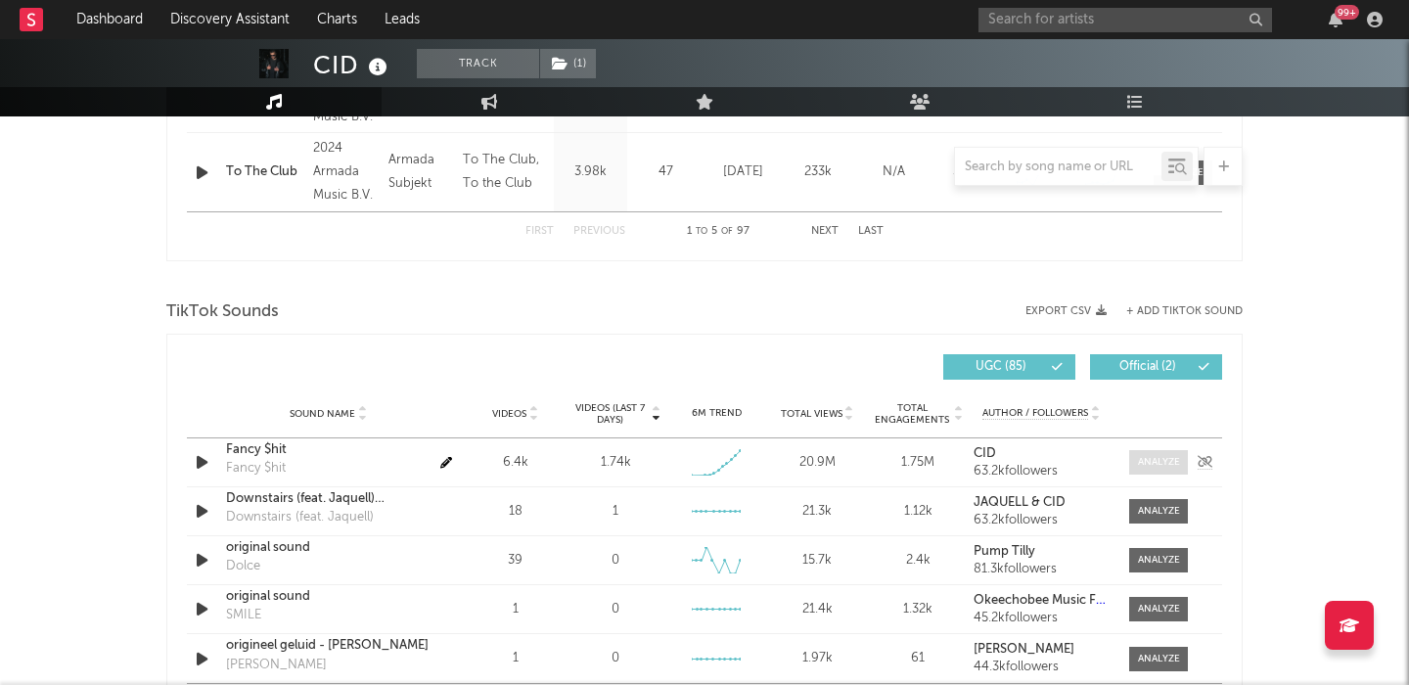
click at [1154, 456] on div at bounding box center [1159, 462] width 42 height 15
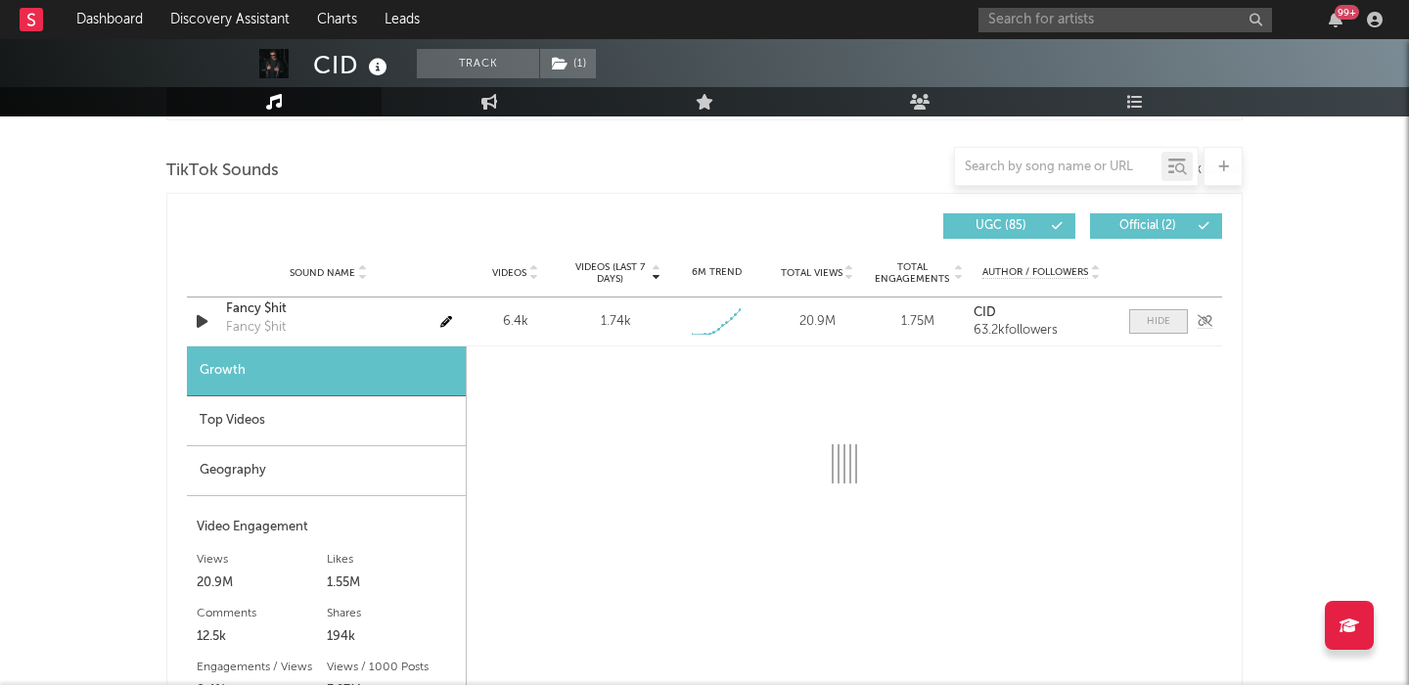
scroll to position [2324, 0]
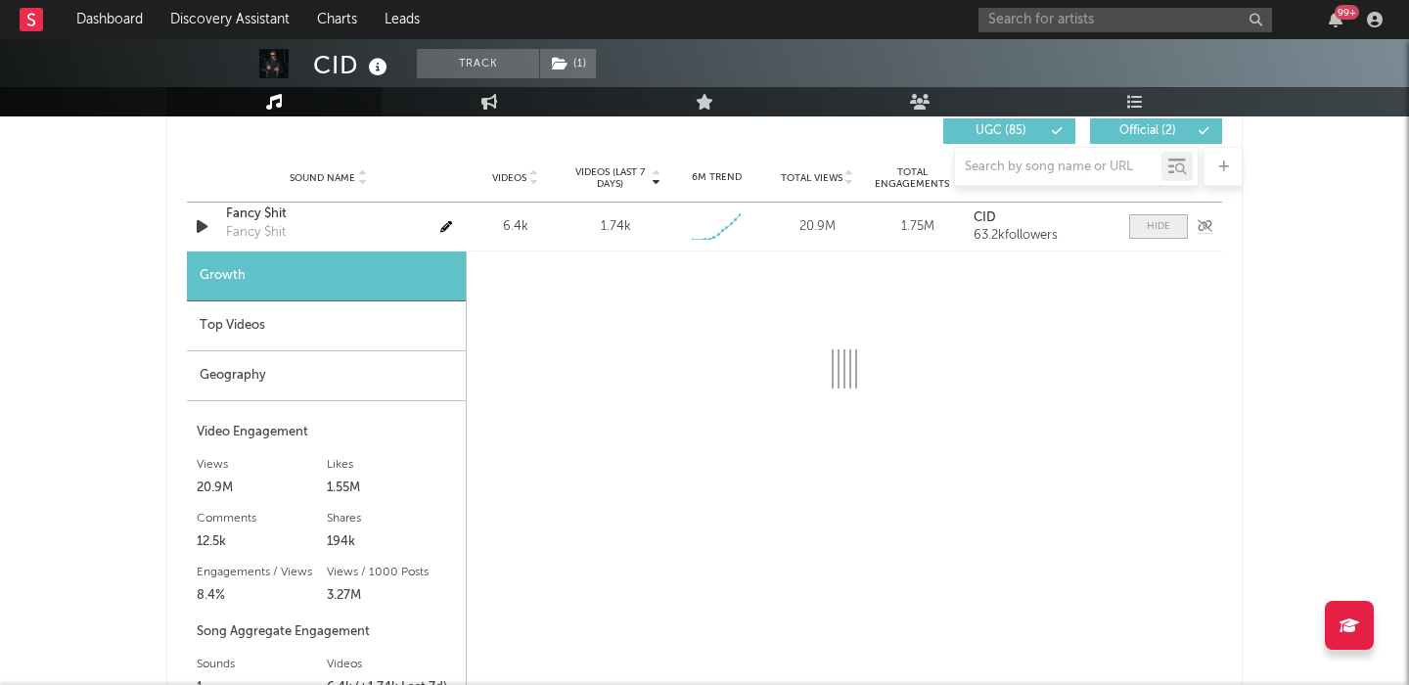
select select "1w"
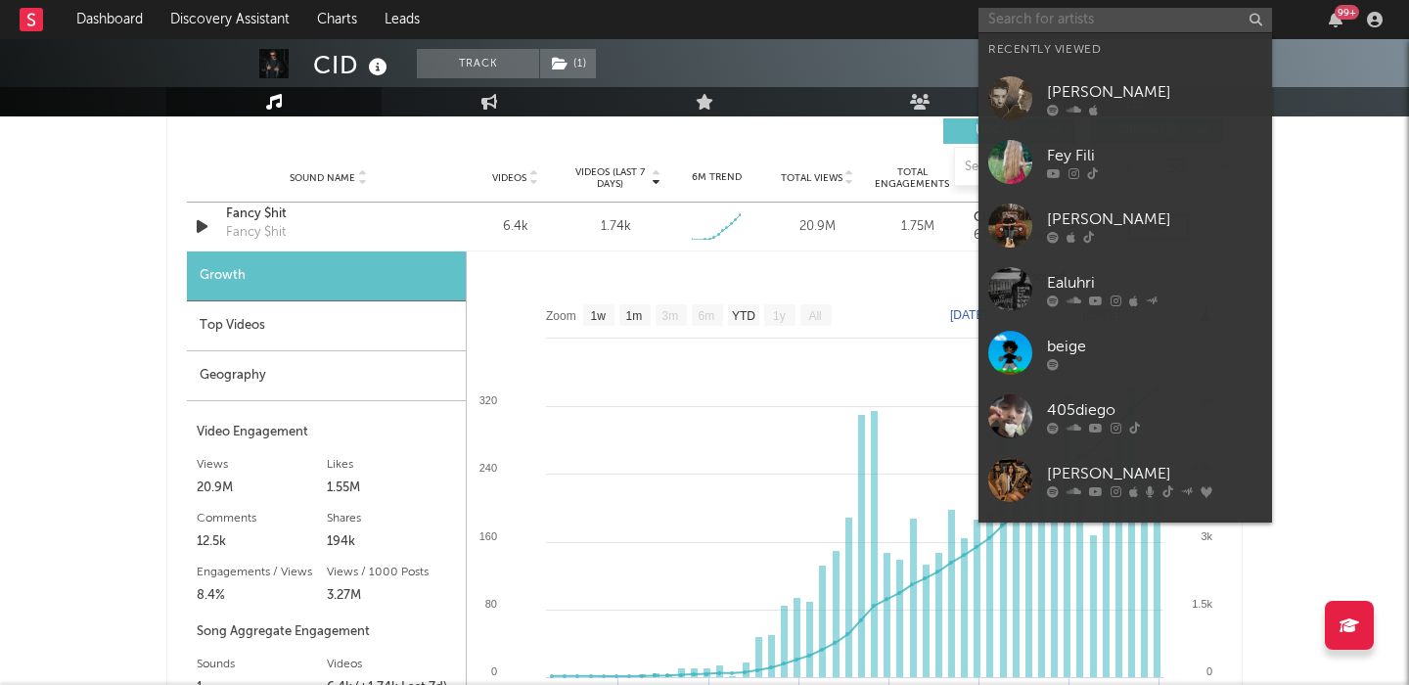
click at [1026, 29] on input "text" at bounding box center [1126, 20] width 294 height 24
type input "f"
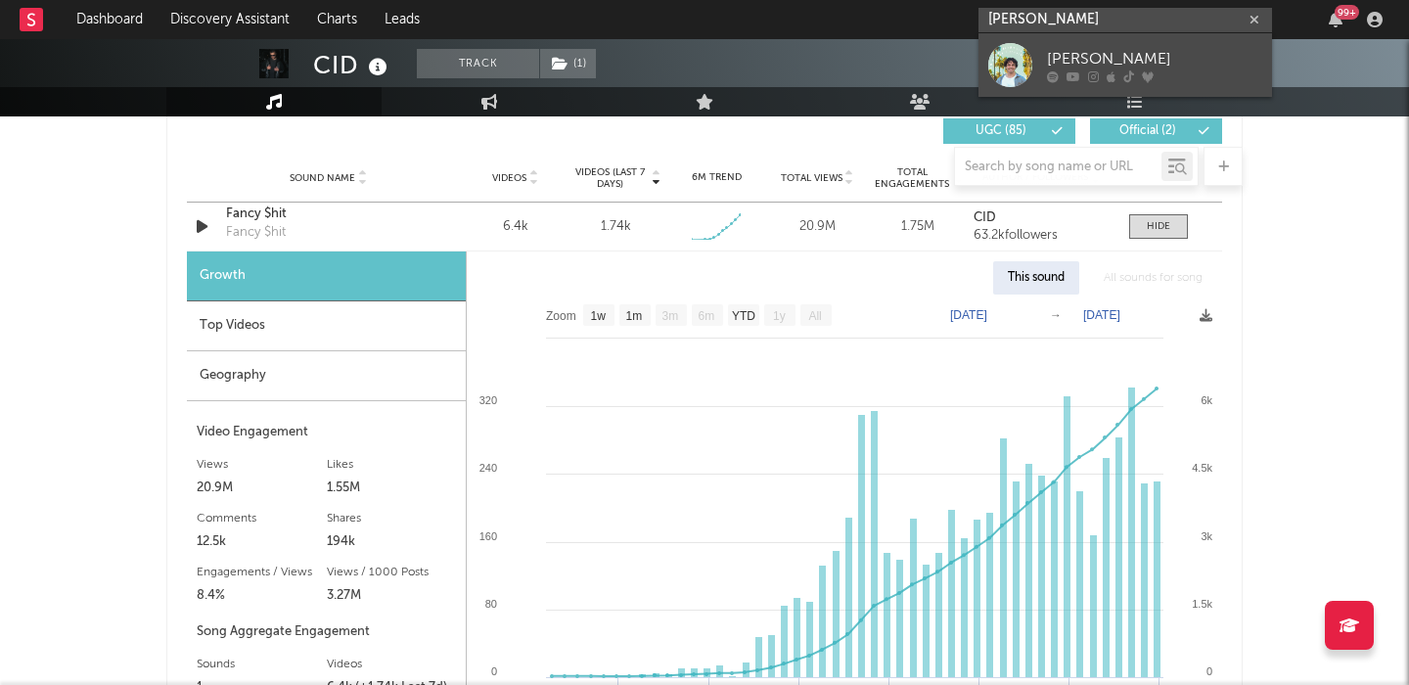
type input "[PERSON_NAME]"
click at [1134, 60] on div "[PERSON_NAME]" at bounding box center [1154, 58] width 215 height 23
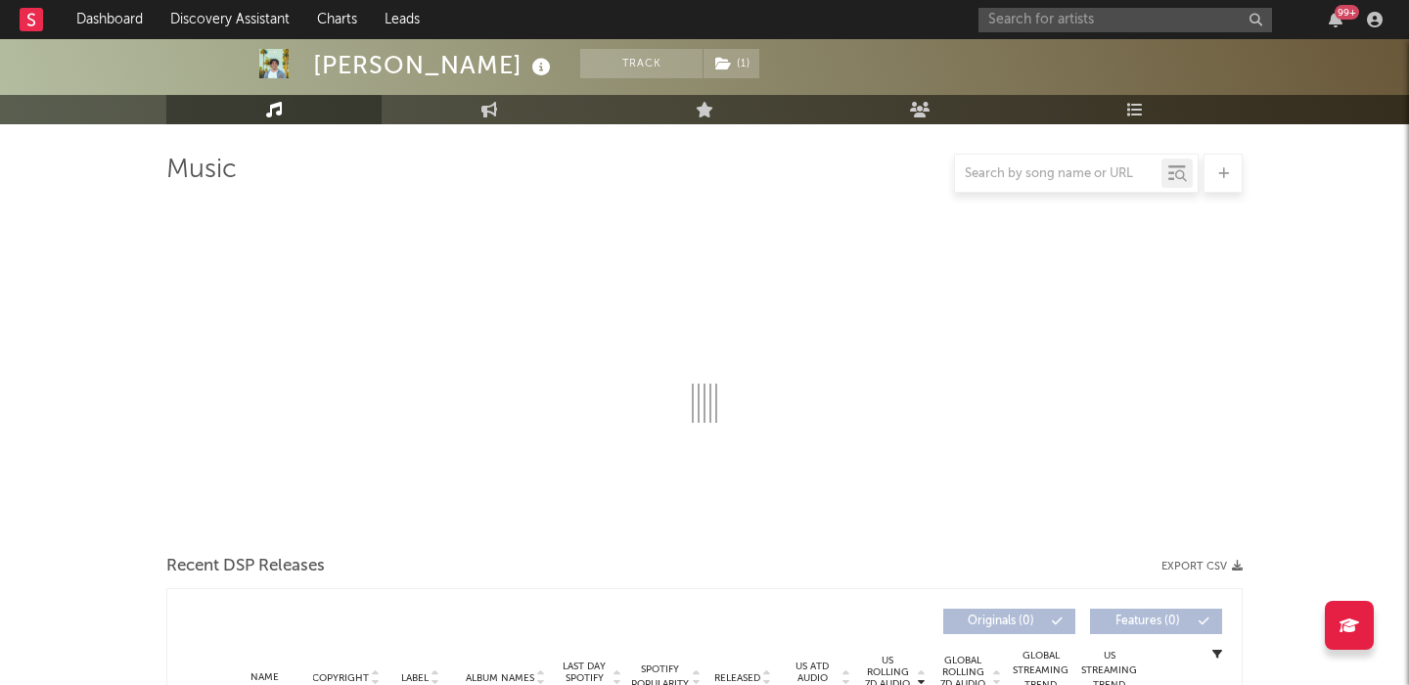
scroll to position [263, 0]
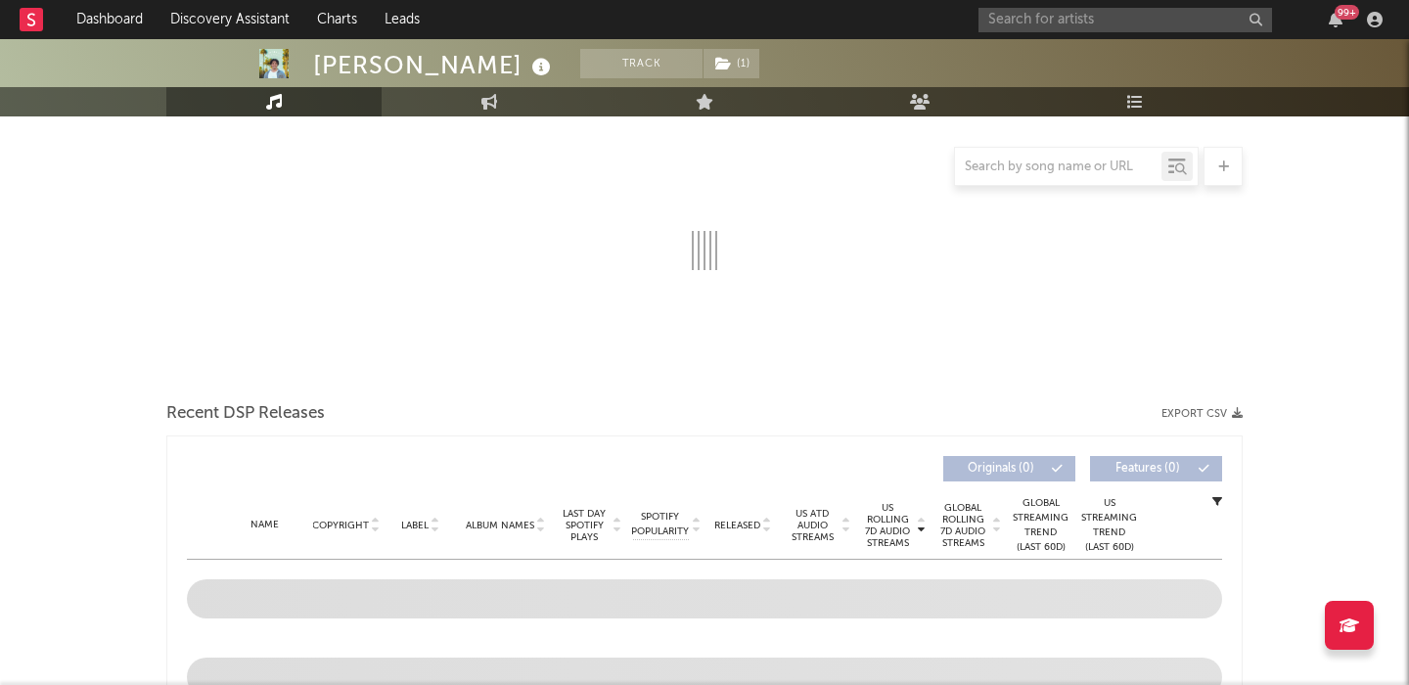
select select "1w"
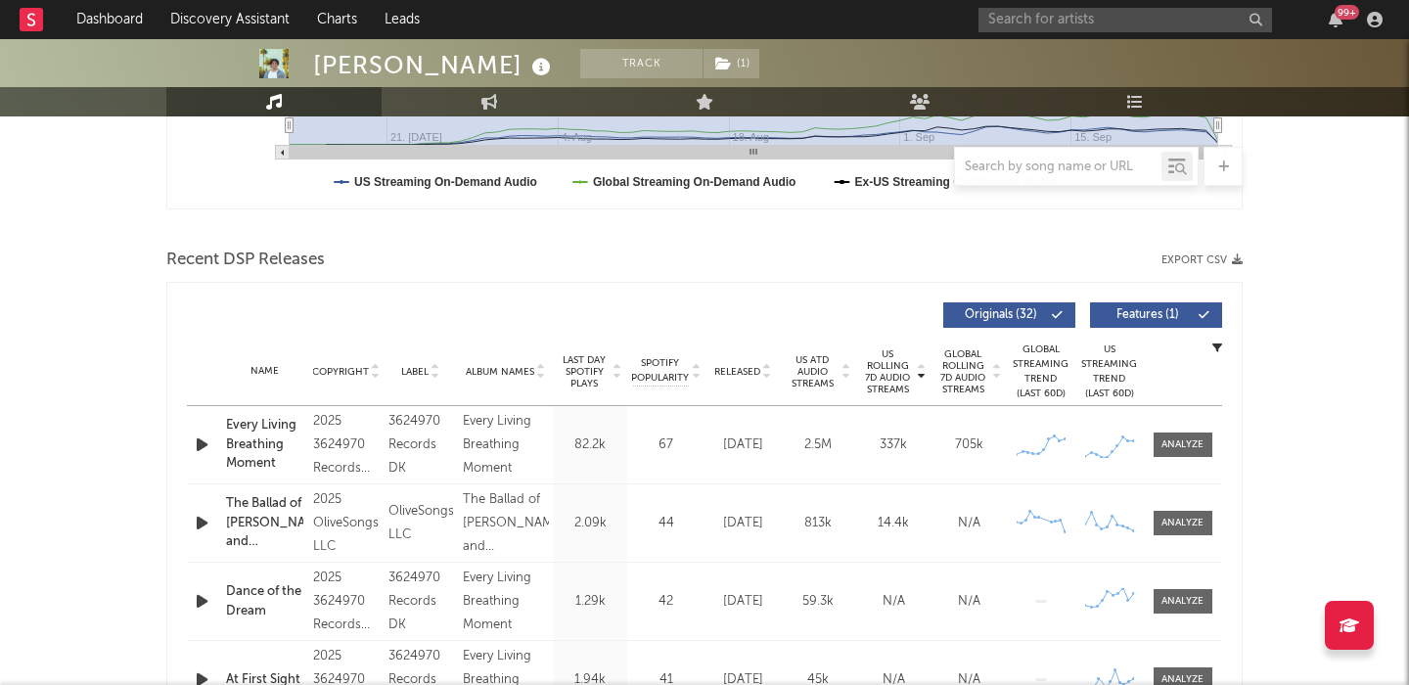
scroll to position [598, 0]
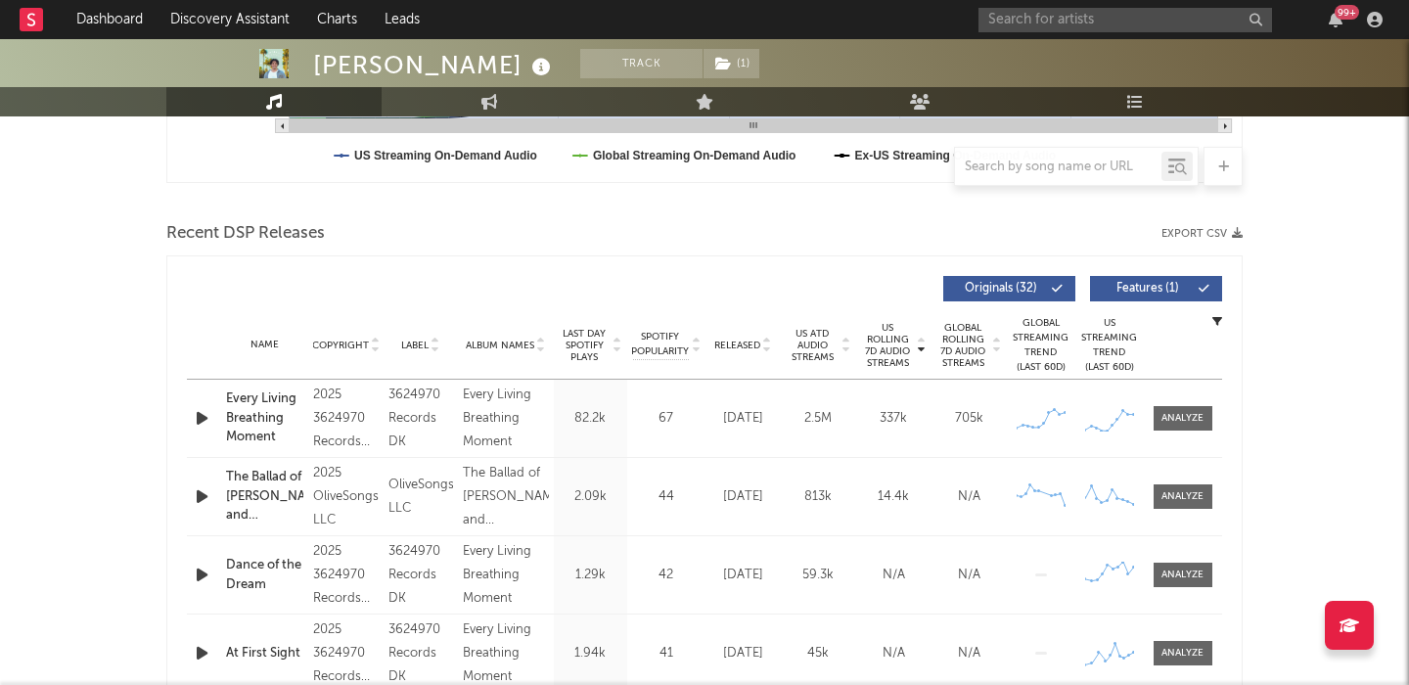
click at [725, 344] on span "Released" at bounding box center [737, 346] width 46 height 12
click at [1172, 286] on span "Features ( 1 )" at bounding box center [1148, 289] width 90 height 12
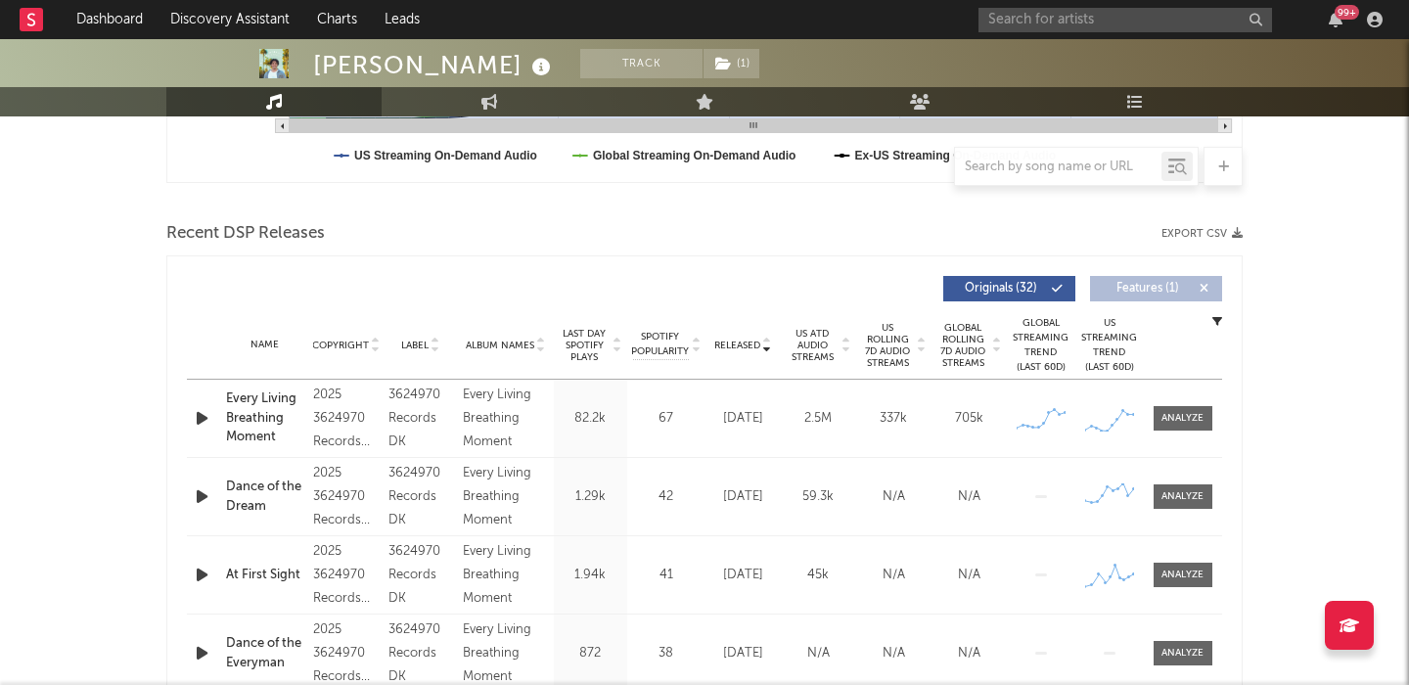
click at [1182, 434] on div "Name Every Living Breathing Moment Copyright 2025 3624970 Records DK Label 3624…" at bounding box center [704, 418] width 1035 height 77
click at [1180, 424] on div at bounding box center [1183, 418] width 42 height 15
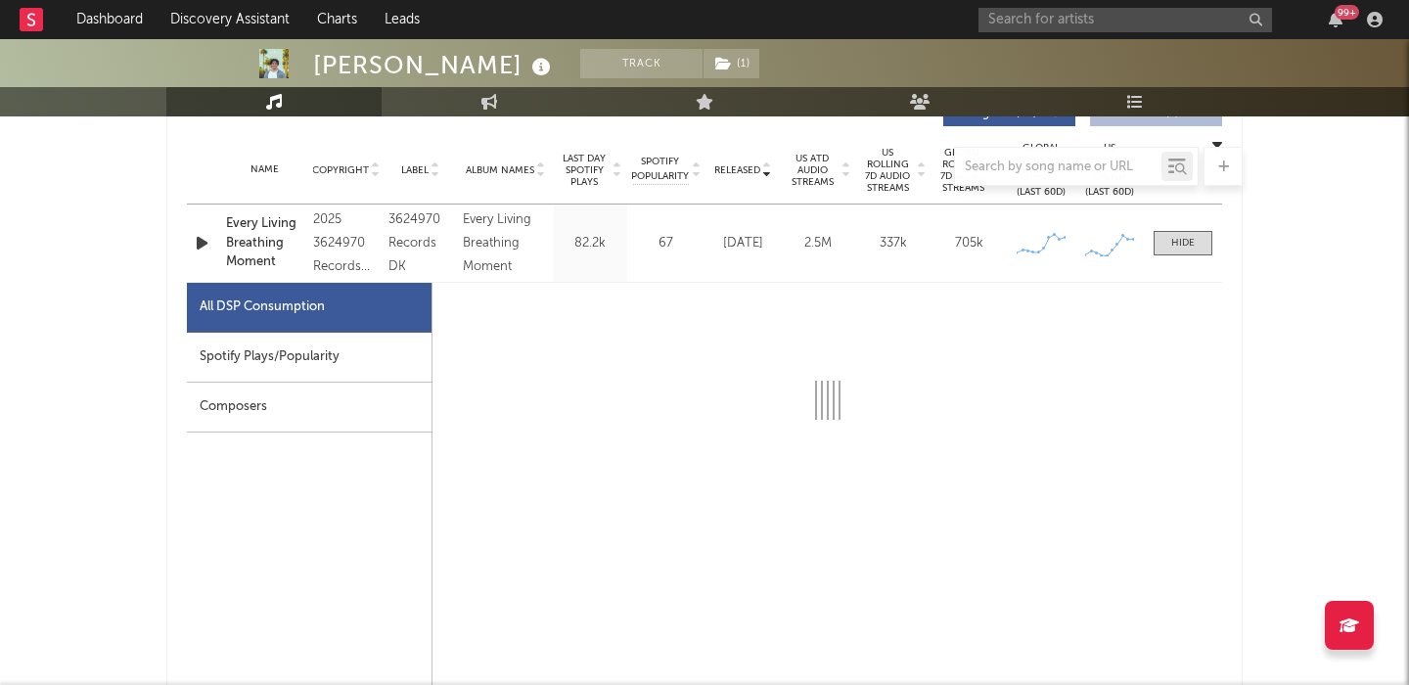
select select "1w"
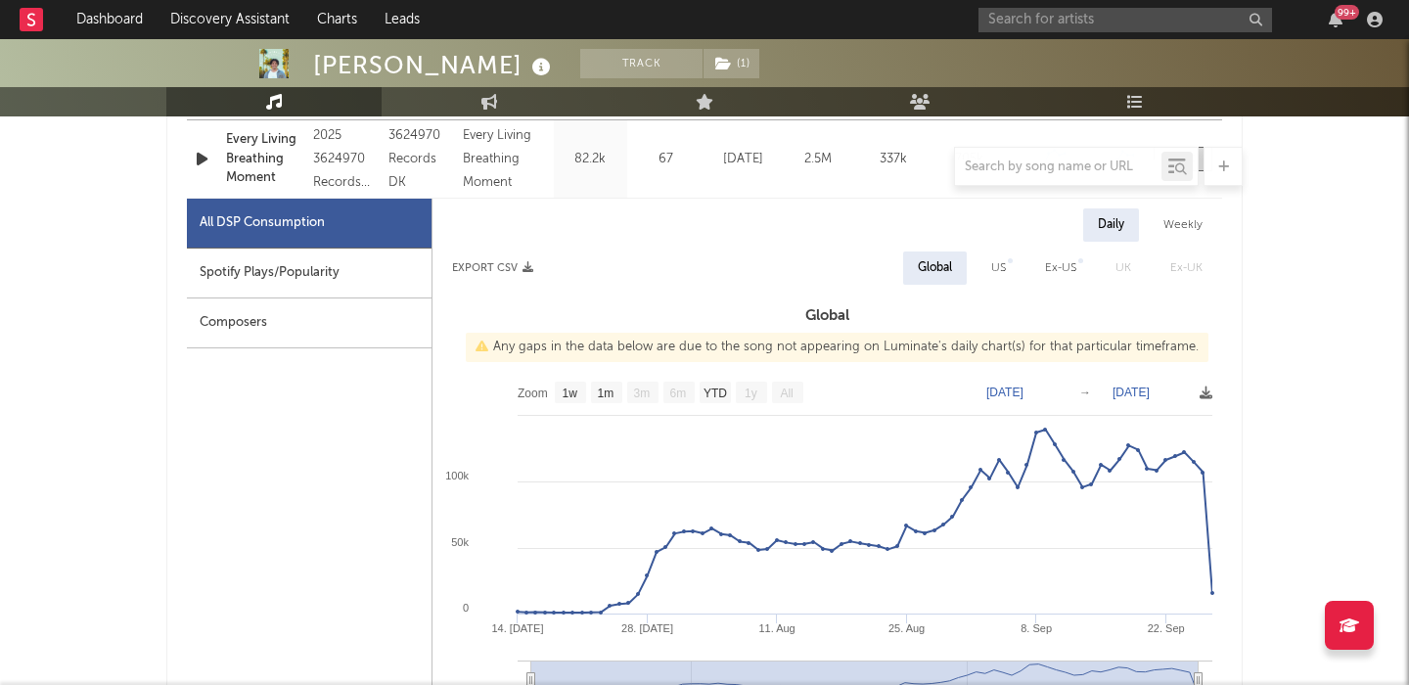
scroll to position [860, 0]
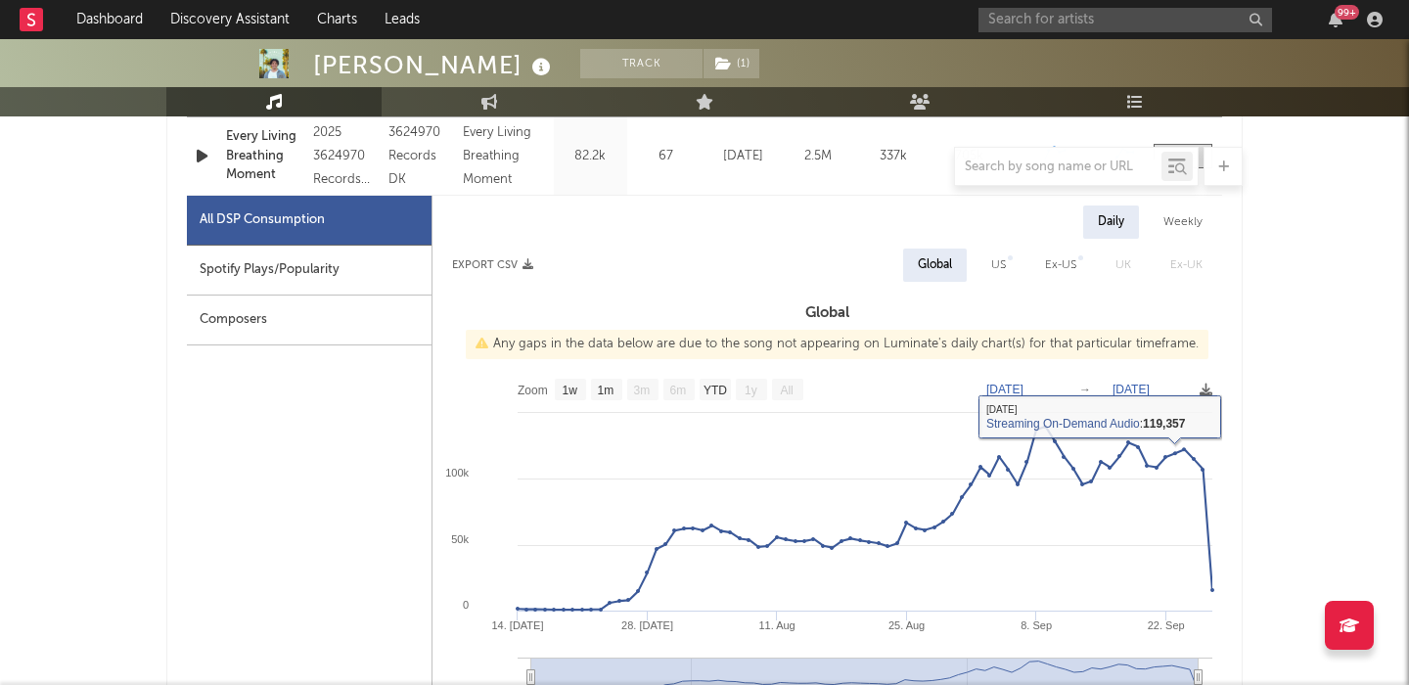
click at [1186, 230] on div "Weekly" at bounding box center [1183, 221] width 68 height 33
select select "1w"
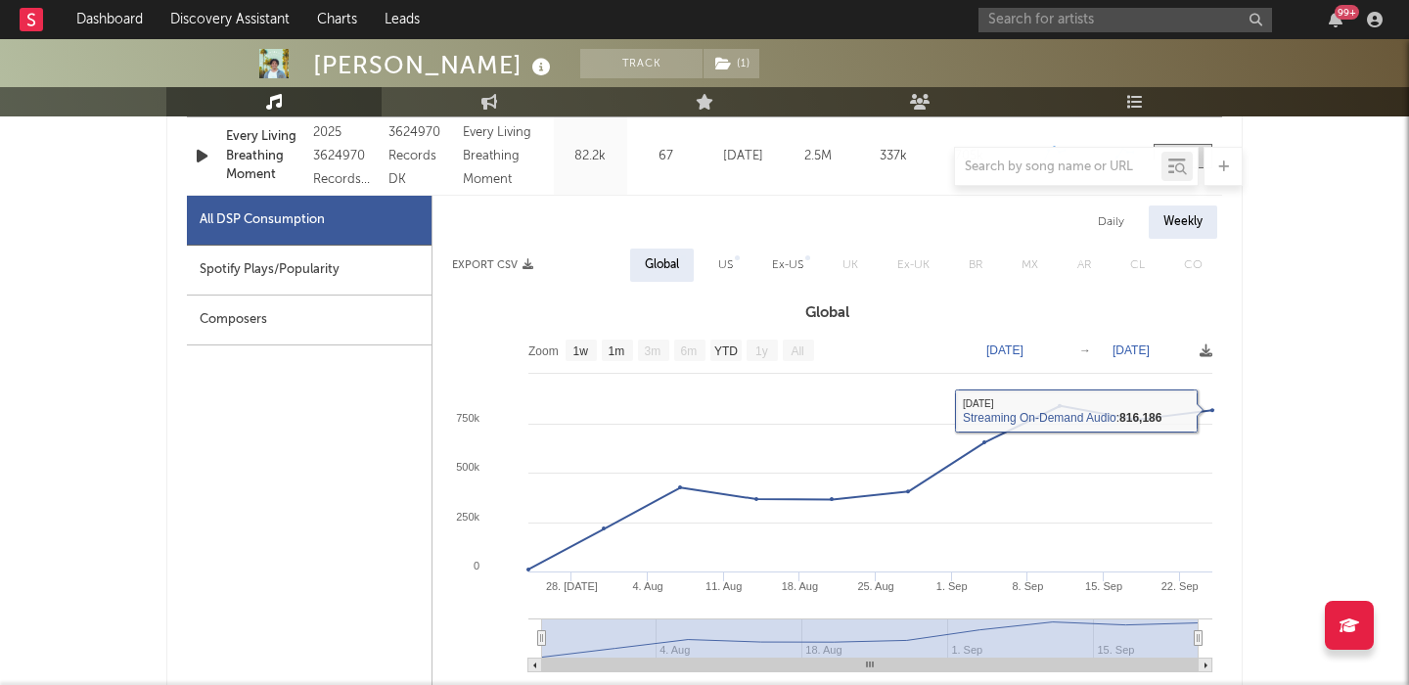
click at [1116, 220] on div "Daily" at bounding box center [1111, 221] width 56 height 33
select select "1w"
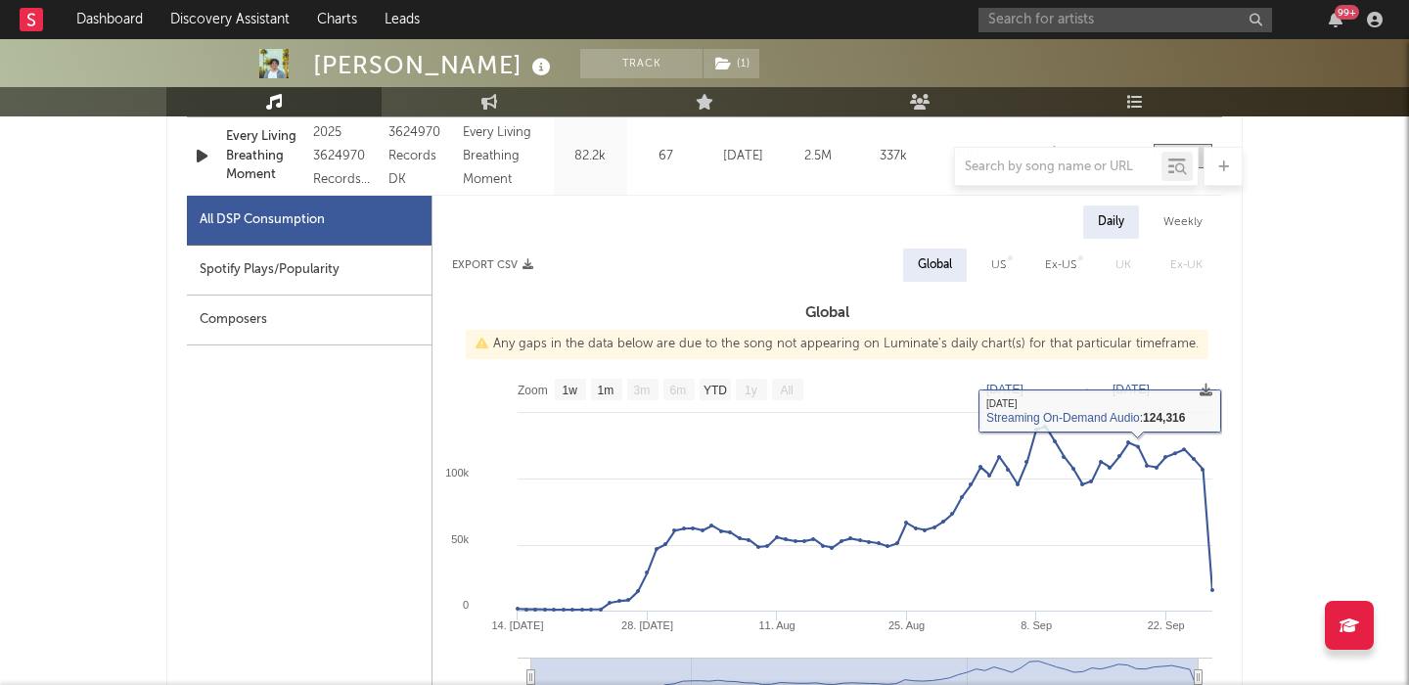
click at [981, 271] on div "US" at bounding box center [999, 265] width 44 height 33
select select "1w"
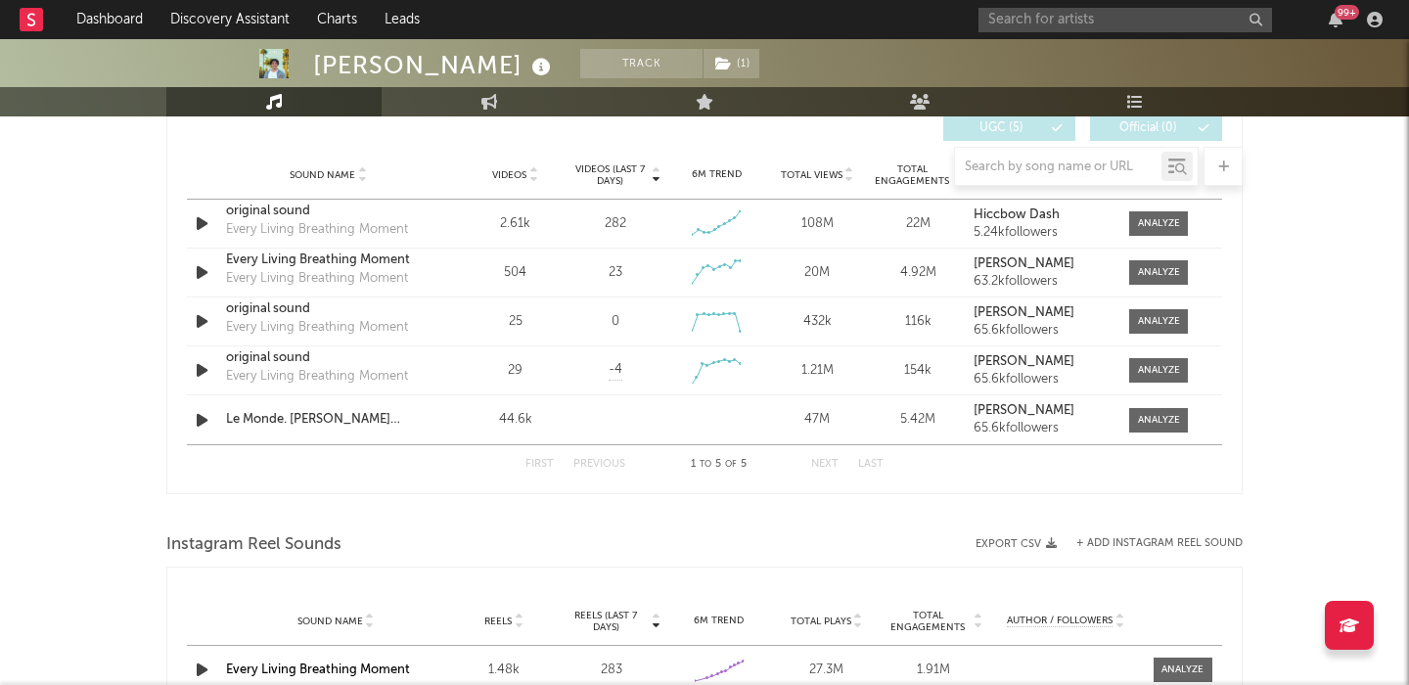
scroll to position [2319, 0]
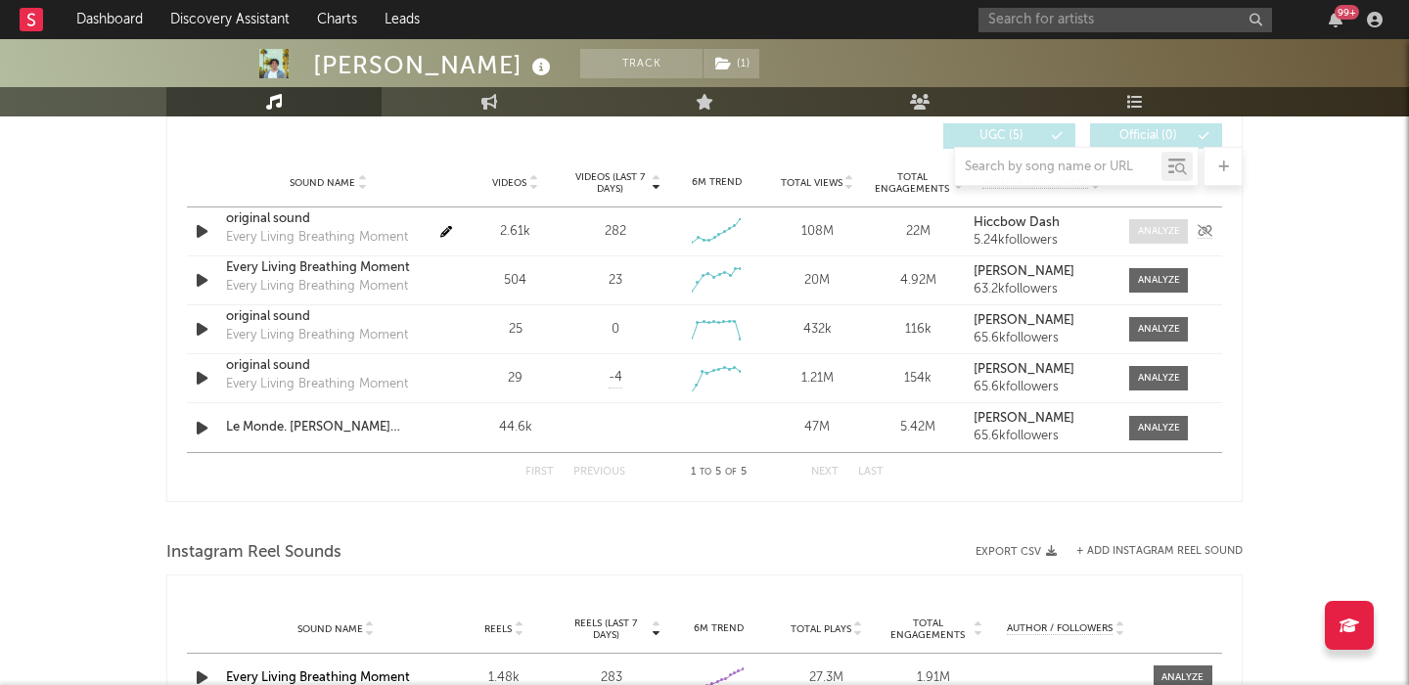
click at [1177, 228] on div at bounding box center [1159, 231] width 42 height 15
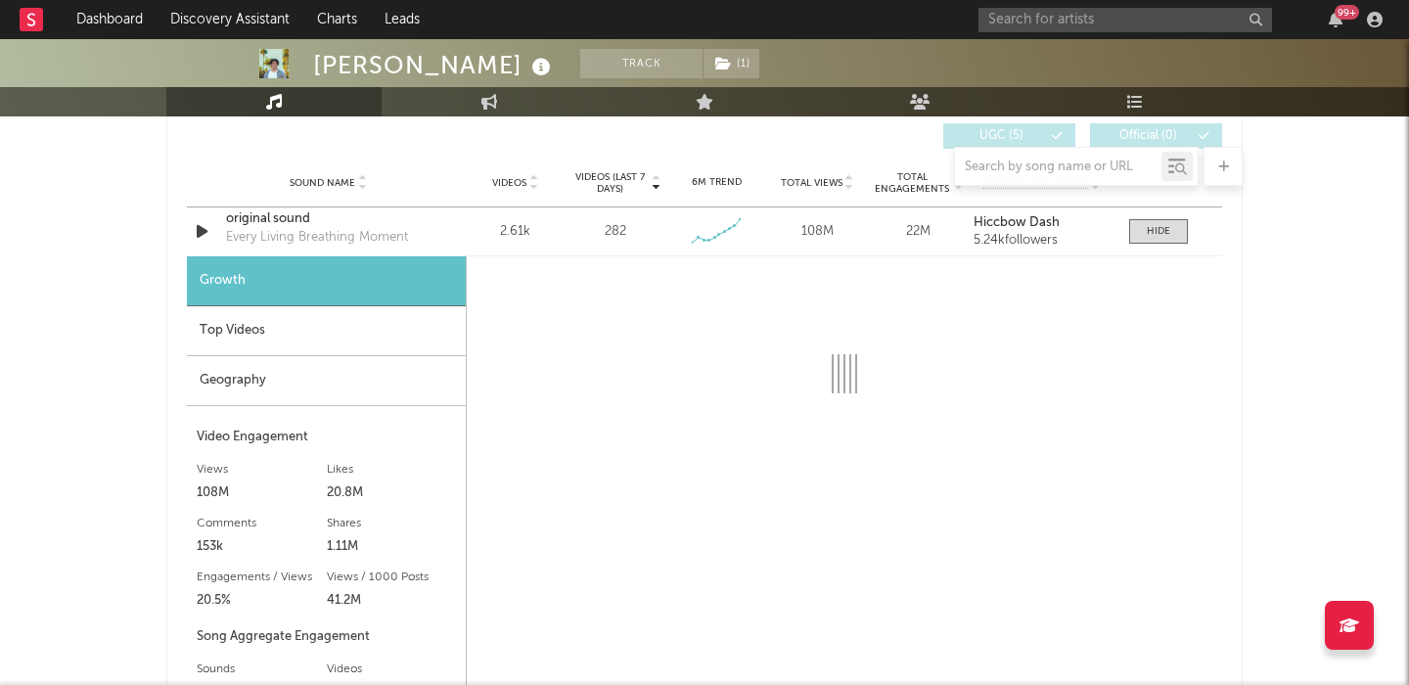
select select "1w"
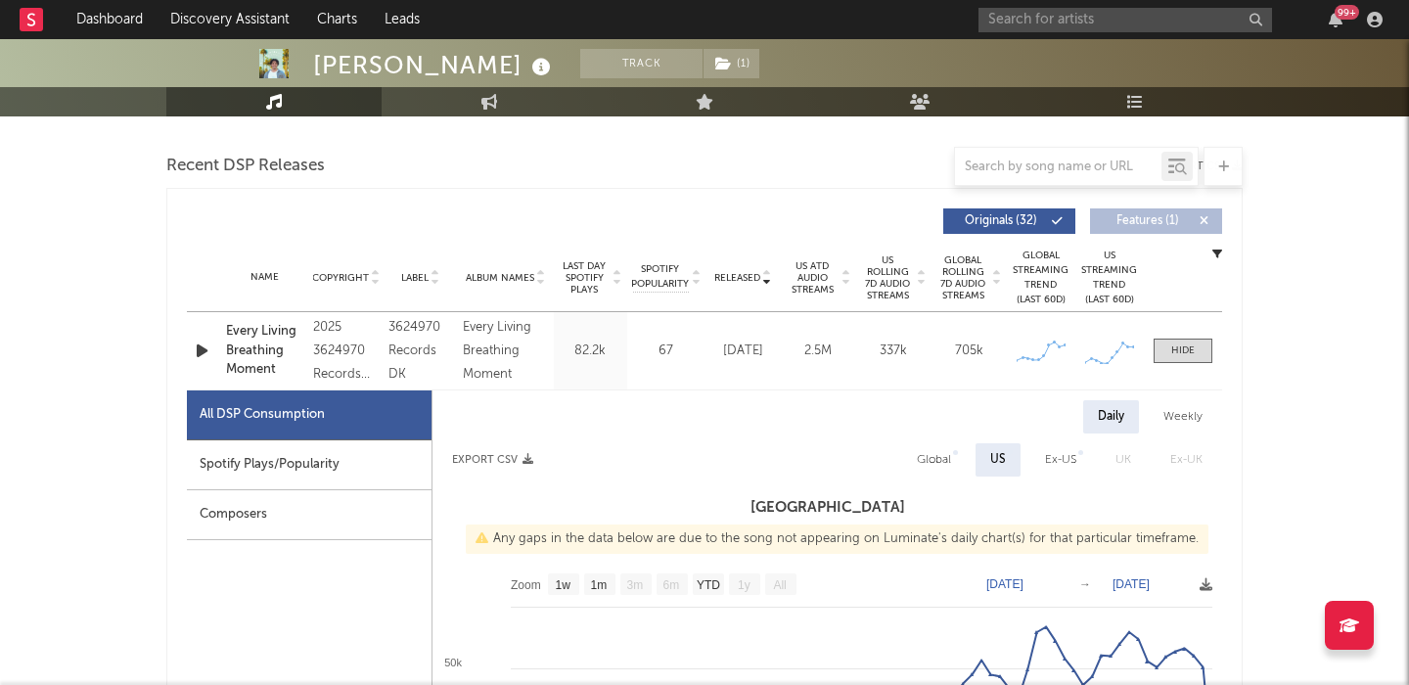
scroll to position [662, 0]
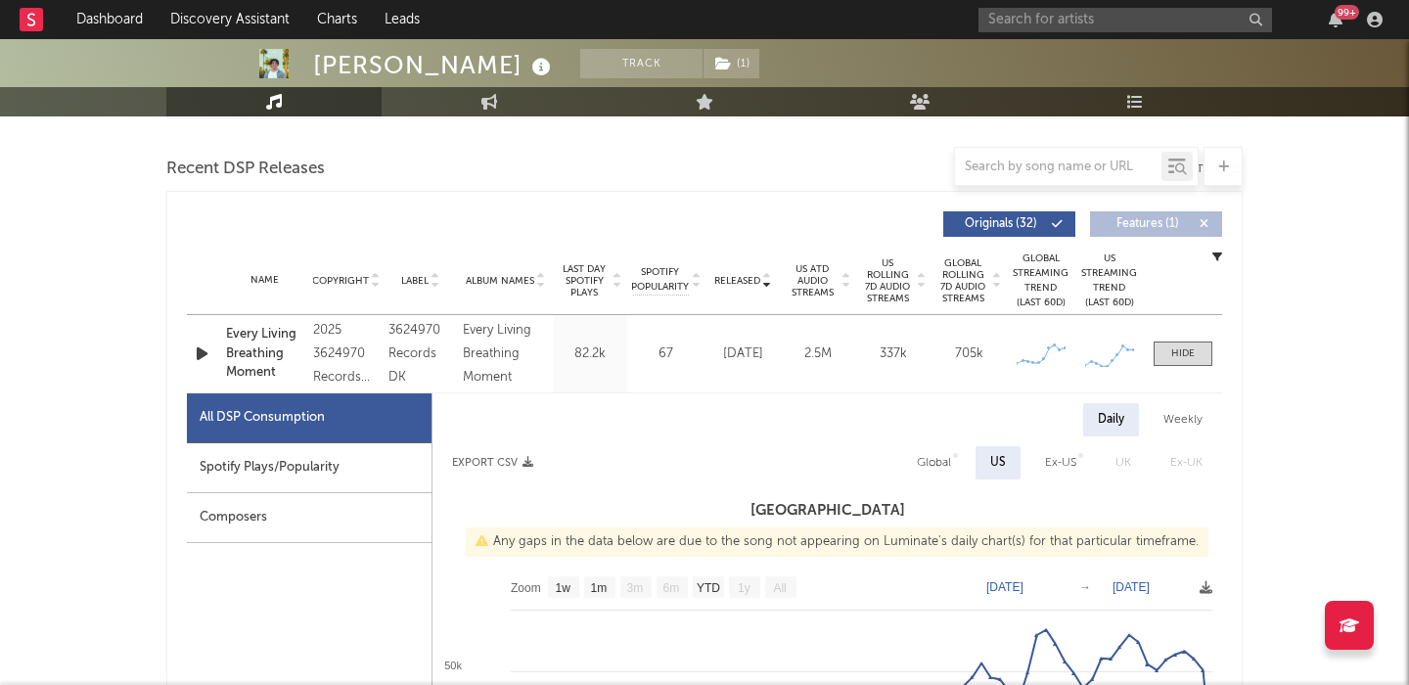
click at [1187, 422] on div "Weekly" at bounding box center [1183, 419] width 68 height 33
select select "1w"
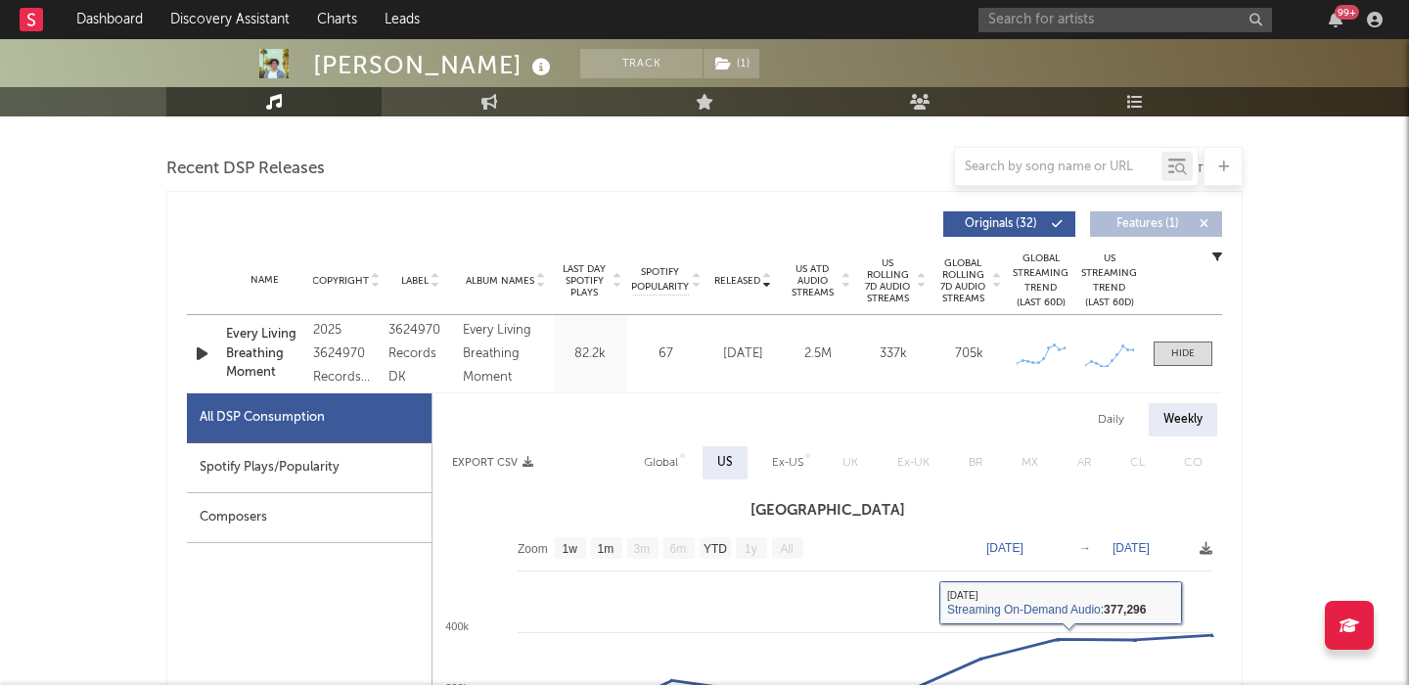
click at [667, 459] on div "Global" at bounding box center [661, 462] width 34 height 23
select select "1w"
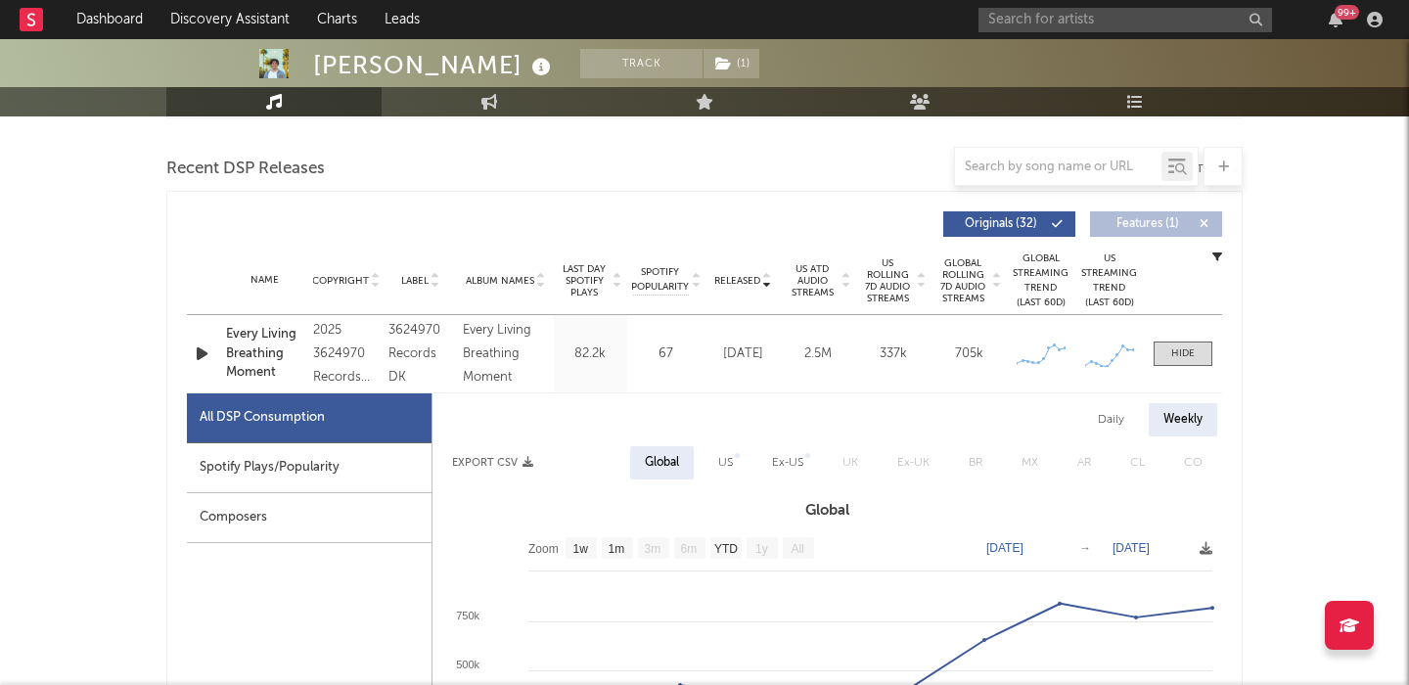
click at [317, 465] on div "Spotify Plays/Popularity" at bounding box center [309, 468] width 245 height 50
select select "1w"
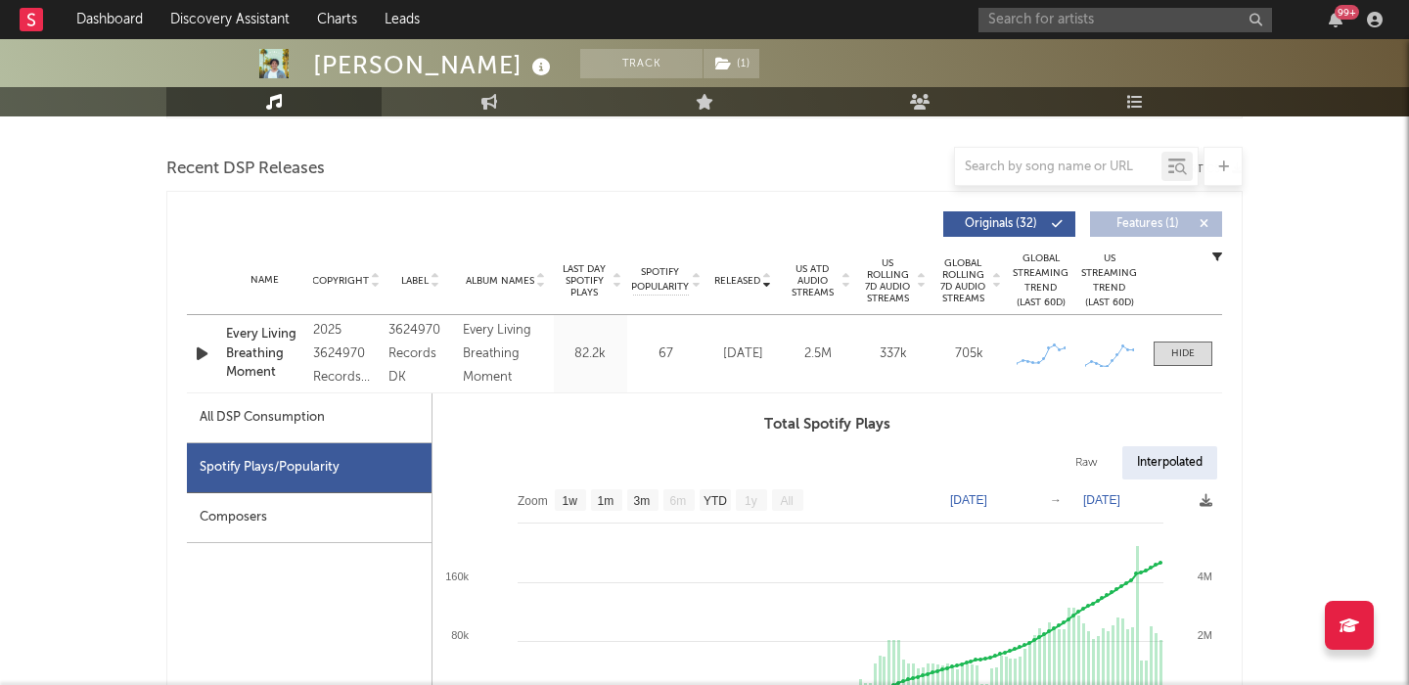
click at [1093, 472] on div "Raw" at bounding box center [1087, 462] width 52 height 33
select select "1w"
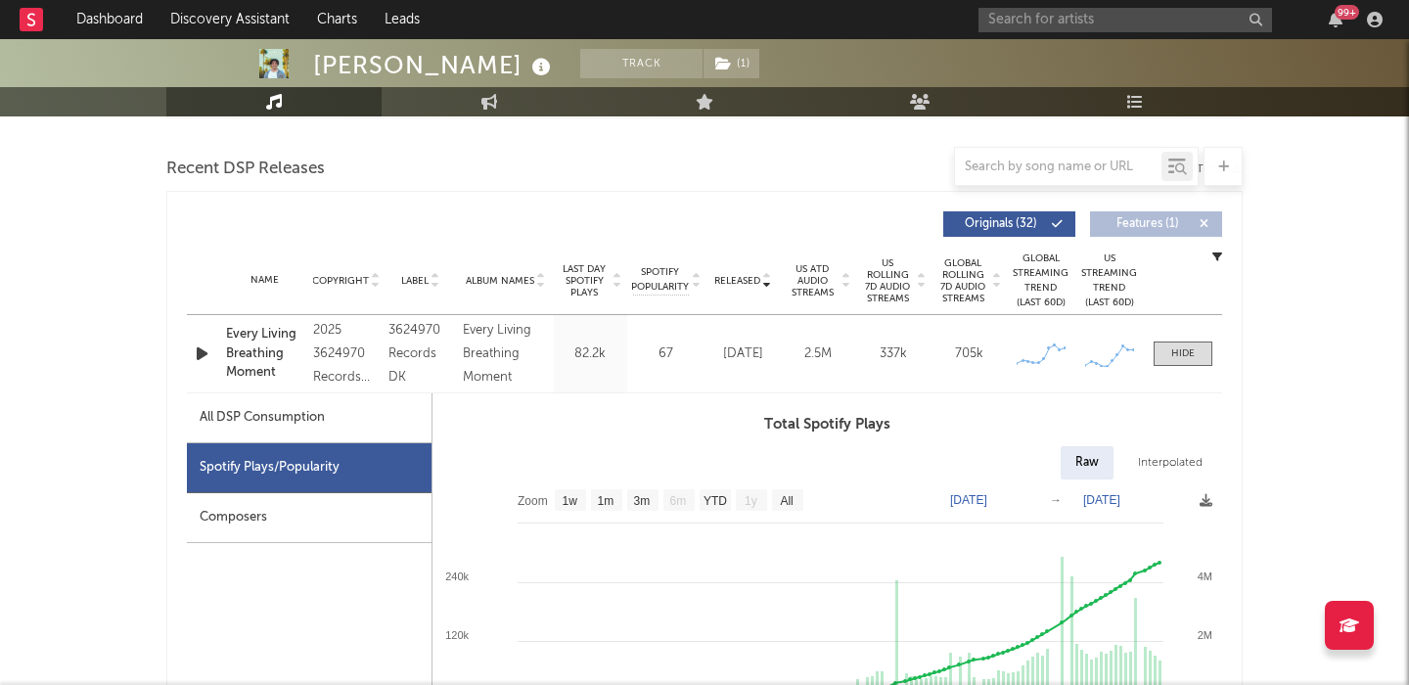
scroll to position [654, 0]
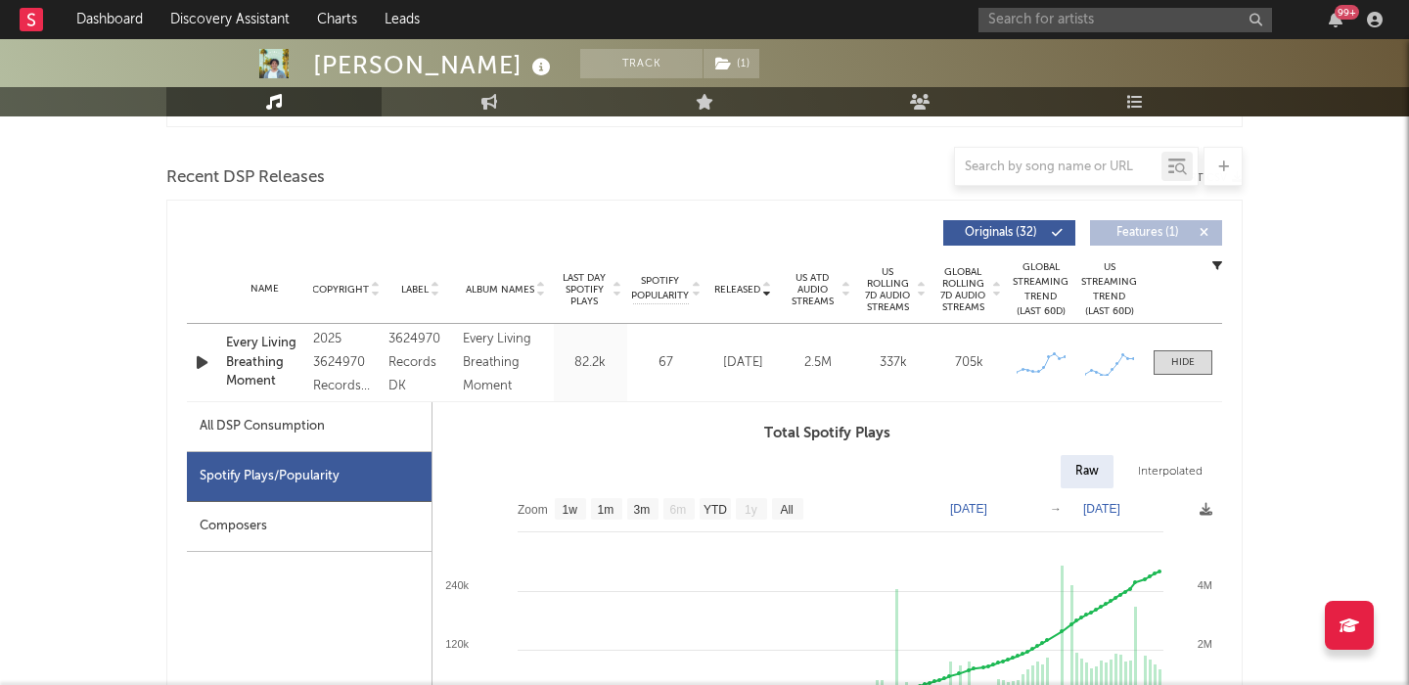
click at [342, 431] on div "All DSP Consumption" at bounding box center [309, 427] width 245 height 50
select select "1w"
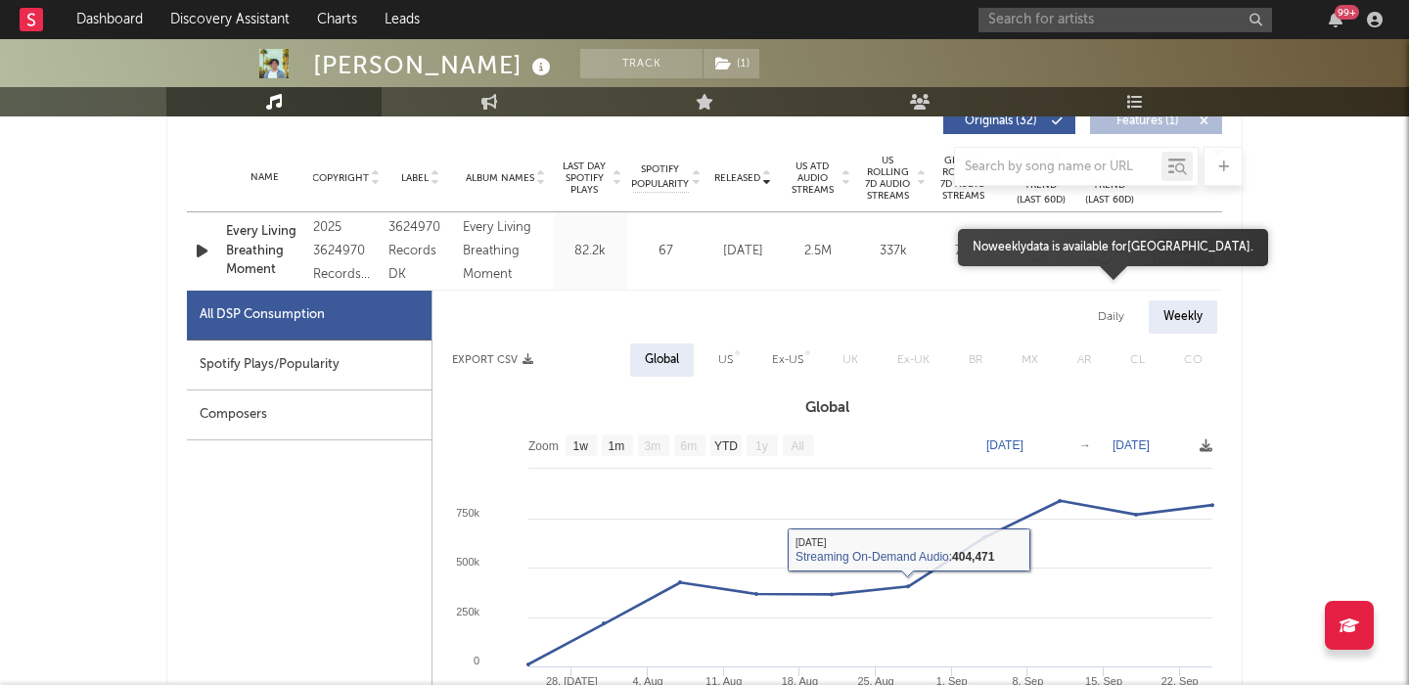
scroll to position [762, 0]
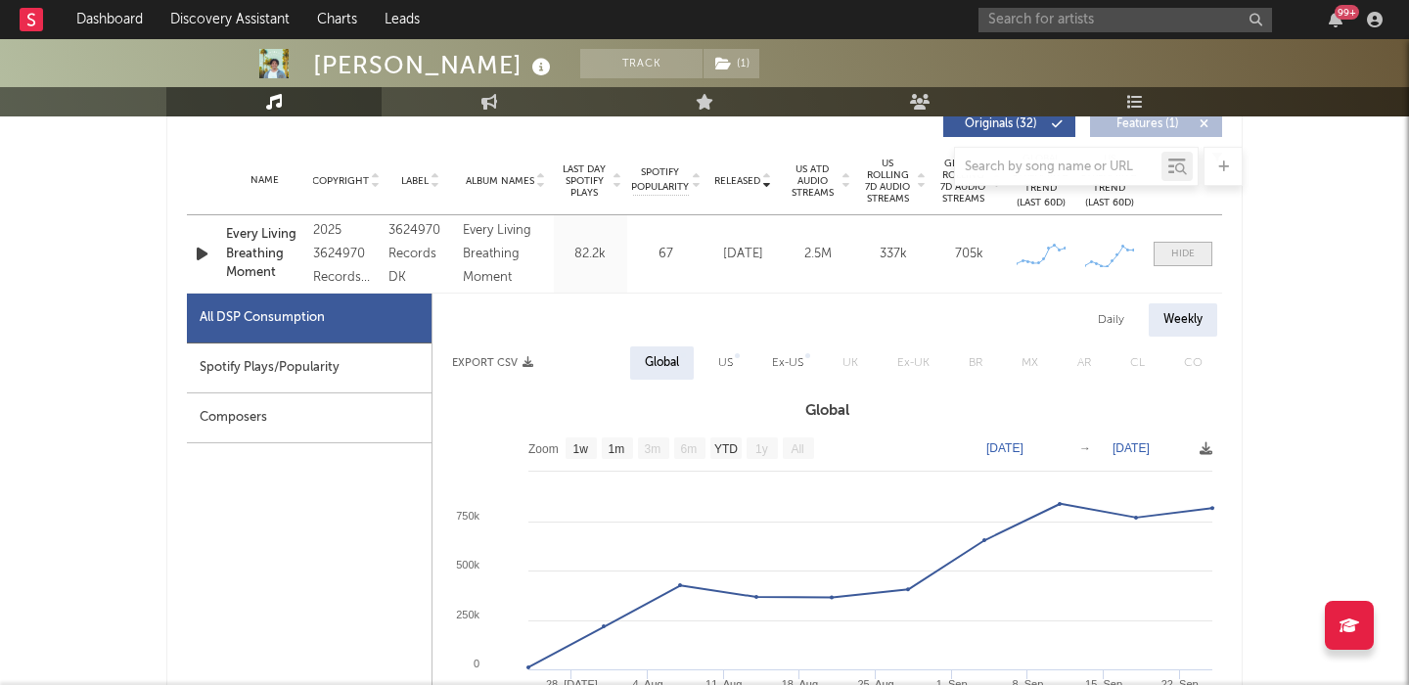
click at [1176, 258] on div at bounding box center [1182, 254] width 23 height 15
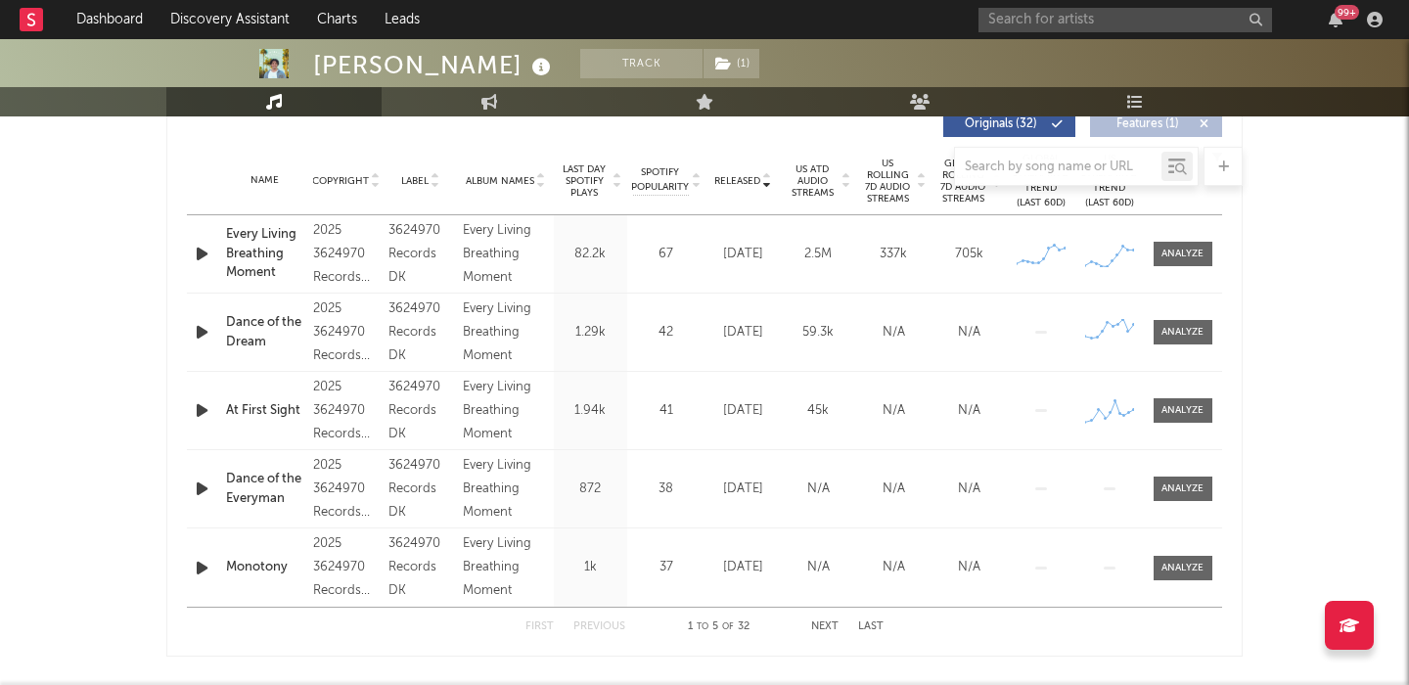
click at [891, 170] on div at bounding box center [704, 166] width 1076 height 39
click at [892, 187] on span "US Rolling 7D Audio Streams" at bounding box center [888, 181] width 54 height 47
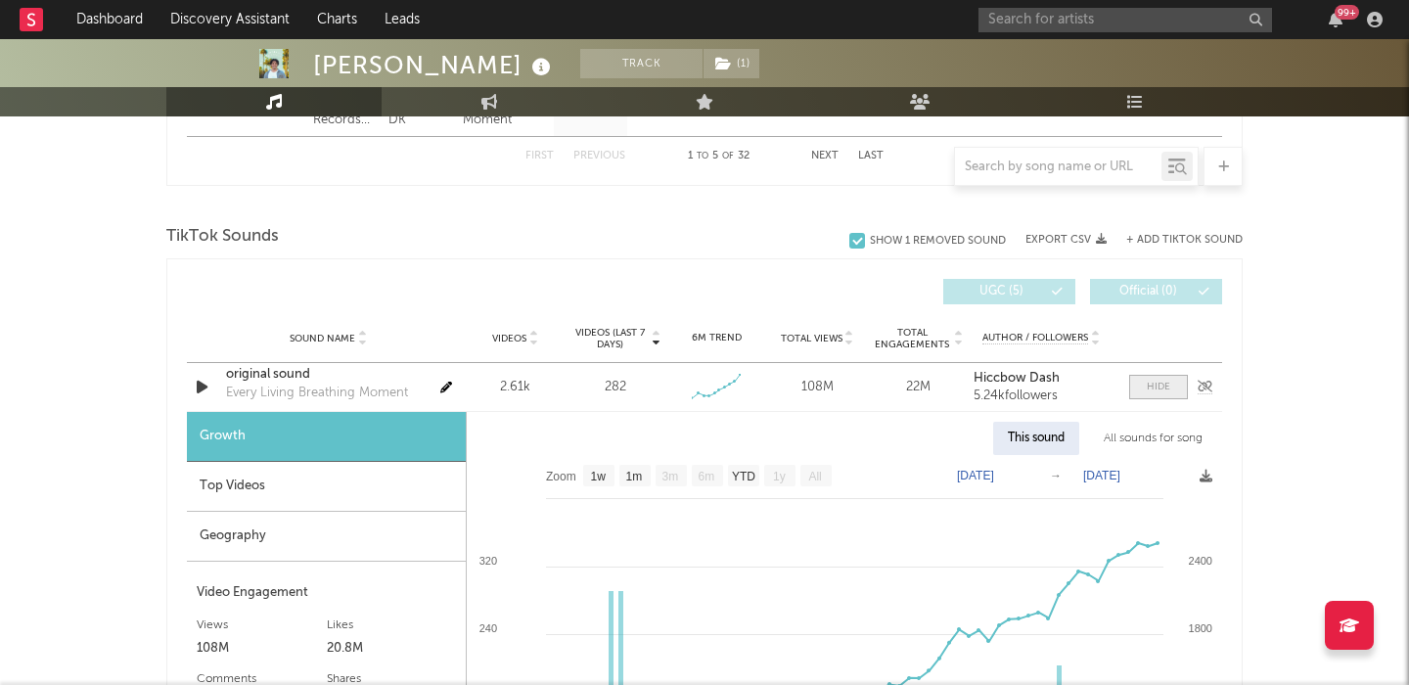
click at [1169, 387] on div at bounding box center [1158, 387] width 23 height 15
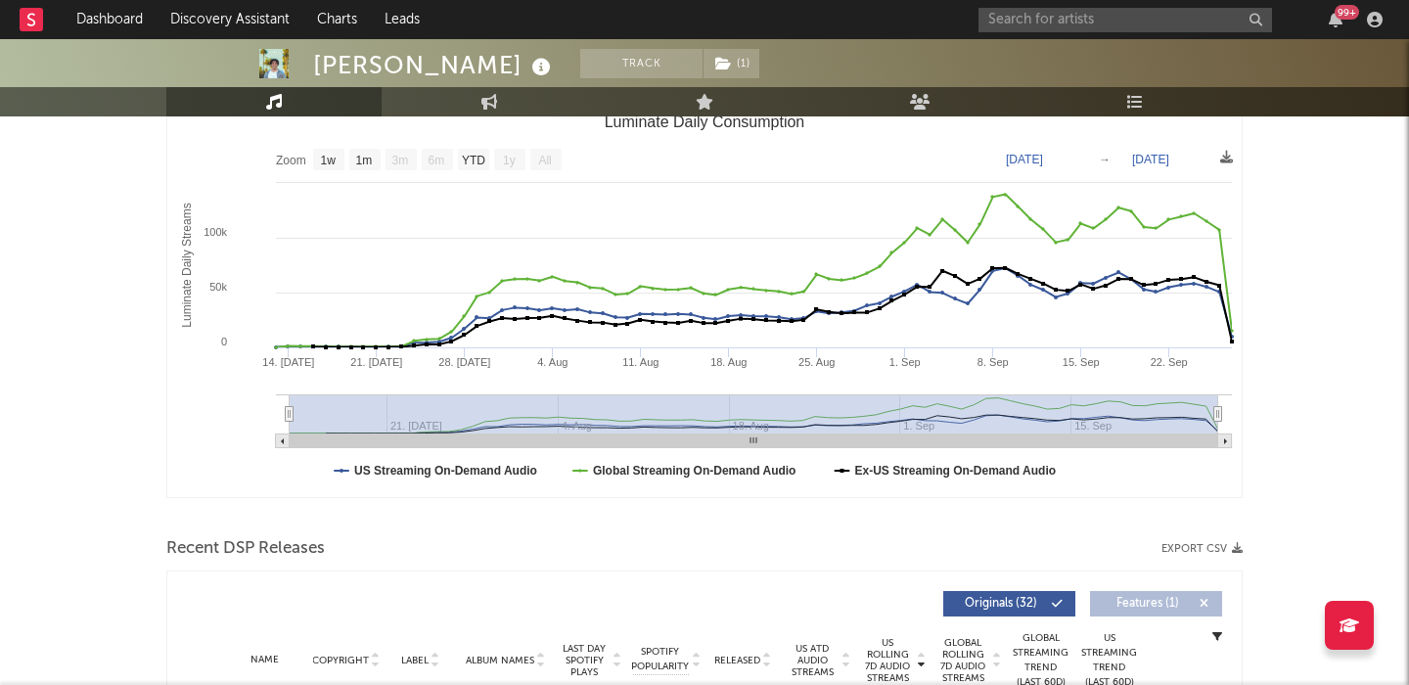
scroll to position [0, 0]
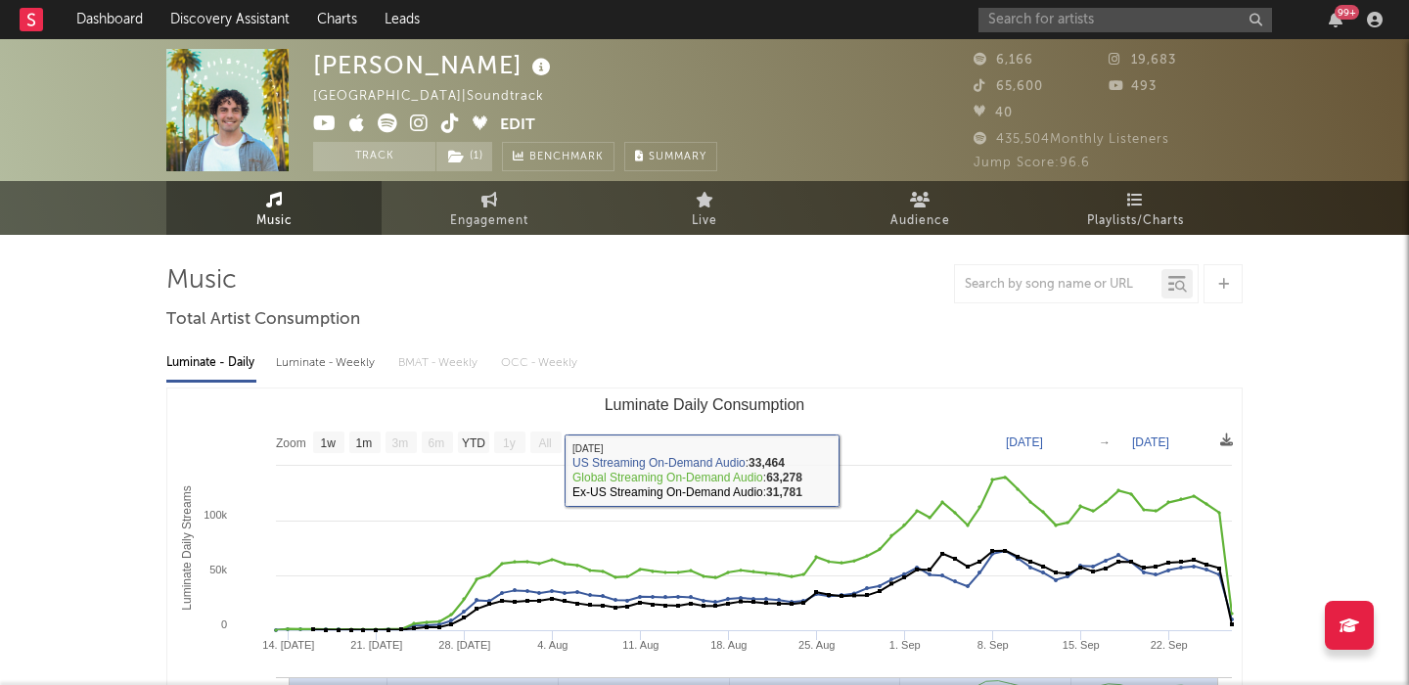
click at [324, 365] on div "Luminate - Weekly" at bounding box center [327, 362] width 103 height 33
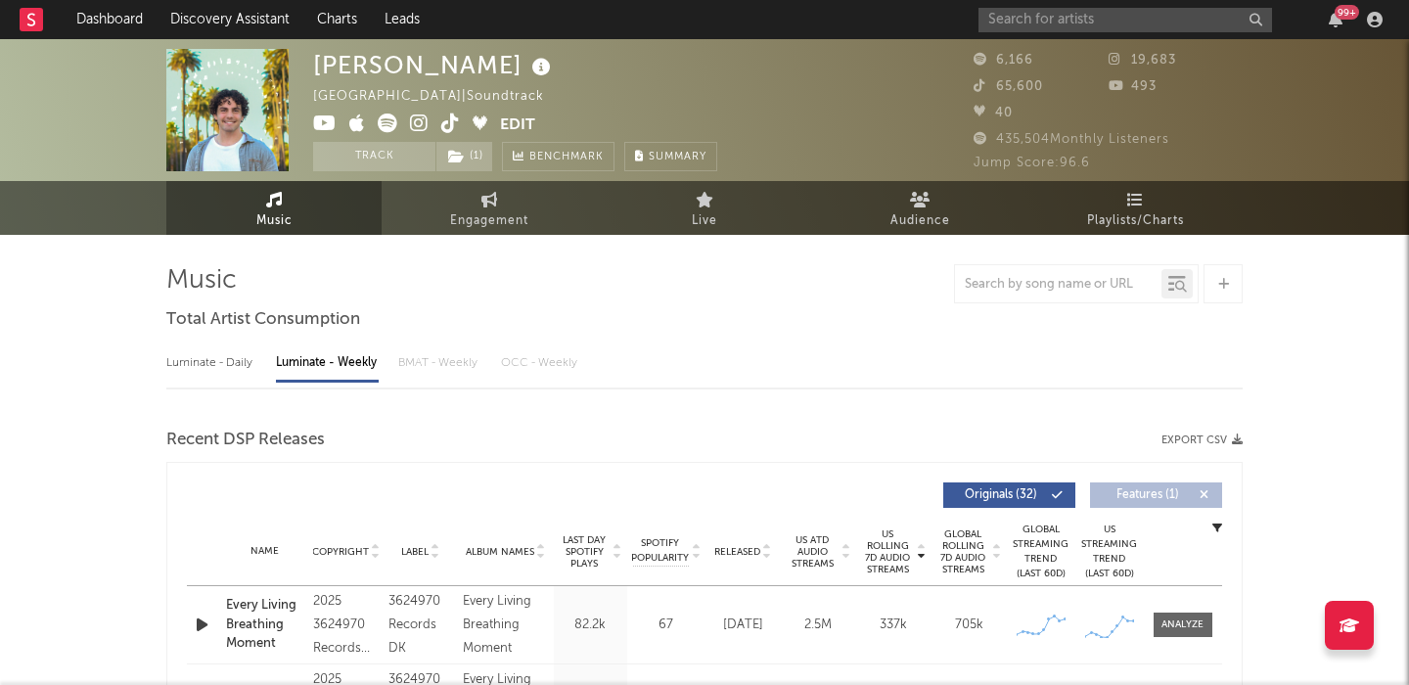
select select "1w"
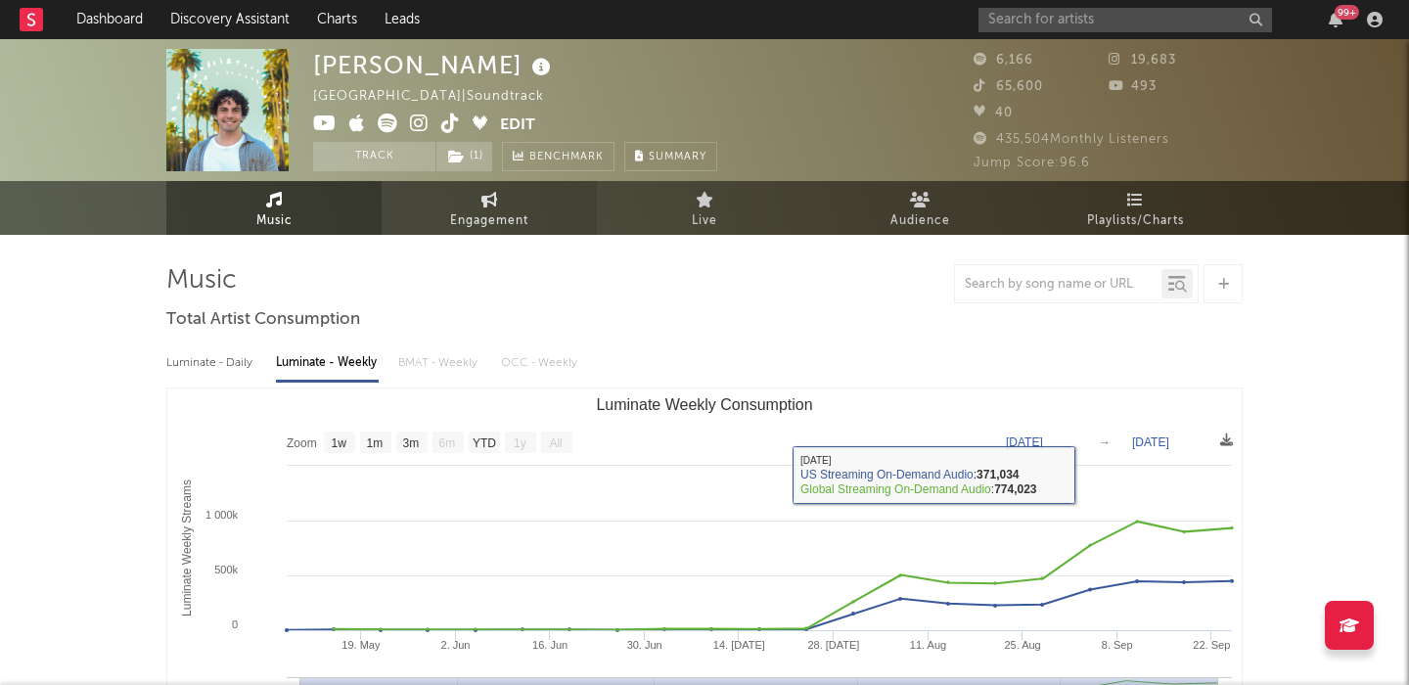
click at [485, 229] on span "Engagement" at bounding box center [489, 220] width 78 height 23
select select "1w"
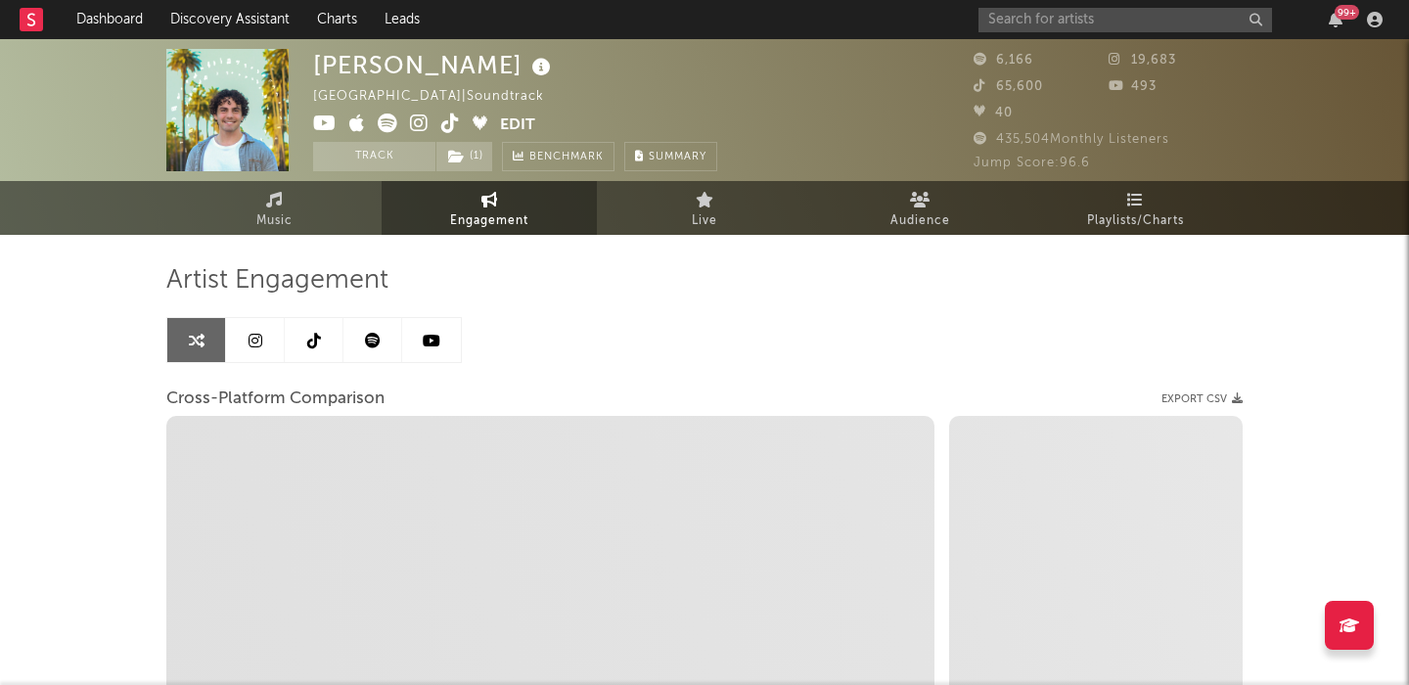
select select "1m"
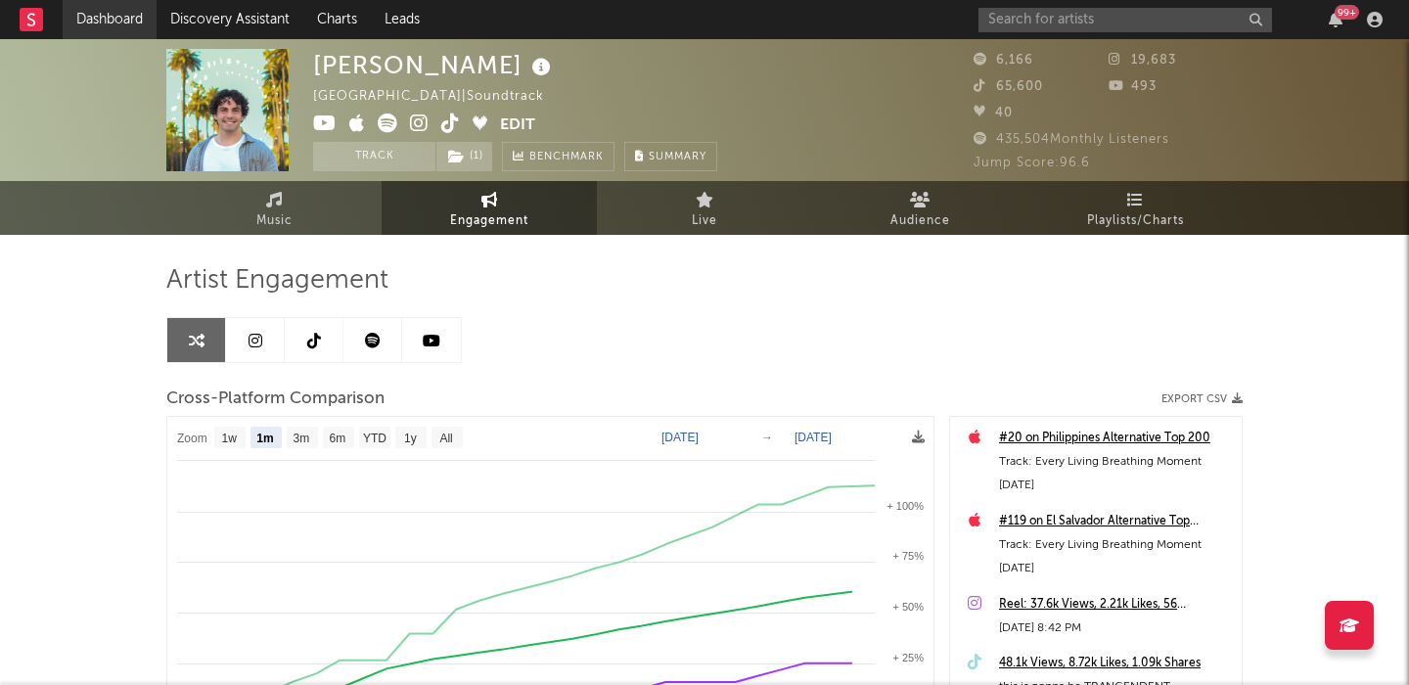
click at [124, 22] on link "Dashboard" at bounding box center [110, 19] width 94 height 39
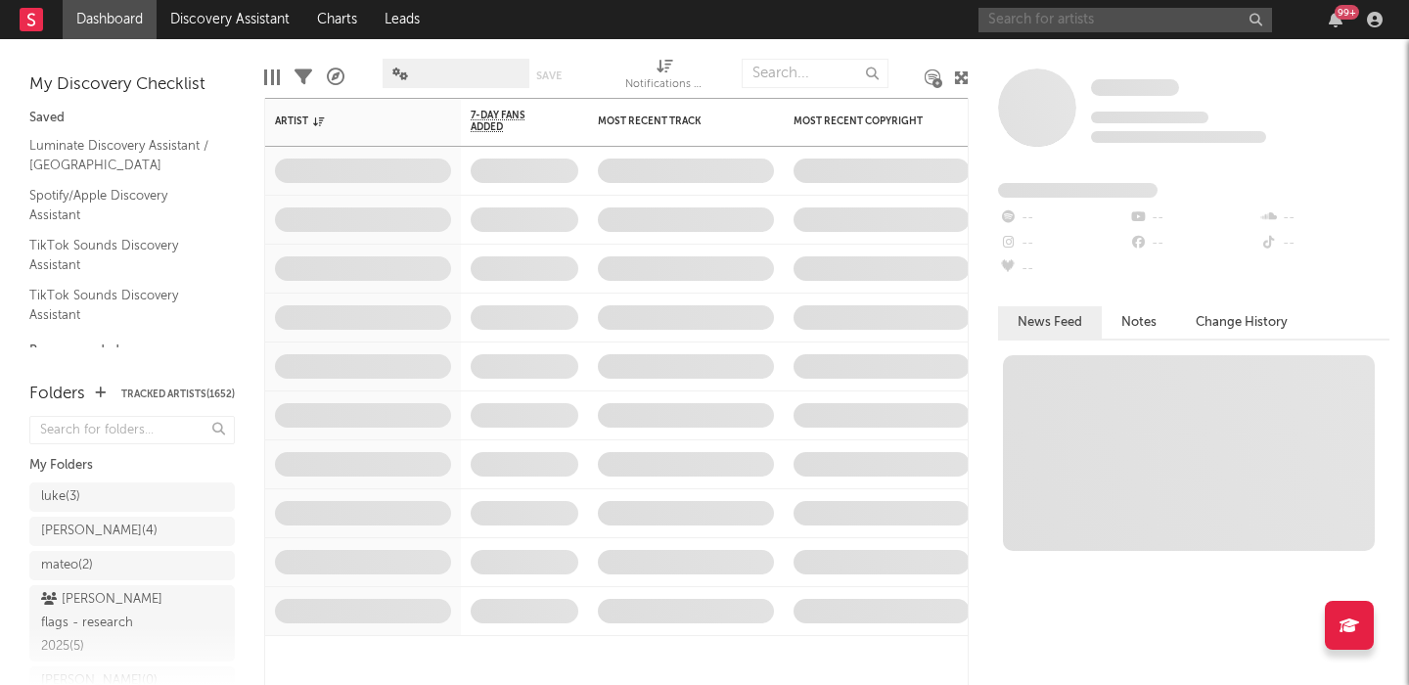
click at [1058, 23] on input "text" at bounding box center [1126, 20] width 294 height 24
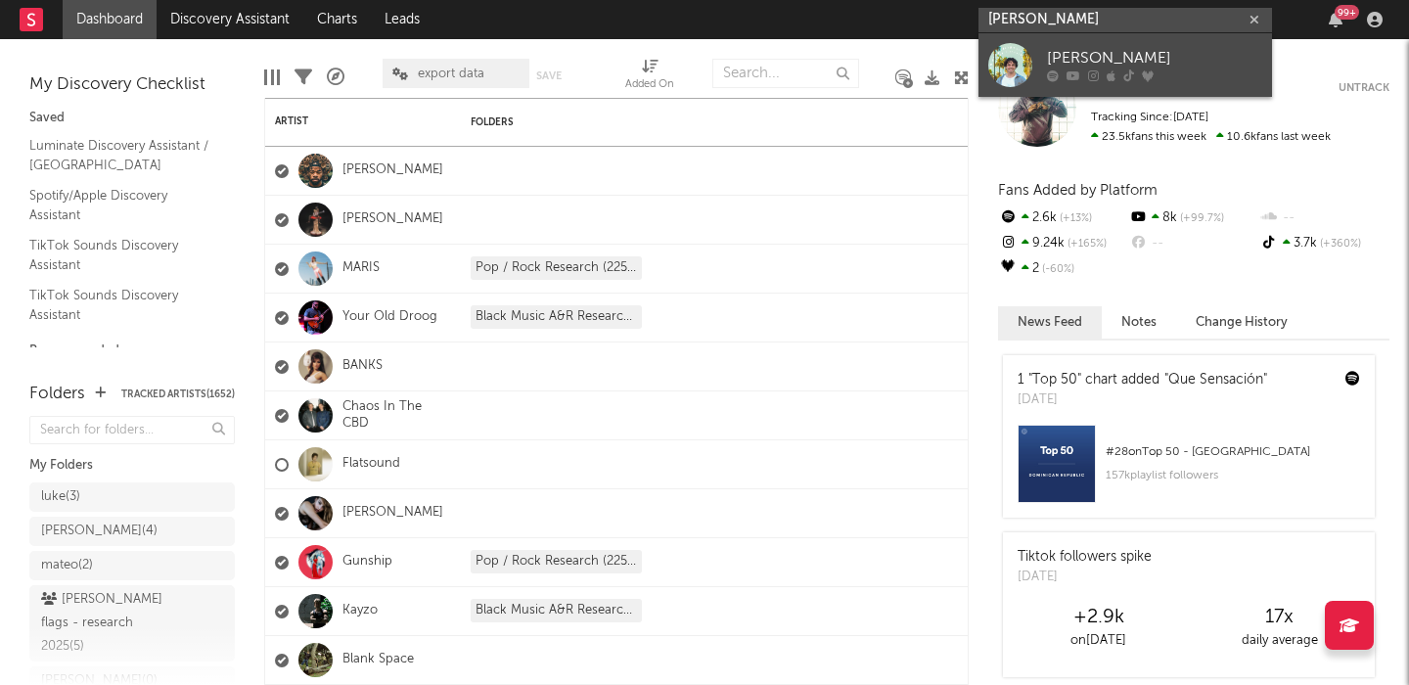
type input "[PERSON_NAME]"
click at [1097, 58] on div "[PERSON_NAME]" at bounding box center [1154, 58] width 215 height 23
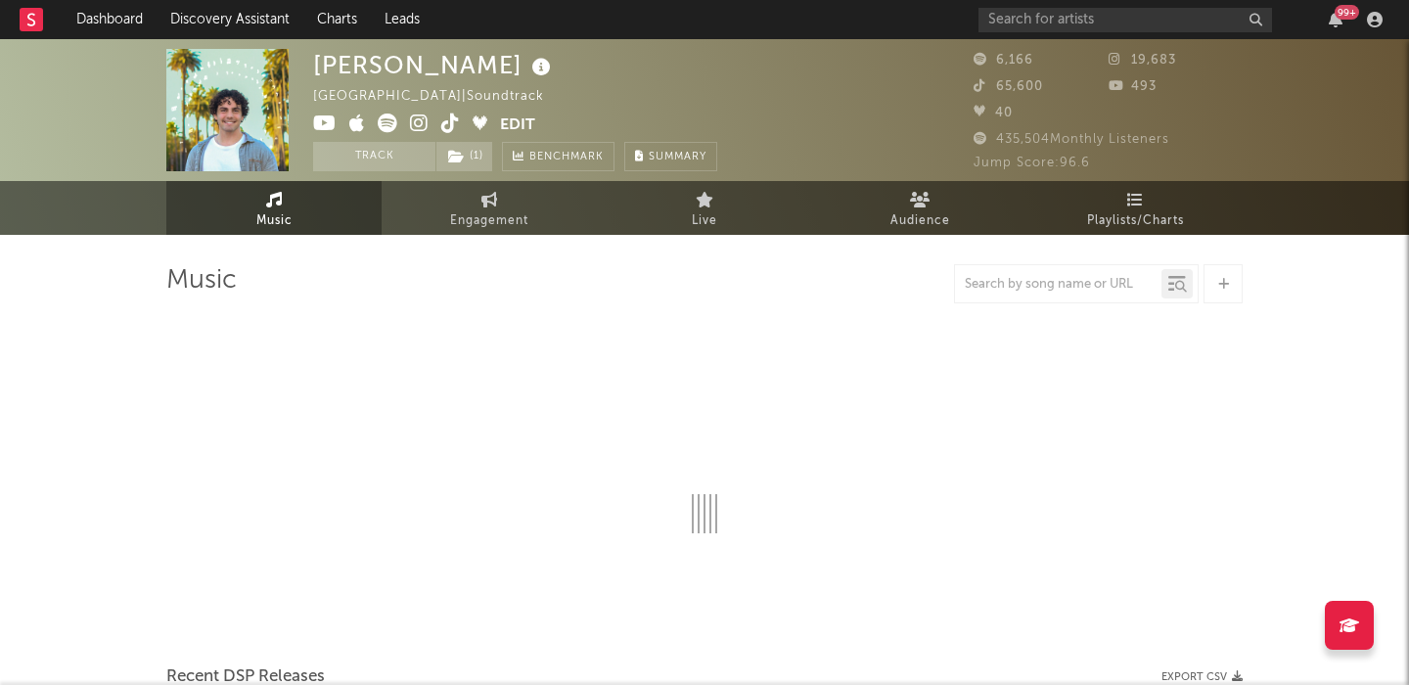
select select "1w"
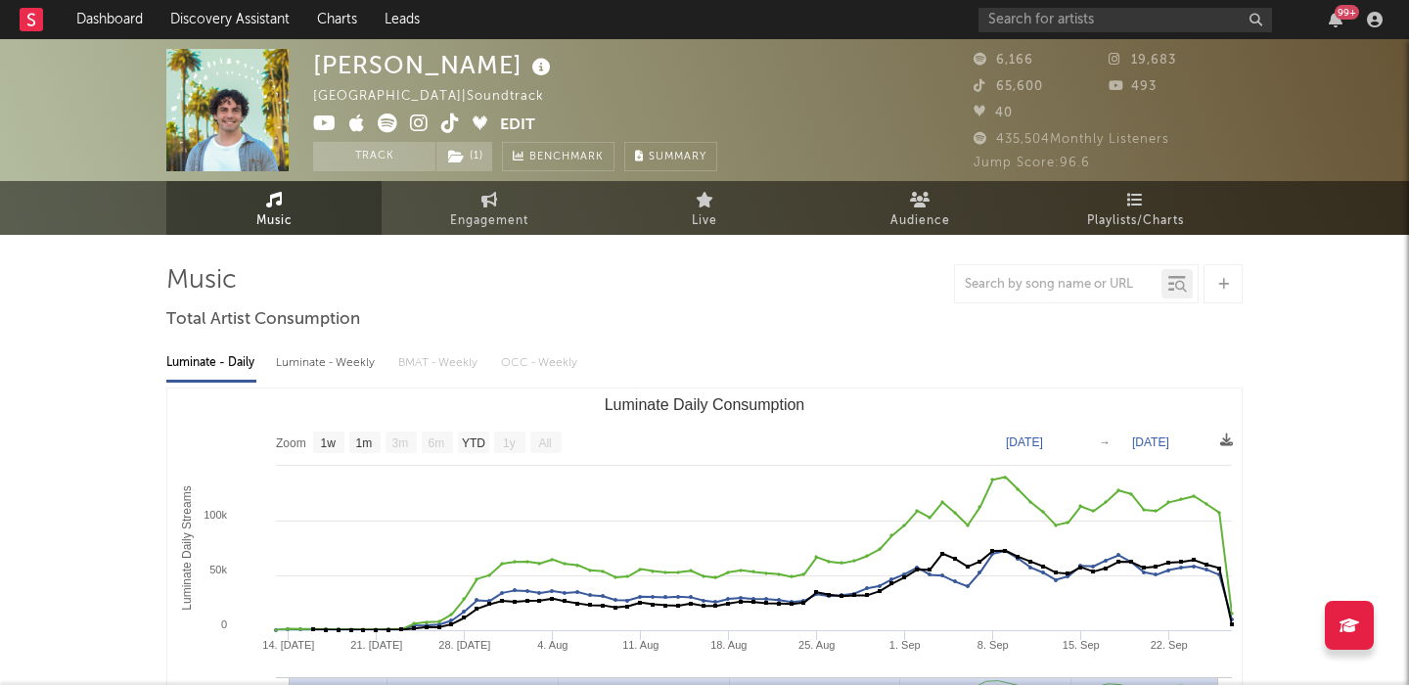
click at [339, 362] on div "Luminate - Weekly" at bounding box center [327, 362] width 103 height 33
select select "1w"
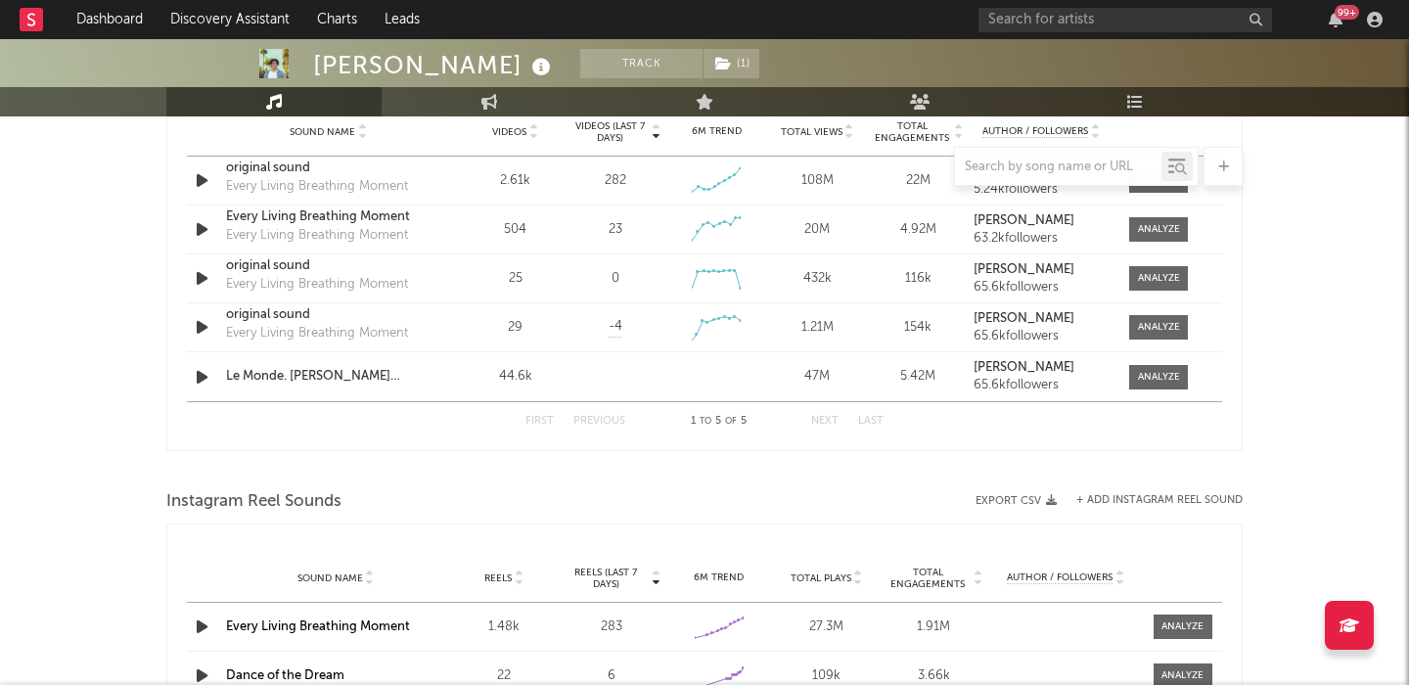
scroll to position [1407, 0]
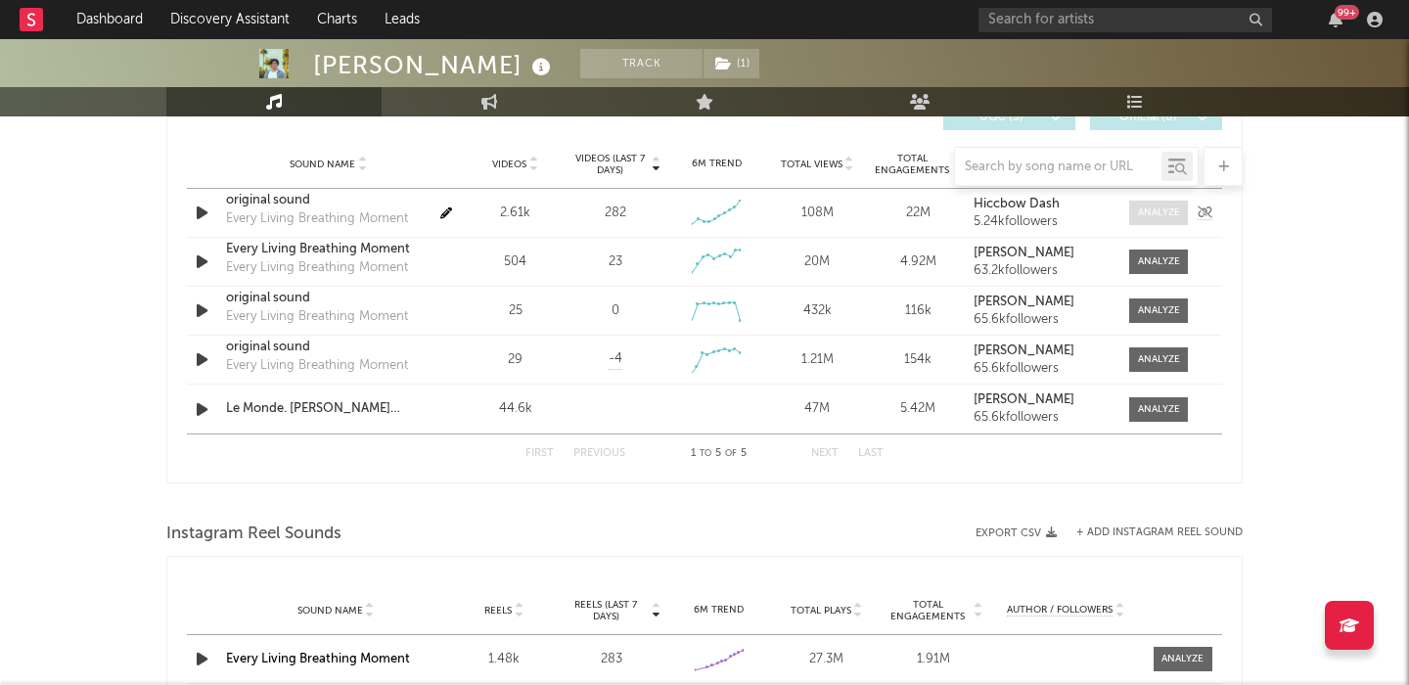
click at [1133, 220] on span at bounding box center [1158, 213] width 59 height 24
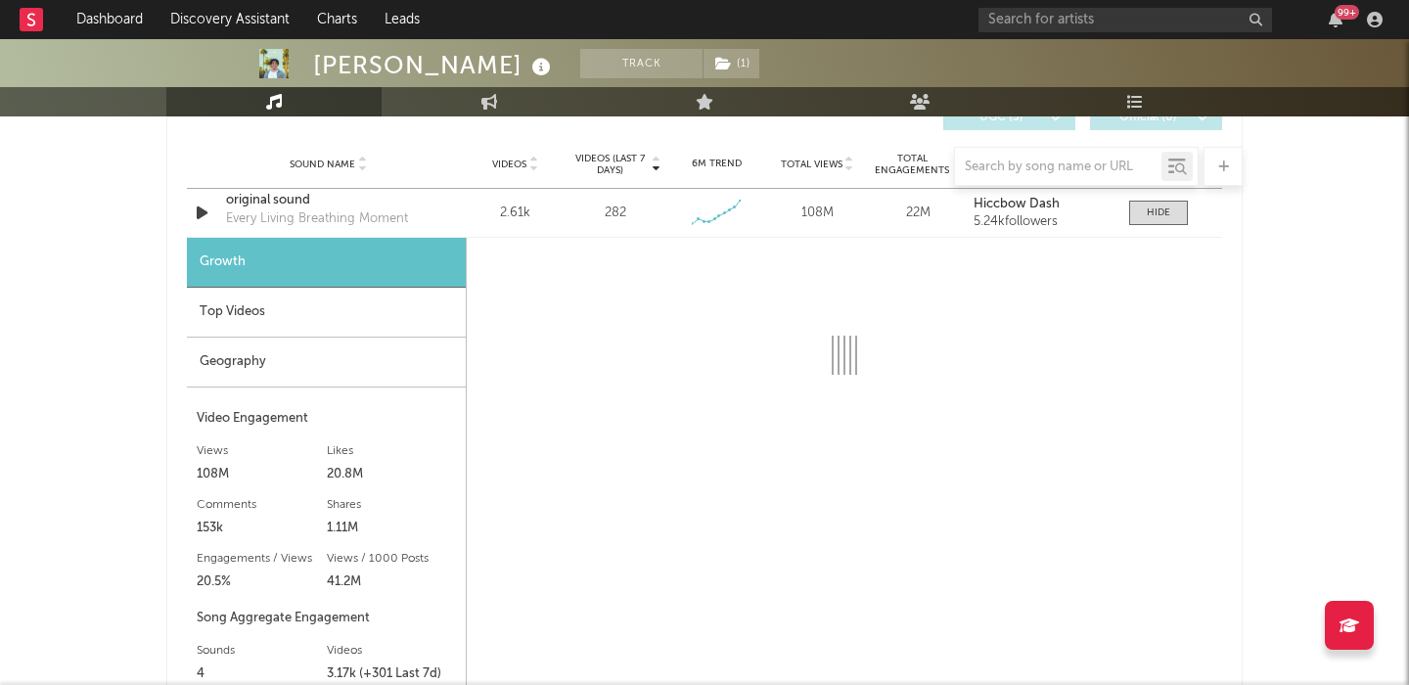
select select "1w"
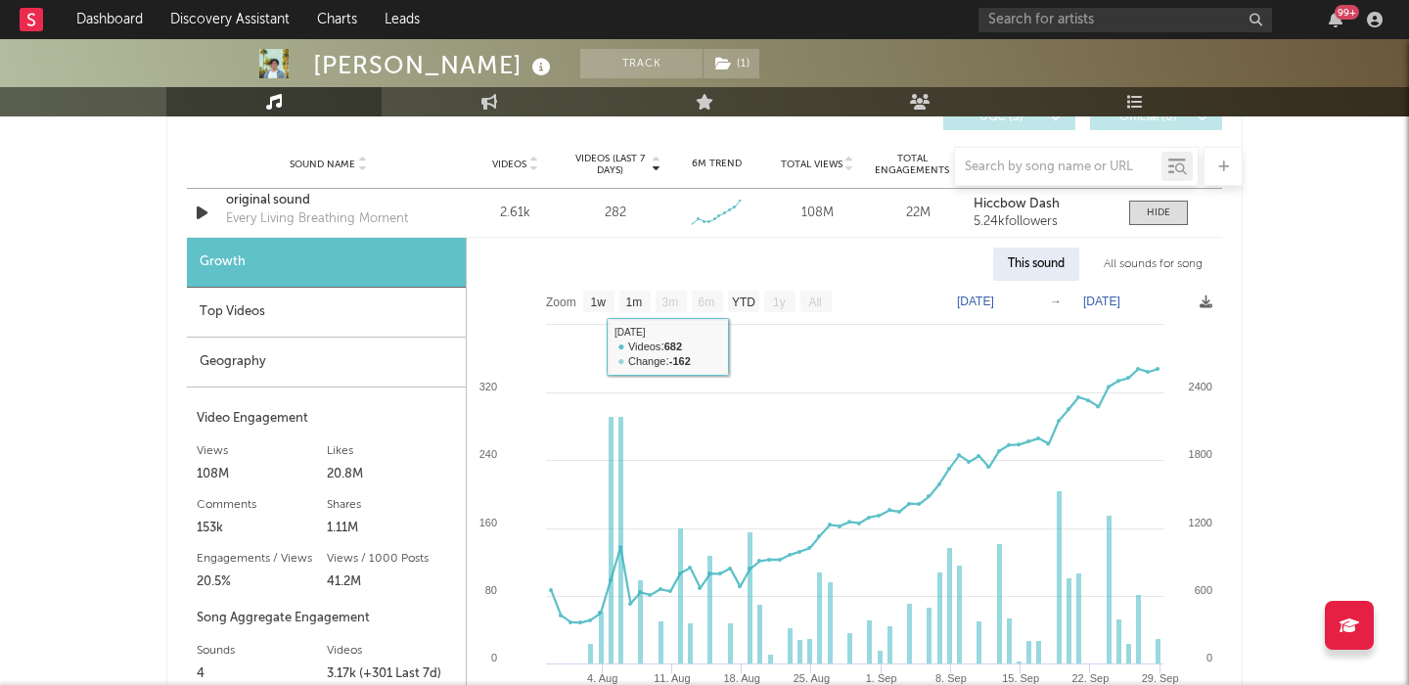
click at [367, 308] on div "Top Videos" at bounding box center [326, 313] width 279 height 50
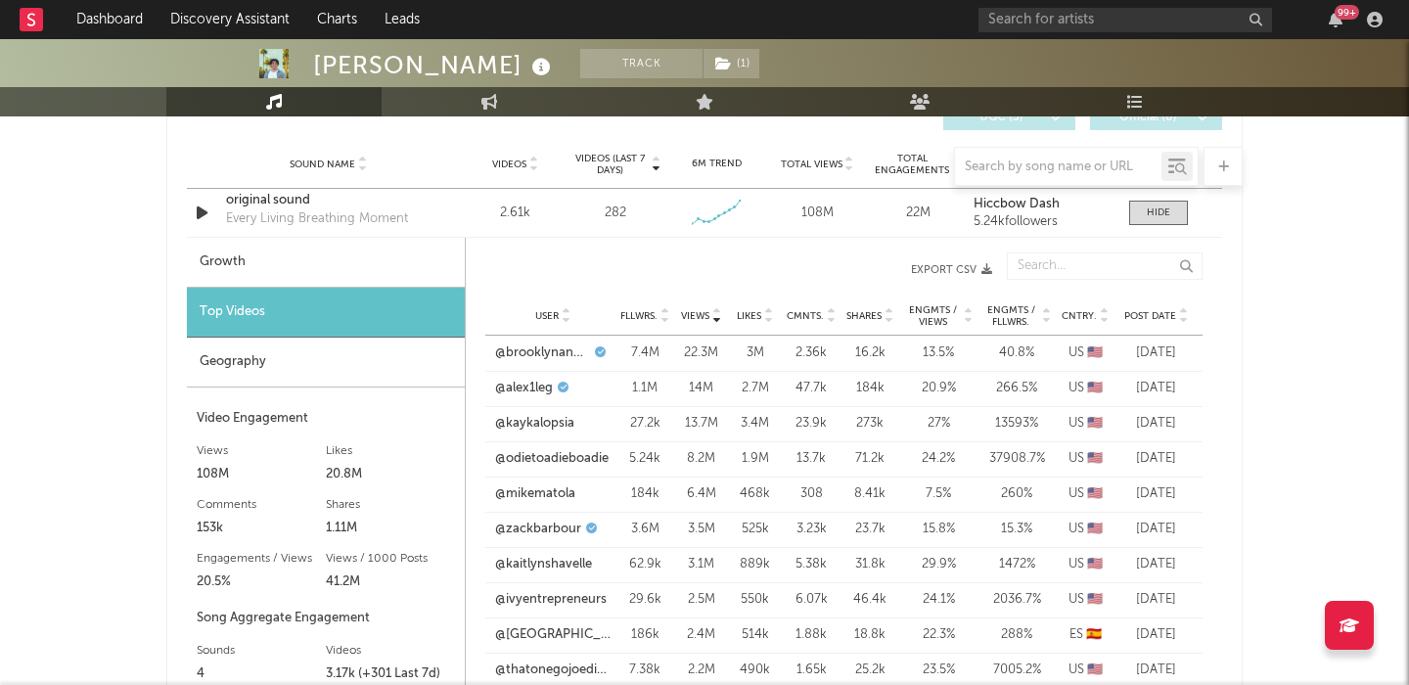
click at [1156, 321] on span "Post Date" at bounding box center [1150, 316] width 52 height 12
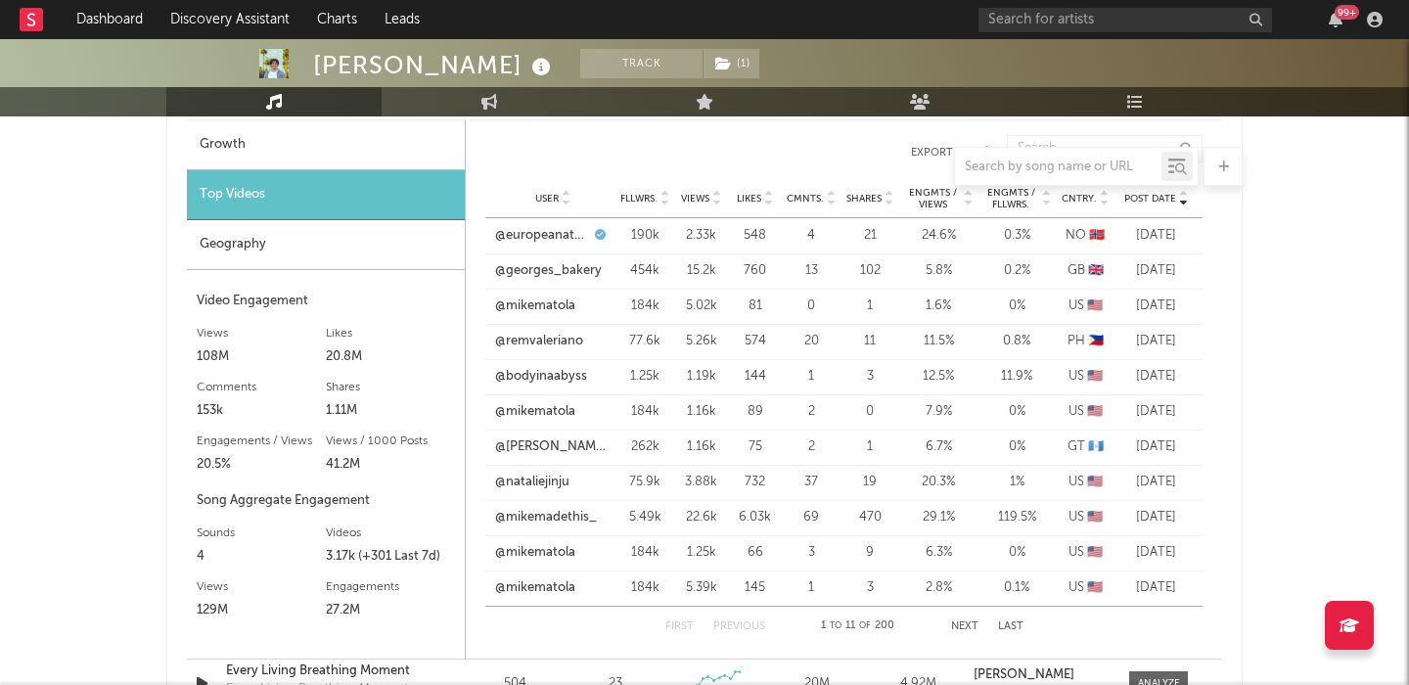
scroll to position [1535, 0]
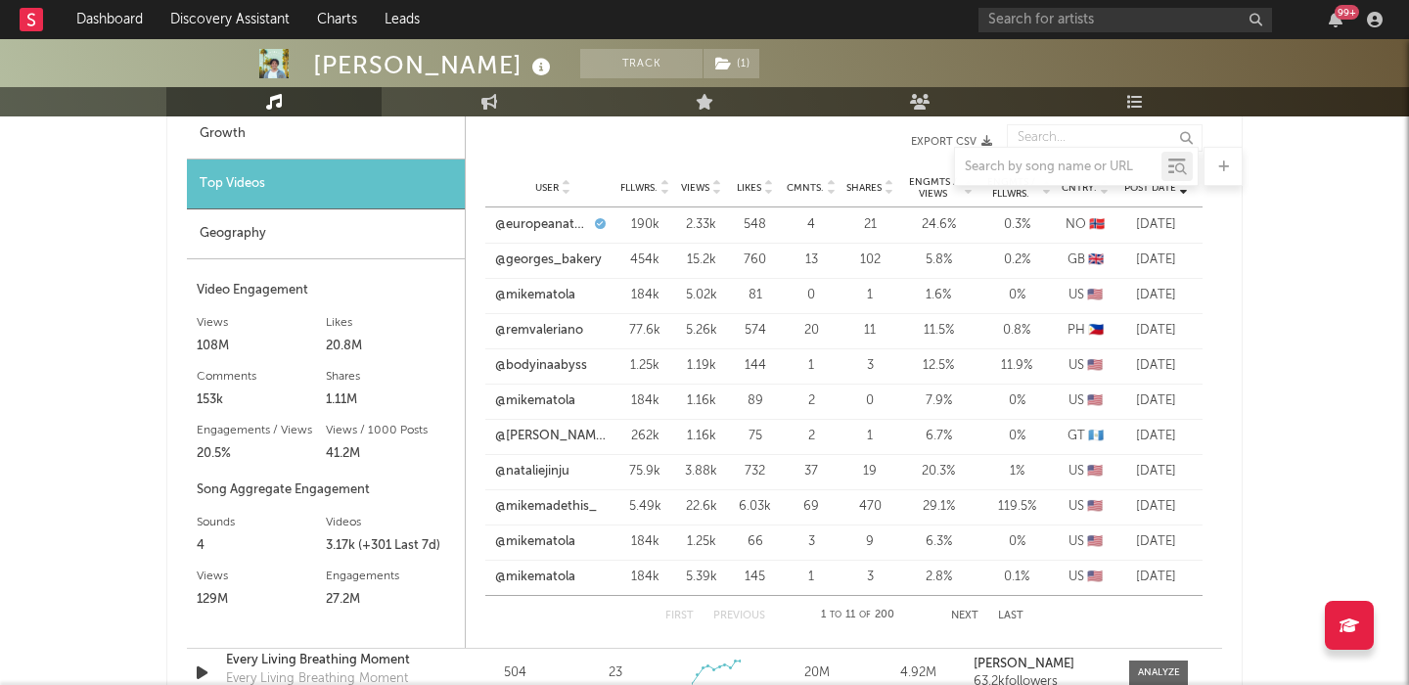
click at [967, 613] on button "Next" at bounding box center [964, 616] width 27 height 11
click at [967, 612] on button "Next" at bounding box center [964, 616] width 27 height 11
click at [562, 335] on link "@chateauversailles" at bounding box center [542, 331] width 94 height 20
click at [972, 609] on div "First Previous 23 to 33 of 200 Next Last" at bounding box center [844, 615] width 358 height 39
click at [969, 612] on button "Next" at bounding box center [964, 616] width 27 height 11
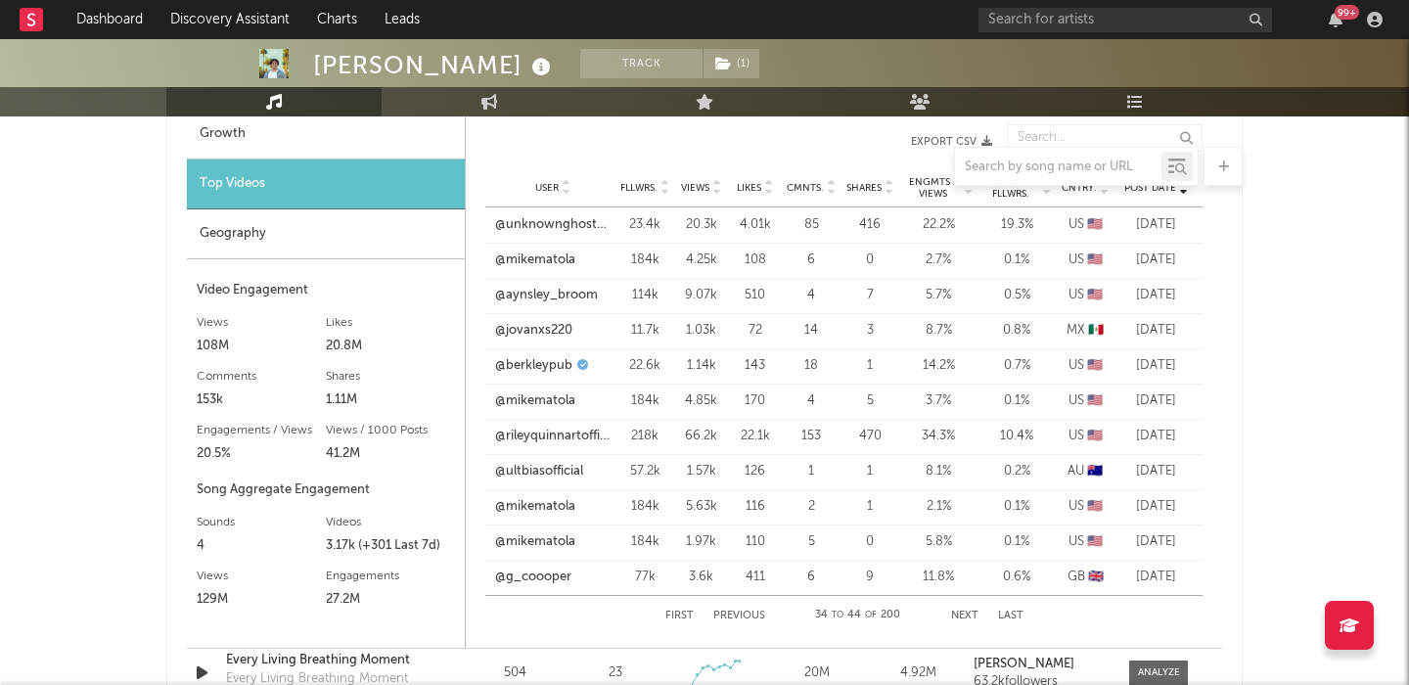
click at [967, 608] on div "First Previous 34 to 44 of 200 Next Last" at bounding box center [844, 615] width 358 height 39
click at [967, 613] on button "Next" at bounding box center [964, 616] width 27 height 11
click at [552, 507] on link "@[GEOGRAPHIC_DATA]" at bounding box center [552, 507] width 115 height 20
click at [259, 10] on link "Discovery Assistant" at bounding box center [230, 19] width 147 height 39
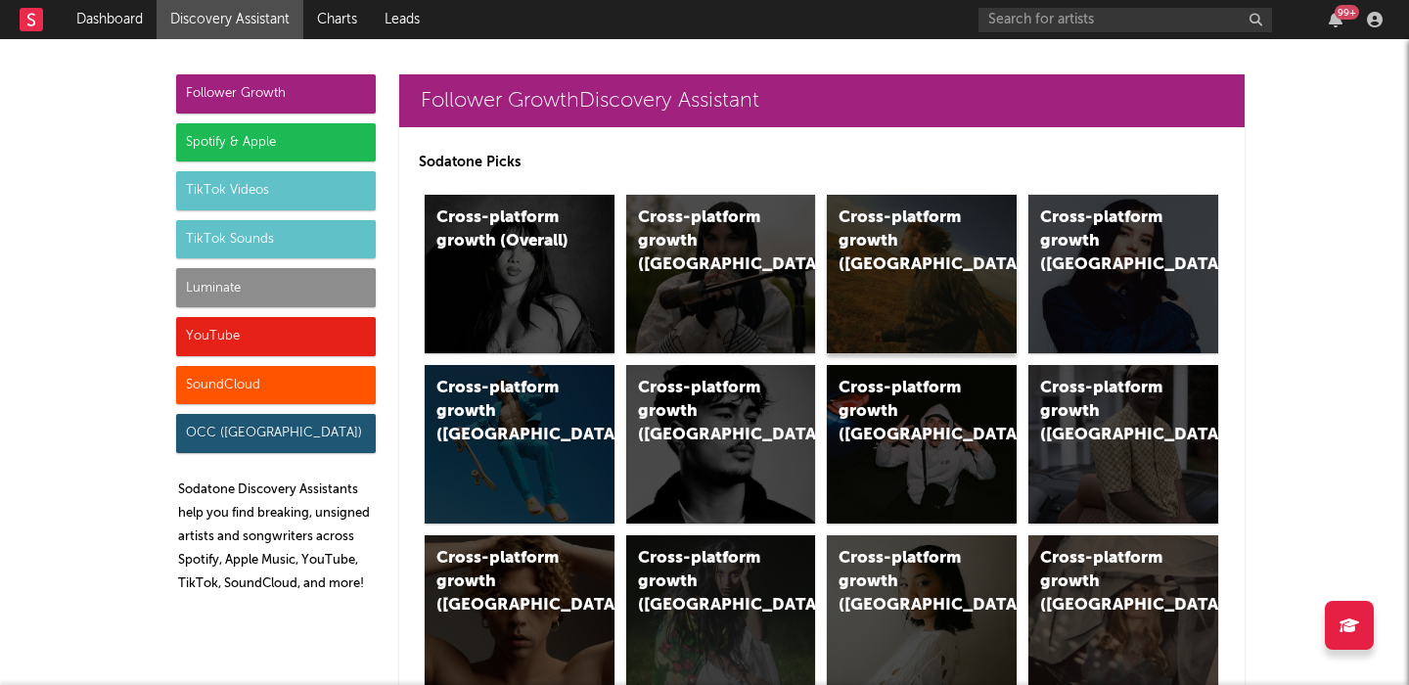
click at [952, 257] on div "Cross-platform growth ([GEOGRAPHIC_DATA])" at bounding box center [922, 274] width 190 height 159
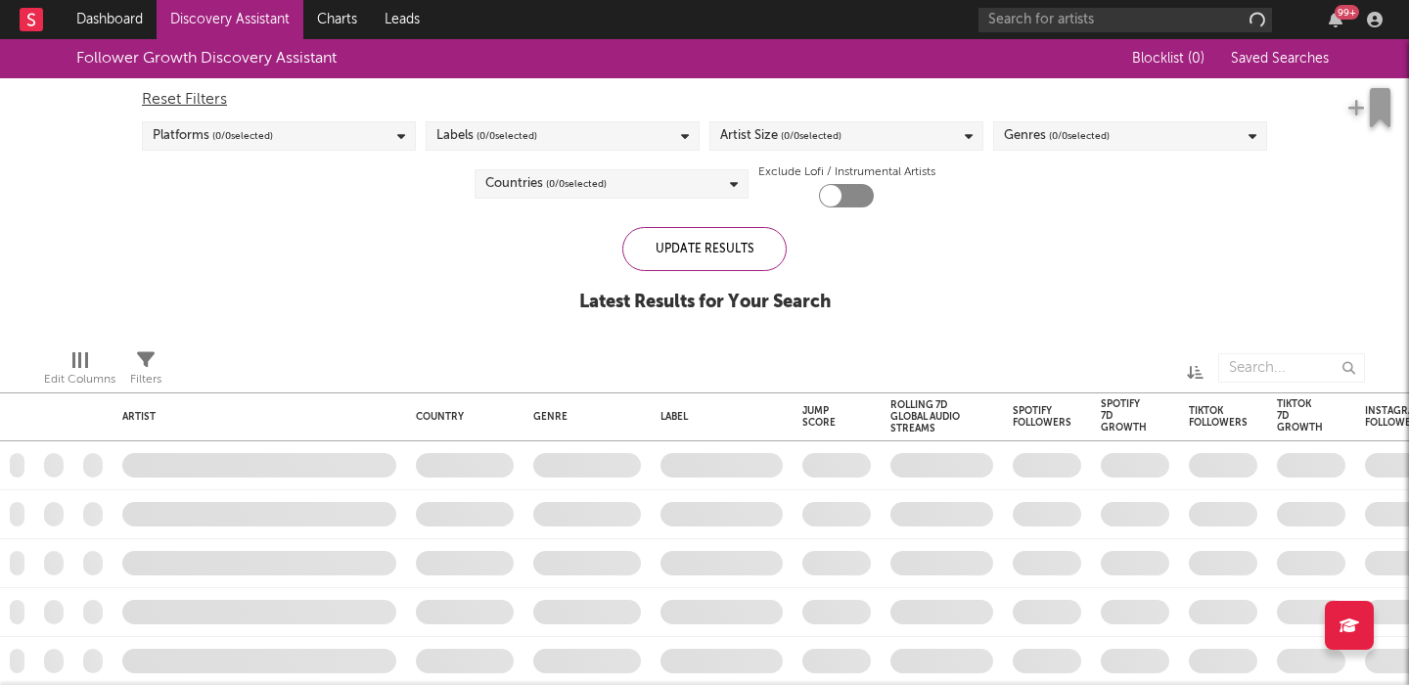
checkbox input "true"
